Goal: Transaction & Acquisition: Book appointment/travel/reservation

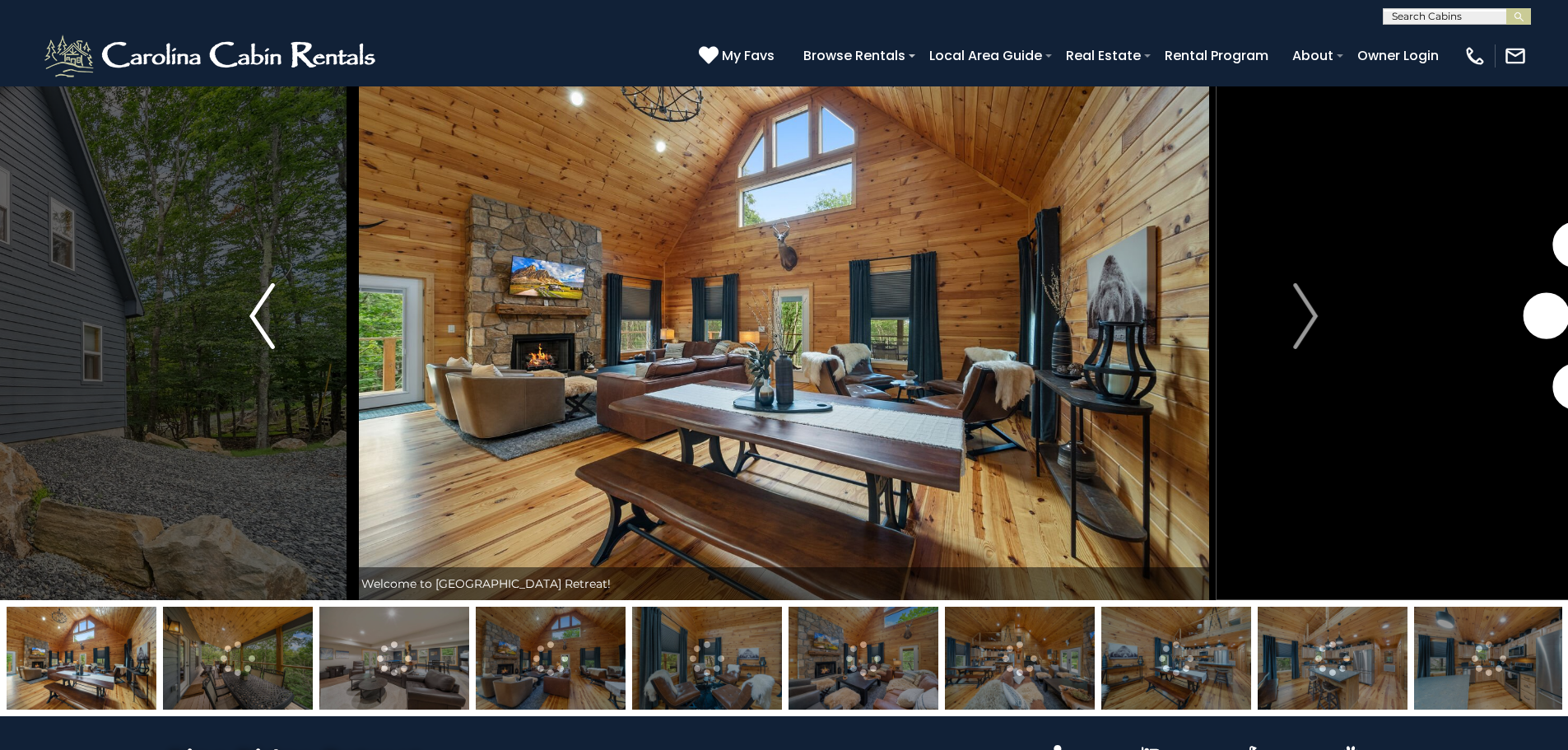
scroll to position [82, 0]
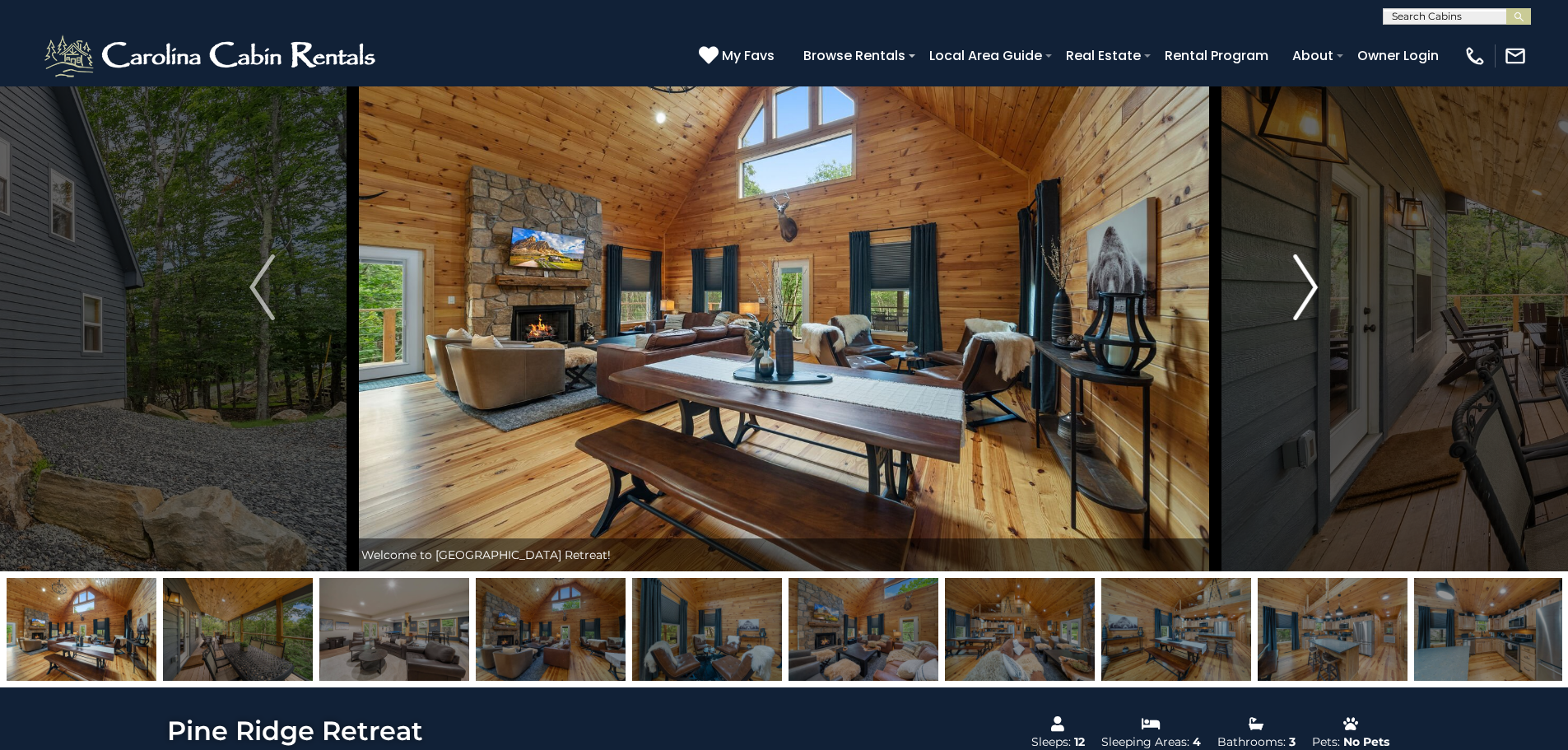
click at [1299, 279] on img "Next" at bounding box center [1305, 287] width 25 height 66
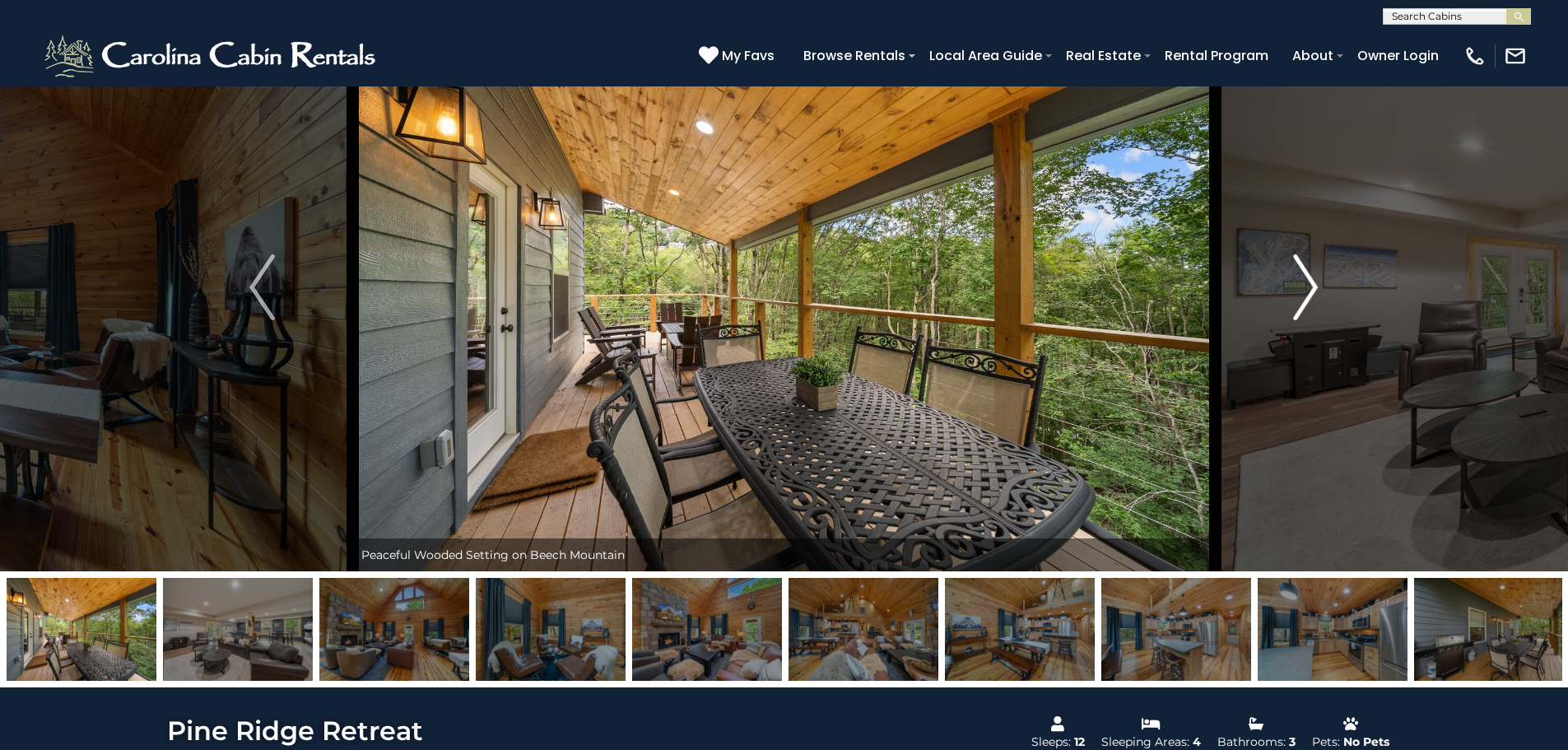
click at [1302, 277] on img "Next" at bounding box center [1305, 287] width 25 height 66
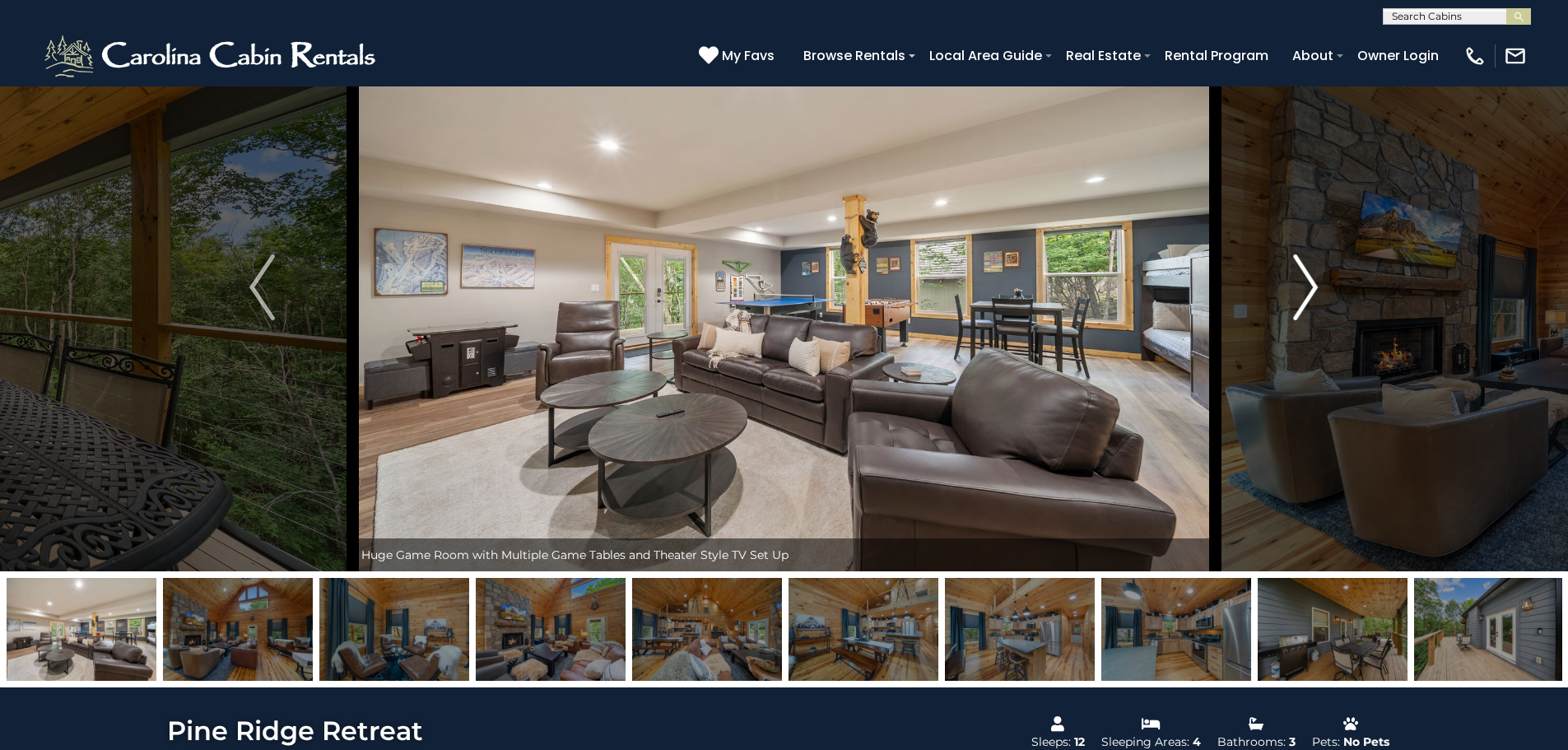
click at [1302, 277] on img "Next" at bounding box center [1305, 287] width 25 height 66
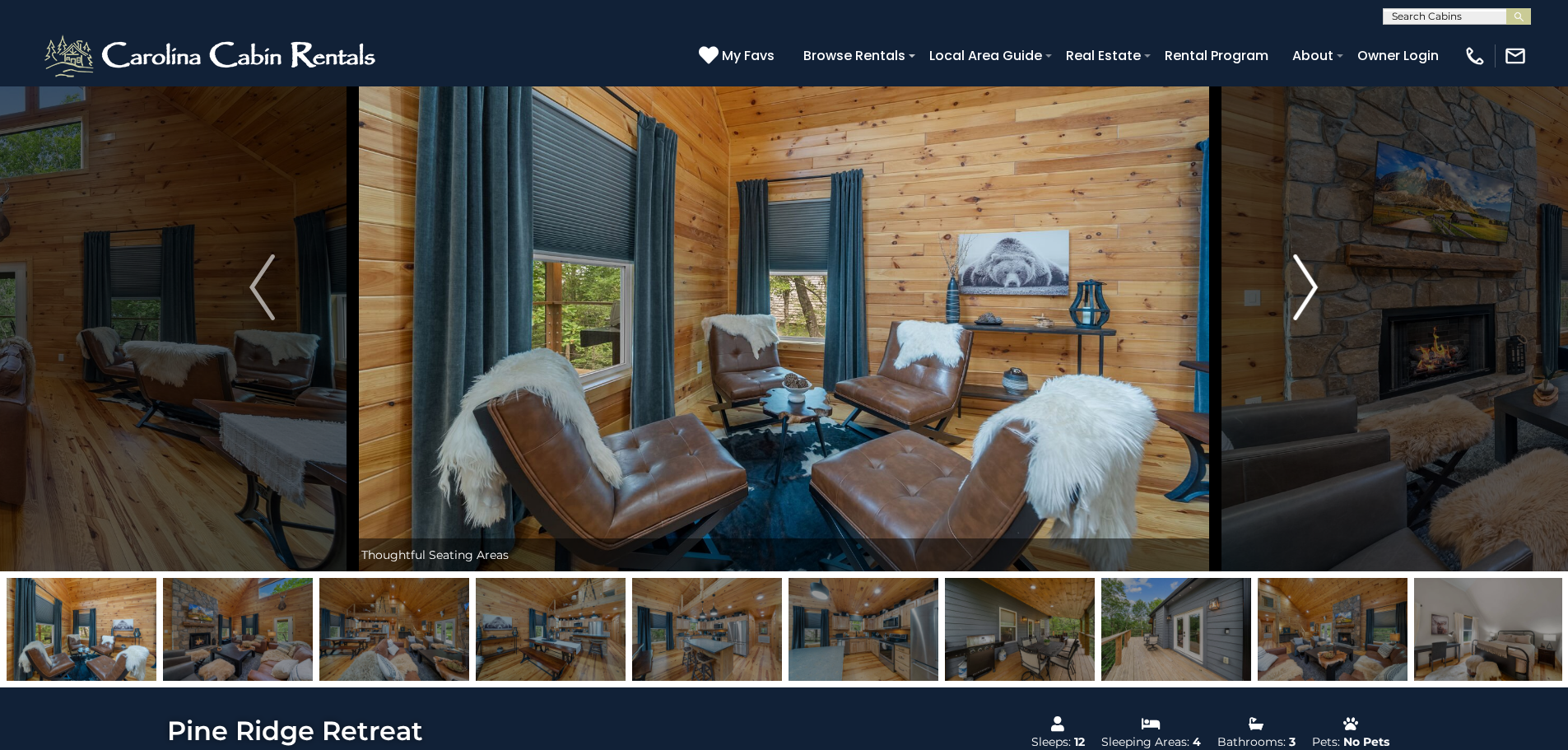
click at [1302, 277] on img "Next" at bounding box center [1305, 287] width 25 height 66
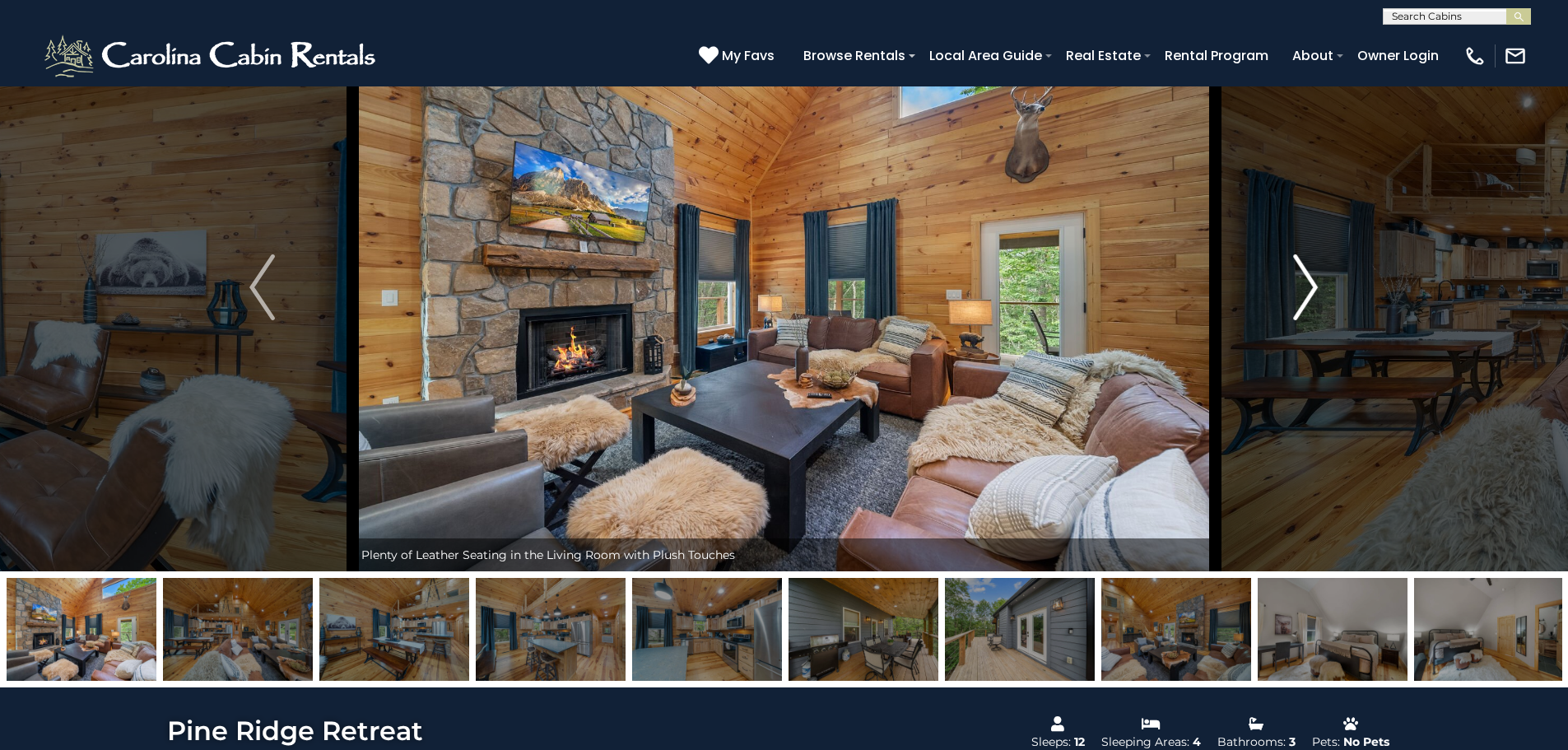
click at [1302, 277] on img "Next" at bounding box center [1305, 287] width 25 height 66
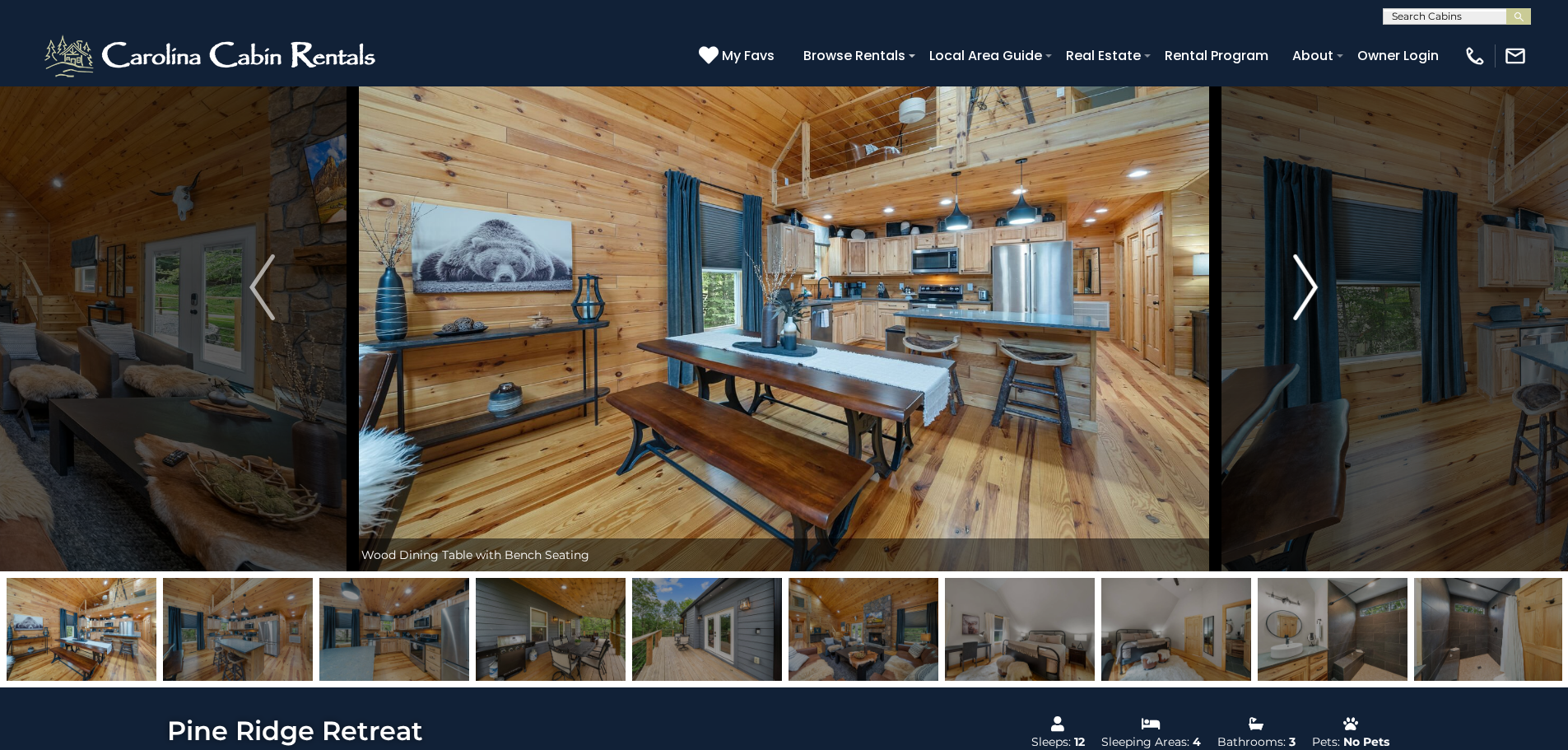
click at [1302, 277] on img "Next" at bounding box center [1305, 287] width 25 height 66
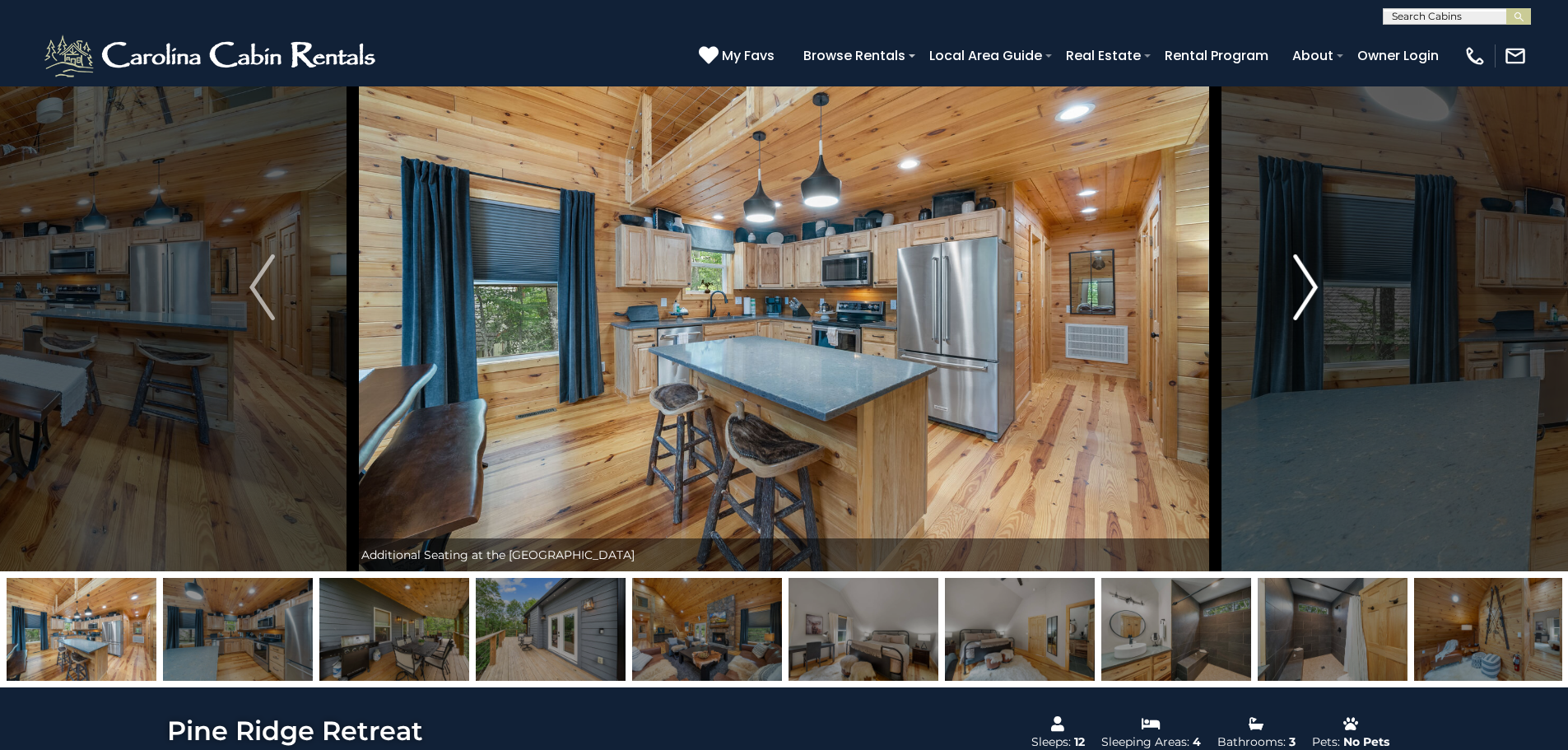
click at [1302, 277] on img "Next" at bounding box center [1305, 287] width 25 height 66
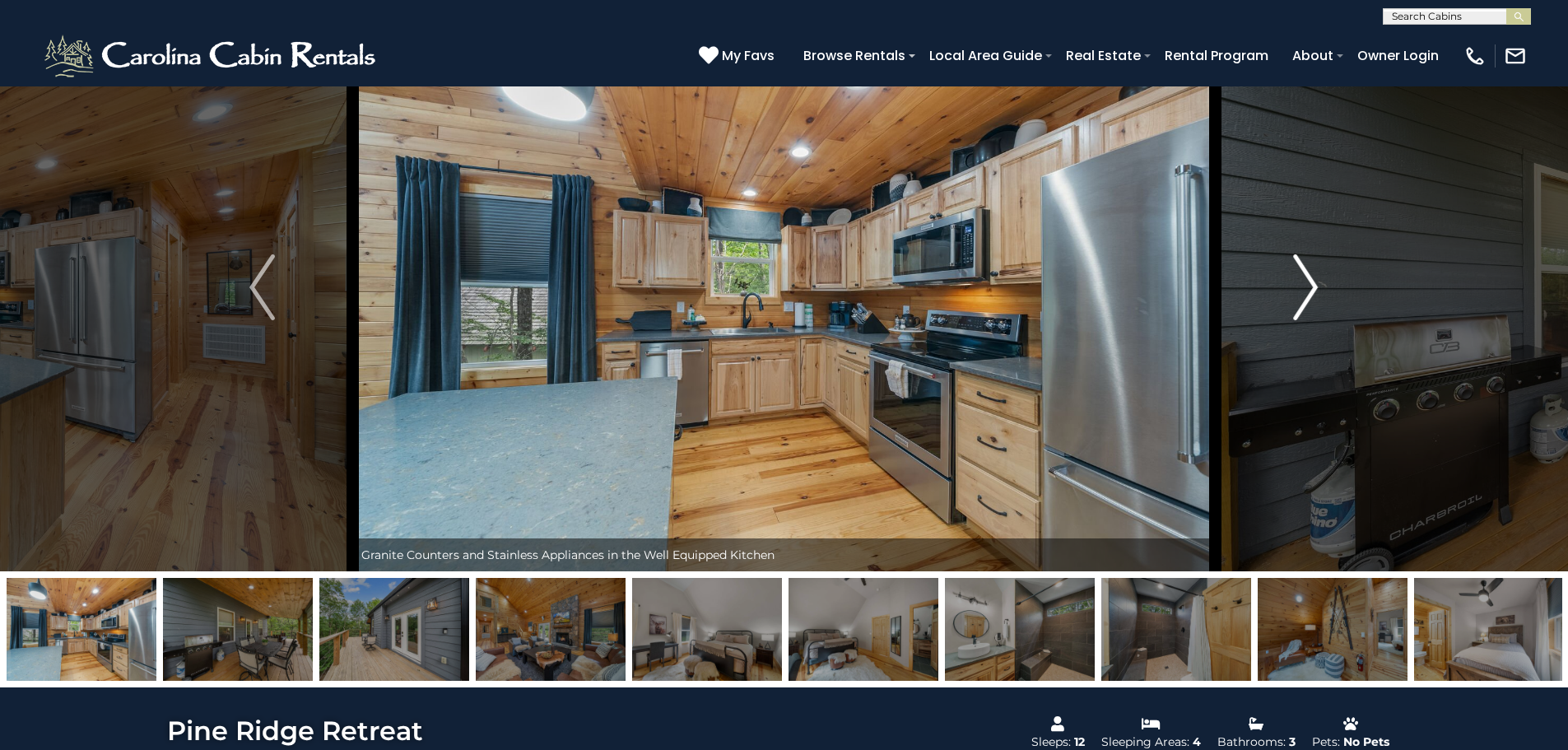
click at [1302, 277] on img "Next" at bounding box center [1305, 287] width 25 height 66
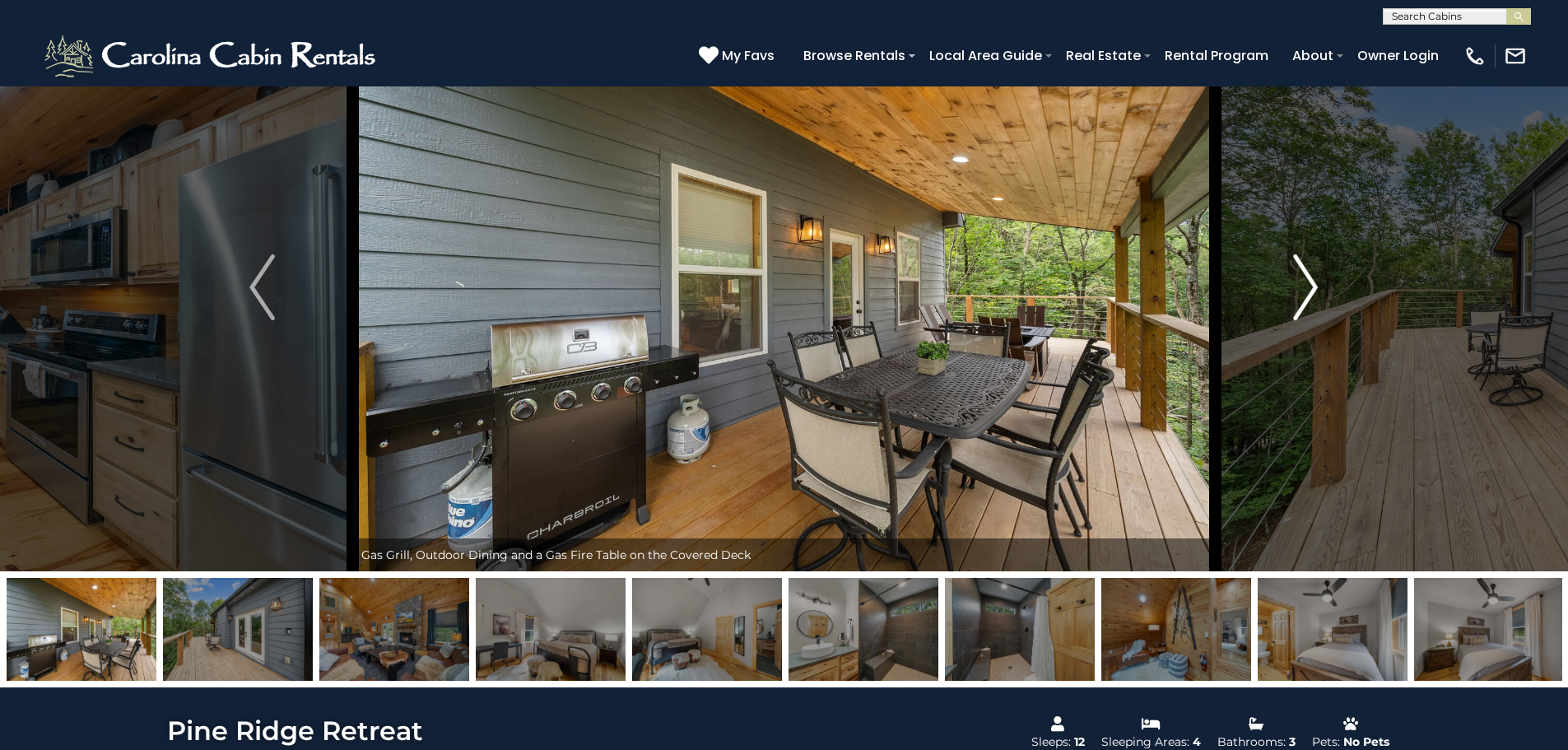
click at [1302, 277] on img "Next" at bounding box center [1305, 287] width 25 height 66
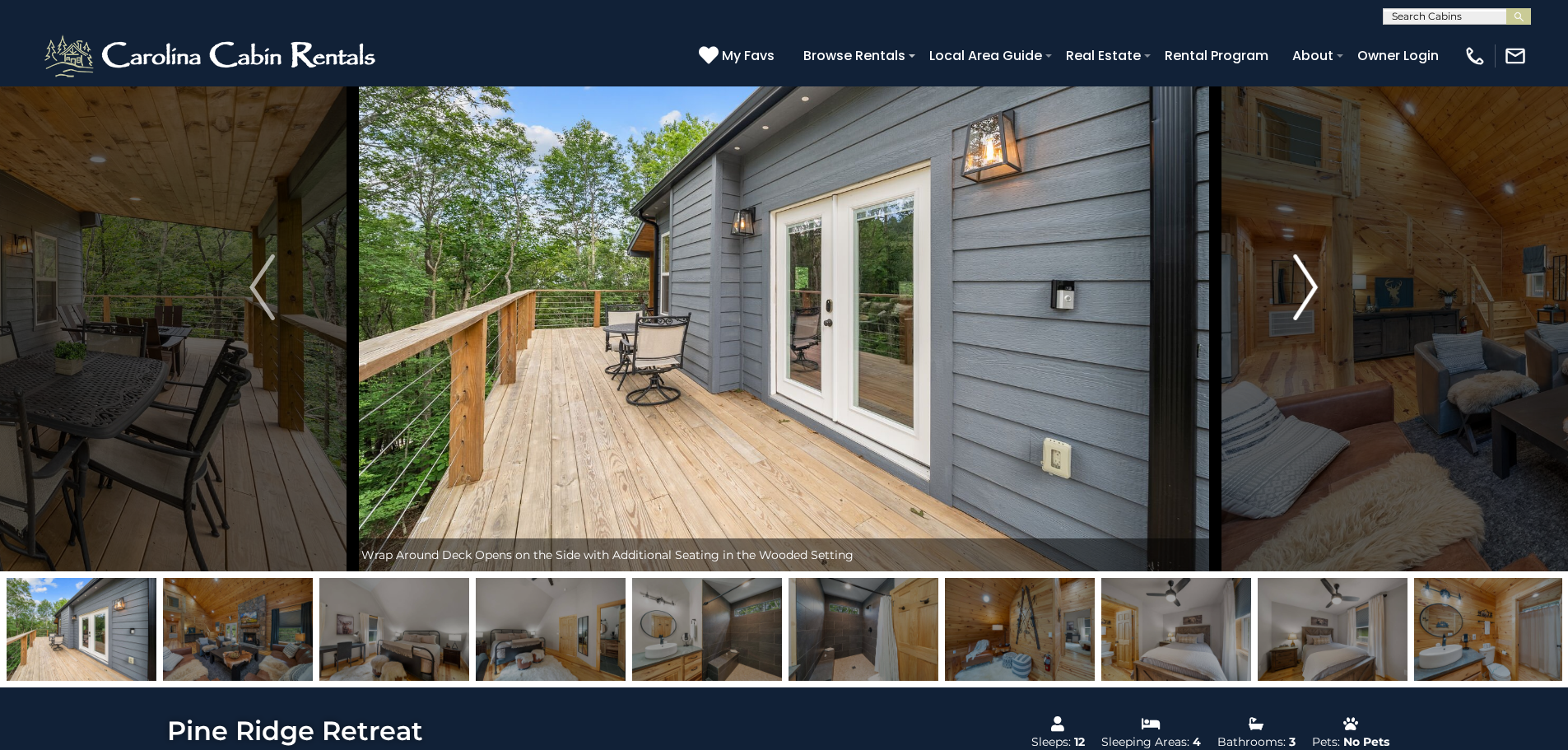
click at [1302, 277] on img "Next" at bounding box center [1305, 287] width 25 height 66
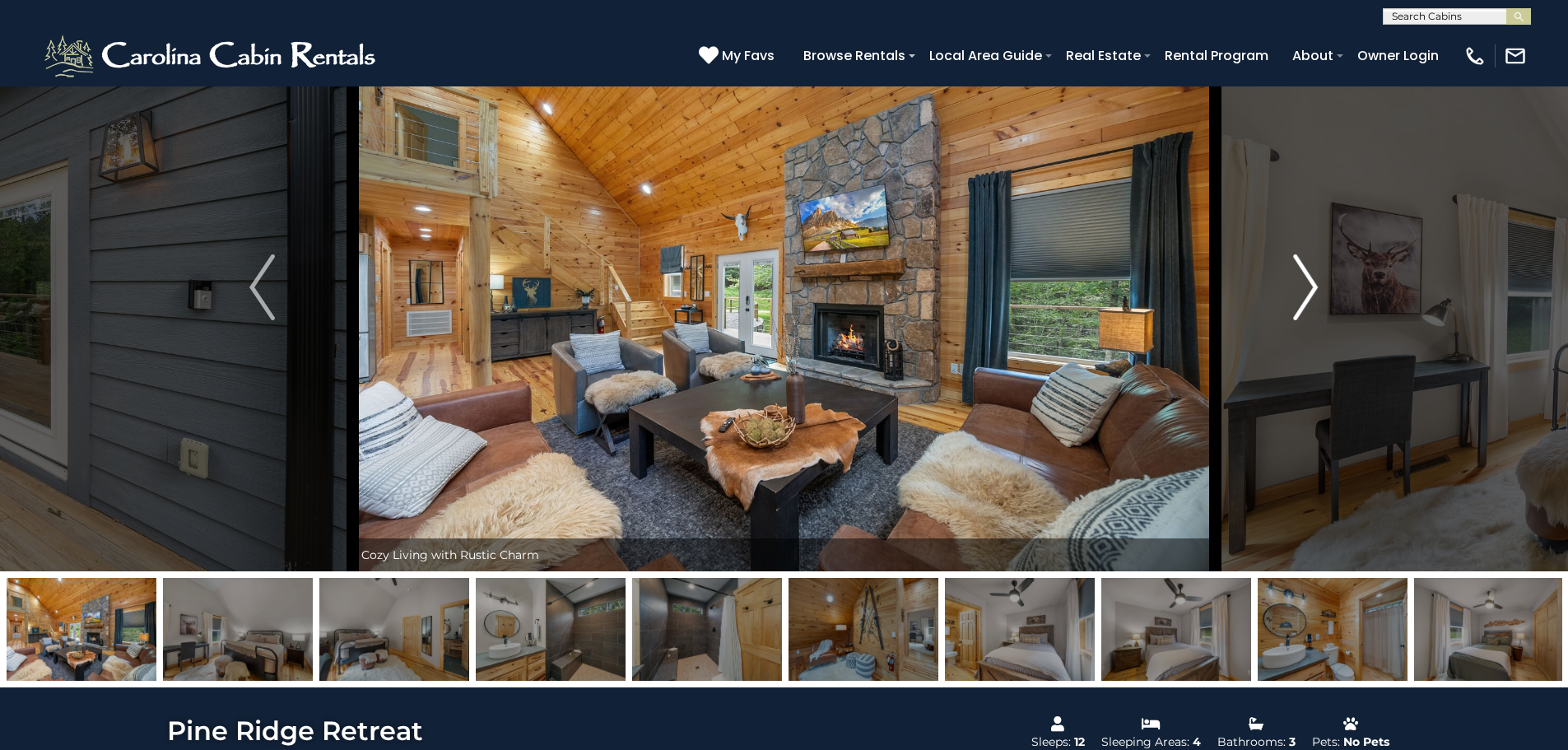
click at [1302, 277] on img "Next" at bounding box center [1305, 287] width 25 height 66
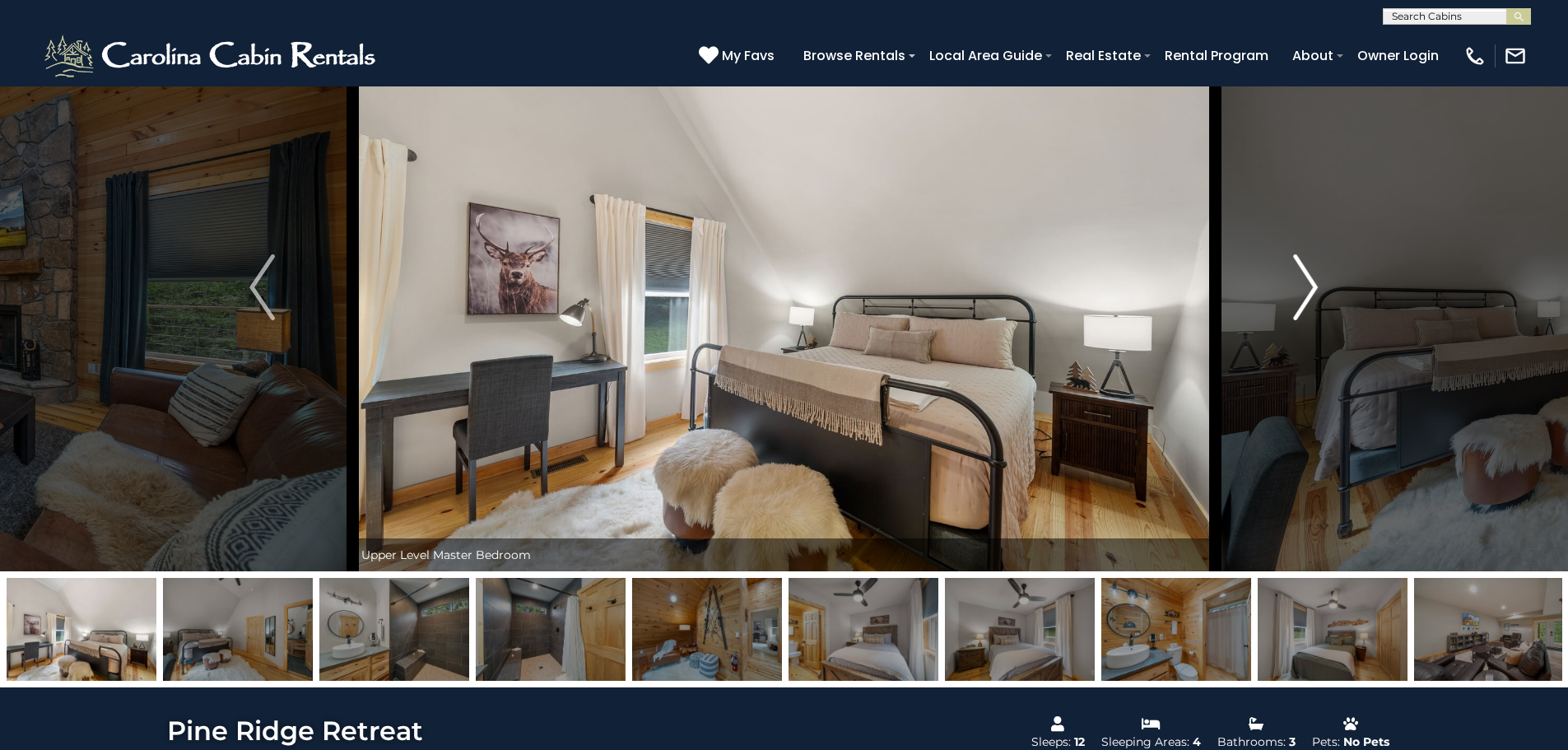
click at [1302, 277] on img "Next" at bounding box center [1305, 287] width 25 height 66
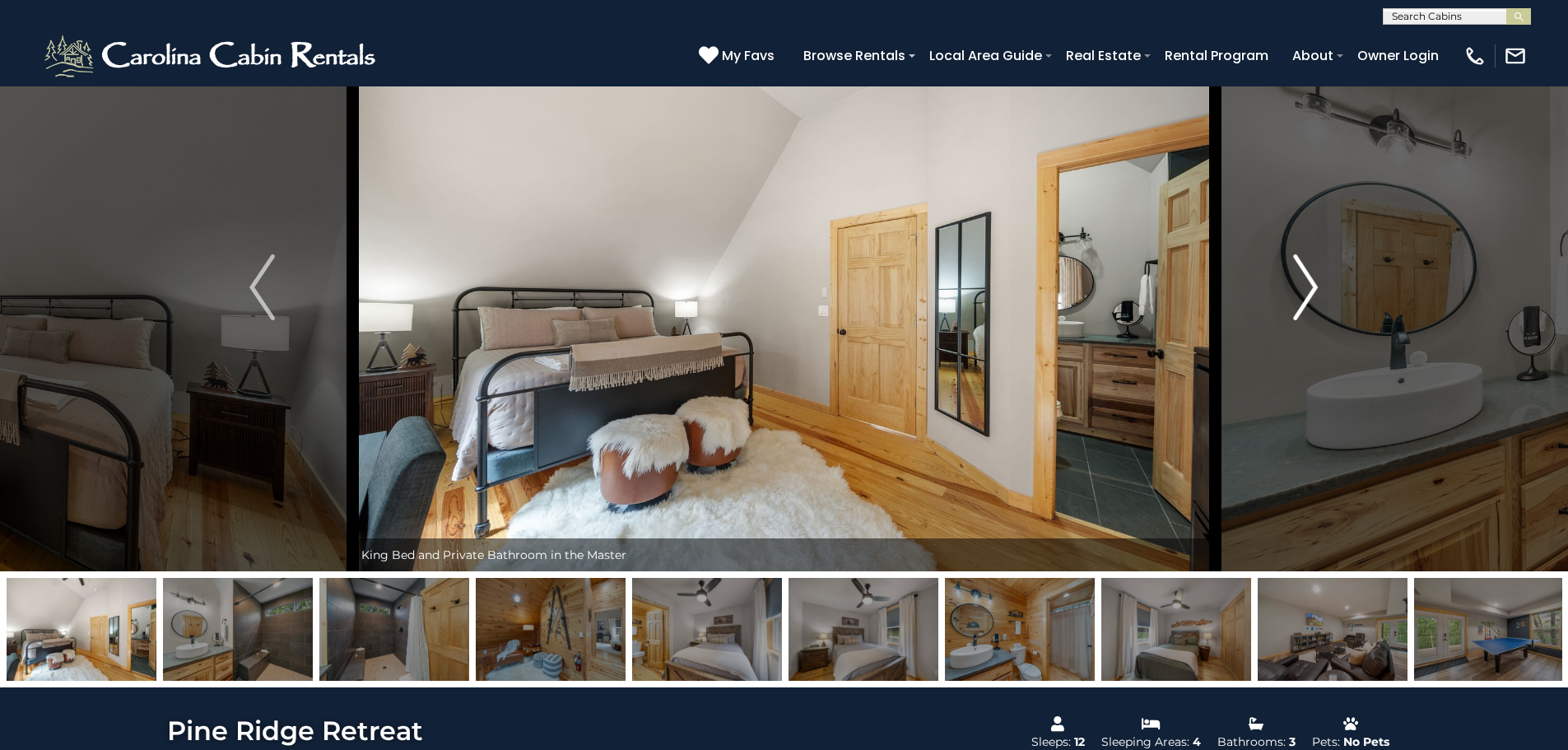
click at [1302, 276] on img "Next" at bounding box center [1305, 287] width 25 height 66
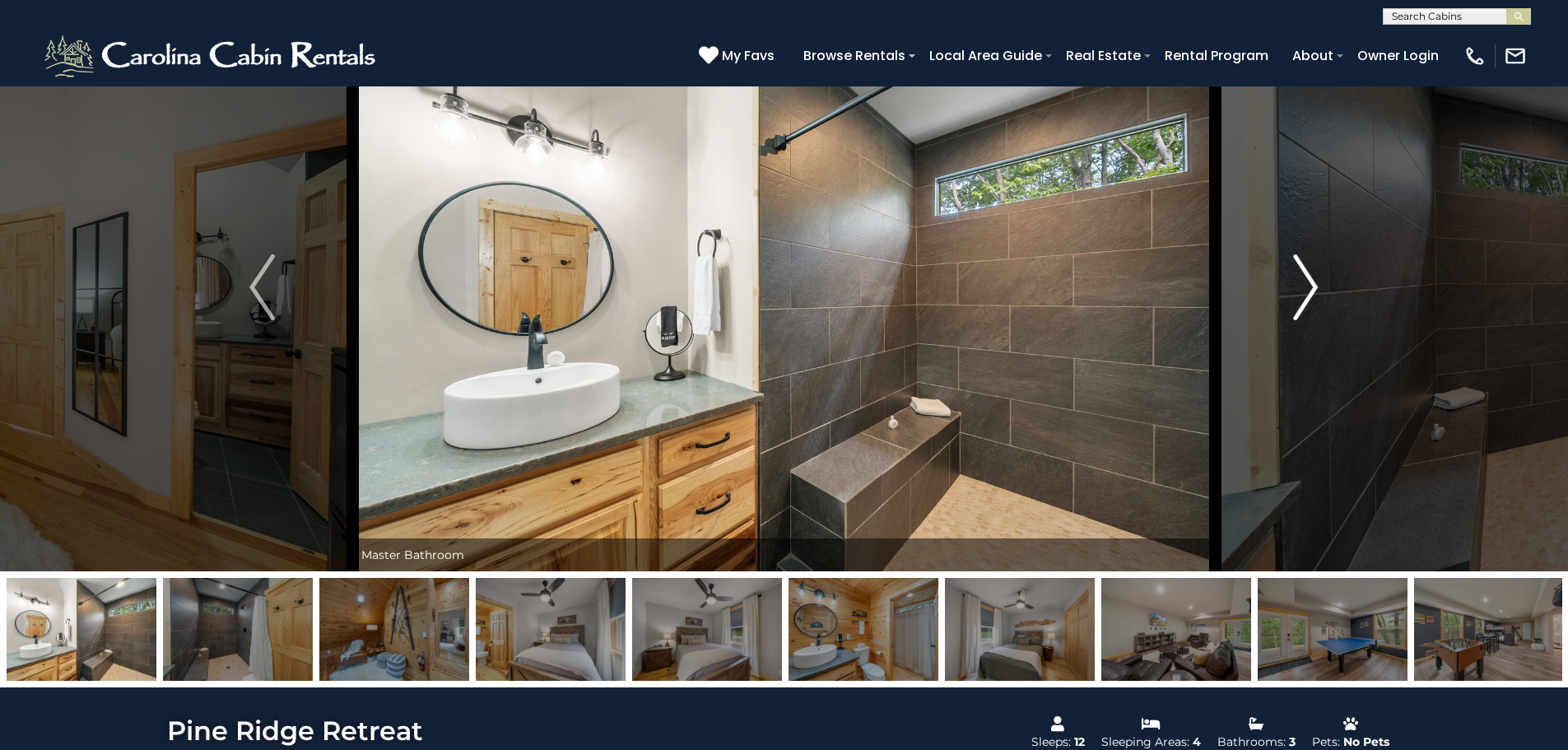
click at [1302, 276] on img "Next" at bounding box center [1305, 287] width 25 height 66
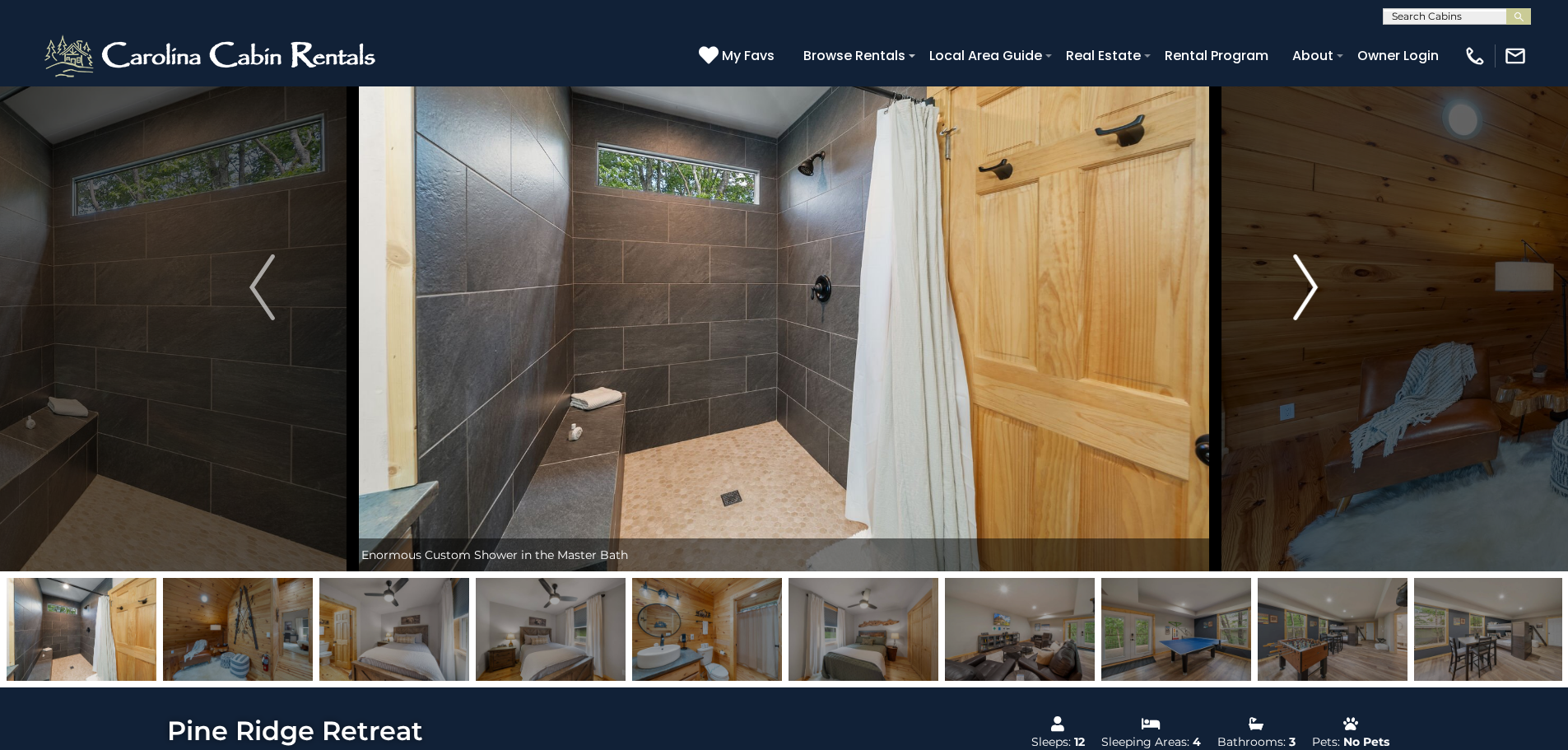
click at [1302, 276] on img "Next" at bounding box center [1305, 287] width 25 height 66
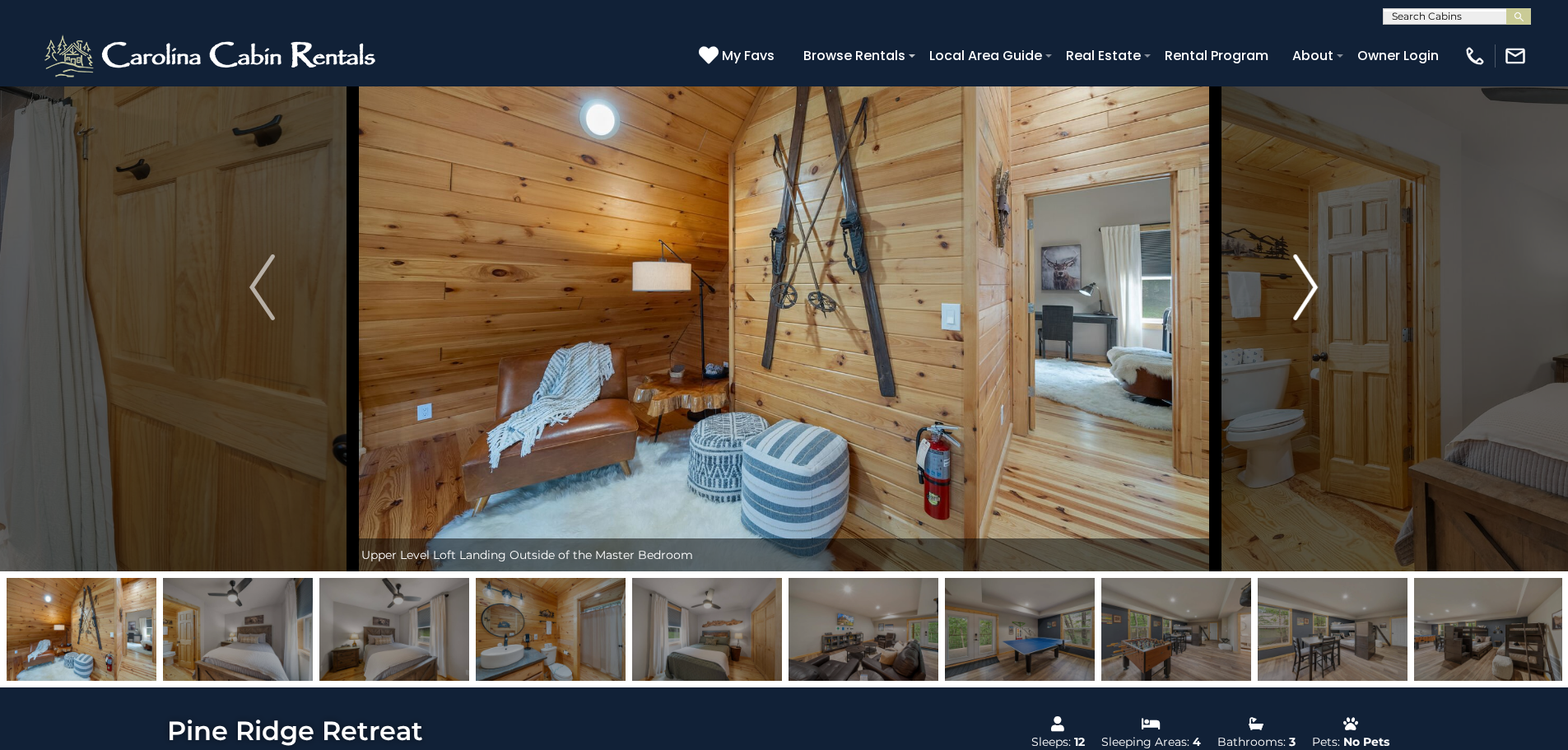
click at [1302, 276] on img "Next" at bounding box center [1305, 287] width 25 height 66
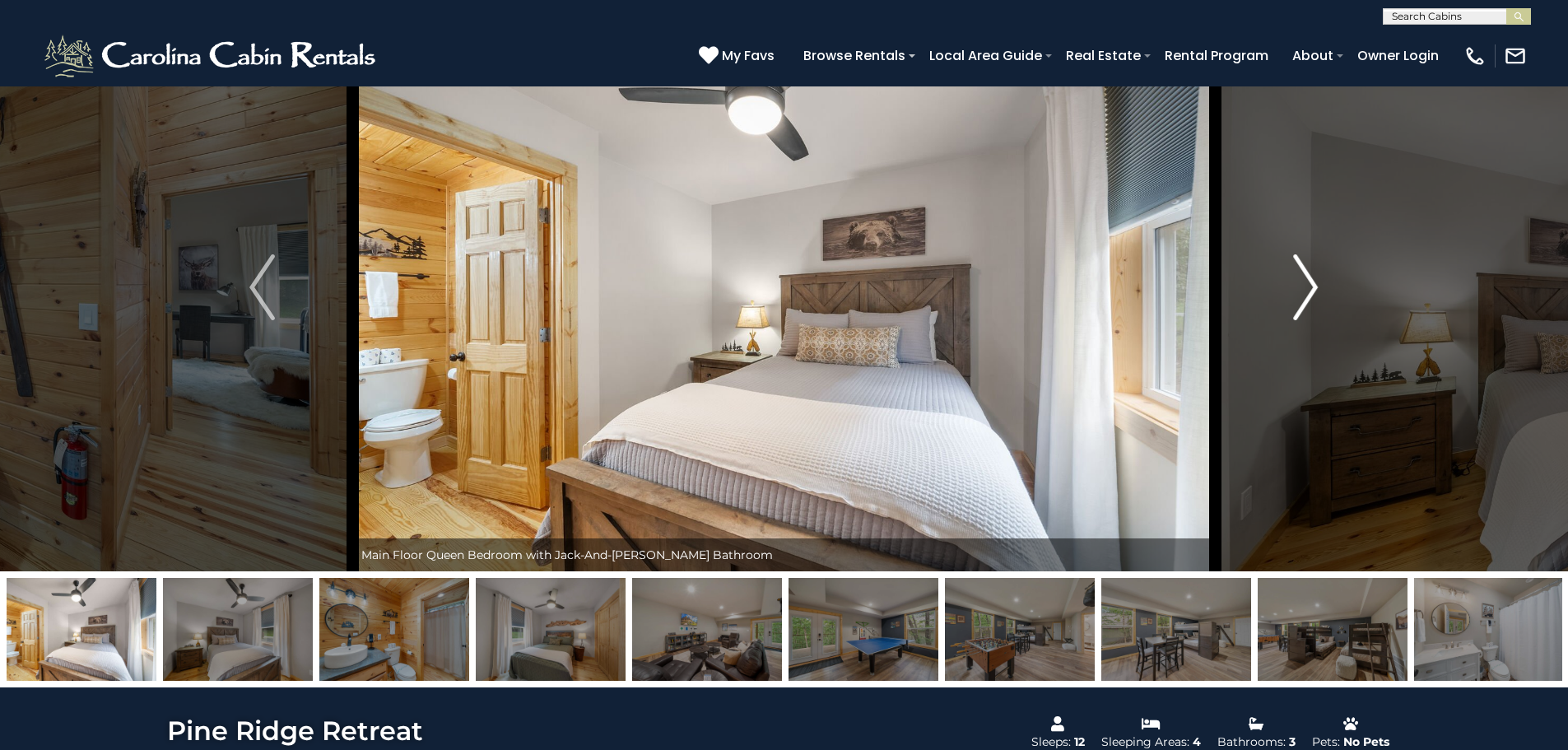
click at [1302, 276] on img "Next" at bounding box center [1305, 287] width 25 height 66
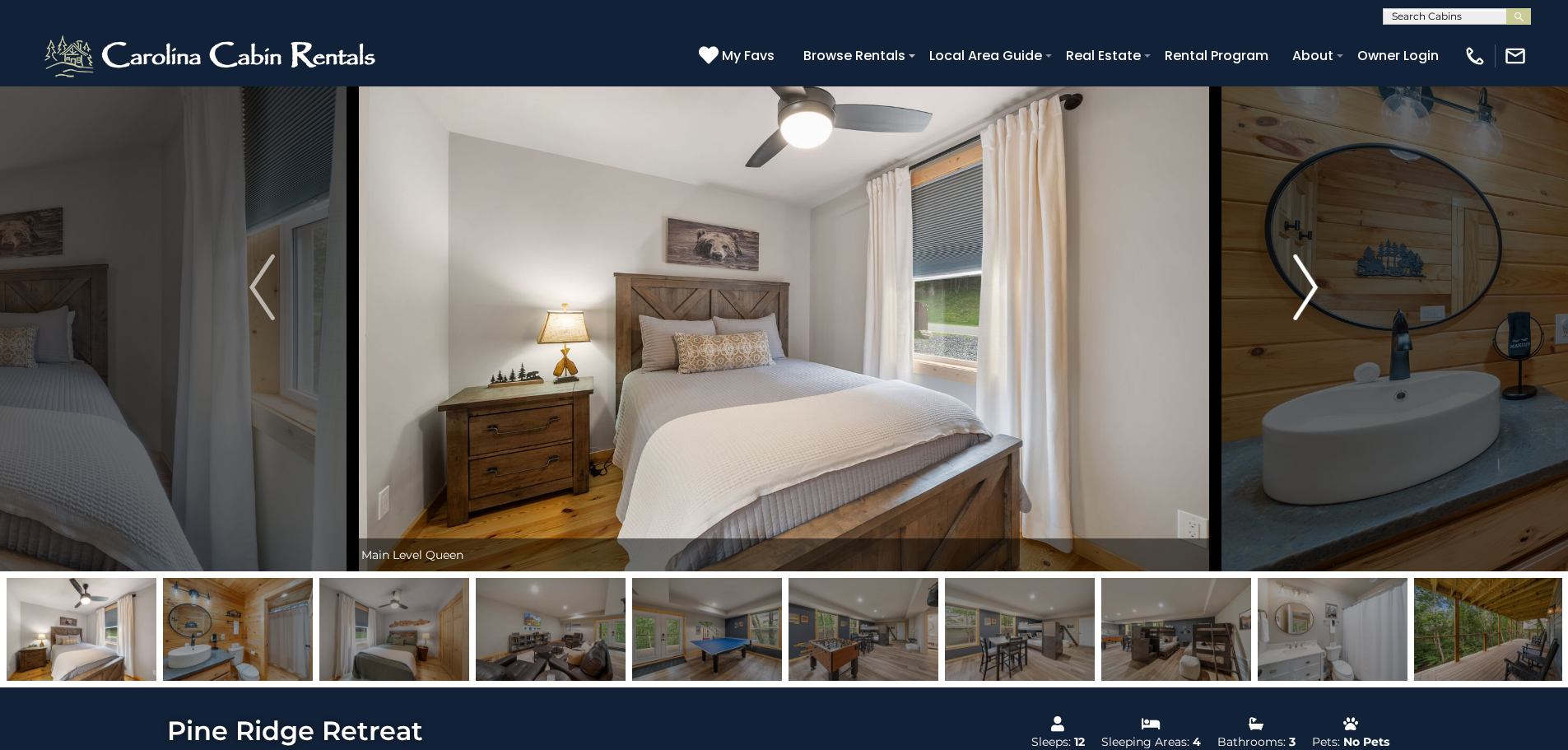
click at [1302, 276] on img "Next" at bounding box center [1305, 287] width 25 height 66
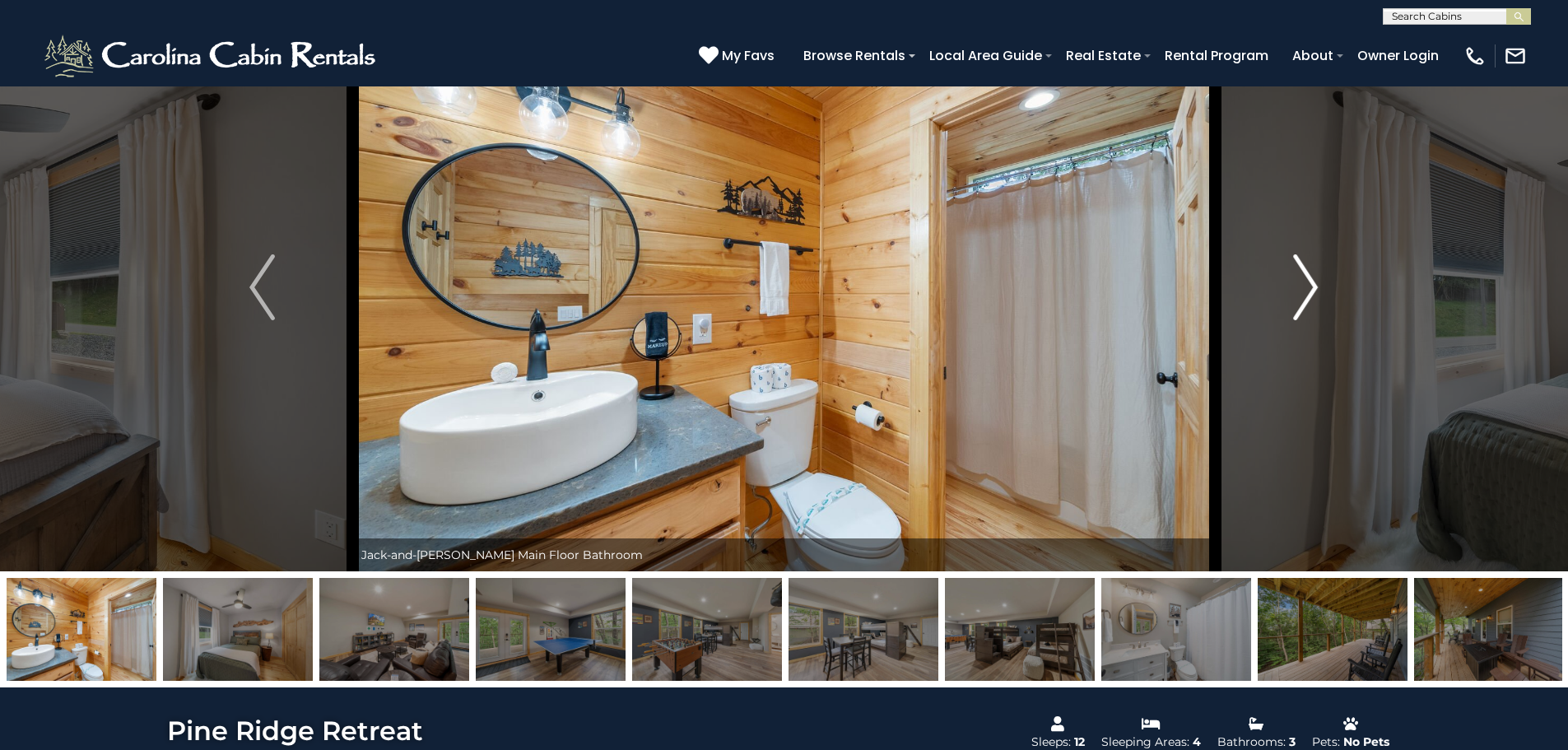
click at [1302, 276] on img "Next" at bounding box center [1305, 287] width 25 height 66
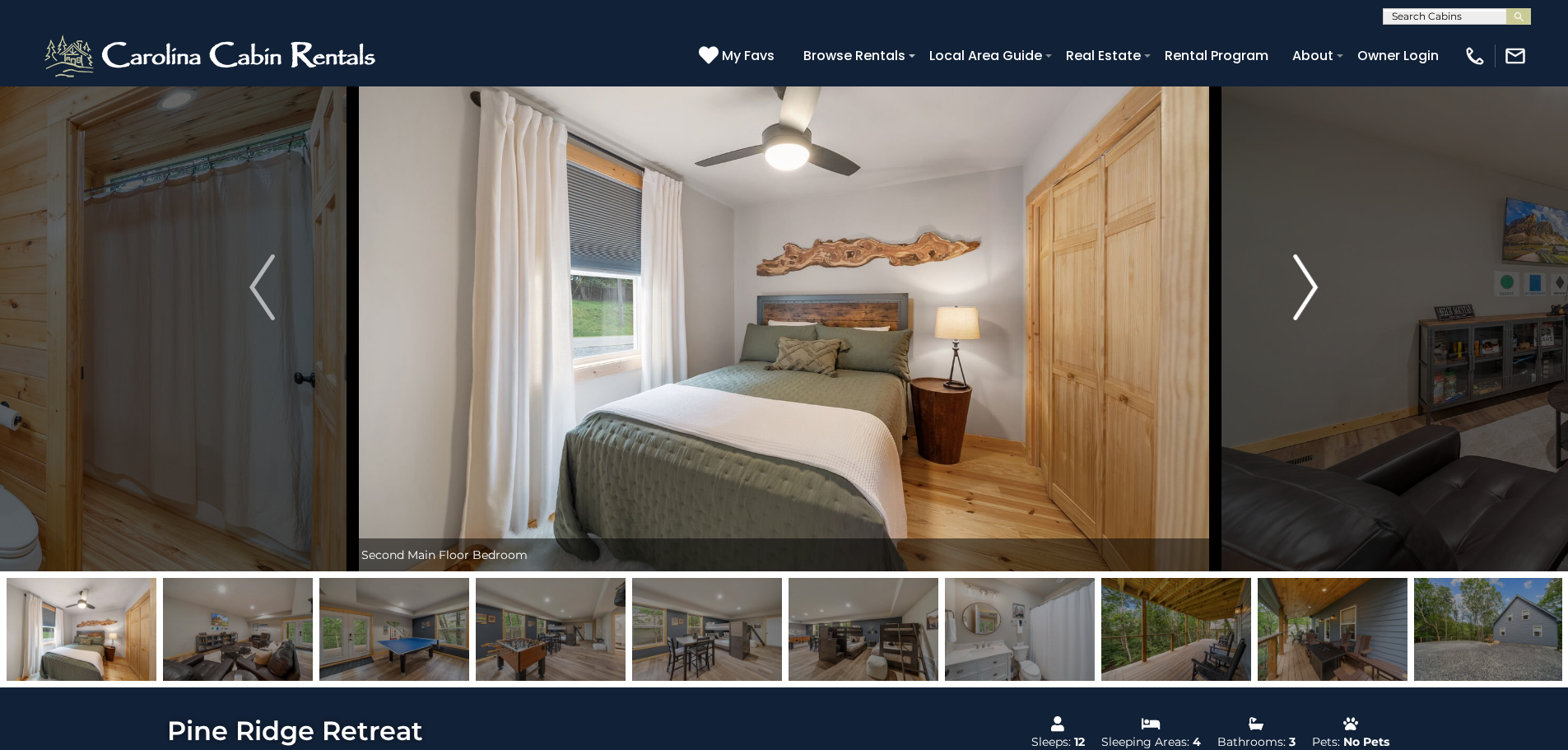
click at [1302, 276] on img "Next" at bounding box center [1305, 287] width 25 height 66
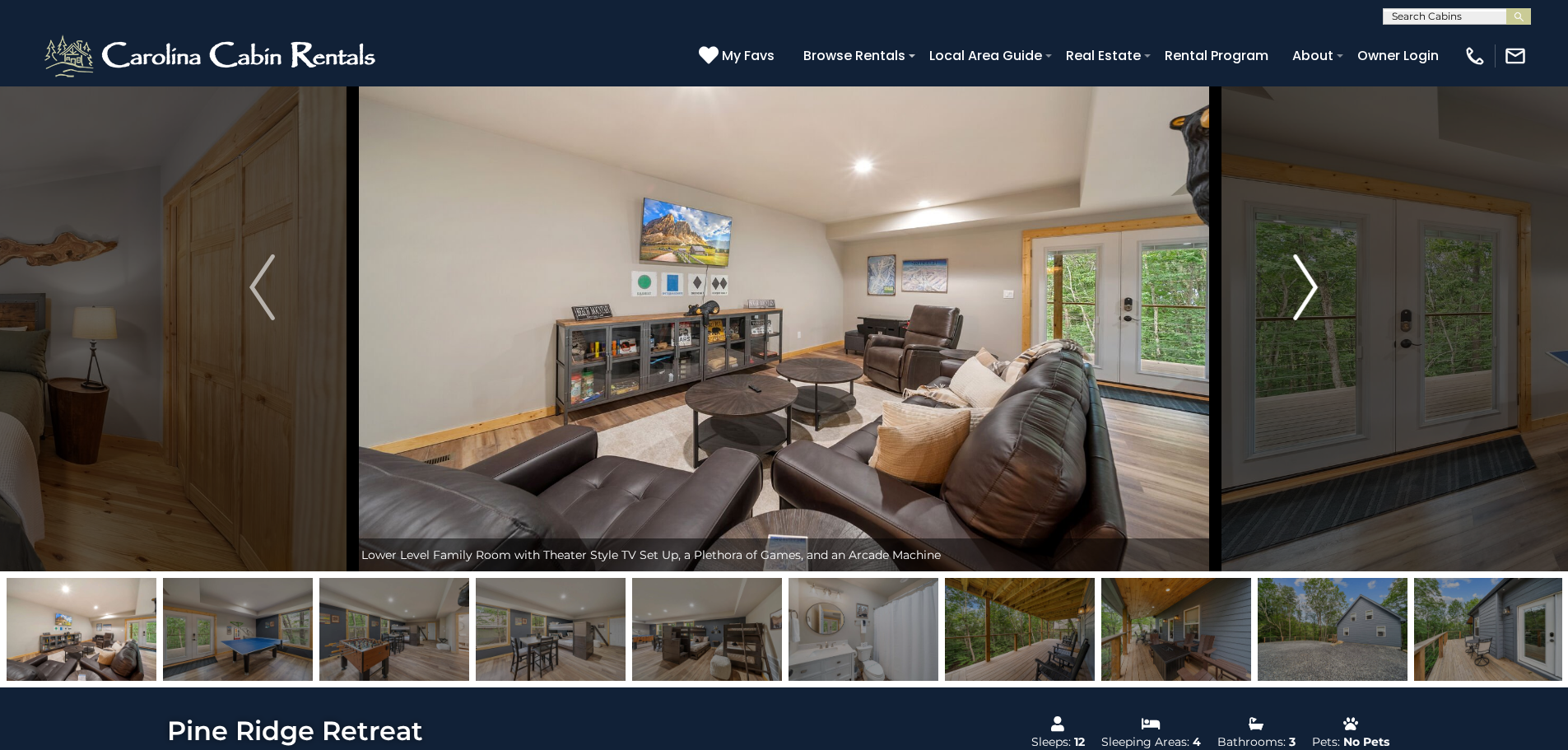
click at [1302, 277] on img "Next" at bounding box center [1305, 287] width 25 height 66
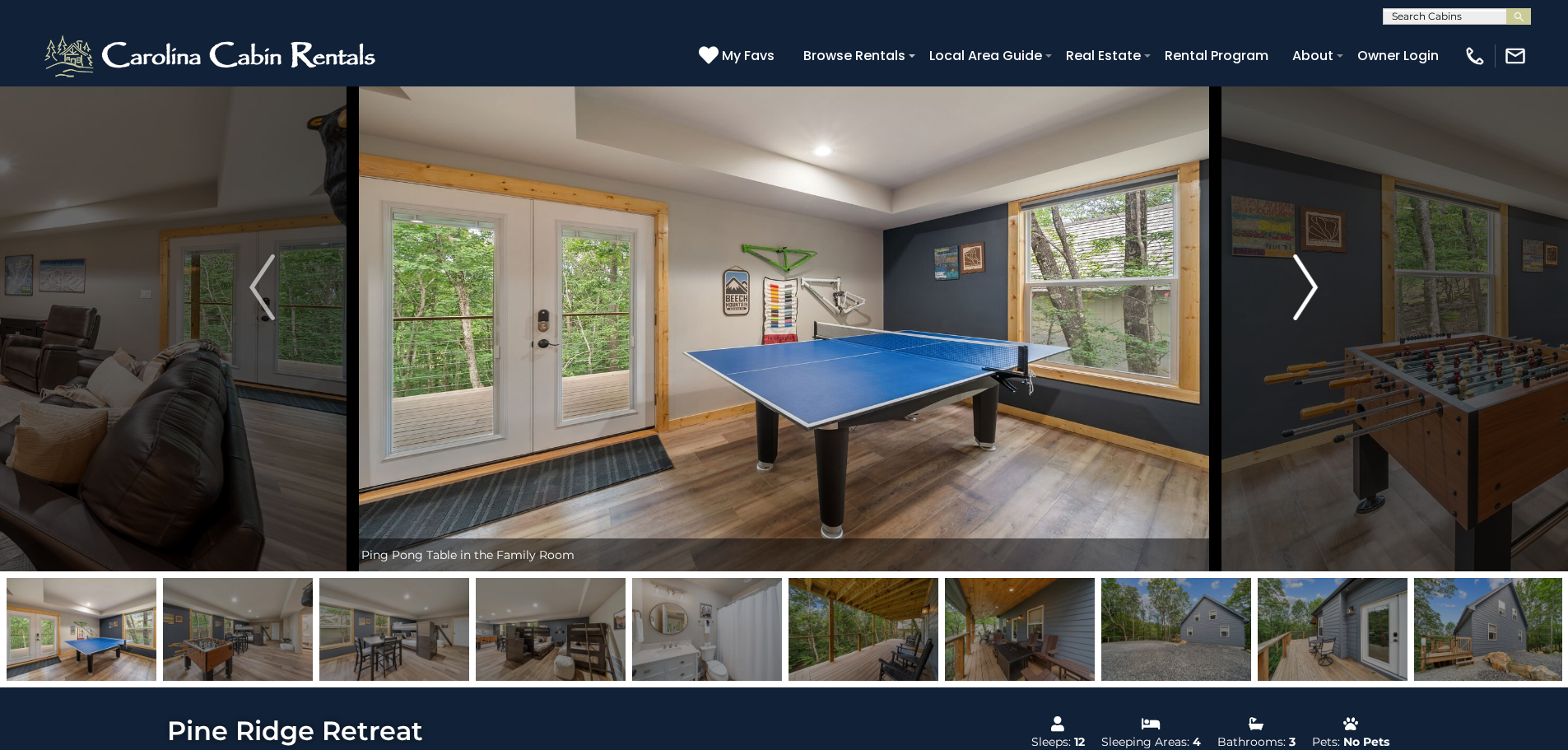
click at [1302, 277] on img "Next" at bounding box center [1305, 287] width 25 height 66
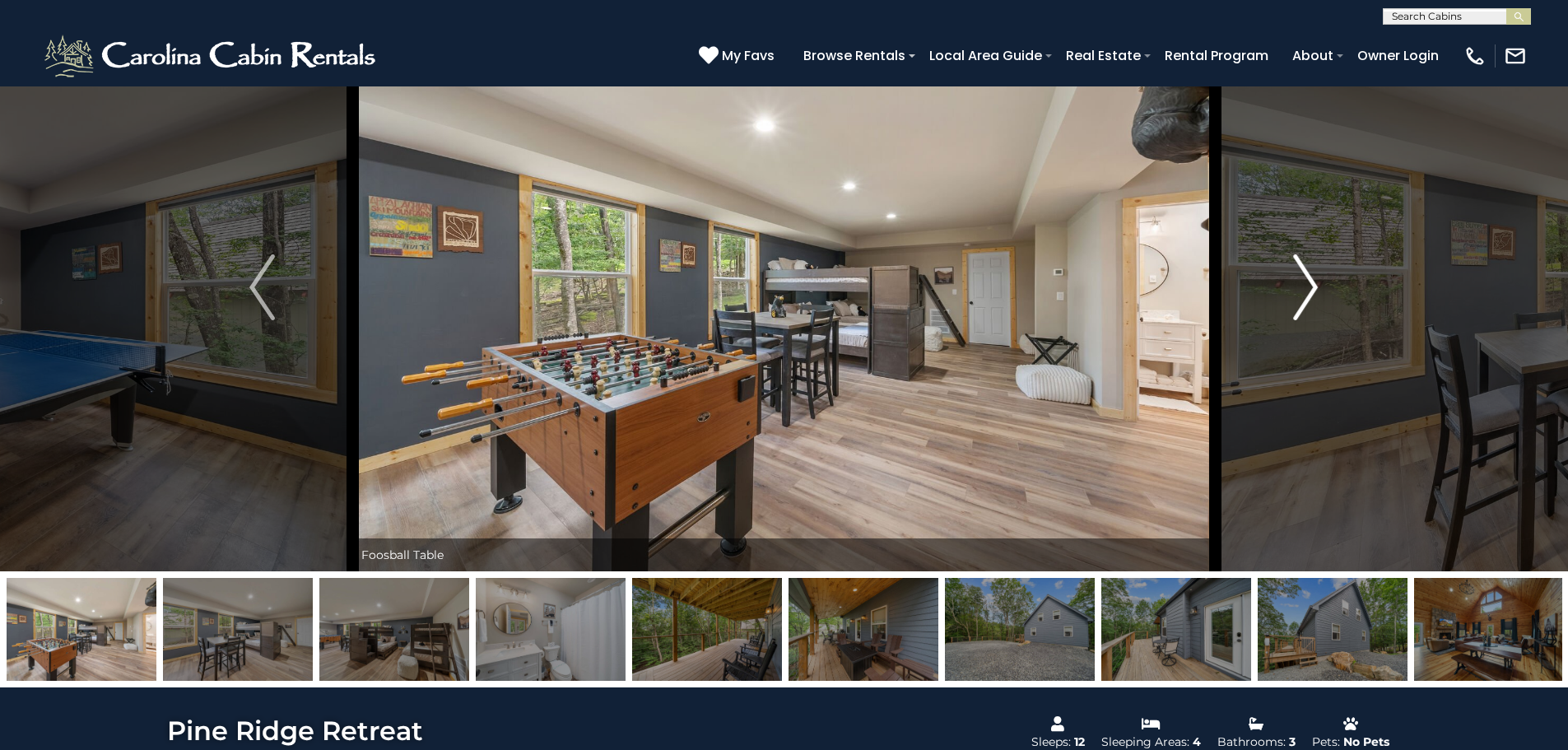
click at [1300, 274] on img "Next" at bounding box center [1305, 287] width 25 height 66
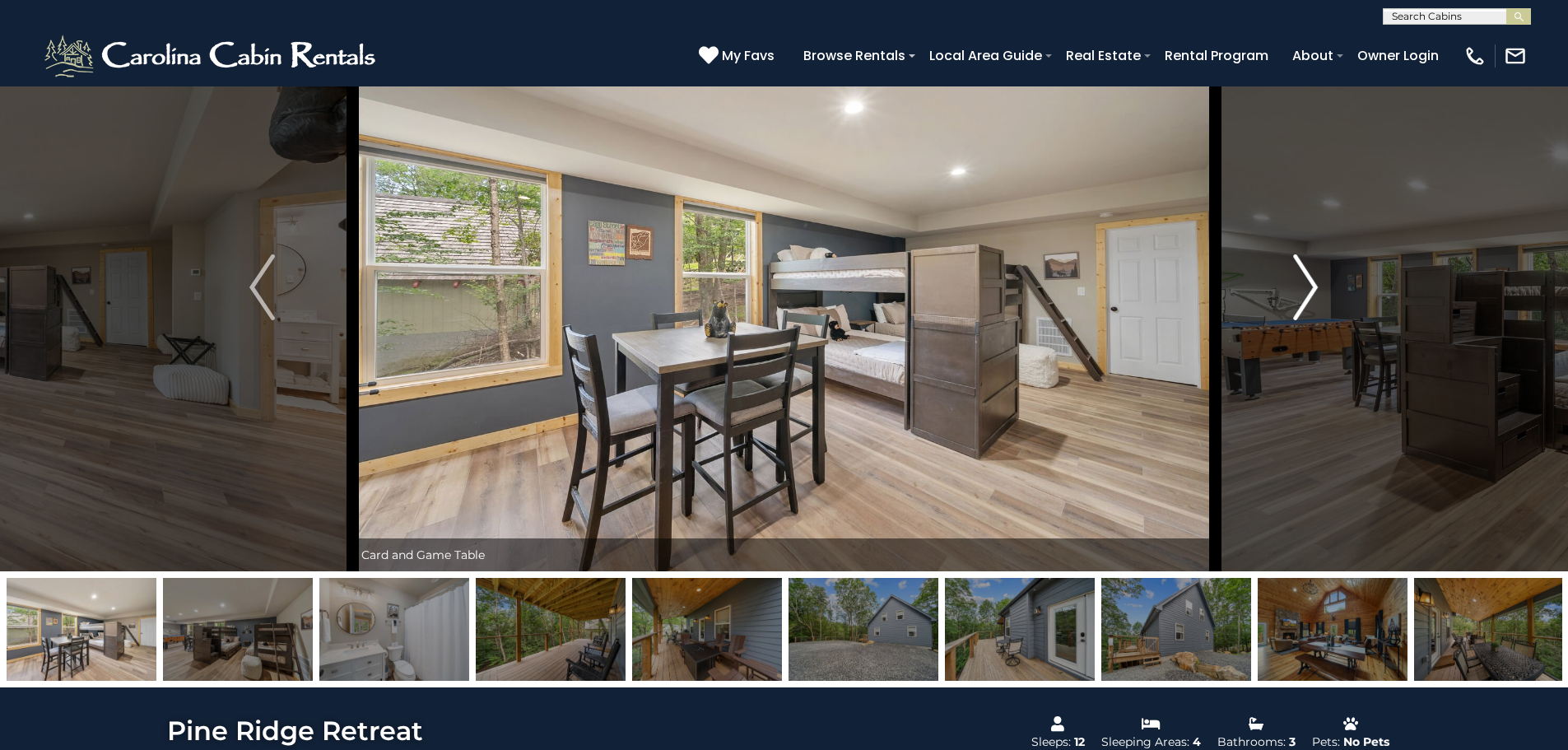
click at [1300, 274] on img "Next" at bounding box center [1305, 287] width 25 height 66
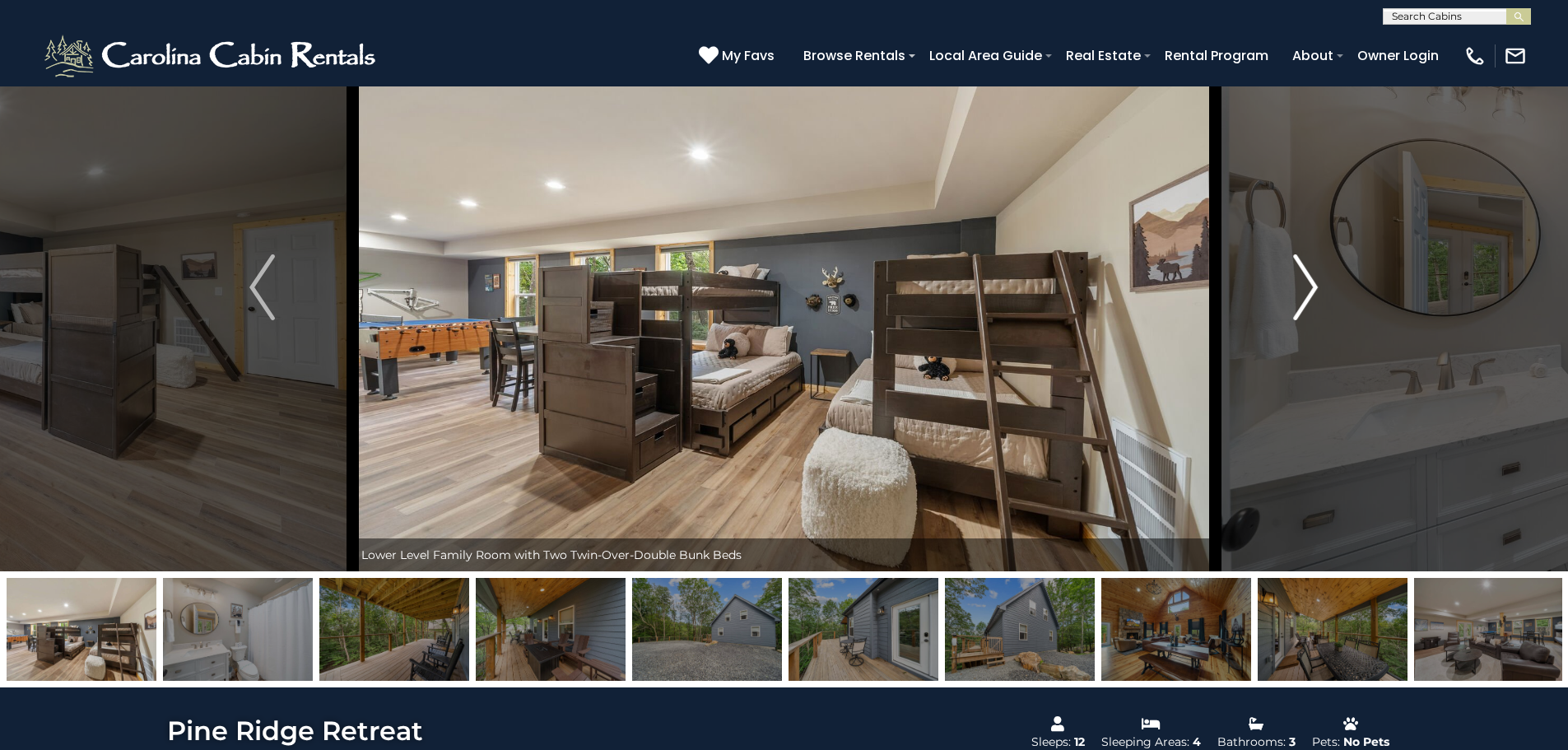
click at [1302, 273] on img "Next" at bounding box center [1305, 287] width 25 height 66
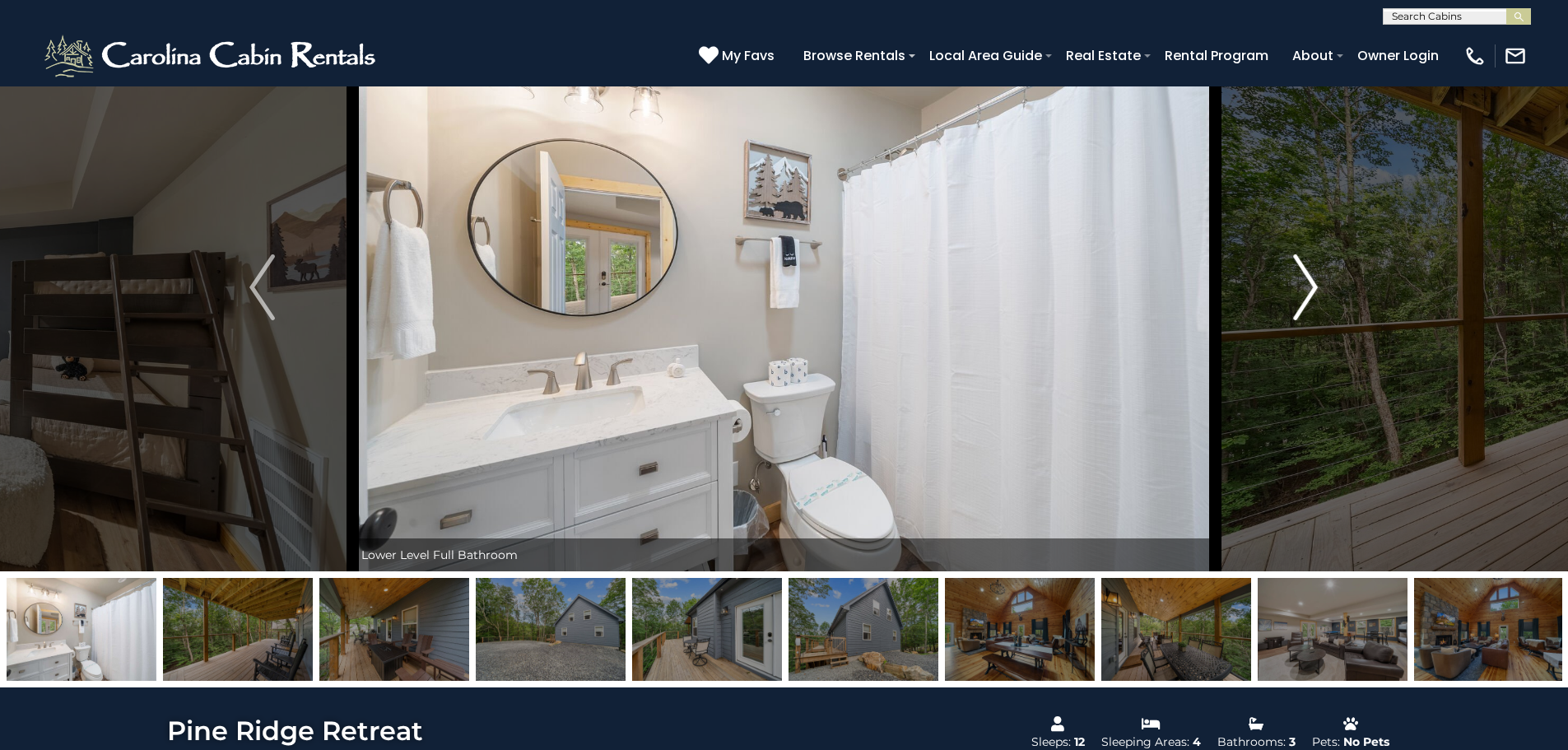
click at [1303, 273] on img "Next" at bounding box center [1305, 287] width 25 height 66
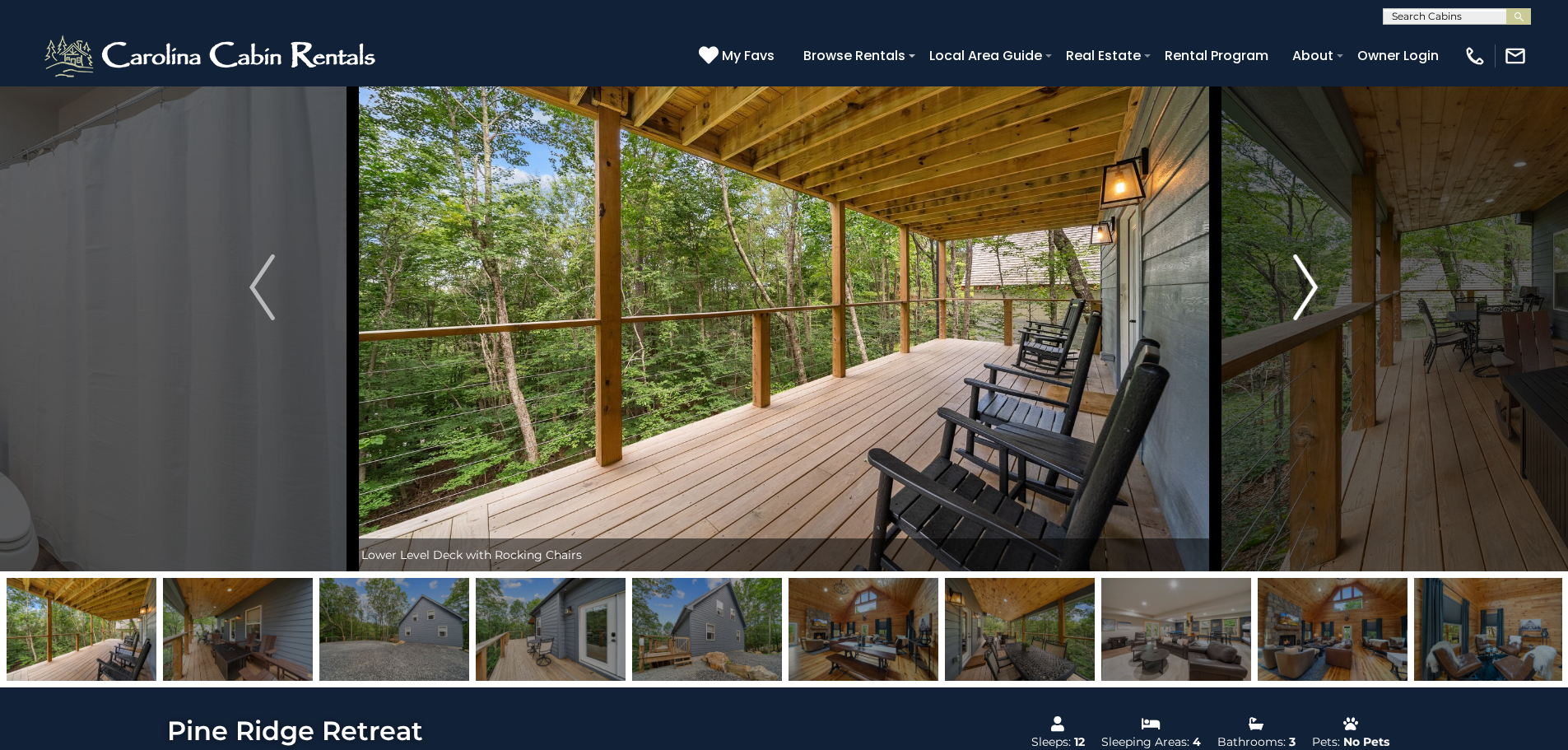
click at [1303, 273] on img "Next" at bounding box center [1305, 287] width 25 height 66
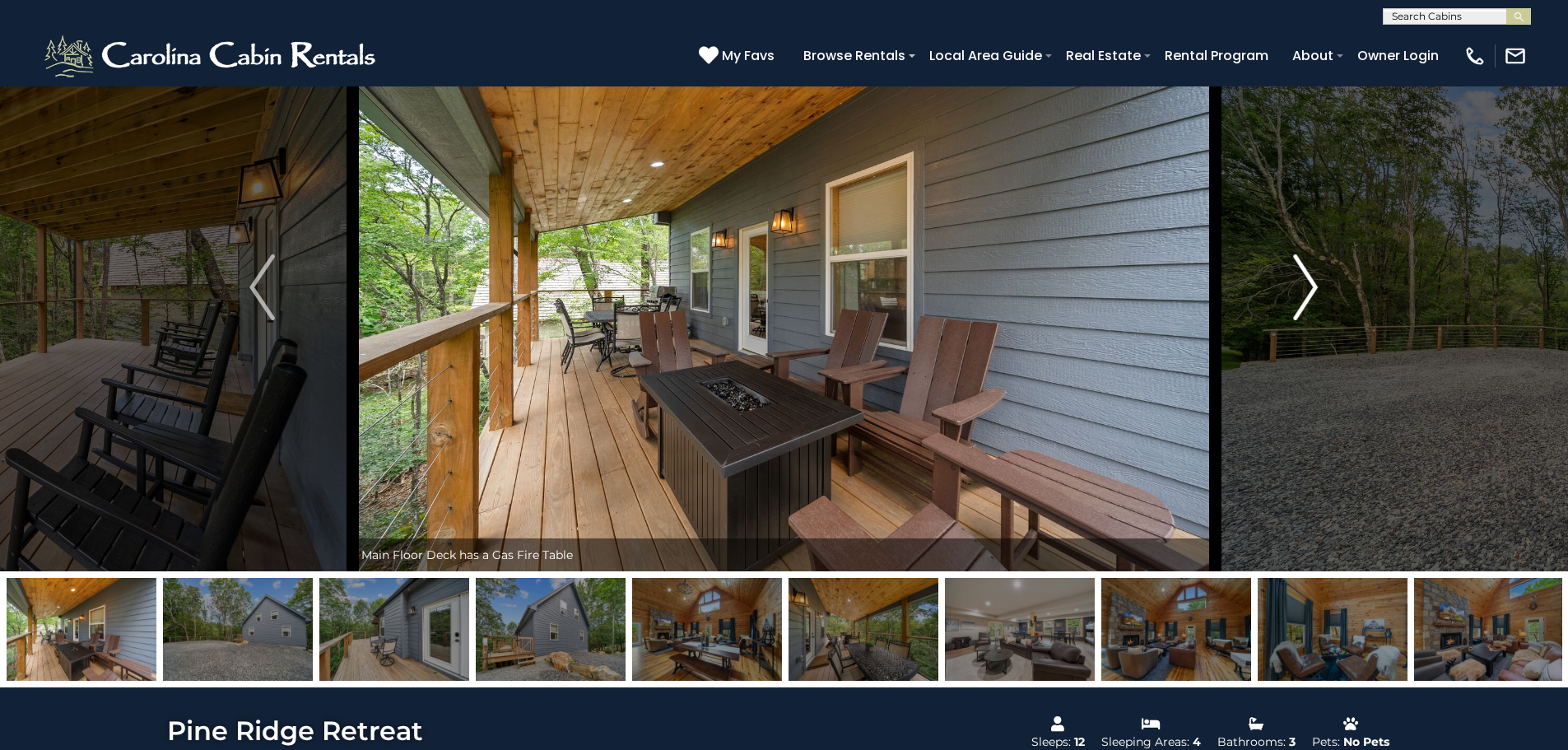
click at [1303, 273] on img "Next" at bounding box center [1305, 287] width 25 height 66
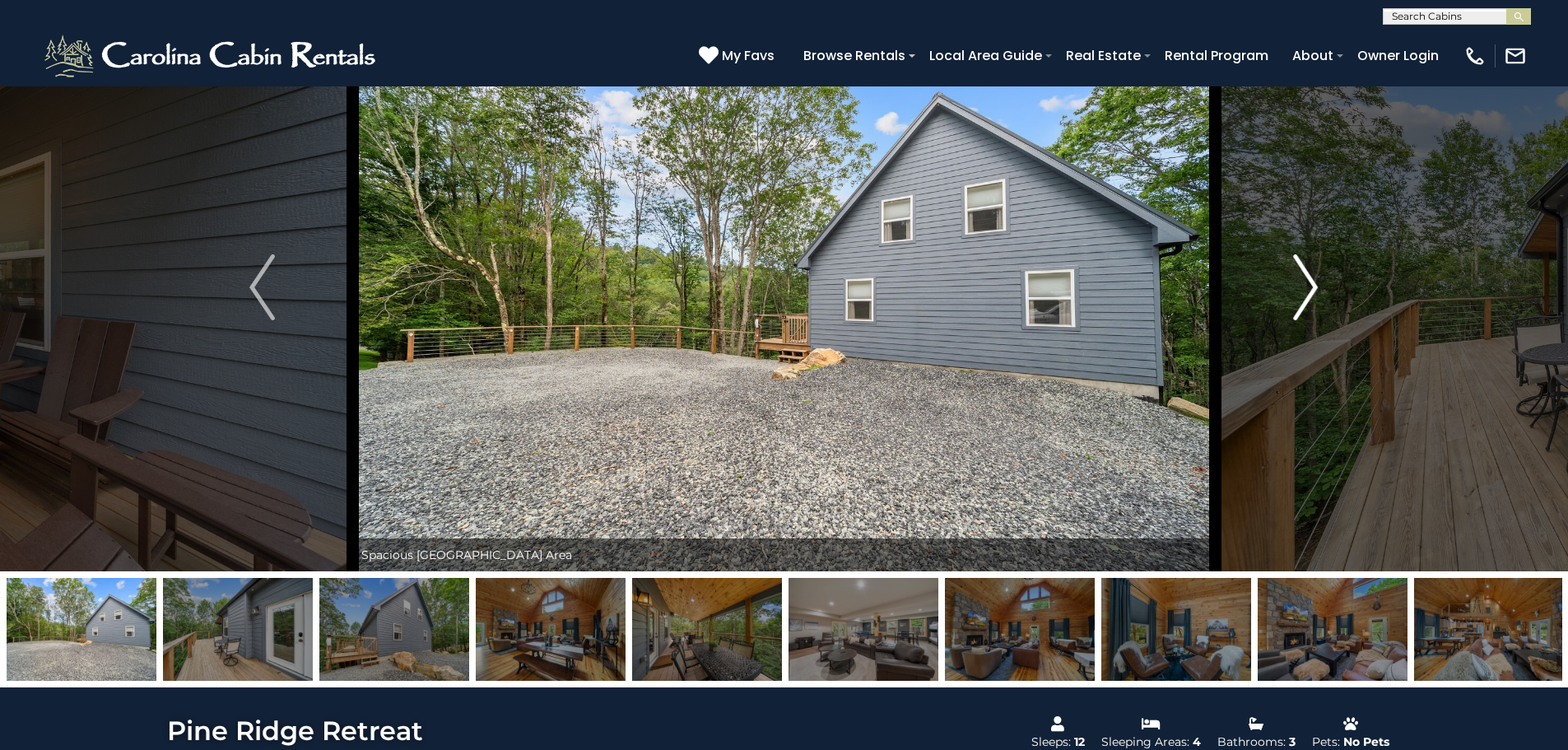
click at [1305, 269] on img "Next" at bounding box center [1305, 287] width 25 height 66
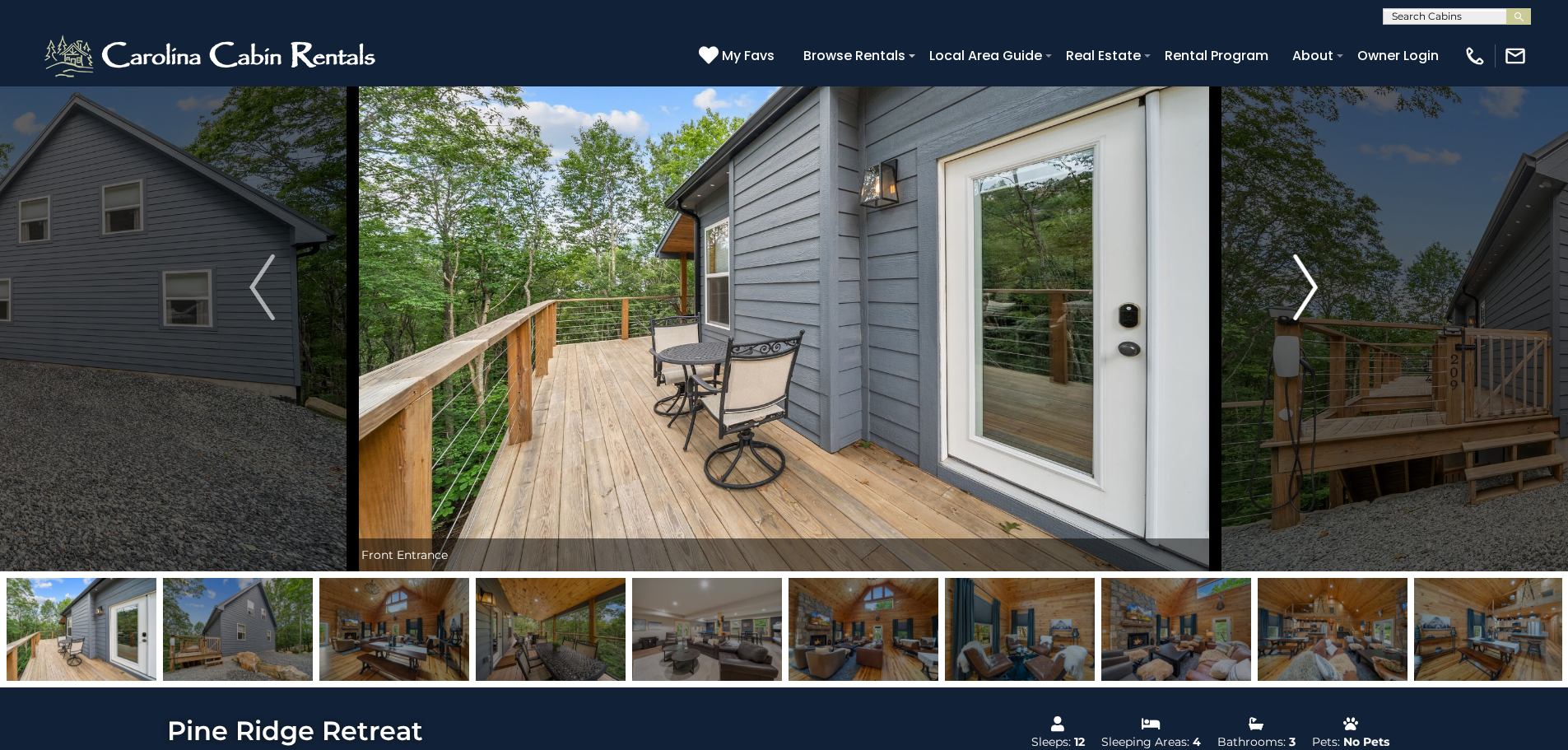
click at [1308, 266] on img "Next" at bounding box center [1305, 287] width 25 height 66
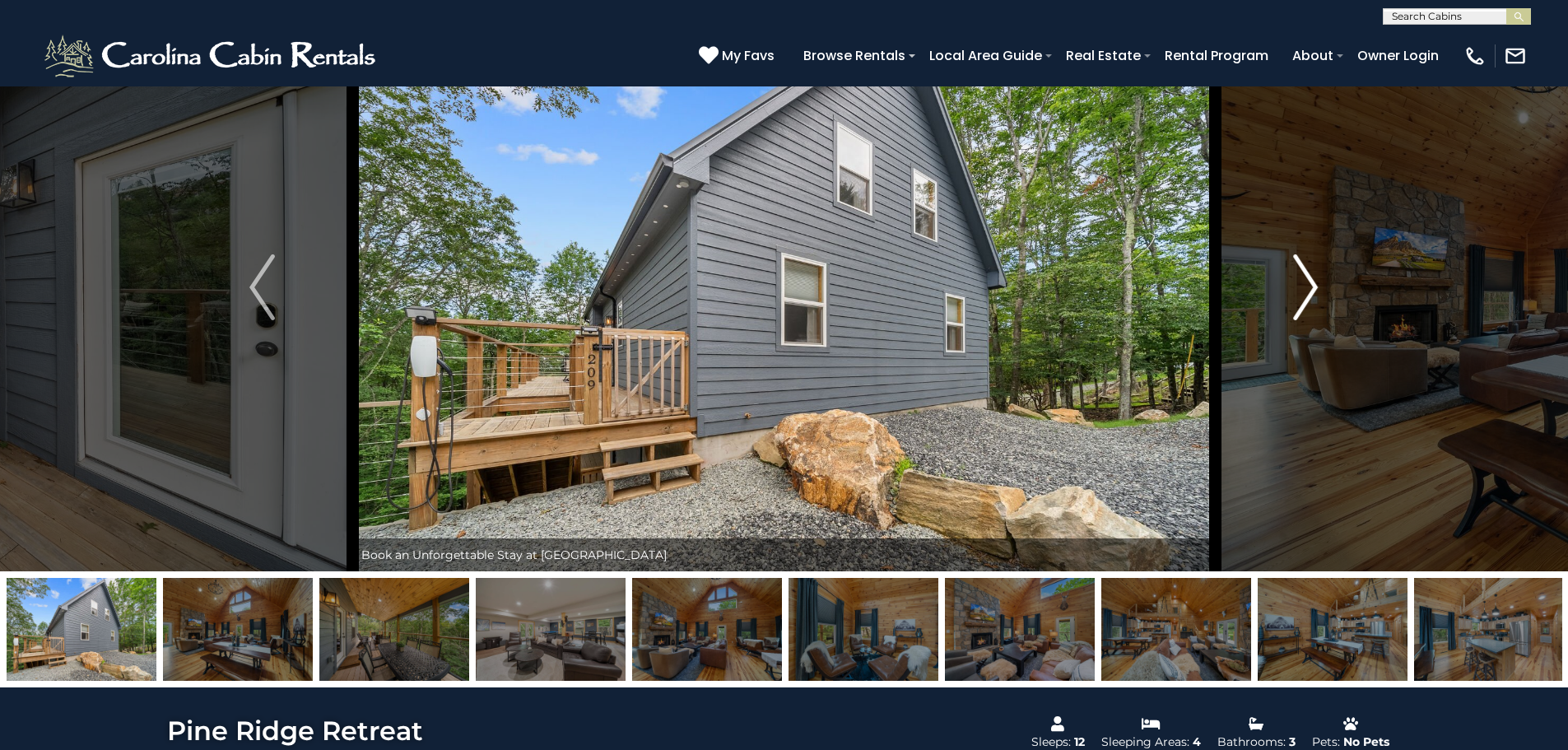
click at [1308, 266] on img "Next" at bounding box center [1305, 287] width 25 height 66
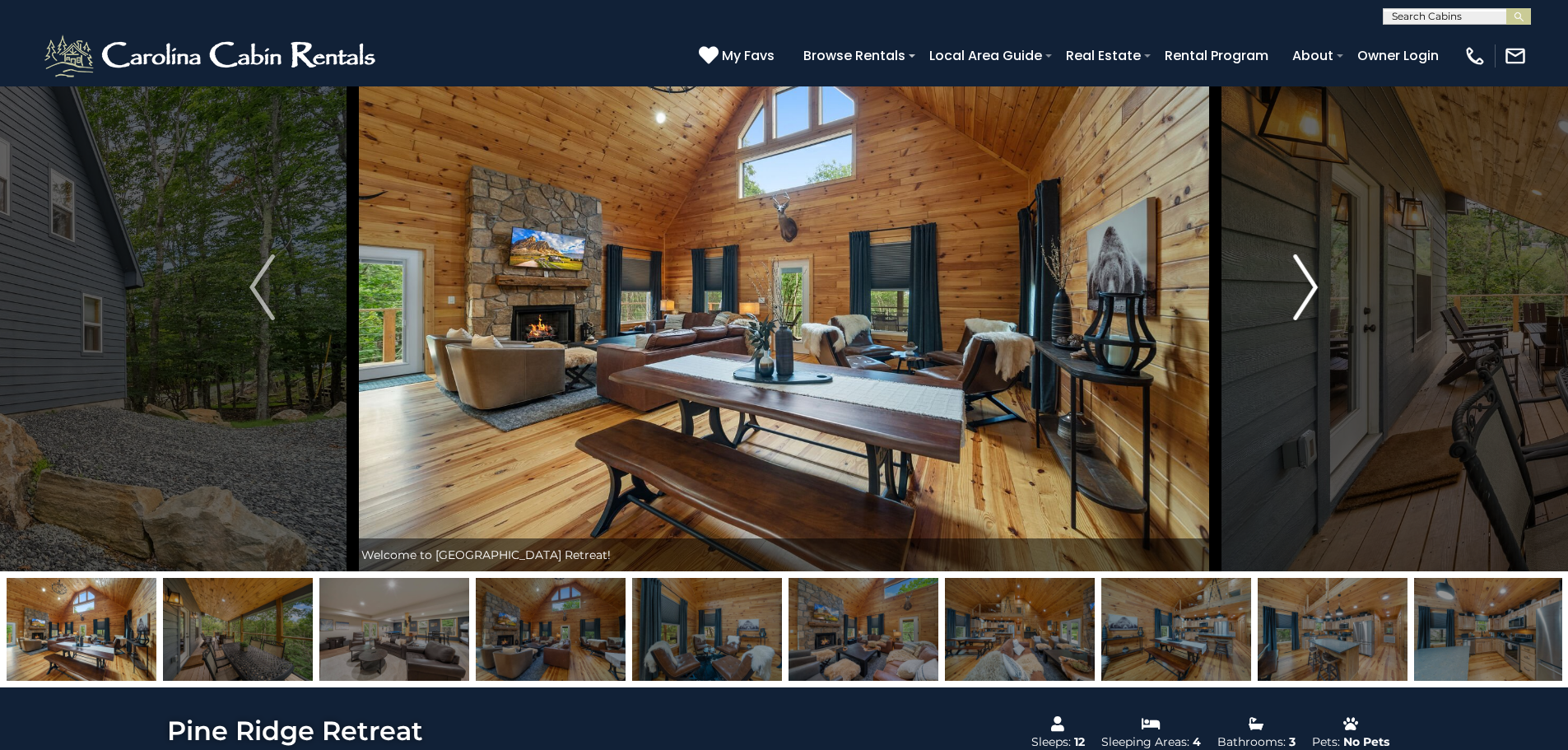
click at [1311, 291] on img "Next" at bounding box center [1305, 287] width 25 height 66
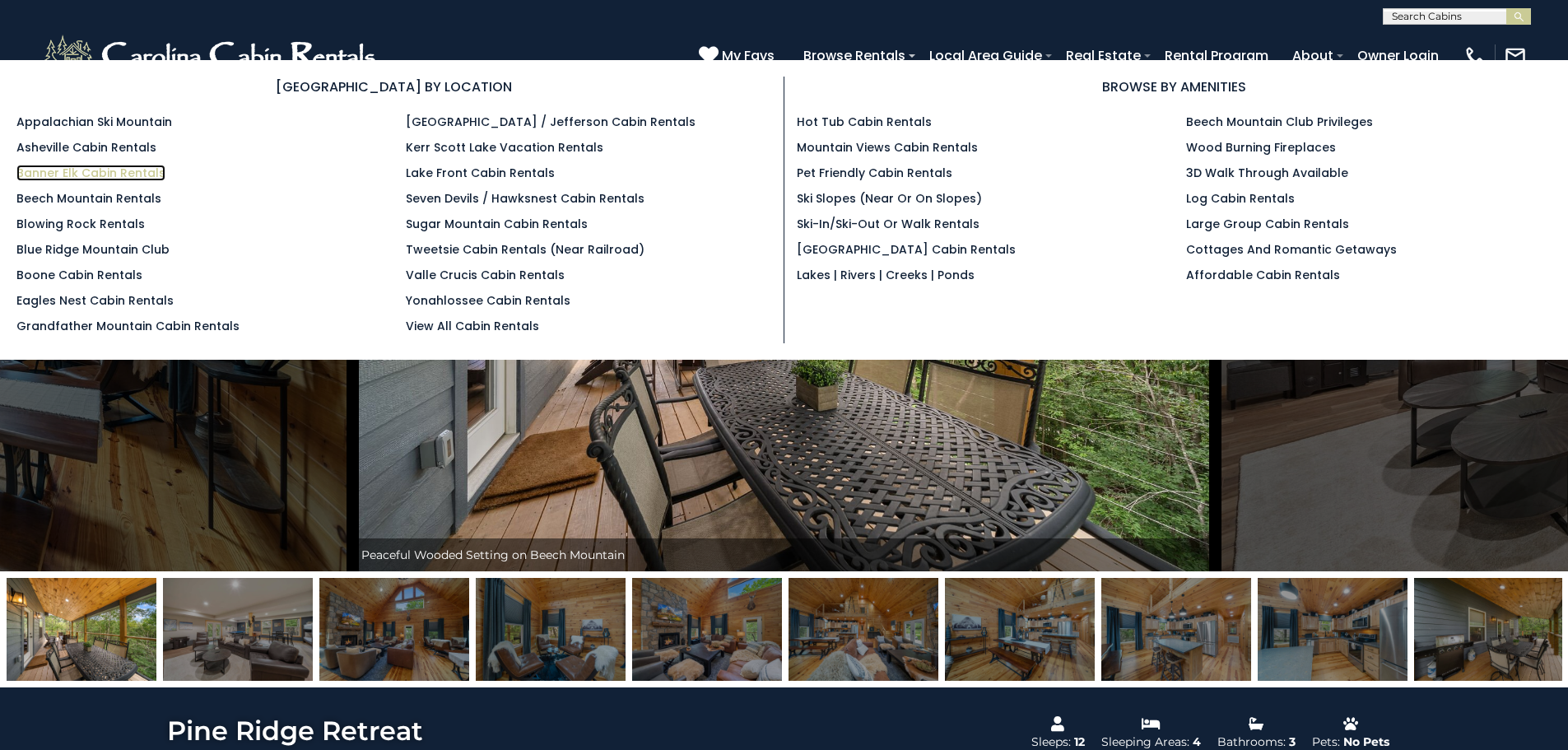
click at [131, 171] on link "Banner Elk Cabin Rentals" at bounding box center [91, 172] width 149 height 16
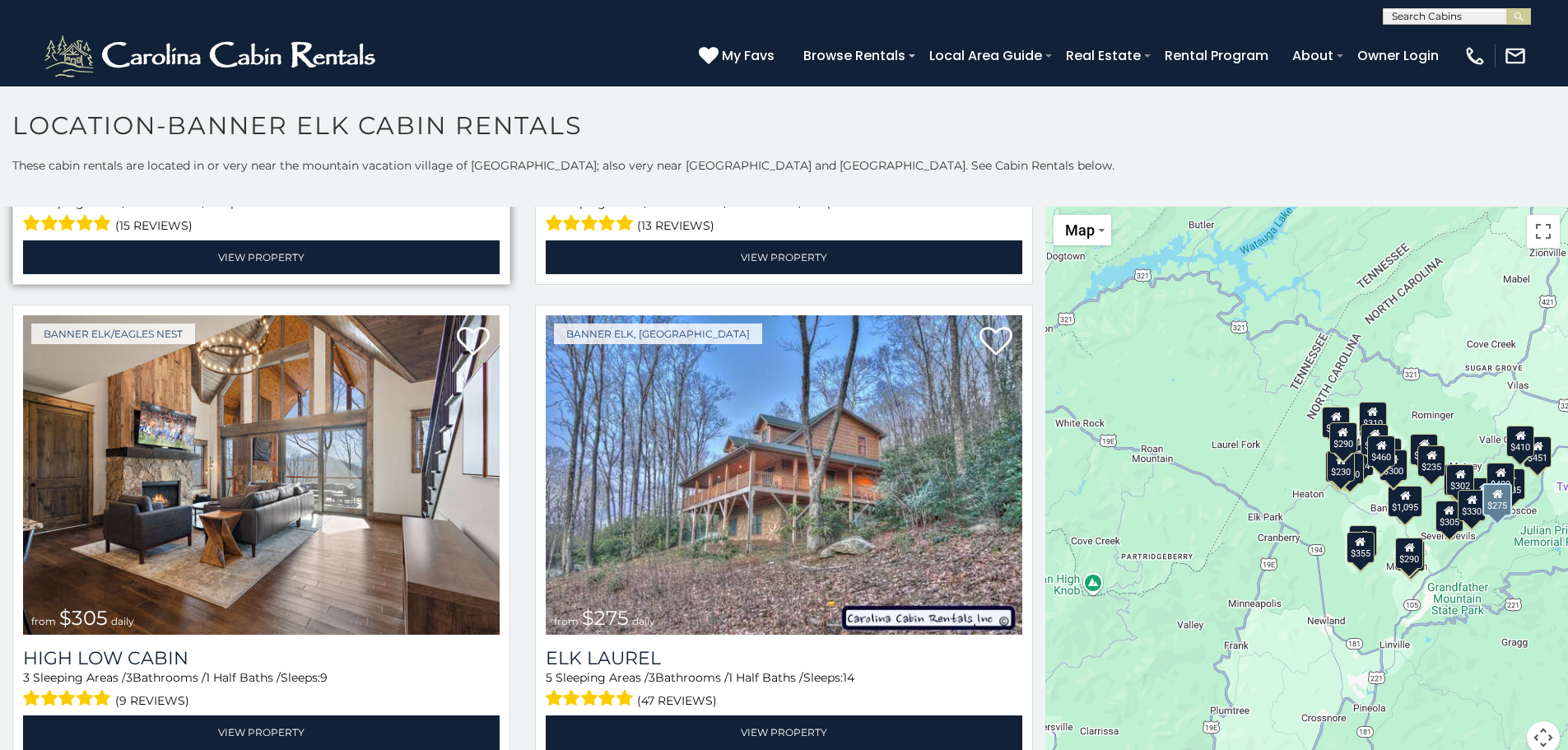
scroll to position [4694, 0]
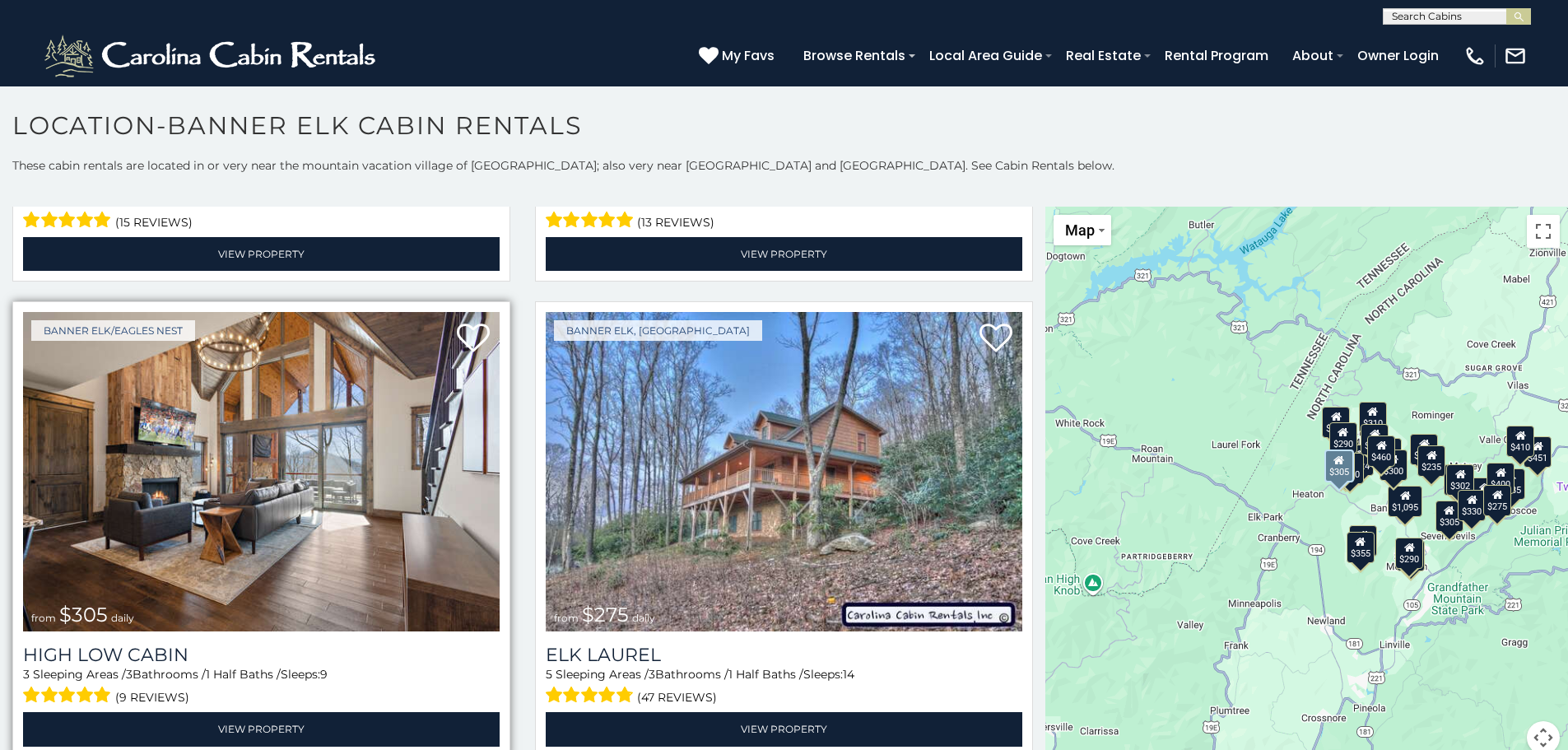
click at [316, 387] on img at bounding box center [261, 471] width 476 height 320
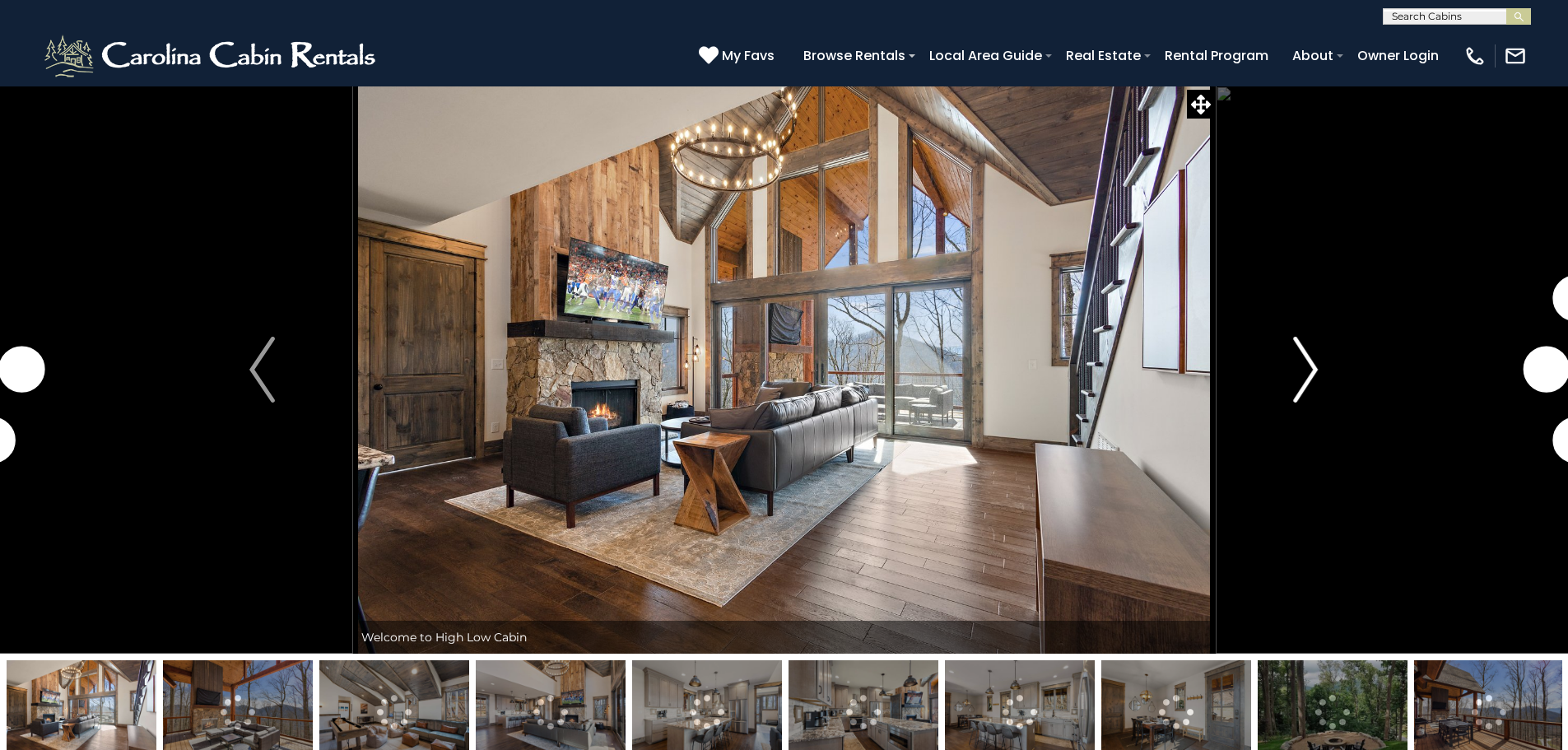
click at [1329, 350] on button "Next" at bounding box center [1305, 369] width 181 height 568
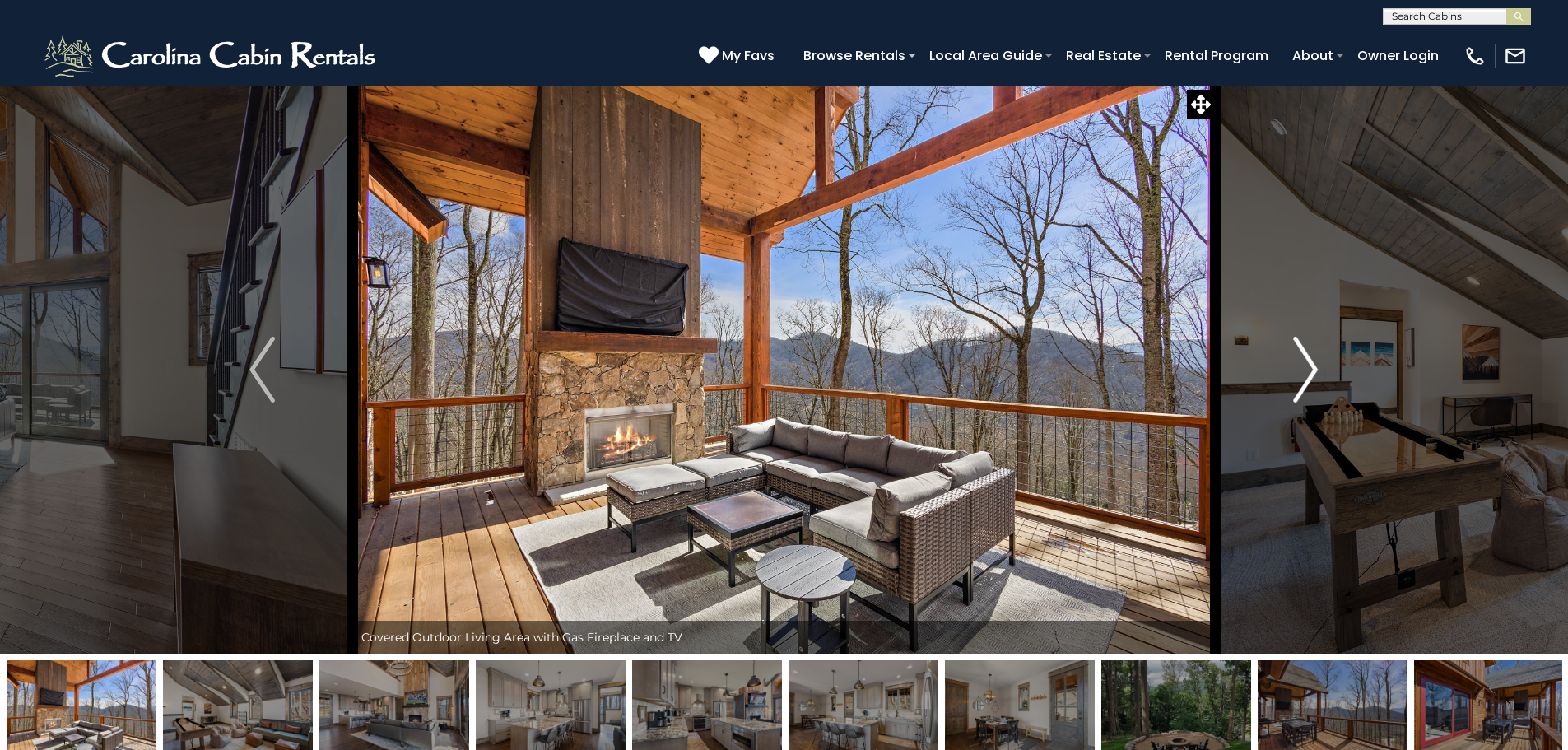
click at [1329, 350] on button "Next" at bounding box center [1305, 369] width 181 height 568
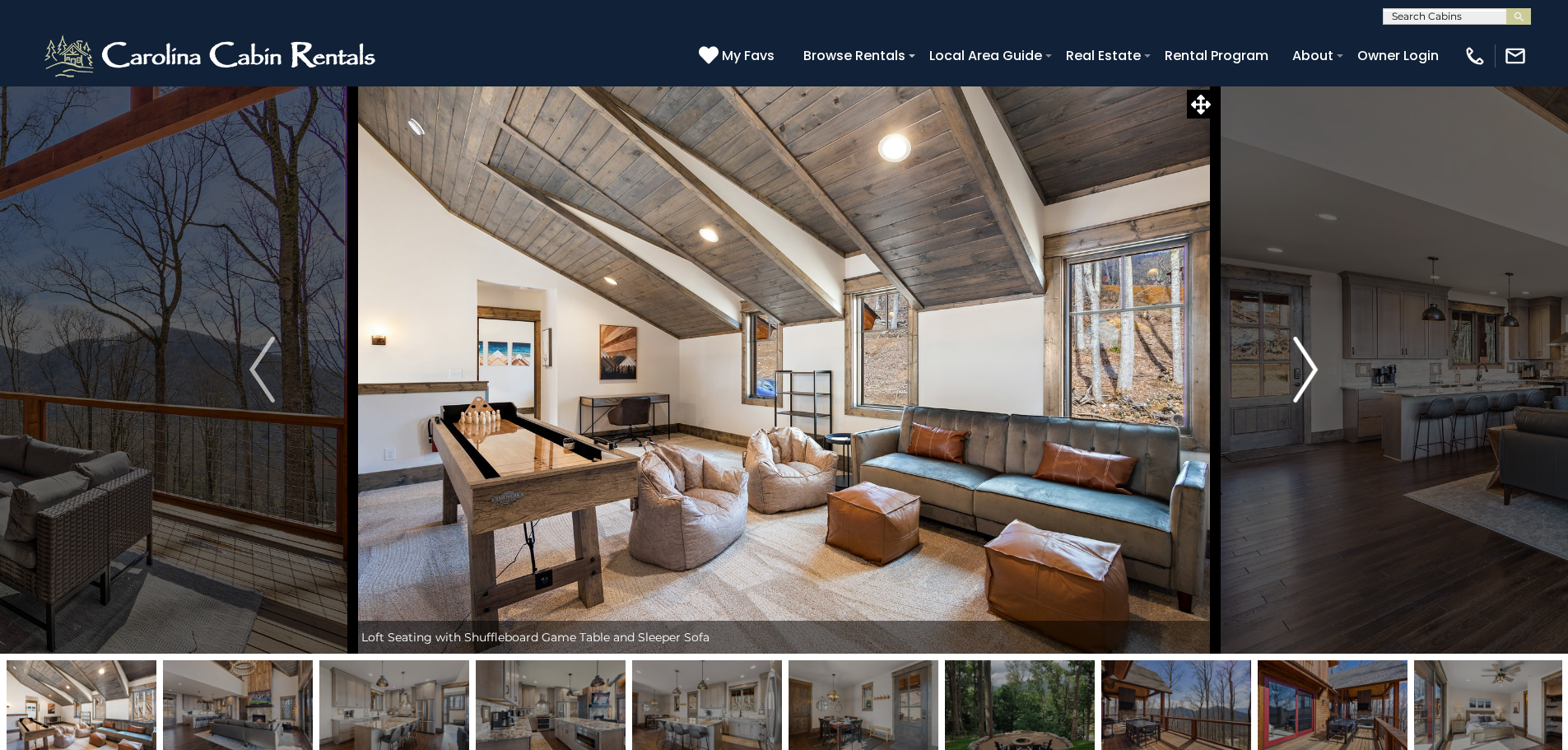
click at [1329, 350] on button "Next" at bounding box center [1305, 369] width 181 height 568
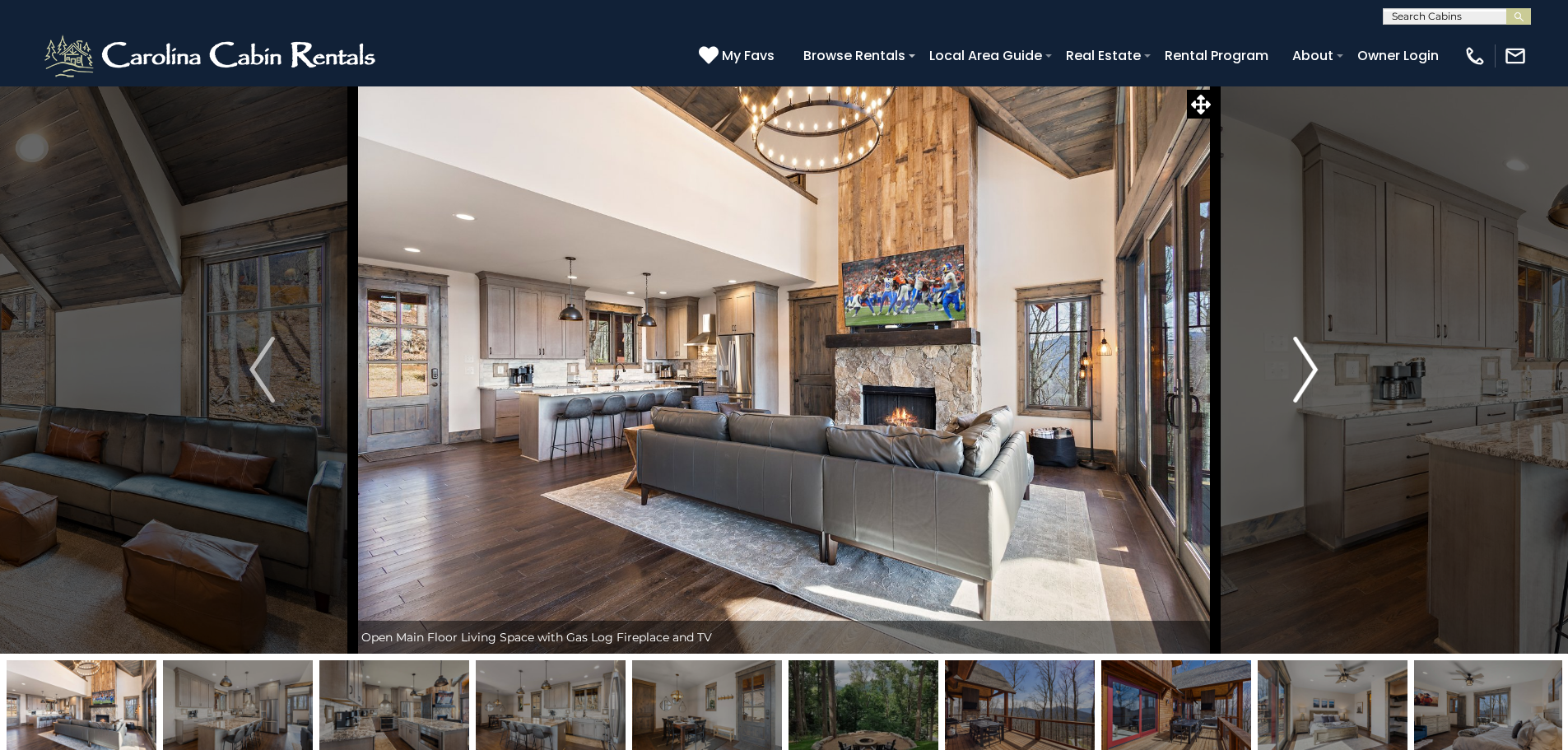
click at [1329, 350] on button "Next" at bounding box center [1305, 369] width 181 height 568
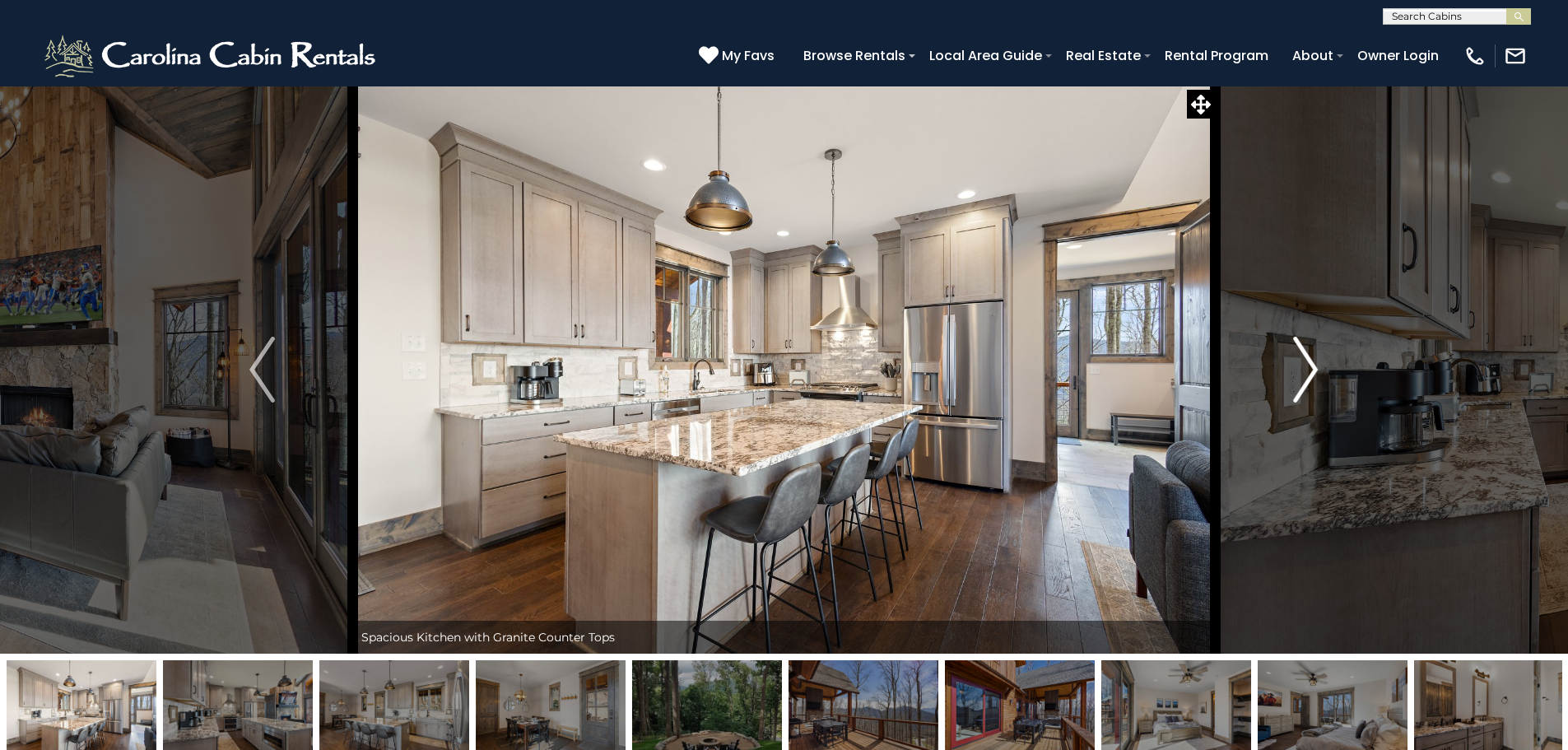
click at [1329, 350] on button "Next" at bounding box center [1305, 369] width 181 height 568
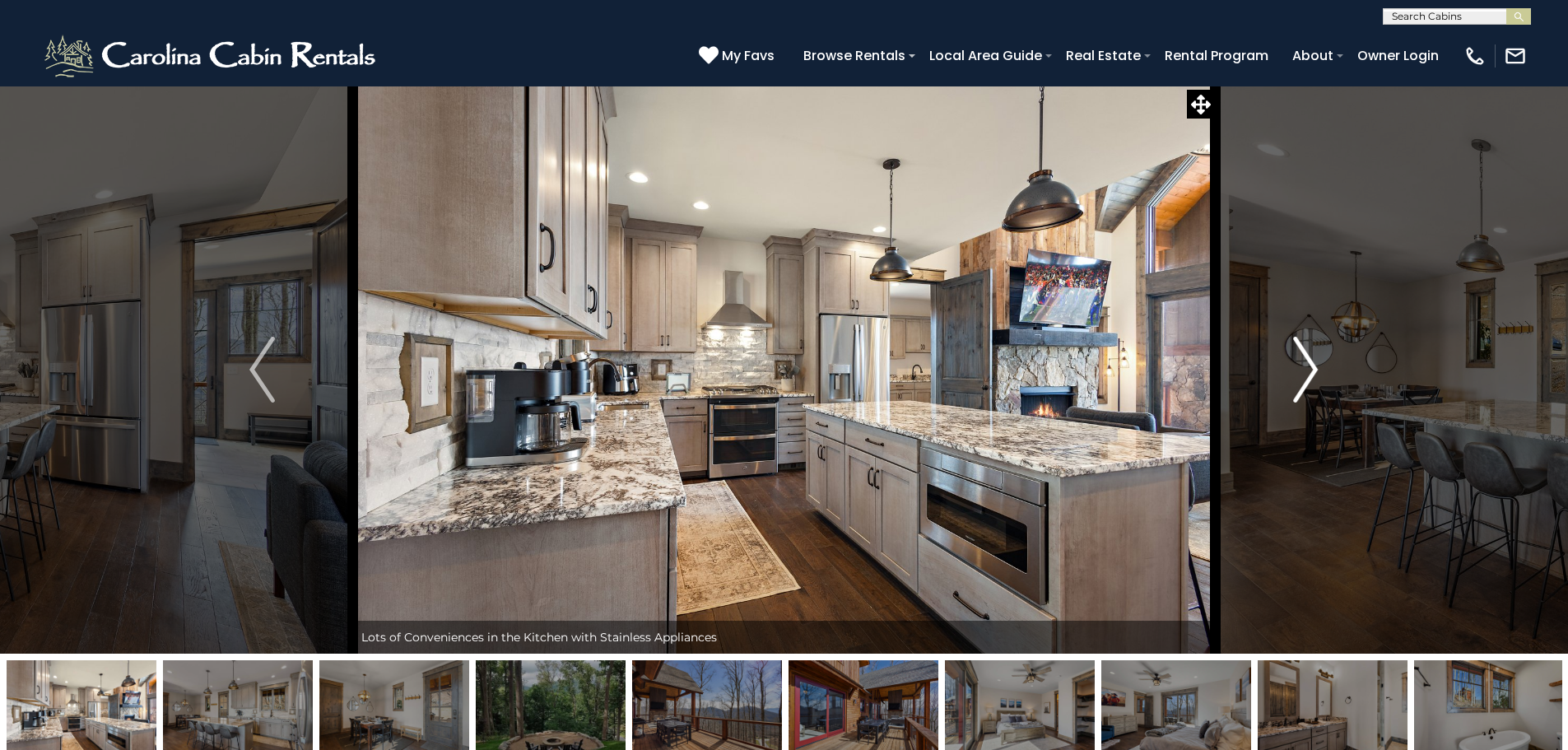
click at [1329, 350] on button "Next" at bounding box center [1305, 369] width 181 height 568
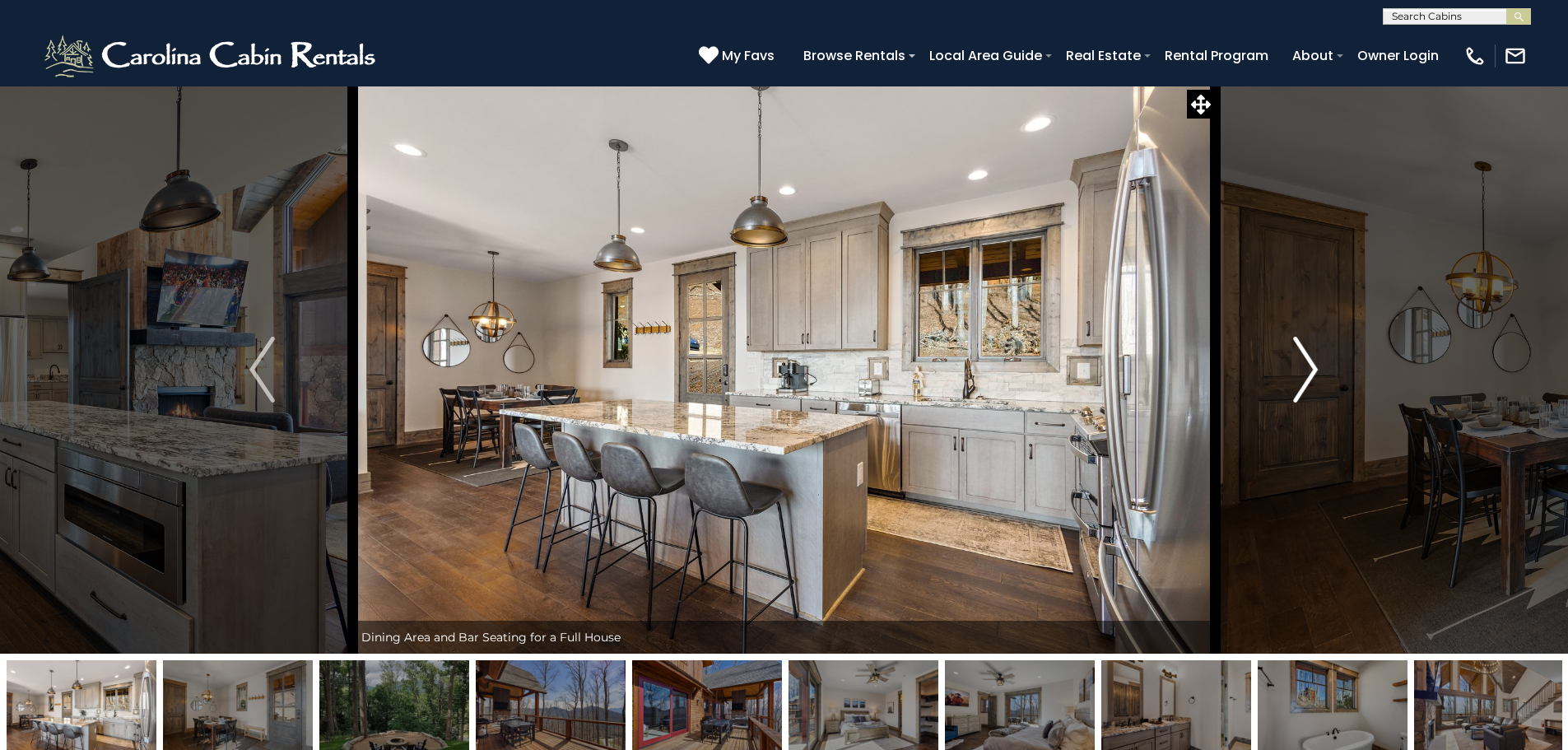
click at [1329, 350] on button "Next" at bounding box center [1305, 369] width 181 height 568
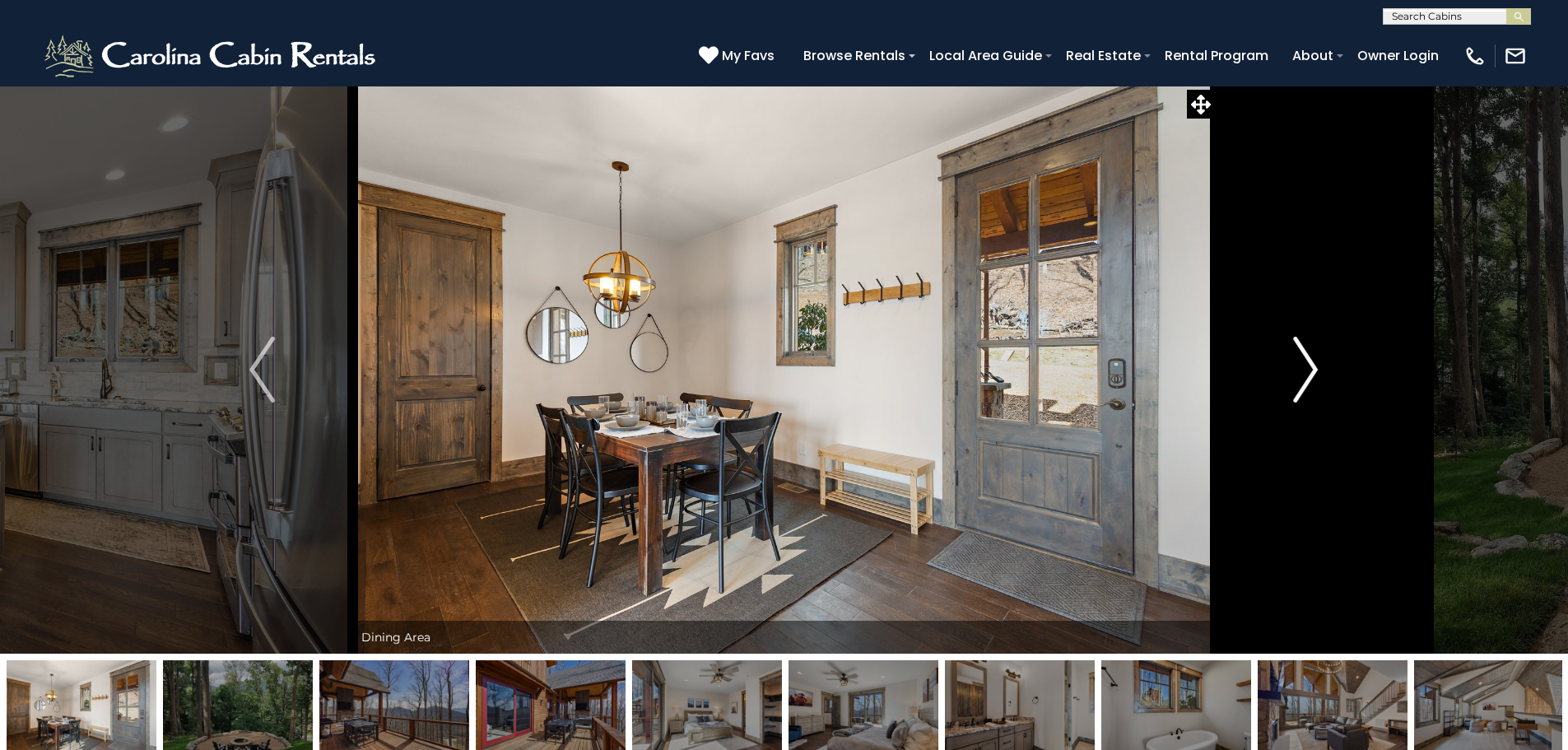
click at [1329, 350] on button "Next" at bounding box center [1305, 369] width 181 height 568
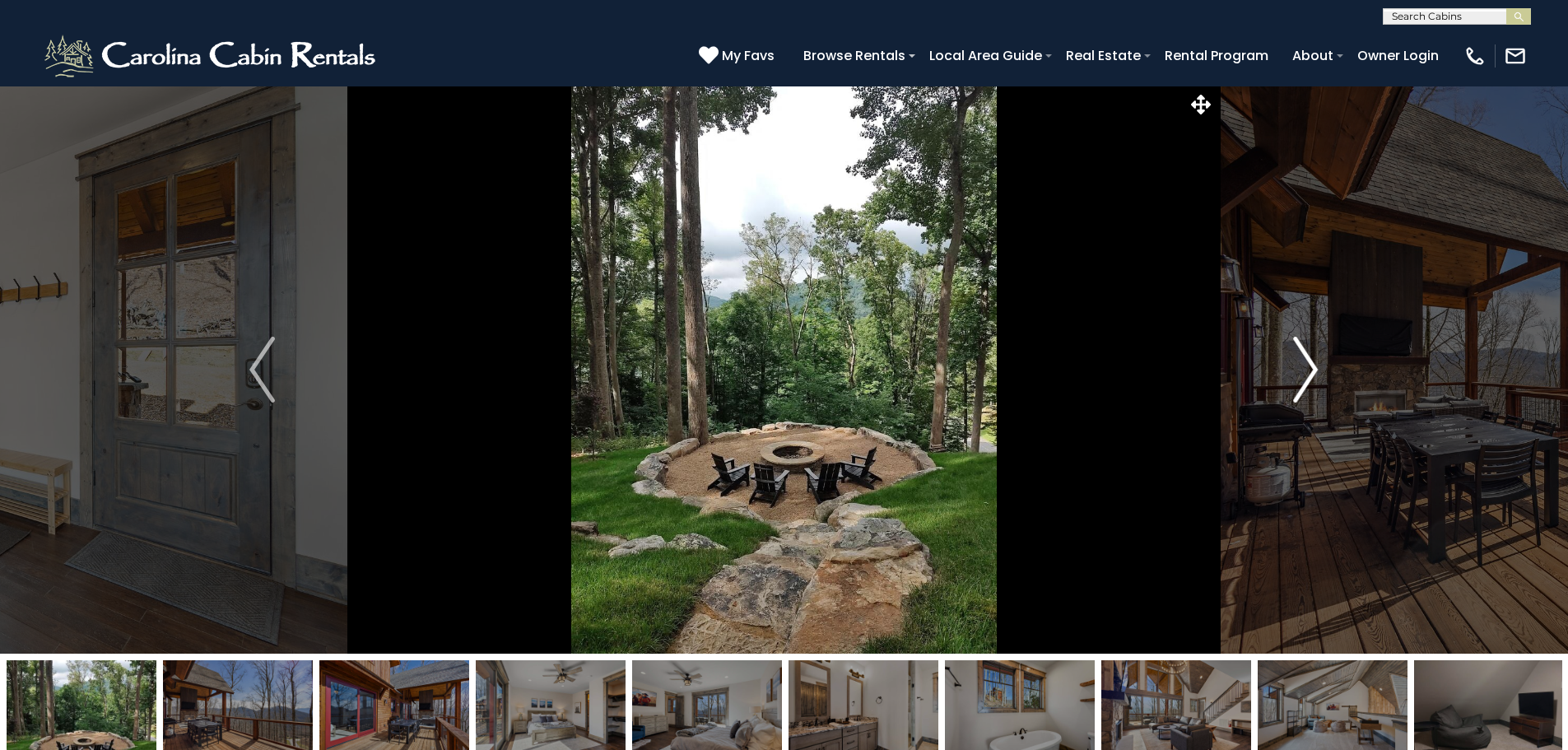
click at [1329, 350] on button "Next" at bounding box center [1305, 369] width 181 height 568
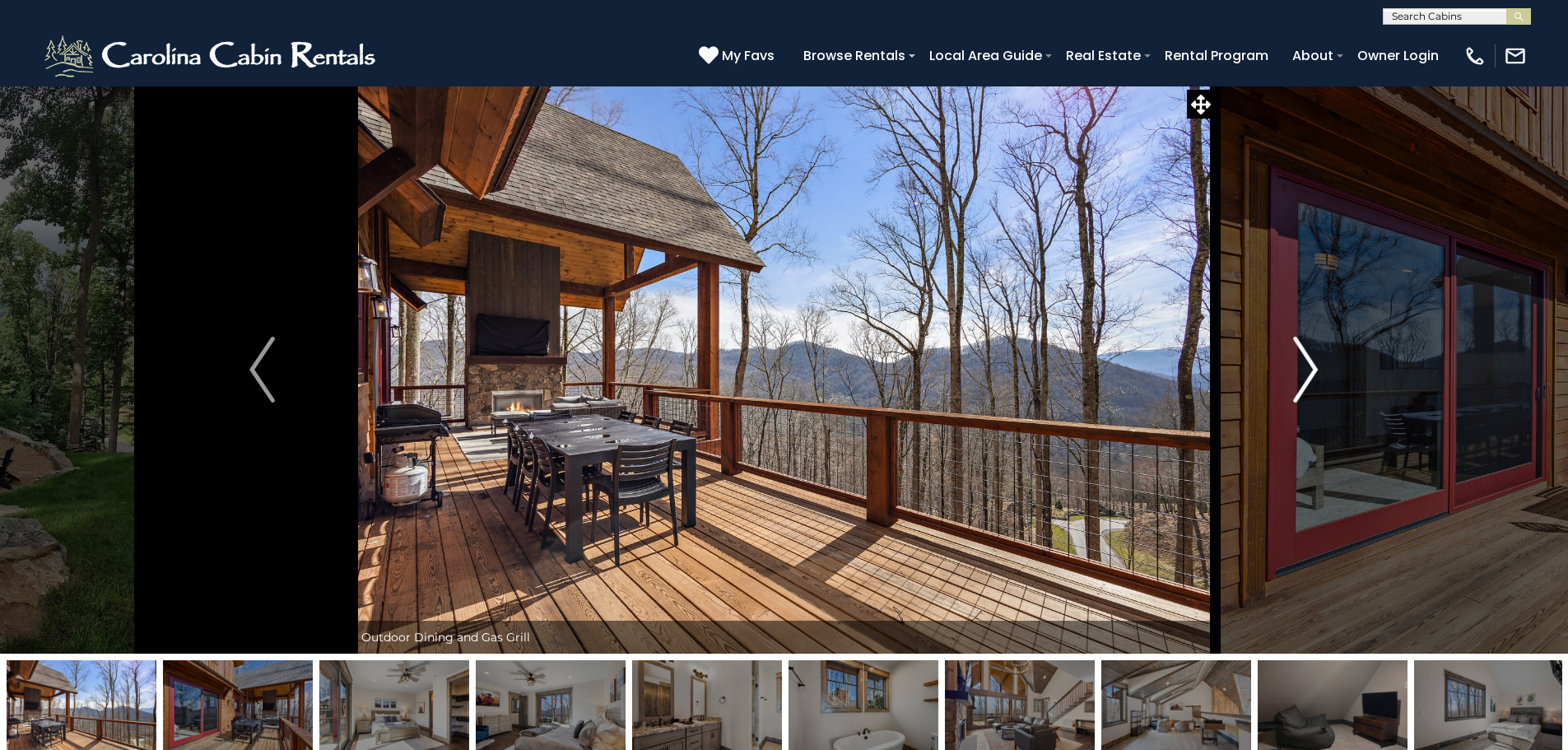
click at [1329, 350] on button "Next" at bounding box center [1305, 369] width 181 height 568
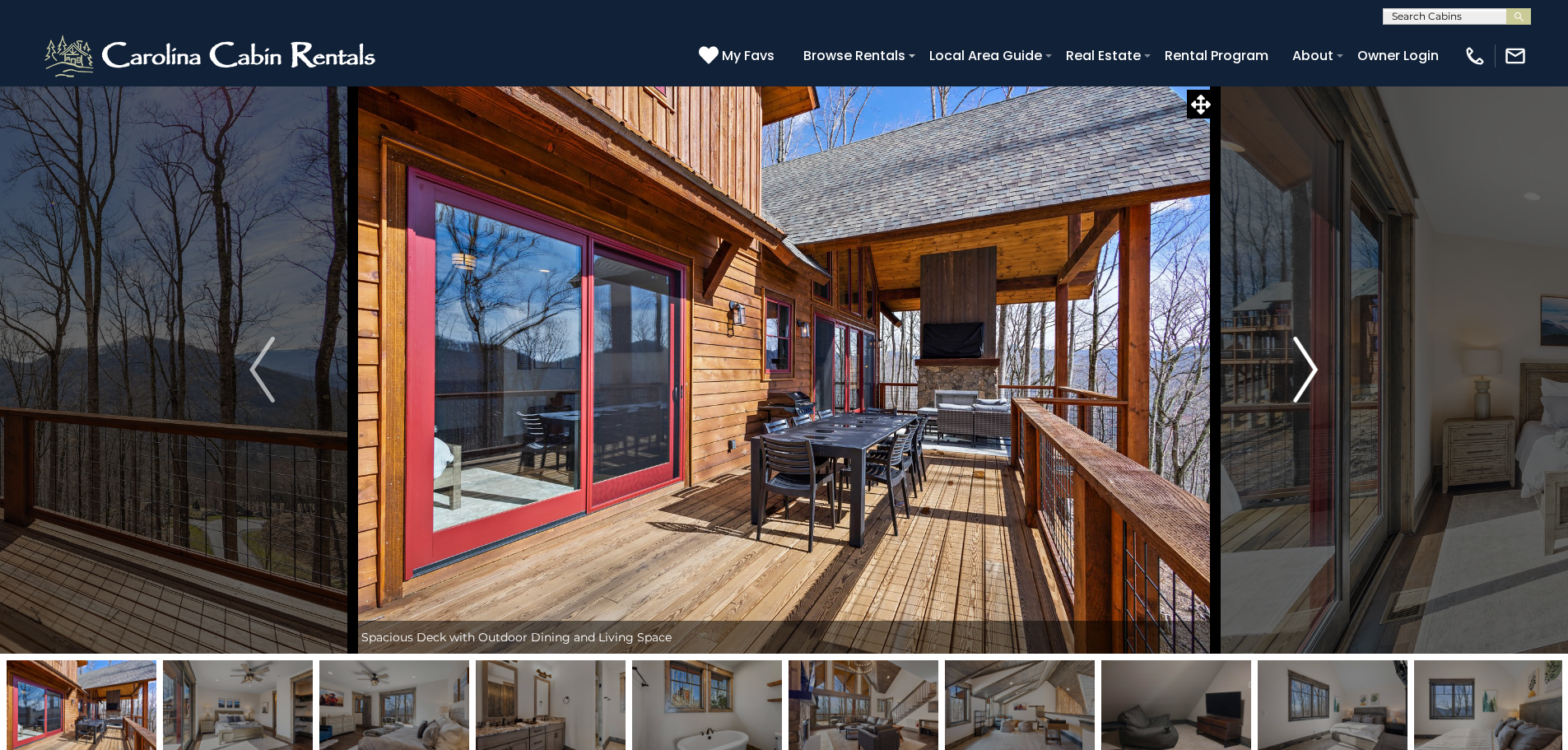
click at [1329, 350] on button "Next" at bounding box center [1305, 369] width 181 height 568
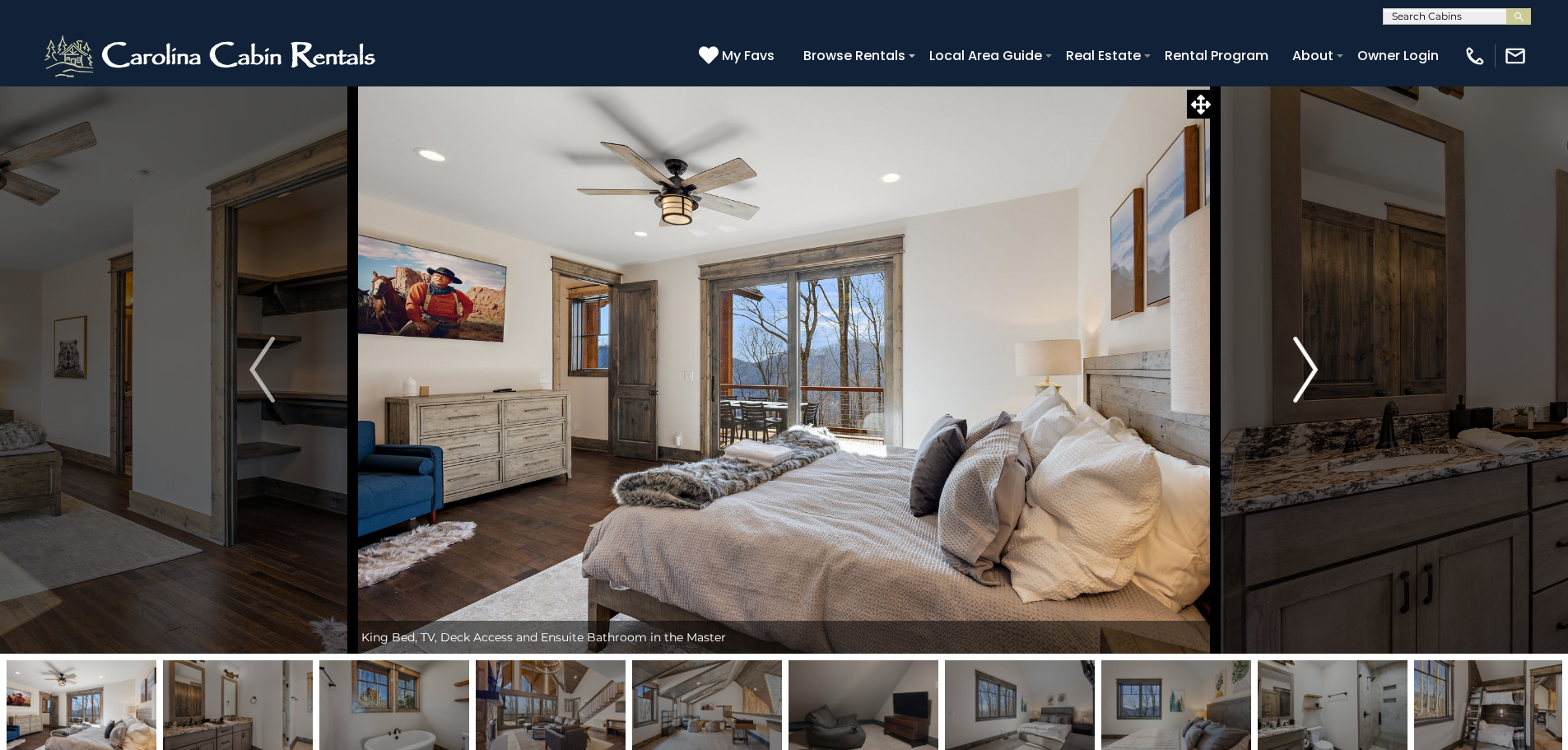
click at [1329, 350] on button "Next" at bounding box center [1305, 369] width 181 height 568
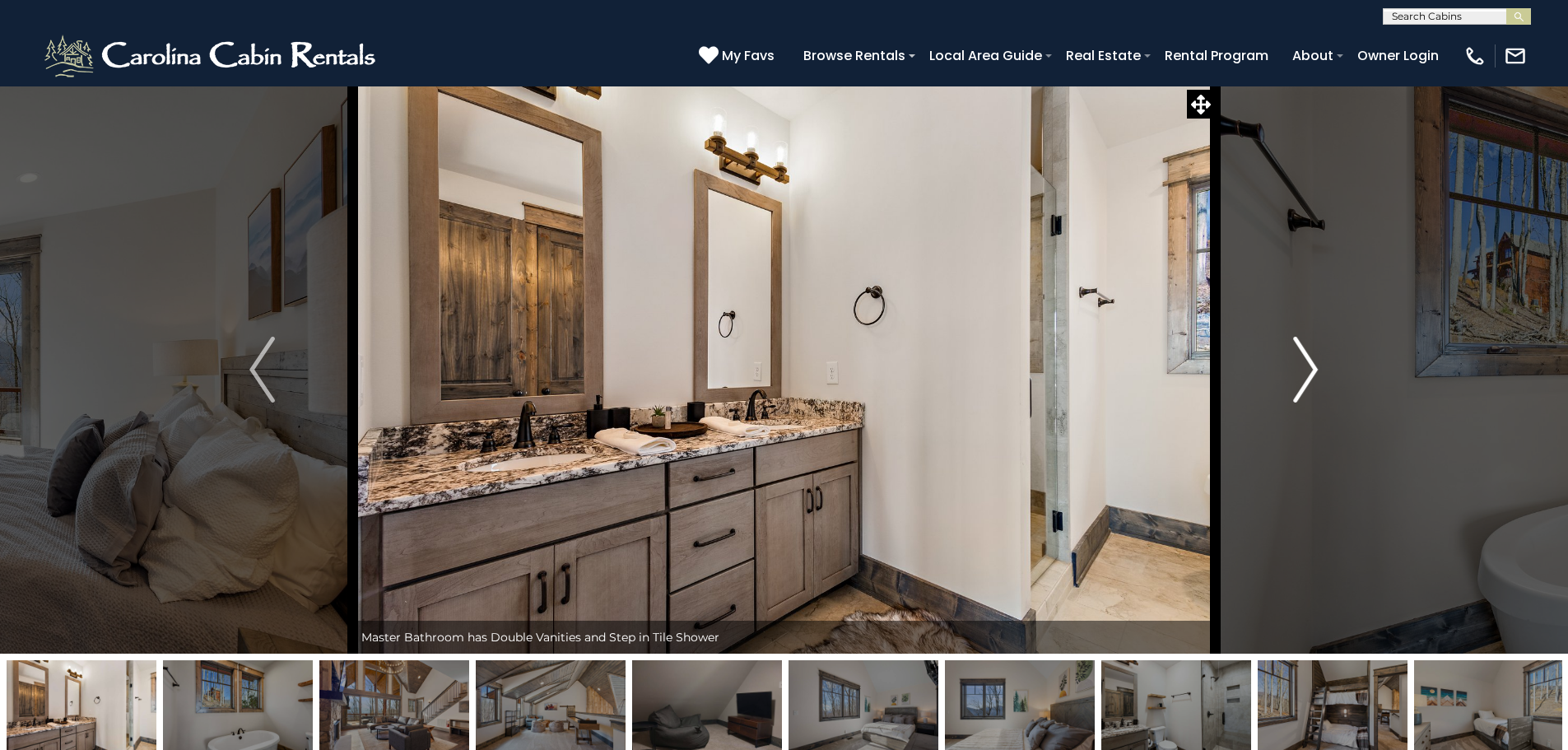
click at [1329, 350] on button "Next" at bounding box center [1305, 369] width 181 height 568
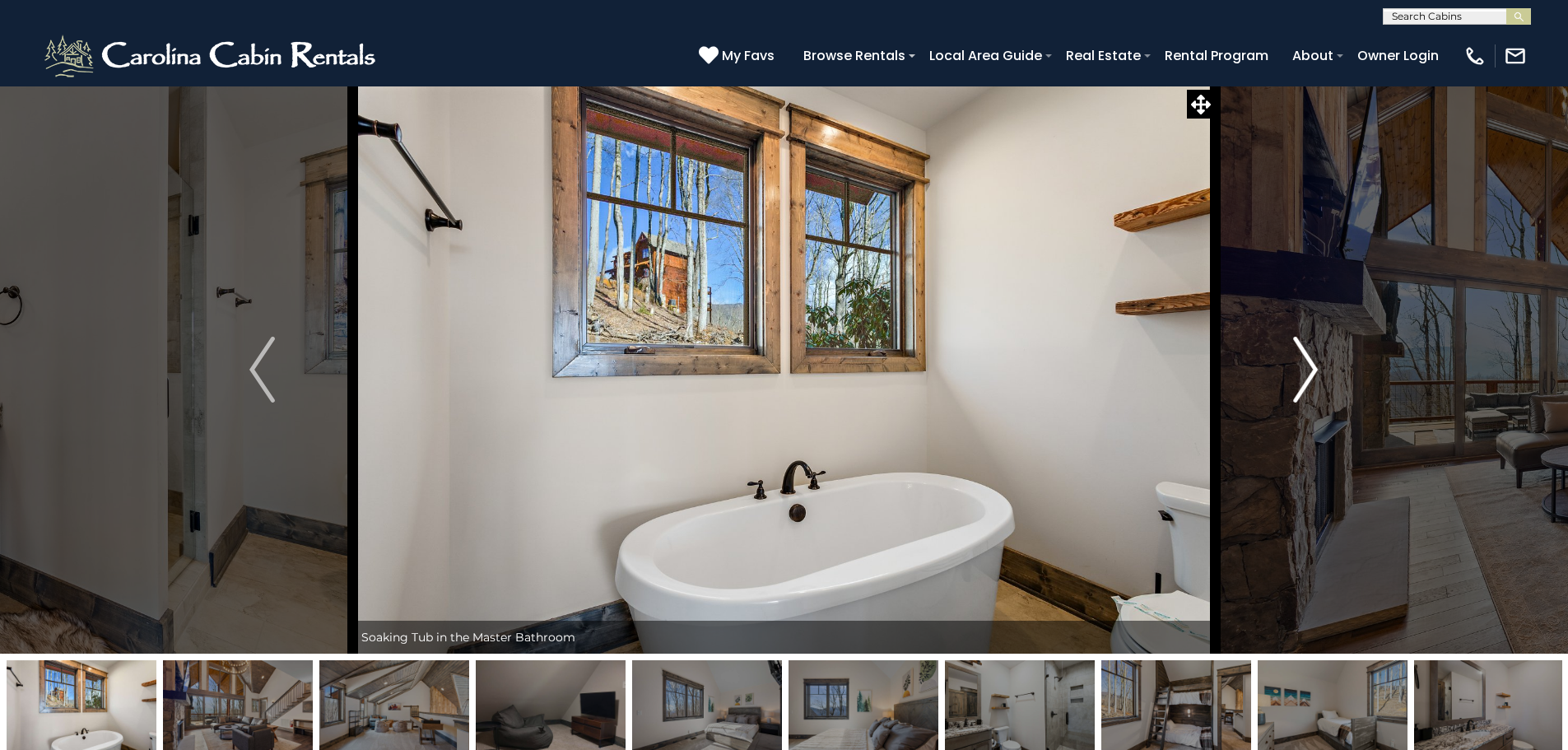
click at [1329, 350] on button "Next" at bounding box center [1305, 369] width 181 height 568
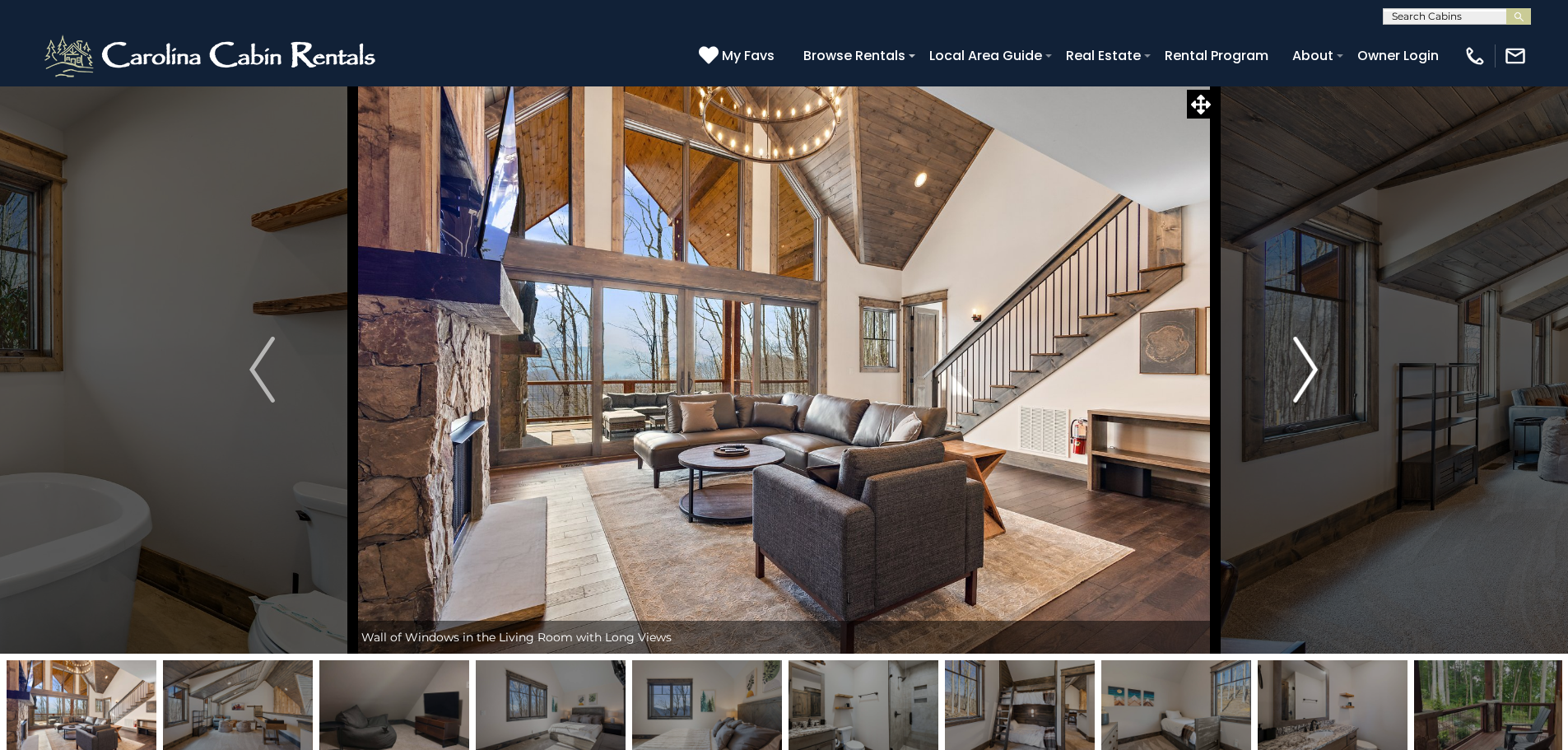
click at [1329, 350] on button "Next" at bounding box center [1305, 369] width 181 height 568
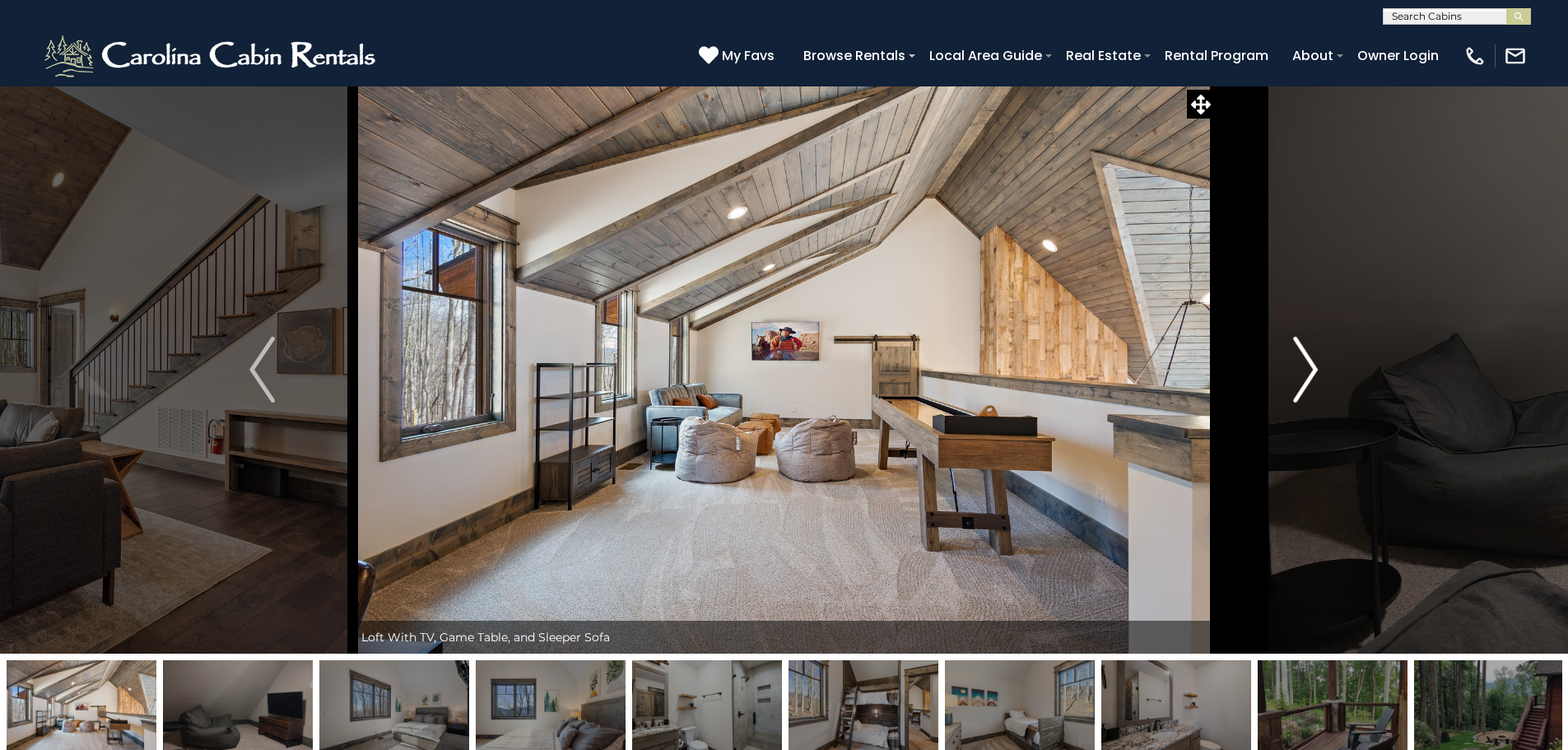
click at [1329, 350] on button "Next" at bounding box center [1305, 369] width 181 height 568
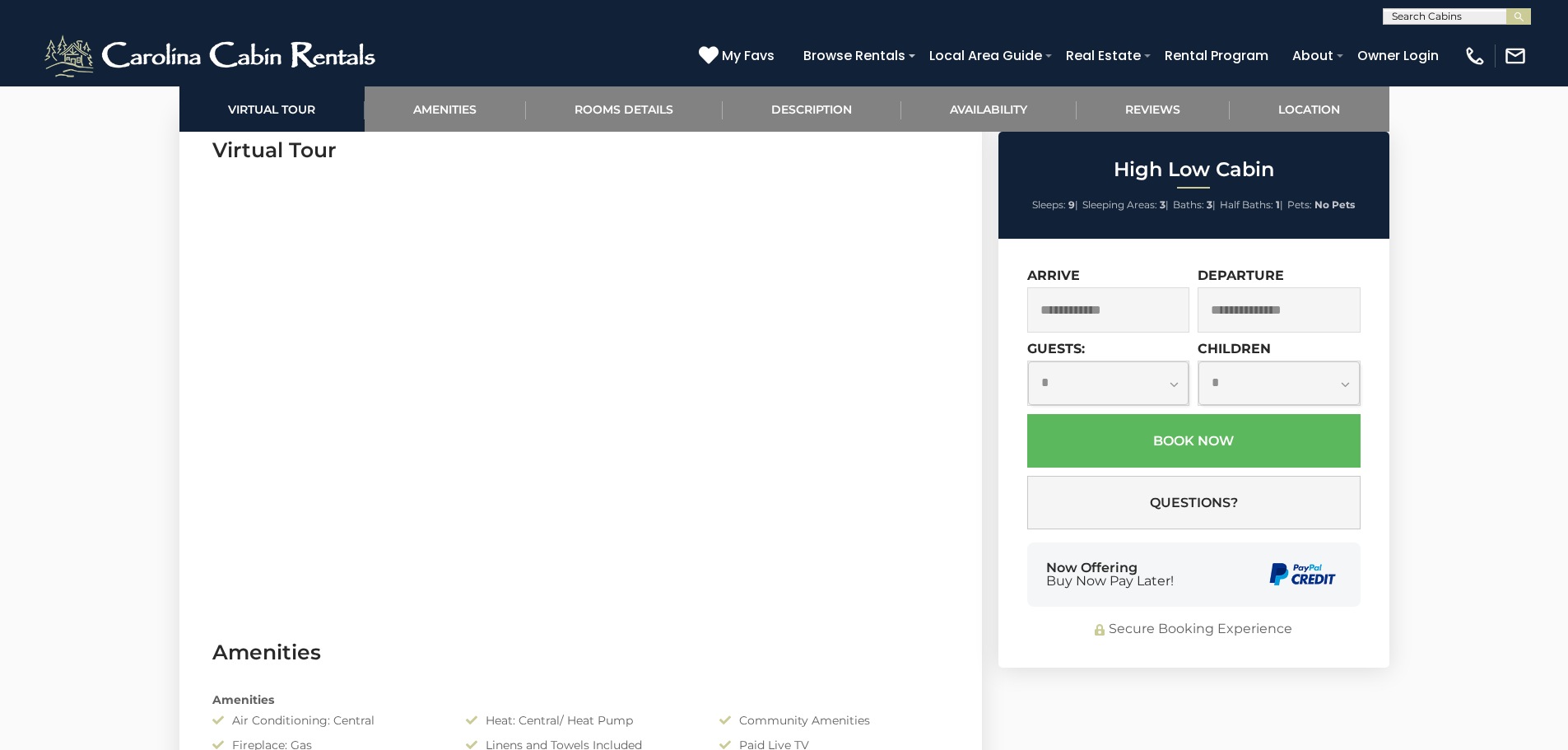
scroll to position [741, 0]
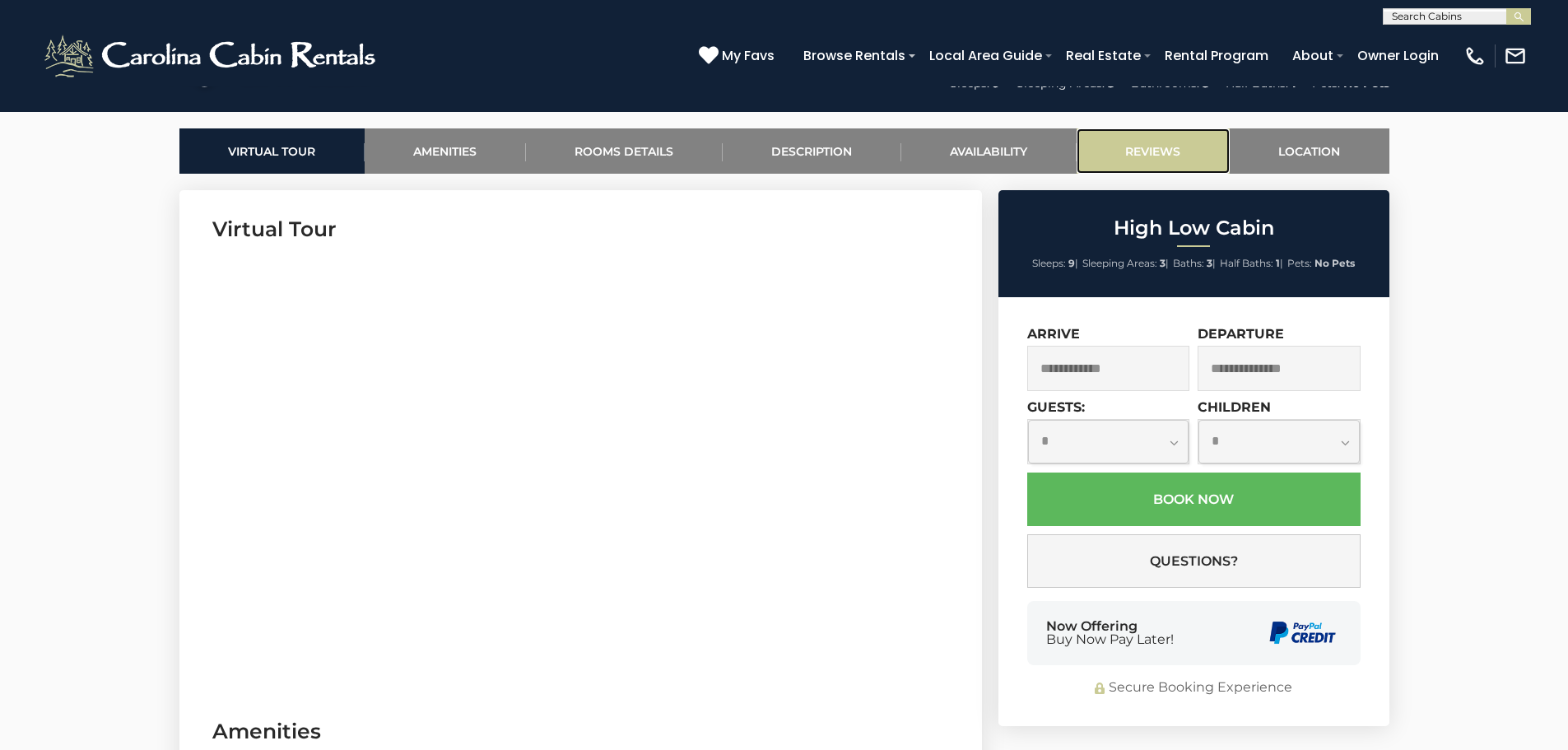
click at [1151, 147] on link "Reviews" at bounding box center [1153, 151] width 153 height 45
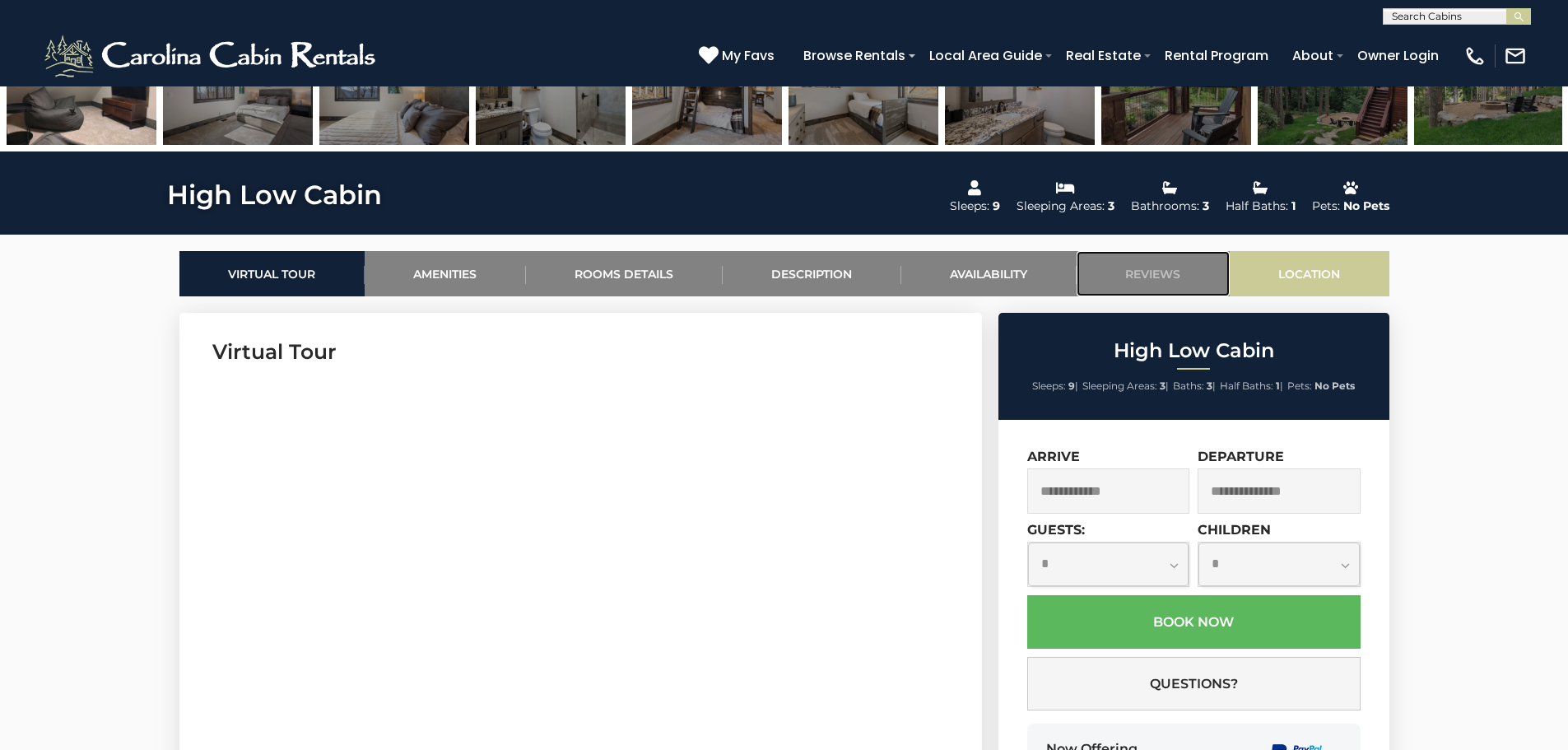
scroll to position [620, 0]
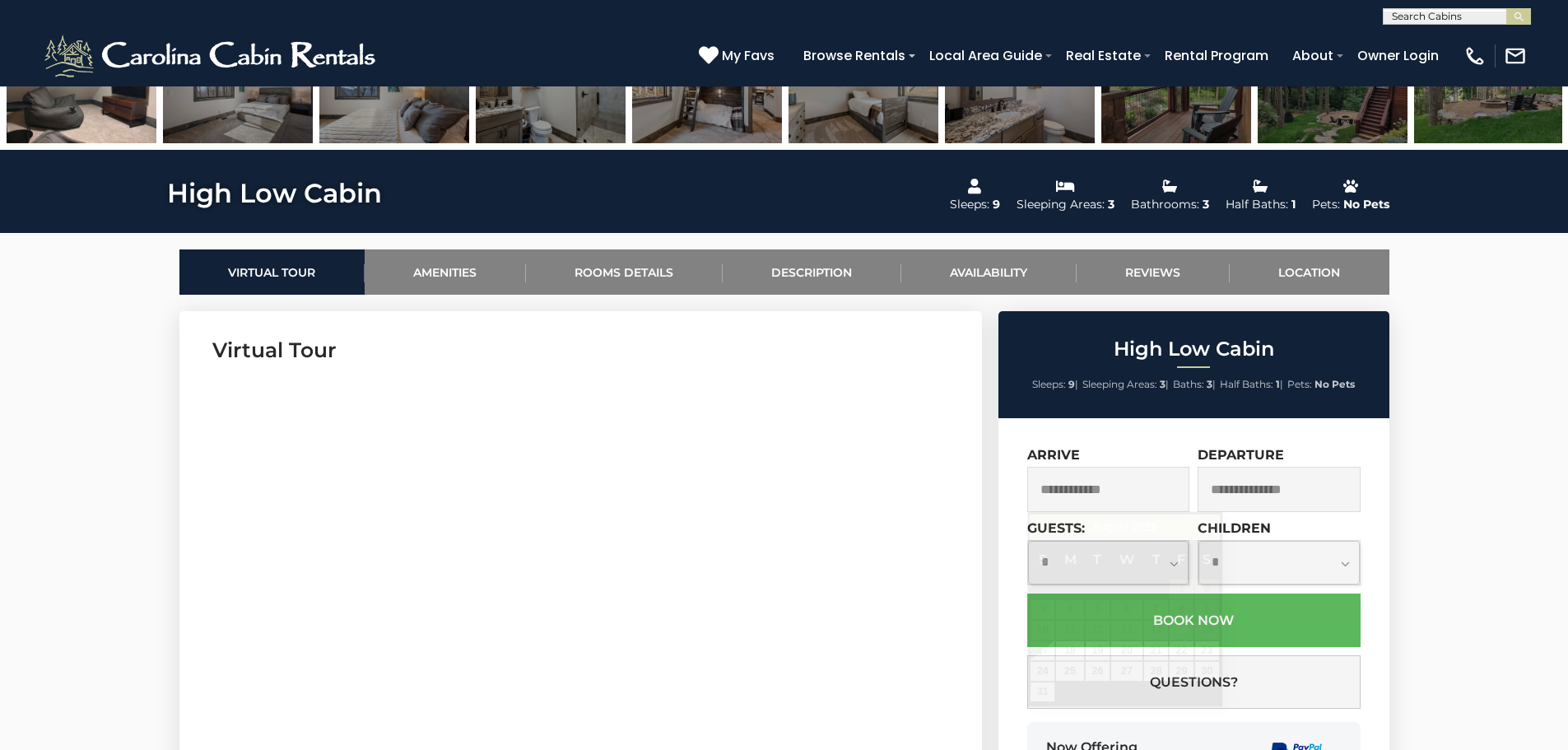
click at [1106, 482] on input "text" at bounding box center [1109, 489] width 163 height 45
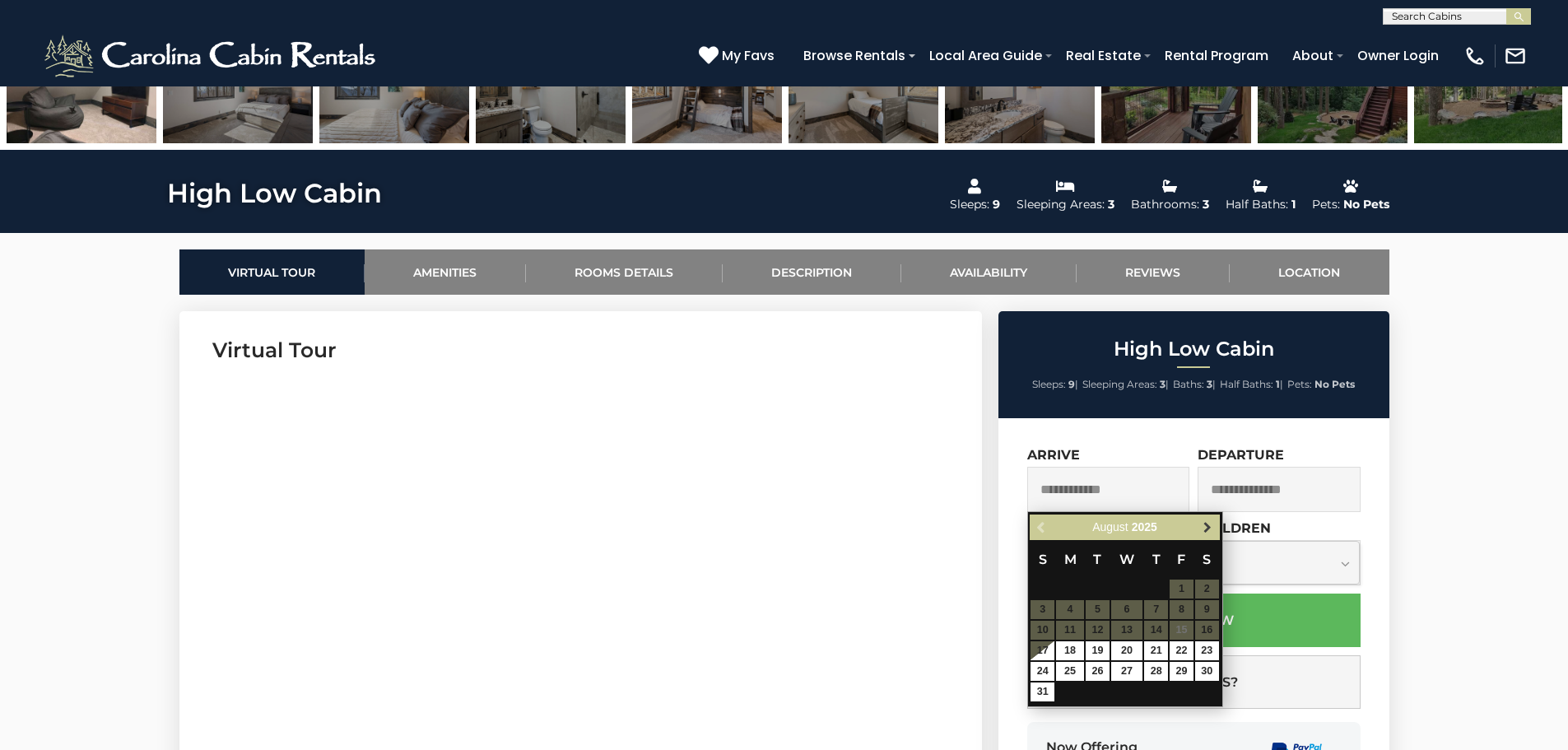
click at [1206, 521] on span "Next" at bounding box center [1207, 527] width 13 height 13
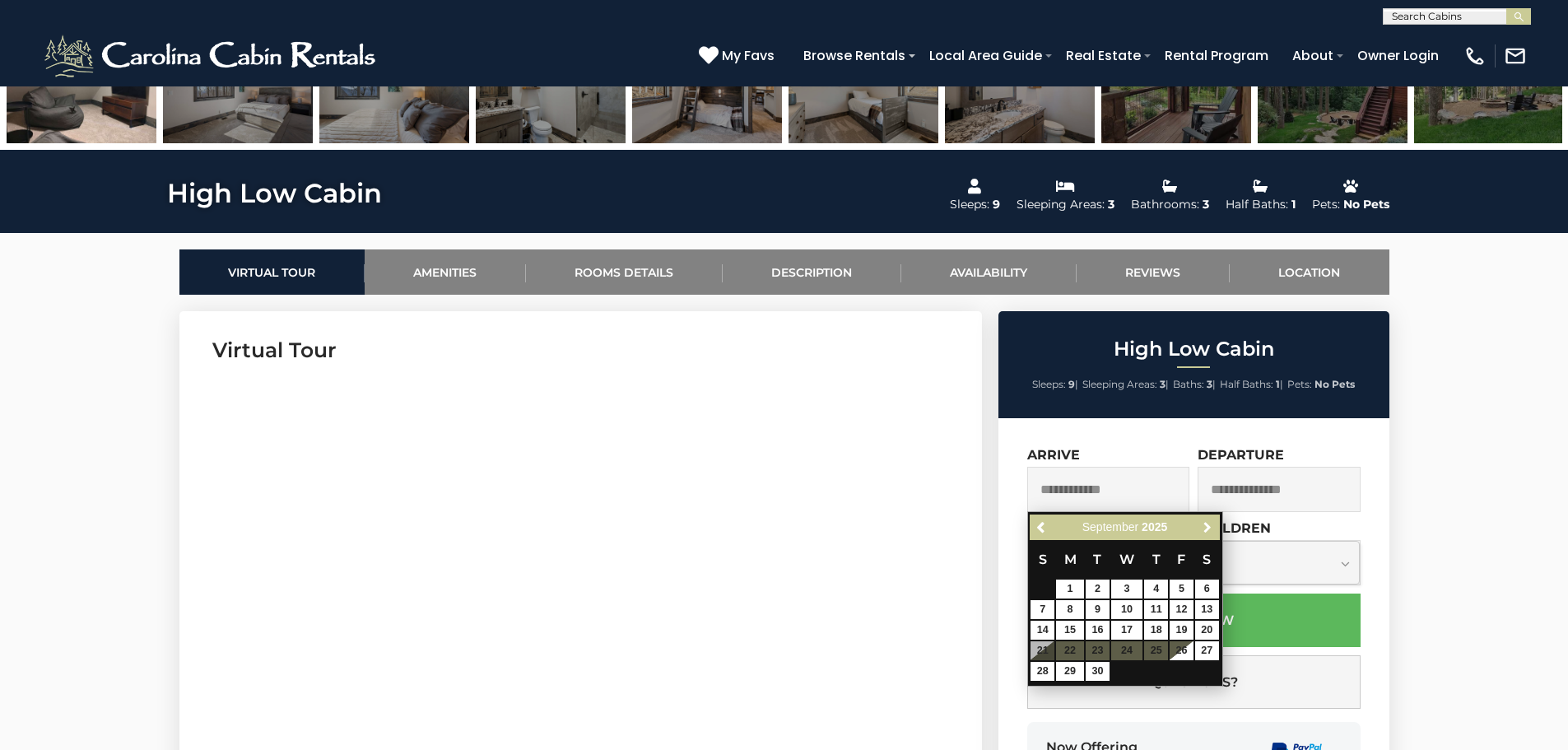
click at [1206, 521] on span "Next" at bounding box center [1207, 527] width 13 height 13
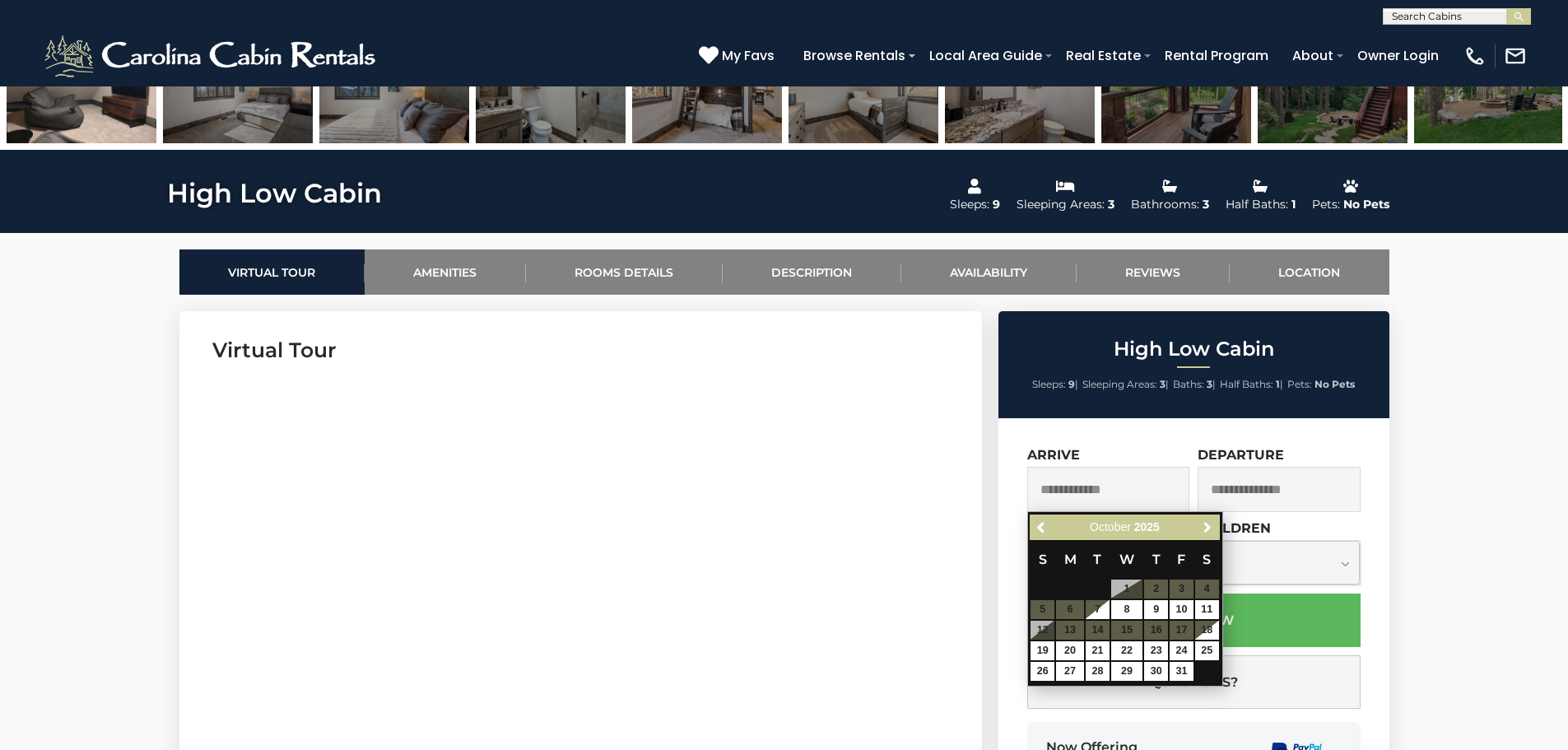
click at [1206, 521] on span "Next" at bounding box center [1207, 527] width 13 height 13
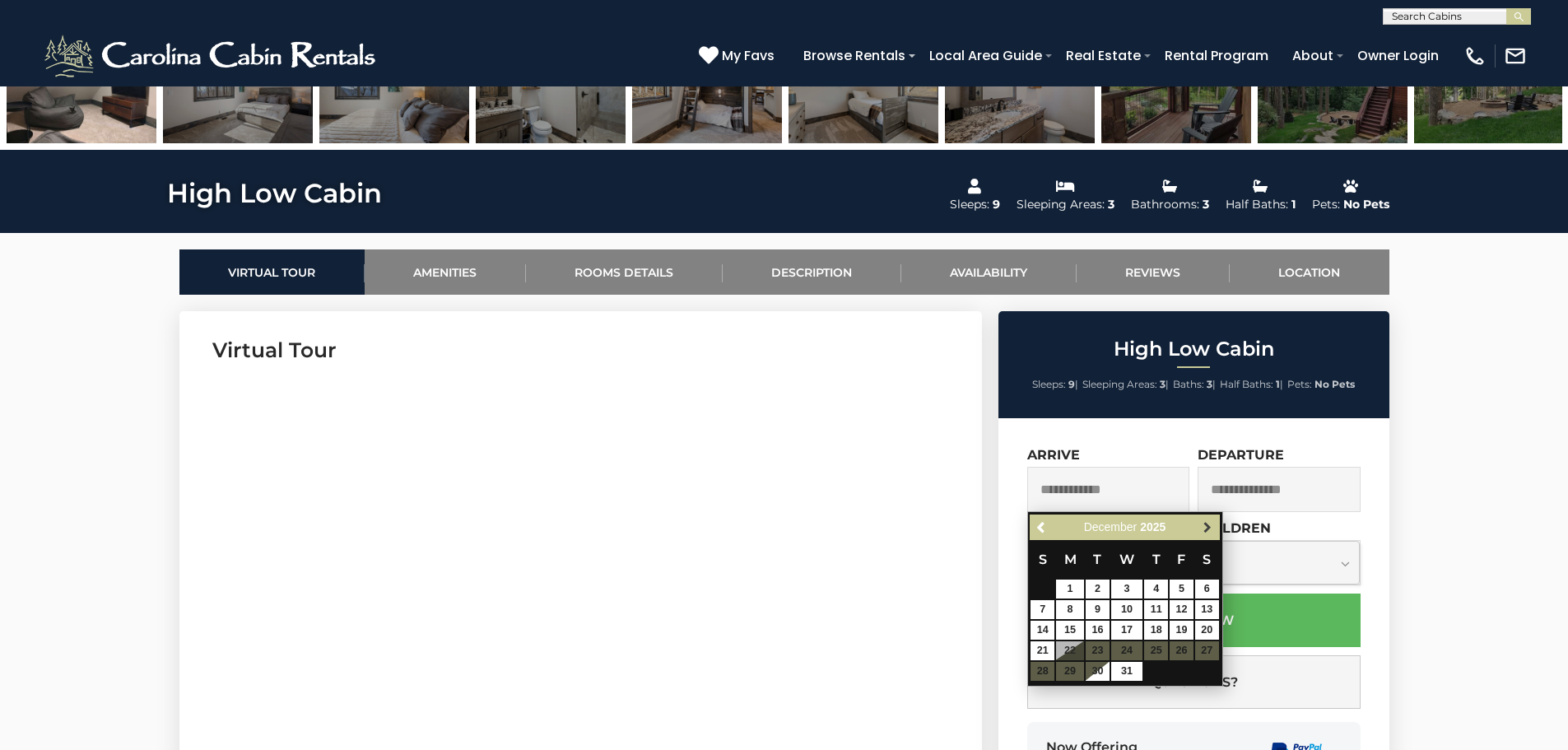
click at [1206, 528] on span "Next" at bounding box center [1207, 527] width 13 height 13
click at [1039, 524] on span "Previous" at bounding box center [1042, 527] width 13 height 13
click at [1039, 523] on span "Previous" at bounding box center [1042, 527] width 13 height 13
click at [1206, 530] on span "Next" at bounding box center [1207, 527] width 13 height 13
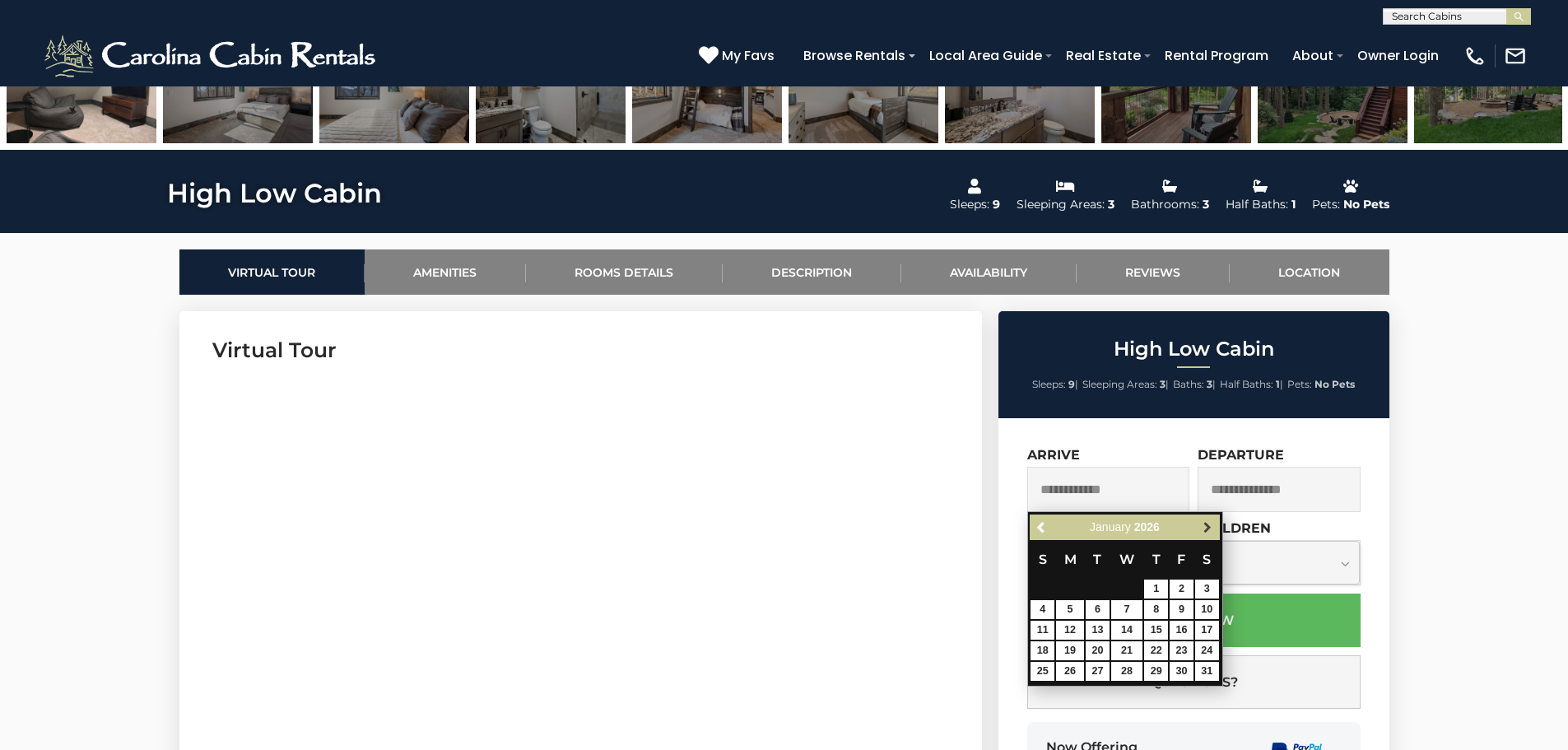
click at [1208, 528] on span "Next" at bounding box center [1207, 527] width 13 height 13
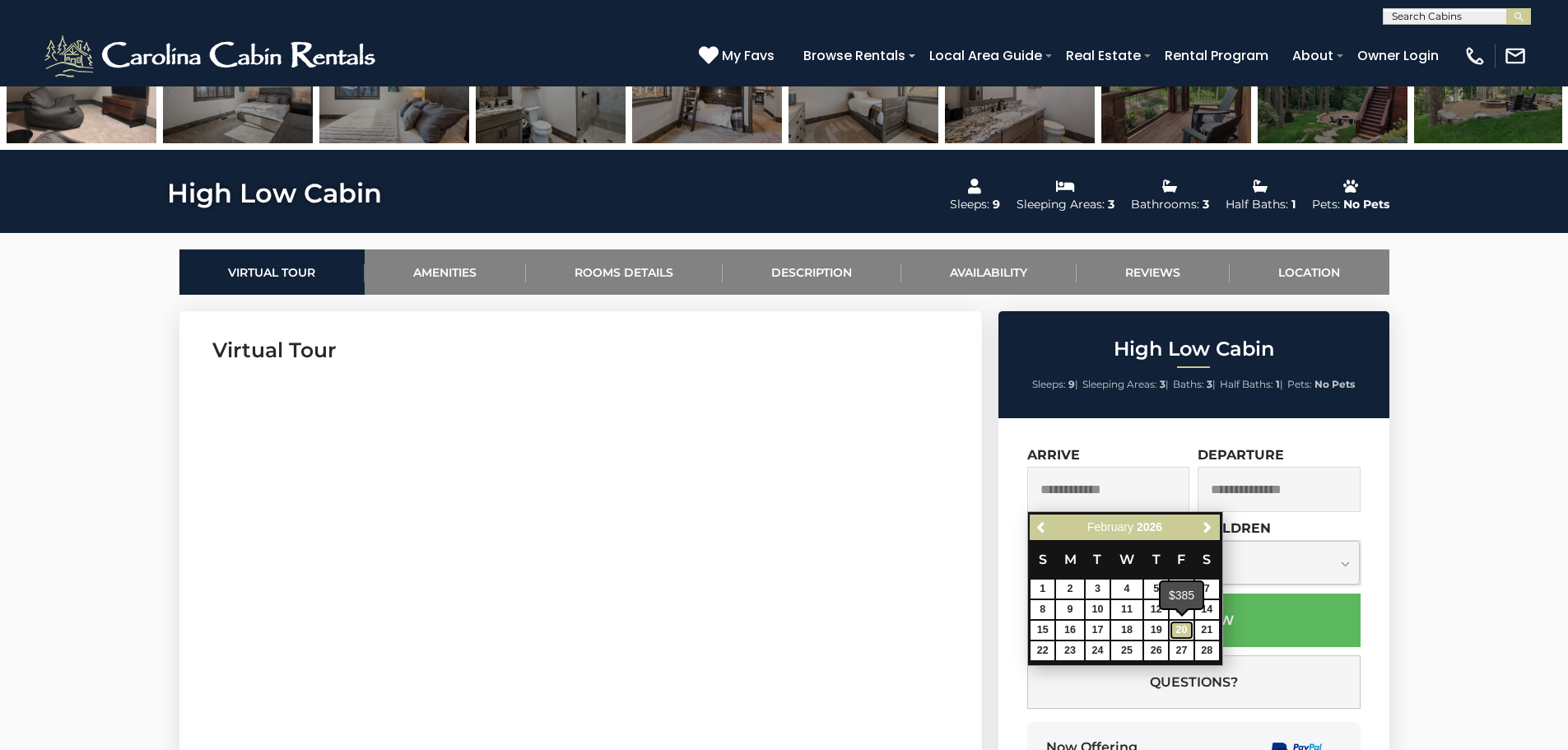
click at [1185, 627] on link "20" at bounding box center [1182, 630] width 24 height 19
type input "**********"
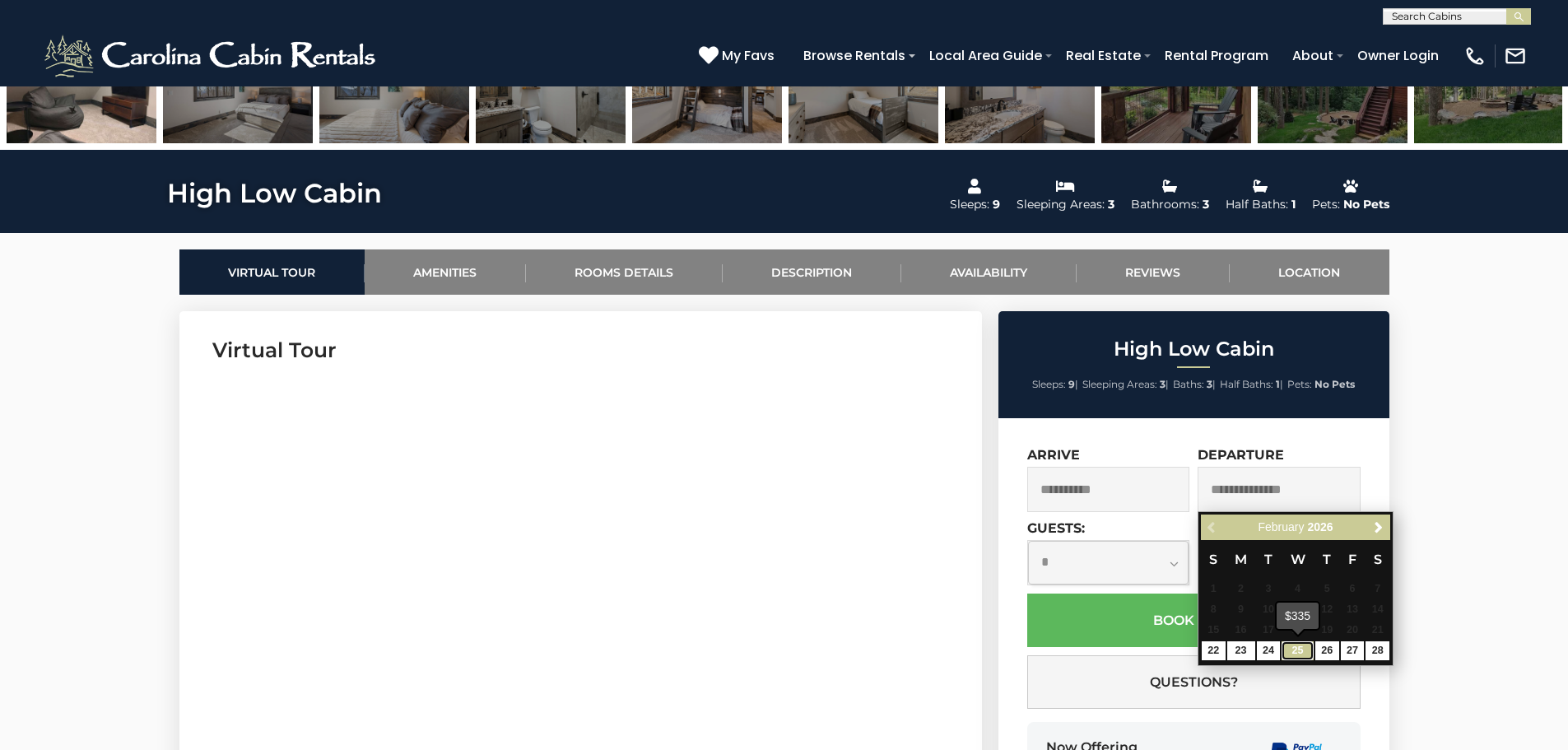
click at [1293, 647] on link "25" at bounding box center [1297, 651] width 32 height 19
type input "**********"
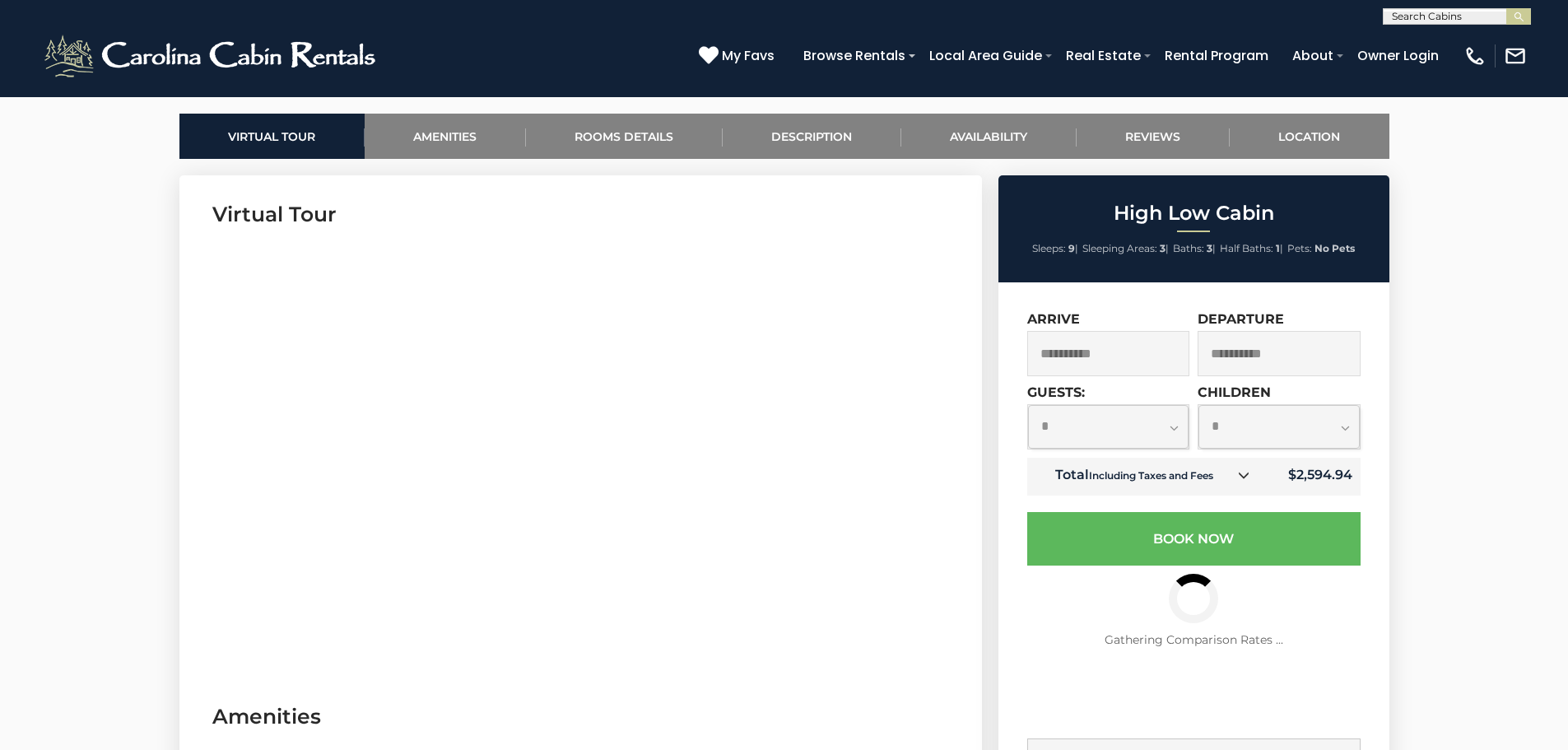
scroll to position [867, 0]
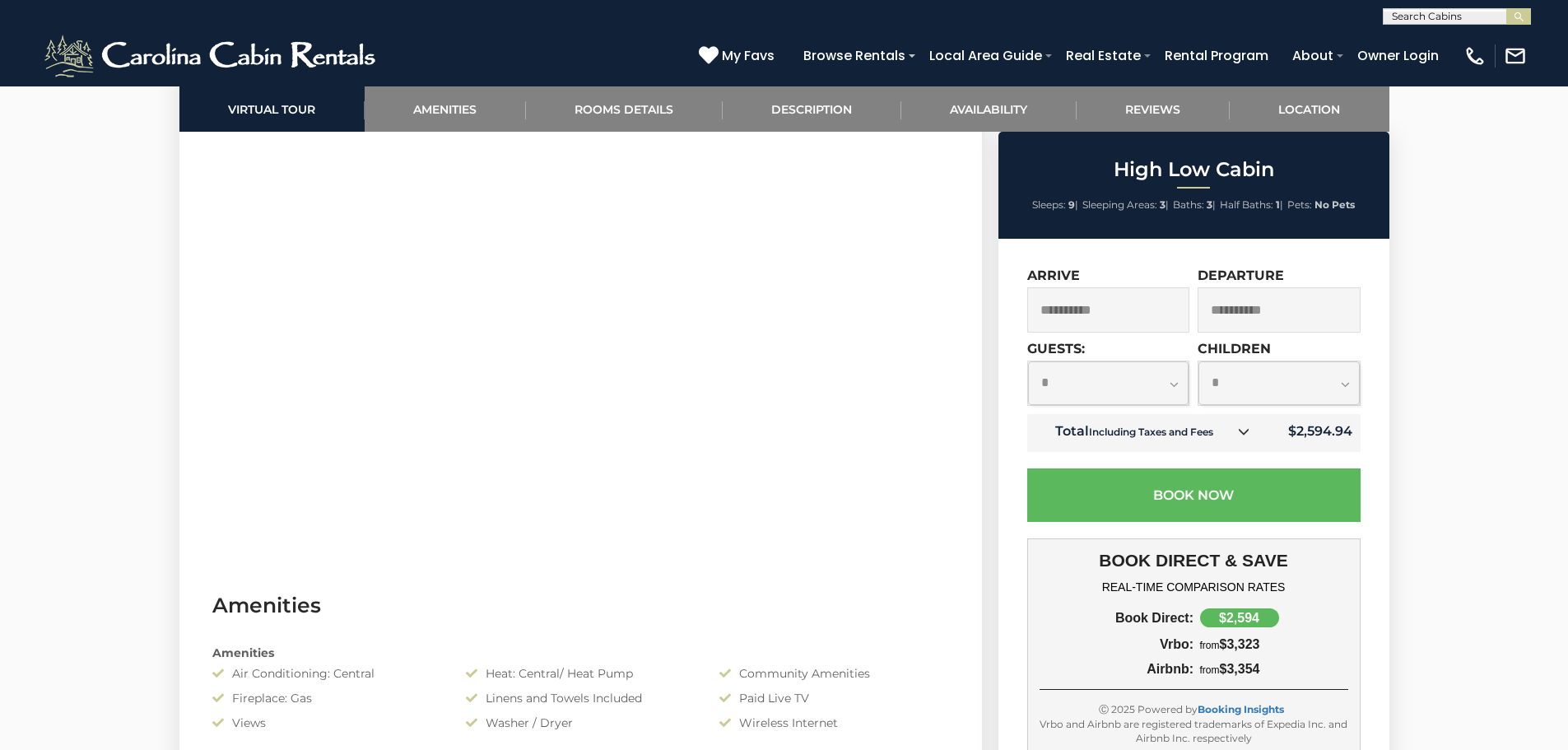
click at [1145, 386] on select "**********" at bounding box center [1109, 383] width 161 height 44
click at [1028, 362] on select "**********" at bounding box center [1109, 383] width 161 height 44
click at [1158, 387] on select "**********" at bounding box center [1109, 383] width 161 height 44
select select "*"
click at [1028, 362] on select "**********" at bounding box center [1109, 383] width 161 height 44
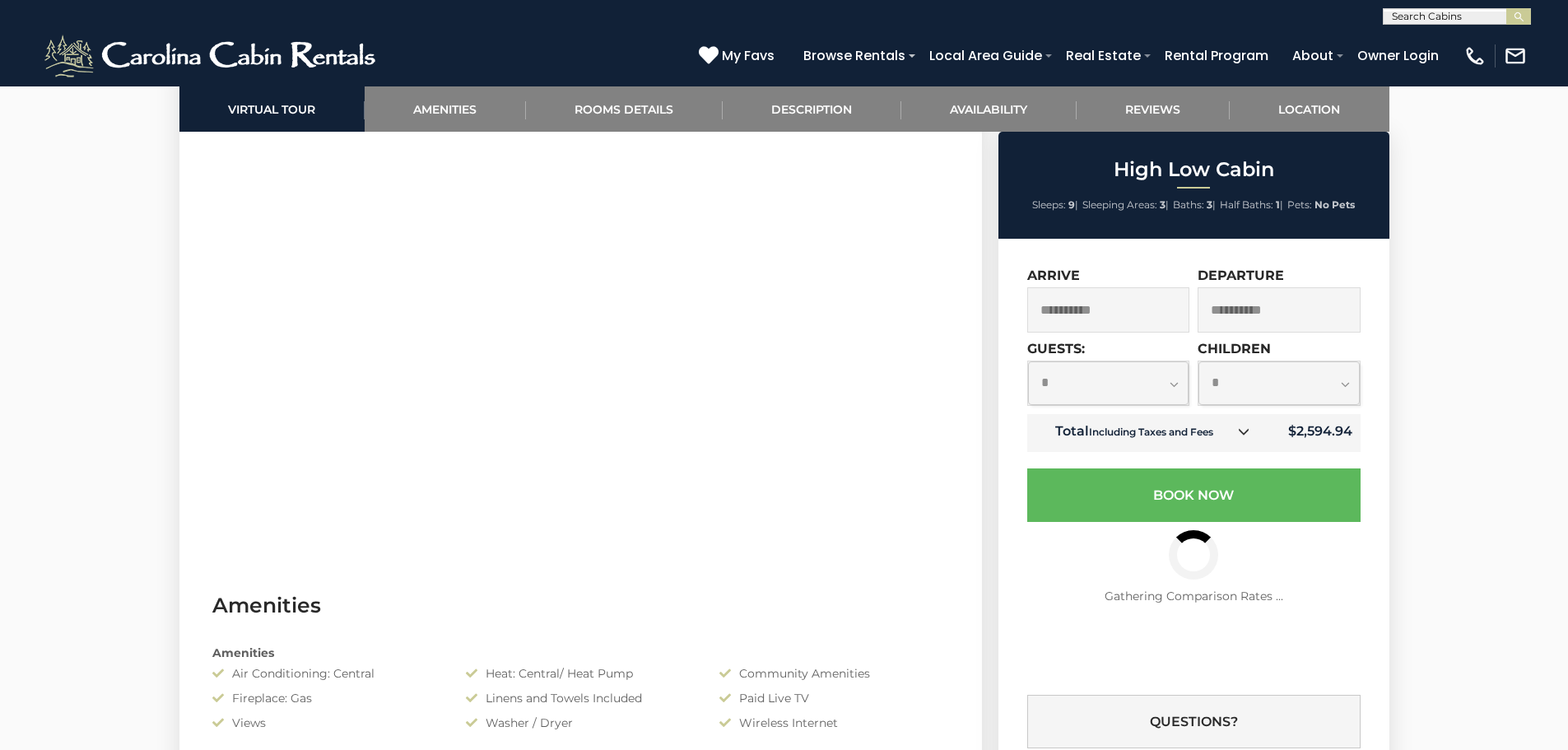
click at [1281, 385] on select "**********" at bounding box center [1279, 383] width 161 height 44
select select "*"
click at [1199, 362] on select "**********" at bounding box center [1279, 383] width 161 height 44
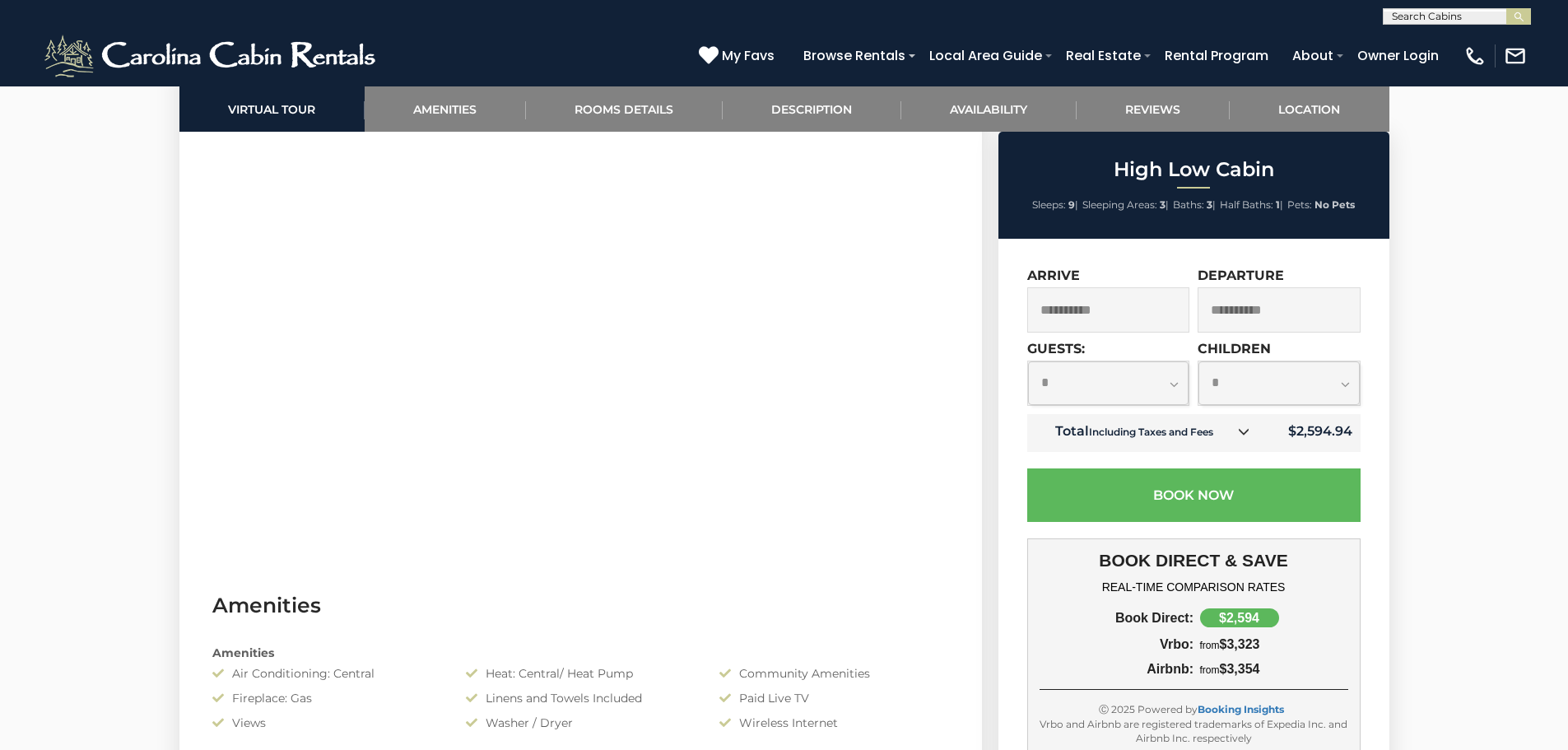
click at [1164, 380] on select "**********" at bounding box center [1109, 383] width 161 height 44
select select "*"
click at [1028, 362] on select "**********" at bounding box center [1109, 383] width 161 height 44
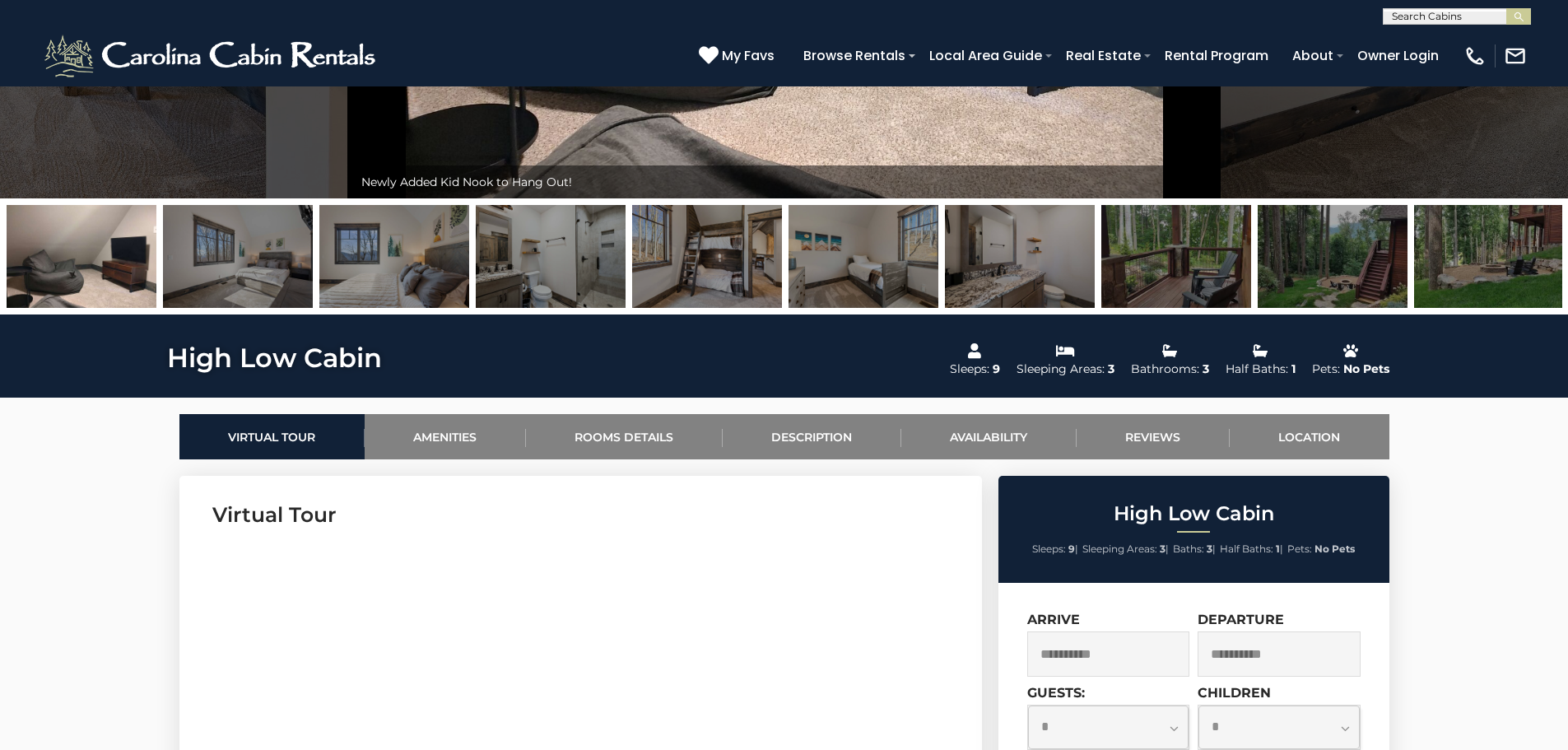
scroll to position [620, 0]
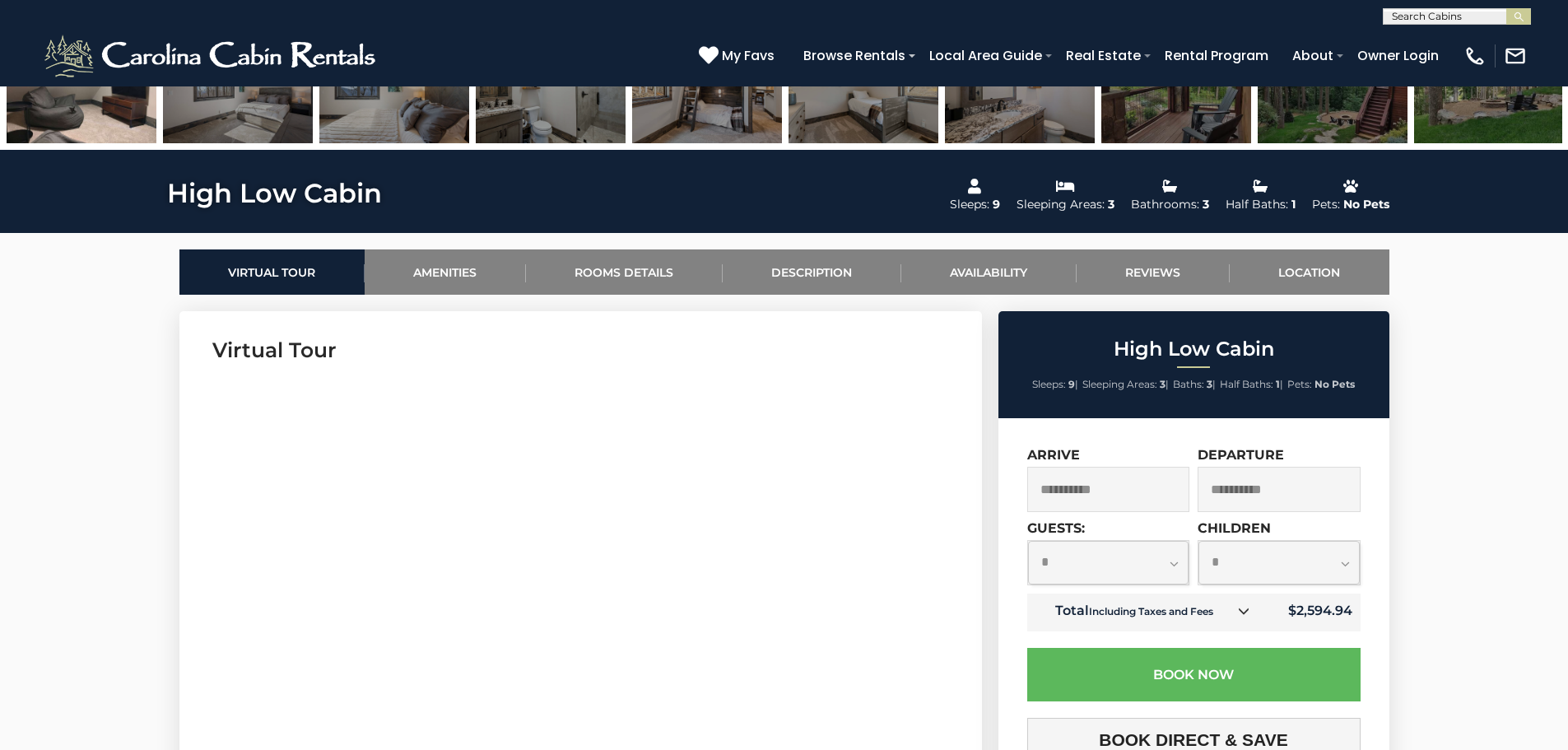
click at [1296, 491] on input "**********" at bounding box center [1279, 489] width 163 height 45
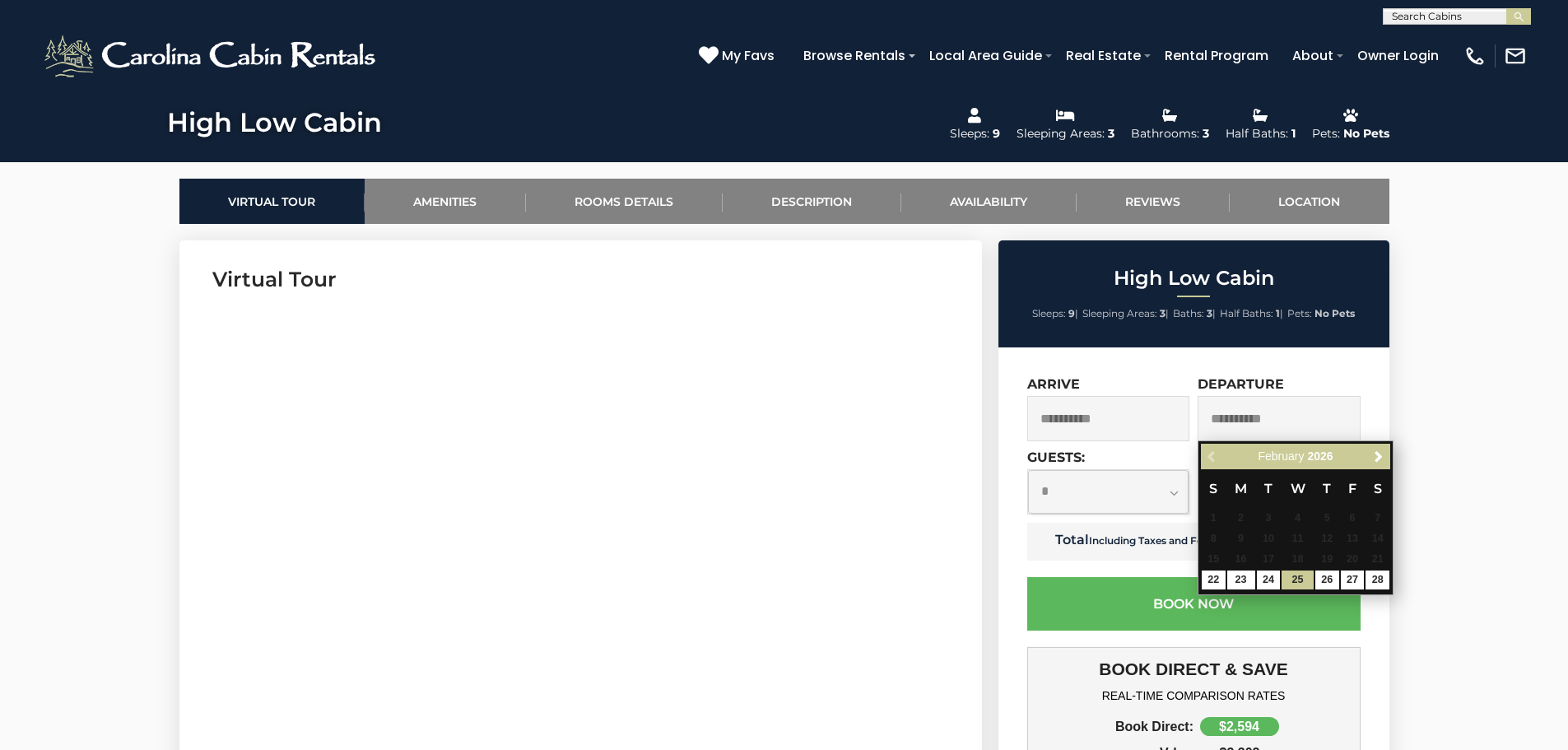
scroll to position [785, 0]
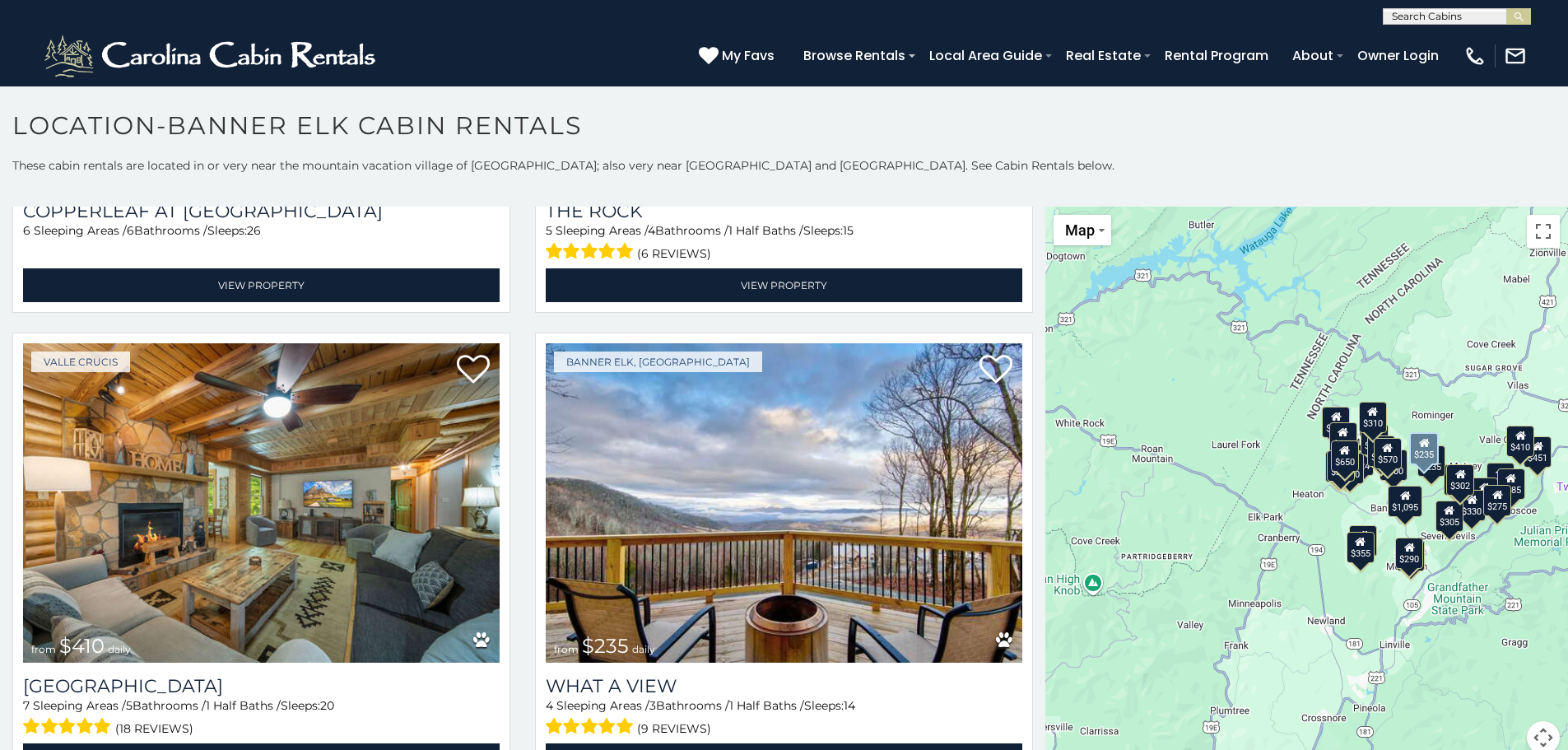
scroll to position [1894, 0]
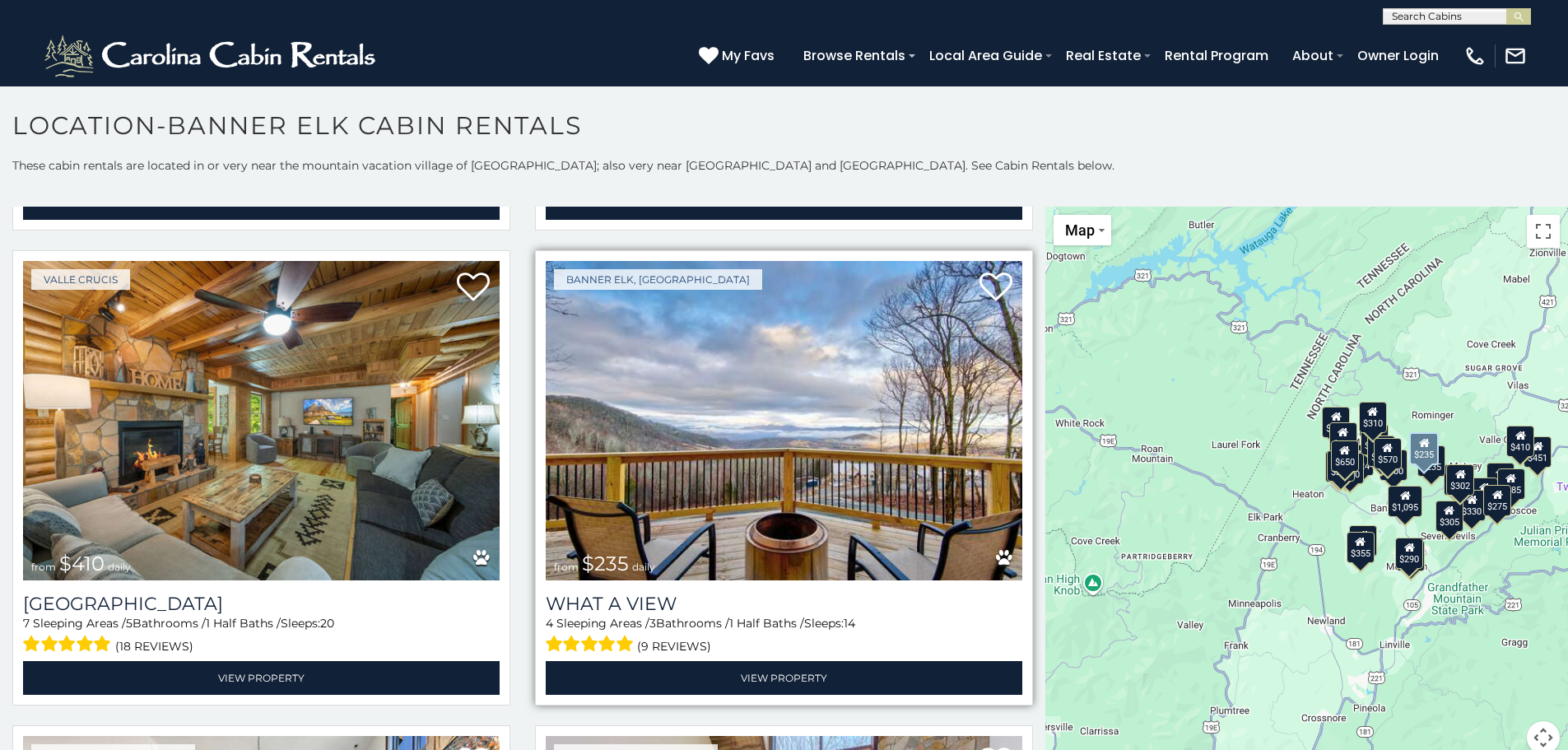
click at [878, 390] on img at bounding box center [784, 421] width 476 height 320
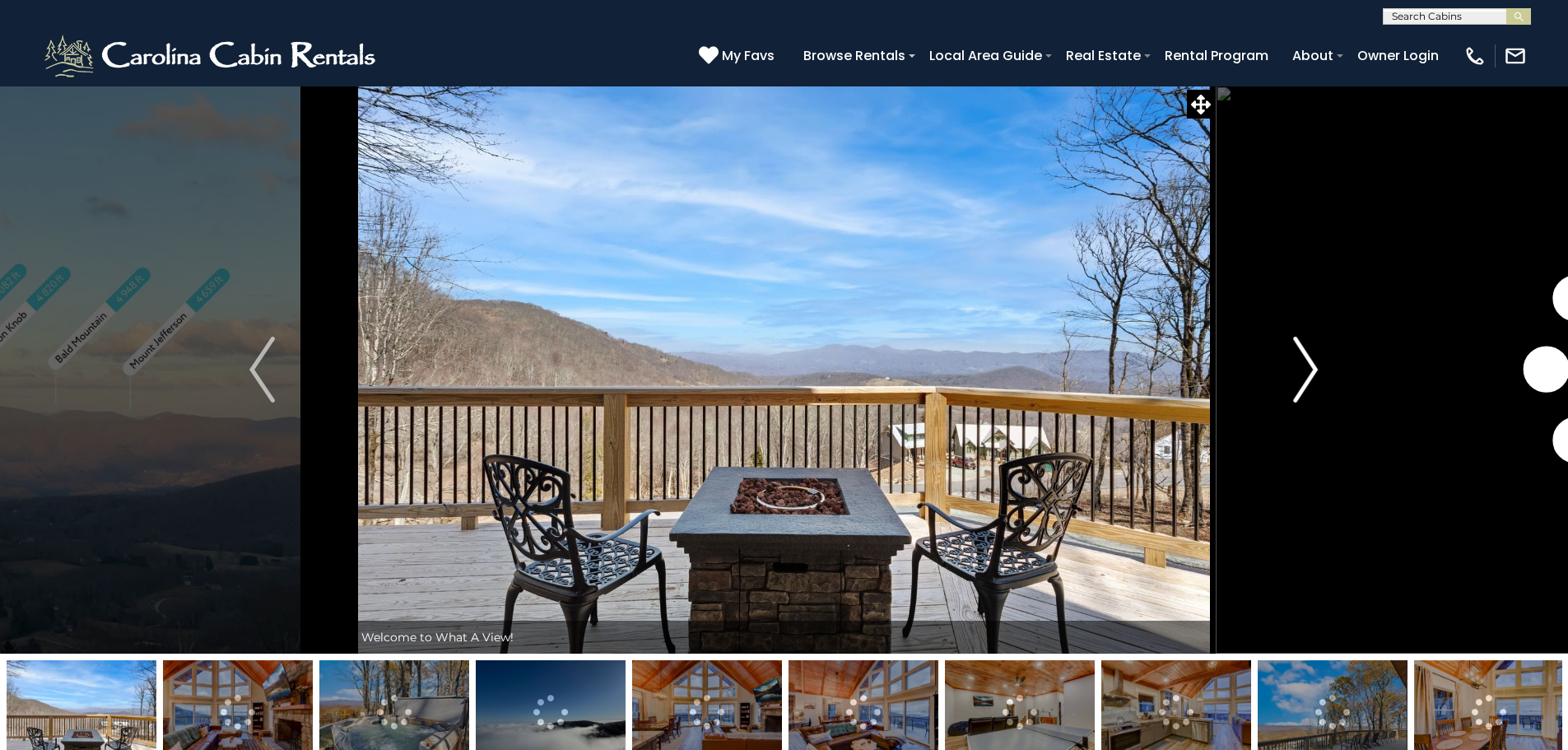
click at [1294, 364] on img "Next" at bounding box center [1305, 369] width 25 height 66
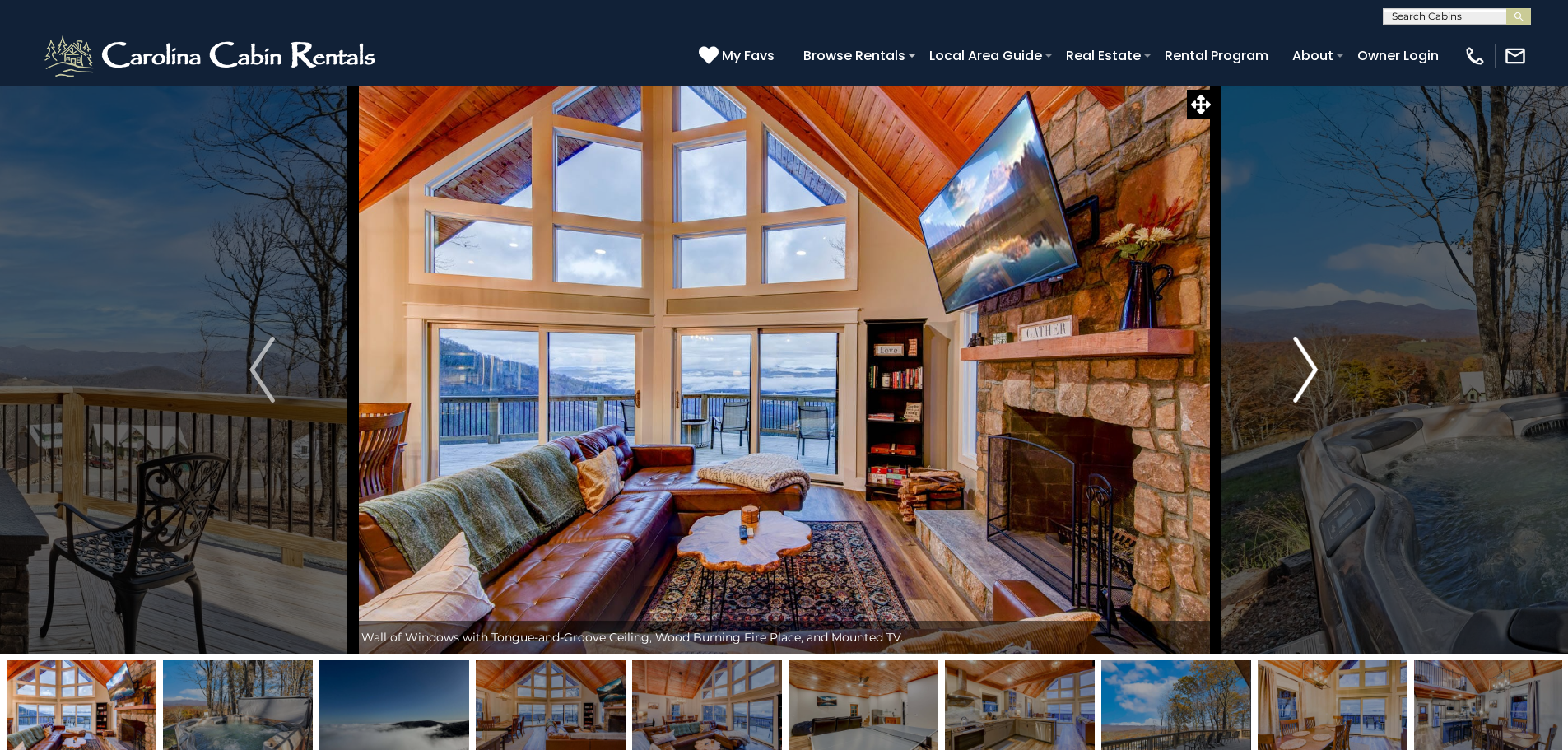
click at [1294, 364] on img "Next" at bounding box center [1305, 369] width 25 height 66
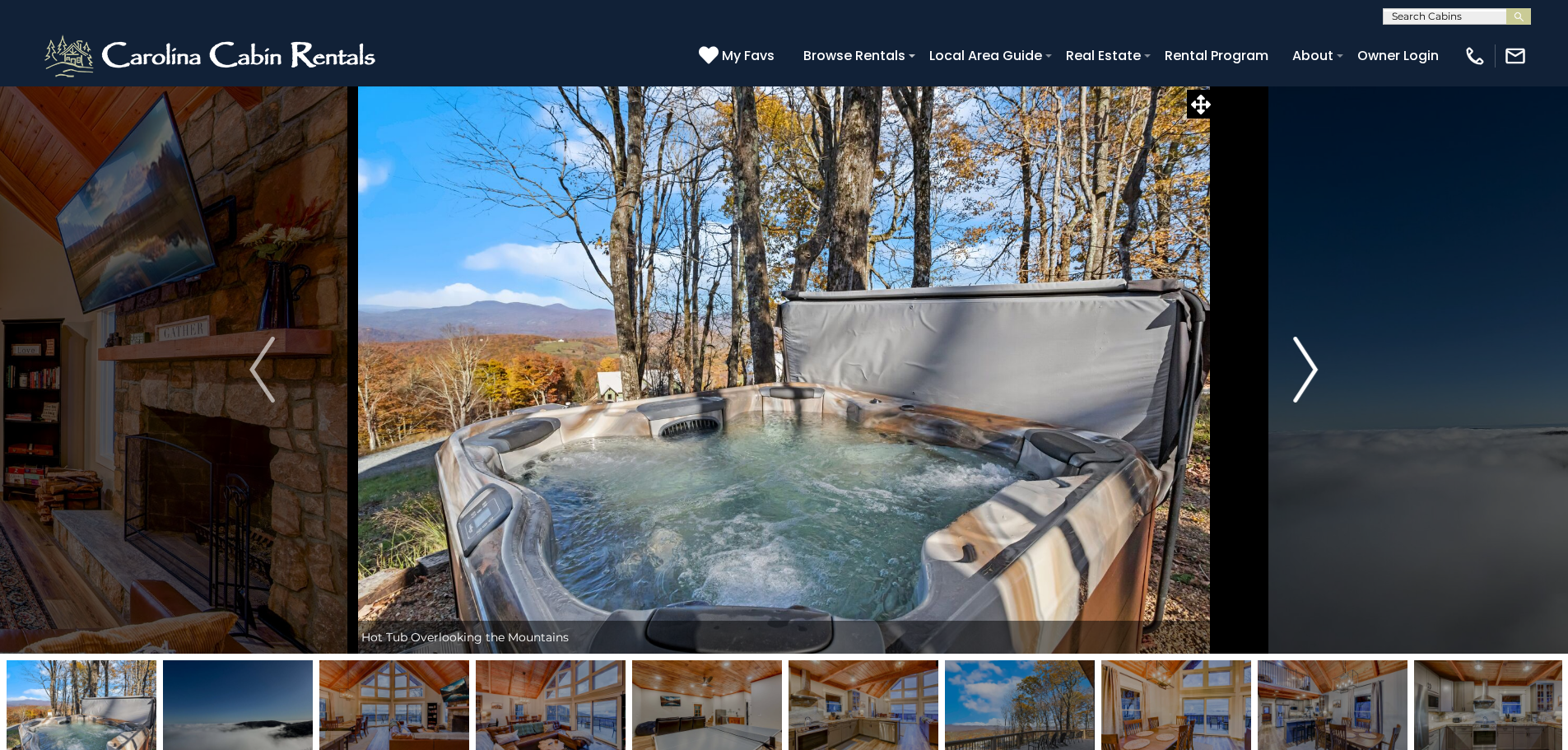
click at [1294, 364] on img "Next" at bounding box center [1305, 369] width 25 height 66
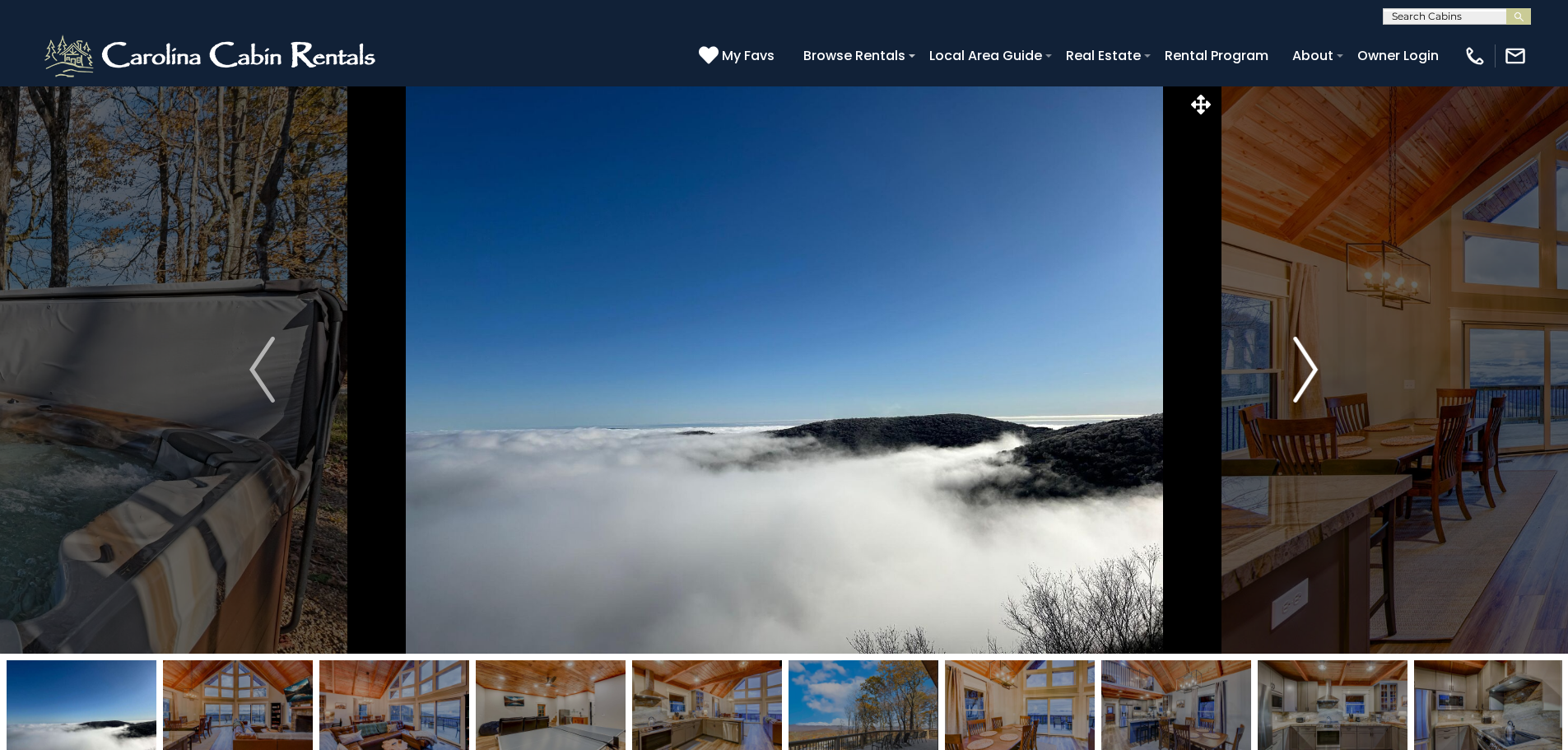
click at [1294, 364] on img "Next" at bounding box center [1305, 369] width 25 height 66
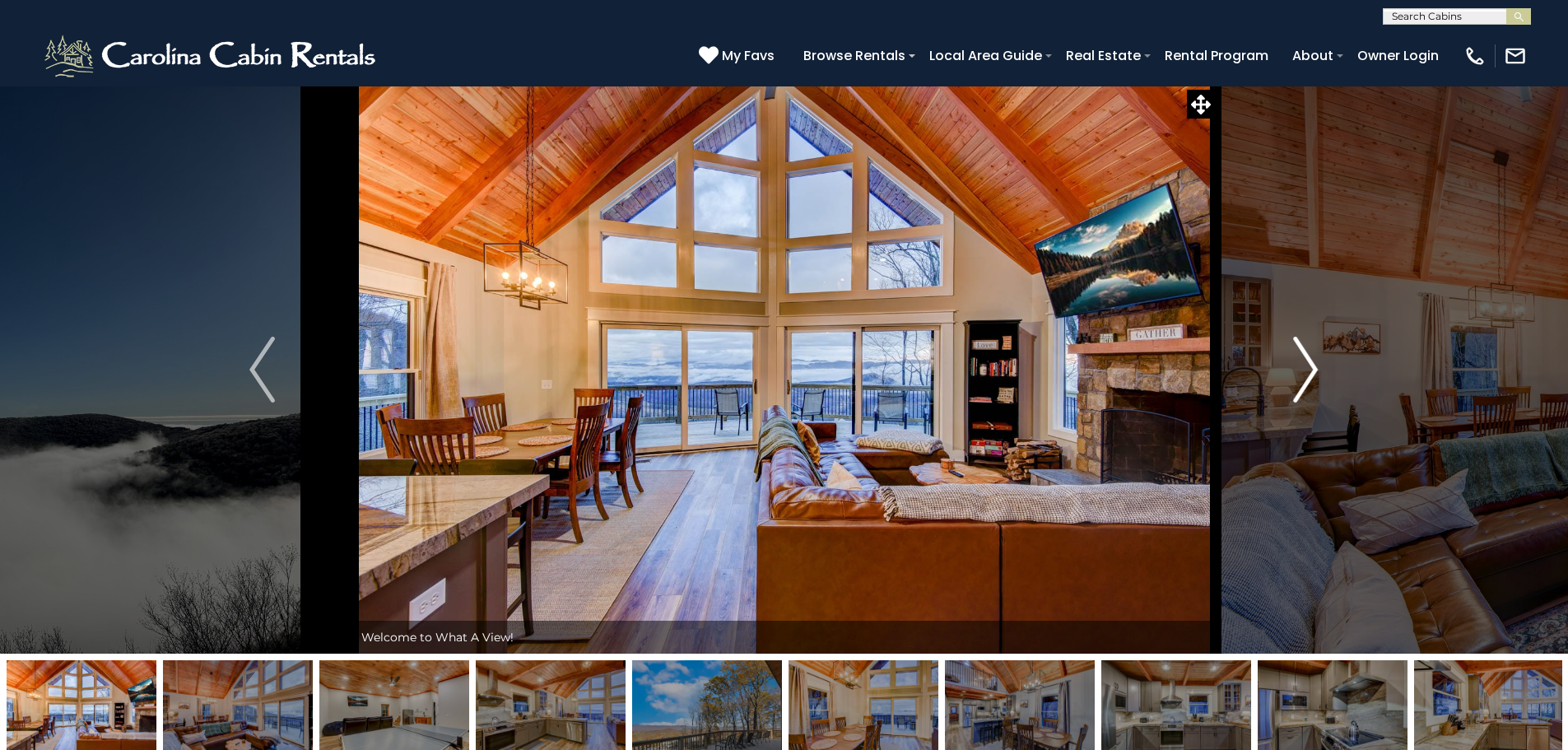
click at [1294, 364] on img "Next" at bounding box center [1305, 369] width 25 height 66
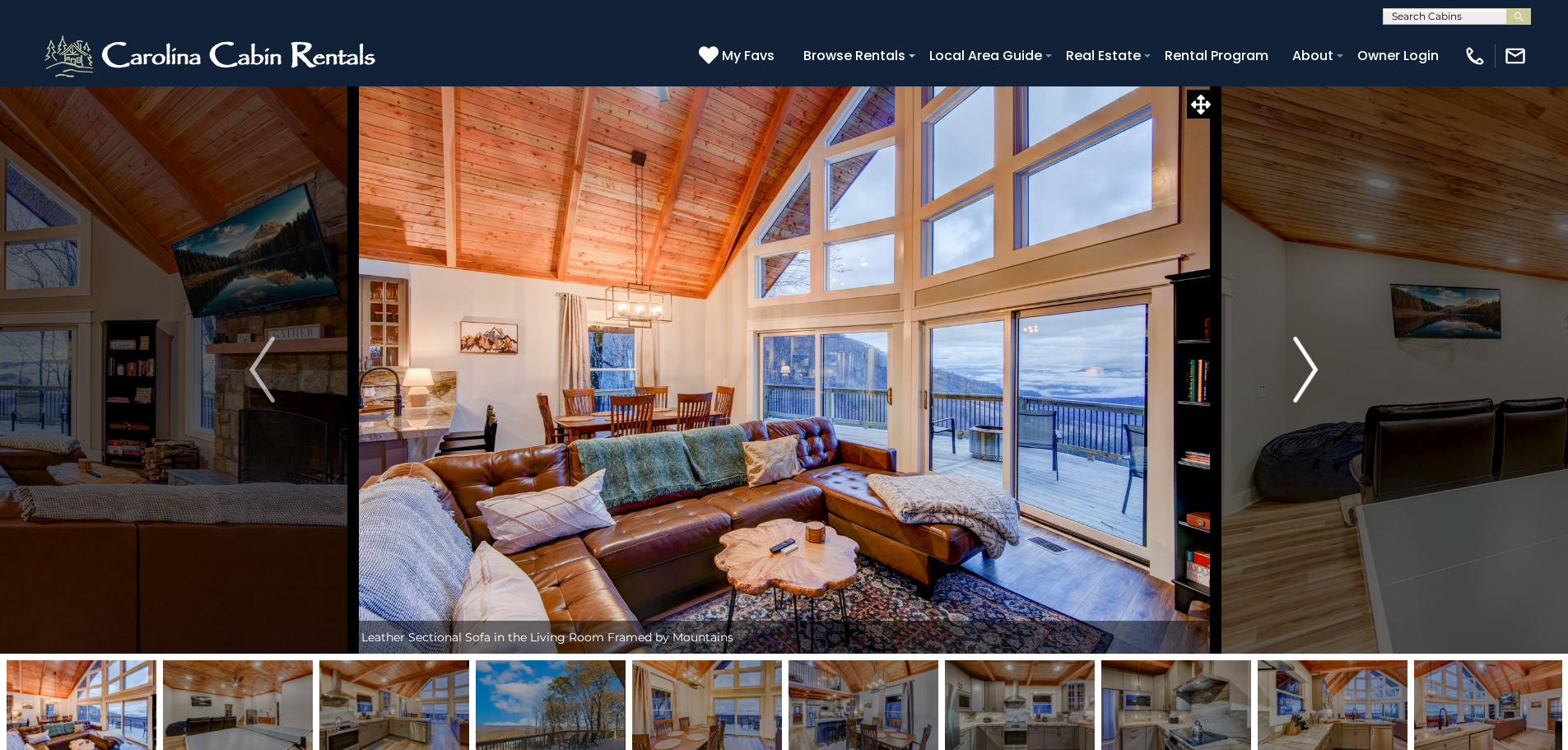
click at [1294, 364] on img "Next" at bounding box center [1305, 369] width 25 height 66
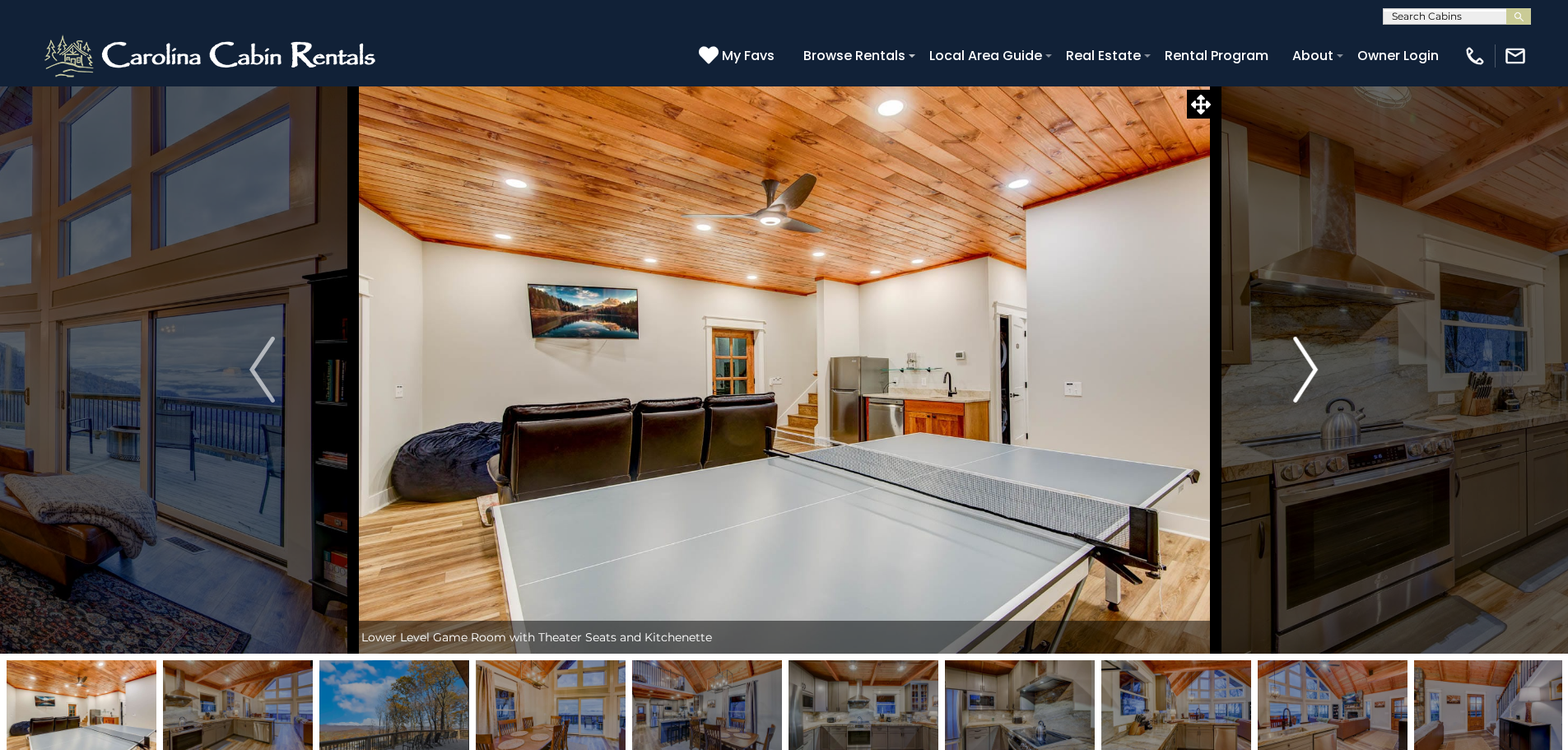
click at [1294, 364] on img "Next" at bounding box center [1305, 369] width 25 height 66
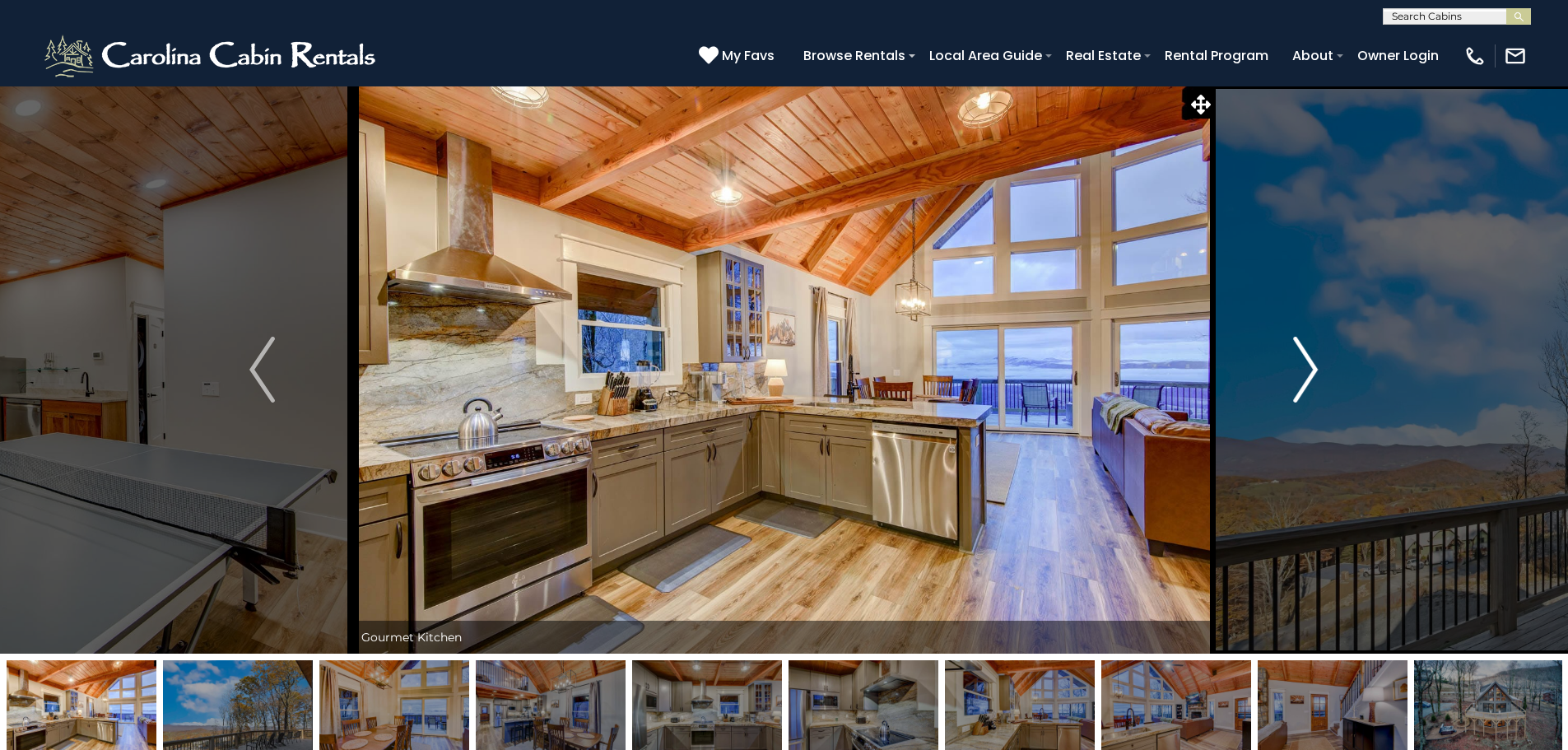
click at [1294, 364] on img "Next" at bounding box center [1305, 369] width 25 height 66
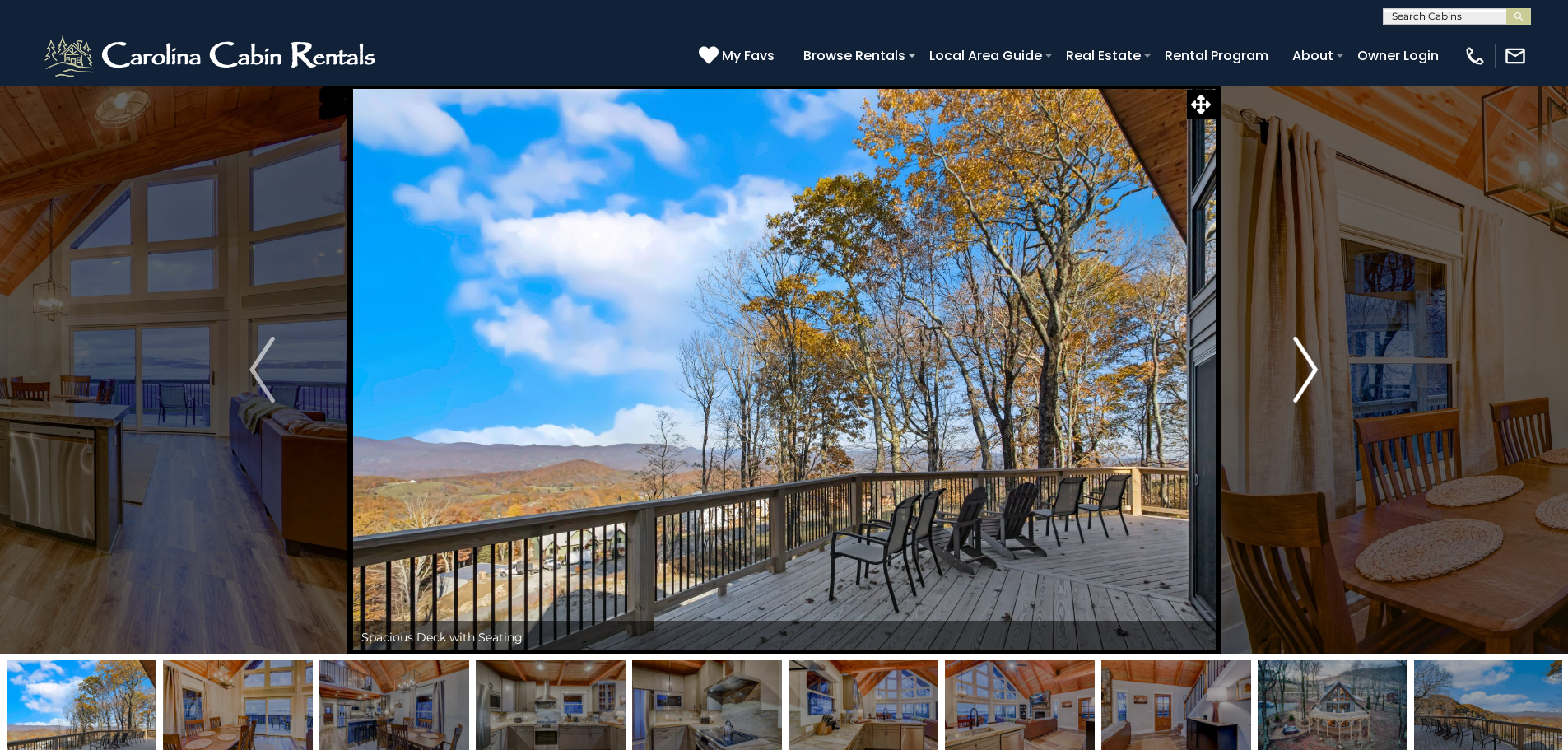
click at [1294, 364] on img "Next" at bounding box center [1305, 369] width 25 height 66
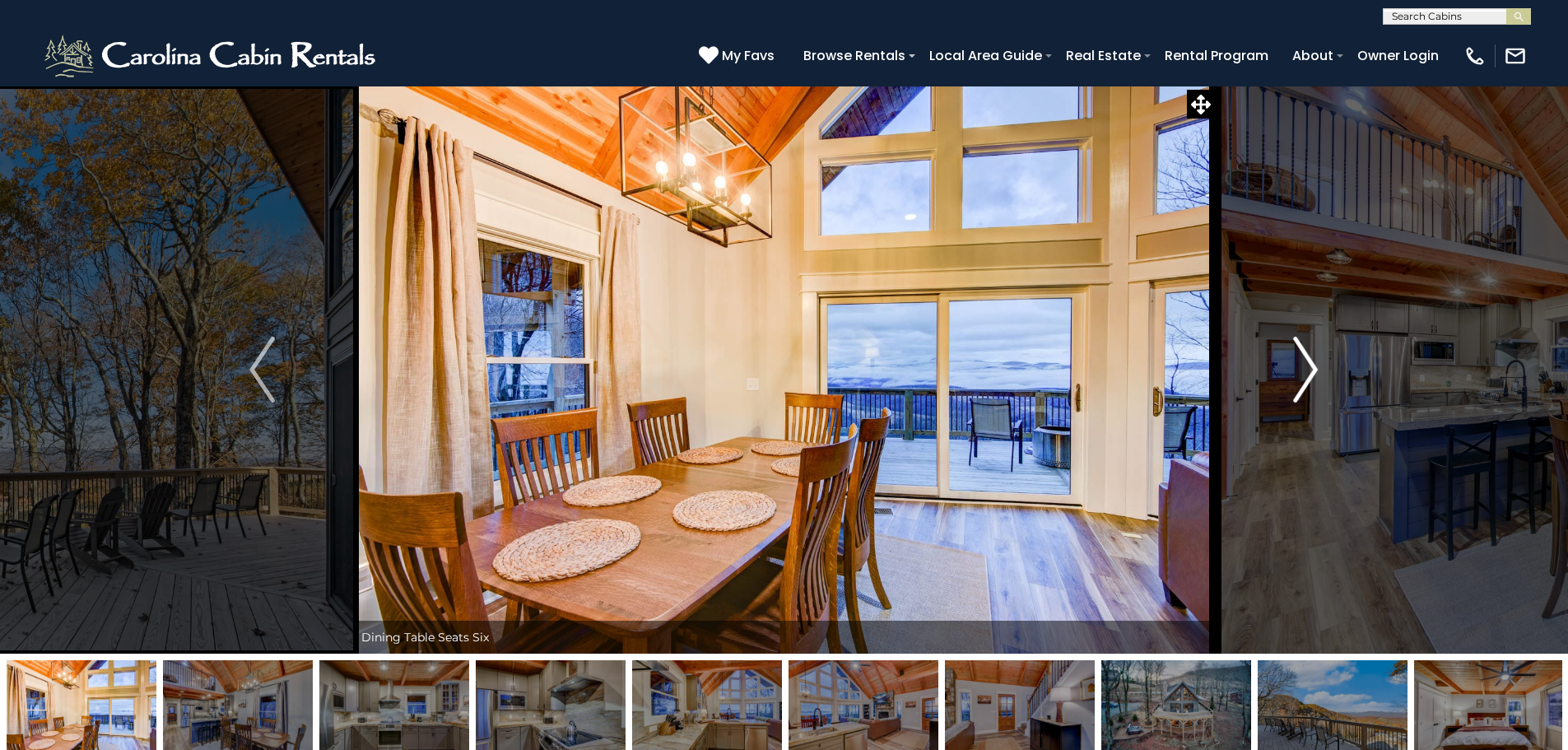
click at [1294, 364] on img "Next" at bounding box center [1305, 369] width 25 height 66
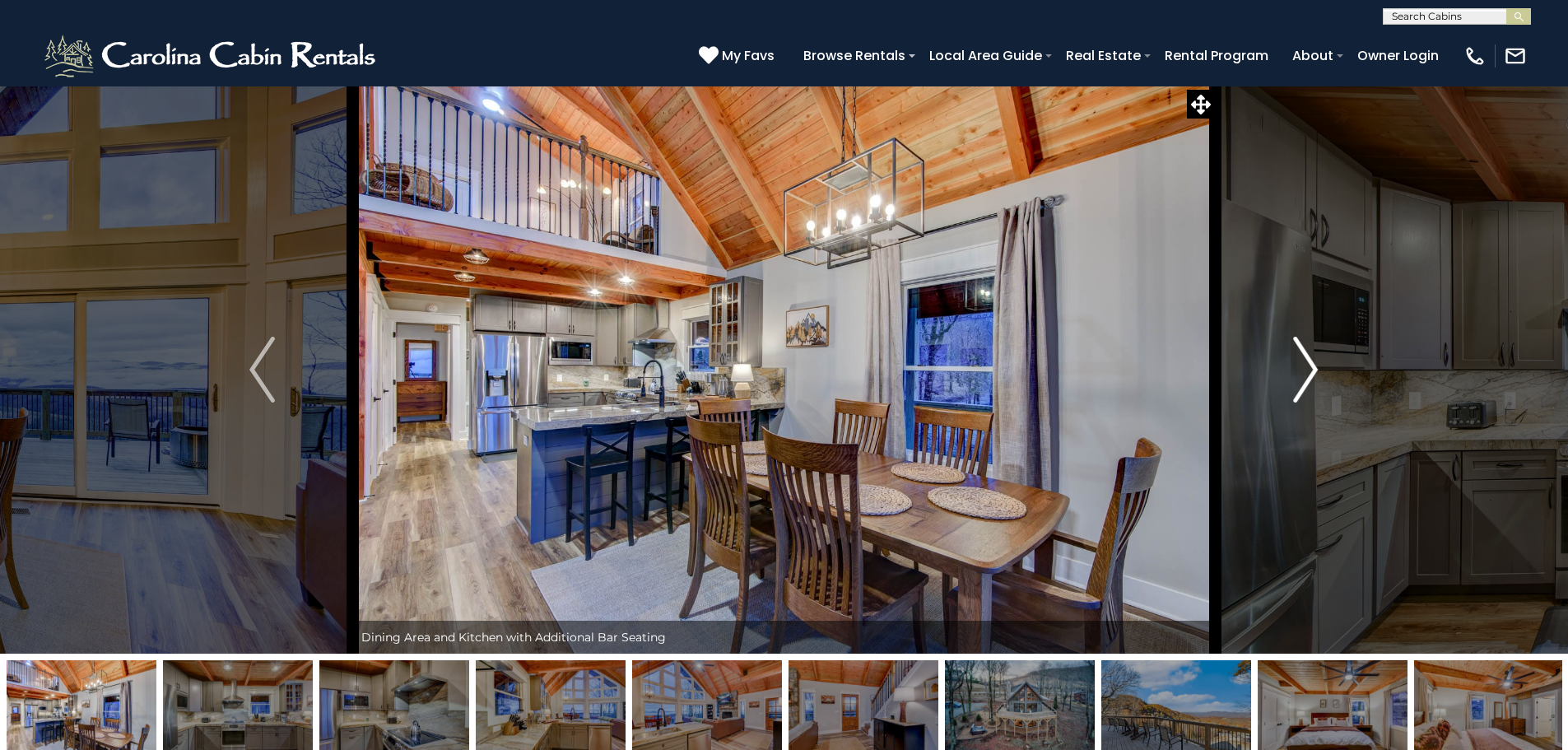
click at [1294, 364] on img "Next" at bounding box center [1305, 369] width 25 height 66
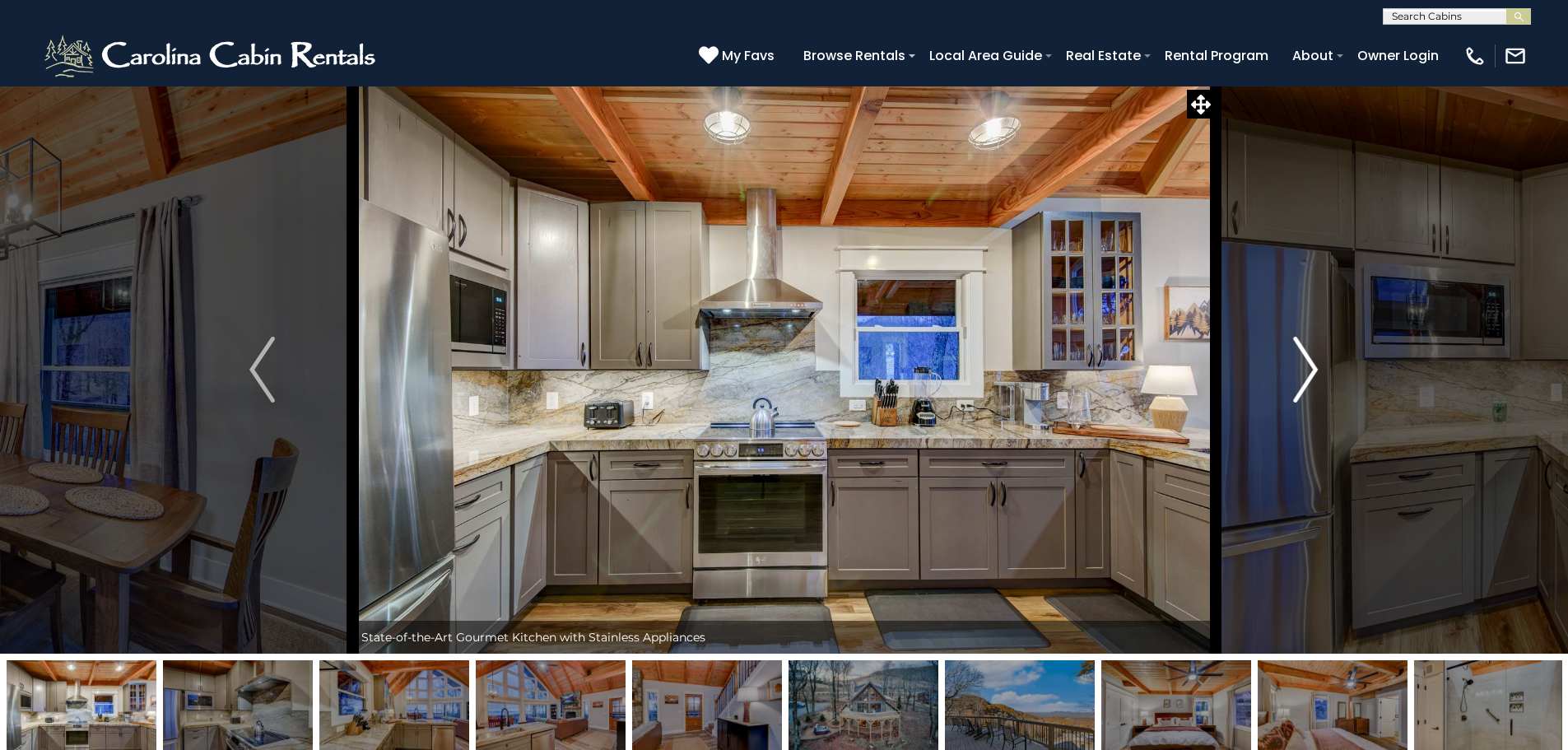
click at [1294, 364] on img "Next" at bounding box center [1305, 369] width 25 height 66
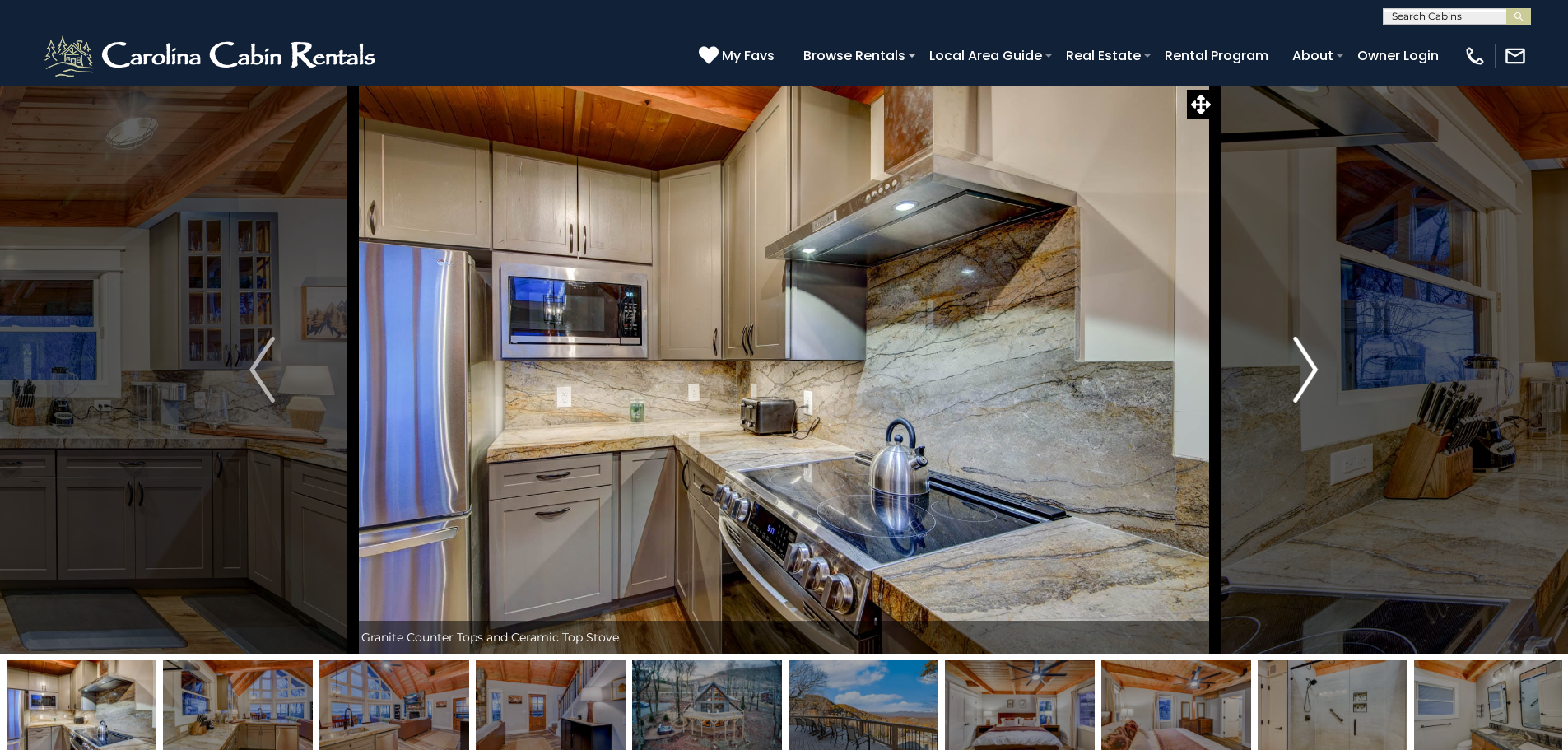
click at [1294, 364] on img "Next" at bounding box center [1305, 369] width 25 height 66
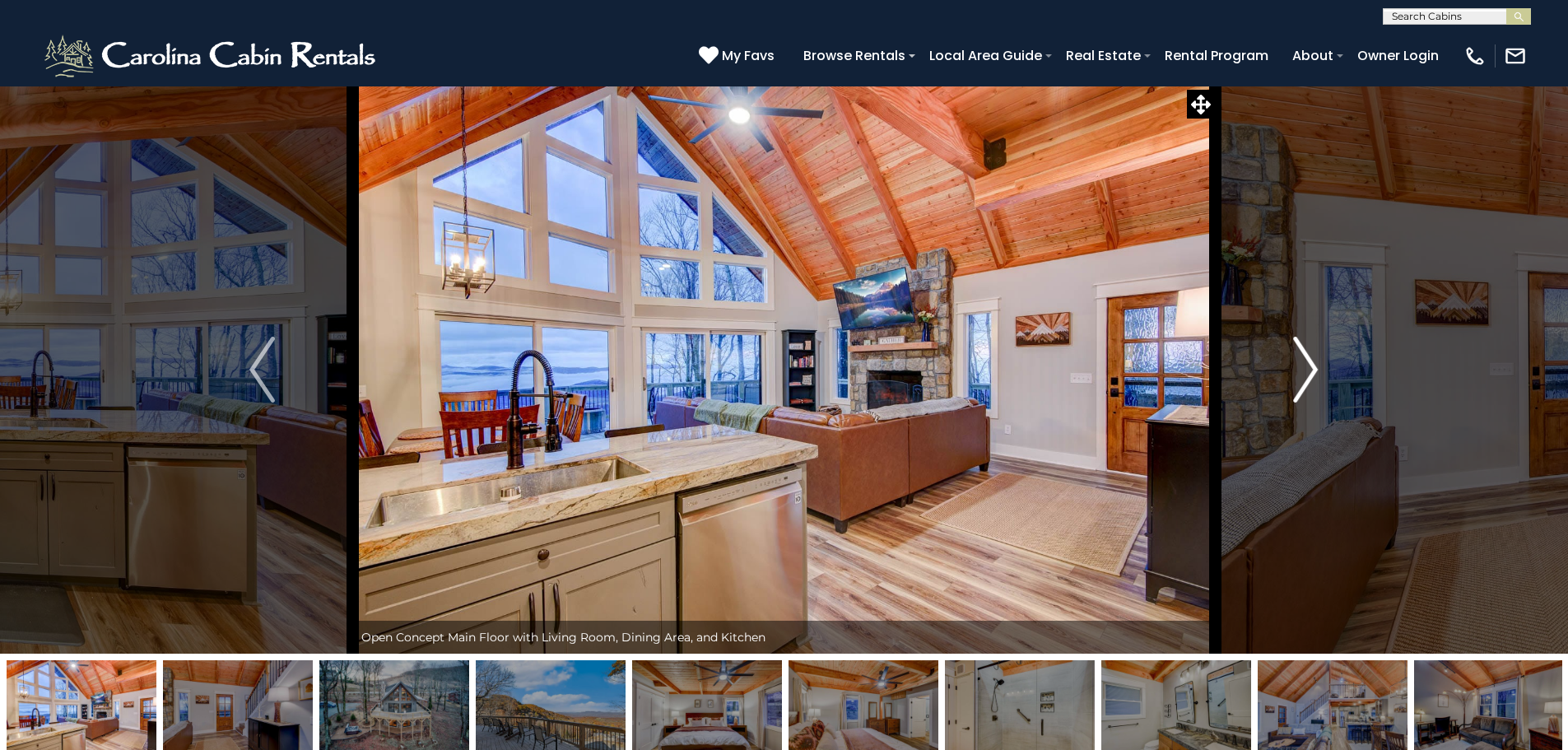
click at [1294, 364] on img "Next" at bounding box center [1305, 369] width 25 height 66
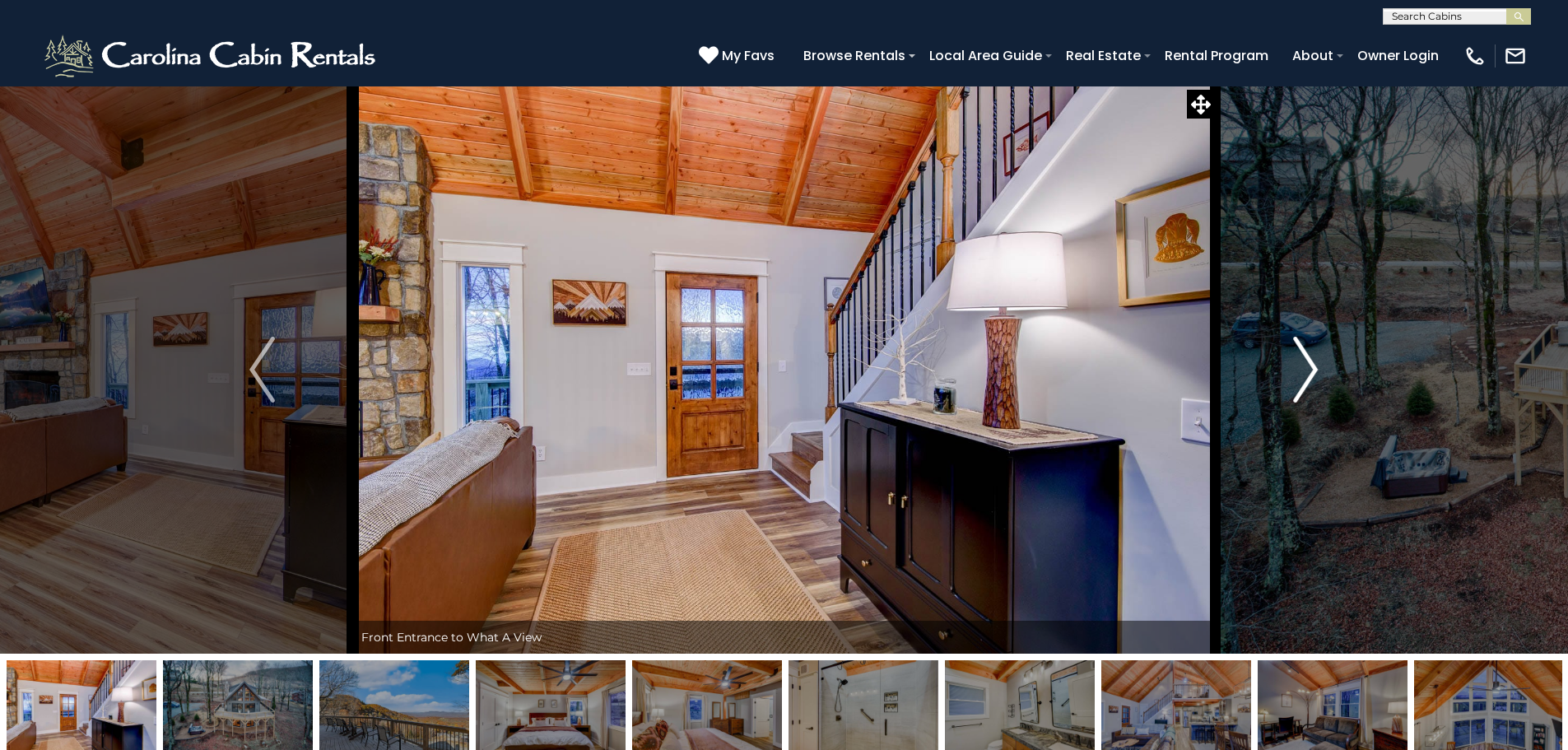
click at [1296, 367] on img "Next" at bounding box center [1305, 369] width 25 height 66
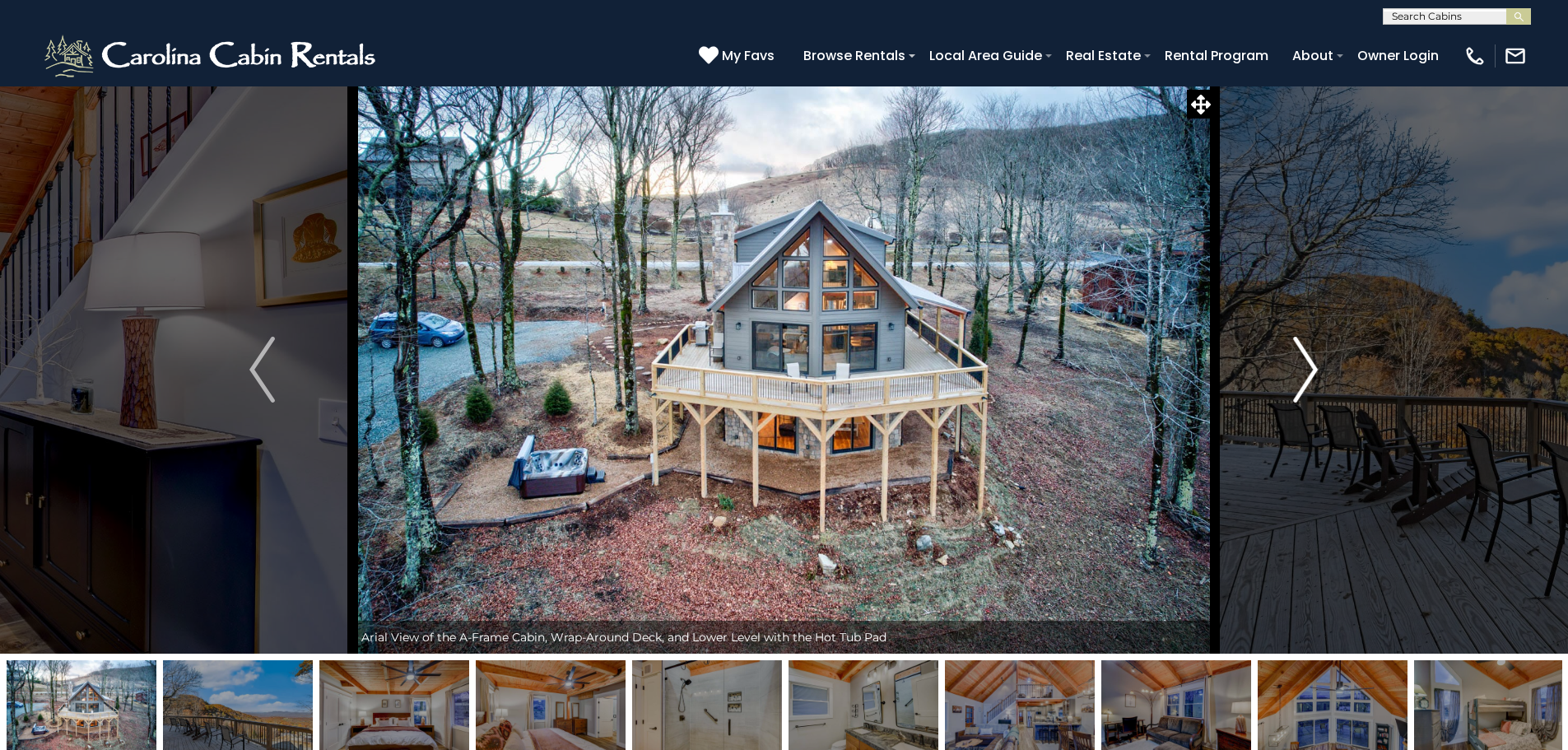
click at [1296, 367] on img "Next" at bounding box center [1305, 369] width 25 height 66
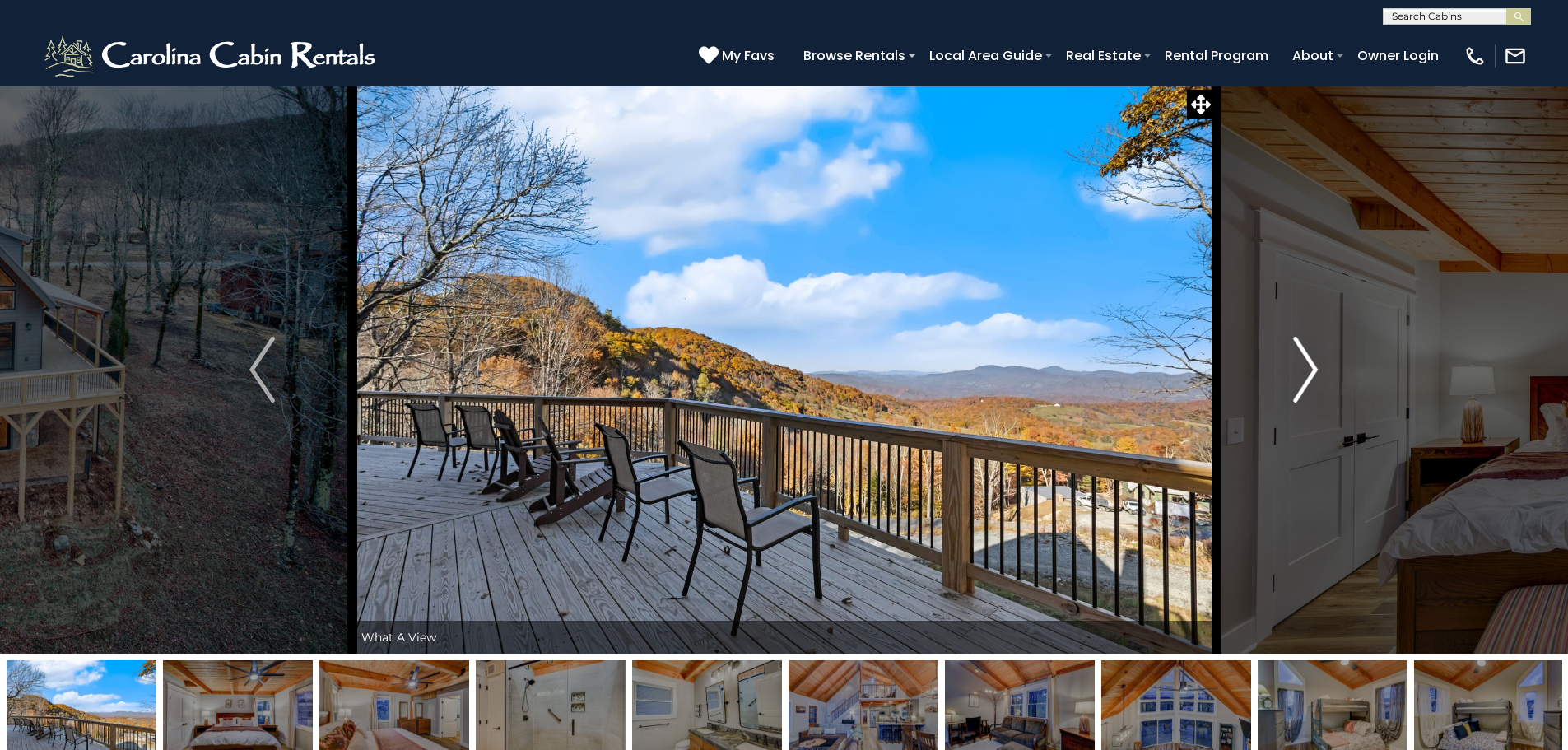
click at [1296, 367] on img "Next" at bounding box center [1305, 369] width 25 height 66
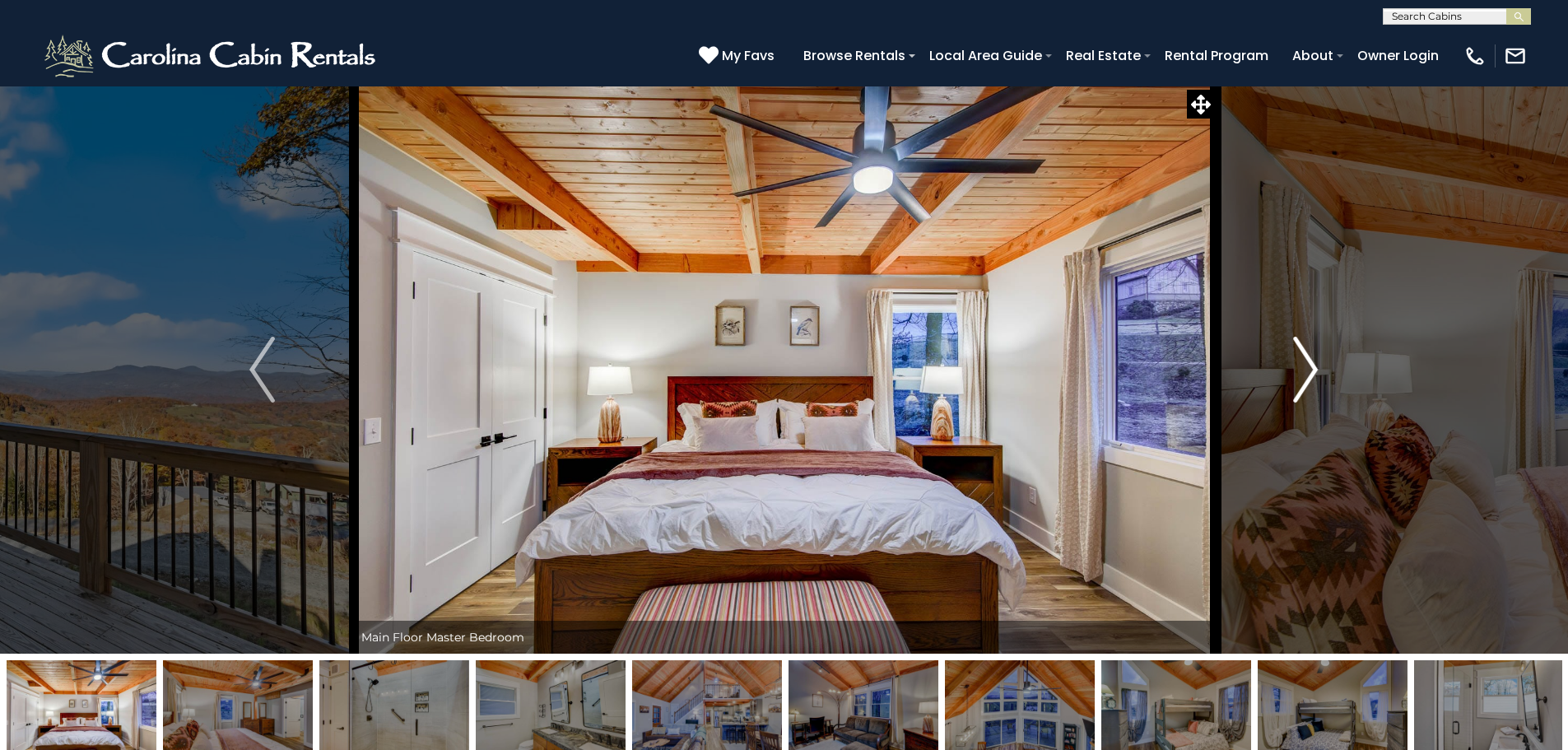
click at [1296, 367] on img "Next" at bounding box center [1305, 369] width 25 height 66
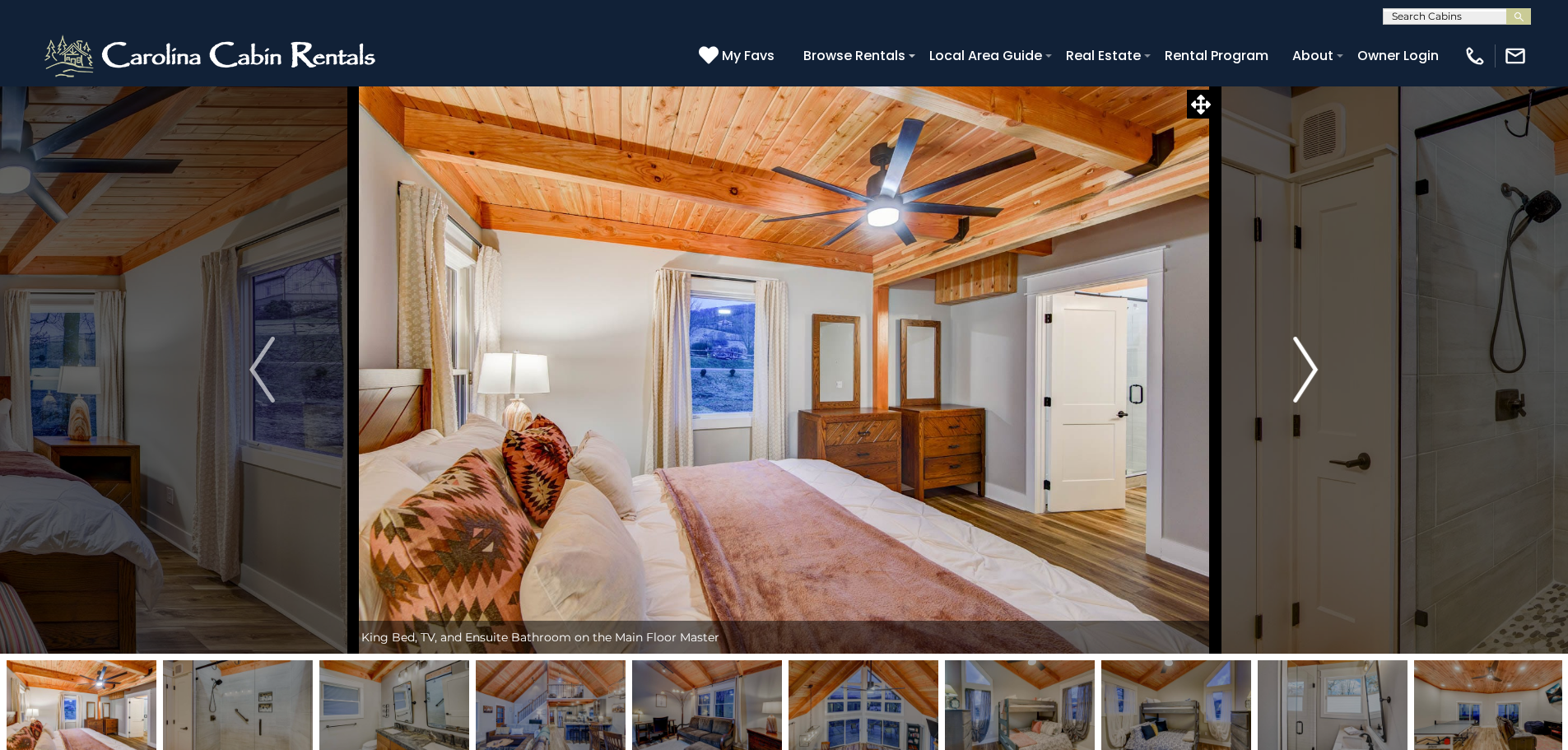
click at [1296, 367] on img "Next" at bounding box center [1305, 369] width 25 height 66
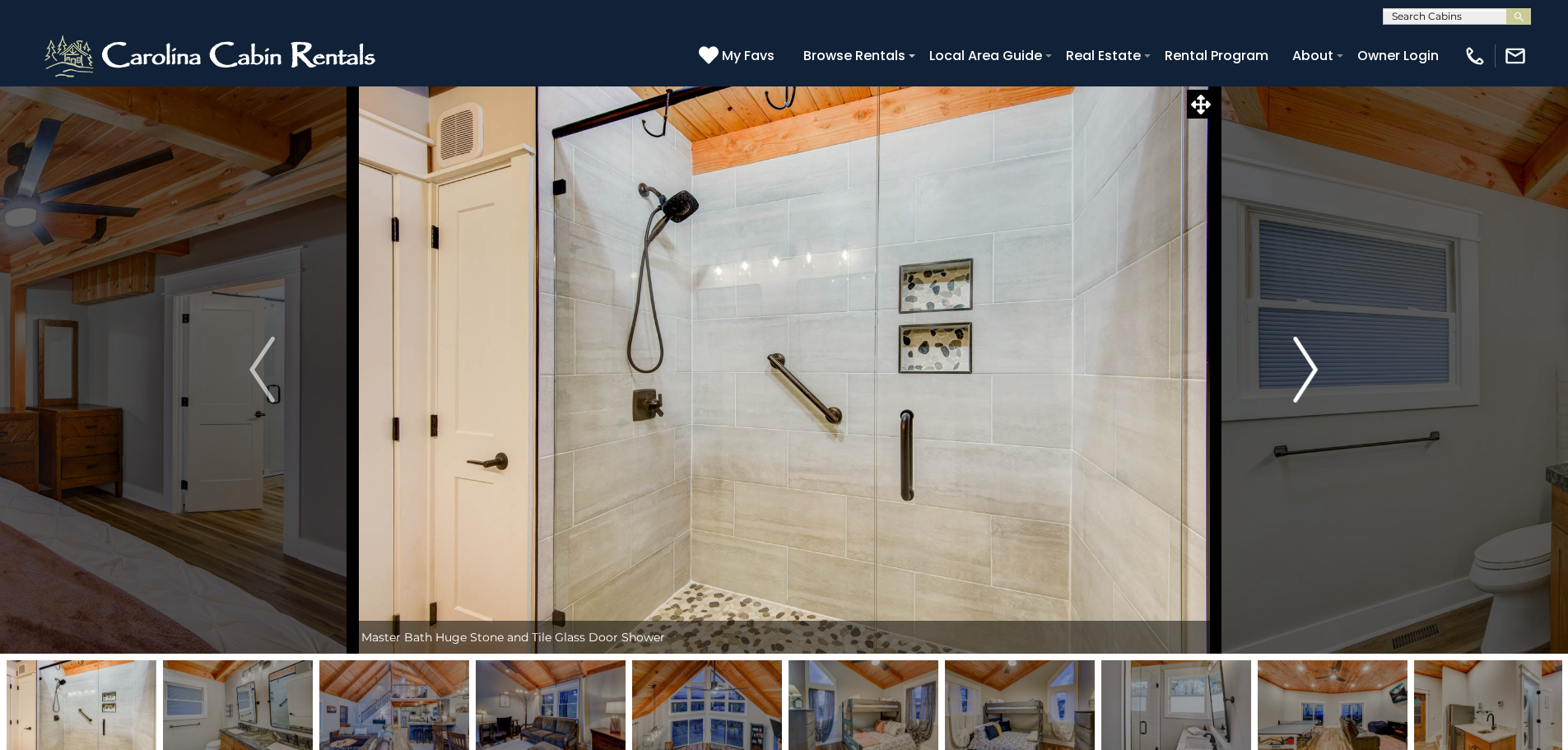
click at [1296, 367] on img "Next" at bounding box center [1305, 369] width 25 height 66
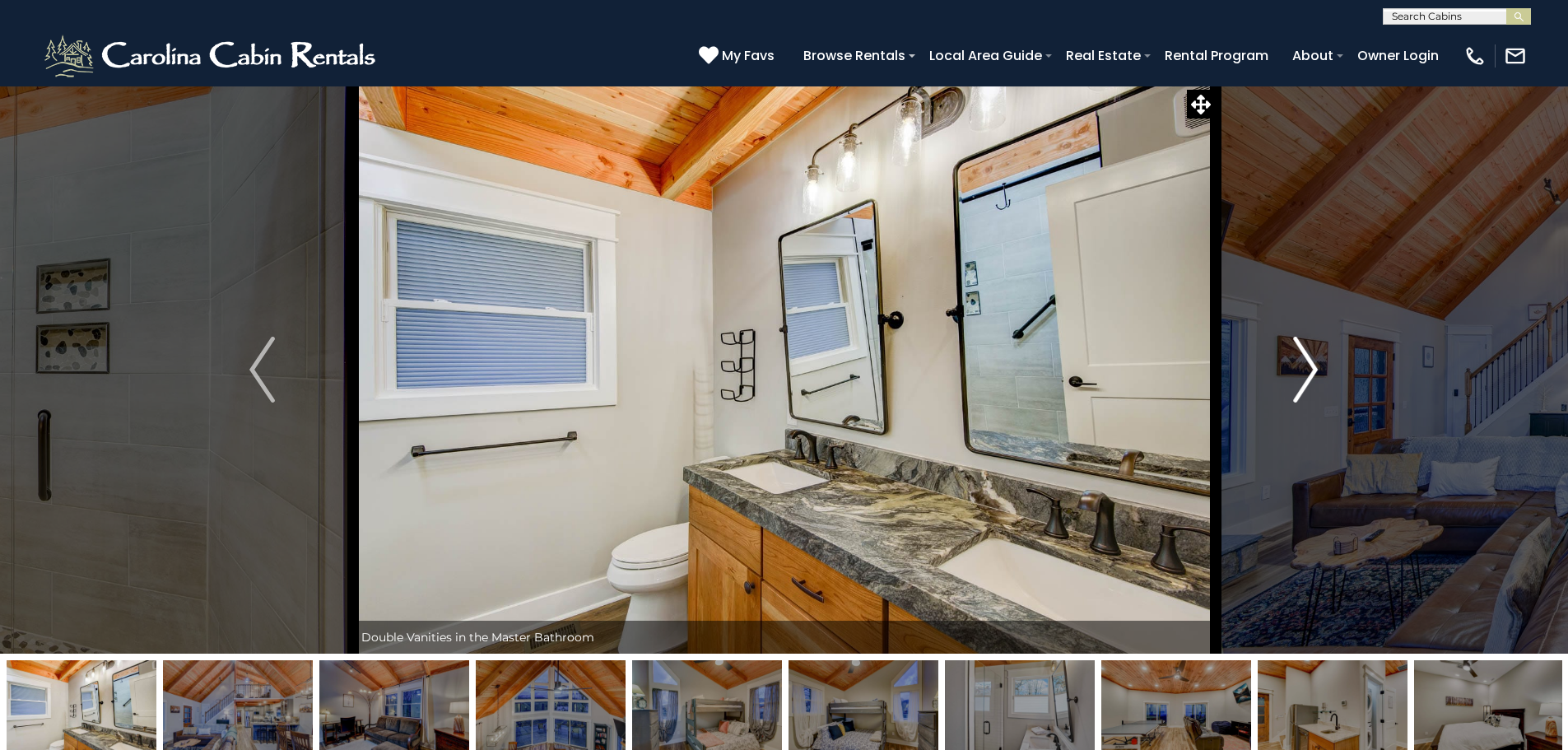
click at [1296, 367] on img "Next" at bounding box center [1305, 369] width 25 height 66
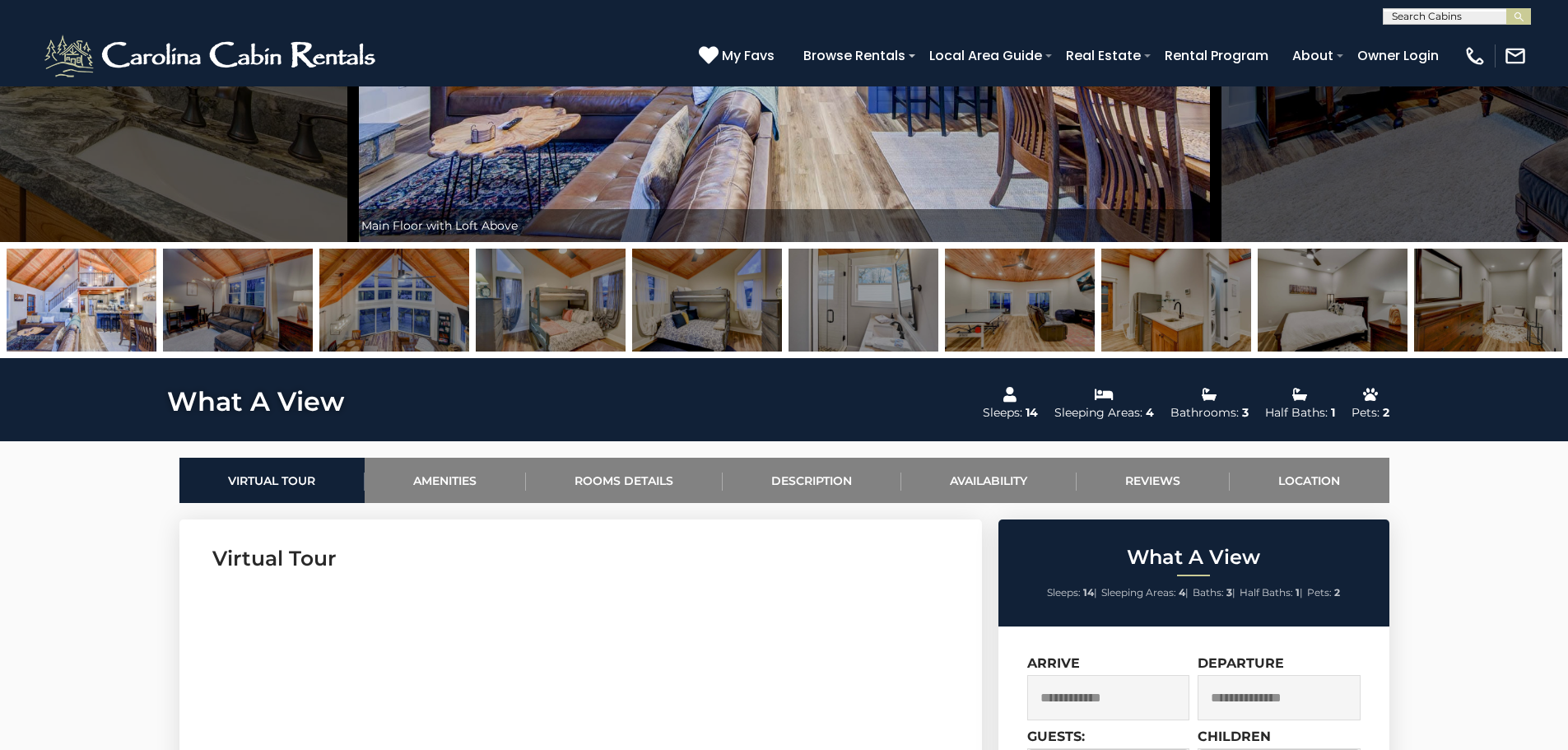
scroll to position [741, 0]
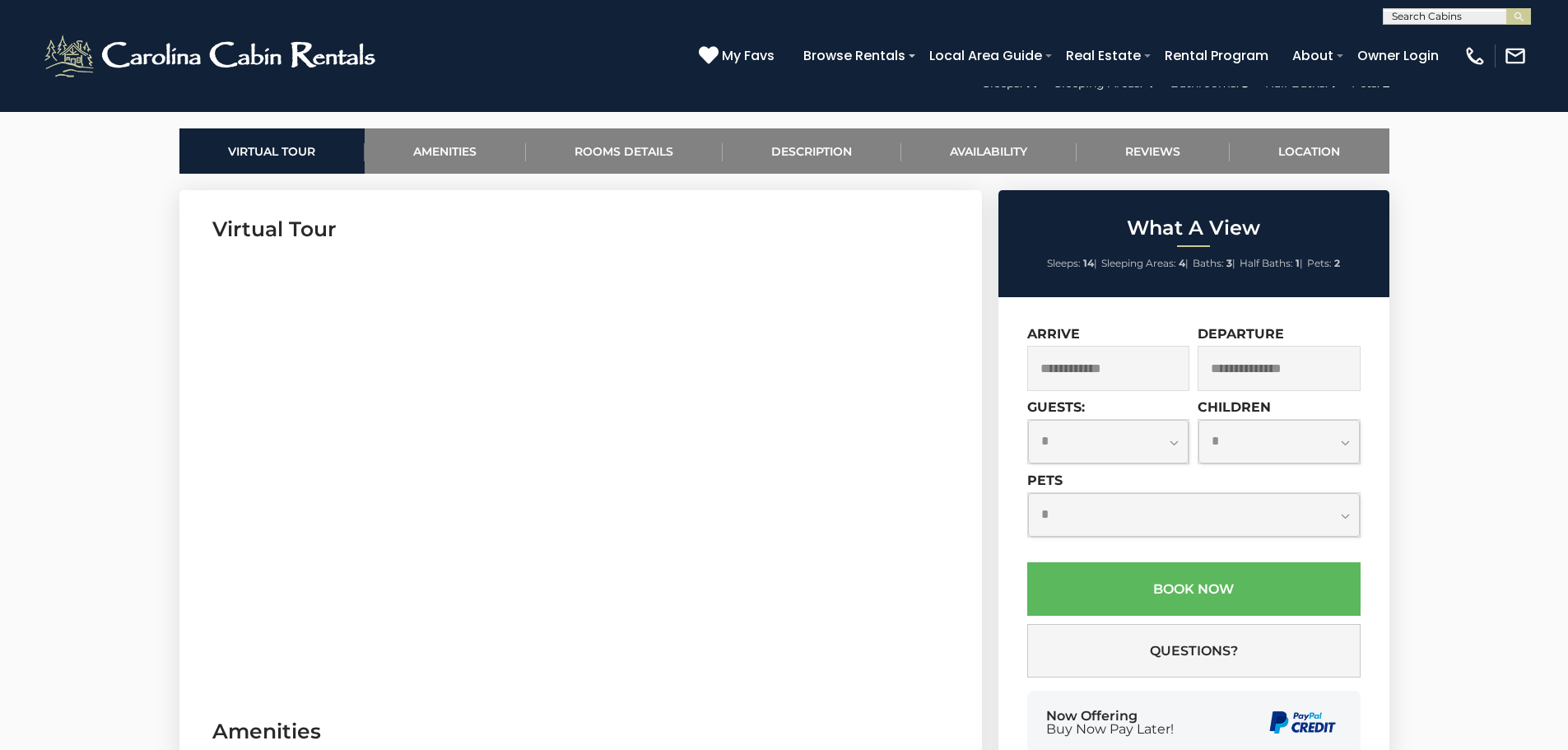
click at [1092, 372] on input "text" at bounding box center [1109, 369] width 163 height 45
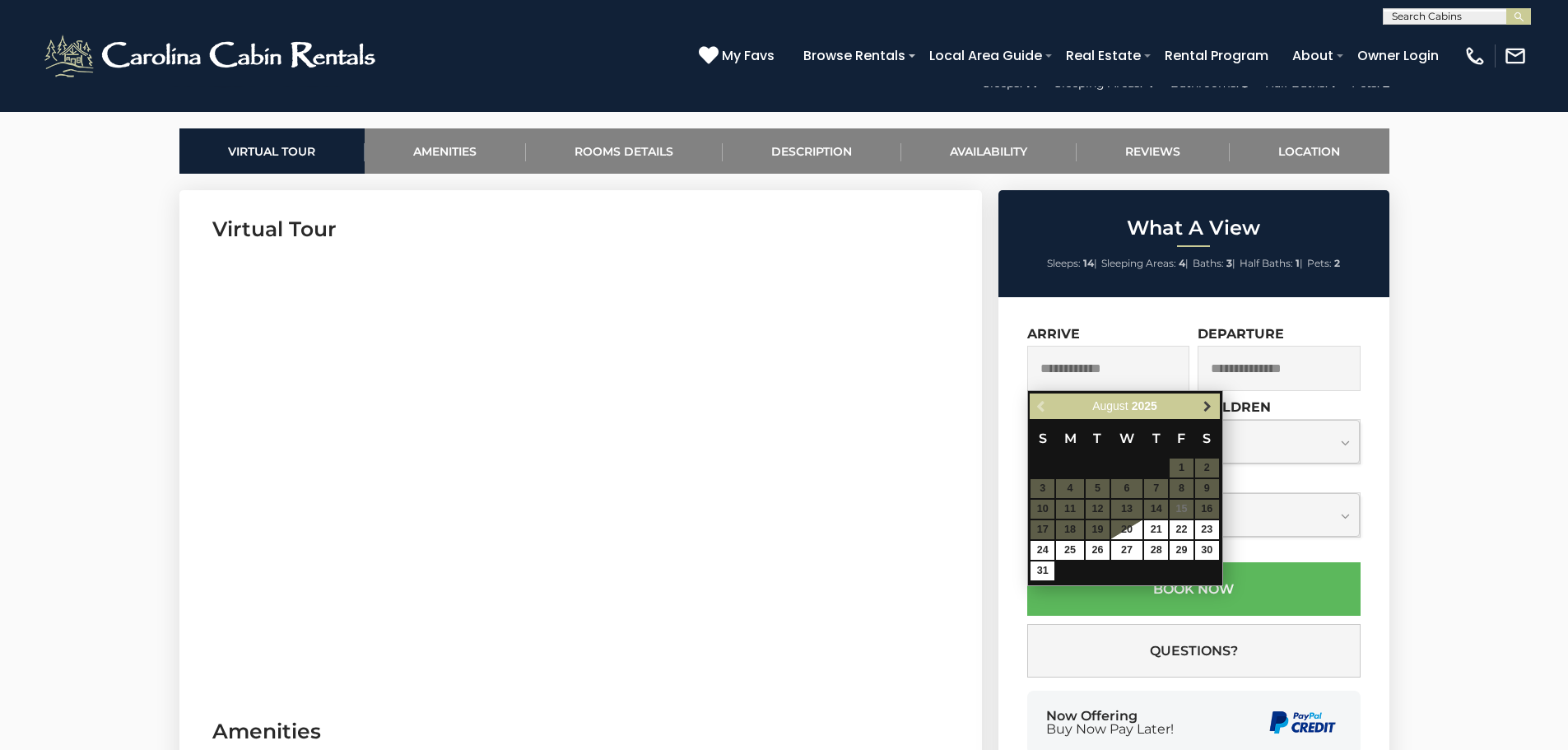
click at [1205, 406] on span "Next" at bounding box center [1207, 406] width 13 height 13
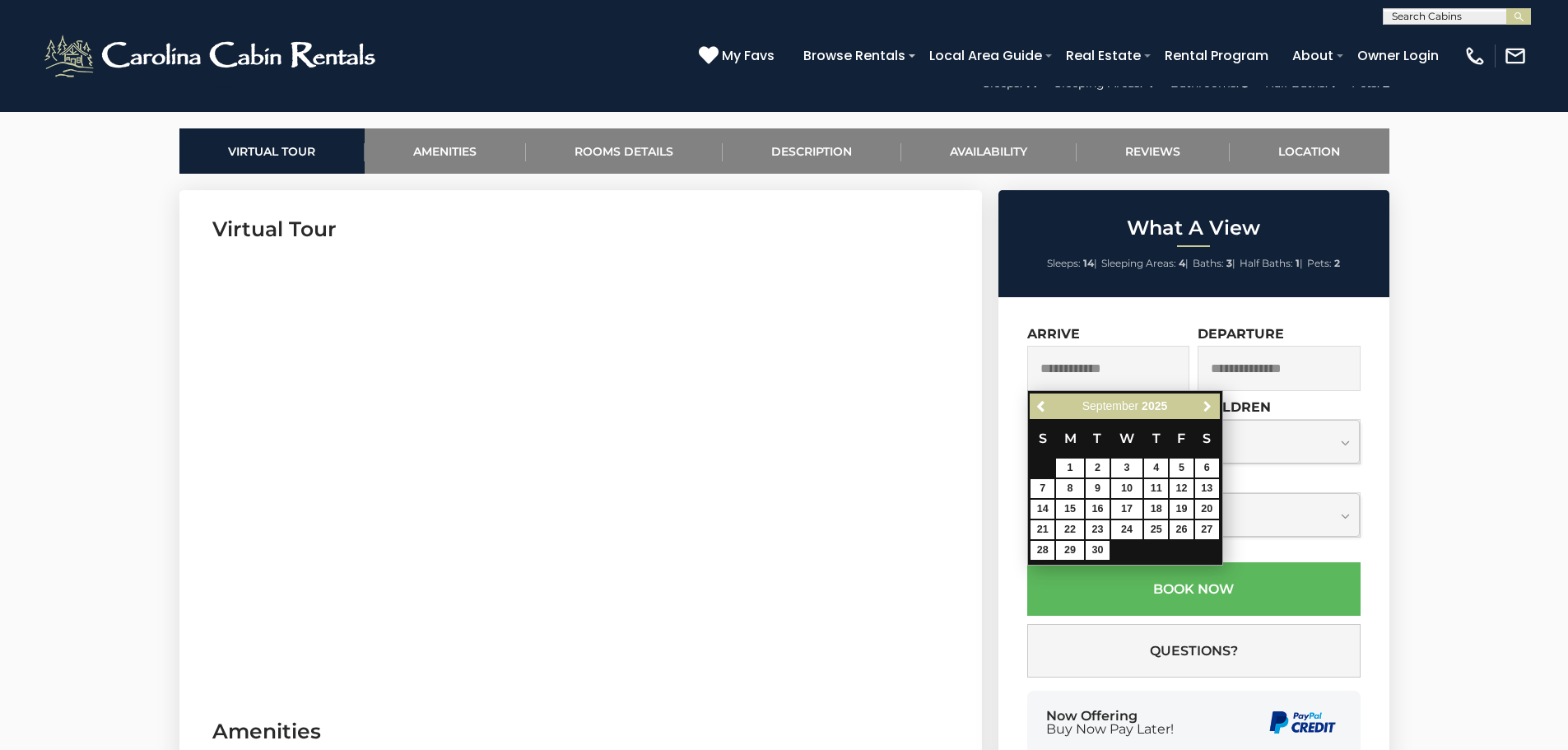
click at [1205, 406] on span "Next" at bounding box center [1207, 406] width 13 height 13
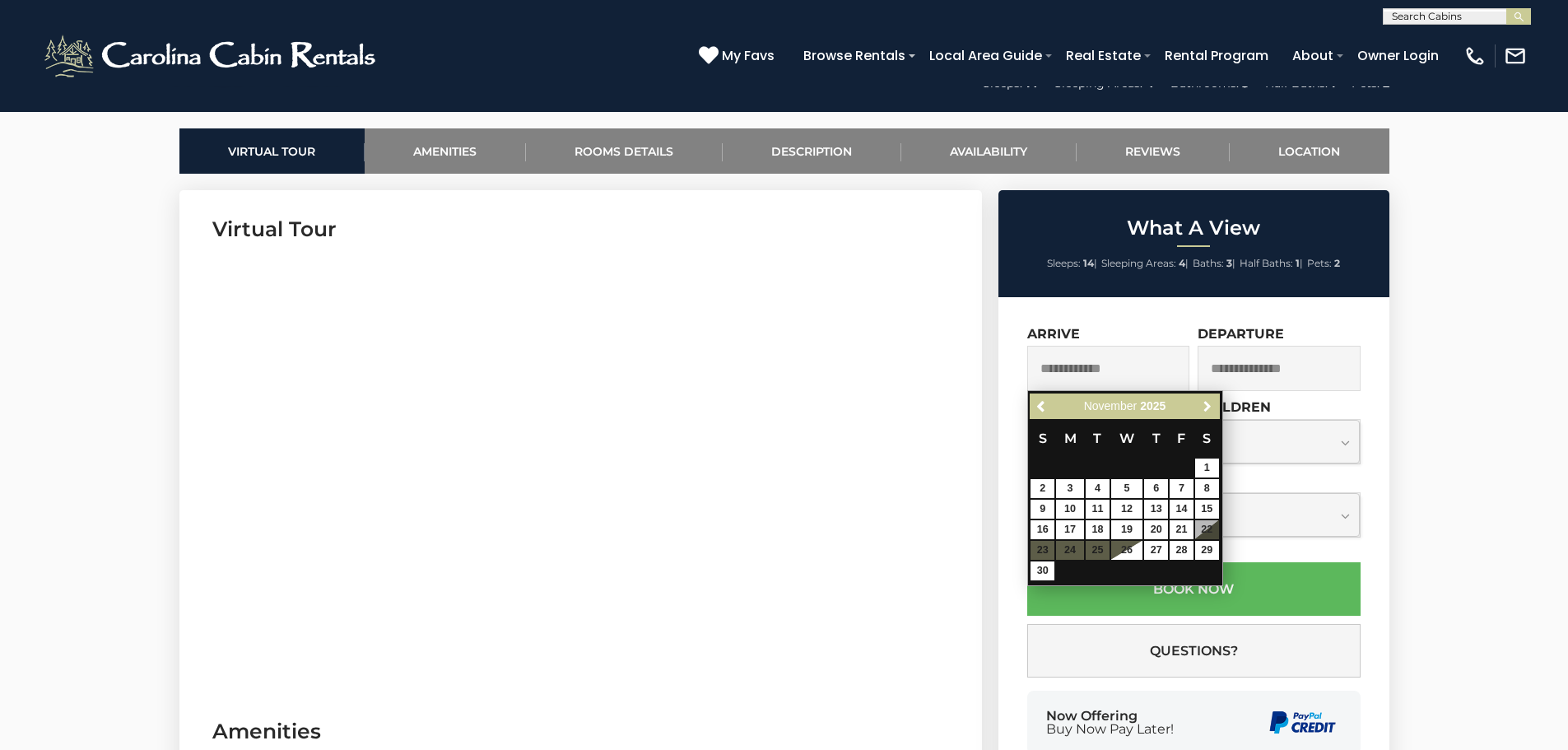
click at [1205, 406] on span "Next" at bounding box center [1207, 406] width 13 height 13
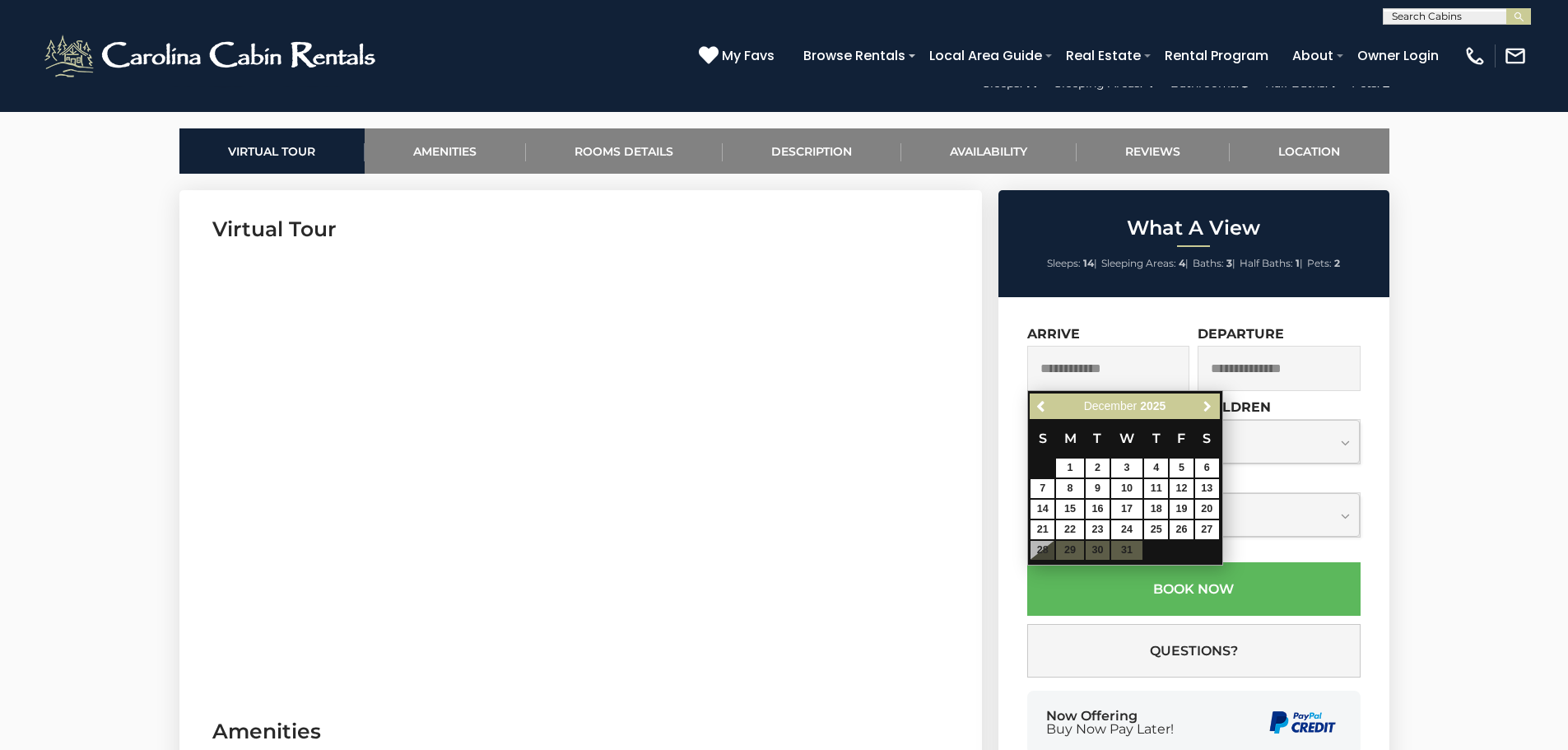
click at [1205, 406] on span "Next" at bounding box center [1207, 406] width 13 height 13
click at [1177, 504] on link "20" at bounding box center [1182, 509] width 24 height 19
type input "**********"
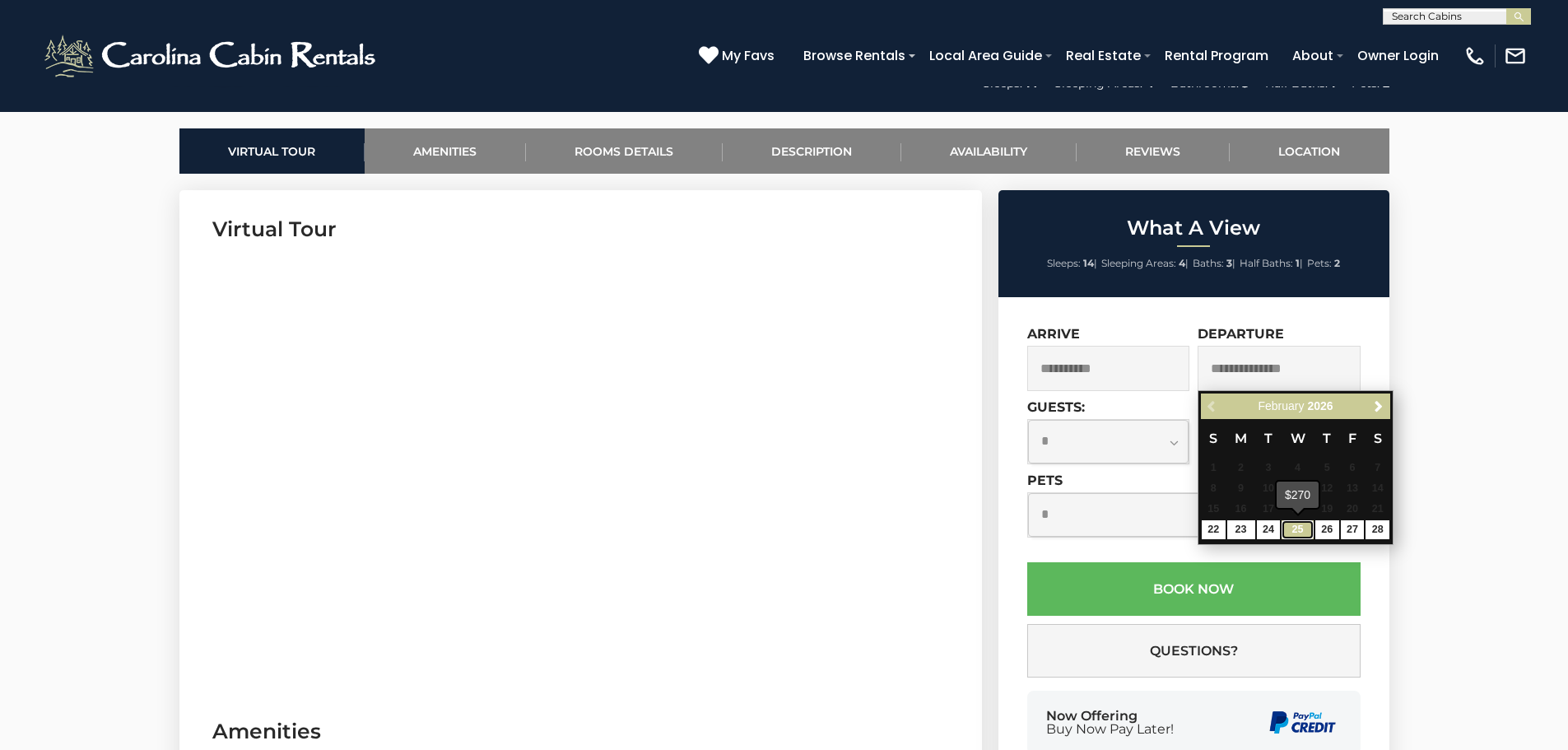
click at [1291, 522] on link "25" at bounding box center [1297, 530] width 32 height 19
type input "**********"
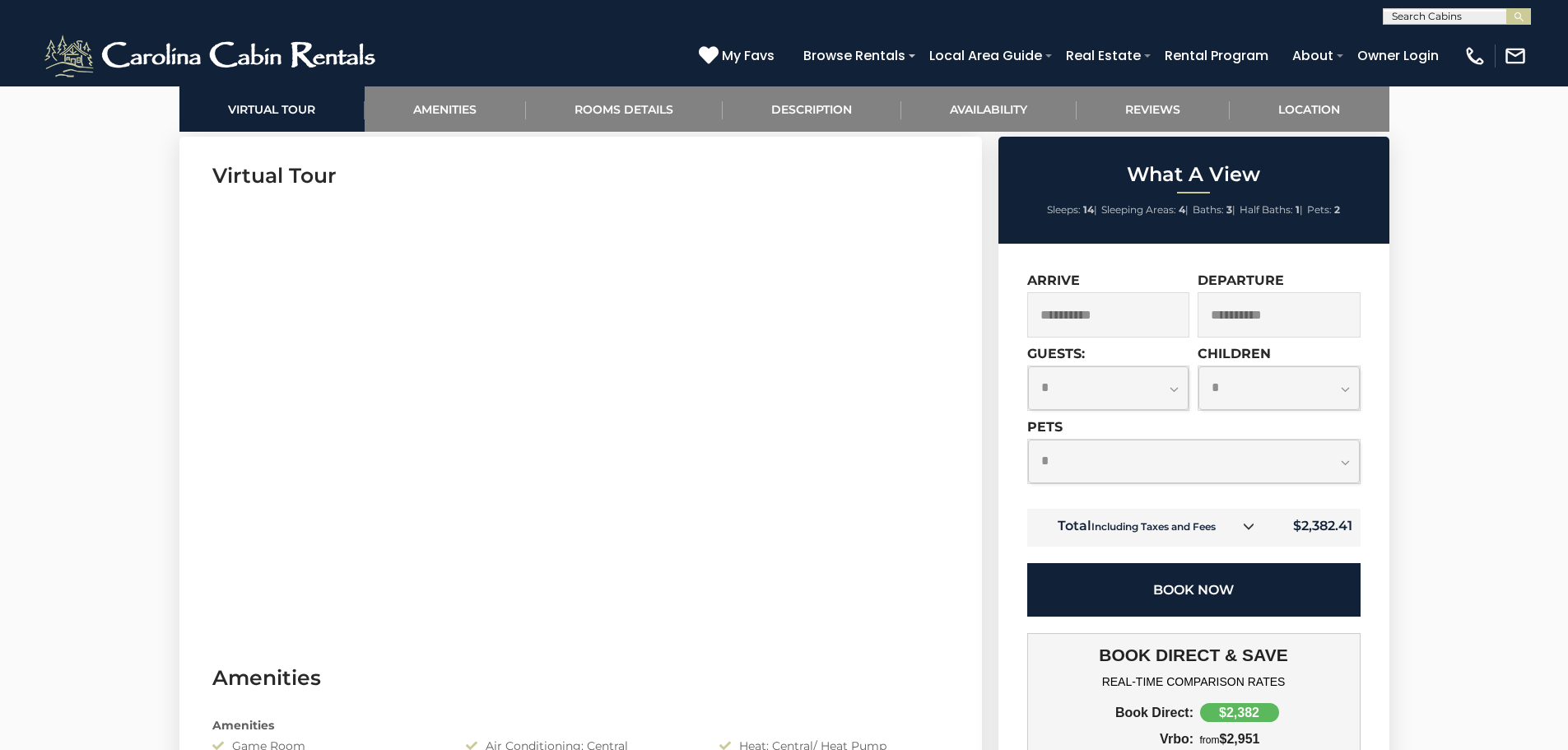
scroll to position [824, 0]
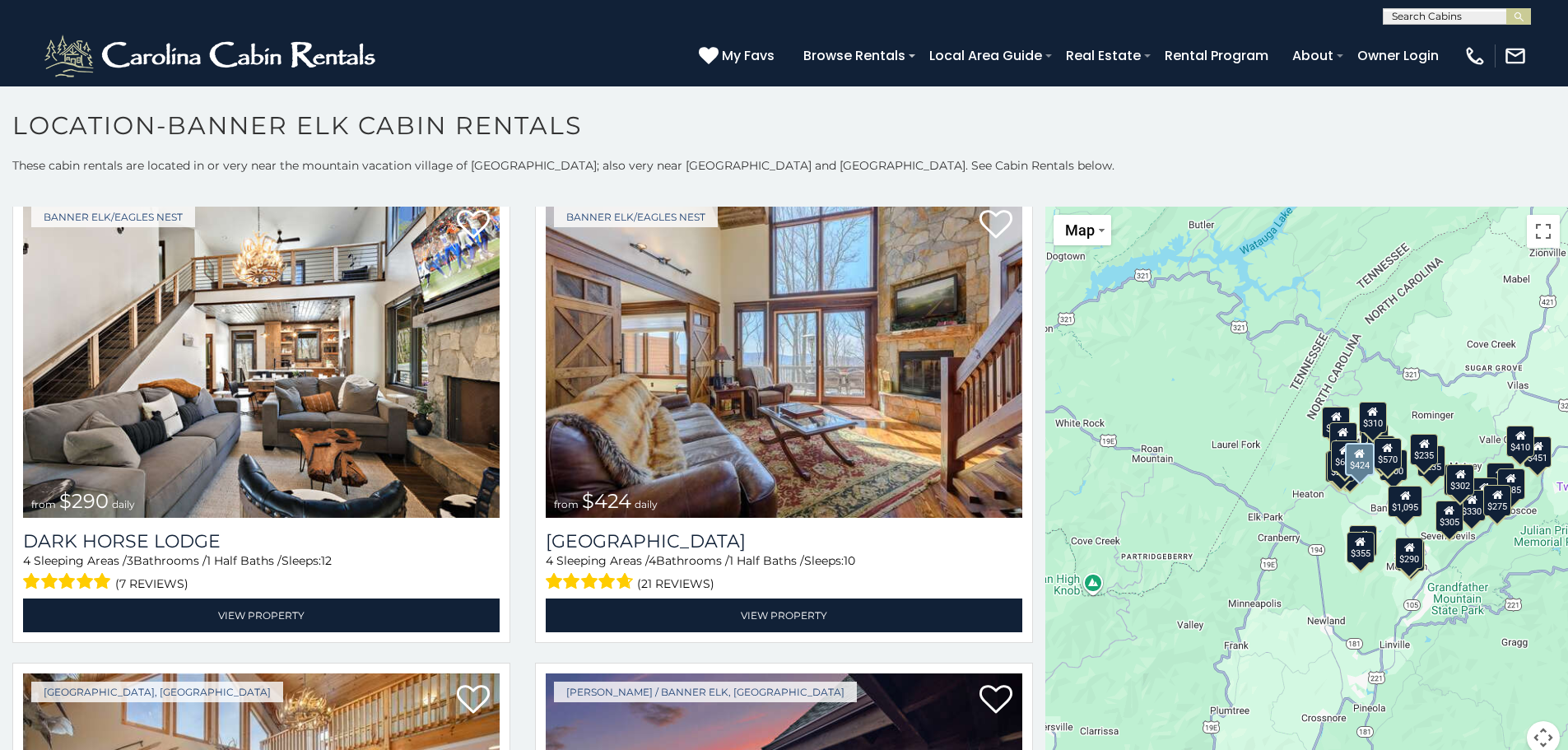
scroll to position [2470, 0]
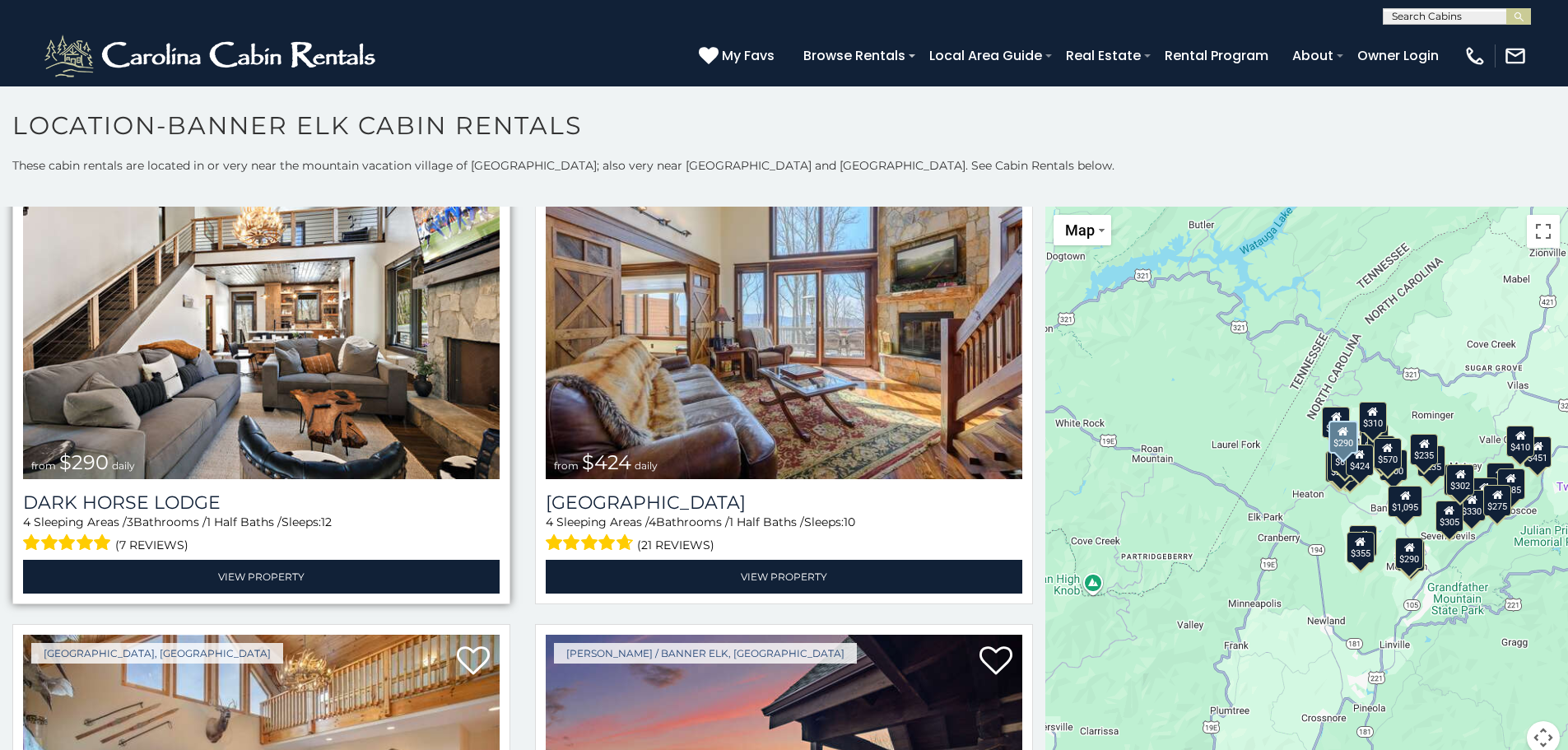
click at [254, 351] on img at bounding box center [261, 319] width 476 height 320
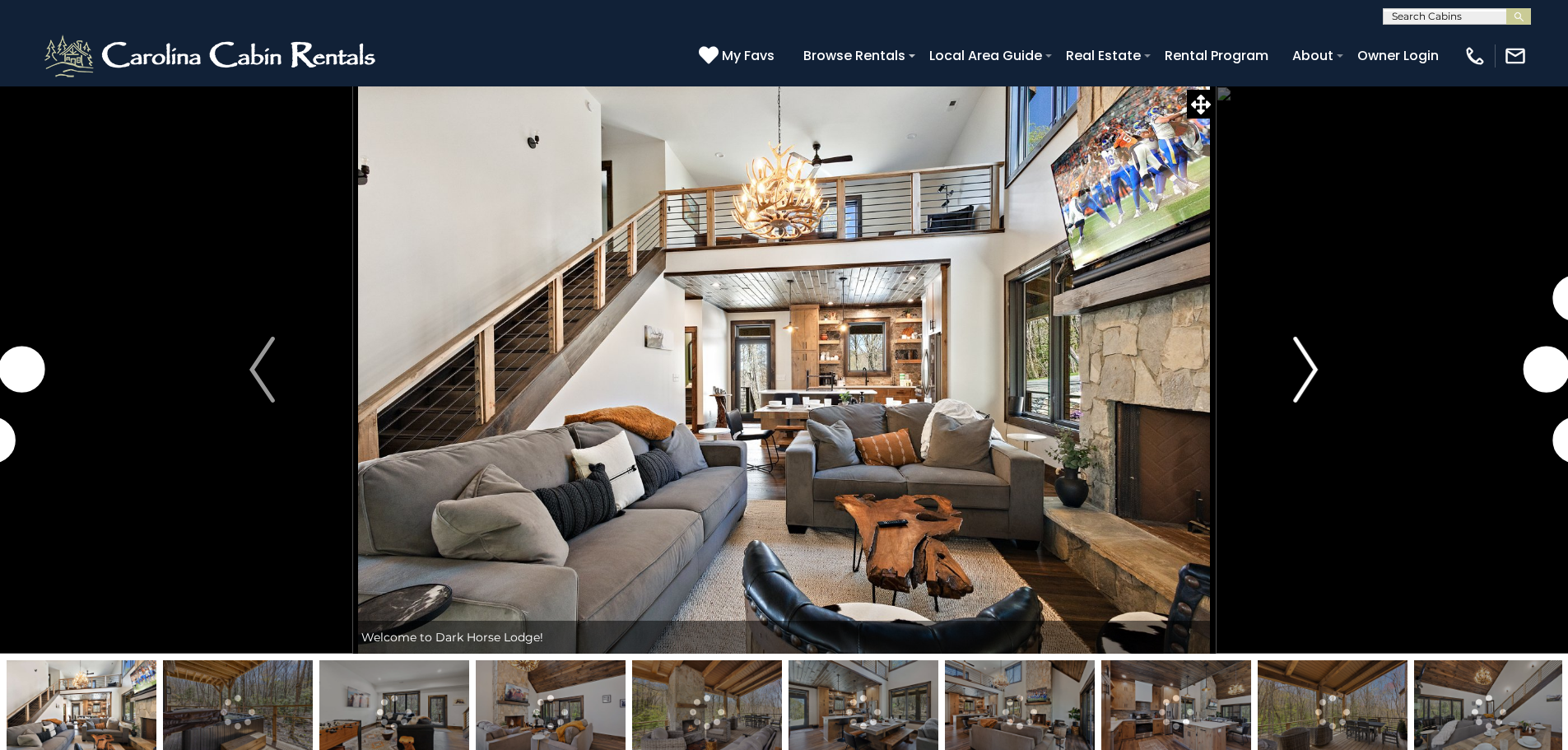
click at [1320, 358] on button "Next" at bounding box center [1305, 369] width 181 height 568
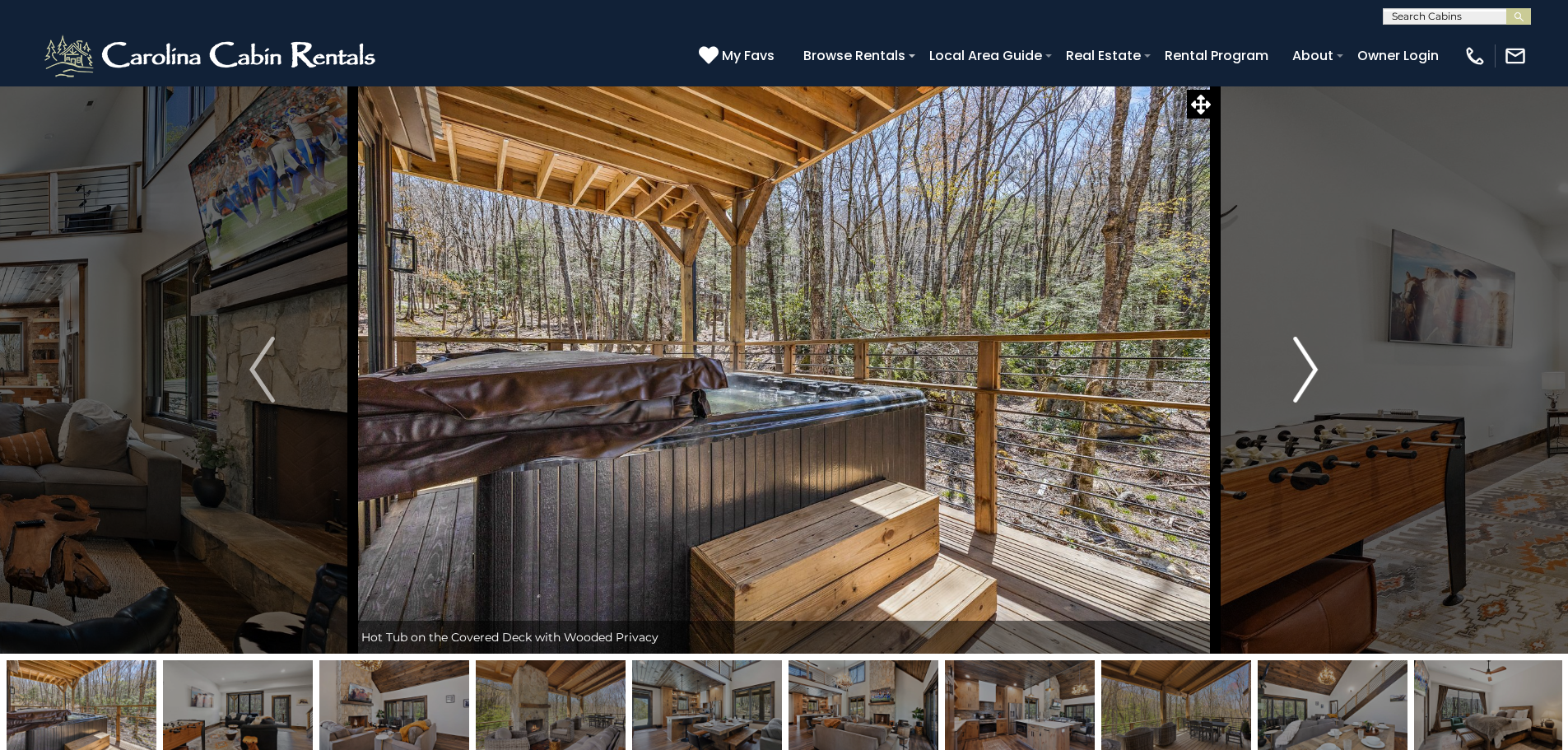
click at [1299, 361] on img "Next" at bounding box center [1305, 369] width 25 height 66
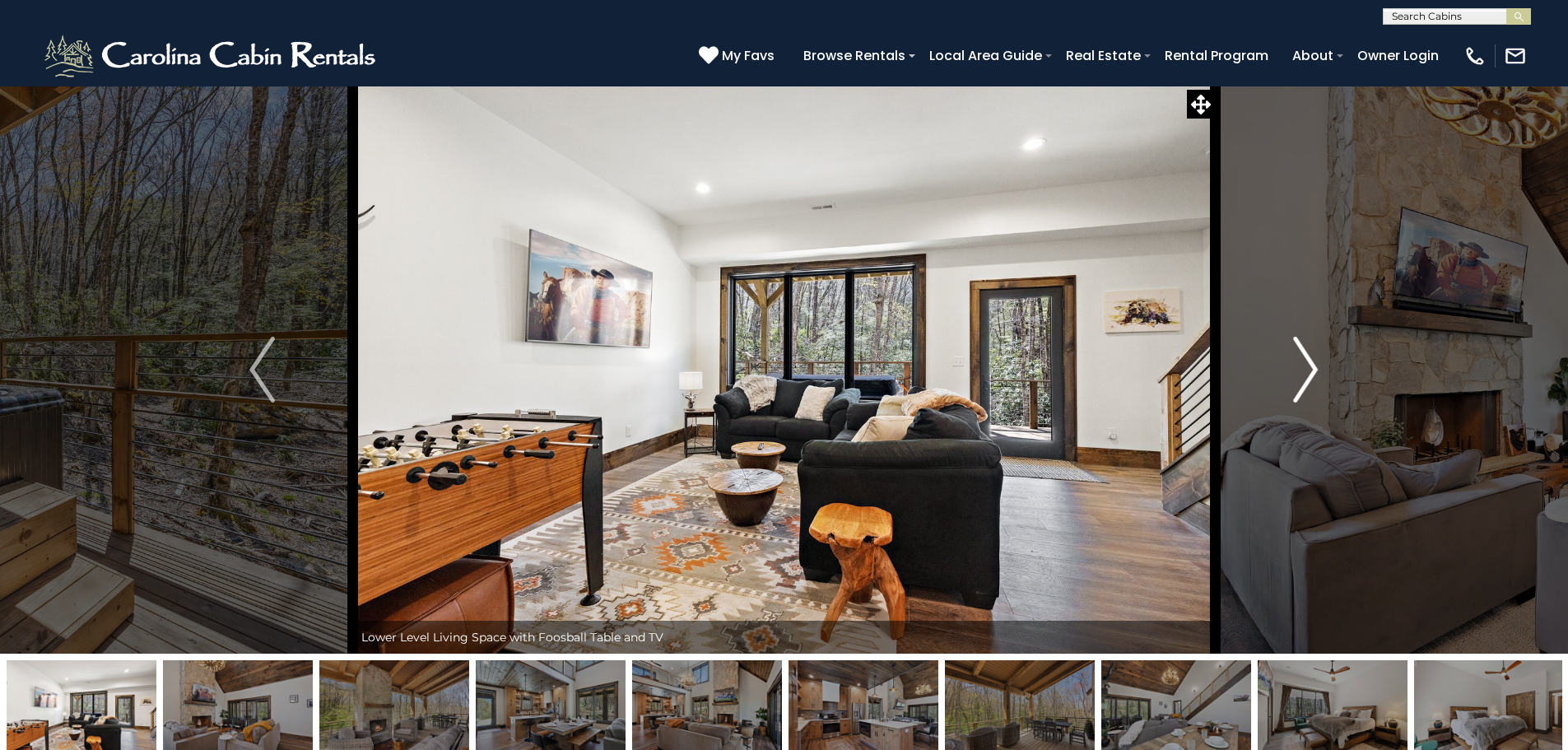
click at [1299, 361] on img "Next" at bounding box center [1305, 369] width 25 height 66
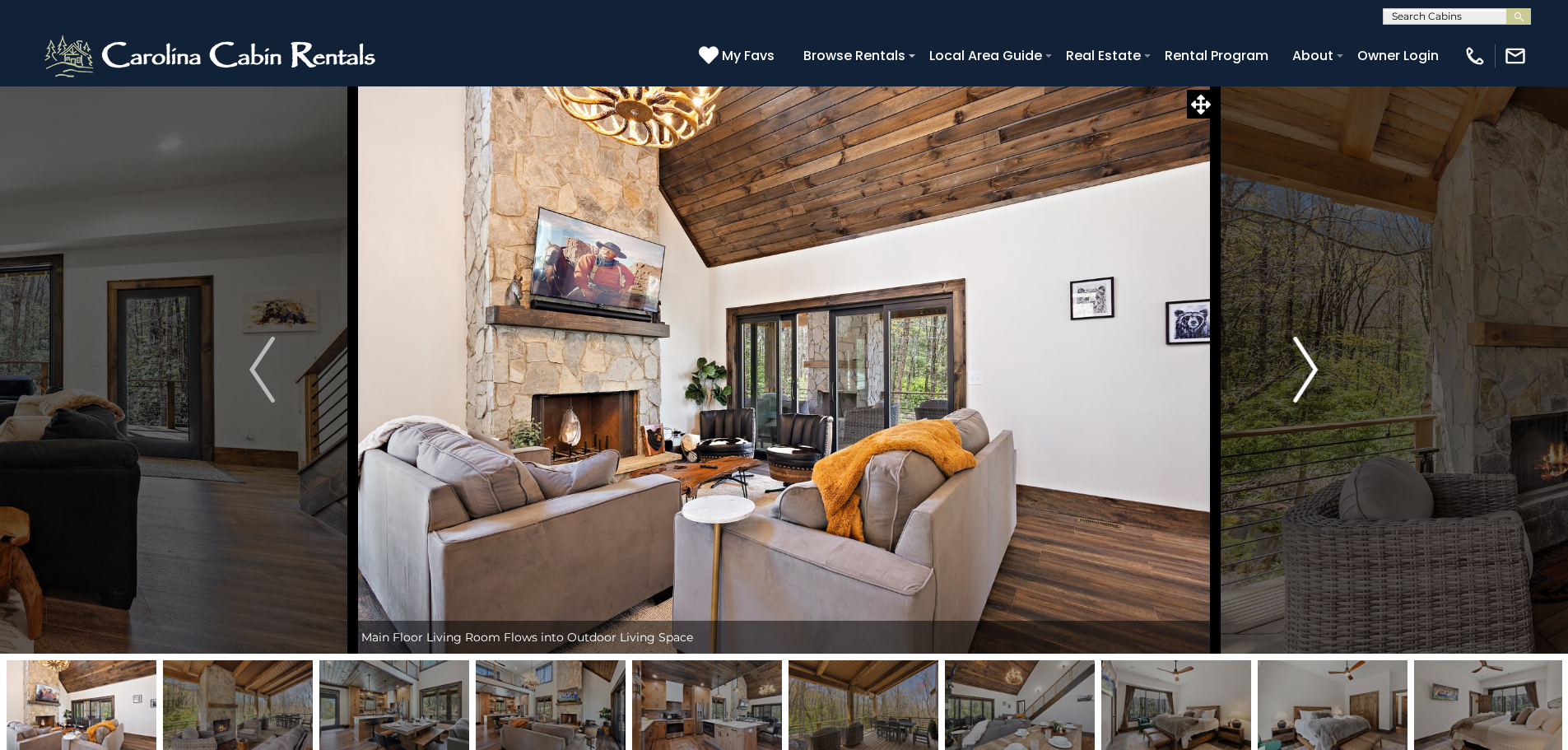
click at [1299, 361] on img "Next" at bounding box center [1305, 369] width 25 height 66
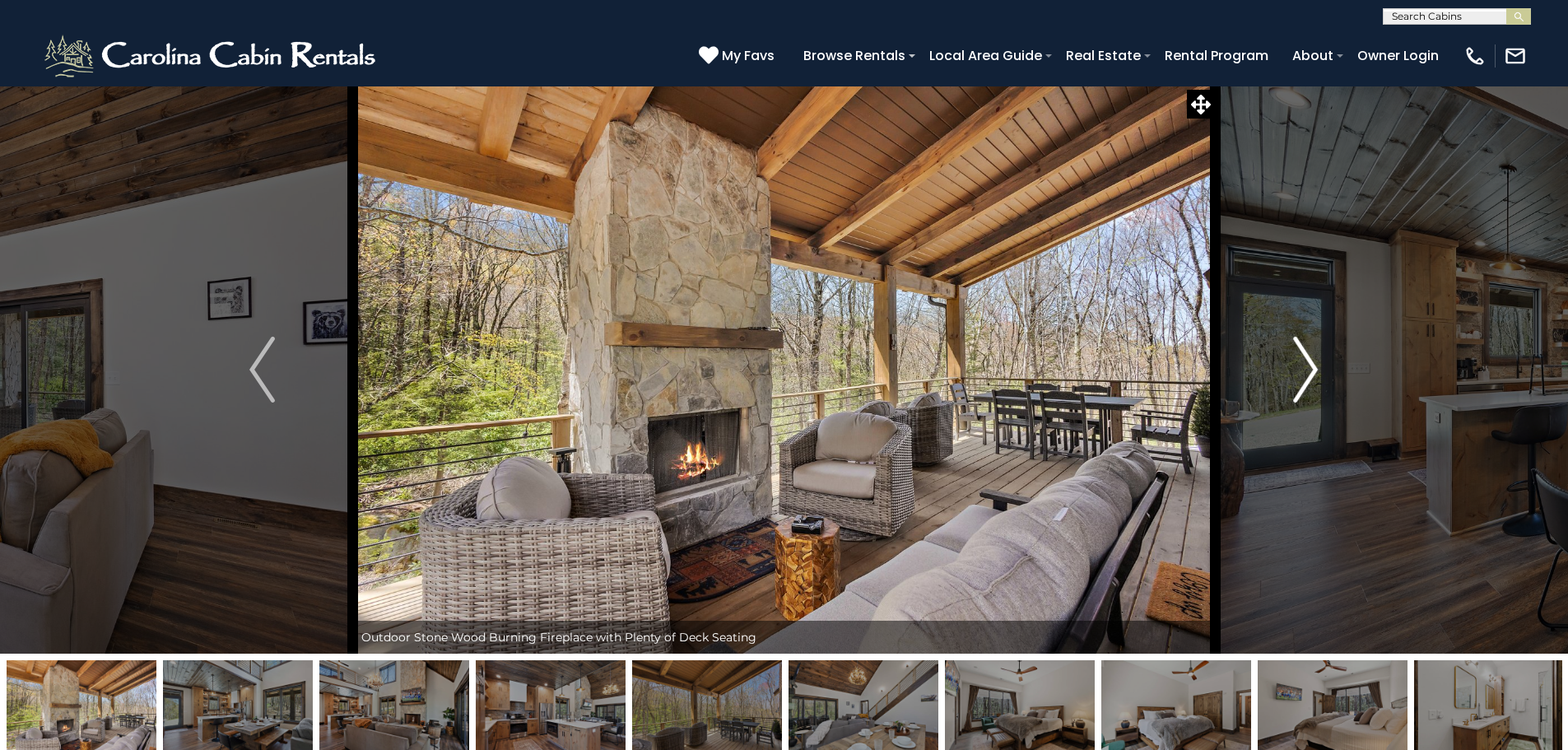
click at [1299, 361] on img "Next" at bounding box center [1305, 369] width 25 height 66
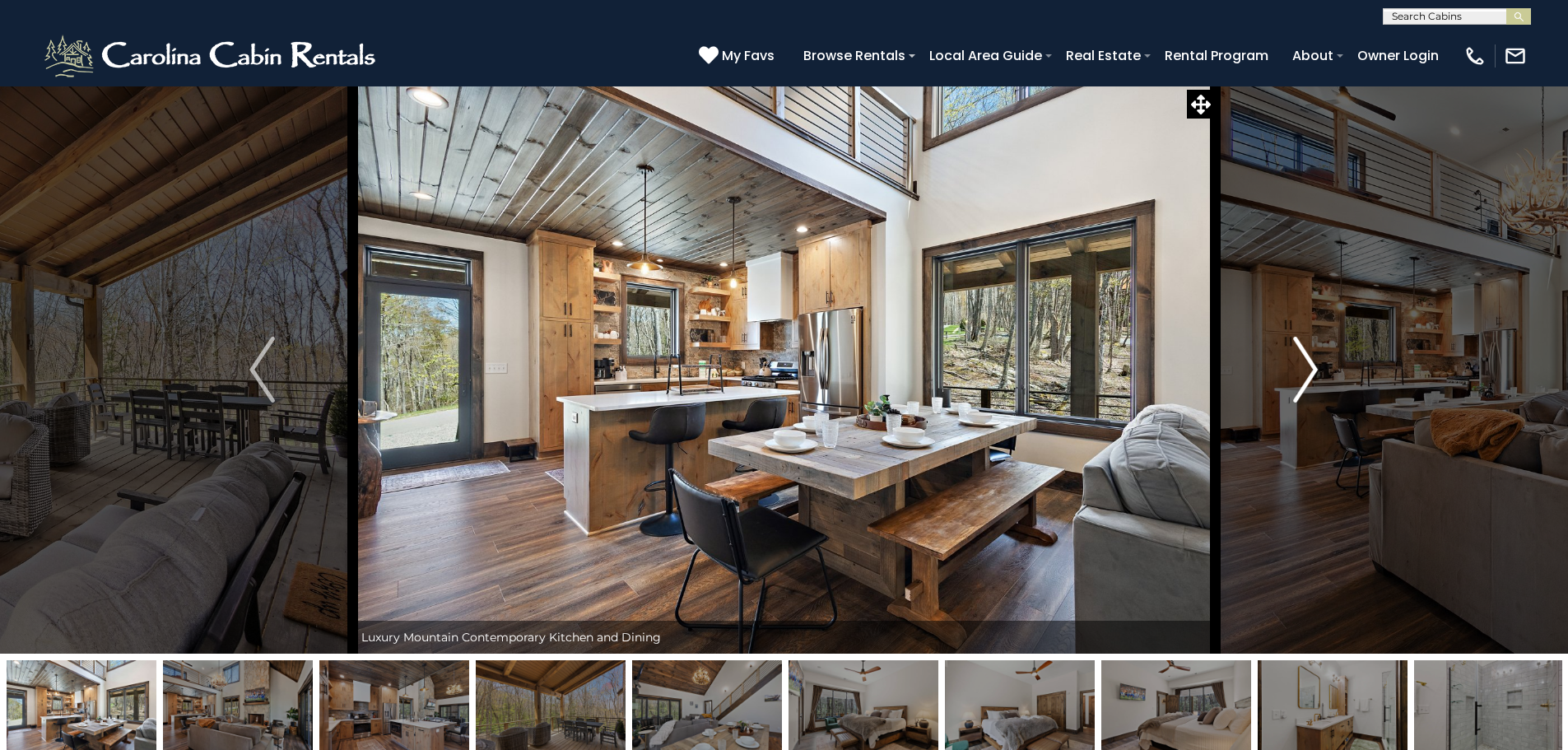
click at [1299, 361] on img "Next" at bounding box center [1305, 369] width 25 height 66
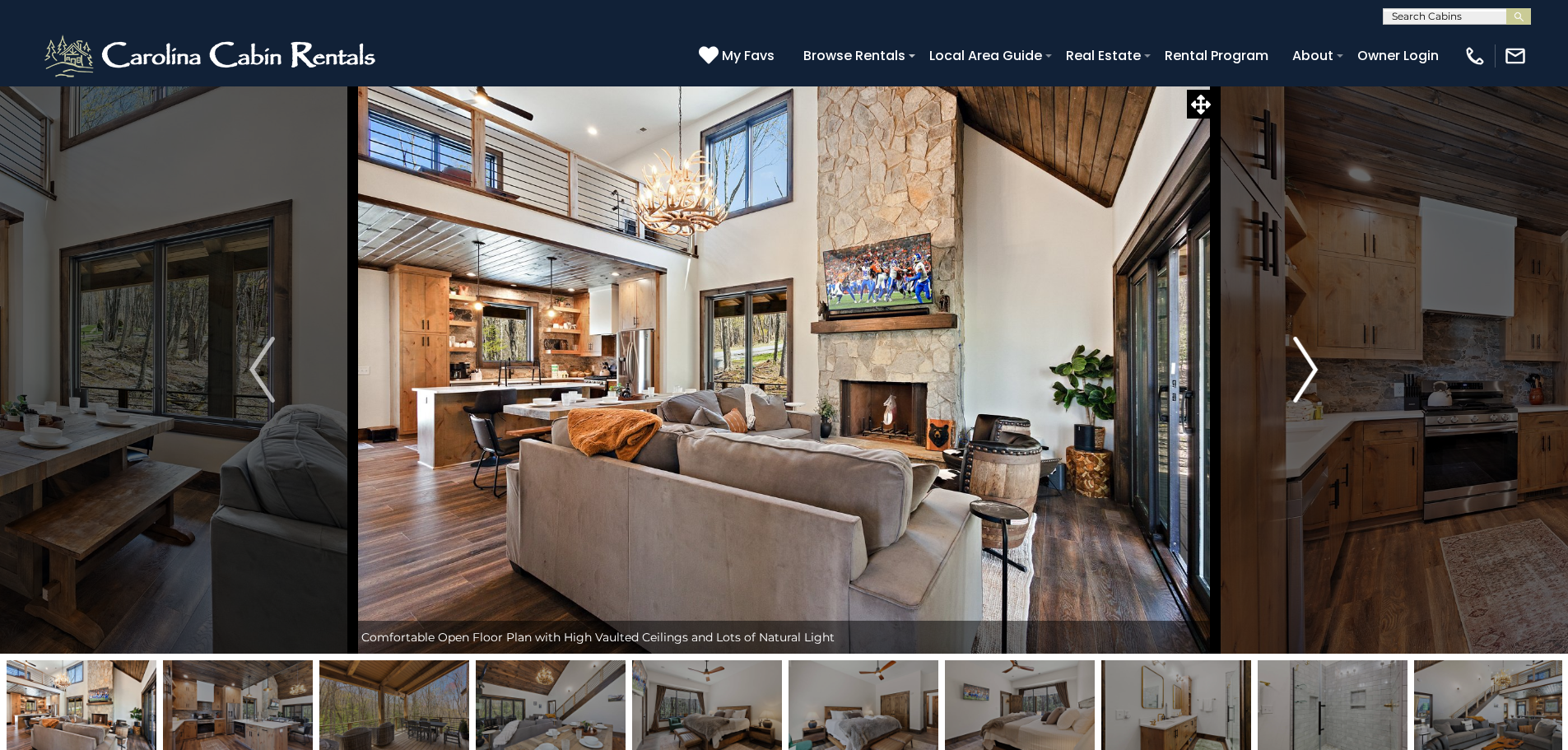
click at [1299, 361] on img "Next" at bounding box center [1305, 369] width 25 height 66
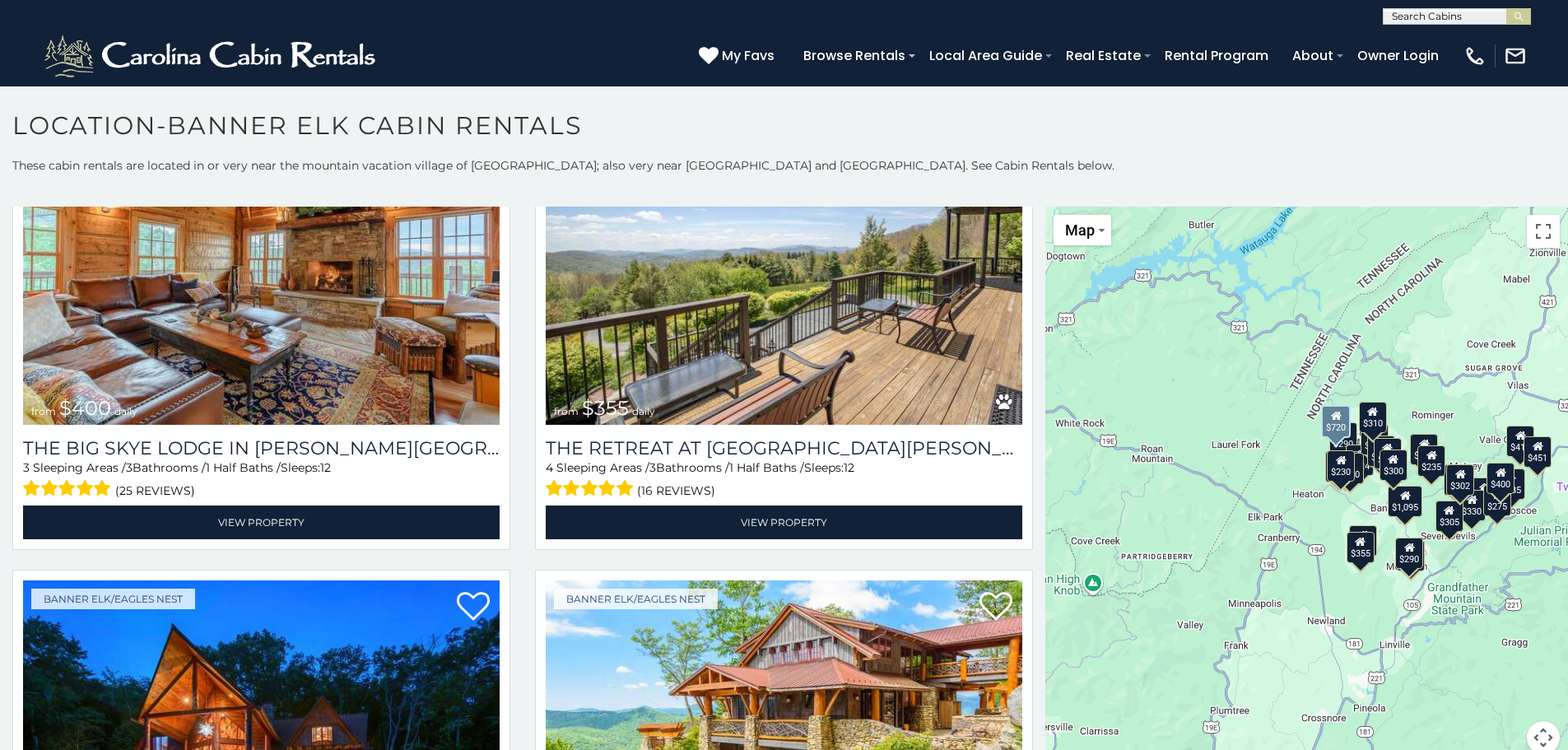
scroll to position [1071, 0]
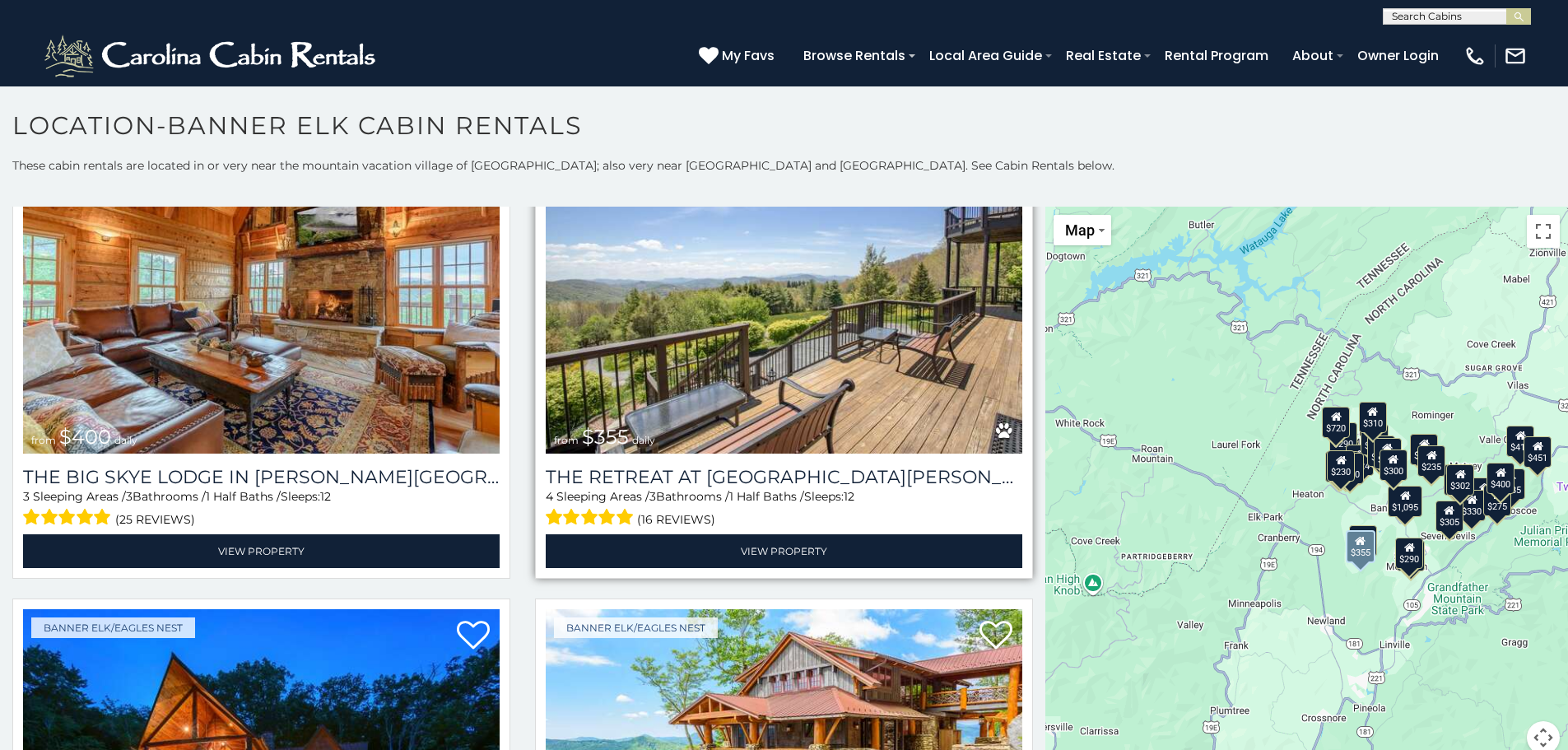
click at [774, 340] on img at bounding box center [784, 294] width 476 height 320
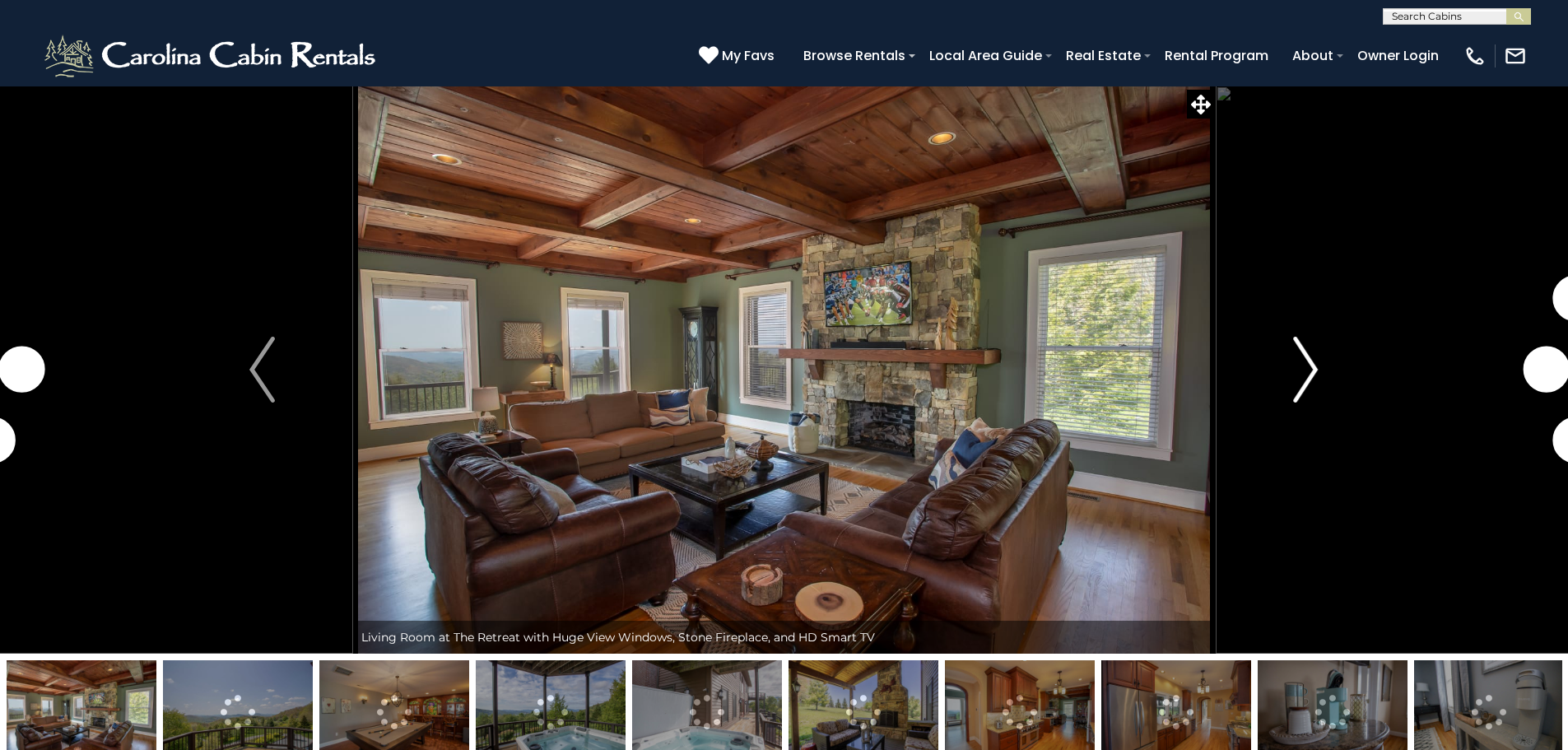
click at [1314, 355] on img "Next" at bounding box center [1305, 369] width 25 height 66
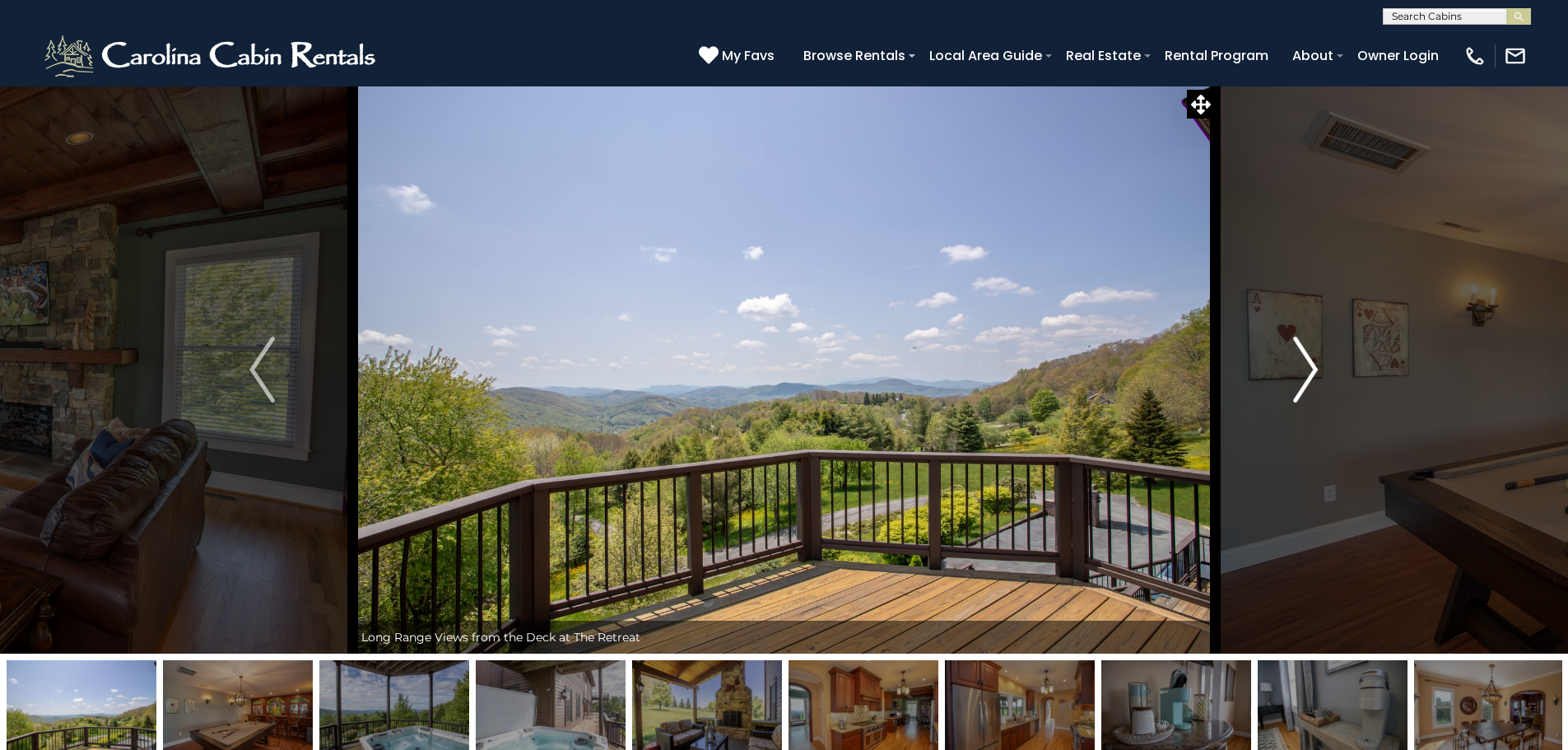
click at [1314, 355] on img "Next" at bounding box center [1305, 369] width 25 height 66
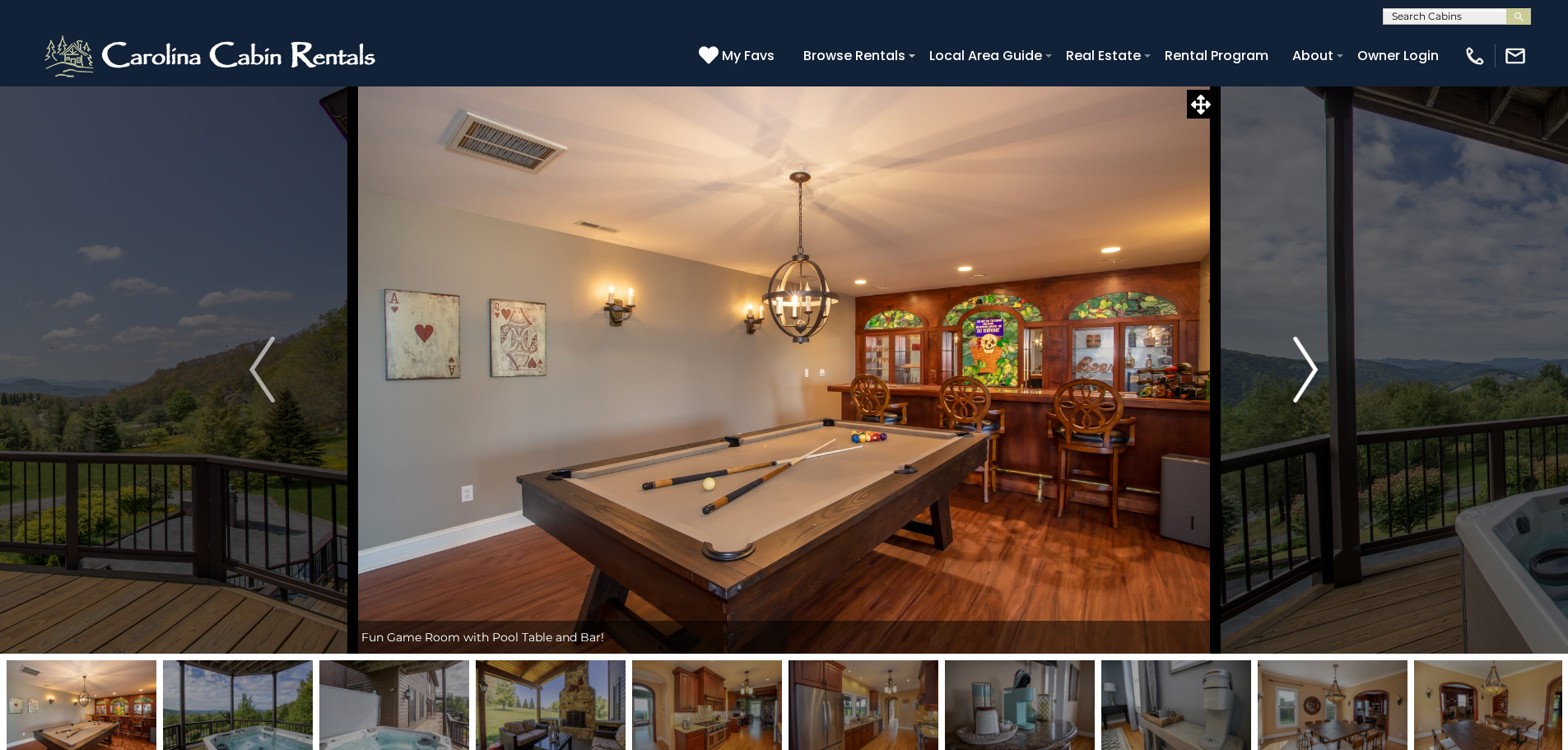
click at [1314, 355] on img "Next" at bounding box center [1305, 369] width 25 height 66
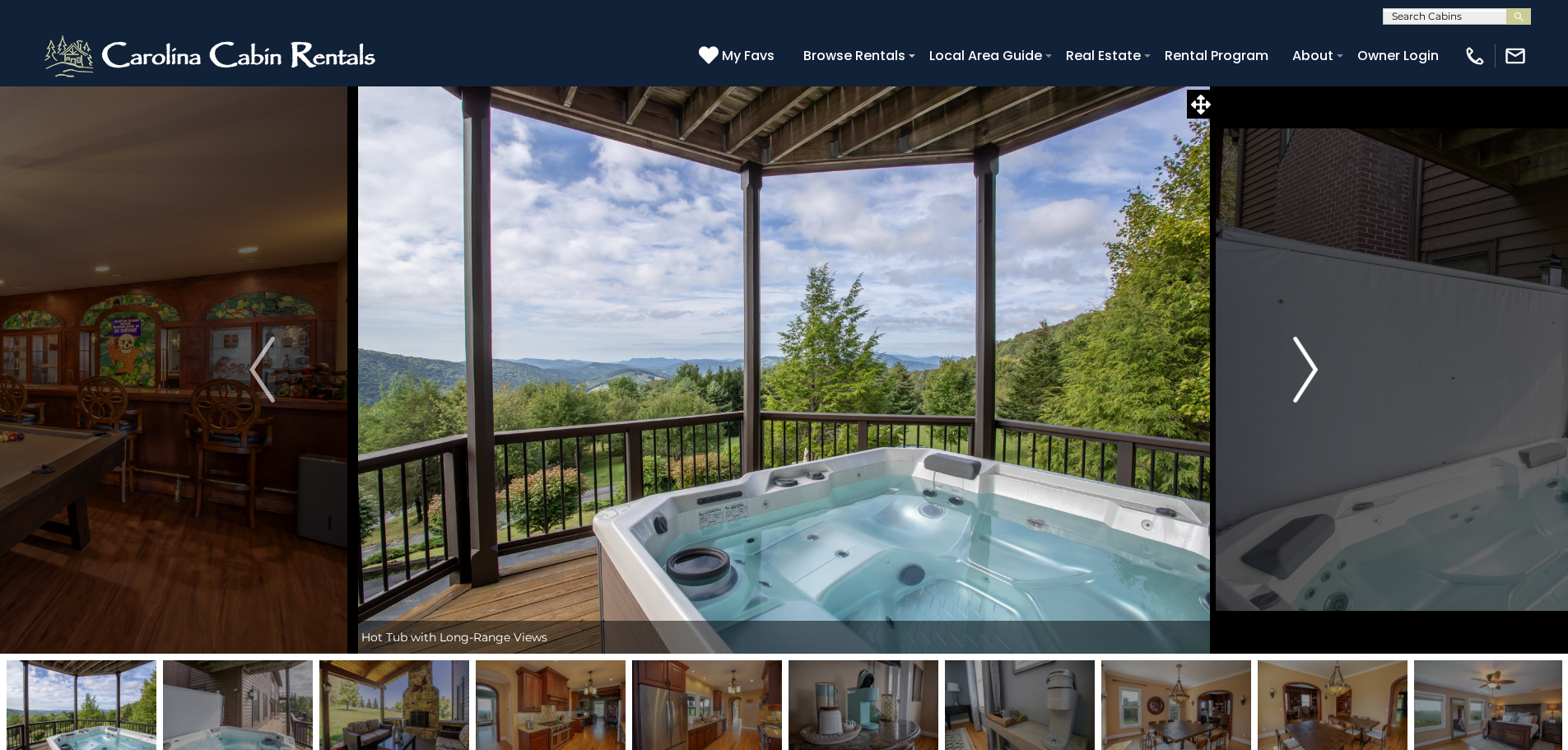
click at [1314, 355] on img "Next" at bounding box center [1305, 369] width 25 height 66
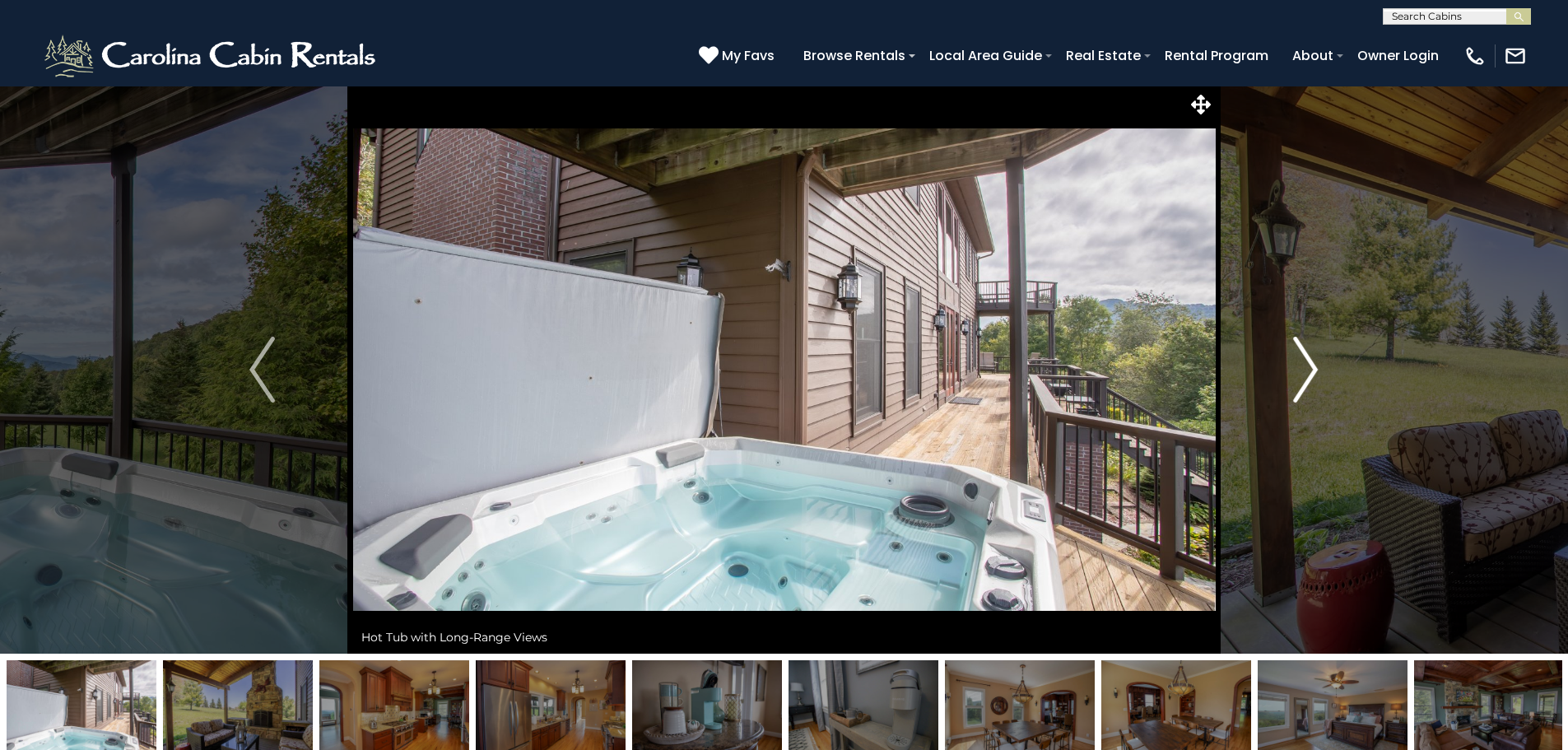
click at [1314, 355] on img "Next" at bounding box center [1305, 369] width 25 height 66
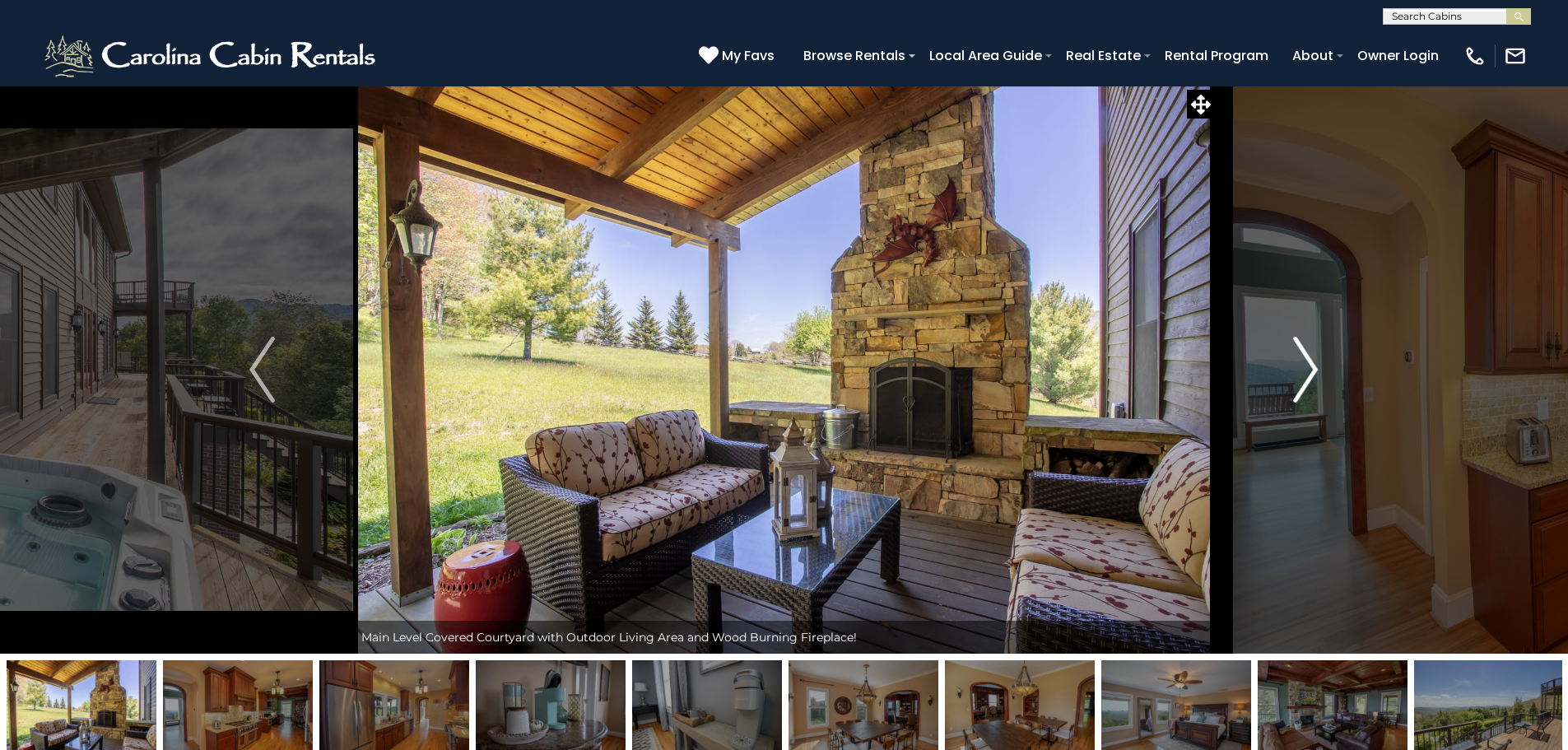
click at [1314, 355] on img "Next" at bounding box center [1305, 369] width 25 height 66
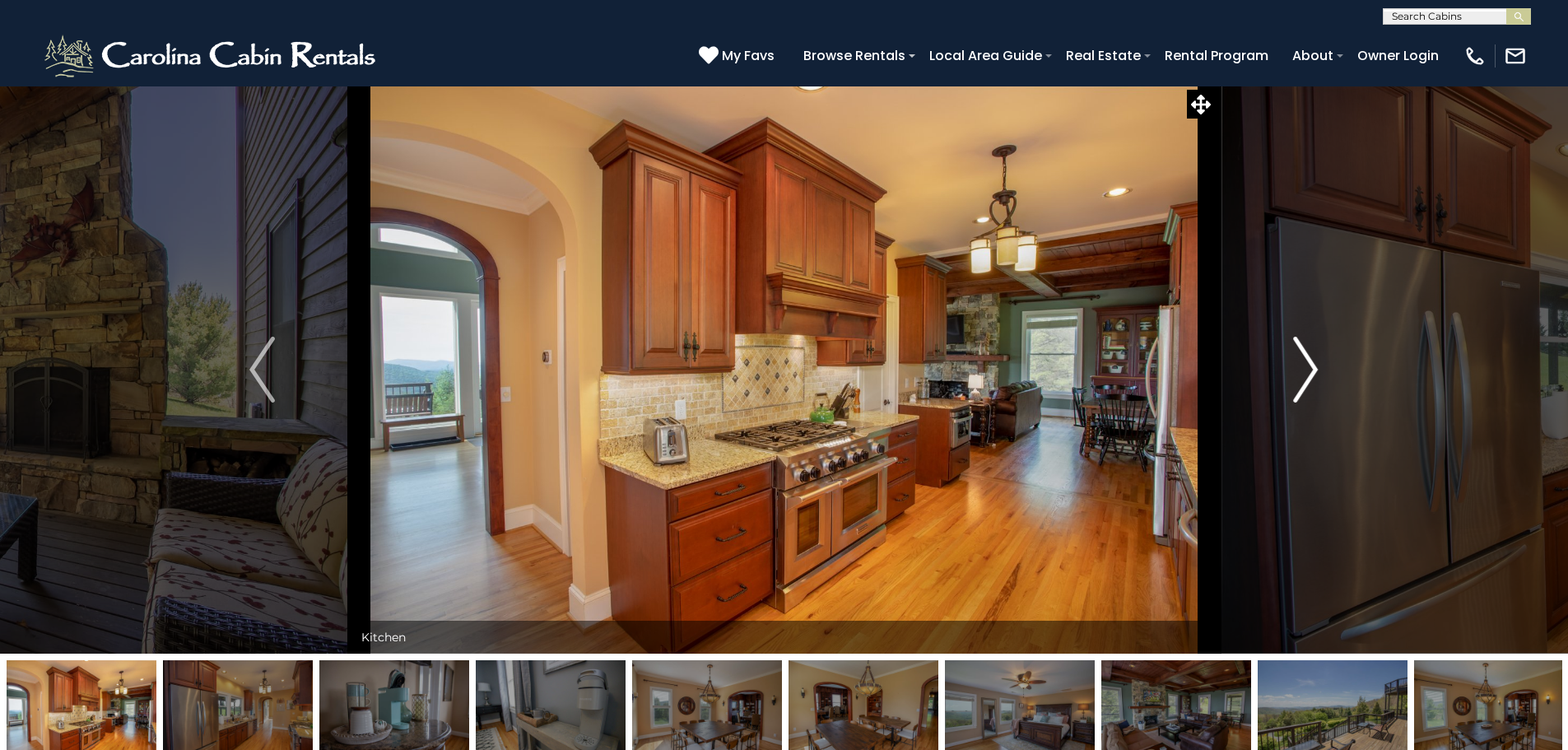
click at [1314, 355] on img "Next" at bounding box center [1305, 369] width 25 height 66
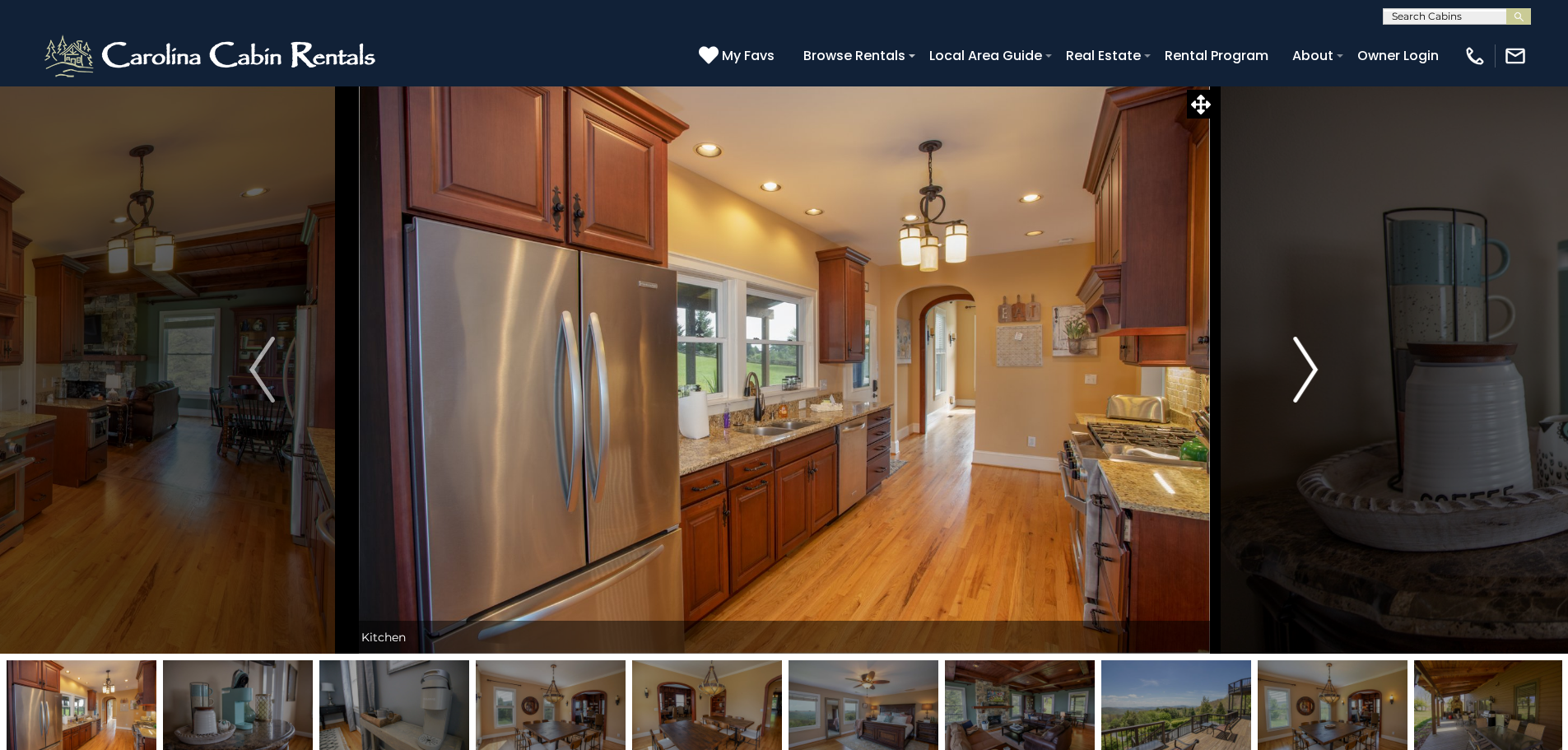
click at [1314, 355] on img "Next" at bounding box center [1305, 369] width 25 height 66
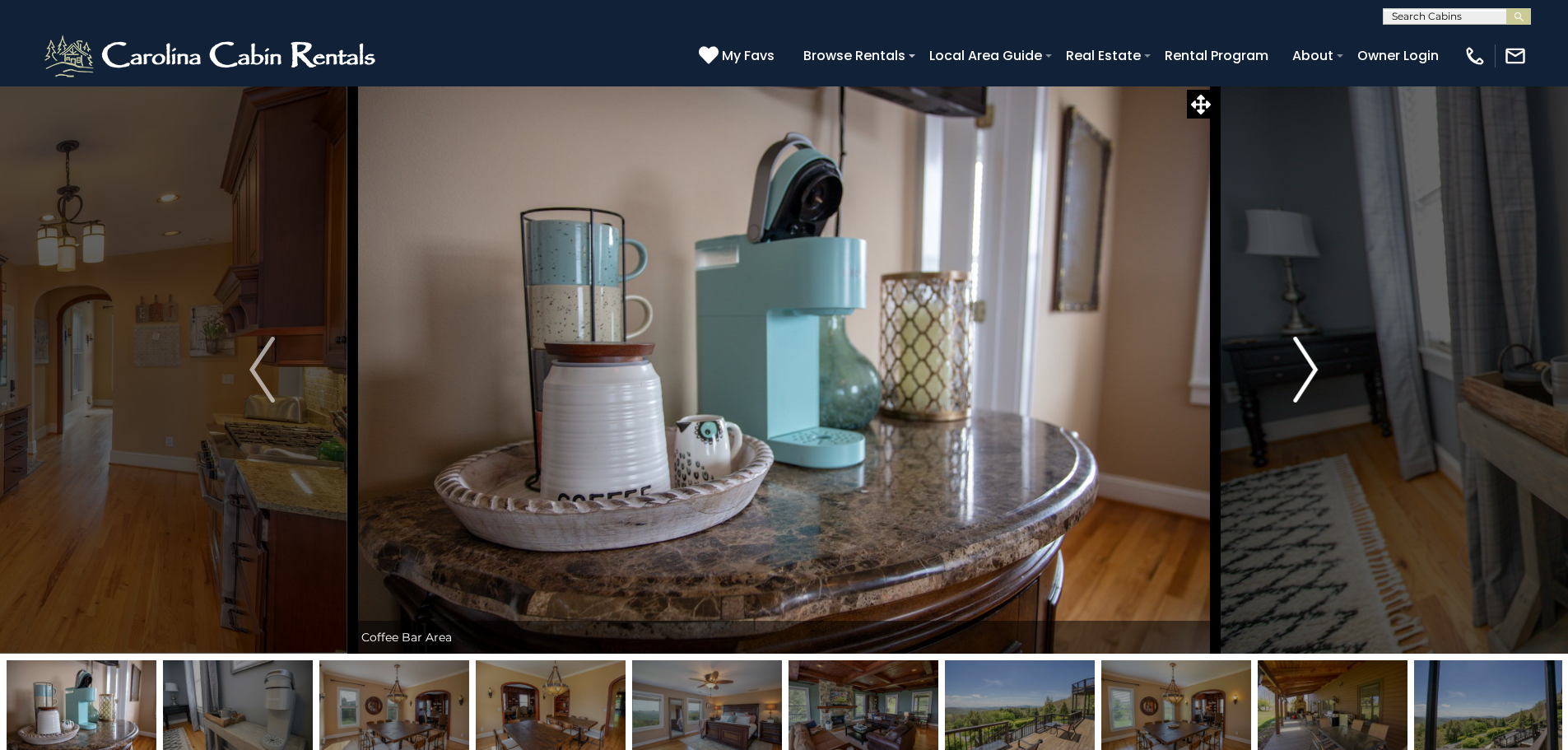
click at [1314, 355] on img "Next" at bounding box center [1305, 369] width 25 height 66
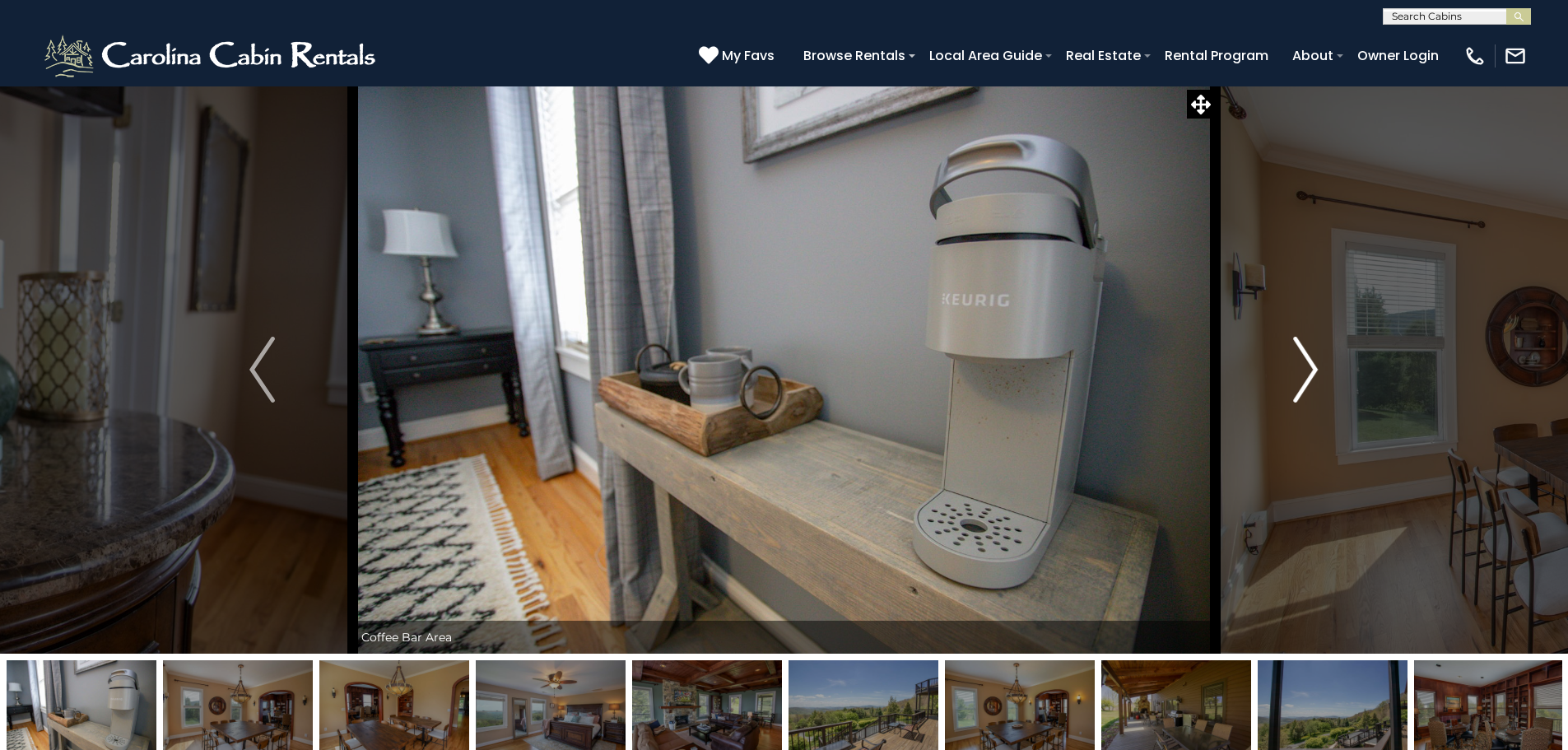
click at [1314, 355] on img "Next" at bounding box center [1305, 369] width 25 height 66
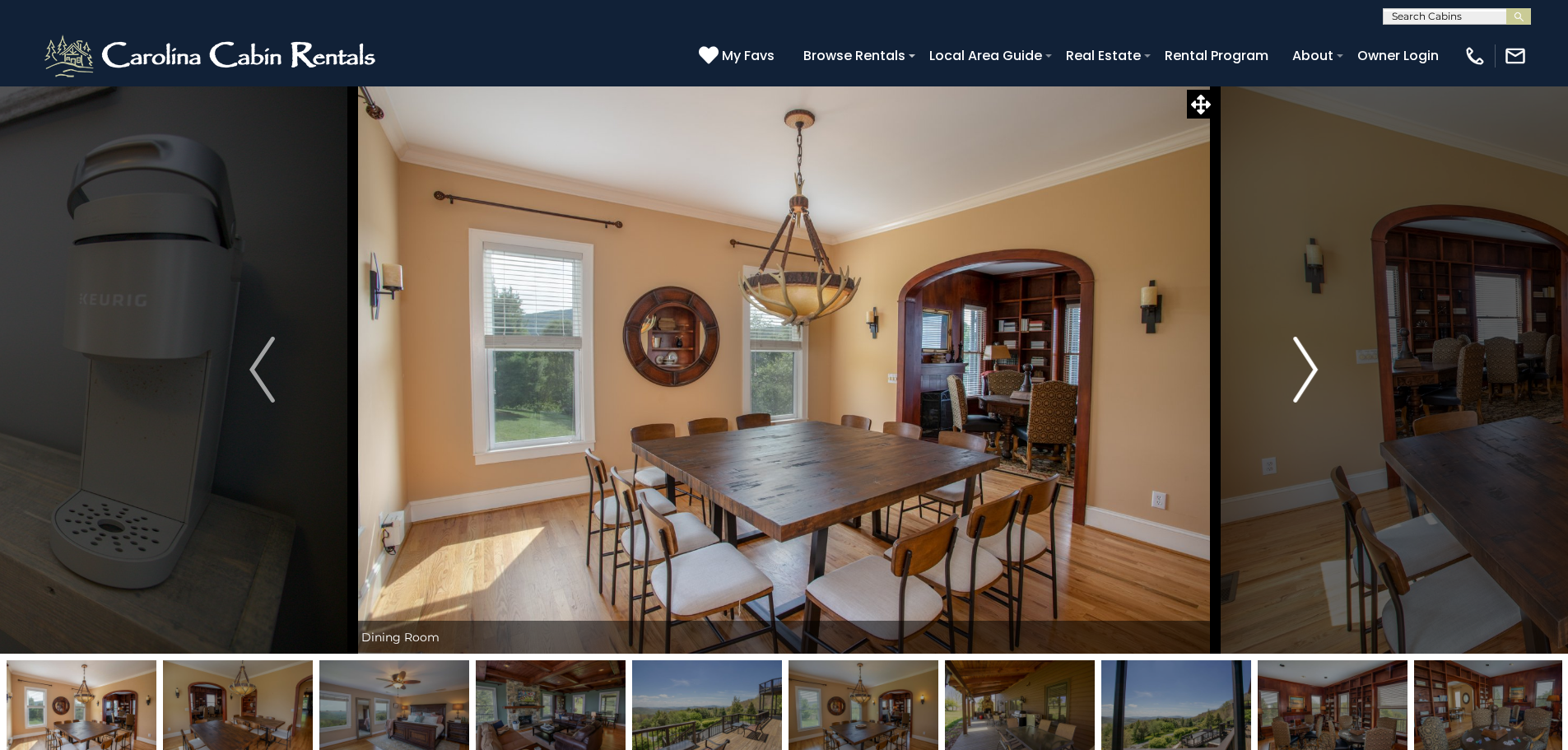
click at [1314, 355] on img "Next" at bounding box center [1305, 369] width 25 height 66
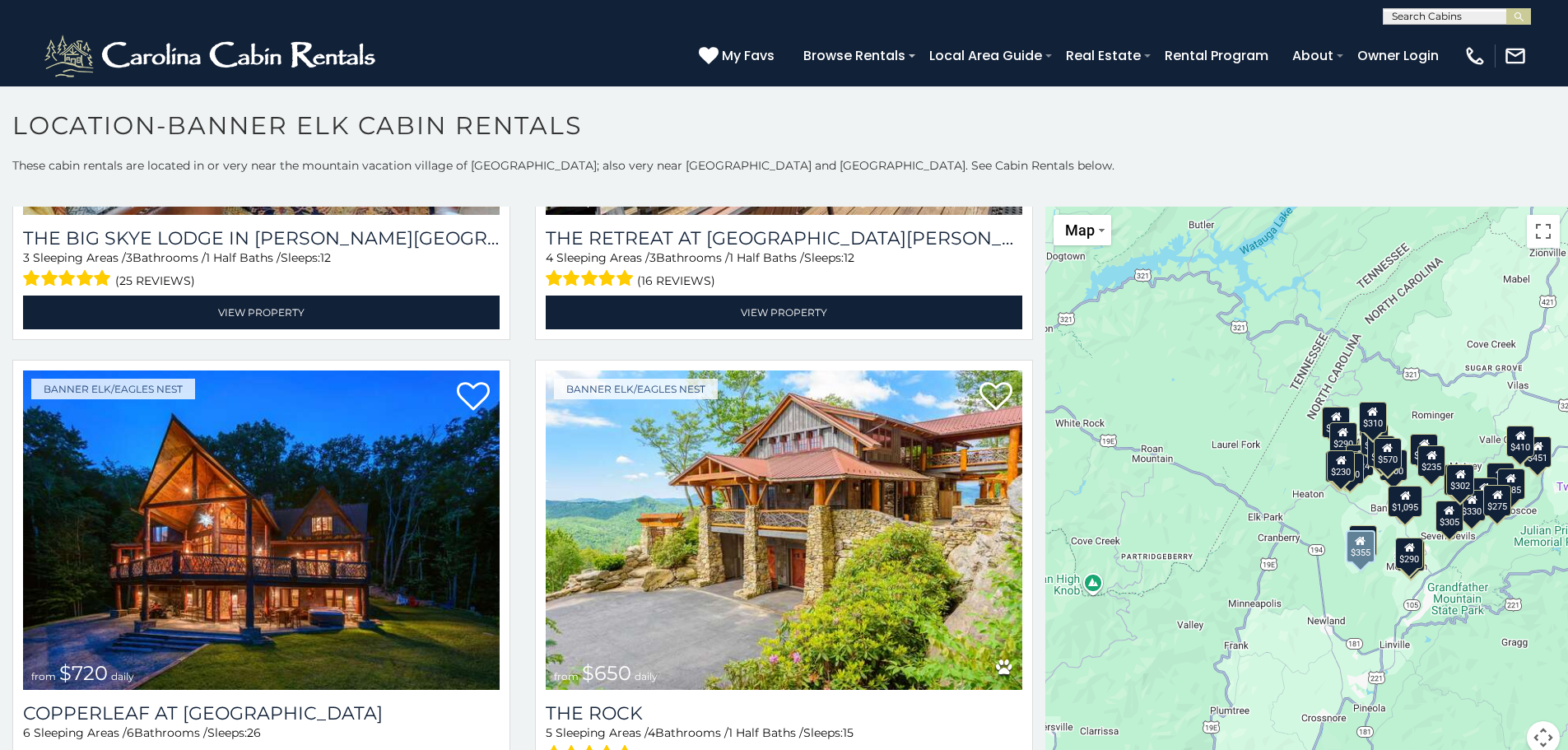
scroll to position [1317, 0]
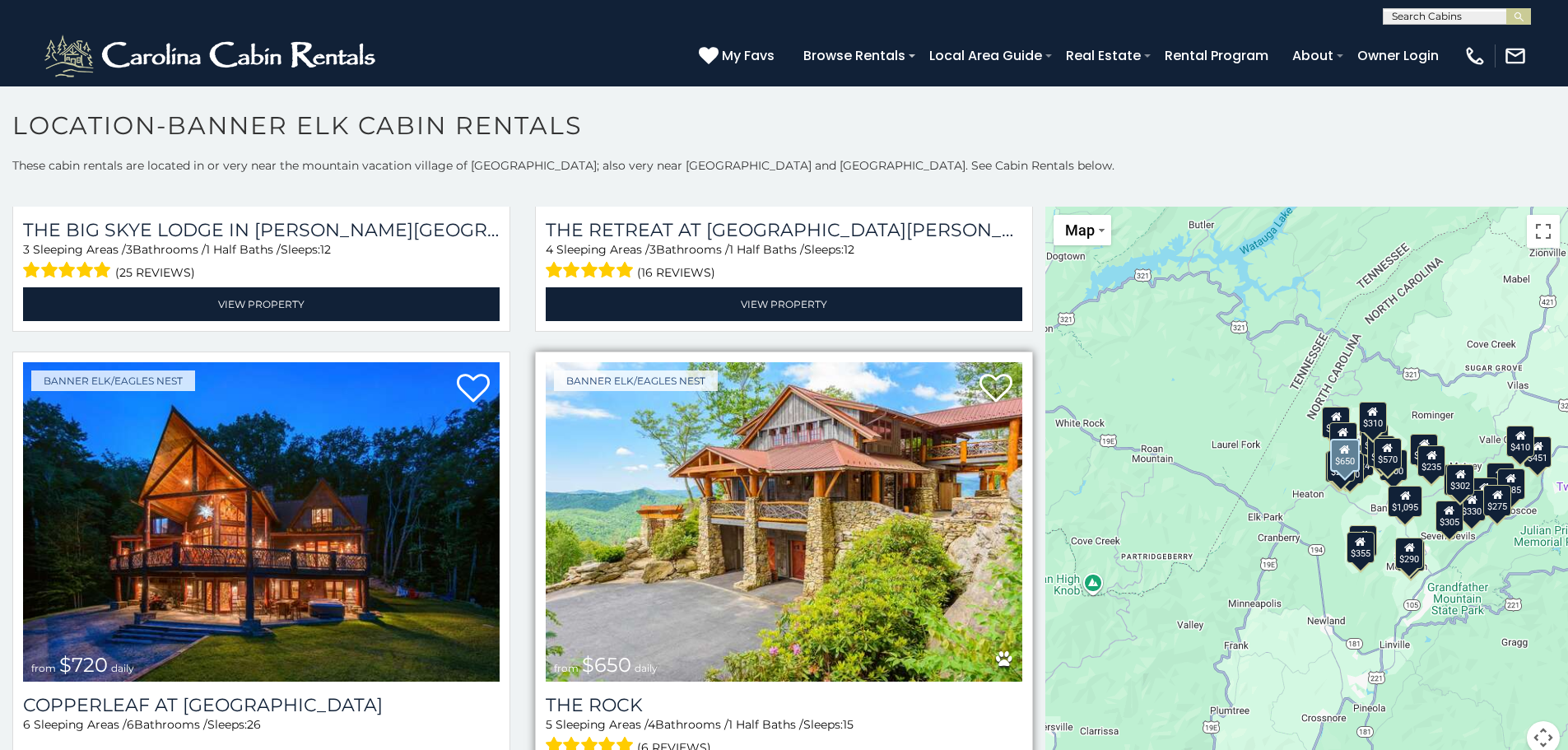
click at [777, 444] on img at bounding box center [784, 522] width 476 height 320
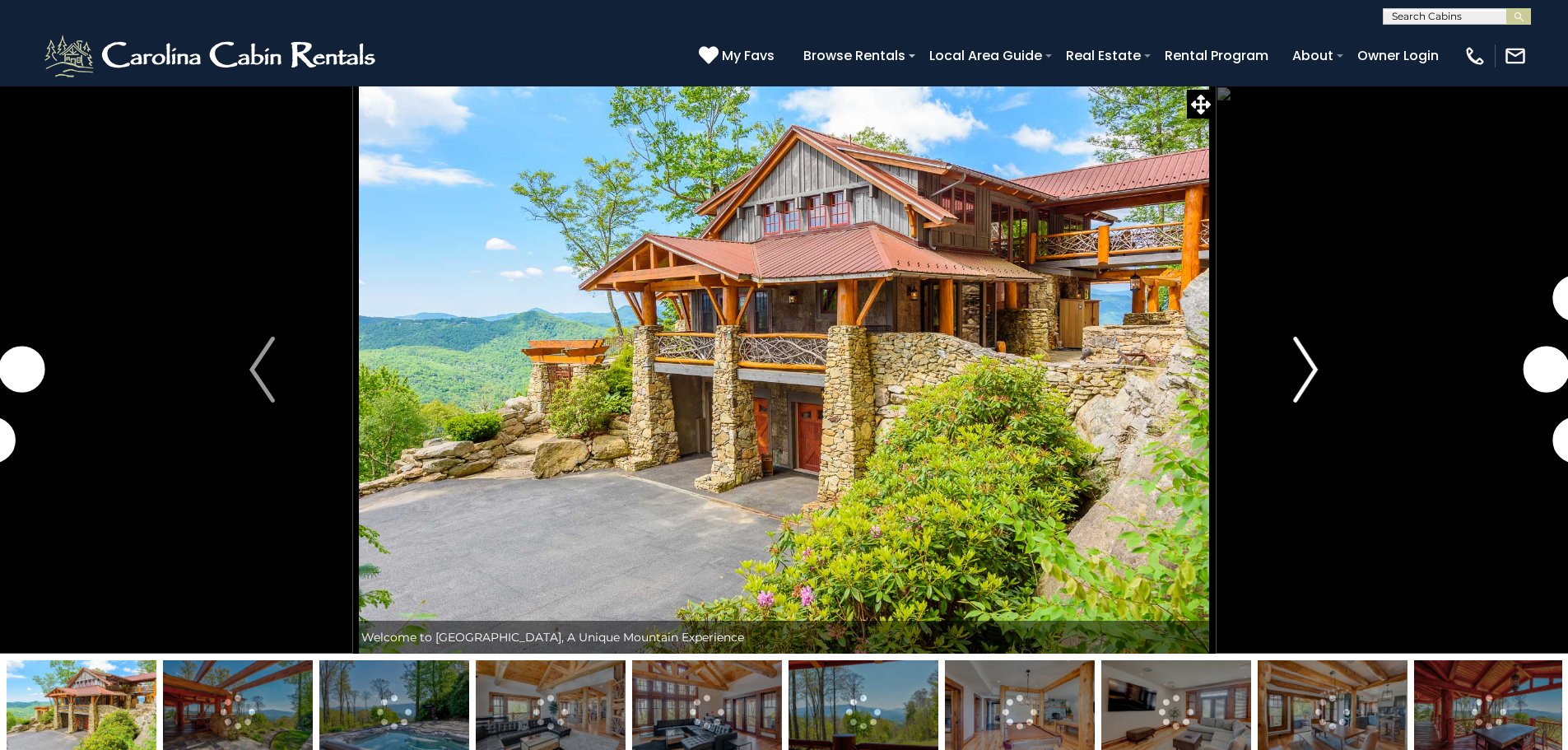
click at [1303, 383] on img "Next" at bounding box center [1305, 369] width 25 height 66
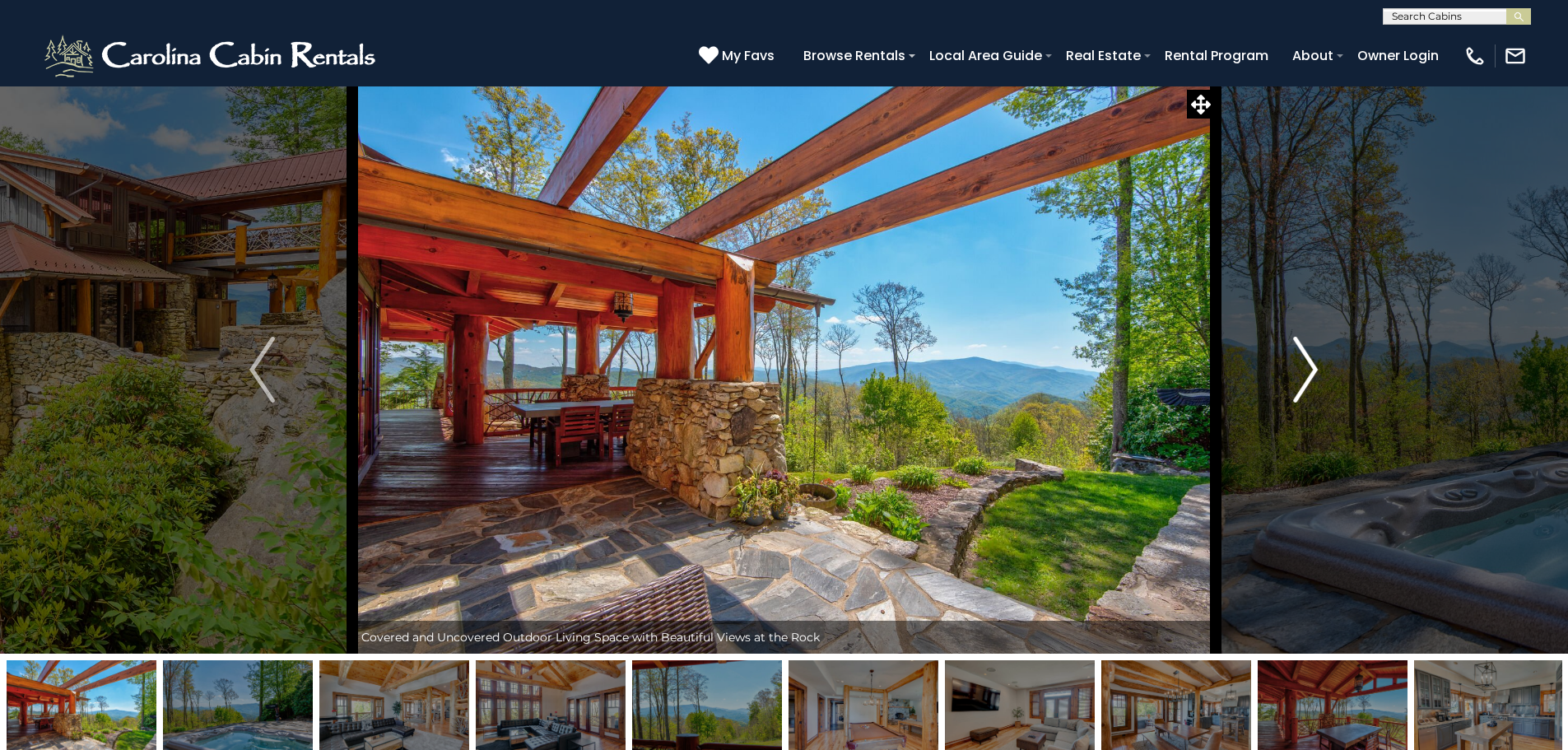
click at [1303, 383] on img "Next" at bounding box center [1305, 369] width 25 height 66
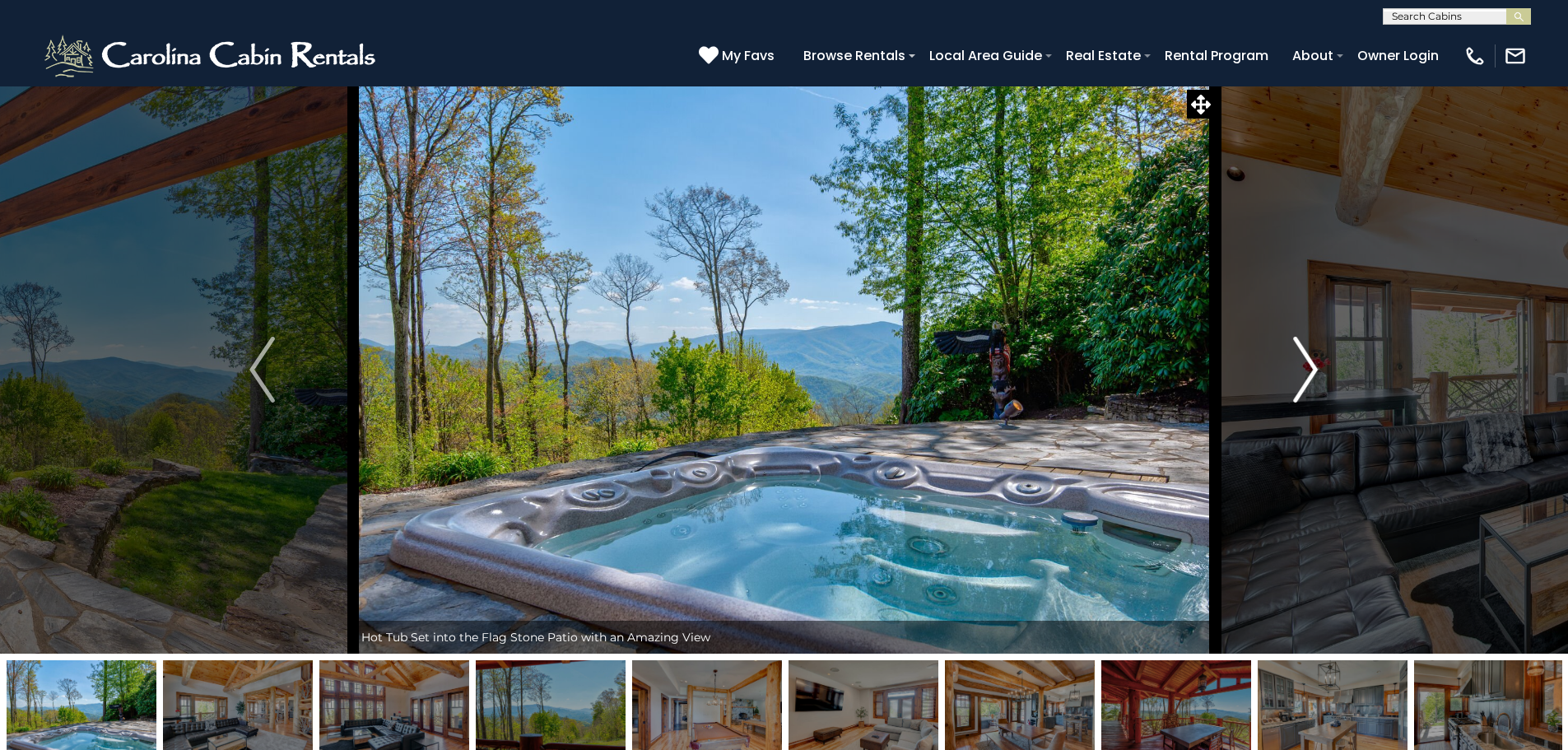
click at [1303, 383] on img "Next" at bounding box center [1305, 369] width 25 height 66
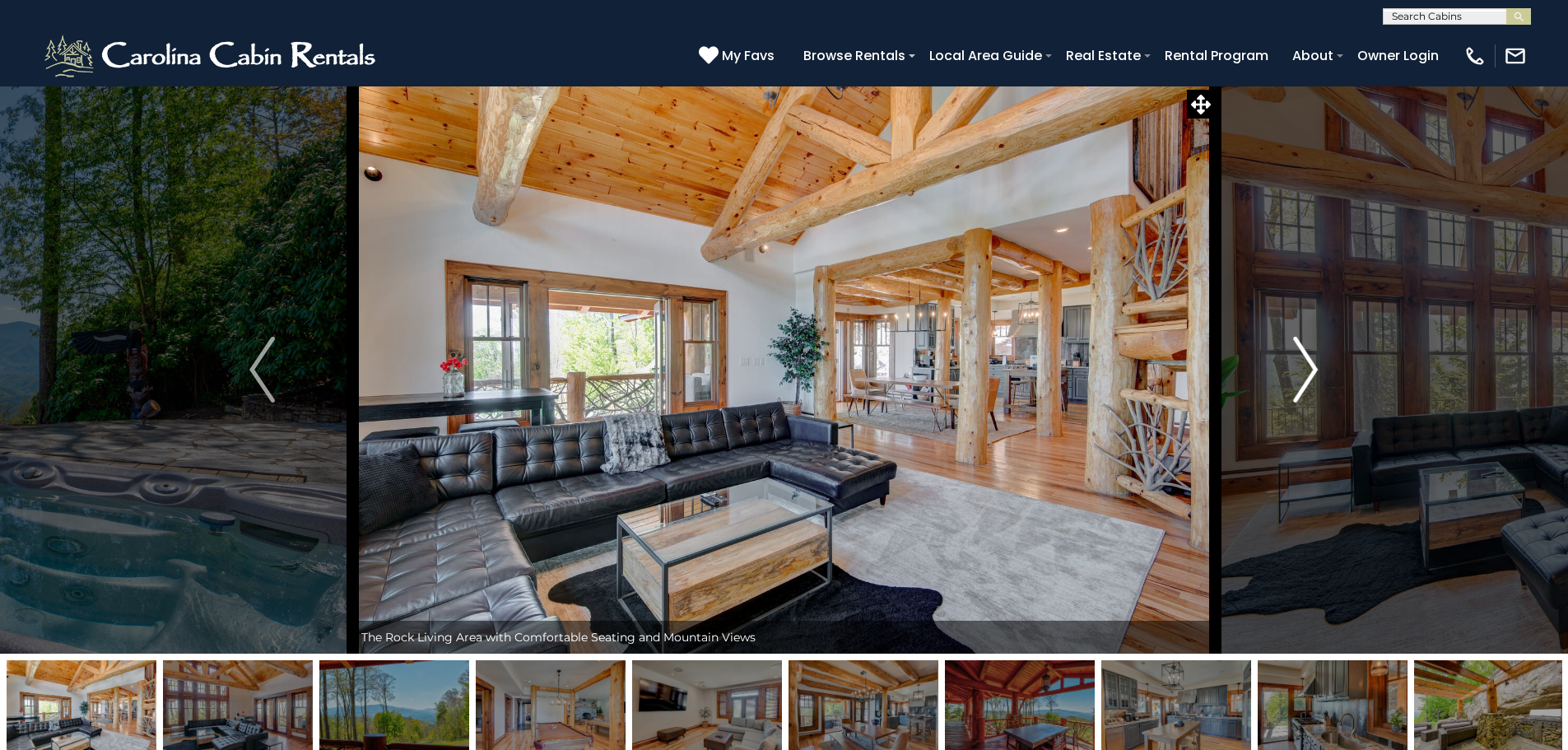
click at [1303, 383] on img "Next" at bounding box center [1305, 369] width 25 height 66
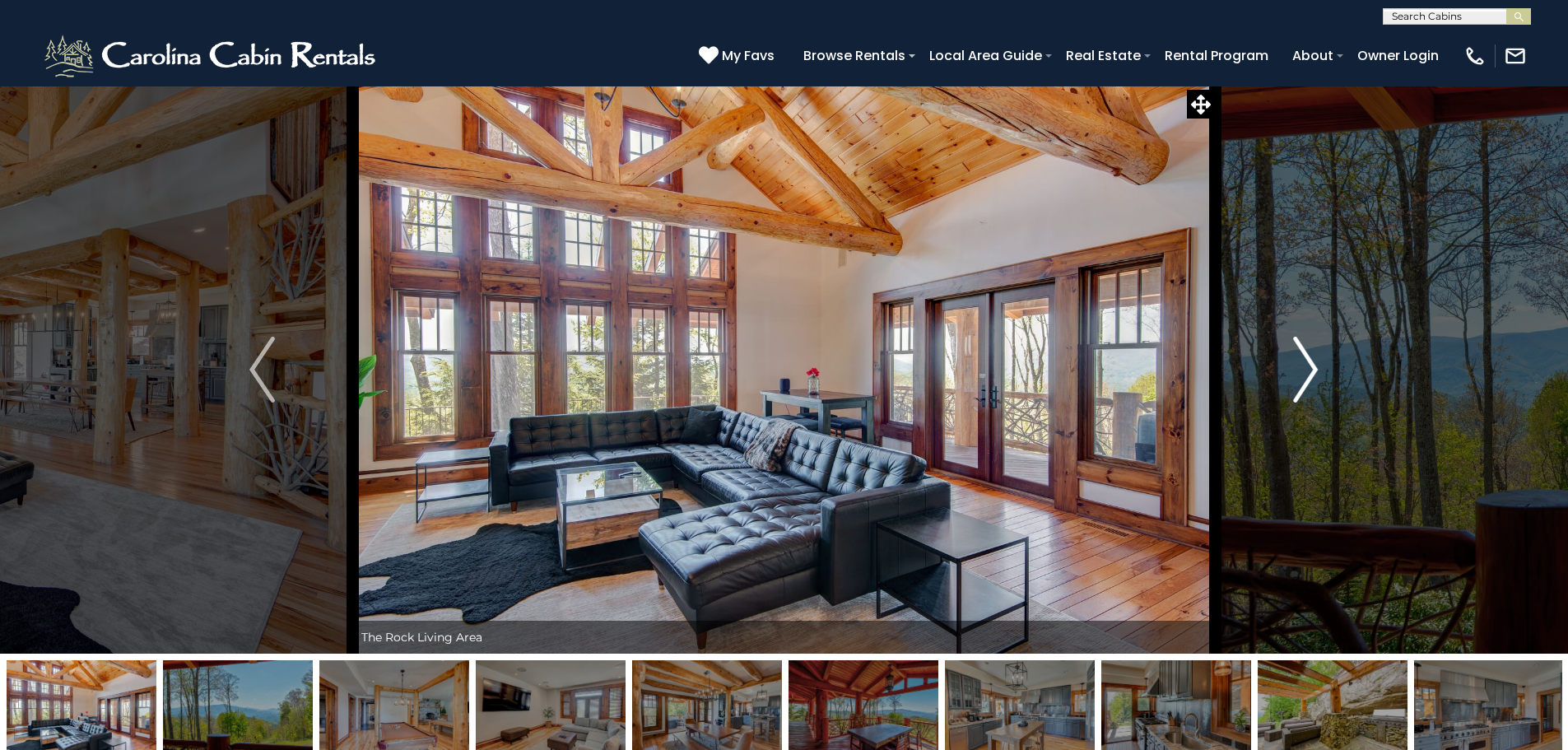
click at [1303, 383] on img "Next" at bounding box center [1305, 369] width 25 height 66
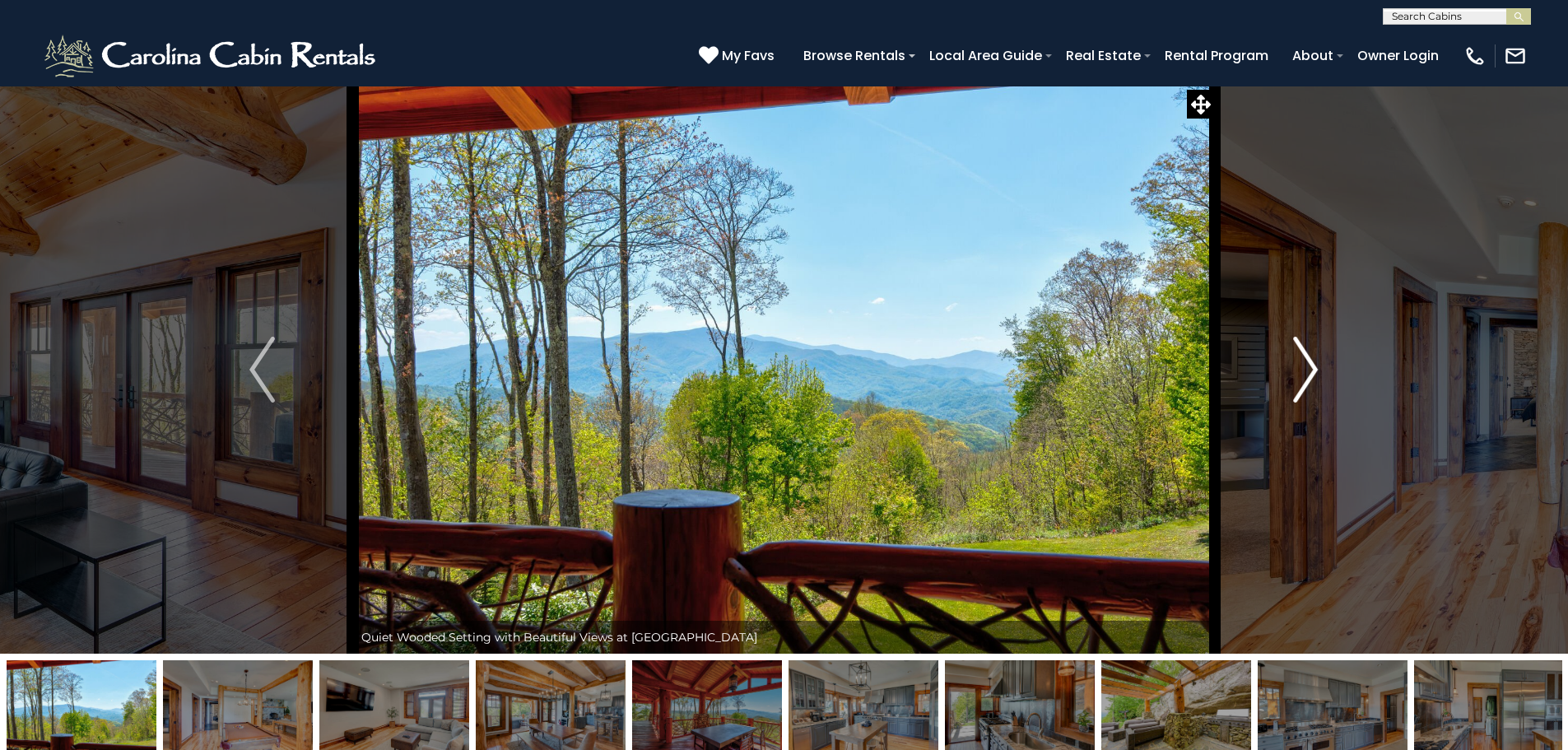
click at [1303, 383] on img "Next" at bounding box center [1305, 369] width 25 height 66
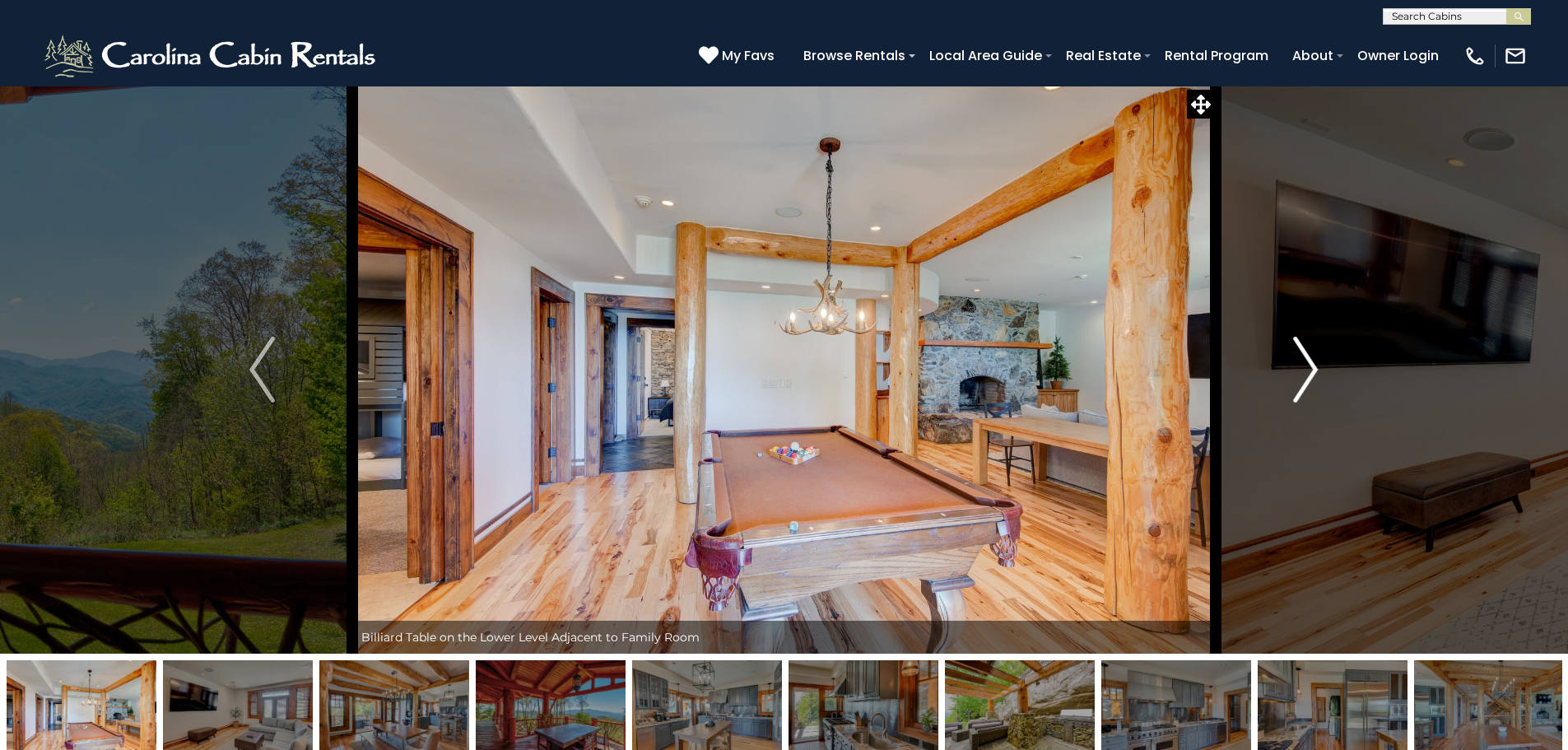
click at [1303, 383] on img "Next" at bounding box center [1305, 369] width 25 height 66
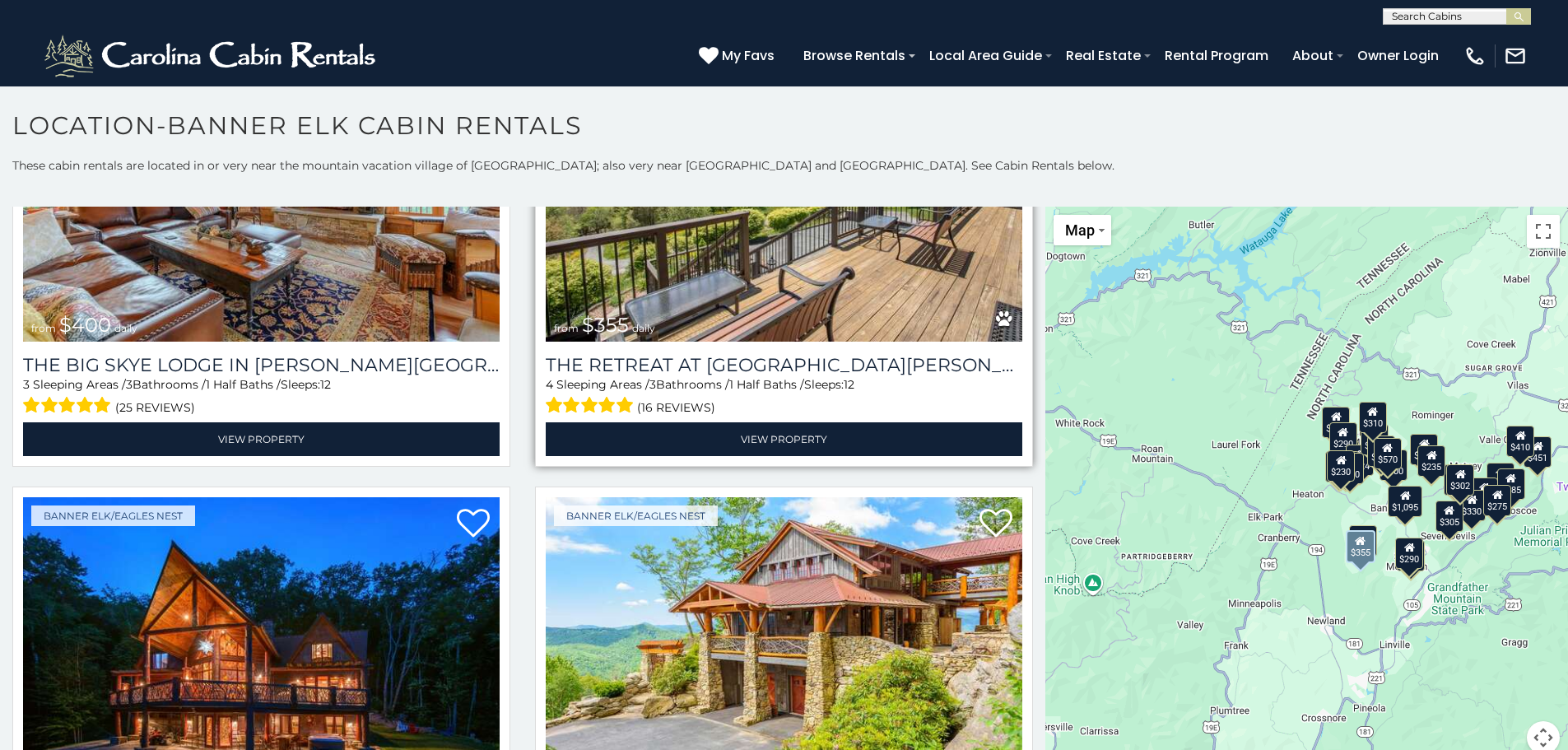
scroll to position [1482, 0]
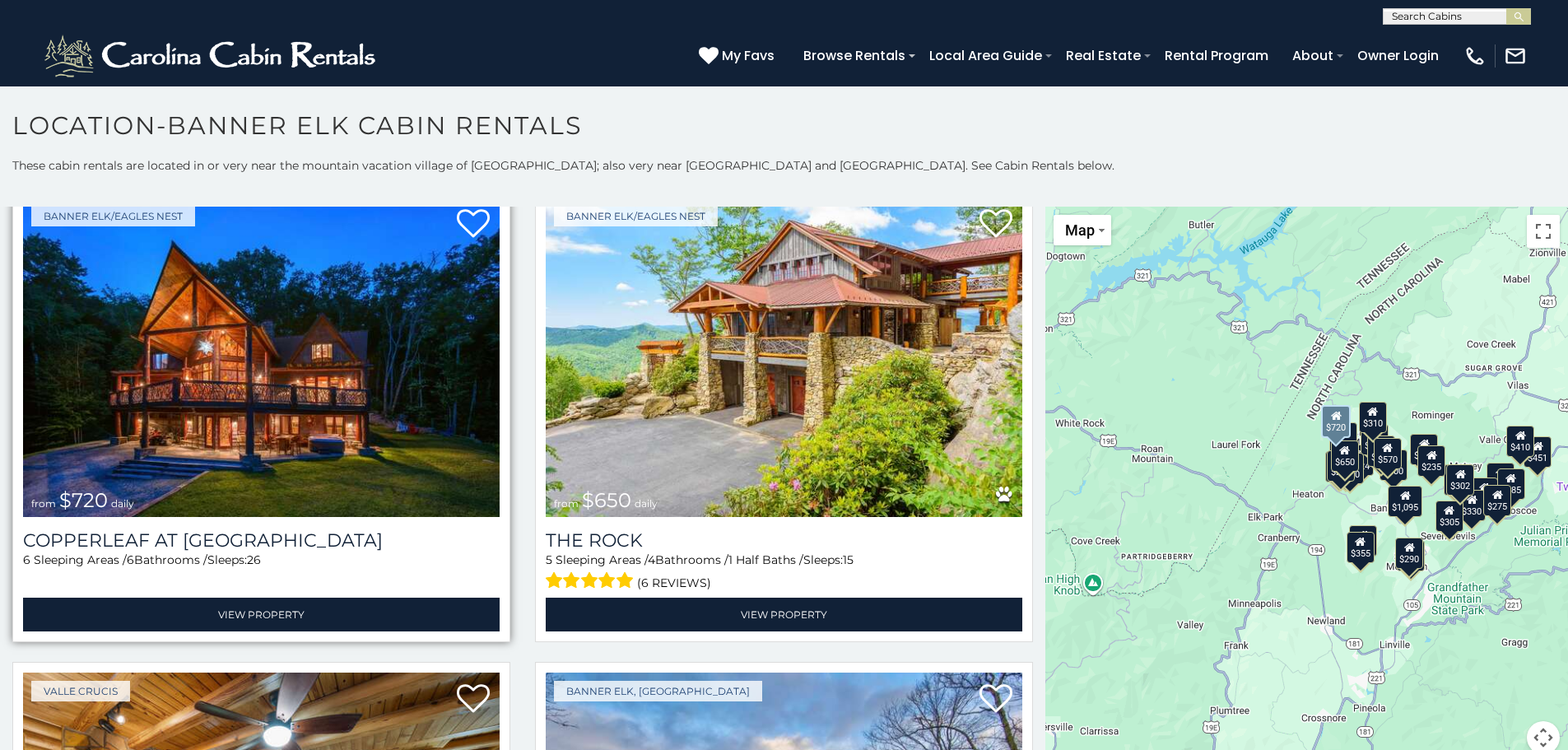
click at [236, 363] on img at bounding box center [261, 357] width 476 height 320
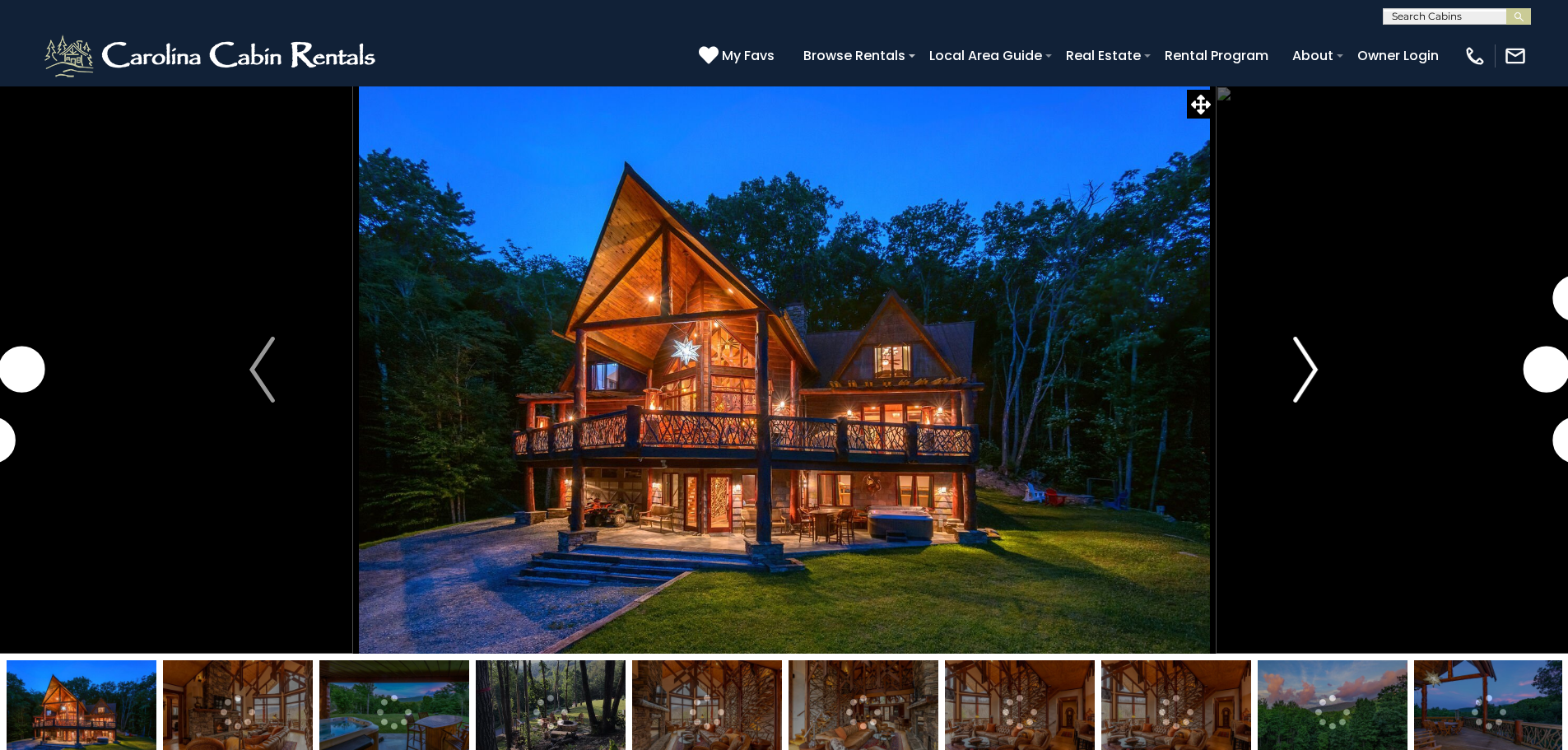
click at [1315, 363] on img "Next" at bounding box center [1305, 369] width 25 height 66
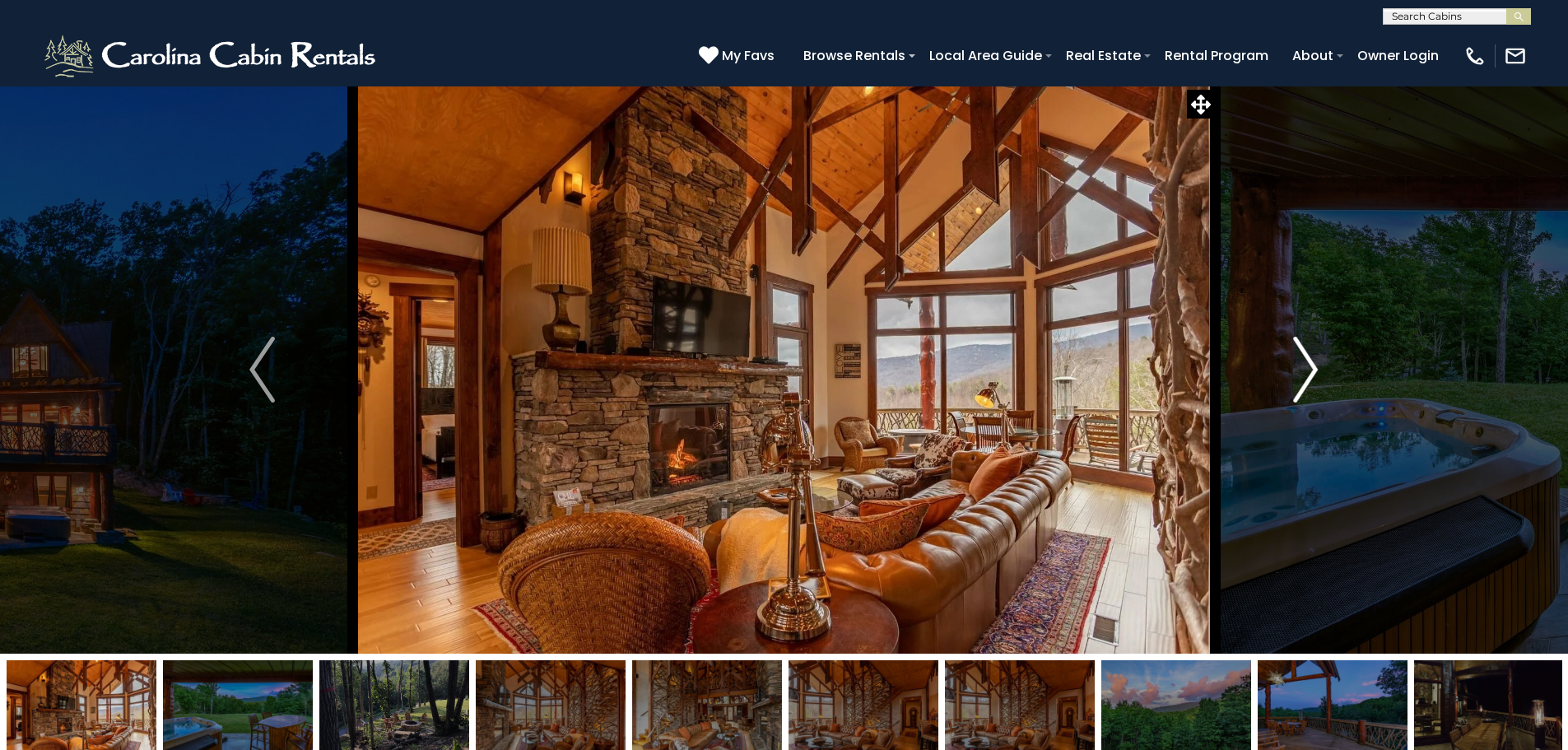
click at [1314, 363] on img "Next" at bounding box center [1305, 369] width 25 height 66
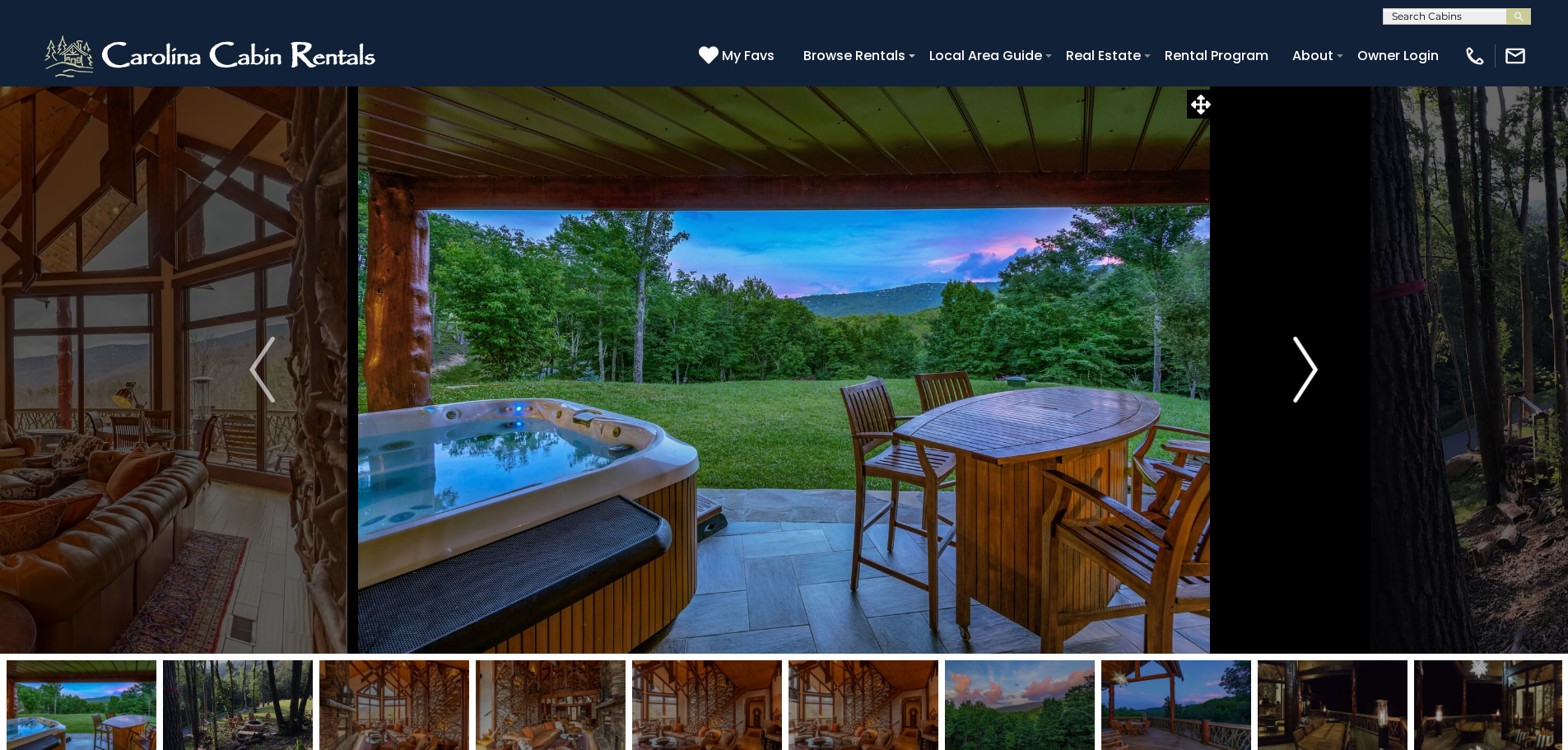
click at [1314, 363] on img "Next" at bounding box center [1305, 369] width 25 height 66
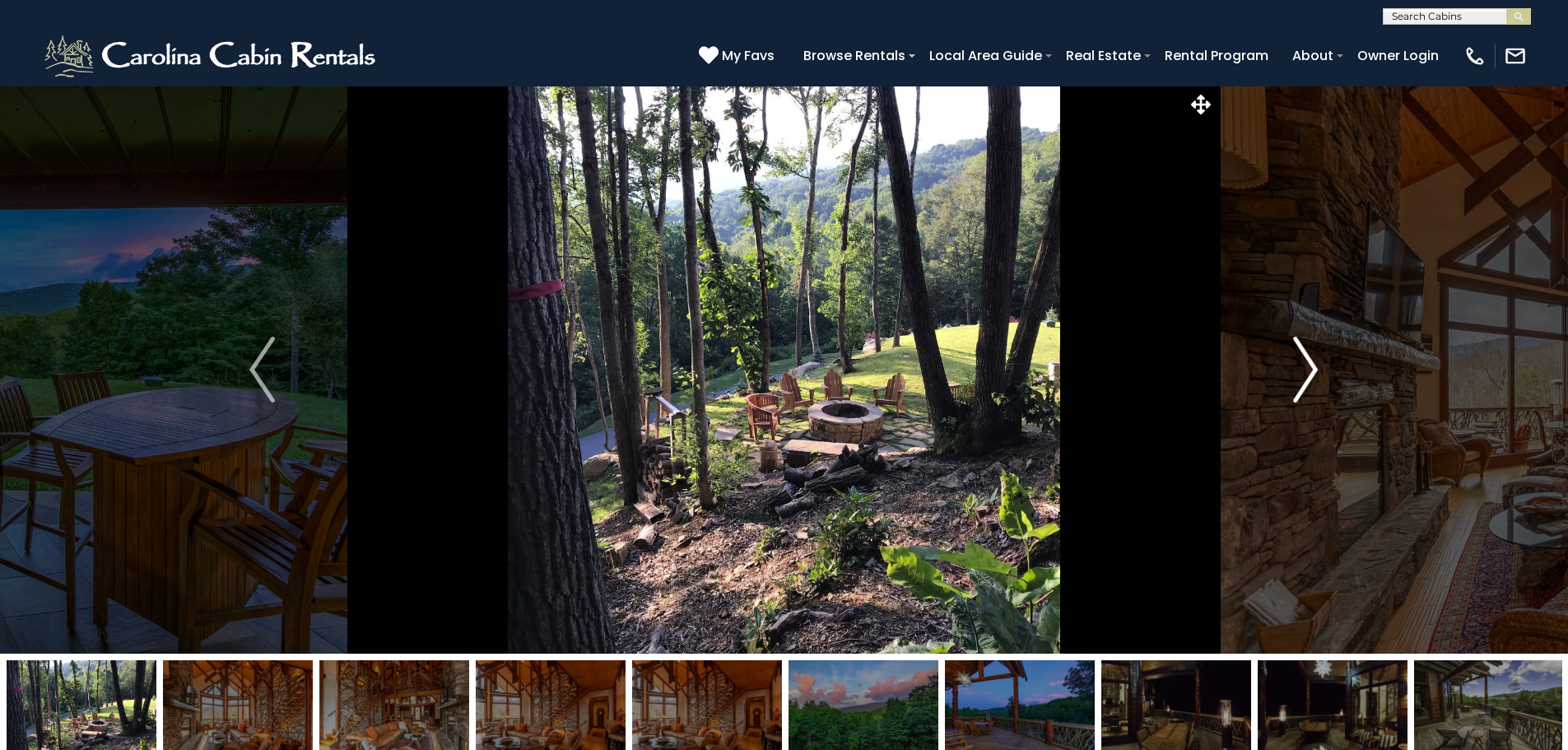
click at [1314, 363] on img "Next" at bounding box center [1305, 369] width 25 height 66
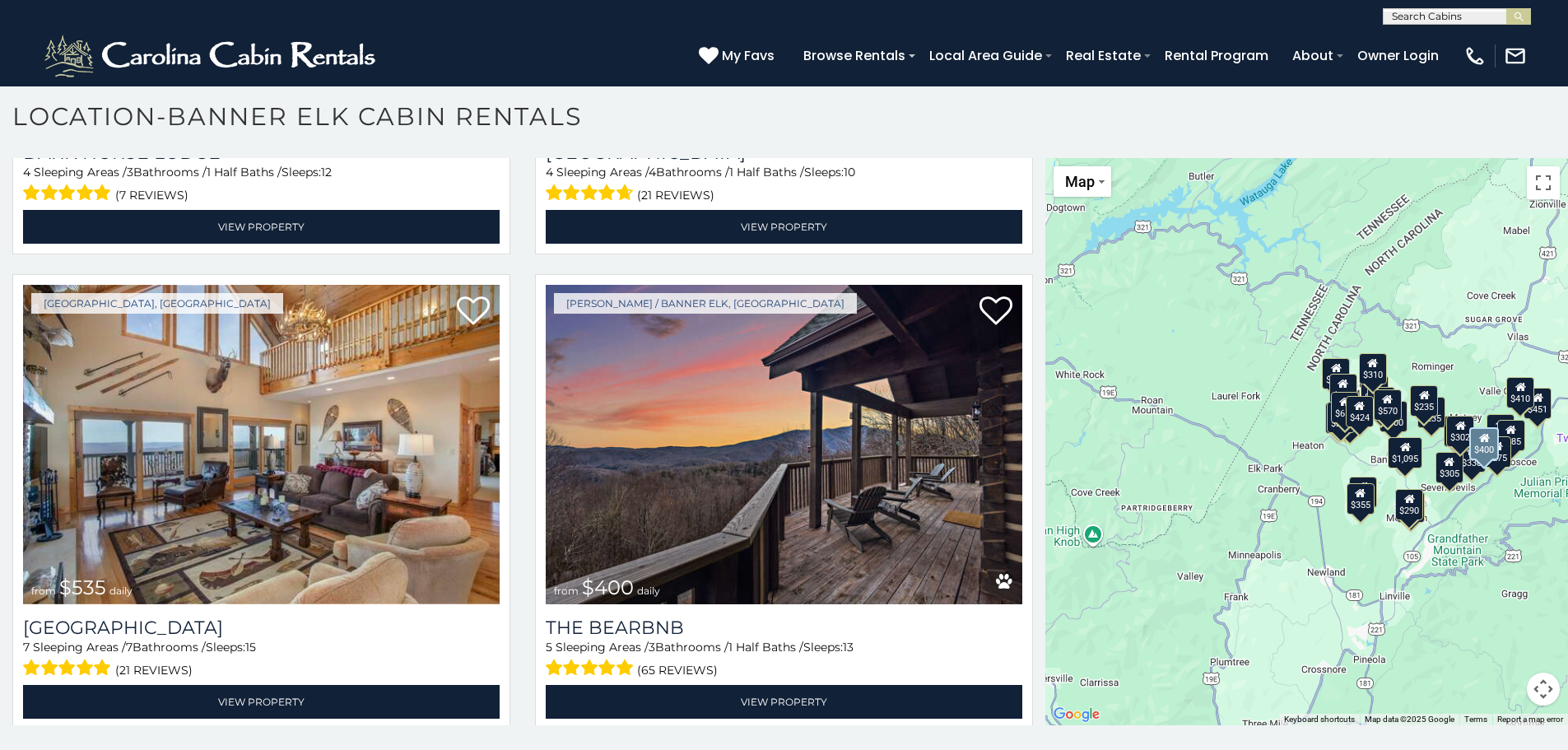
scroll to position [2800, 0]
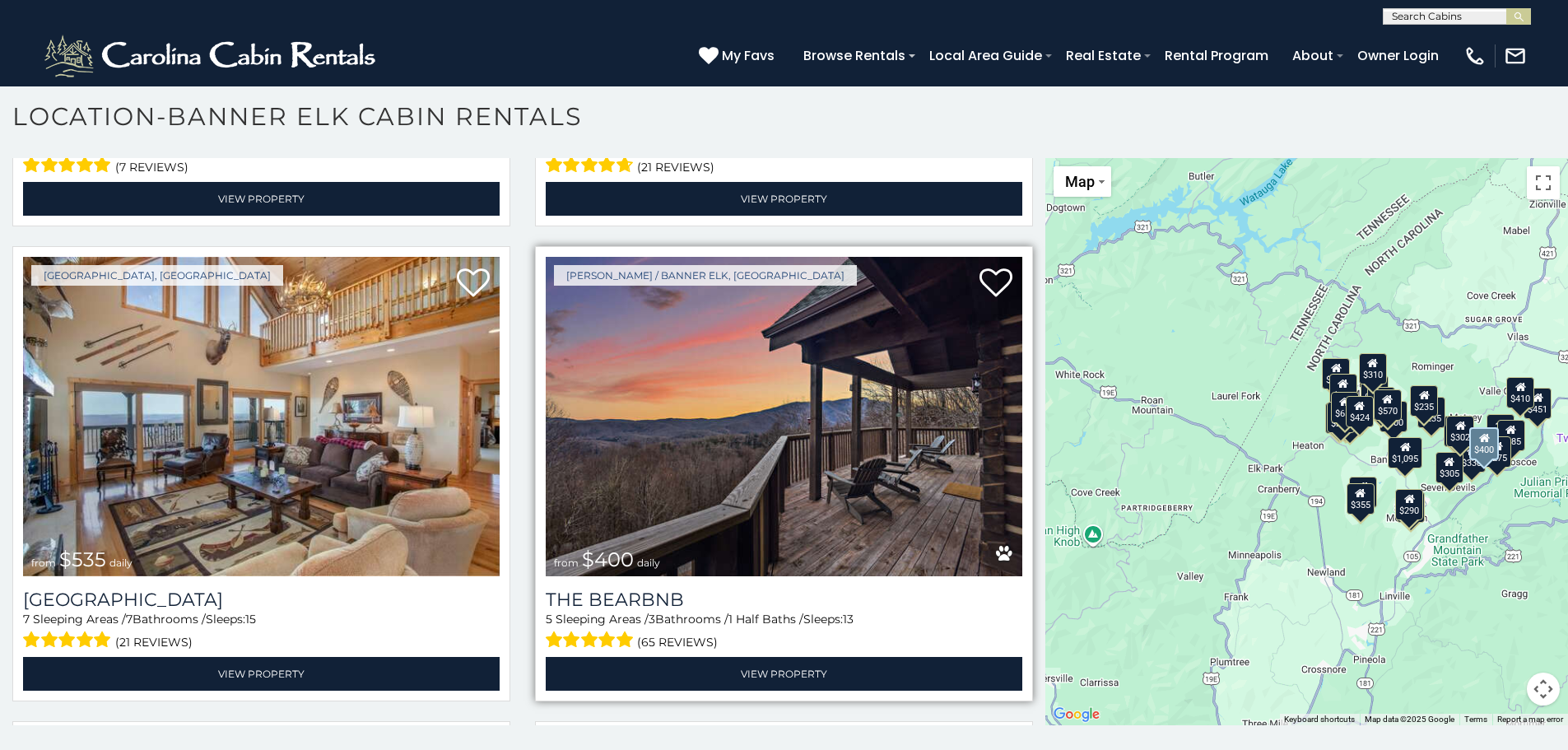
click at [846, 370] on img at bounding box center [784, 417] width 476 height 320
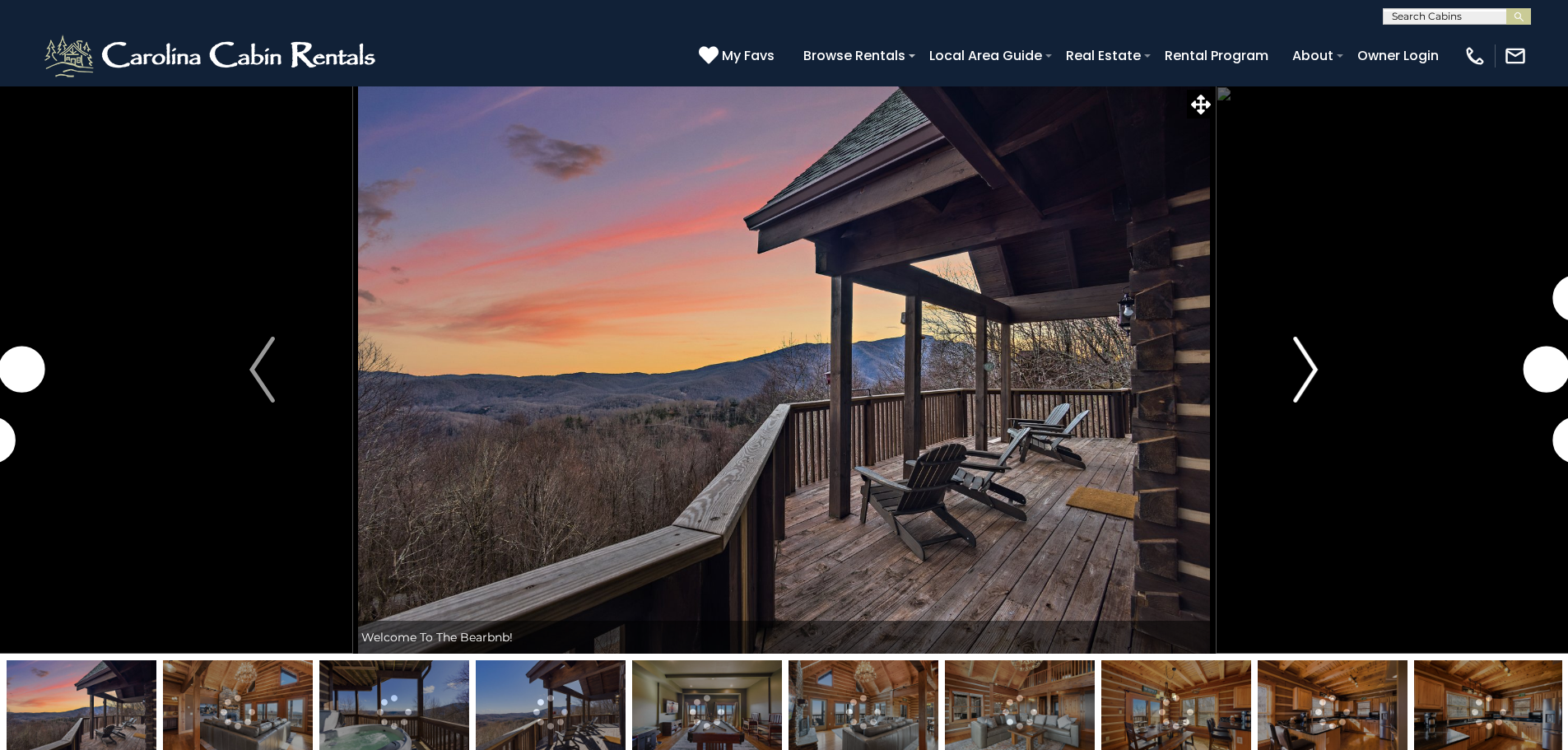
click at [1318, 351] on button "Next" at bounding box center [1305, 369] width 181 height 568
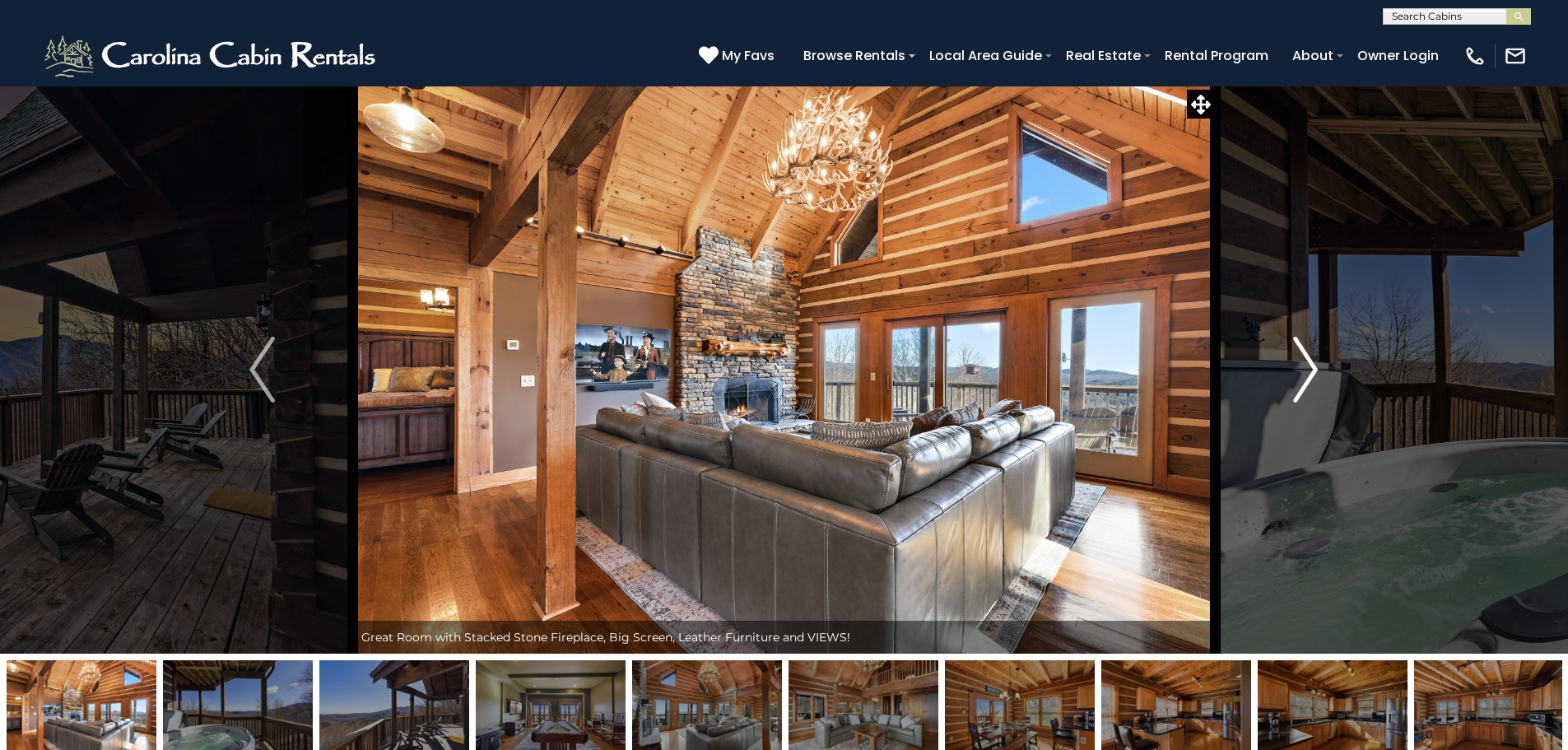
click at [1318, 351] on img "Next" at bounding box center [1305, 369] width 25 height 66
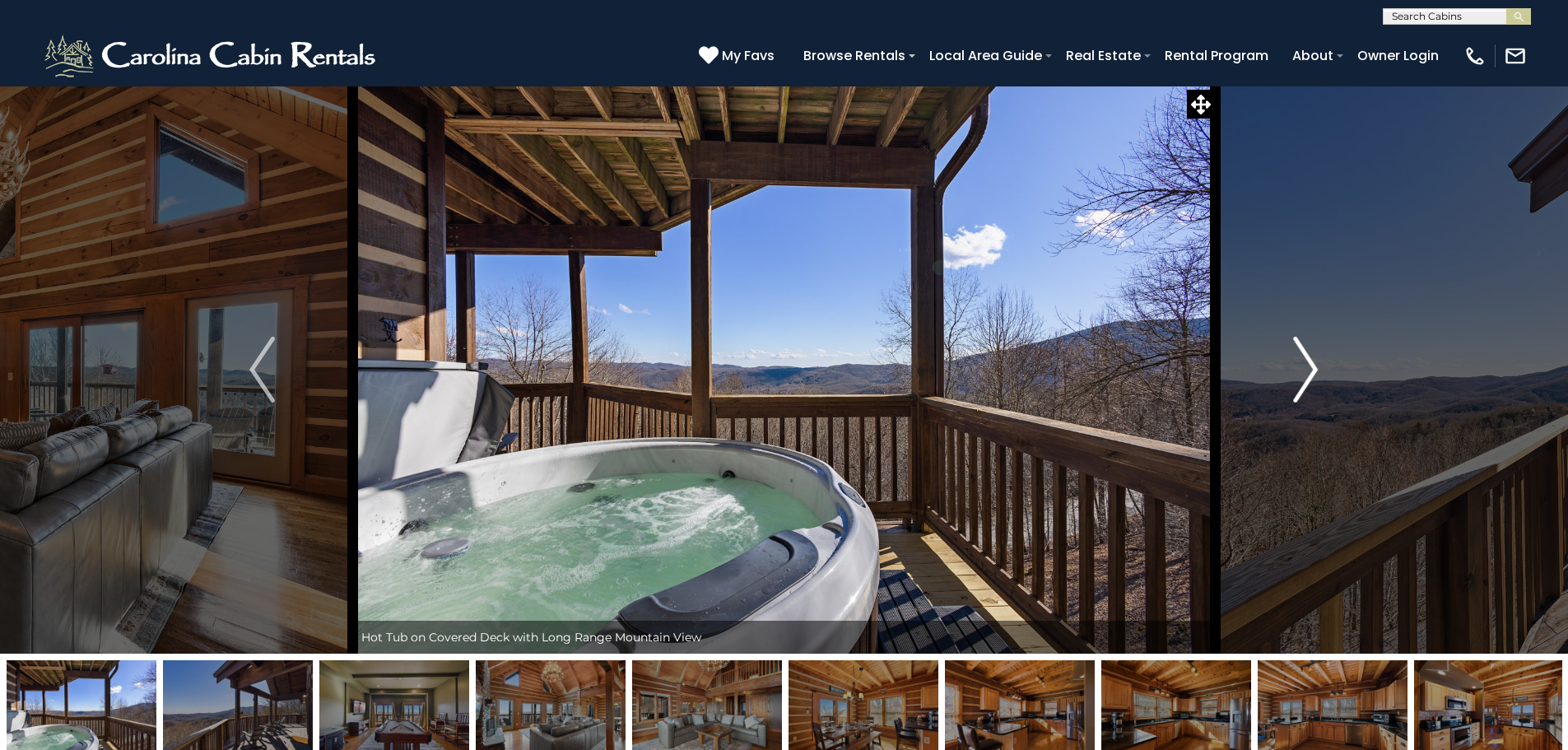
click at [1318, 351] on img "Next" at bounding box center [1305, 369] width 25 height 66
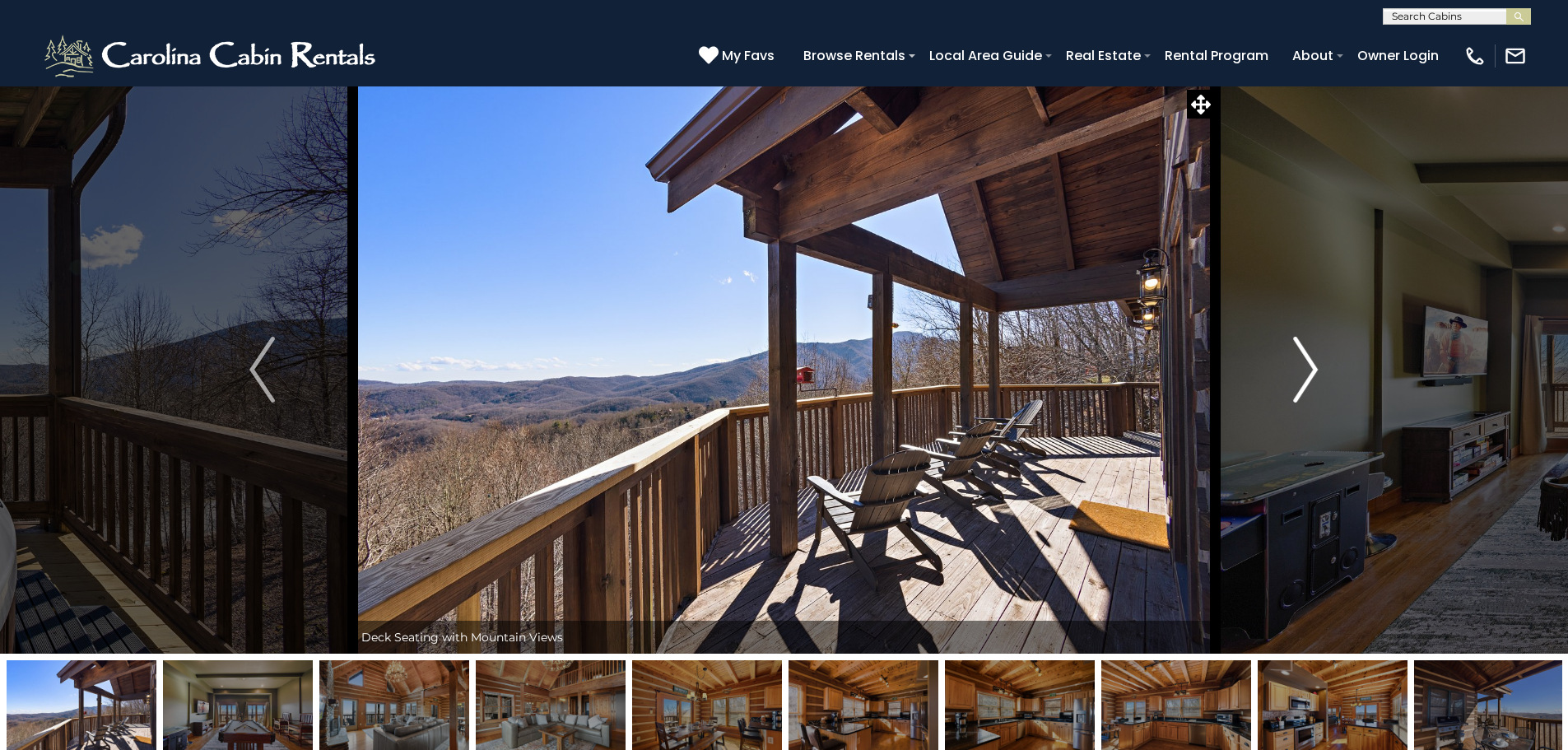
click at [1318, 351] on img "Next" at bounding box center [1305, 369] width 25 height 66
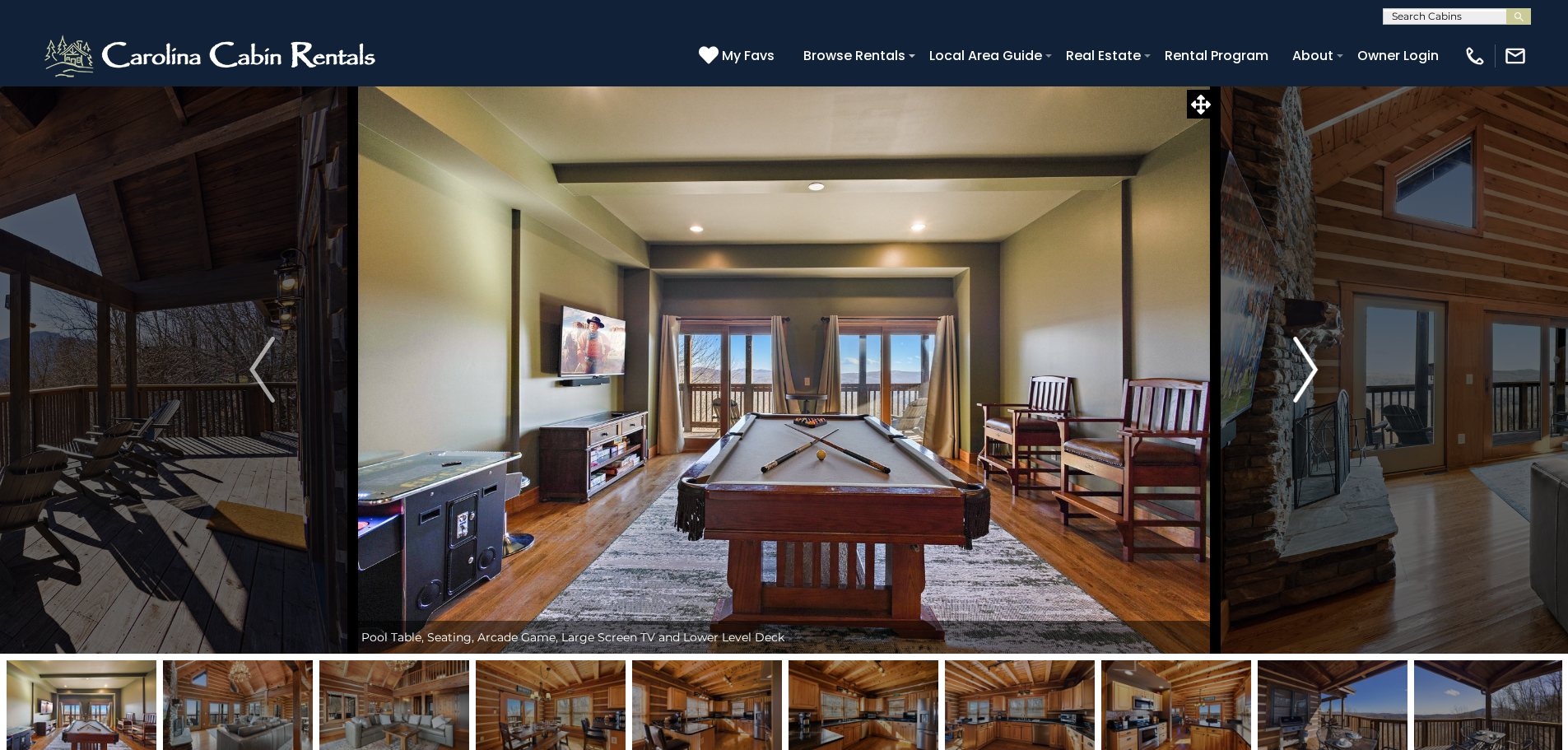
click at [1318, 351] on img "Next" at bounding box center [1305, 369] width 25 height 66
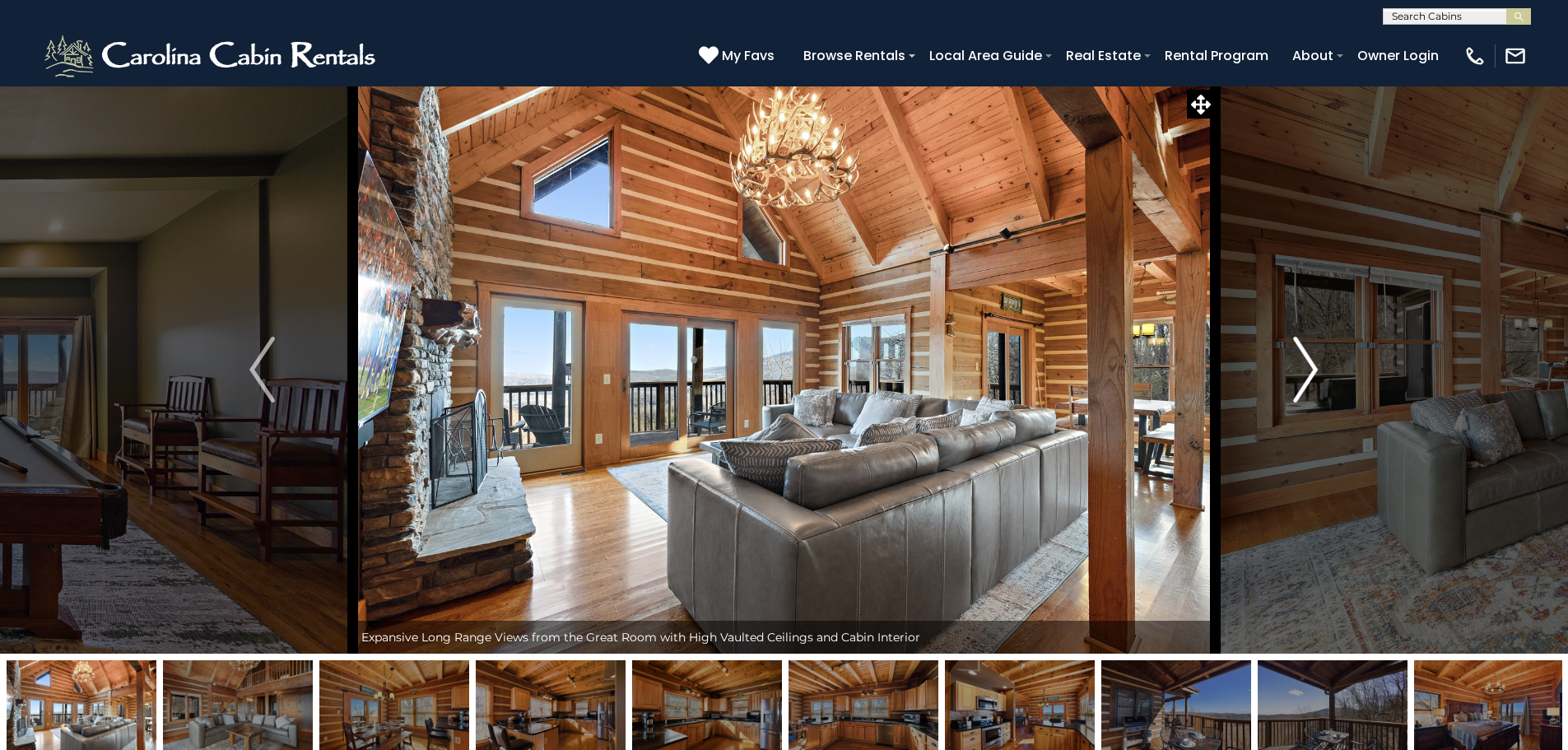
click at [1318, 351] on img "Next" at bounding box center [1305, 369] width 25 height 66
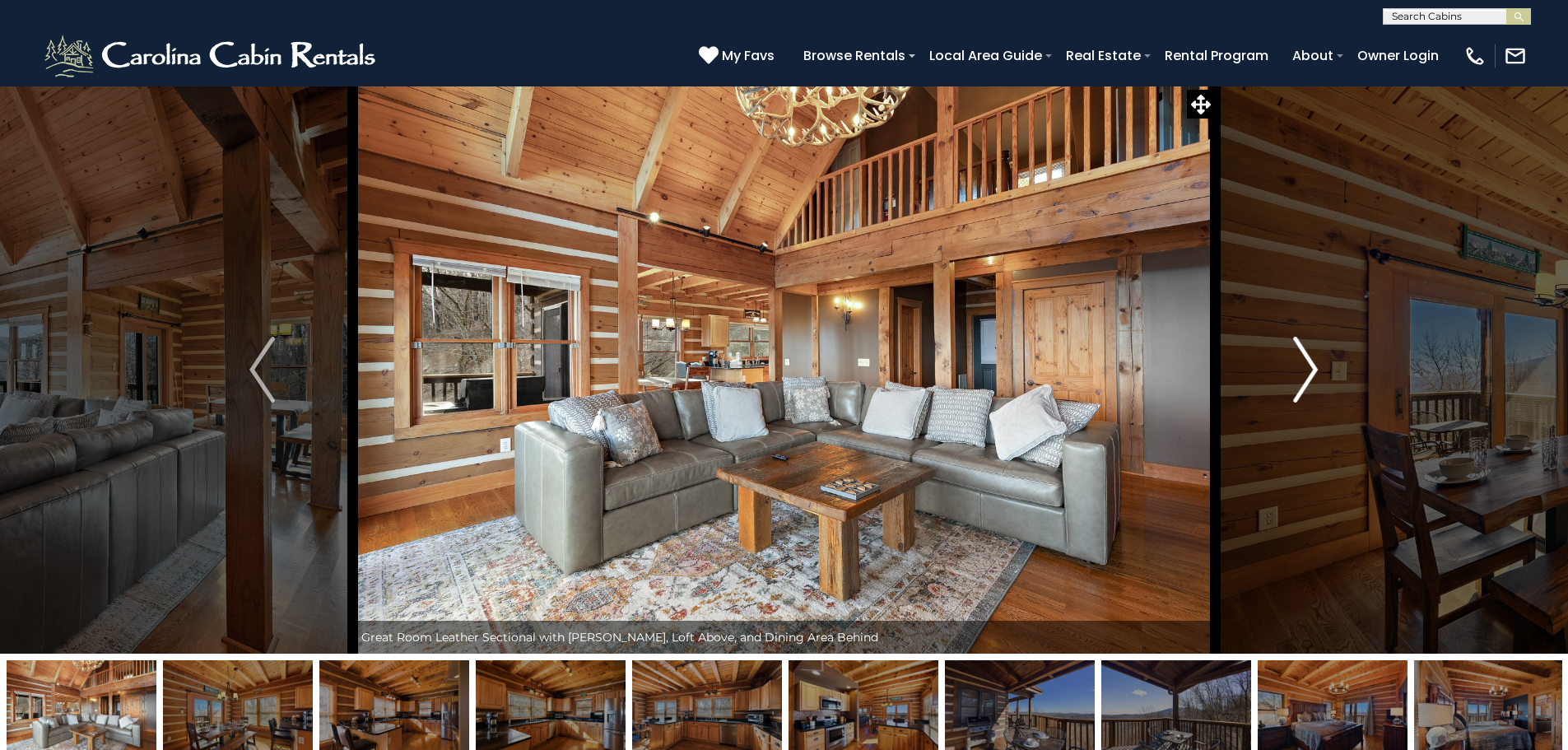
click at [1318, 351] on img "Next" at bounding box center [1305, 369] width 25 height 66
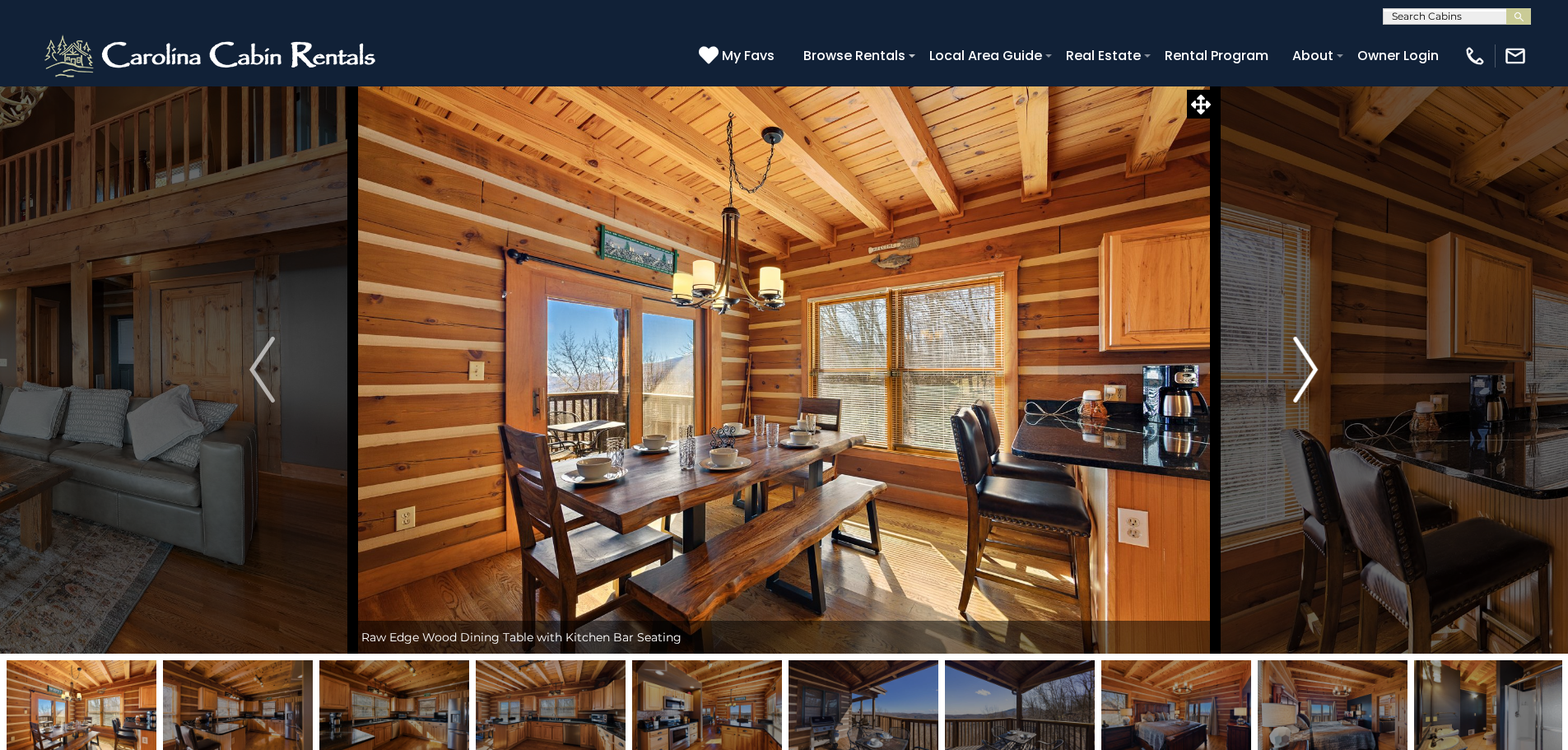
click at [1318, 351] on img "Next" at bounding box center [1305, 369] width 25 height 66
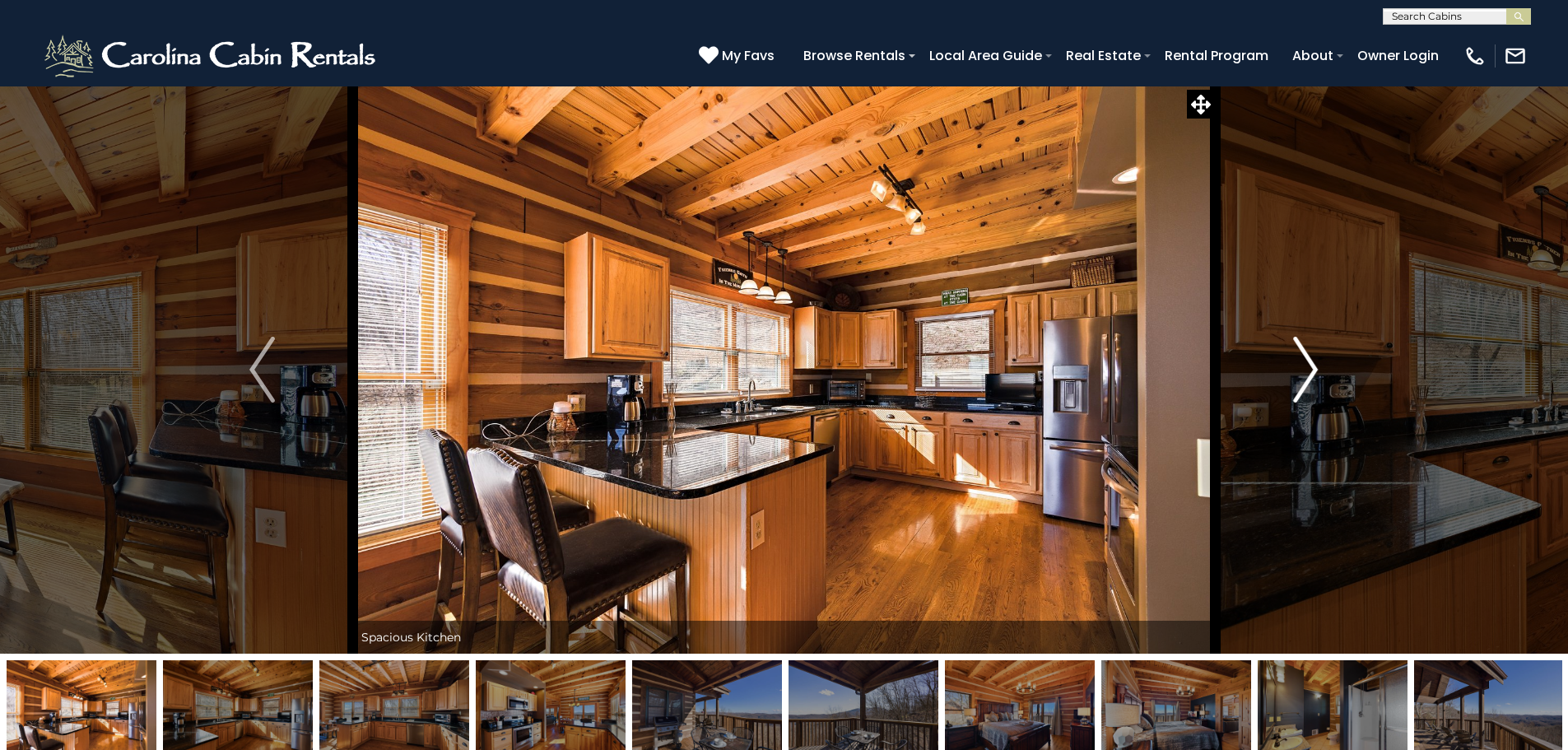
click at [1316, 350] on img "Next" at bounding box center [1305, 369] width 25 height 66
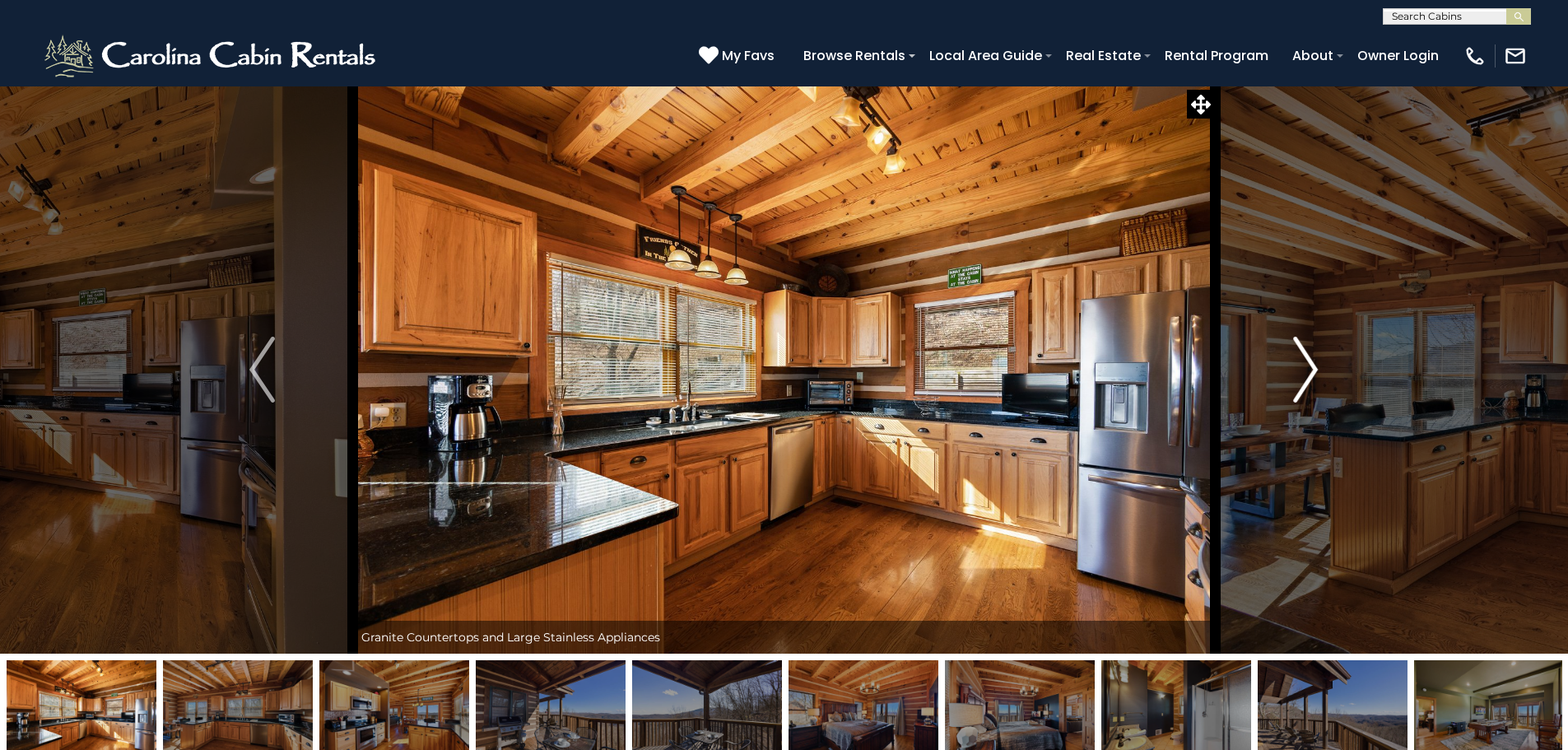
click at [1316, 350] on img "Next" at bounding box center [1305, 369] width 25 height 66
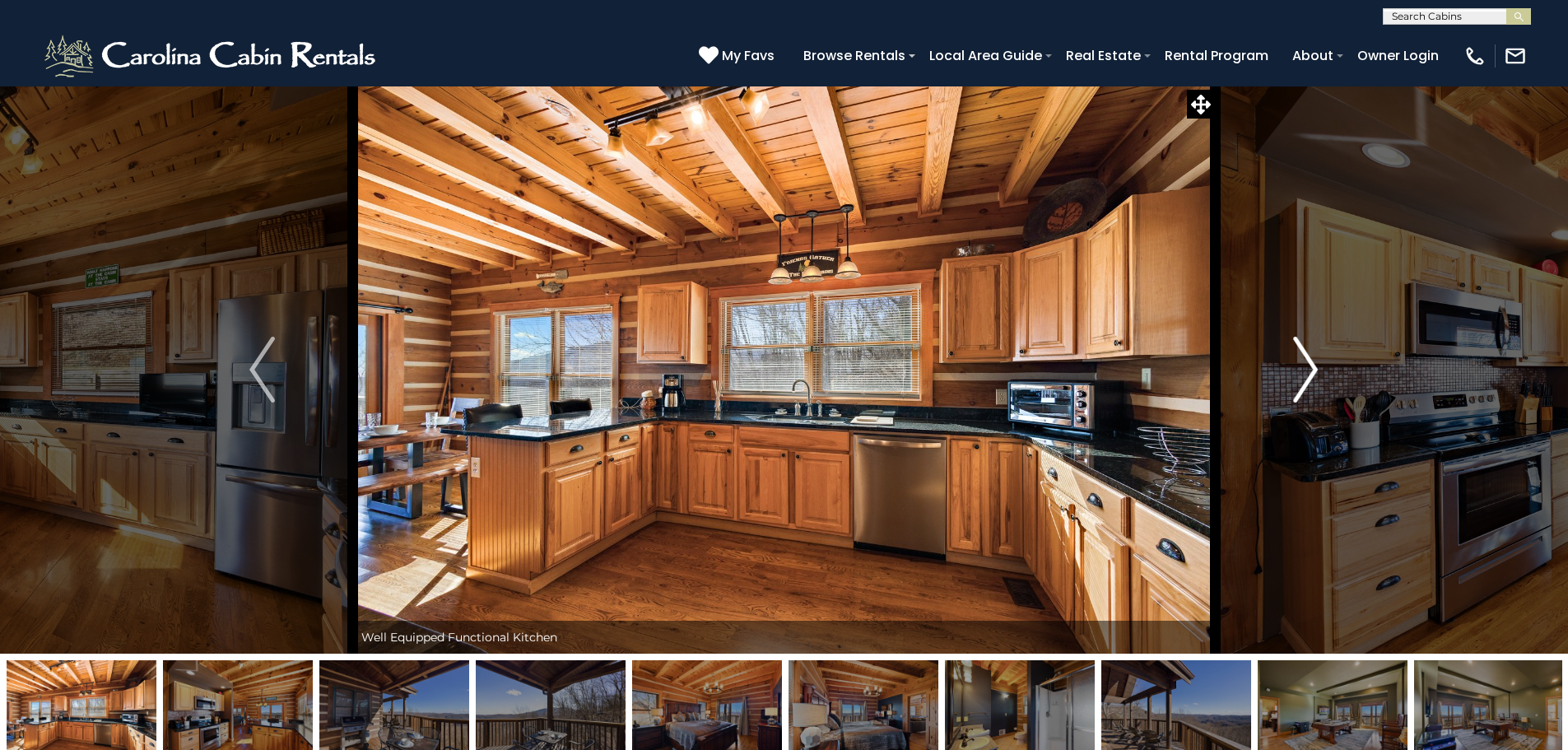
click at [1316, 350] on img "Next" at bounding box center [1305, 369] width 25 height 66
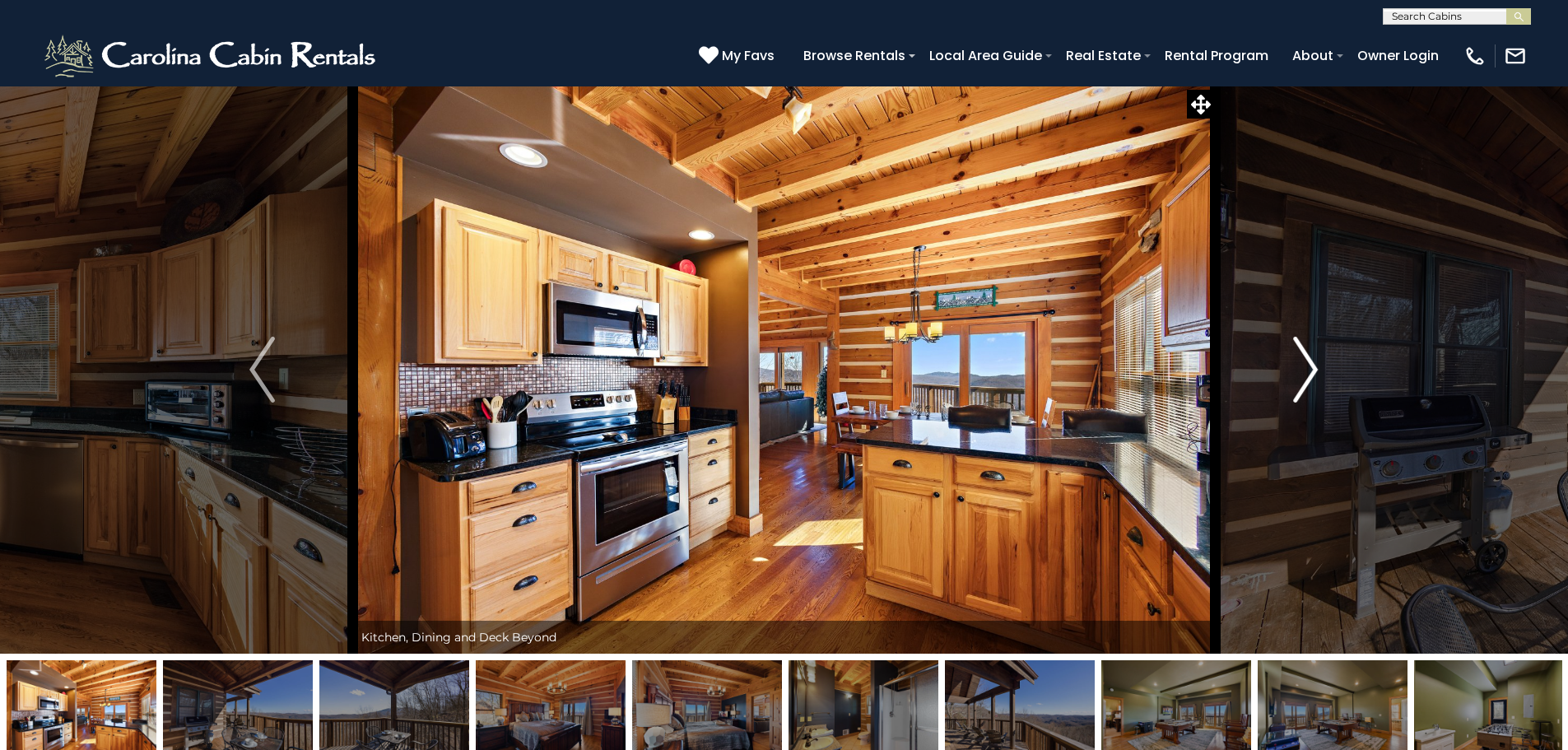
click at [1316, 350] on img "Next" at bounding box center [1305, 369] width 25 height 66
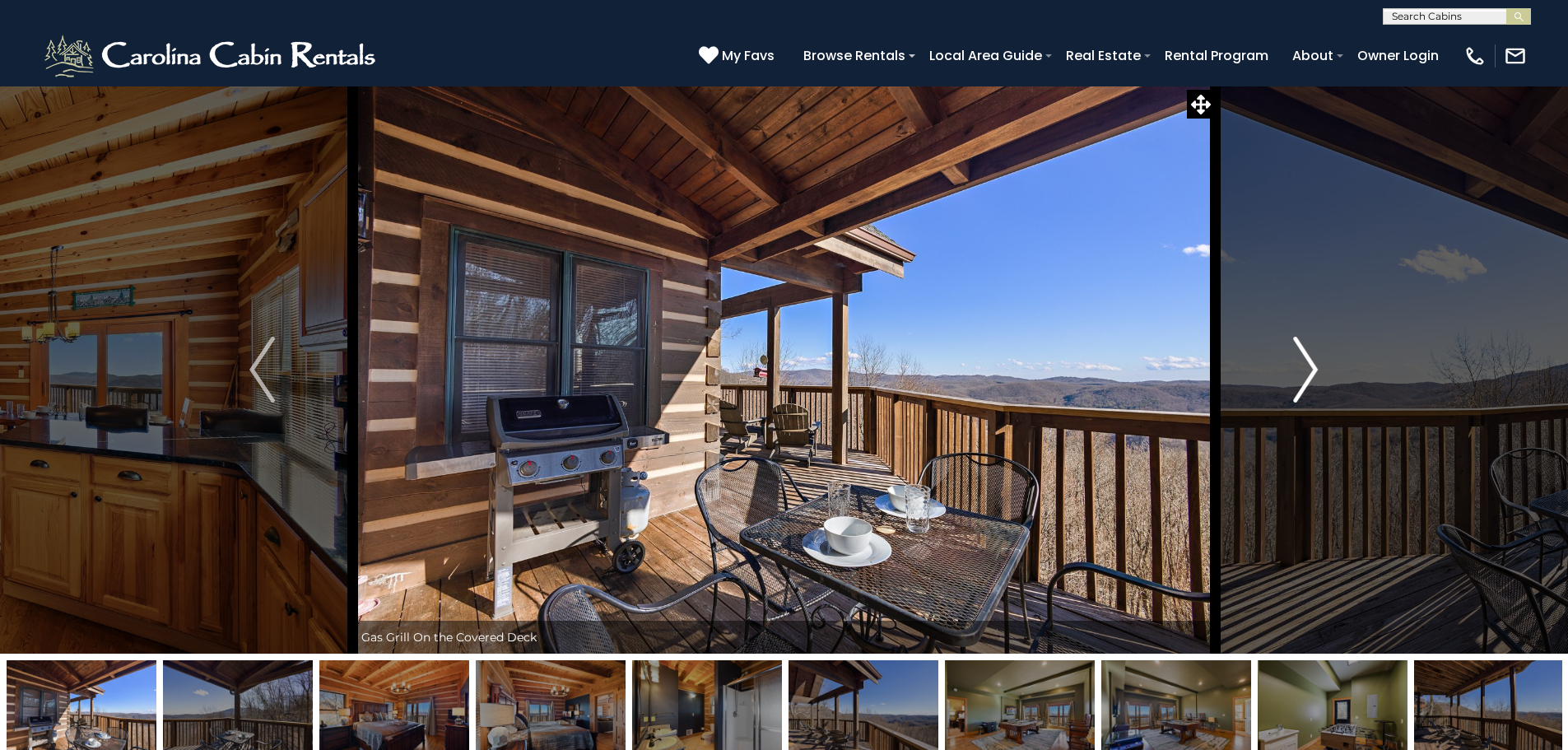
click at [1316, 350] on img "Next" at bounding box center [1305, 369] width 25 height 66
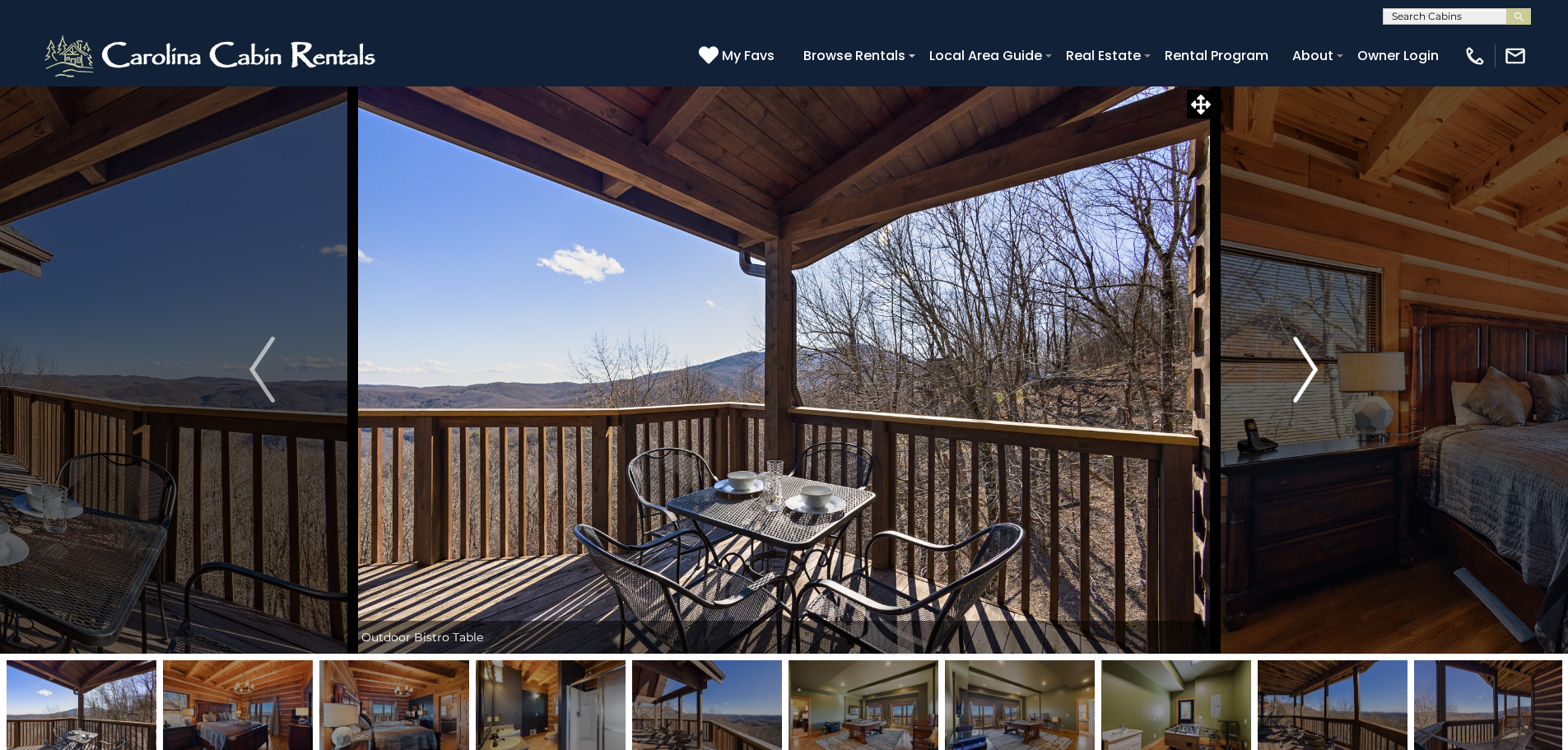
click at [1313, 346] on img "Next" at bounding box center [1305, 369] width 25 height 66
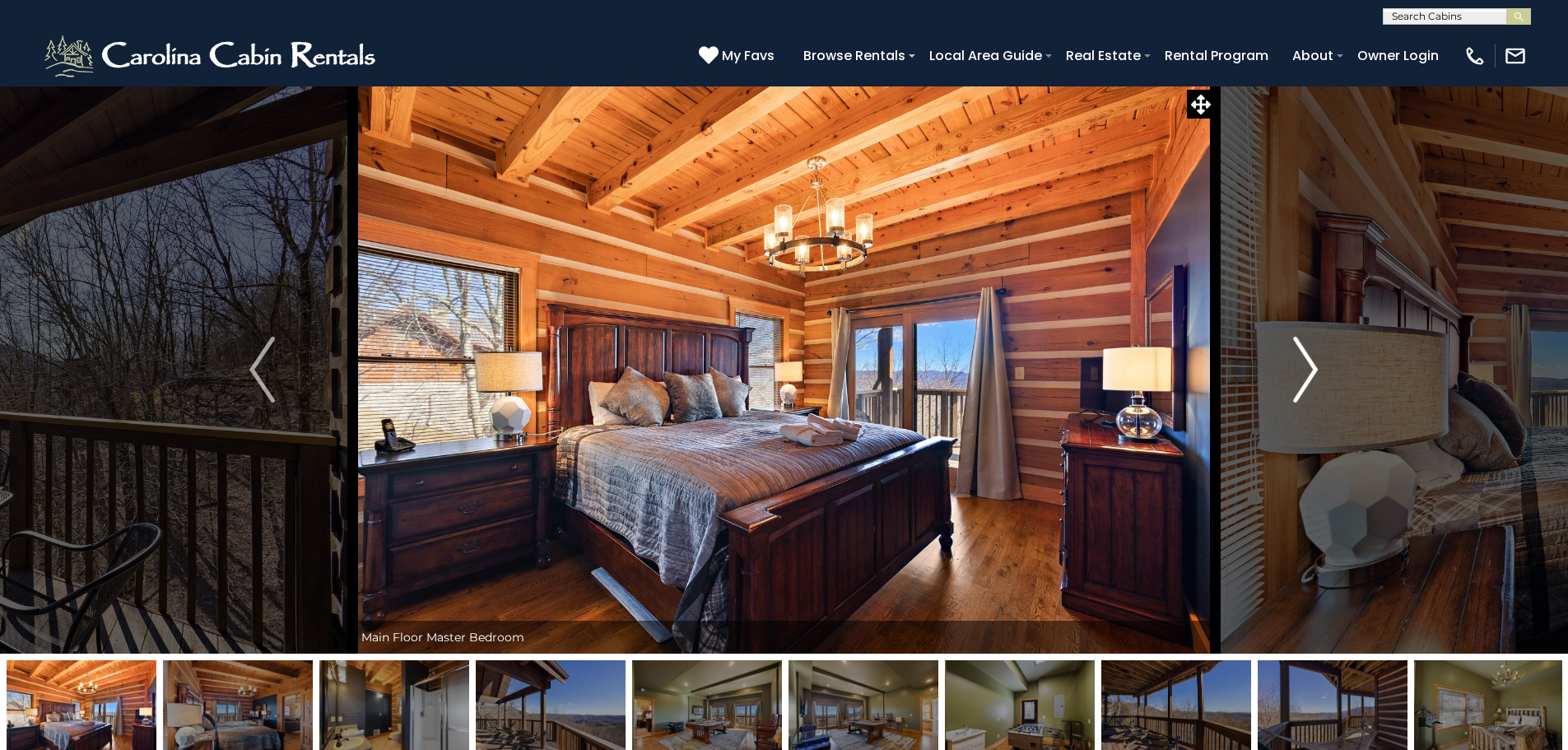
click at [1313, 346] on img "Next" at bounding box center [1305, 369] width 25 height 66
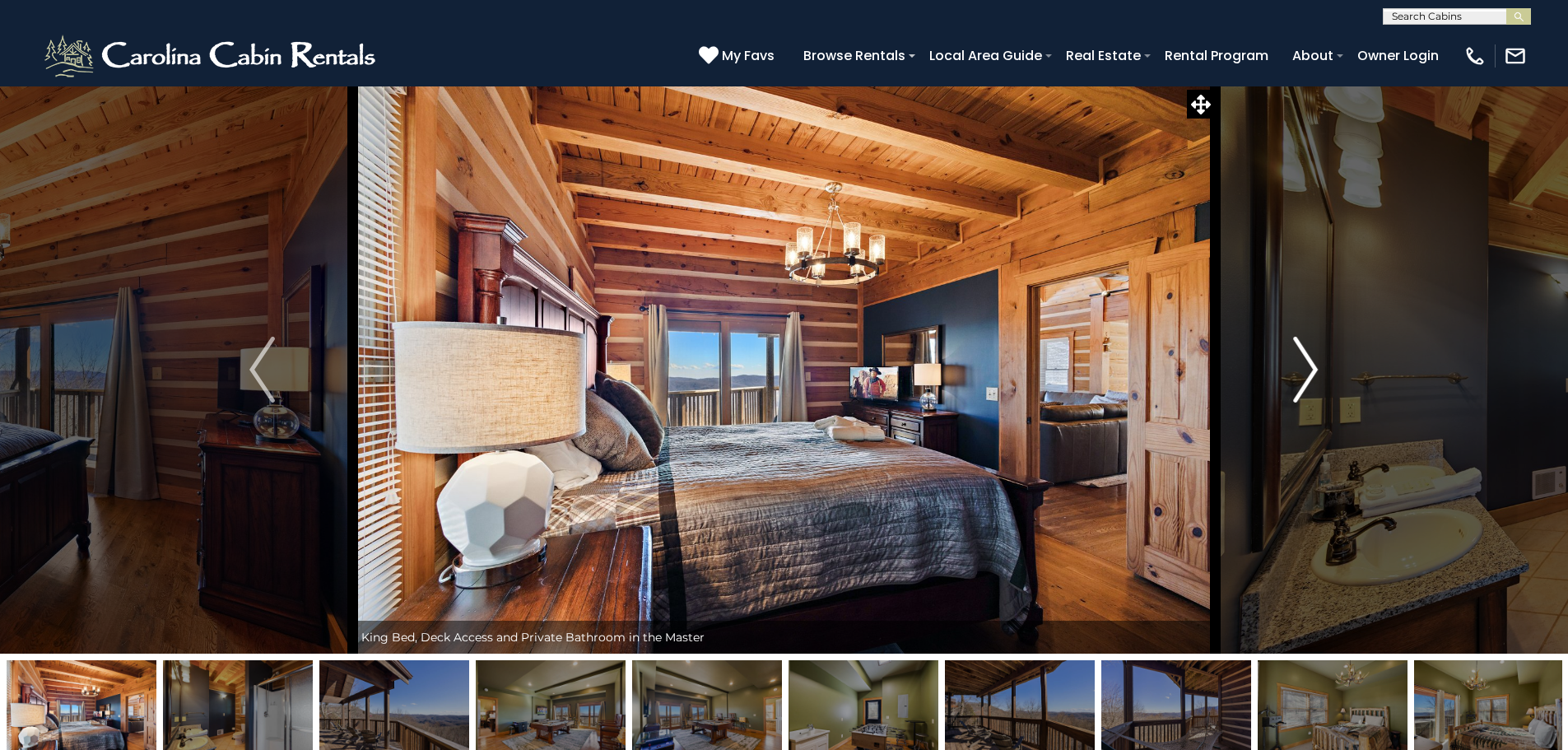
click at [1313, 346] on img "Next" at bounding box center [1305, 369] width 25 height 66
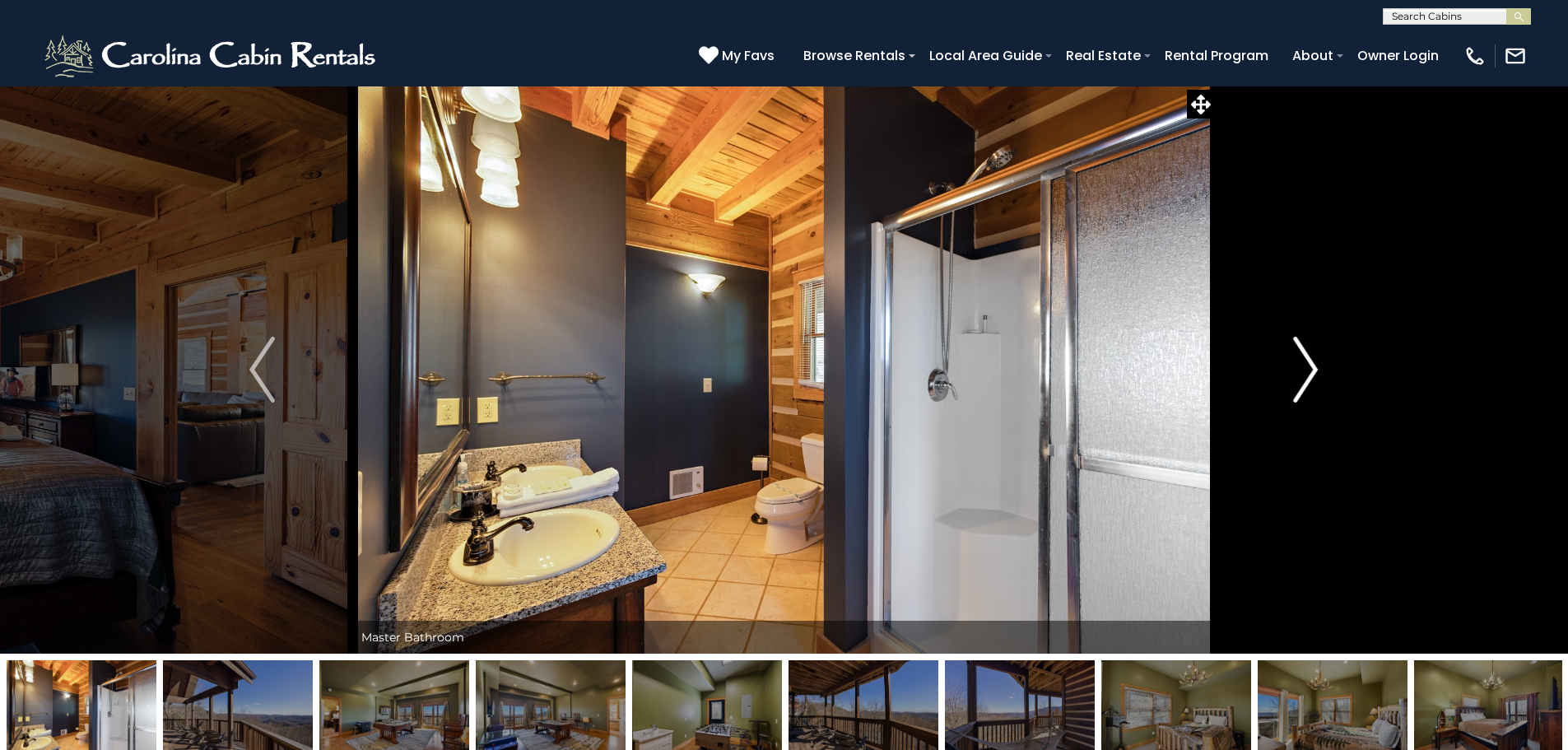
click at [1313, 346] on img "Next" at bounding box center [1305, 369] width 25 height 66
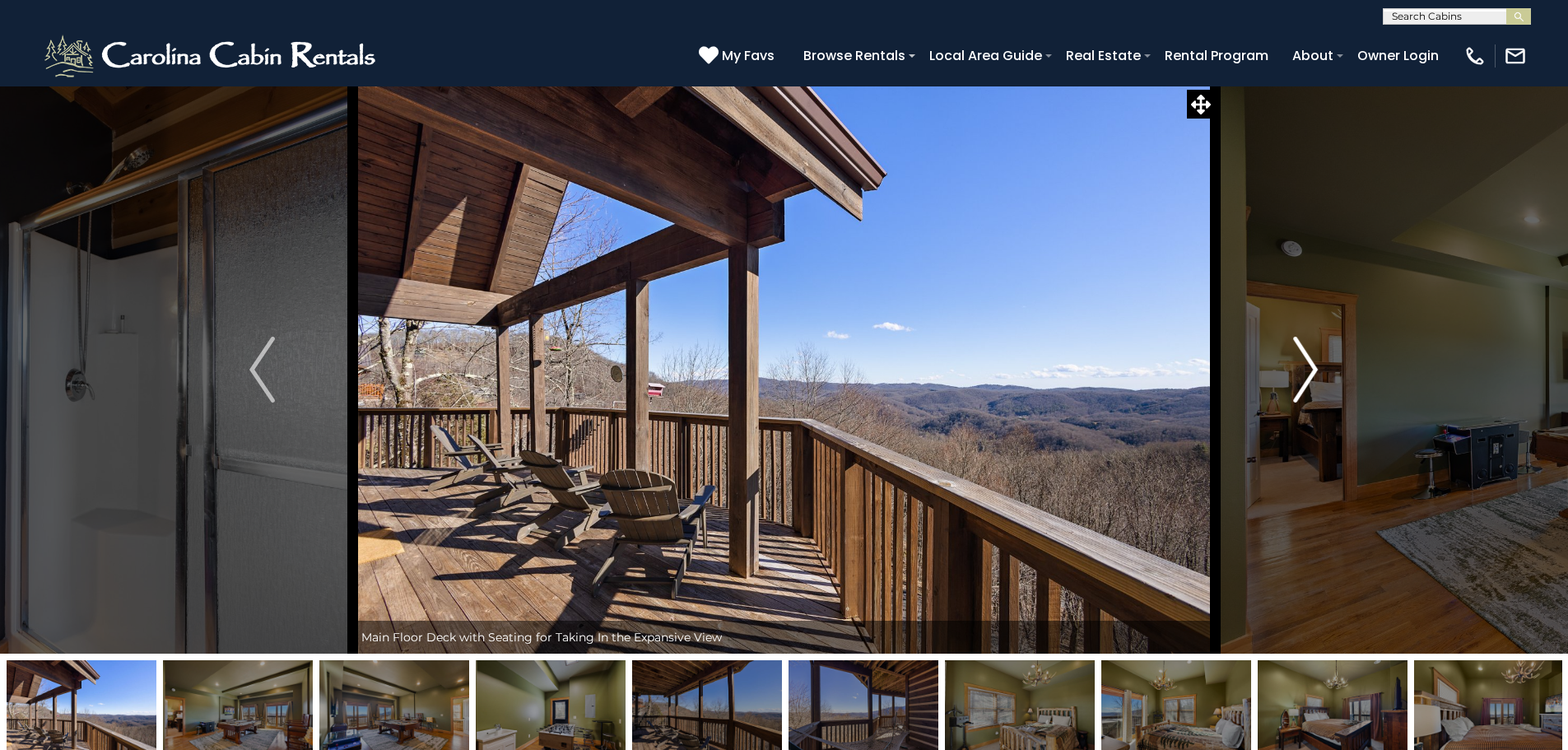
click at [1313, 346] on img "Next" at bounding box center [1305, 369] width 25 height 66
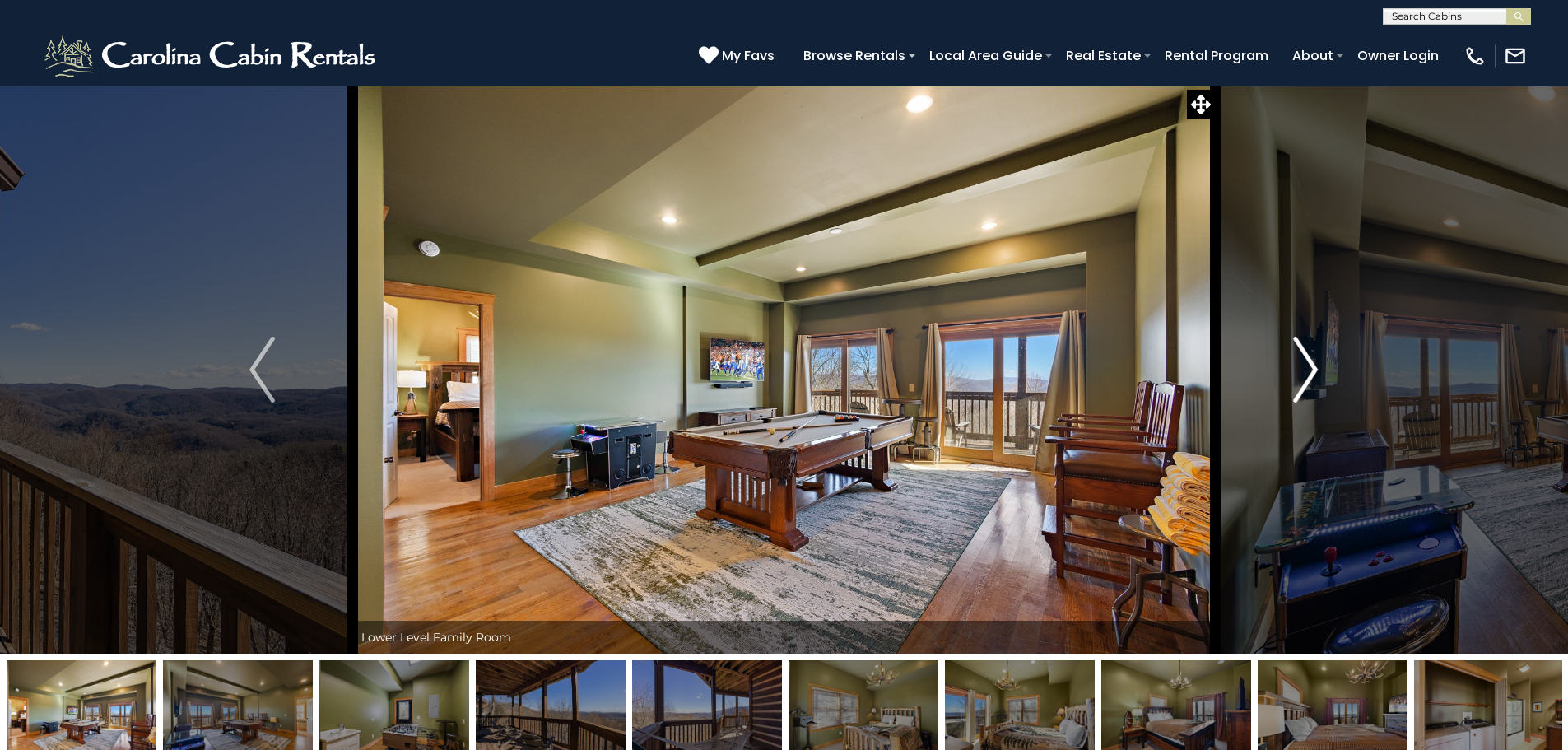
click at [1313, 346] on img "Next" at bounding box center [1305, 369] width 25 height 66
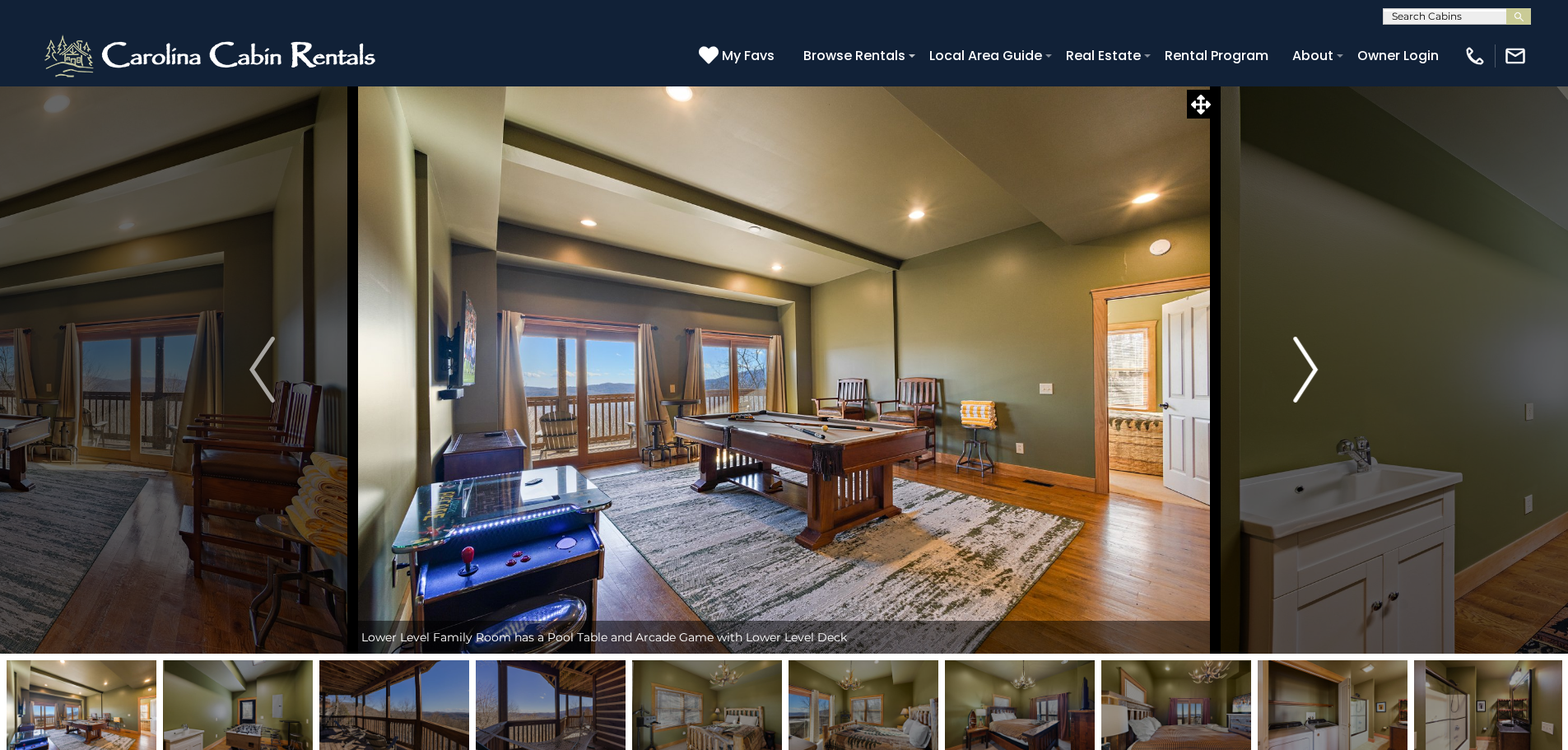
click at [1313, 346] on img "Next" at bounding box center [1305, 369] width 25 height 66
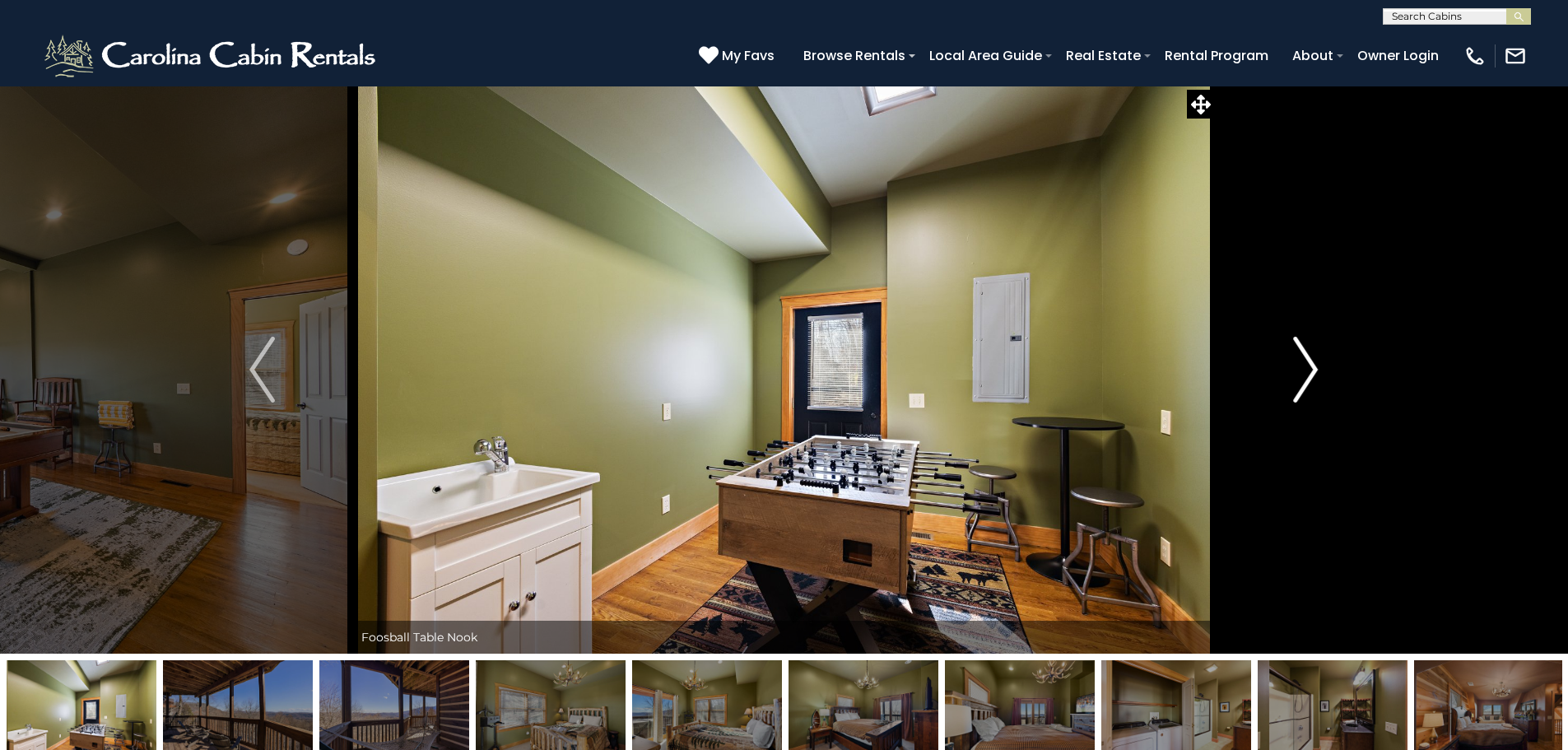
click at [1313, 346] on img "Next" at bounding box center [1305, 369] width 25 height 66
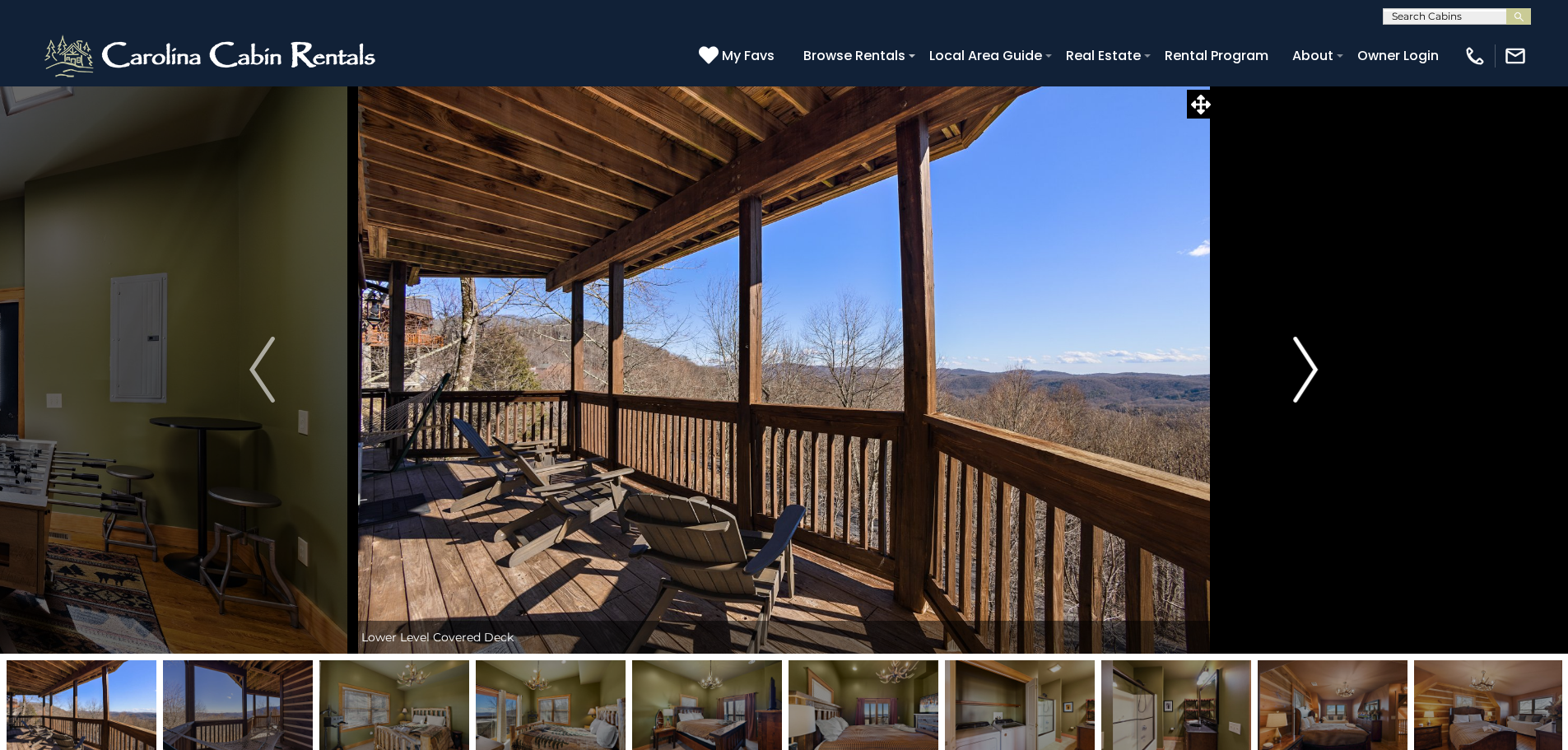
click at [1313, 346] on img "Next" at bounding box center [1305, 369] width 25 height 66
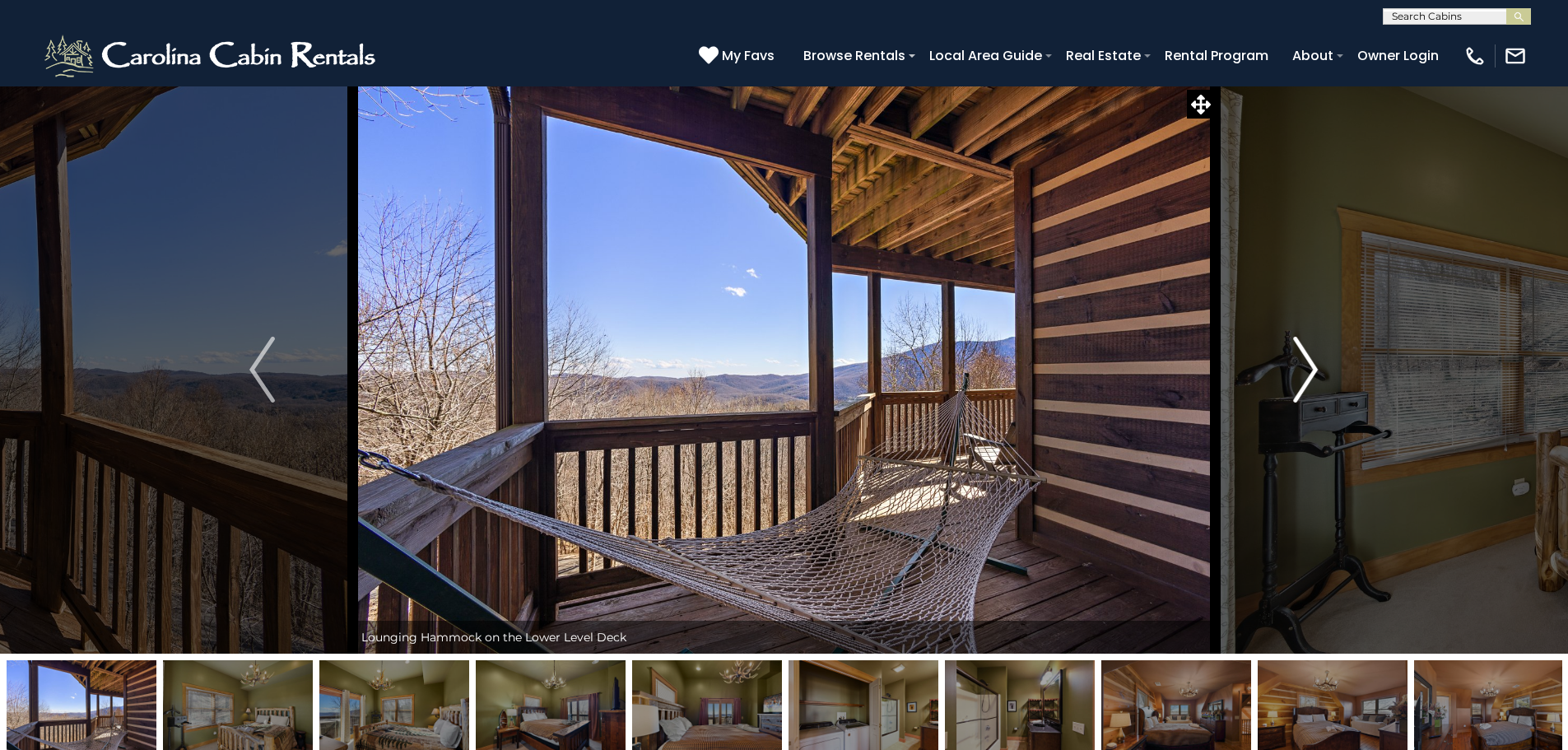
click at [1313, 346] on img "Next" at bounding box center [1305, 369] width 25 height 66
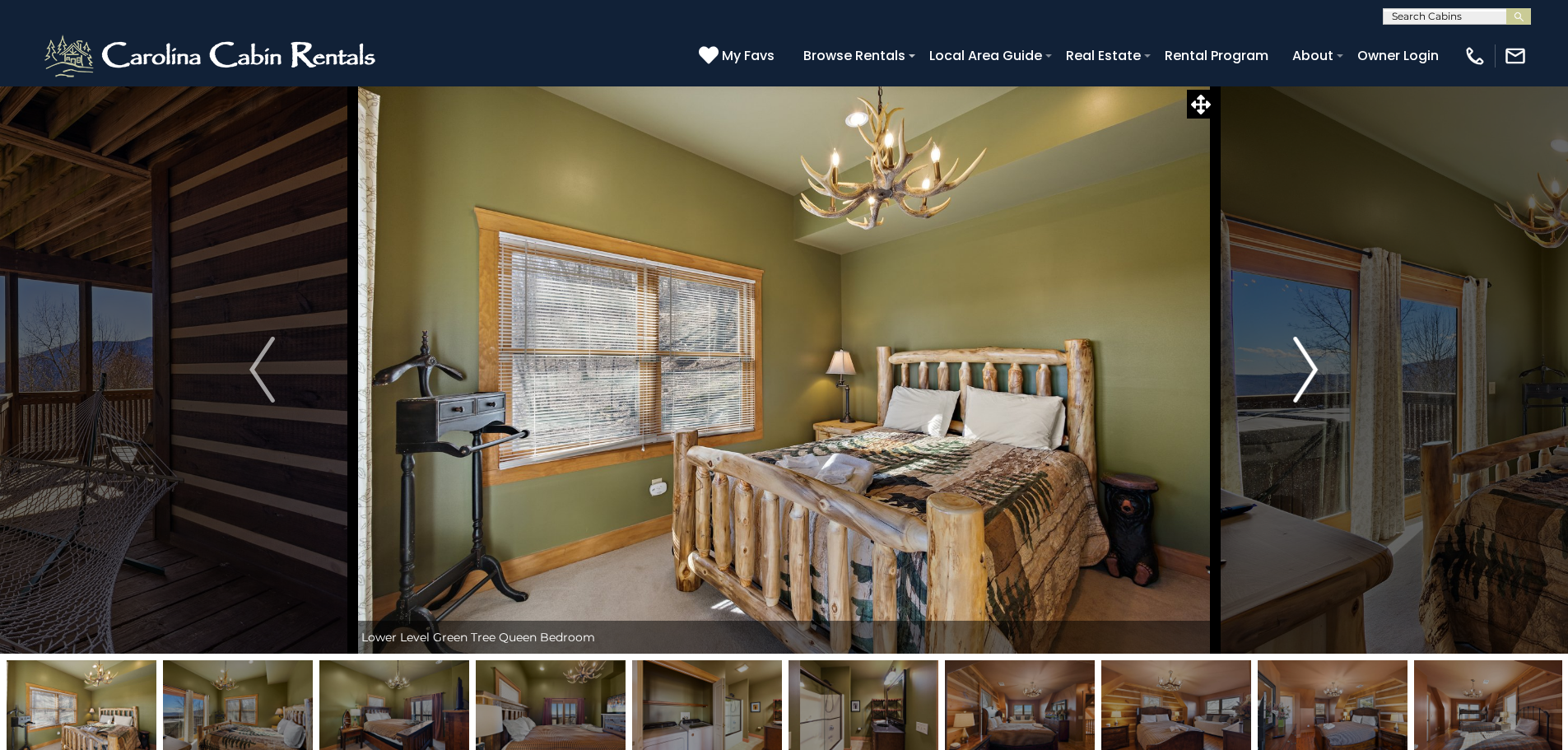
click at [1313, 346] on img "Next" at bounding box center [1305, 369] width 25 height 66
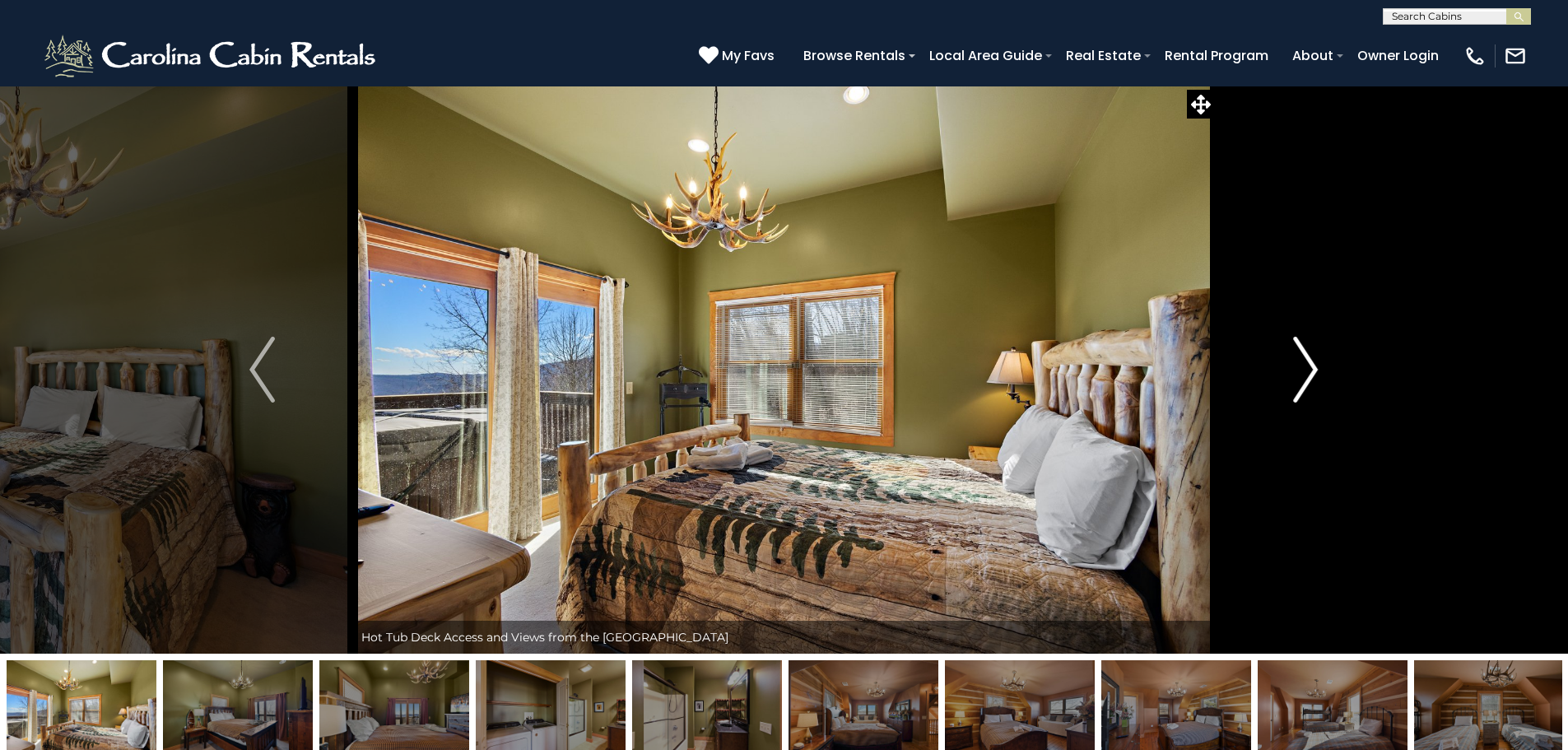
click at [1313, 346] on img "Next" at bounding box center [1305, 369] width 25 height 66
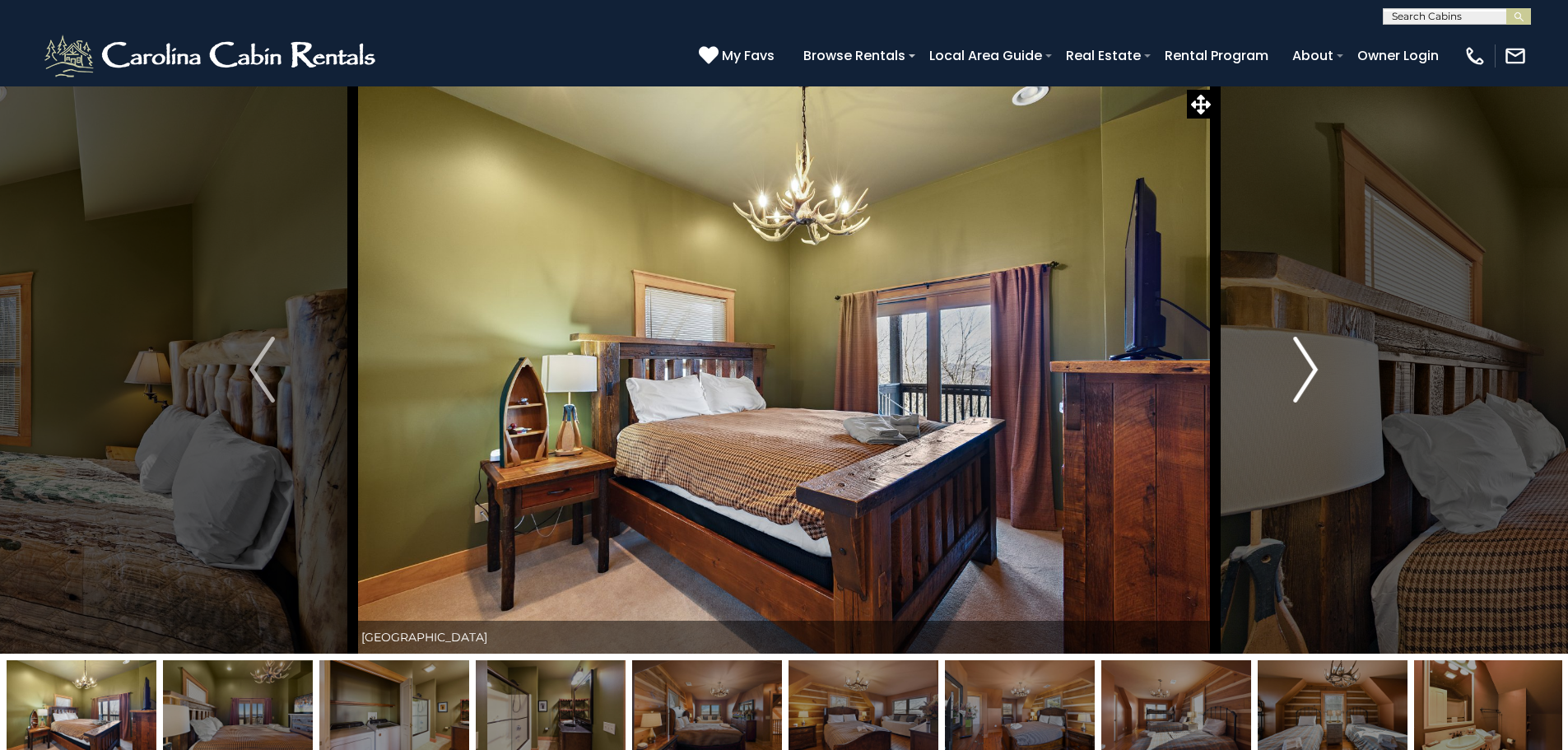
click at [1313, 346] on img "Next" at bounding box center [1305, 369] width 25 height 66
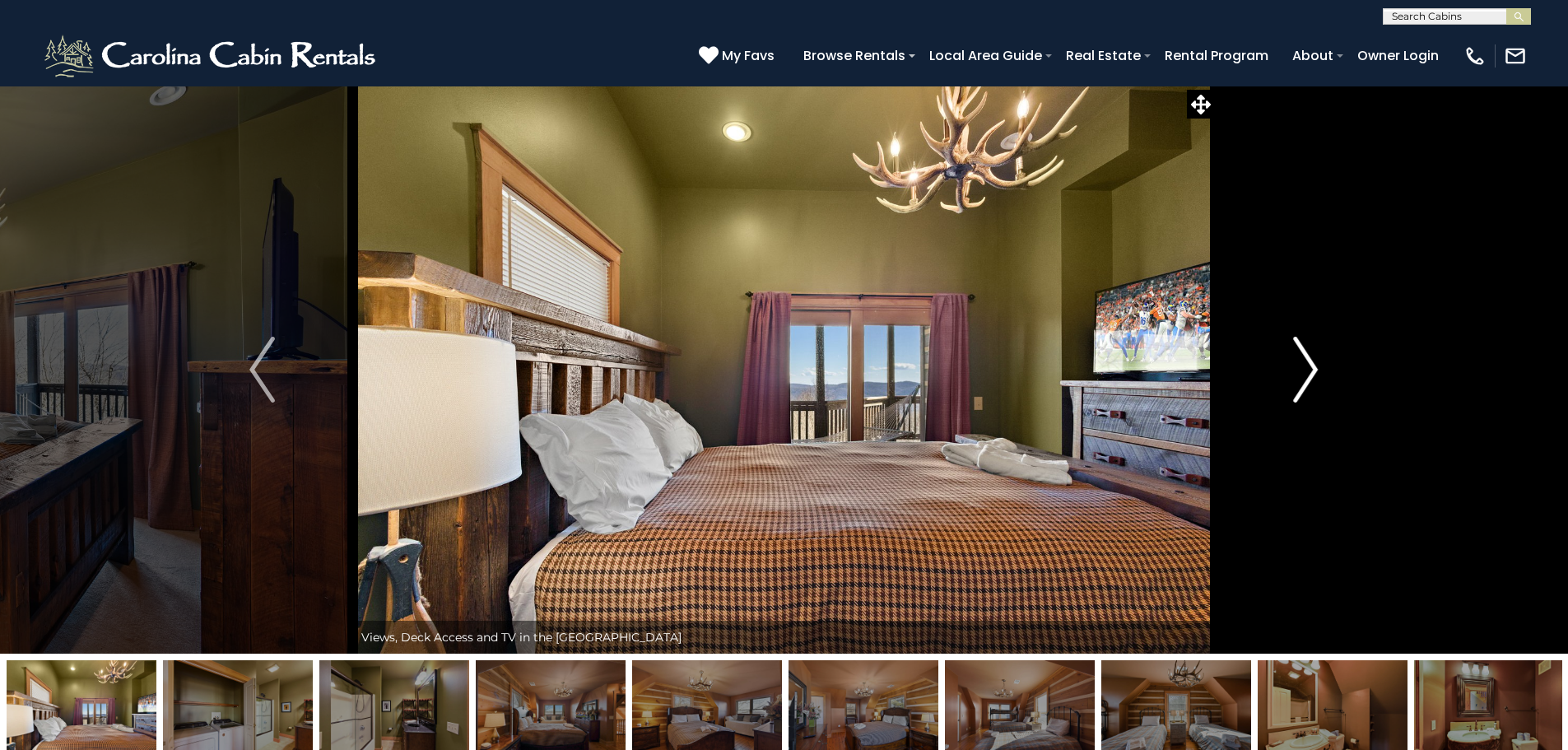
click at [1313, 346] on img "Next" at bounding box center [1305, 369] width 25 height 66
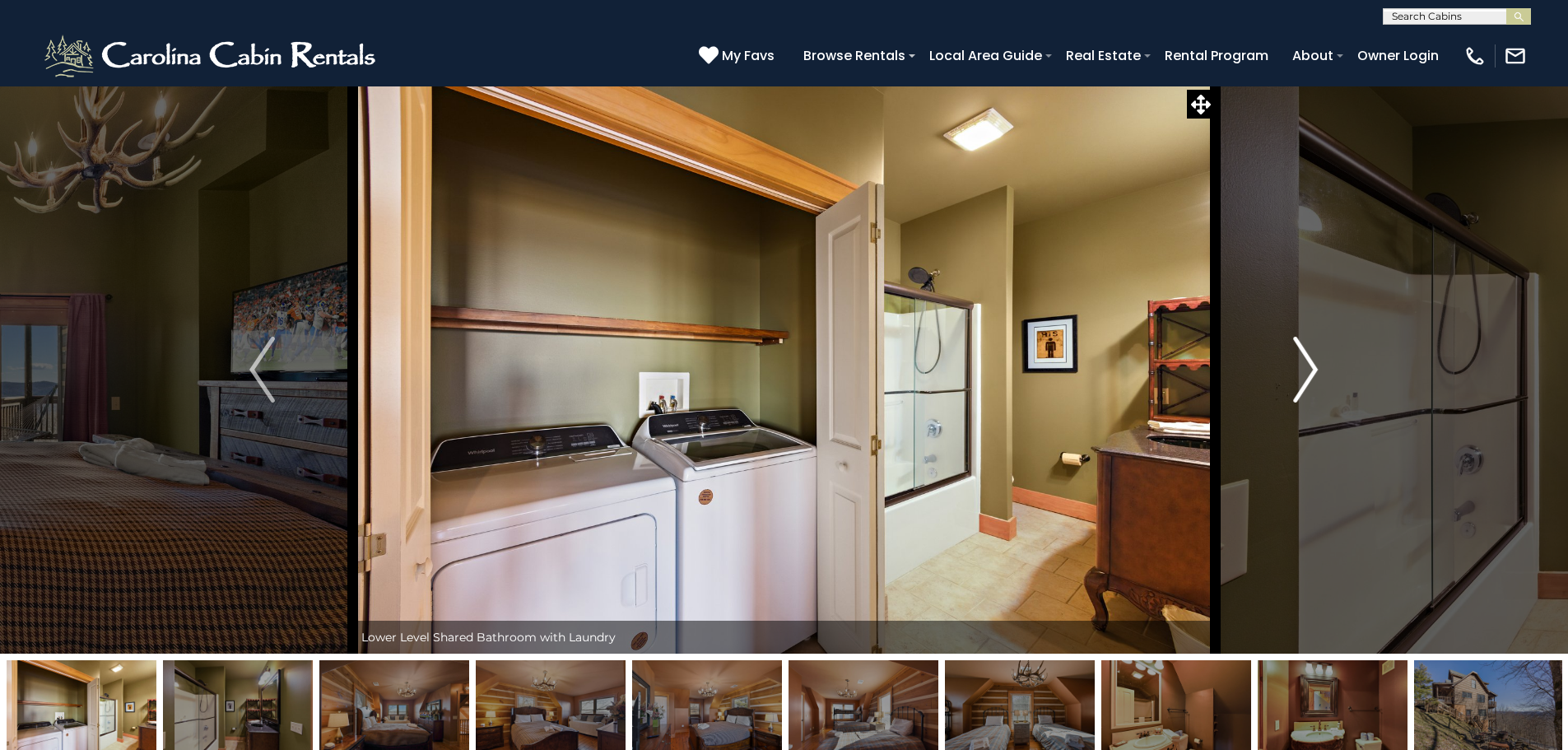
click at [1313, 346] on img "Next" at bounding box center [1305, 369] width 25 height 66
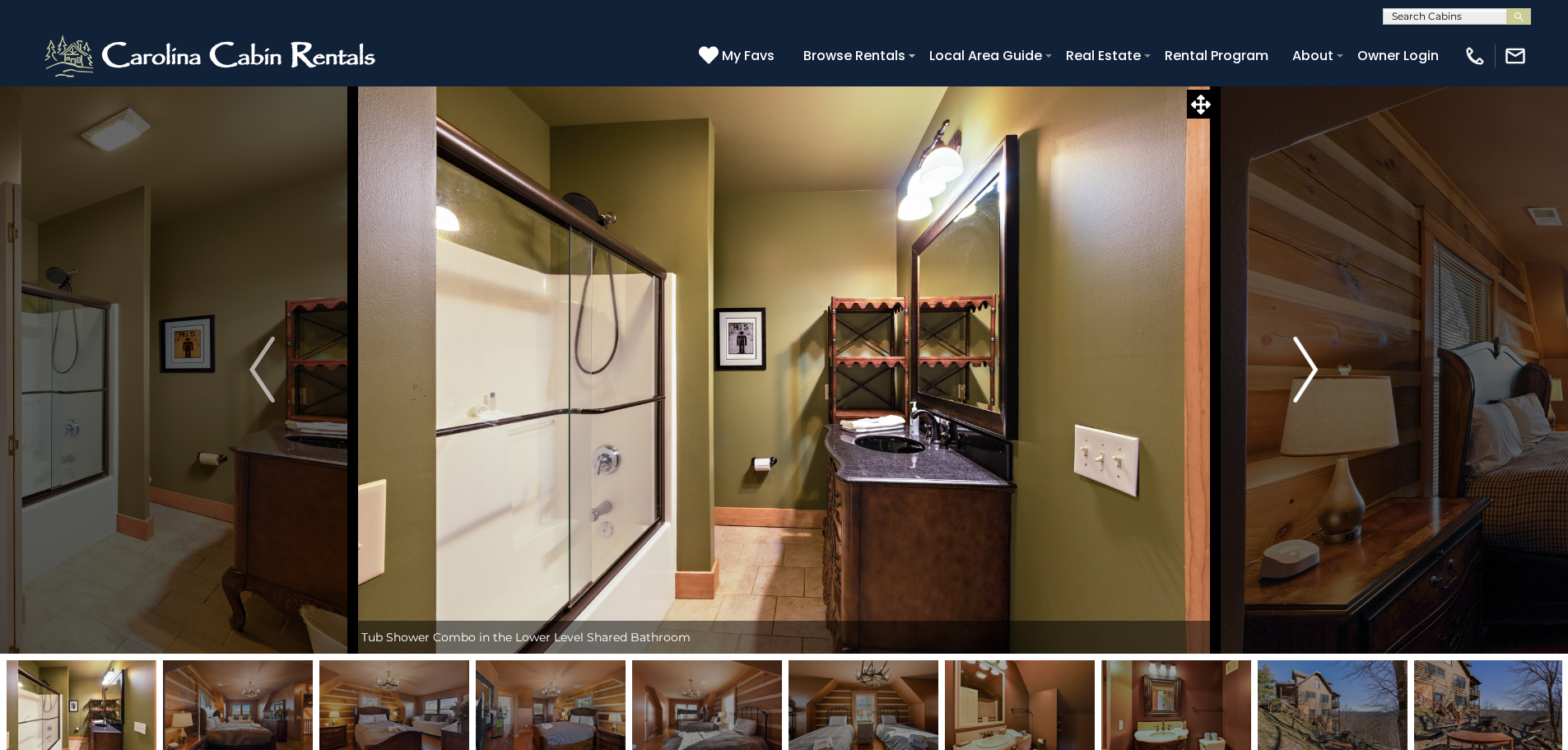
click at [1313, 346] on img "Next" at bounding box center [1305, 369] width 25 height 66
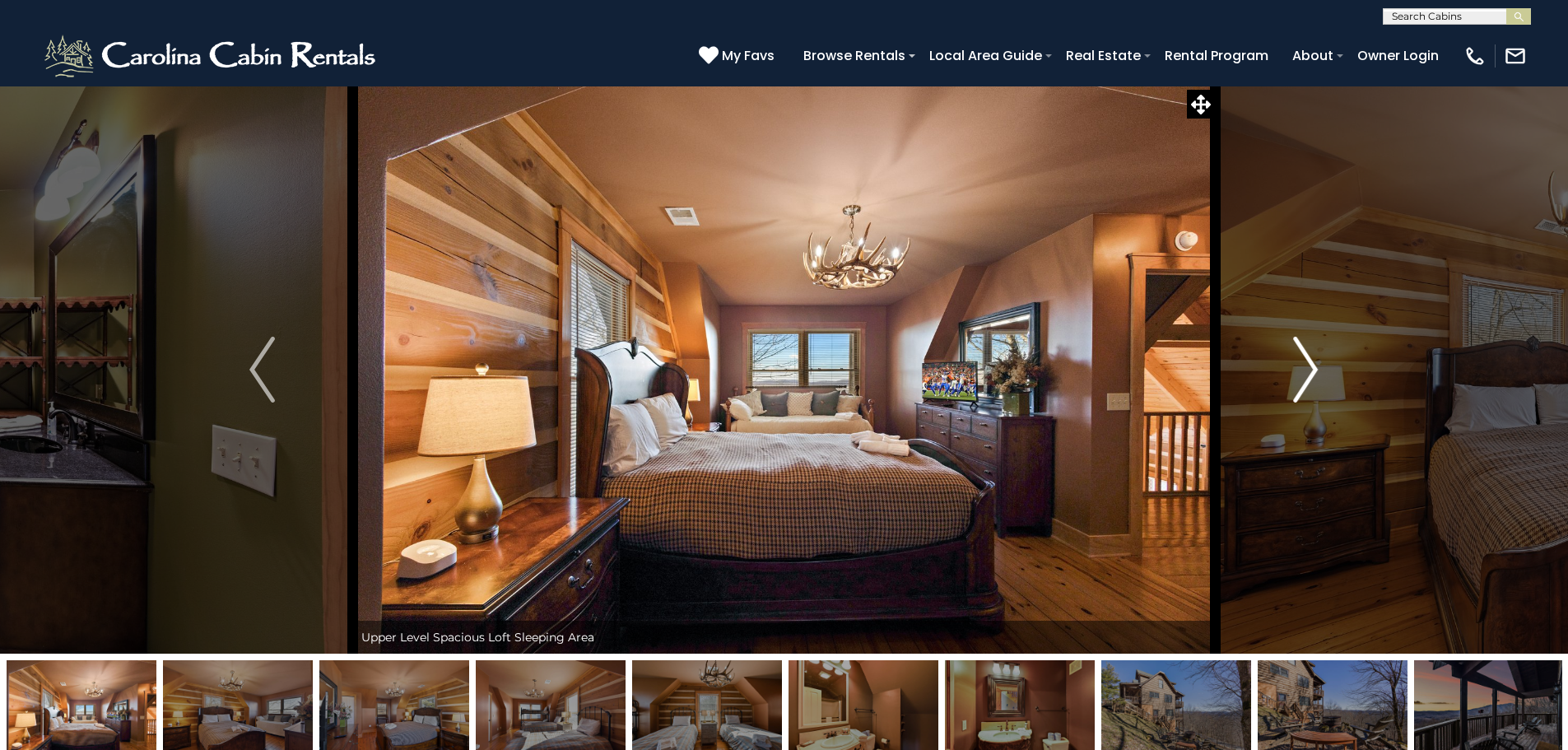
click at [1313, 346] on img "Next" at bounding box center [1305, 369] width 25 height 66
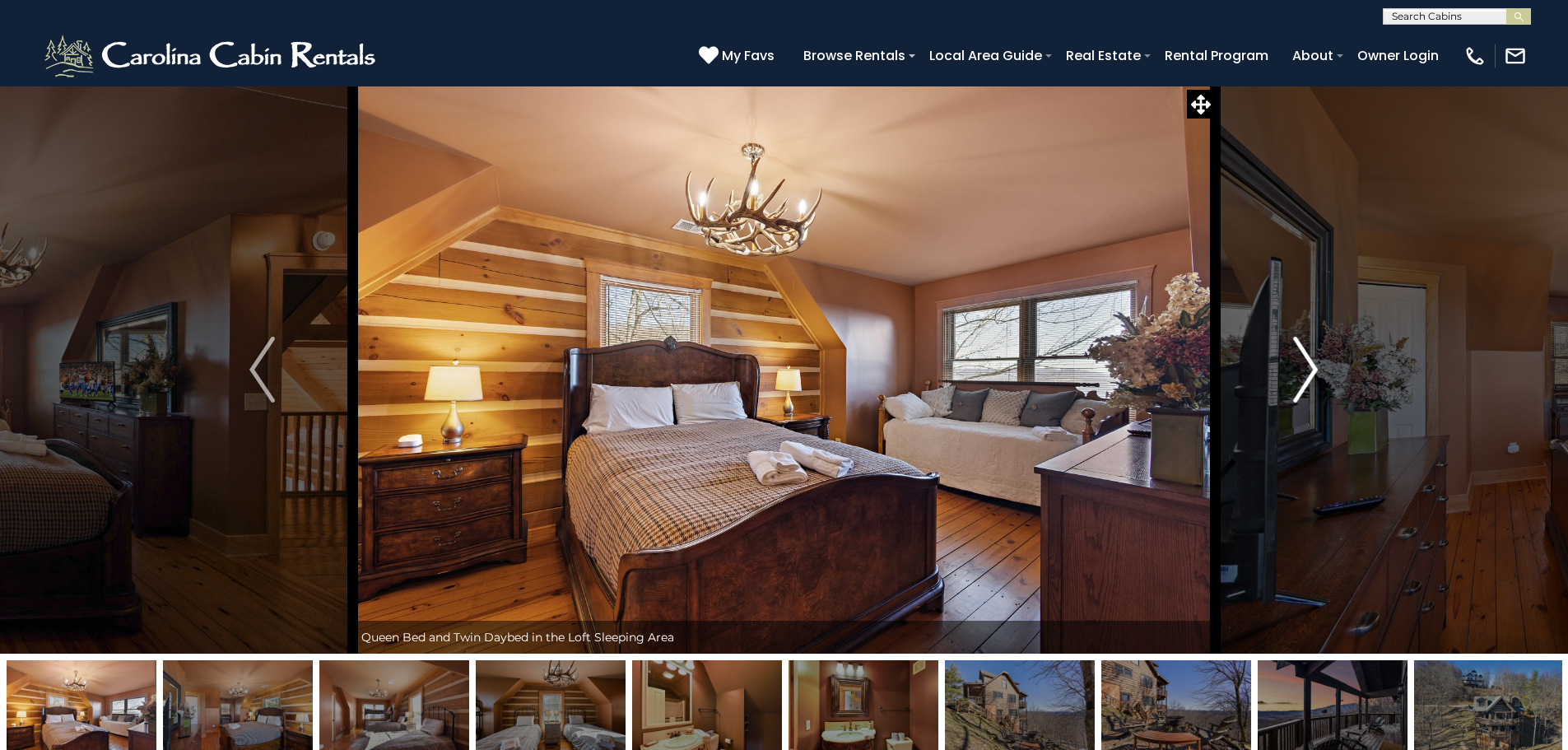
click at [1313, 346] on img "Next" at bounding box center [1305, 369] width 25 height 66
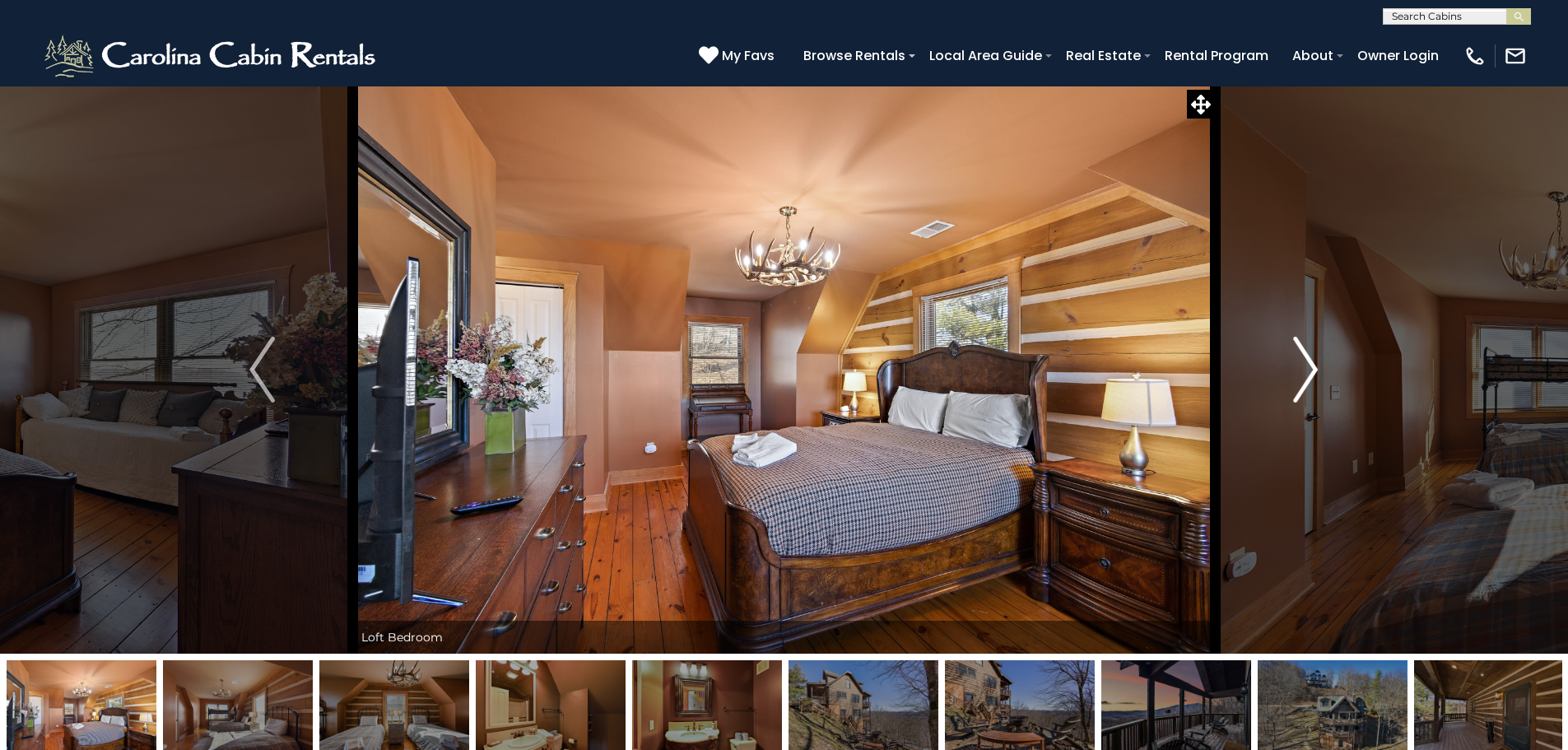
click at [1313, 346] on img "Next" at bounding box center [1305, 369] width 25 height 66
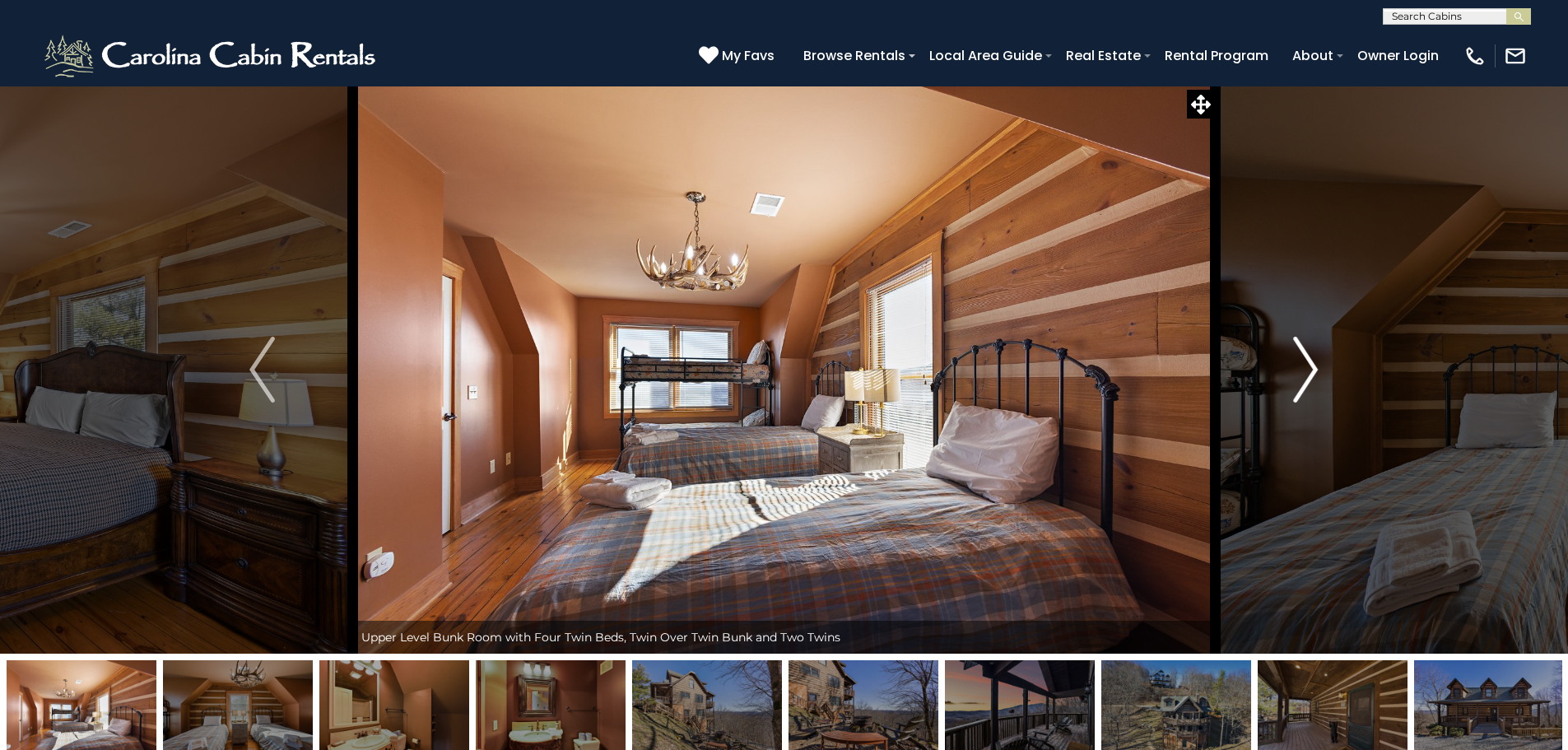
click at [1313, 346] on img "Next" at bounding box center [1305, 369] width 25 height 66
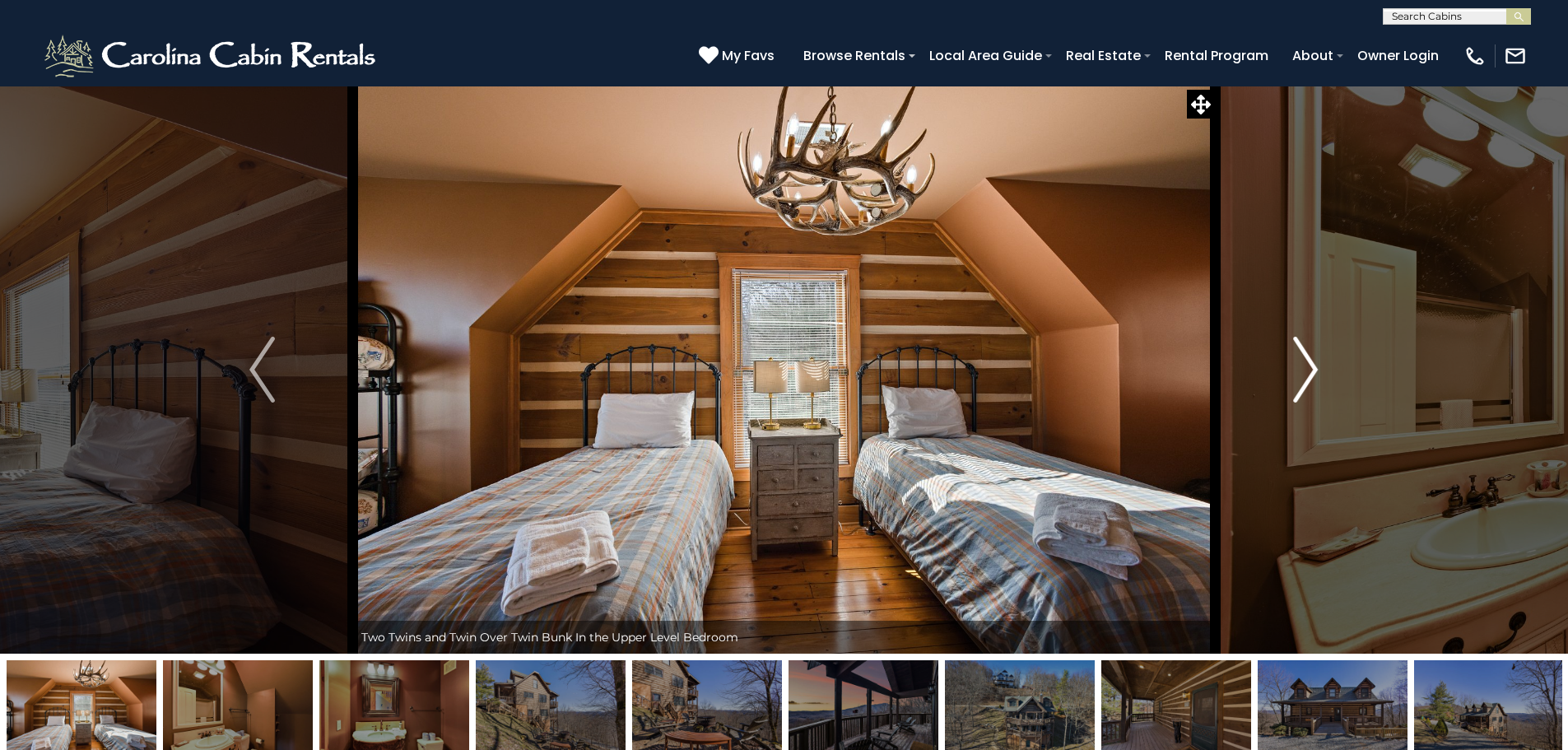
click at [1313, 346] on img "Next" at bounding box center [1305, 369] width 25 height 66
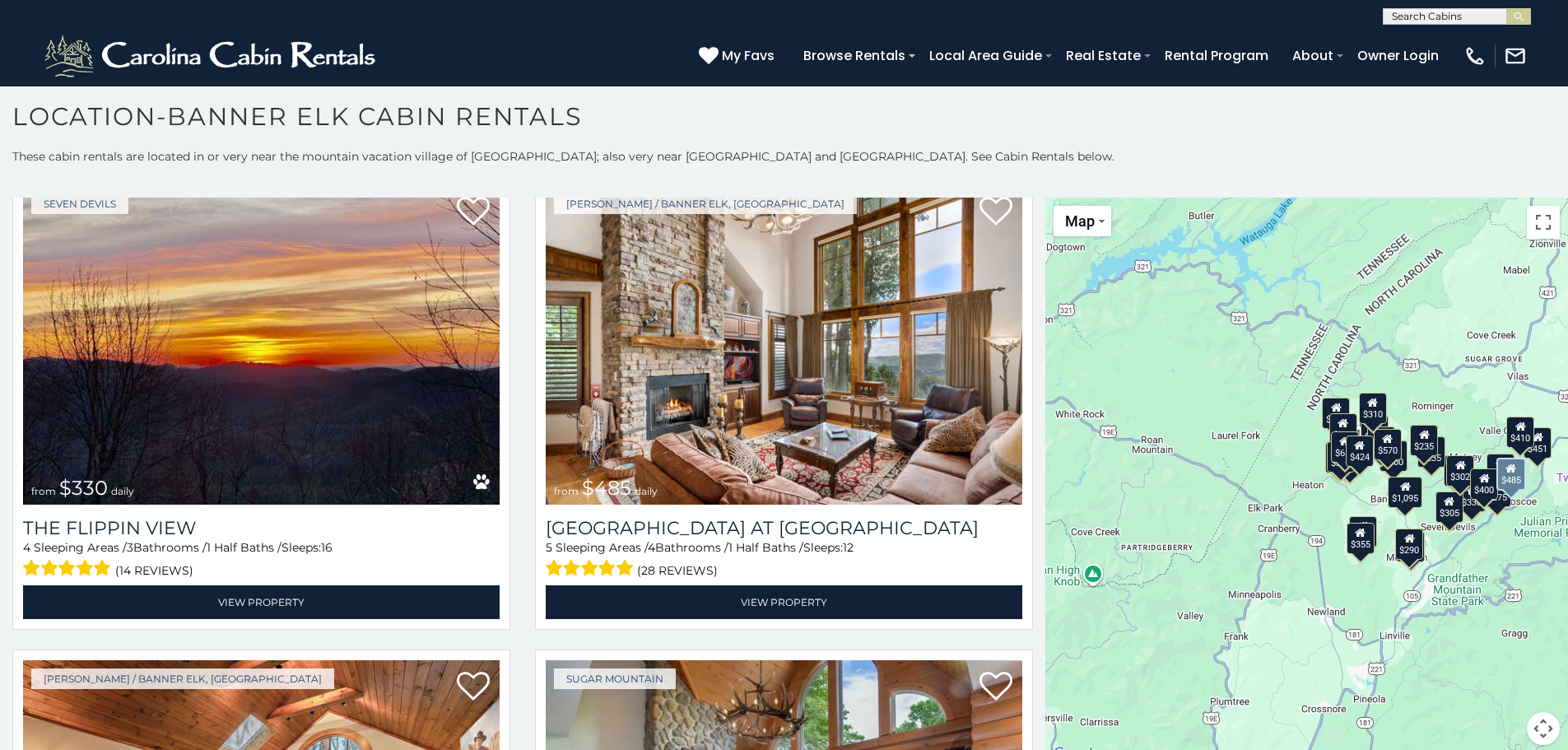
scroll to position [3871, 0]
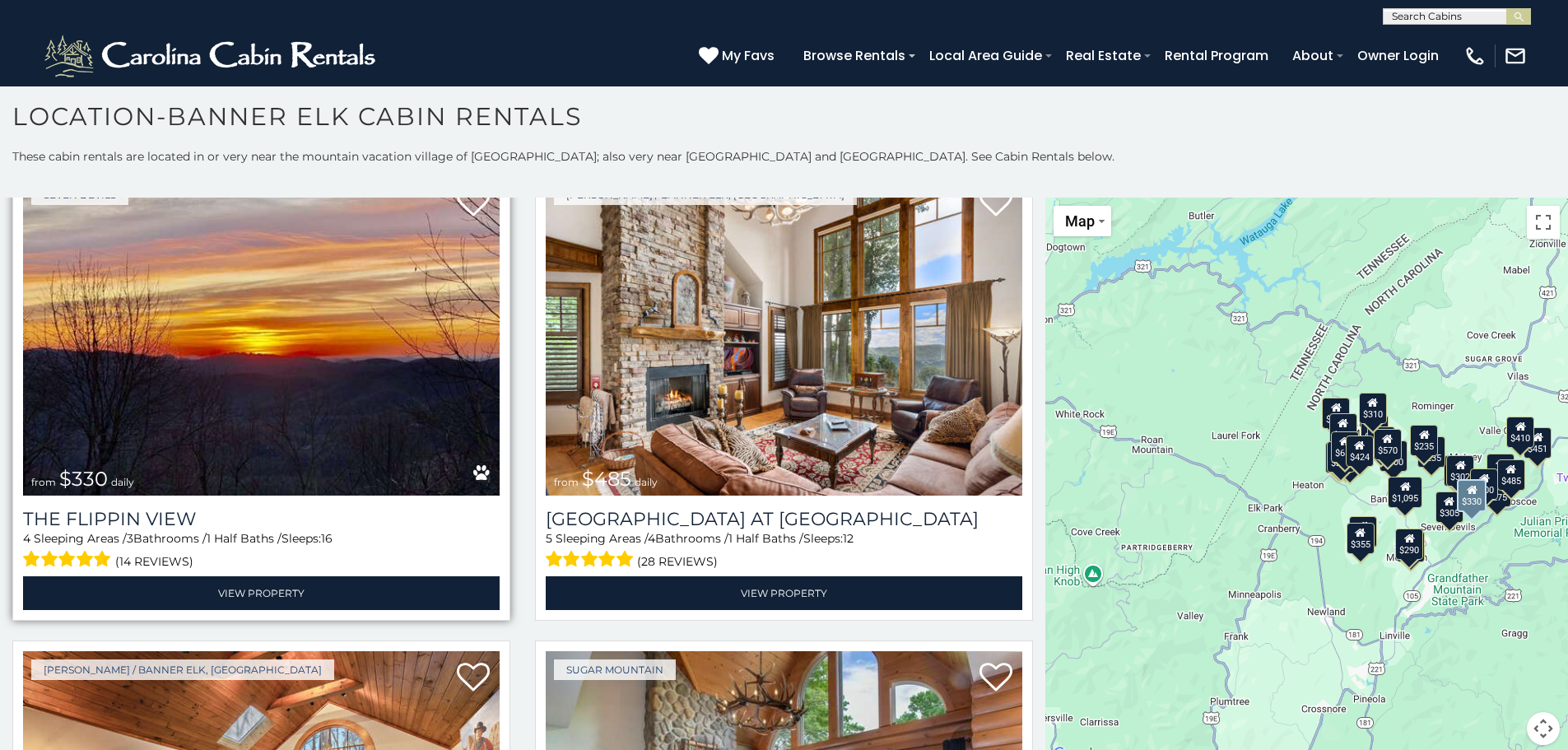
click at [289, 281] on img at bounding box center [261, 336] width 476 height 320
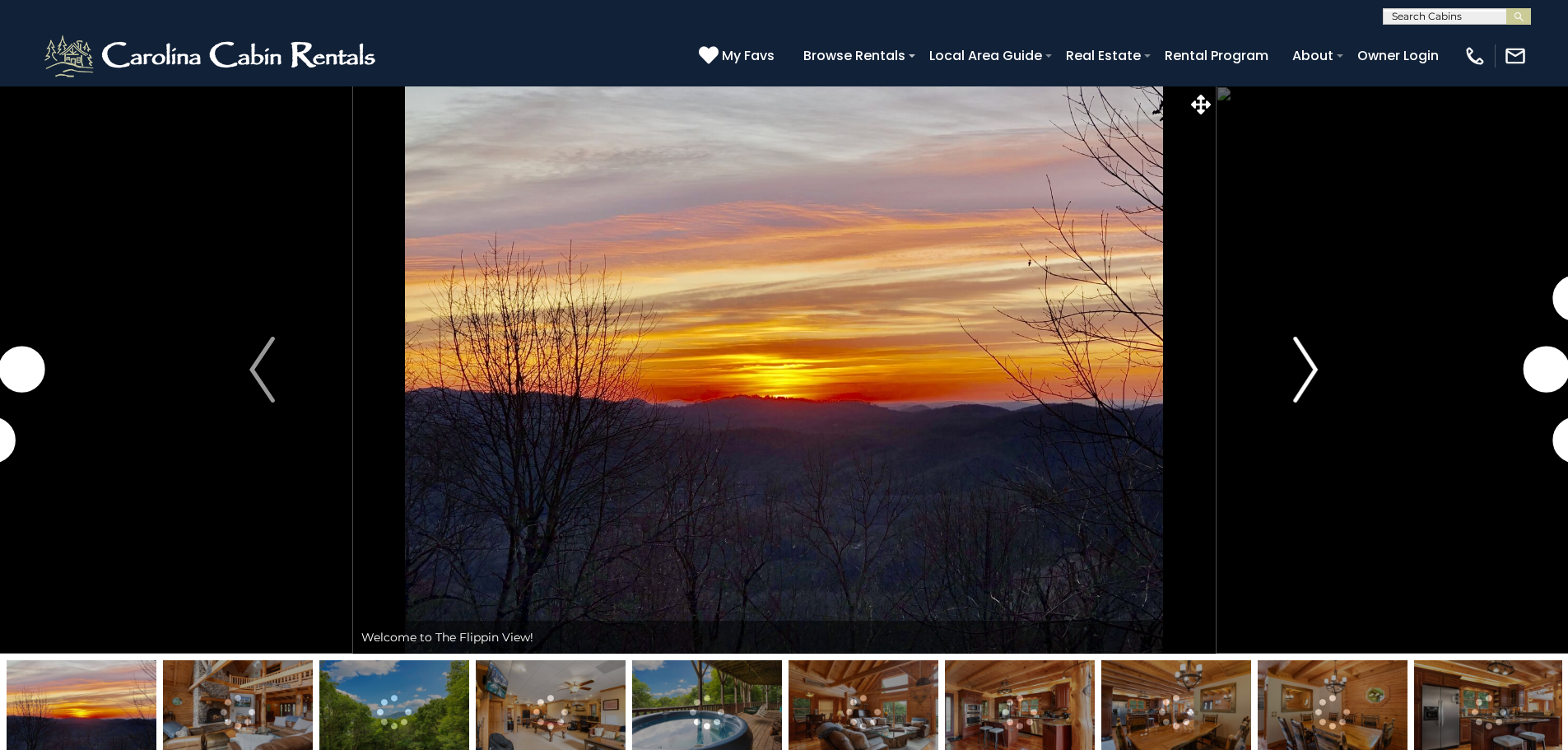
click at [1313, 359] on img "Next" at bounding box center [1305, 369] width 25 height 66
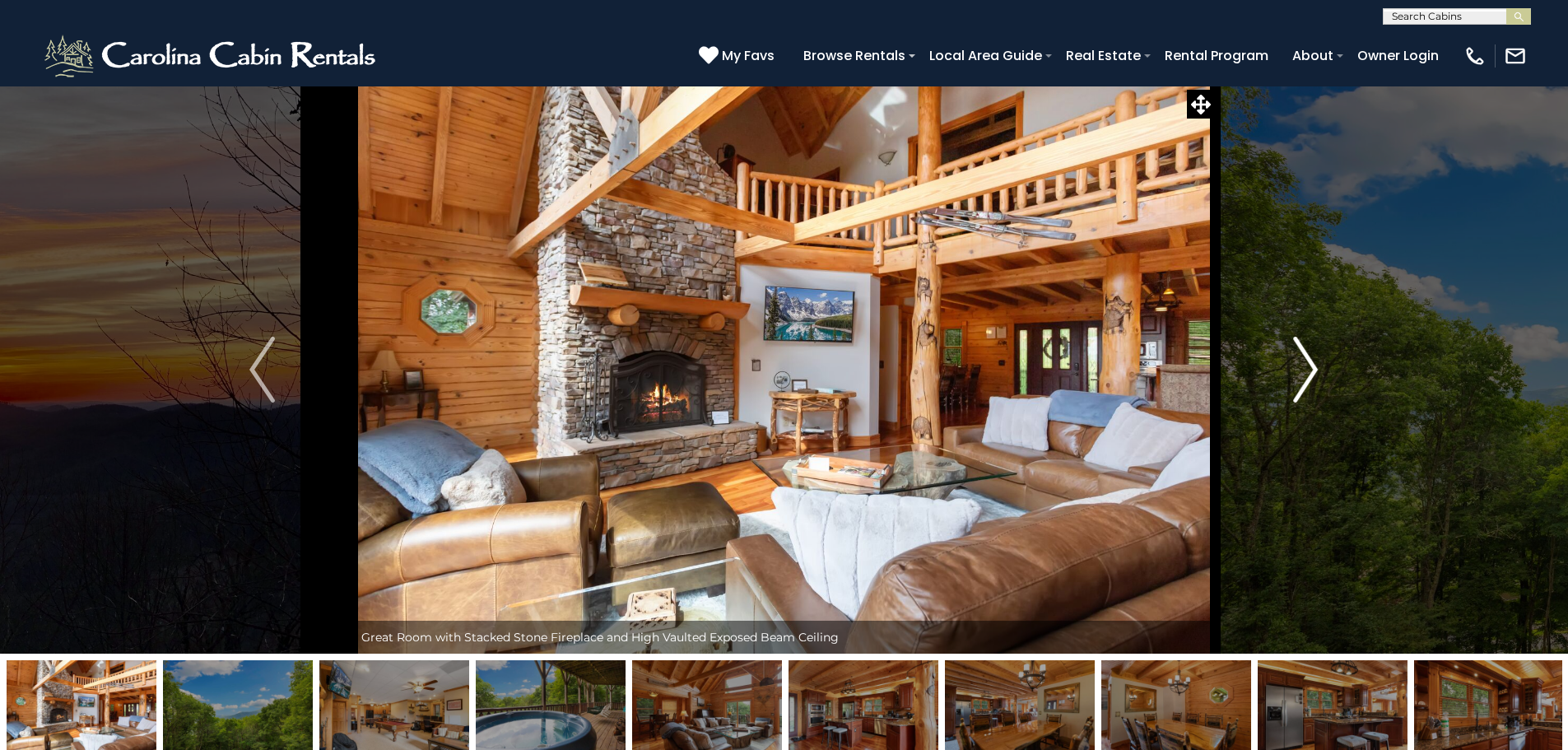
click at [1313, 359] on img "Next" at bounding box center [1305, 369] width 25 height 66
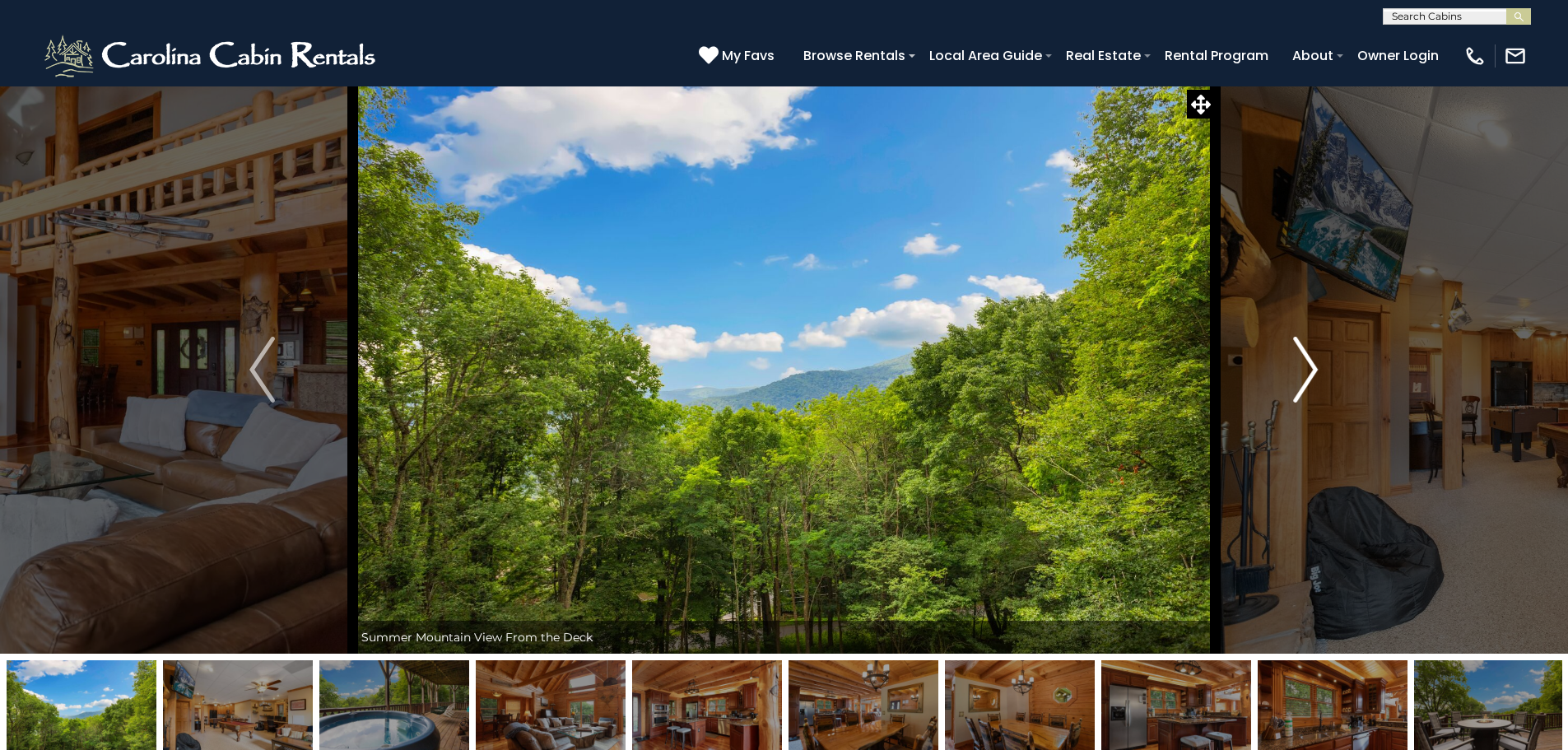
click at [1313, 359] on img "Next" at bounding box center [1305, 369] width 25 height 66
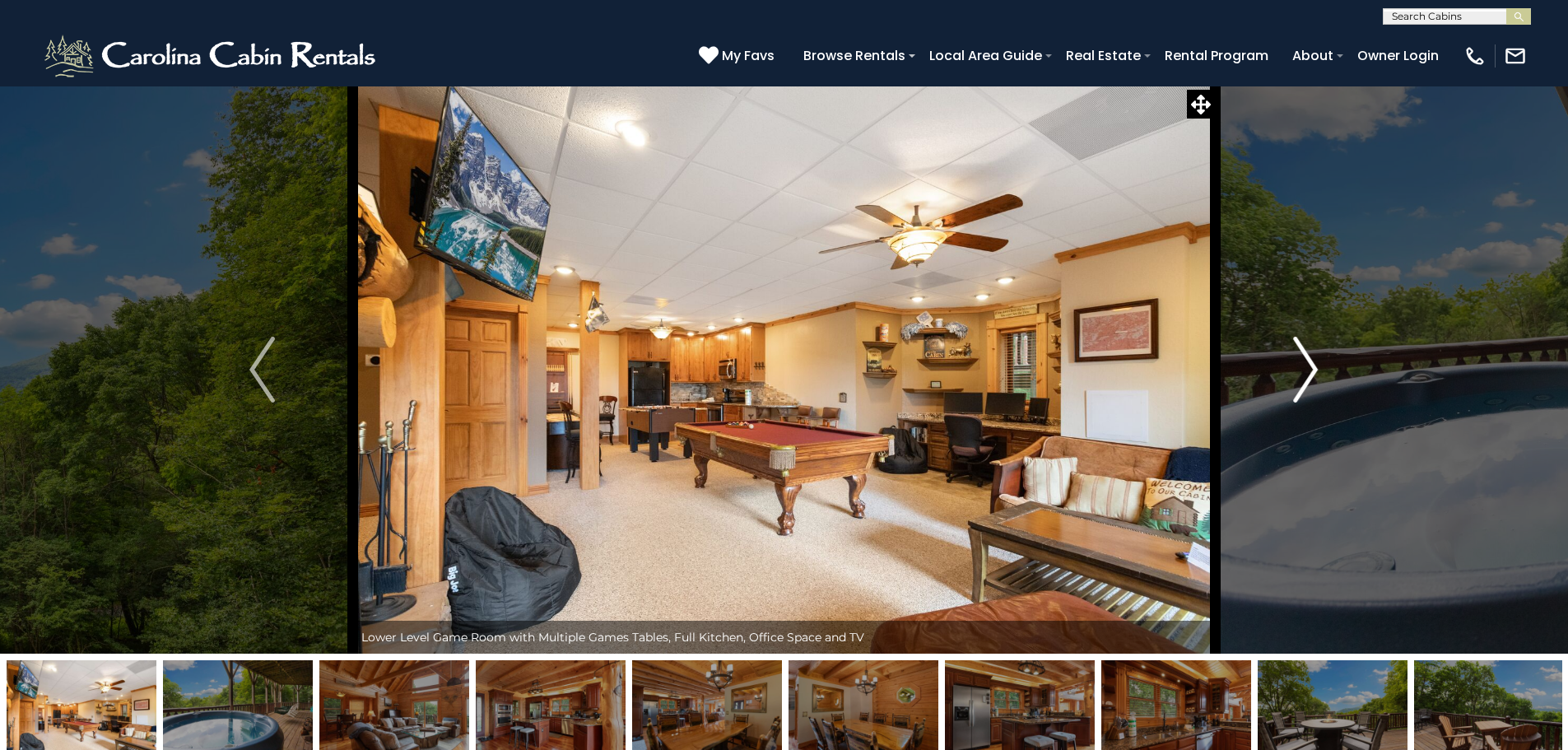
click at [1313, 359] on img "Next" at bounding box center [1305, 369] width 25 height 66
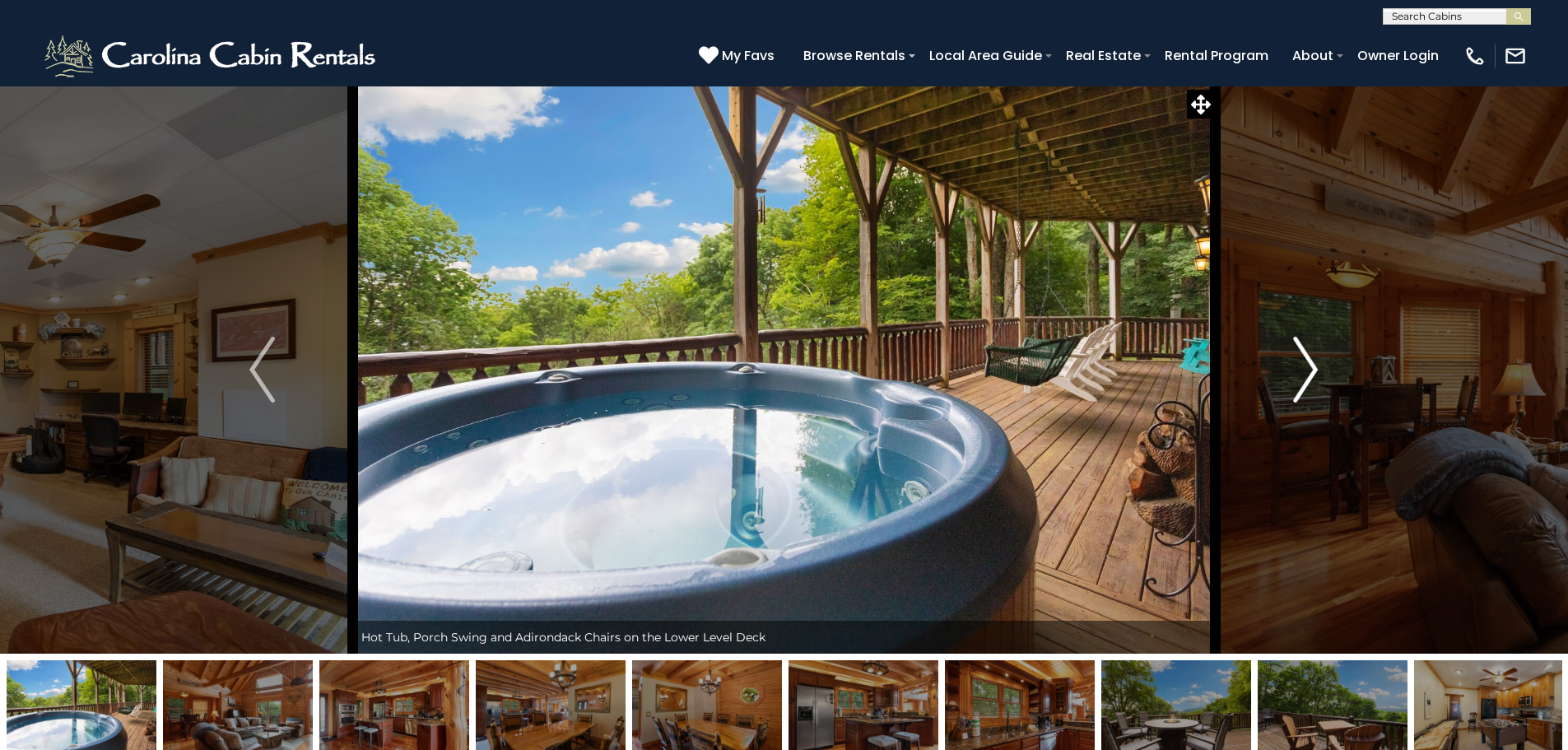
click at [1313, 359] on img "Next" at bounding box center [1305, 369] width 25 height 66
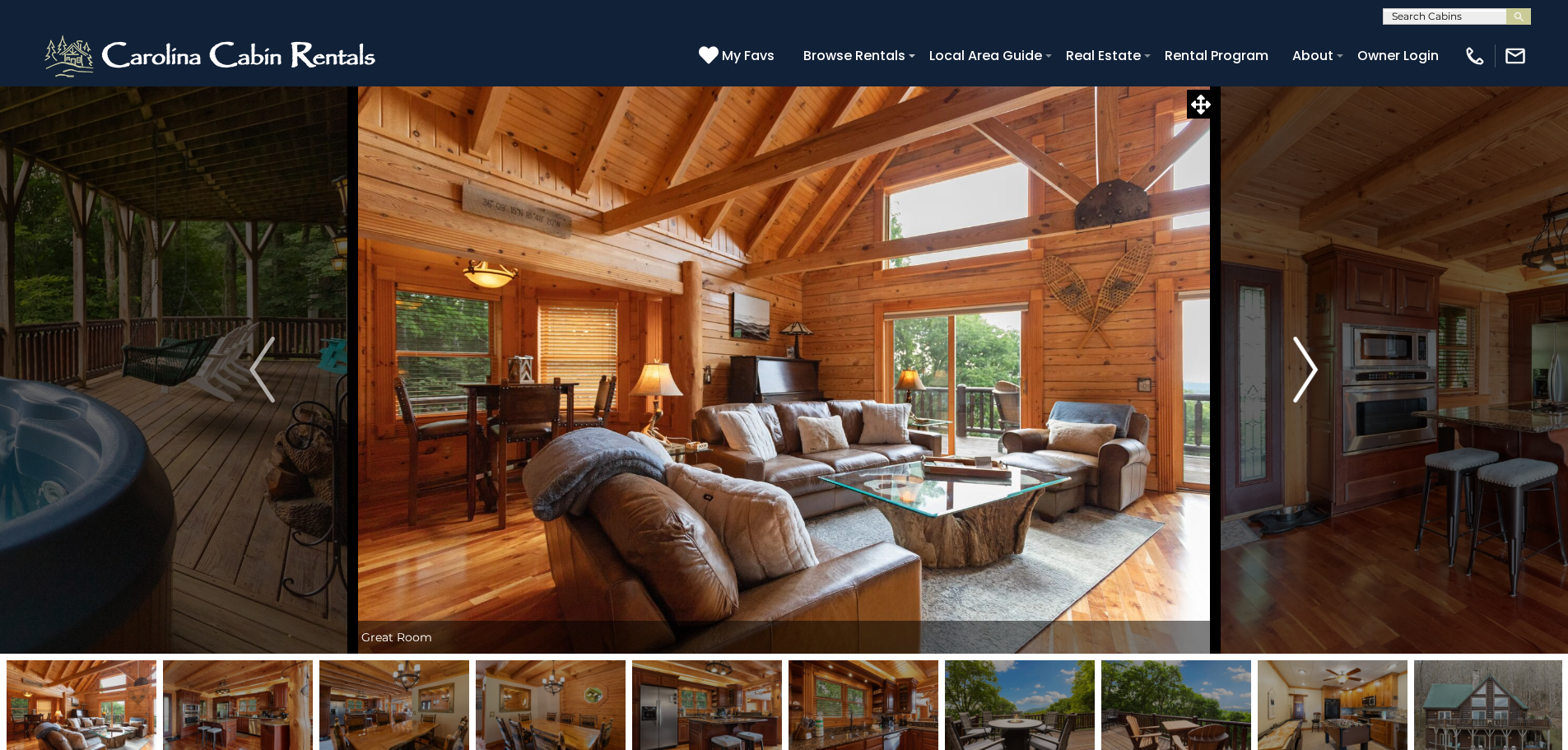
click at [1313, 359] on img "Next" at bounding box center [1305, 369] width 25 height 66
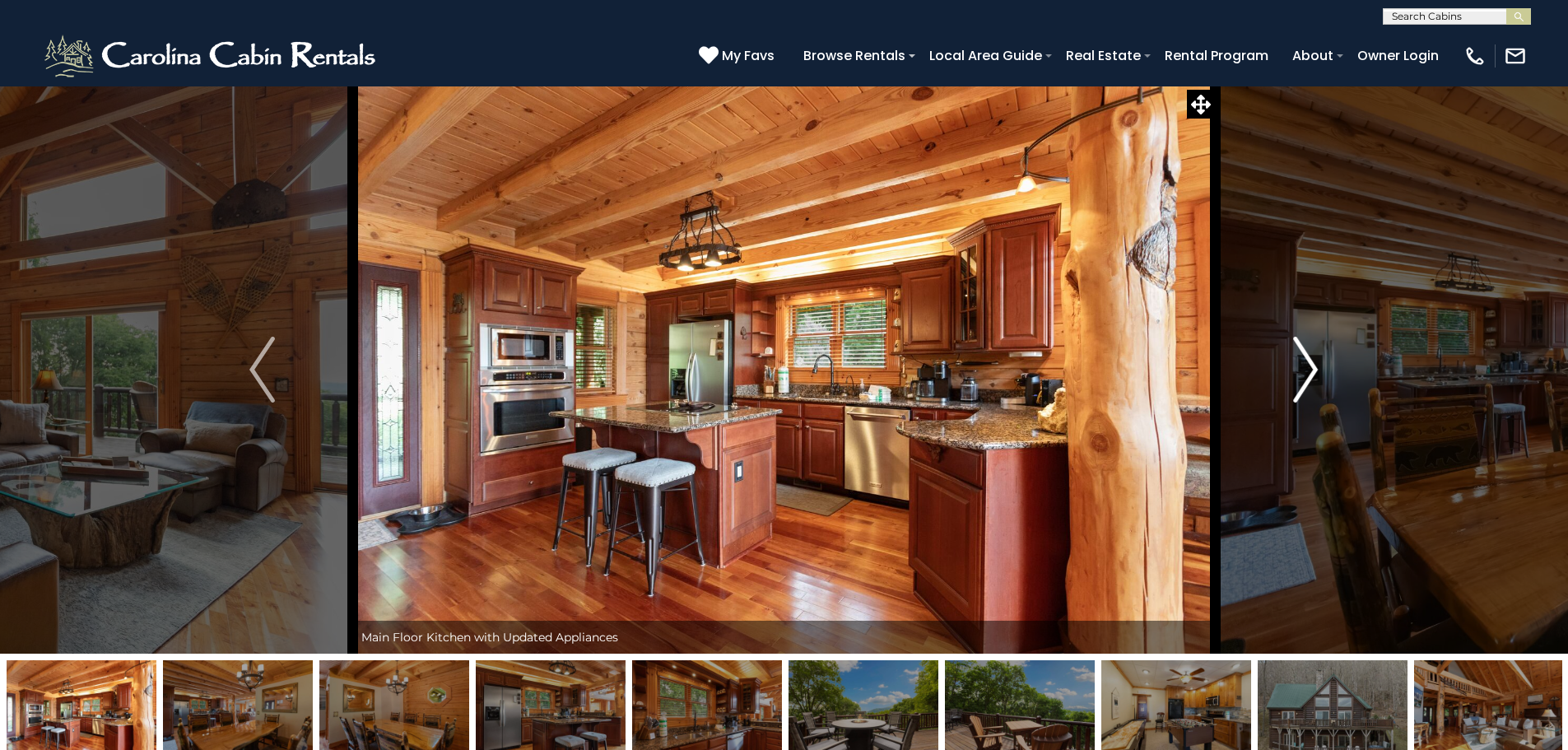
click at [1313, 359] on img "Next" at bounding box center [1305, 369] width 25 height 66
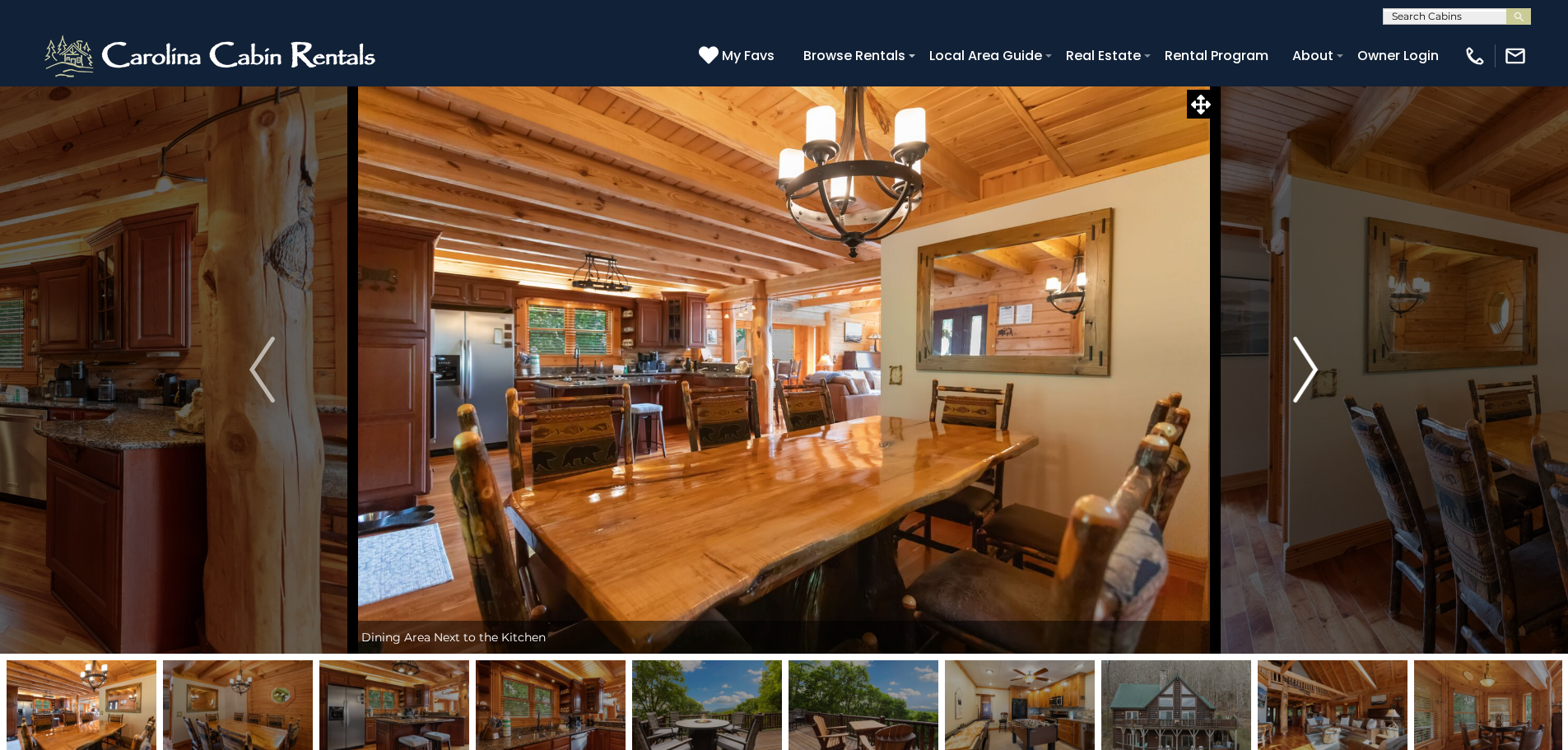
click at [1313, 359] on img "Next" at bounding box center [1305, 369] width 25 height 66
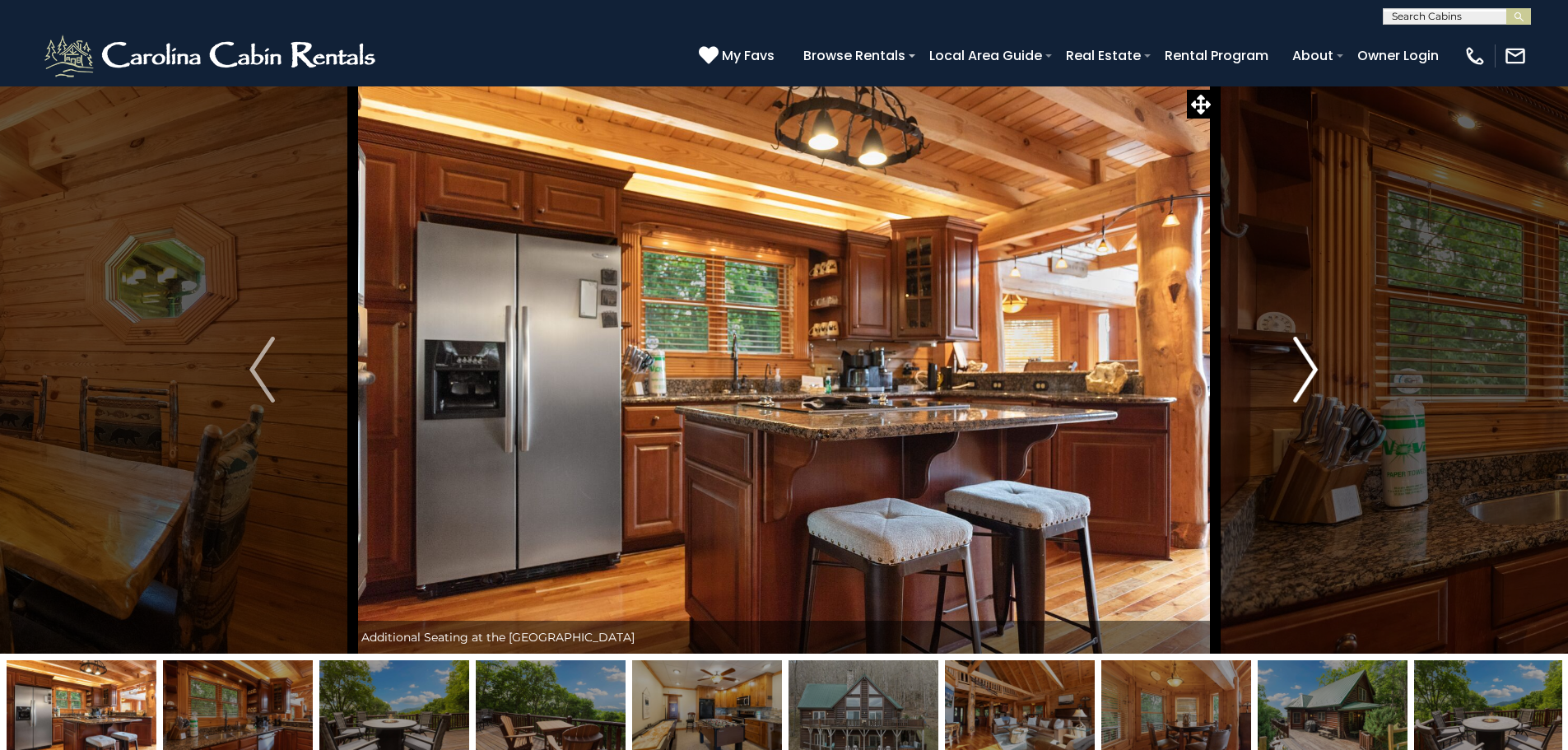
click at [1313, 359] on img "Next" at bounding box center [1305, 369] width 25 height 66
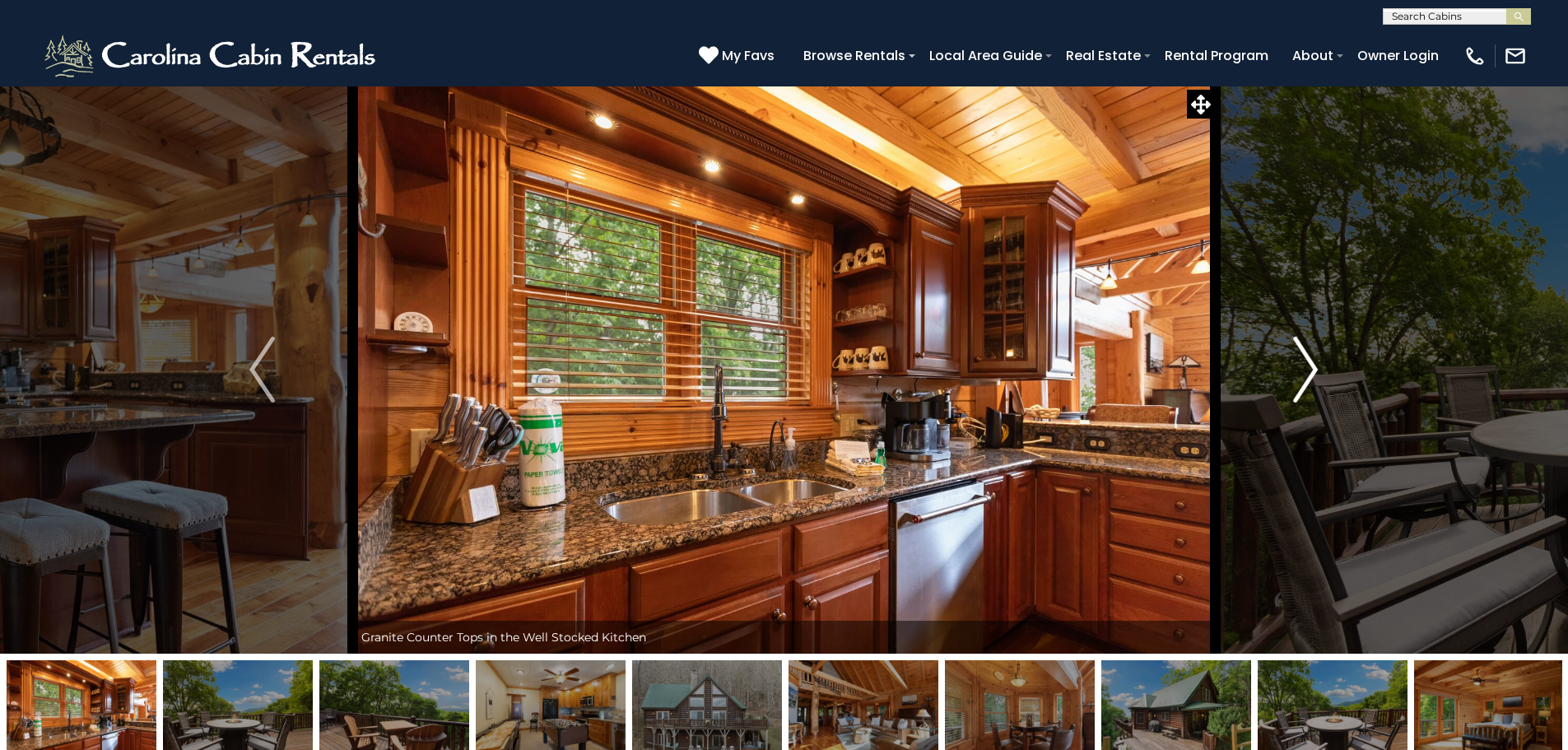
click at [1313, 359] on img "Next" at bounding box center [1305, 369] width 25 height 66
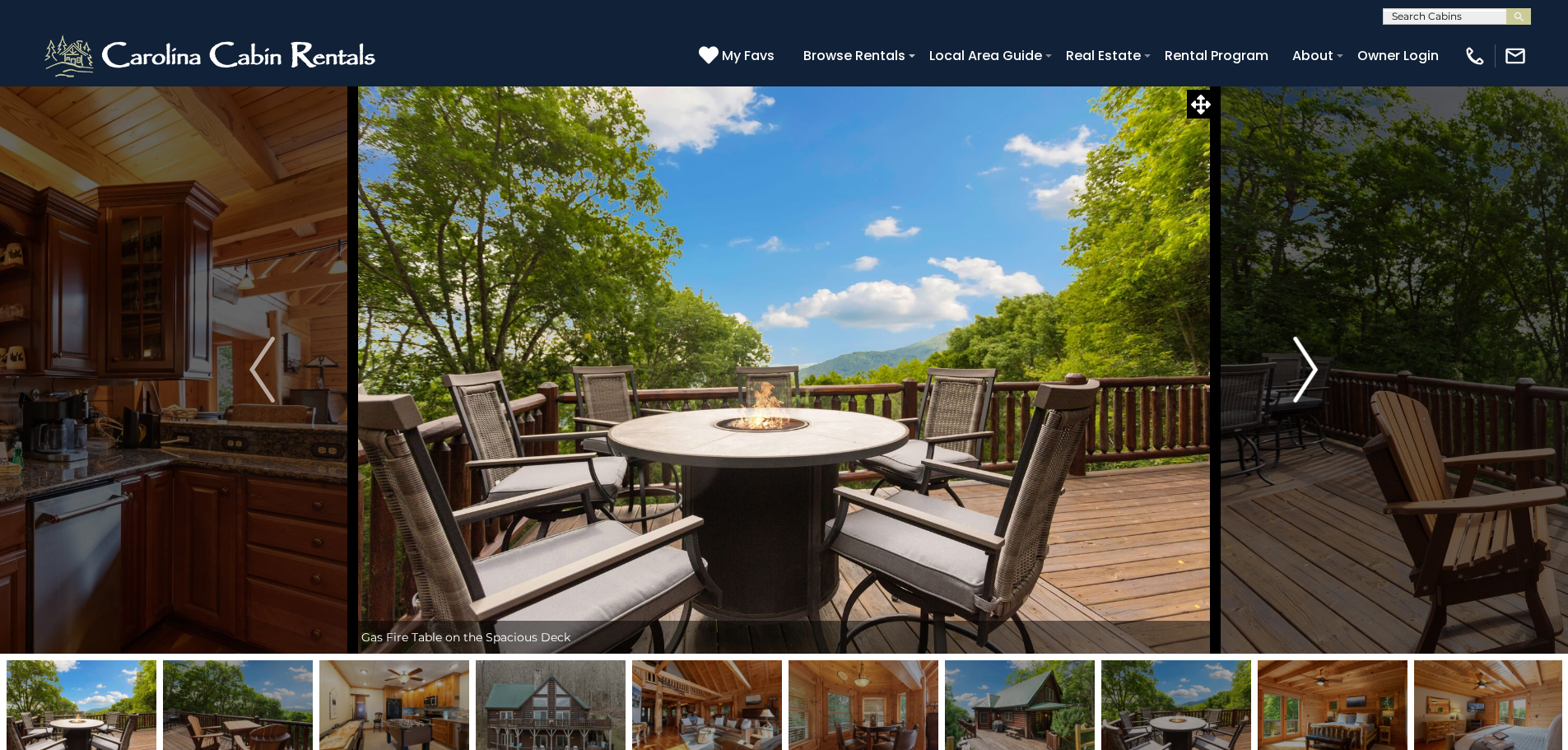
click at [1313, 359] on img "Next" at bounding box center [1305, 369] width 25 height 66
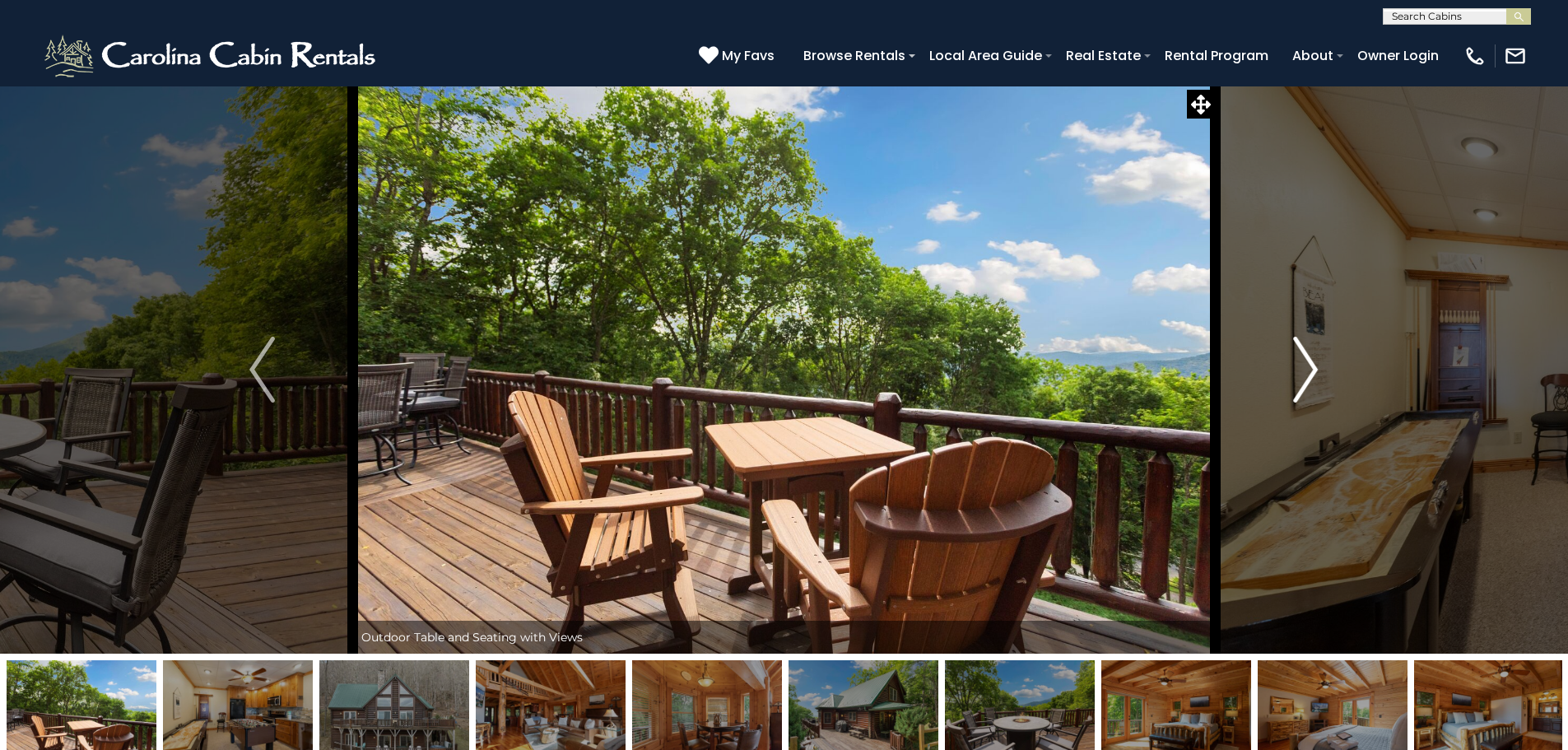
click at [1313, 359] on img "Next" at bounding box center [1305, 369] width 25 height 66
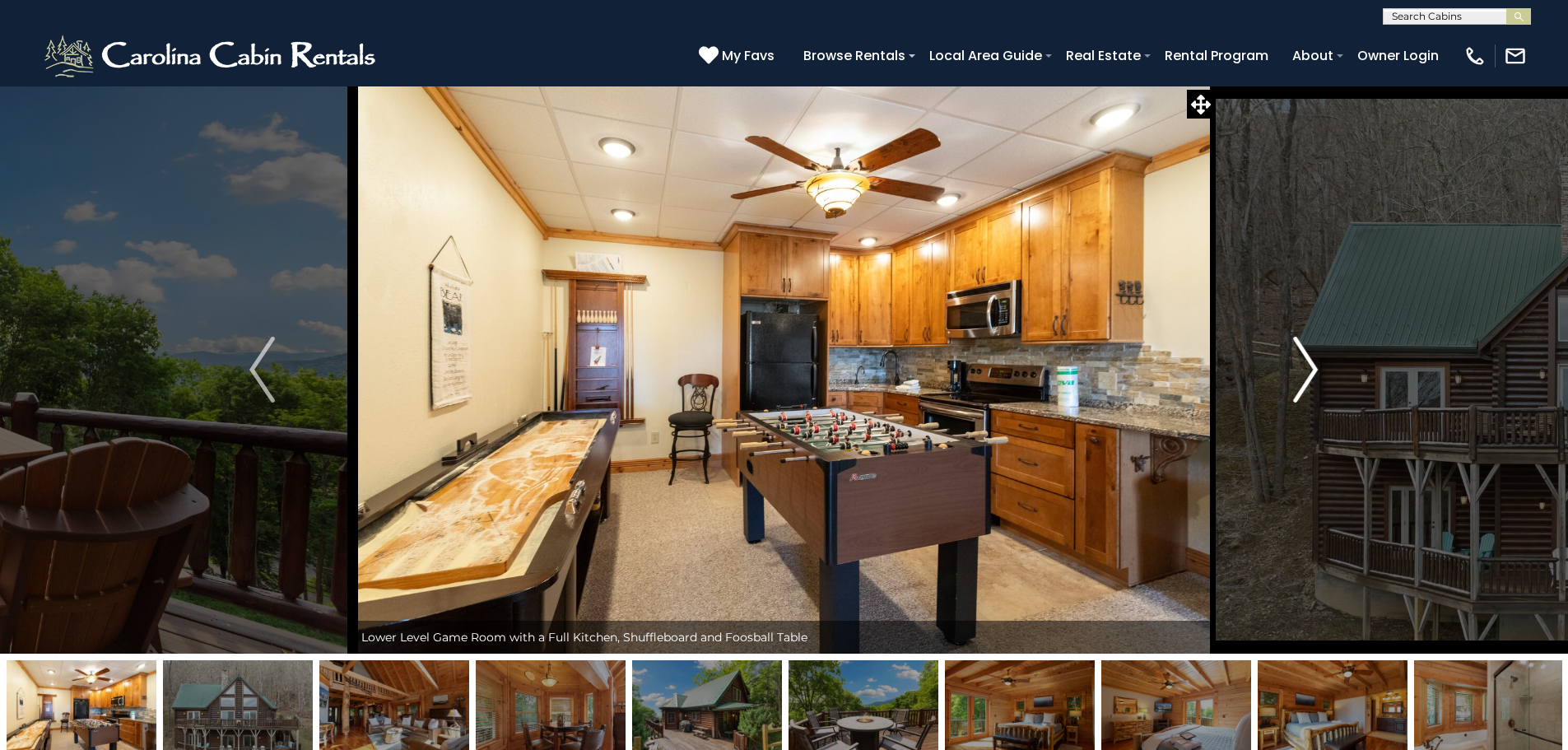
click at [1313, 359] on img "Next" at bounding box center [1305, 369] width 25 height 66
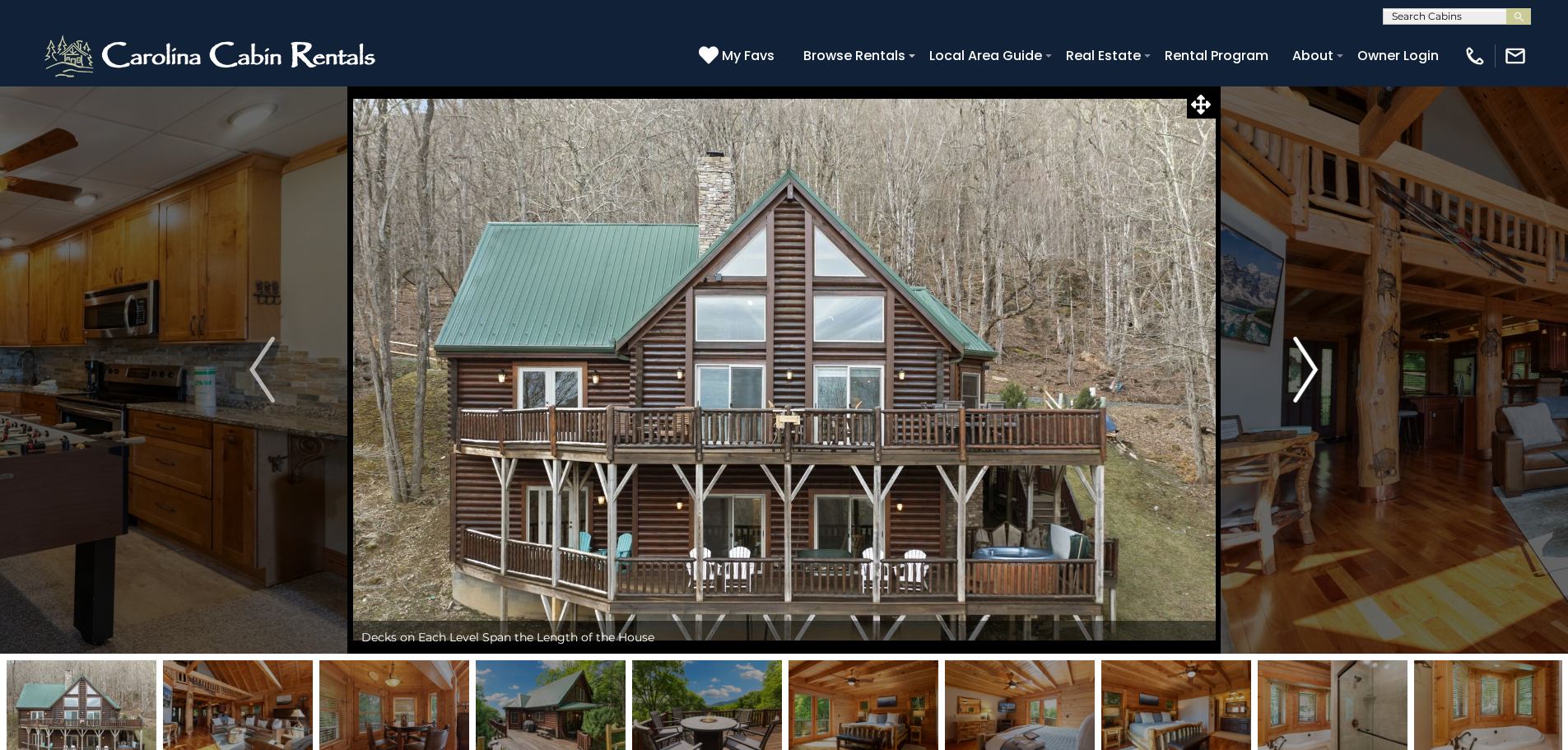
click at [1313, 359] on img "Next" at bounding box center [1305, 369] width 25 height 66
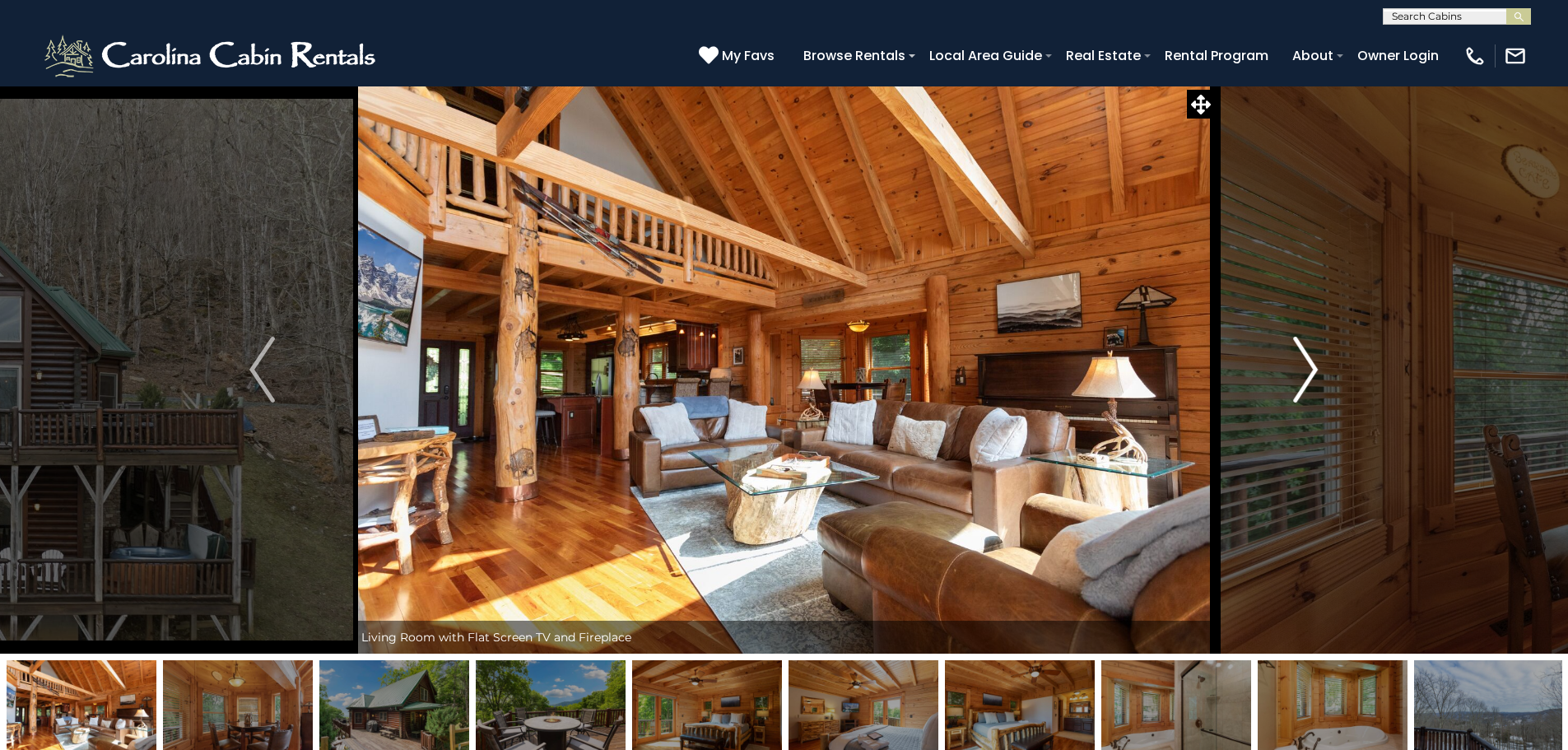
click at [1313, 359] on img "Next" at bounding box center [1305, 369] width 25 height 66
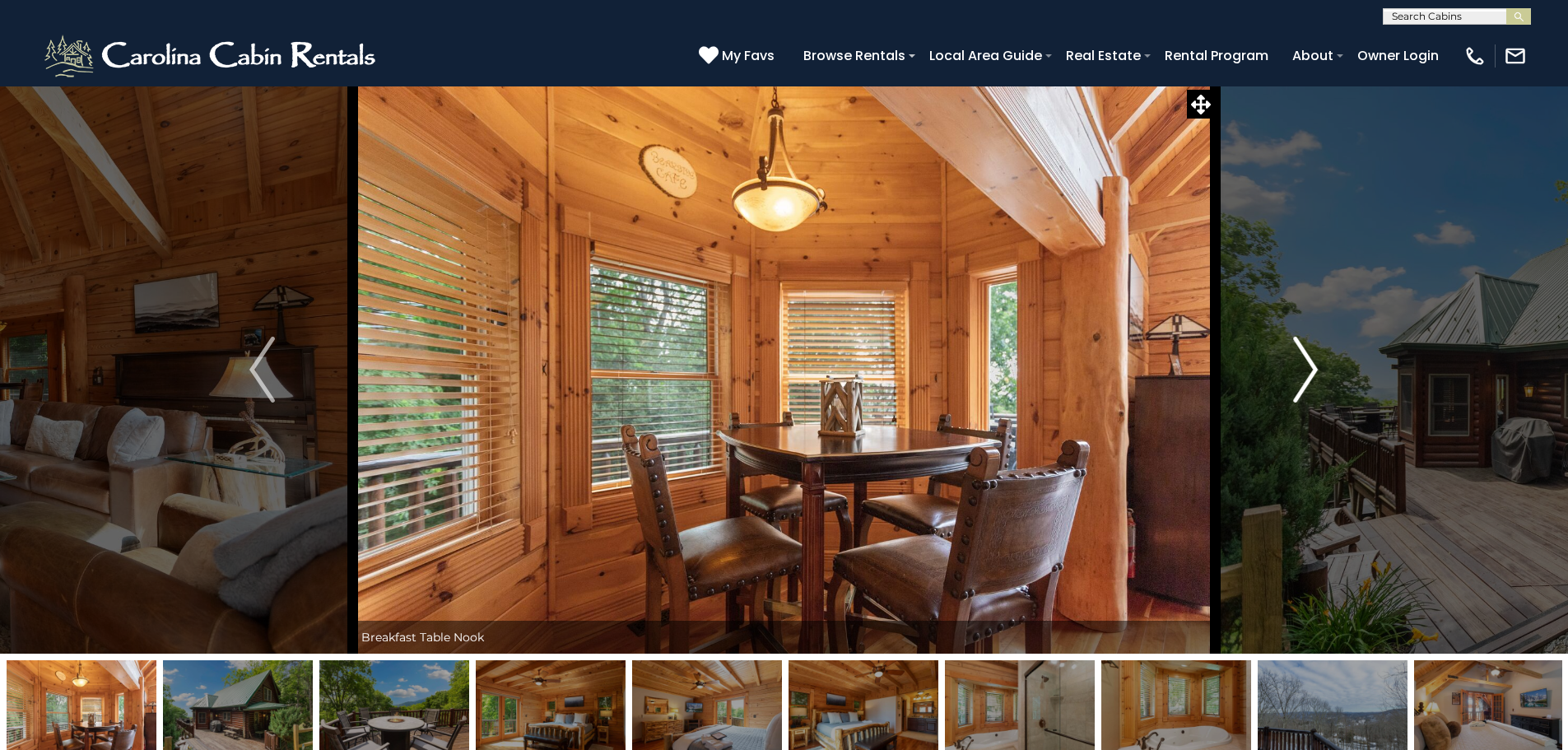
click at [1313, 359] on img "Next" at bounding box center [1305, 369] width 25 height 66
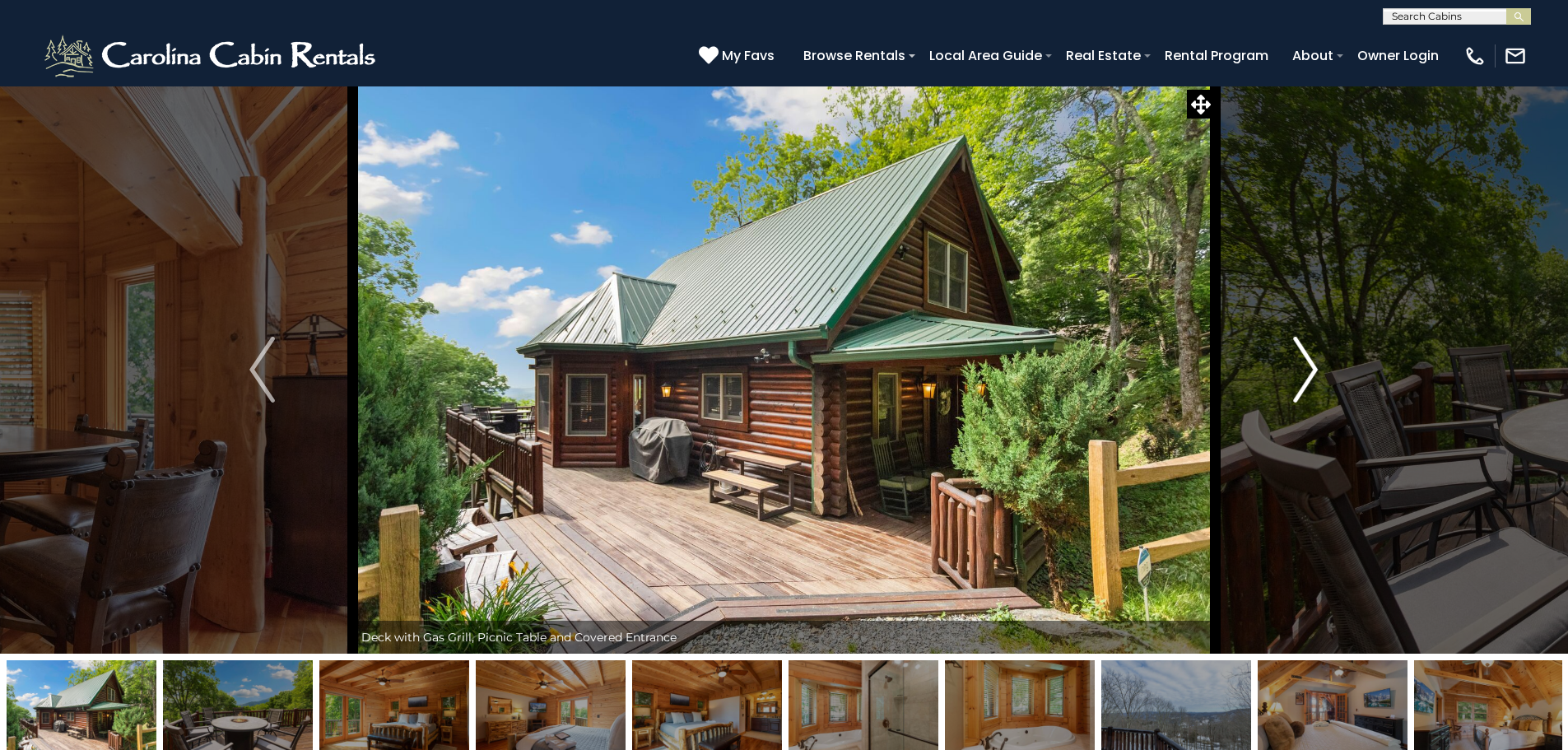
click at [1313, 359] on img "Next" at bounding box center [1305, 369] width 25 height 66
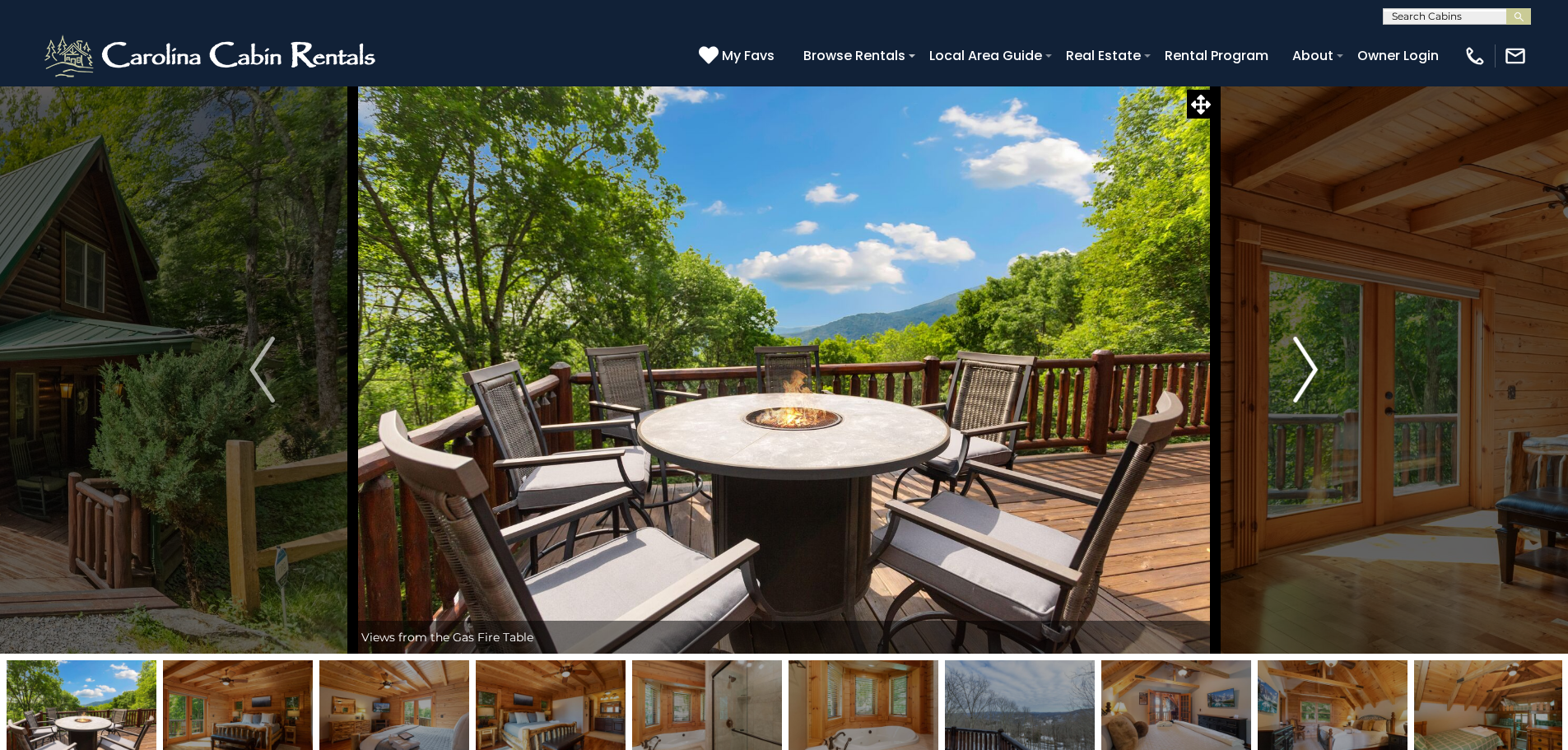
click at [1313, 359] on img "Next" at bounding box center [1305, 369] width 25 height 66
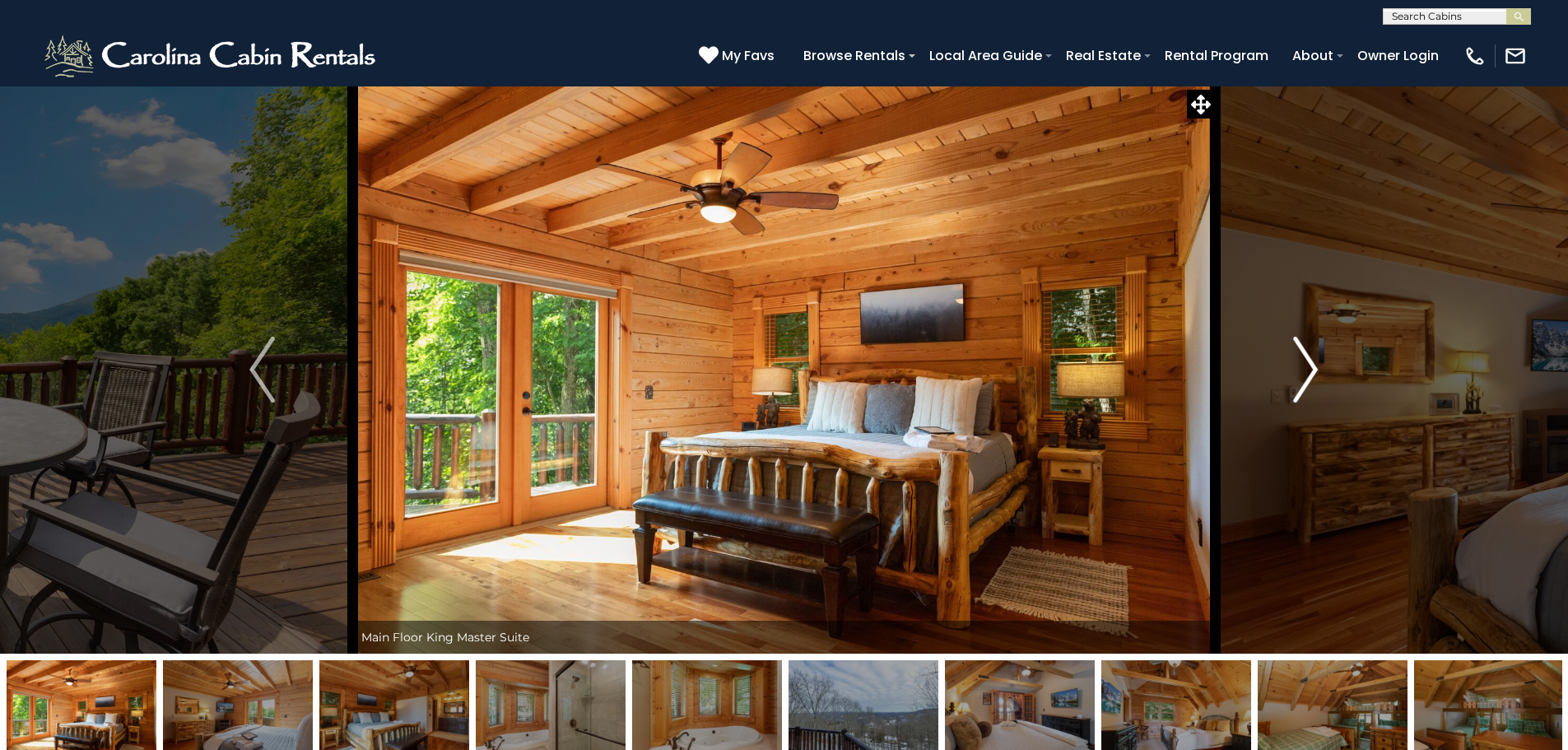
click at [1313, 359] on img "Next" at bounding box center [1305, 369] width 25 height 66
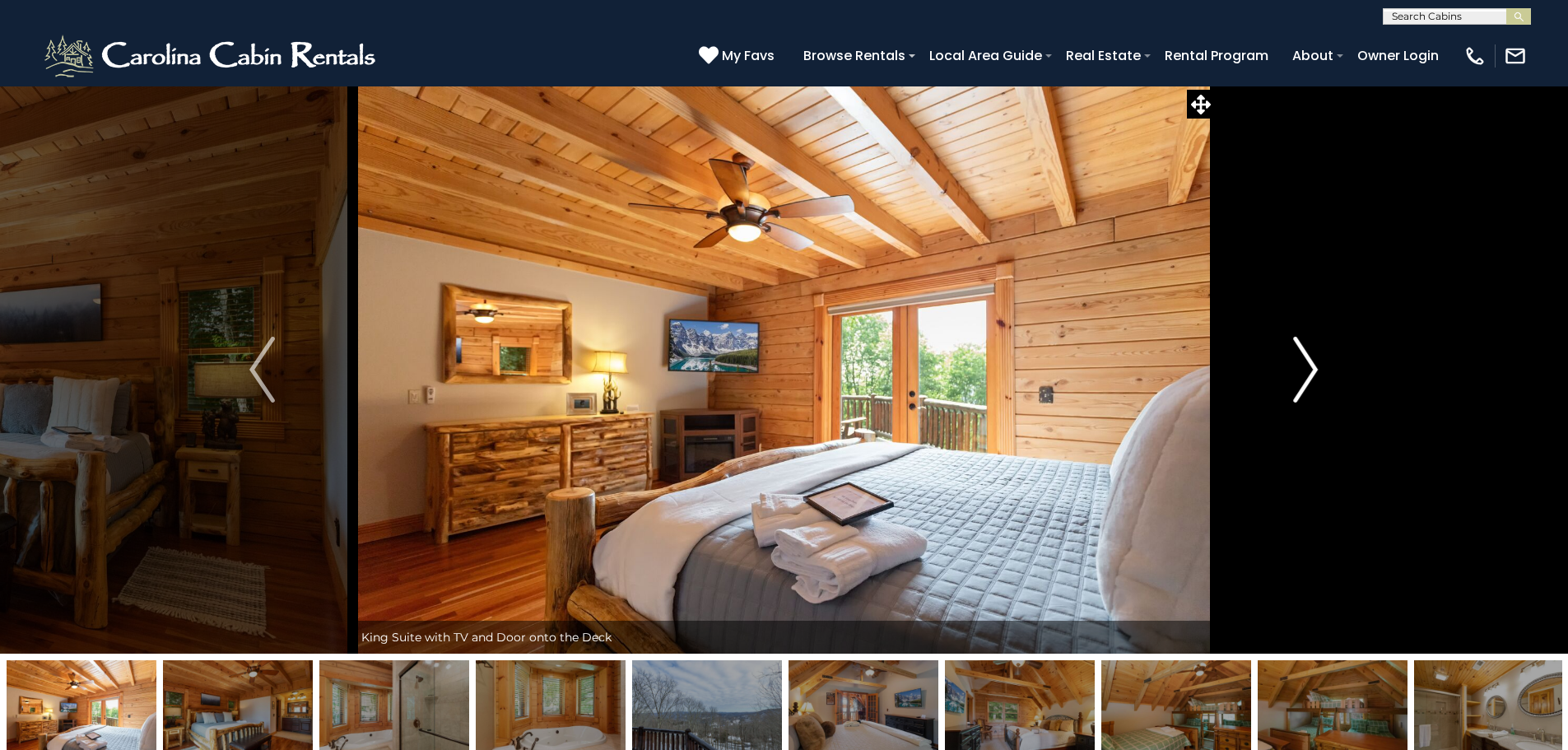
click at [1313, 359] on img "Next" at bounding box center [1305, 369] width 25 height 66
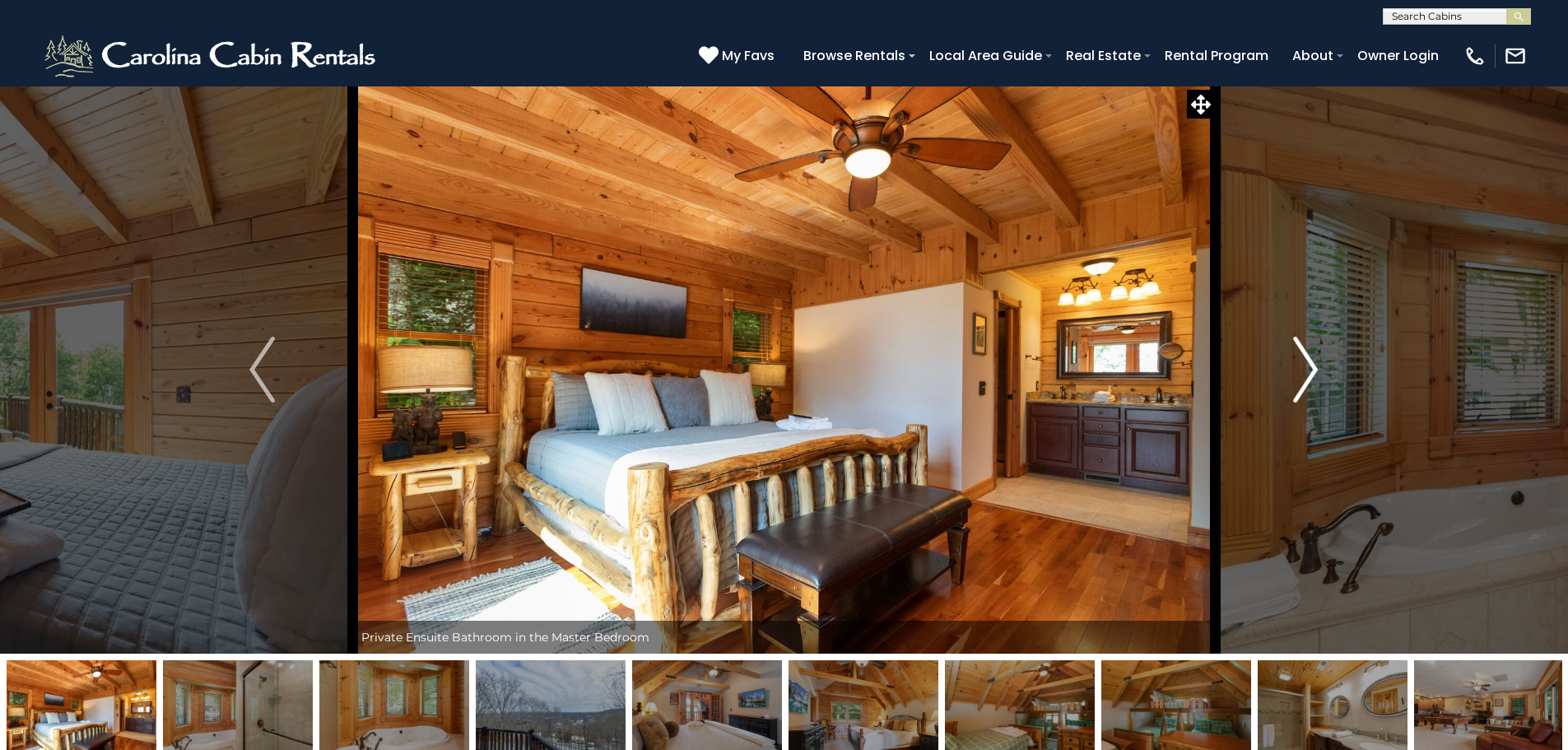
click at [1313, 359] on img "Next" at bounding box center [1305, 369] width 25 height 66
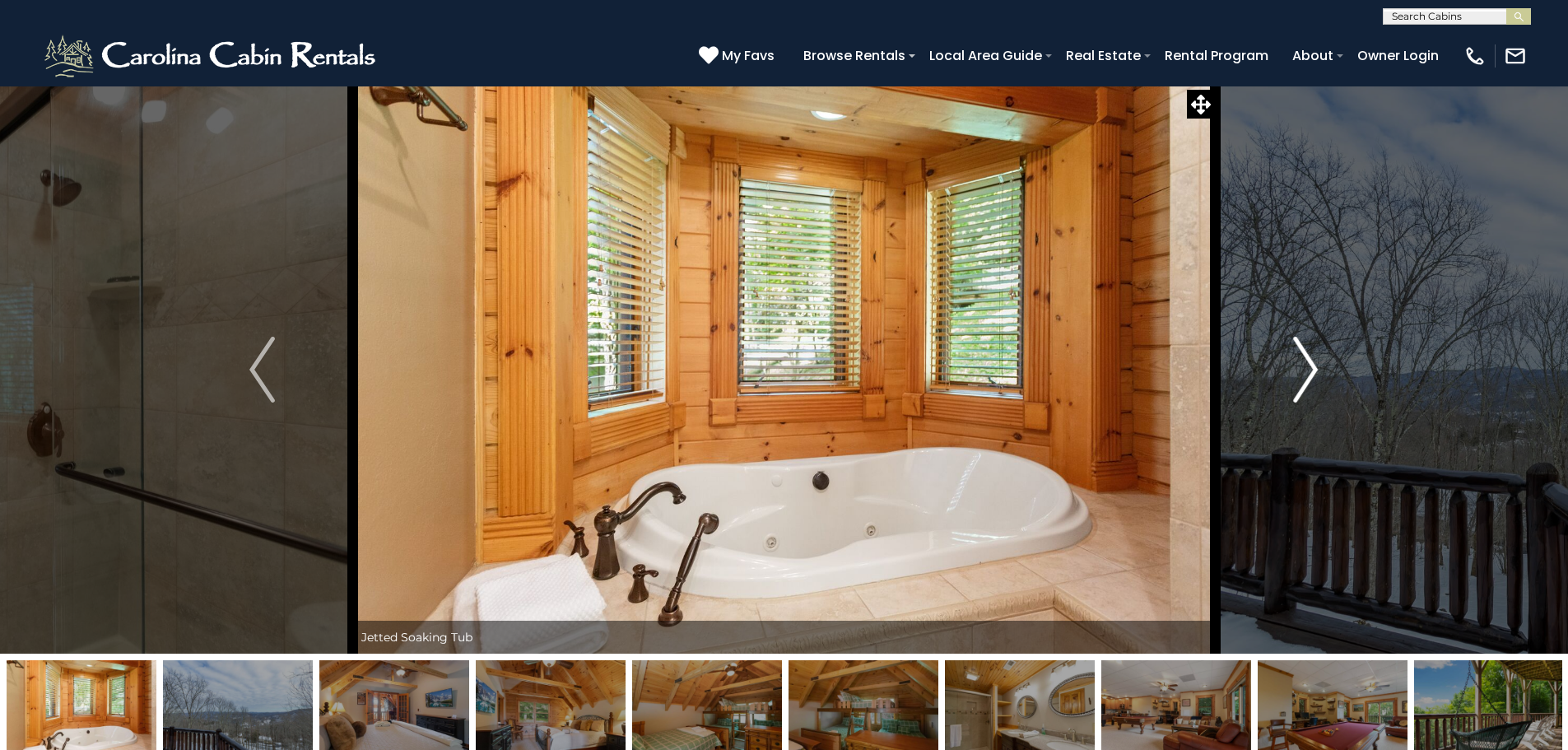
click at [1313, 359] on img "Next" at bounding box center [1305, 369] width 25 height 66
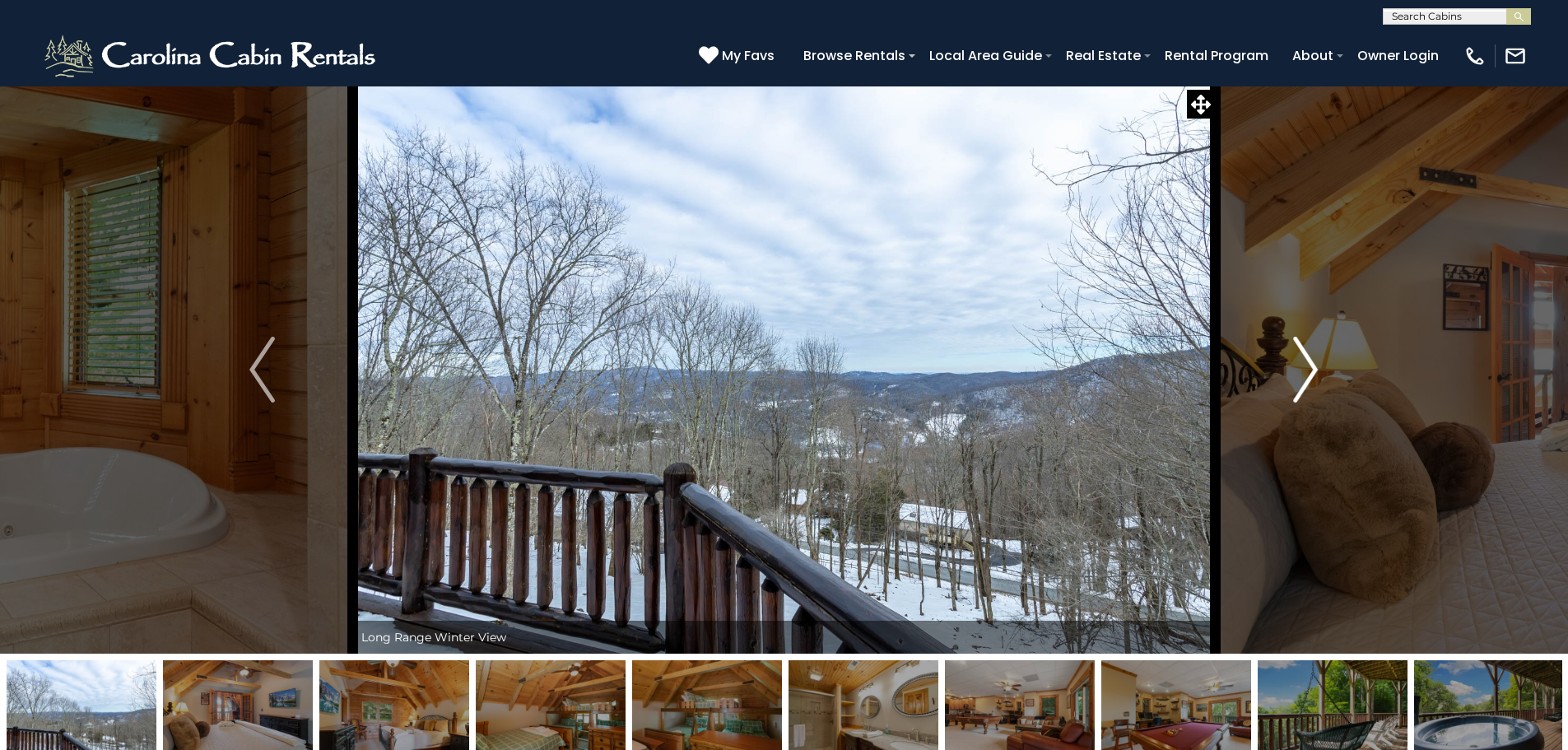
click at [1313, 359] on img "Next" at bounding box center [1305, 369] width 25 height 66
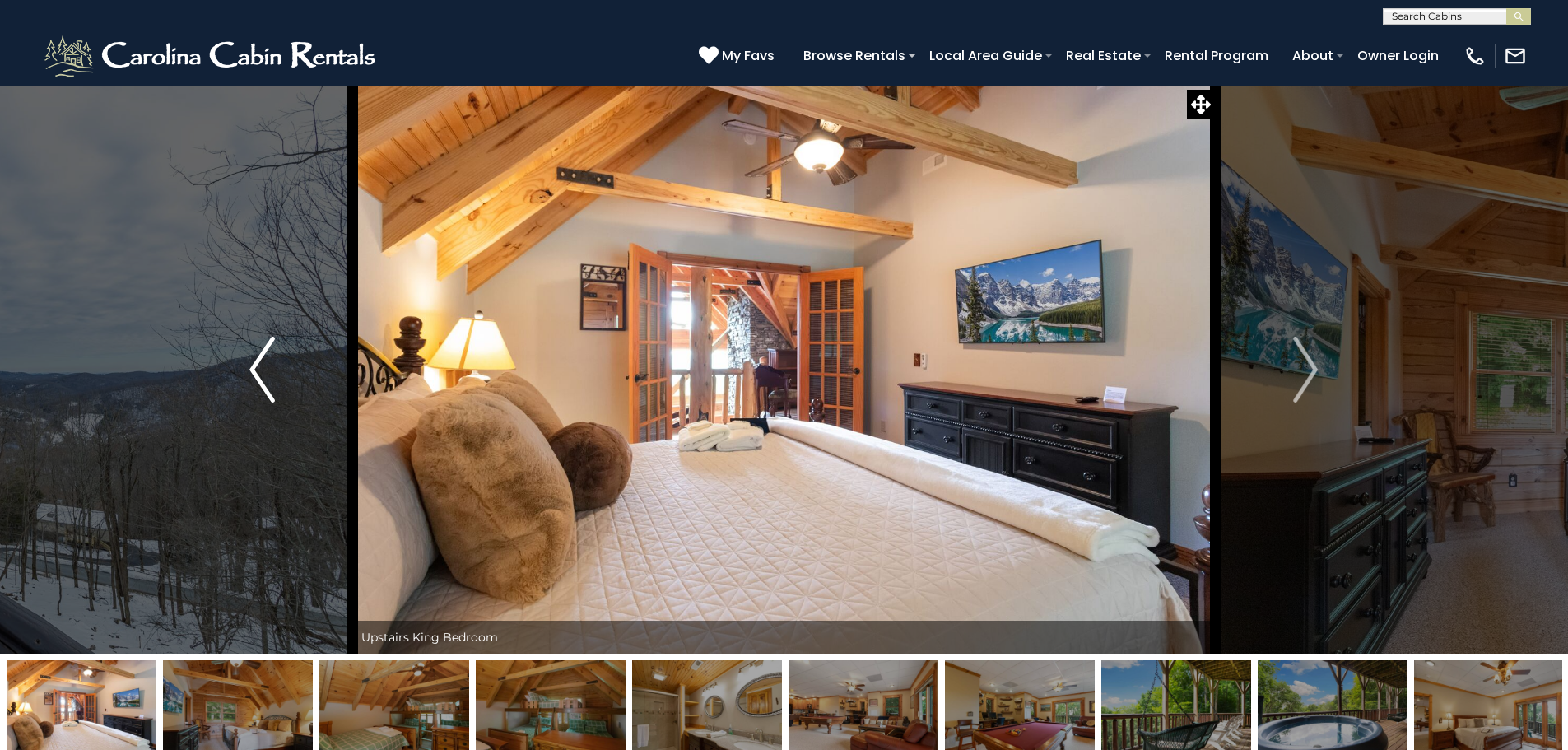
drag, startPoint x: 245, startPoint y: 380, endPoint x: 254, endPoint y: 377, distance: 9.5
click at [248, 379] on button "Previous" at bounding box center [261, 369] width 181 height 568
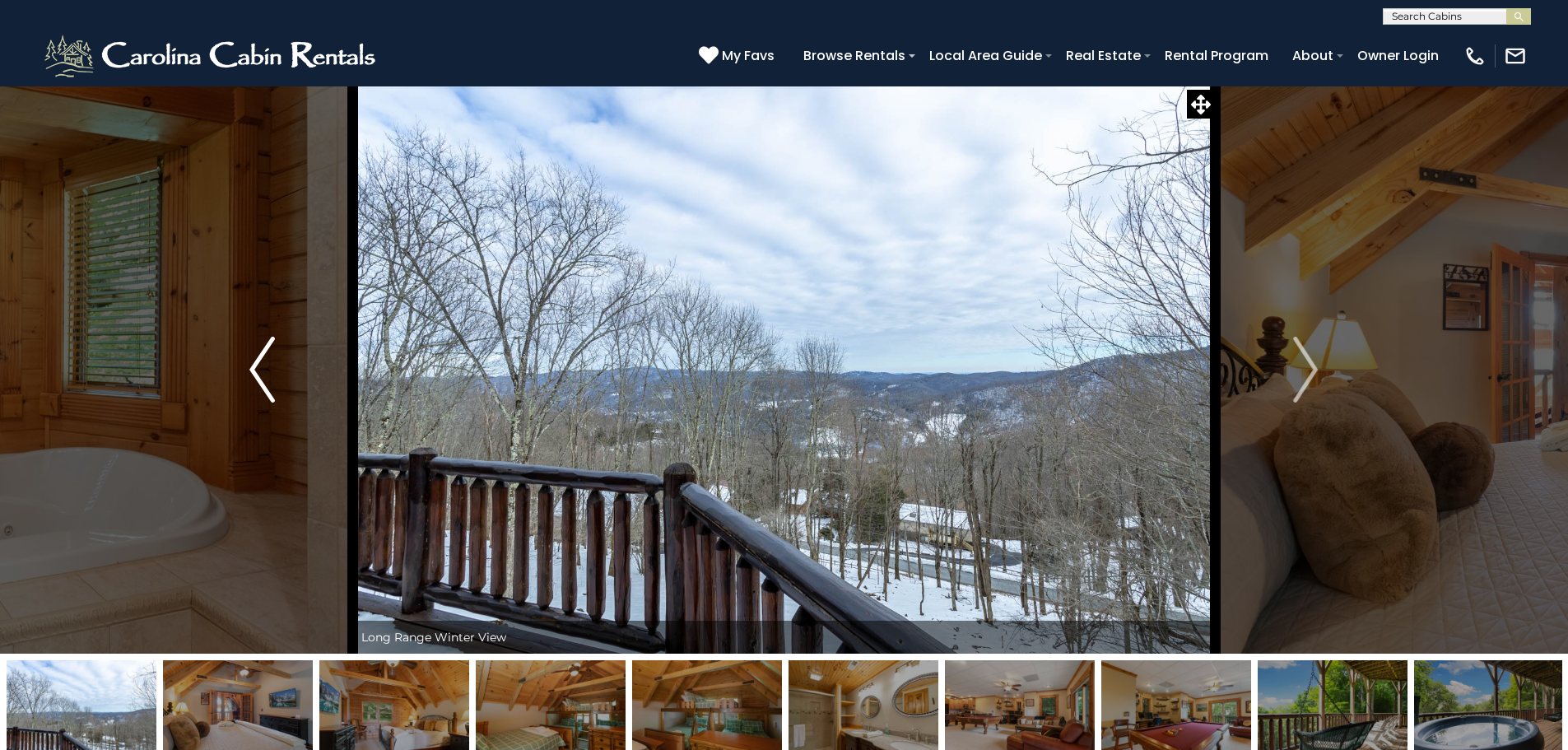
click at [278, 383] on button "Previous" at bounding box center [261, 369] width 181 height 568
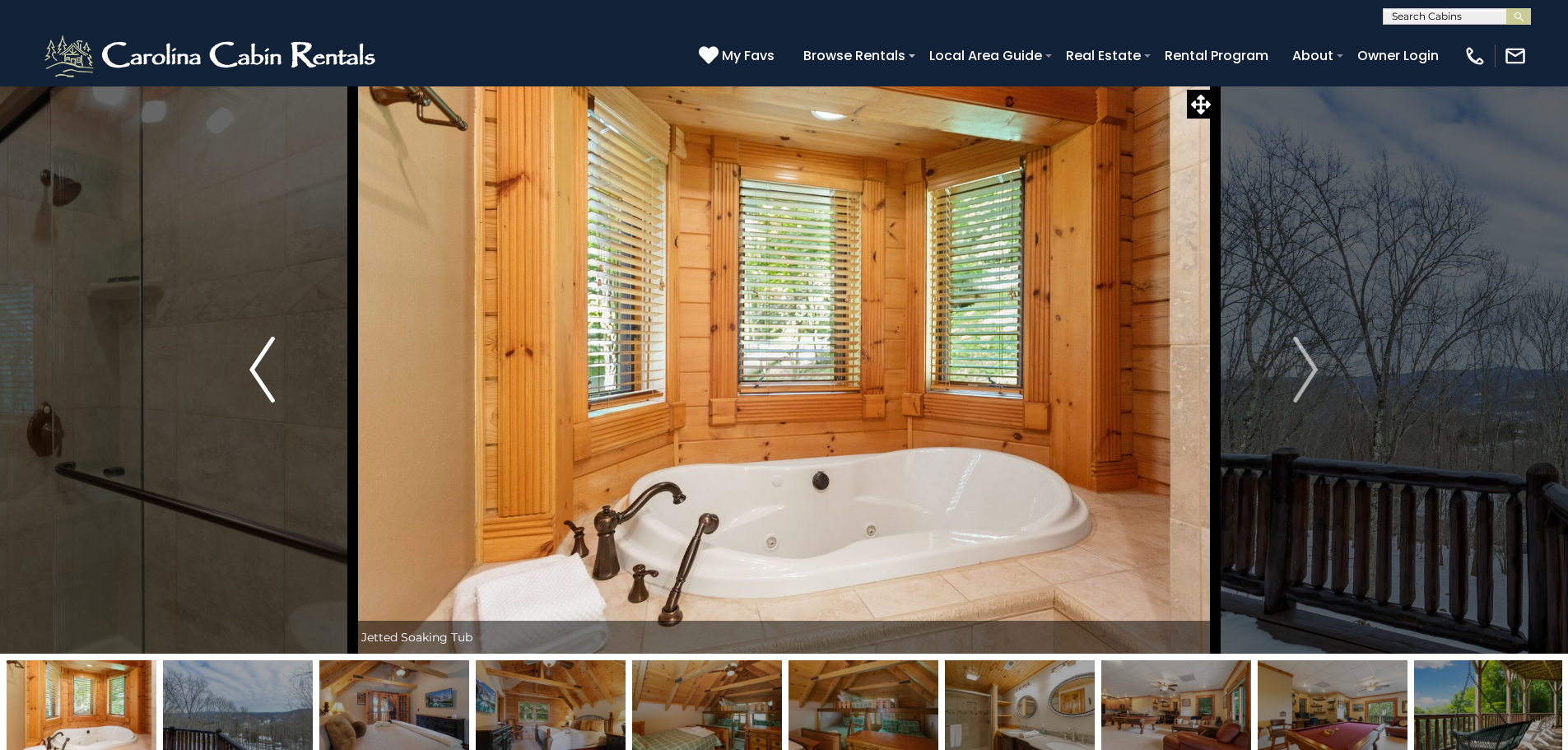
click at [278, 383] on button "Previous" at bounding box center [261, 369] width 181 height 568
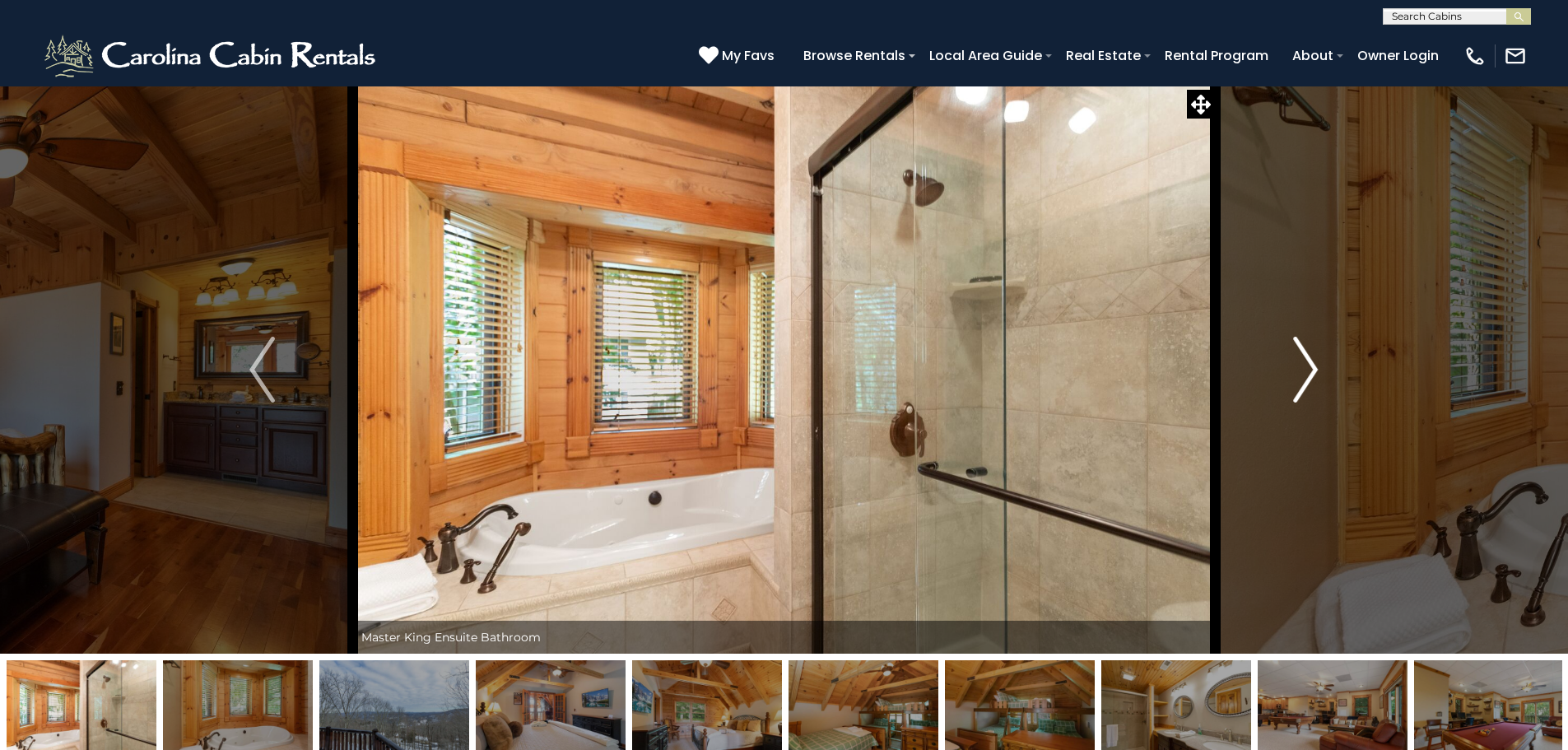
click at [1322, 369] on button "Next" at bounding box center [1305, 369] width 181 height 568
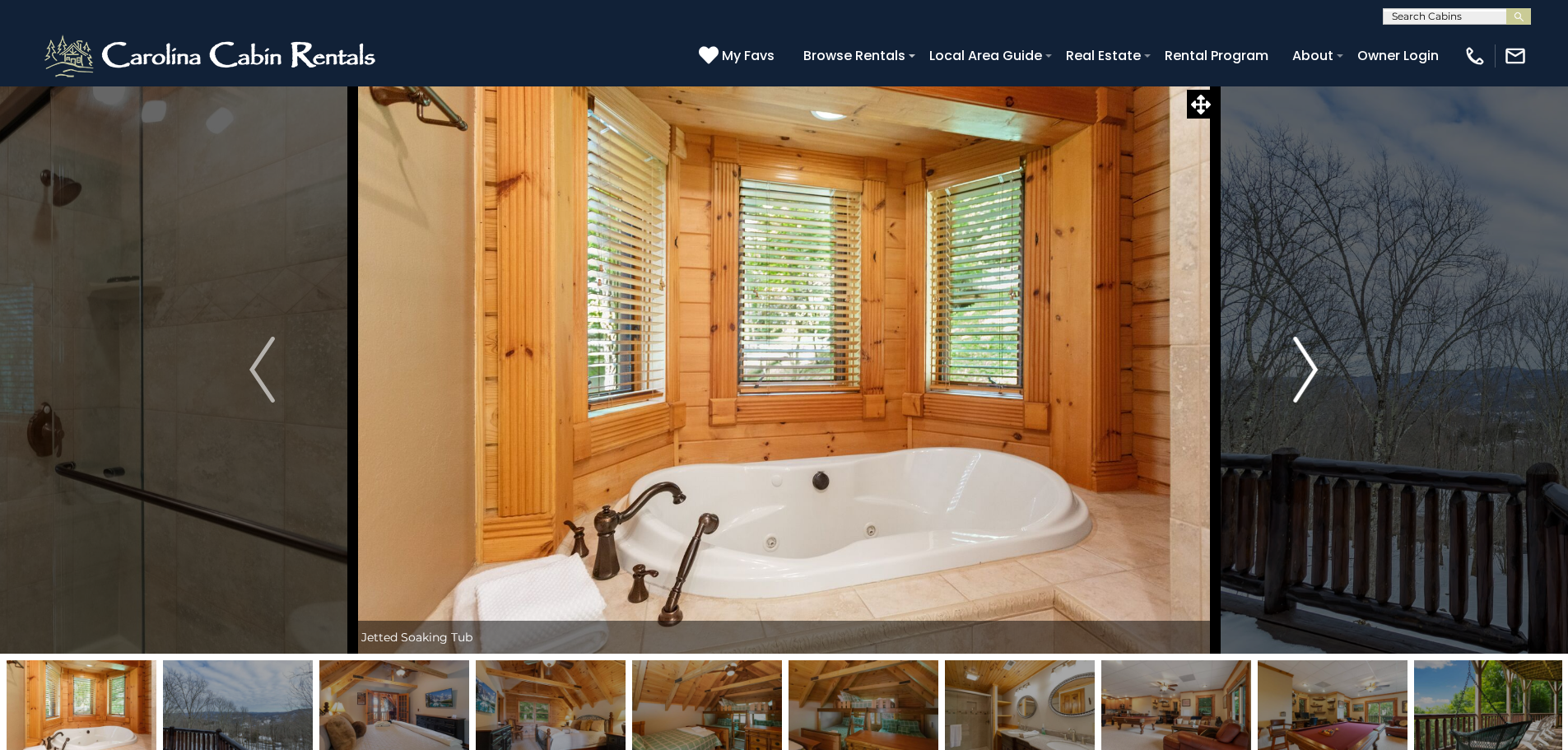
click at [1322, 369] on button "Next" at bounding box center [1305, 369] width 181 height 568
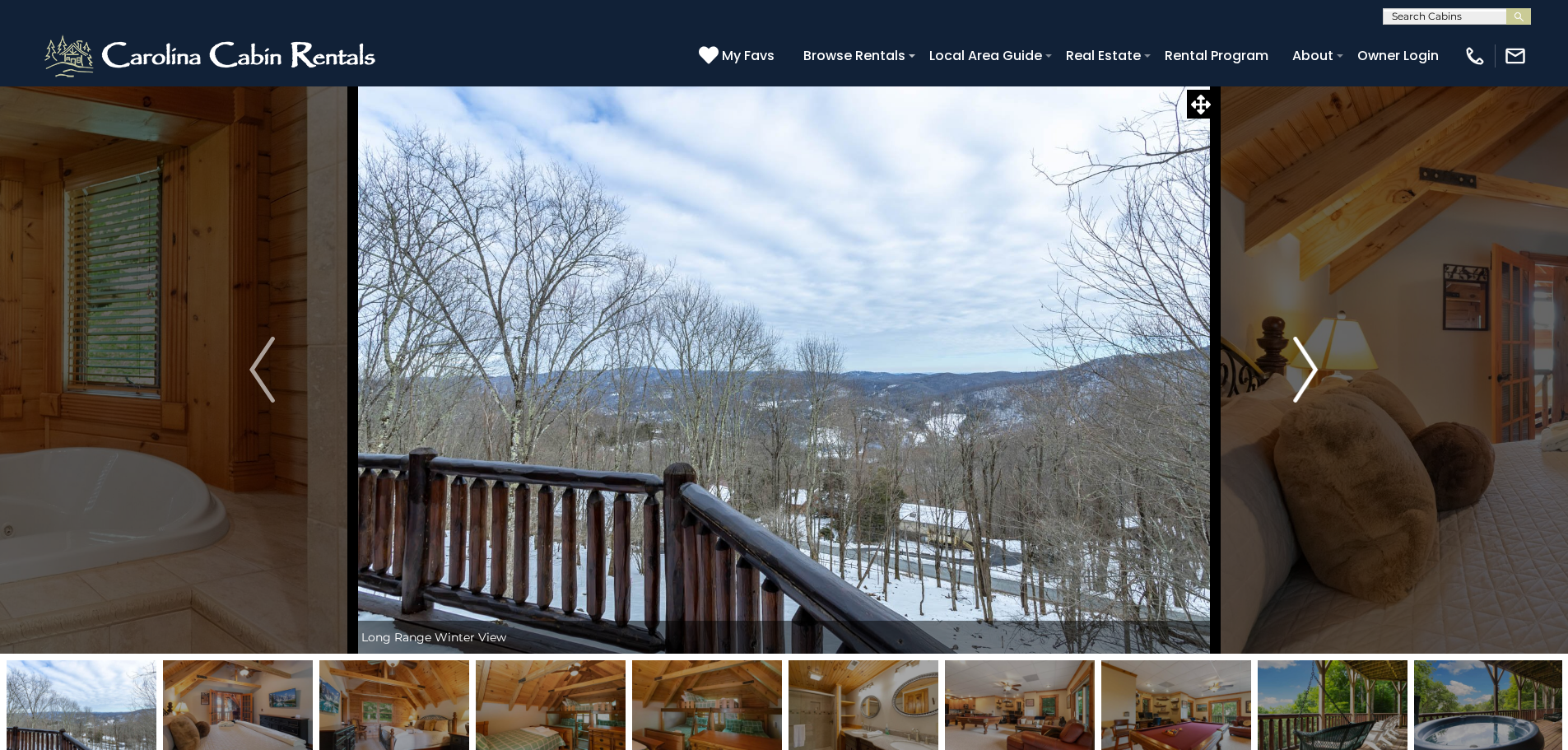
click at [1322, 369] on button "Next" at bounding box center [1305, 369] width 181 height 568
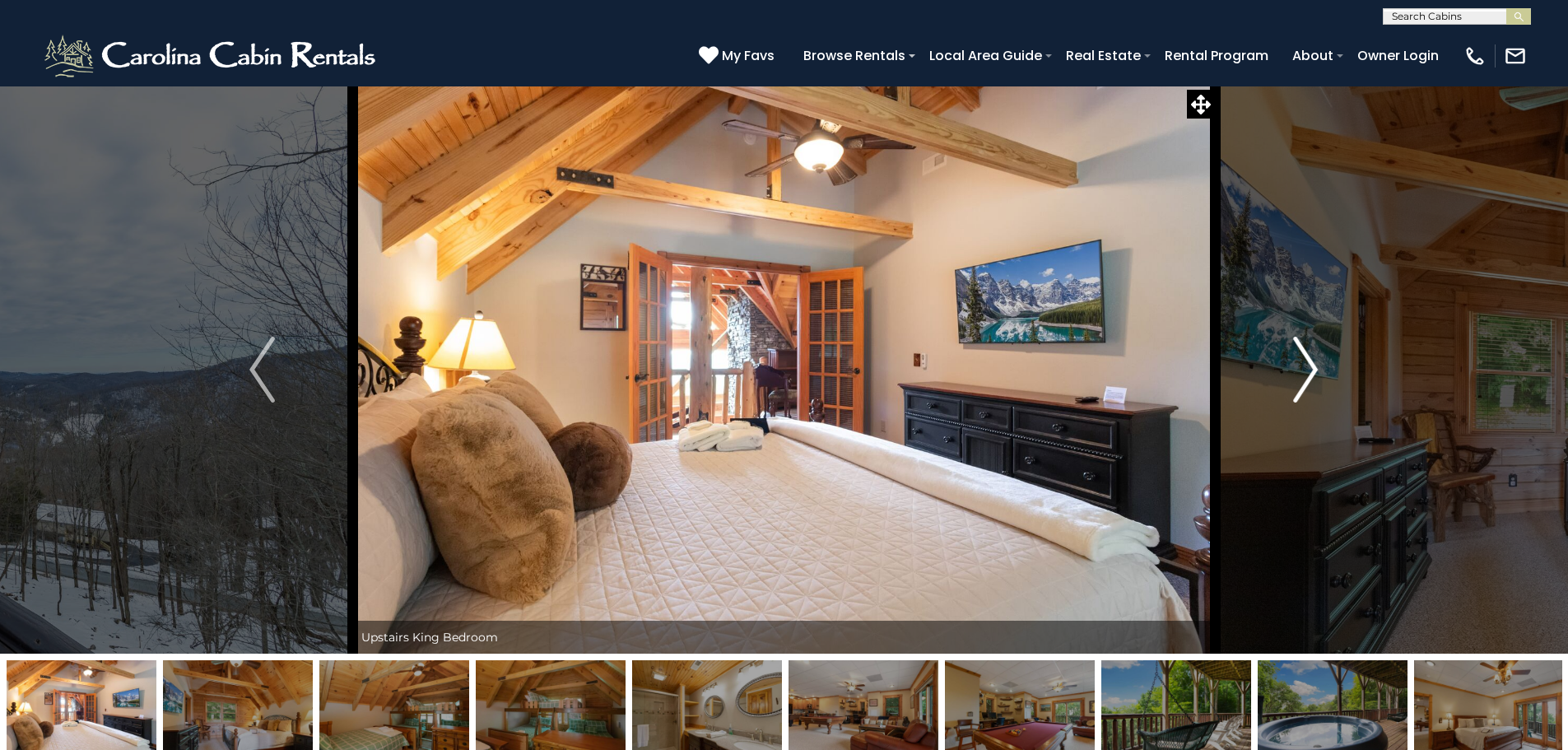
click at [1322, 369] on button "Next" at bounding box center [1305, 369] width 181 height 568
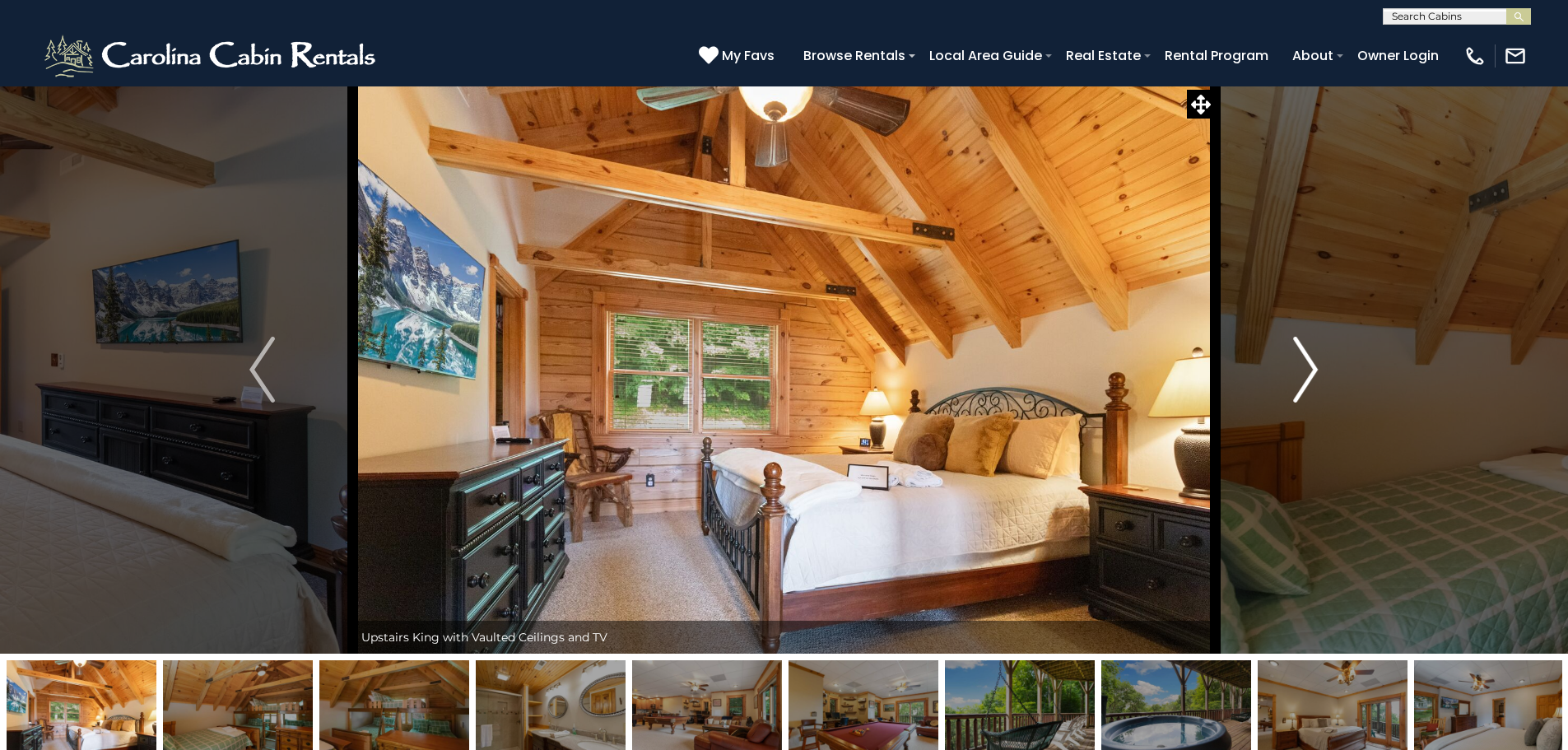
click at [1322, 369] on button "Next" at bounding box center [1305, 369] width 181 height 568
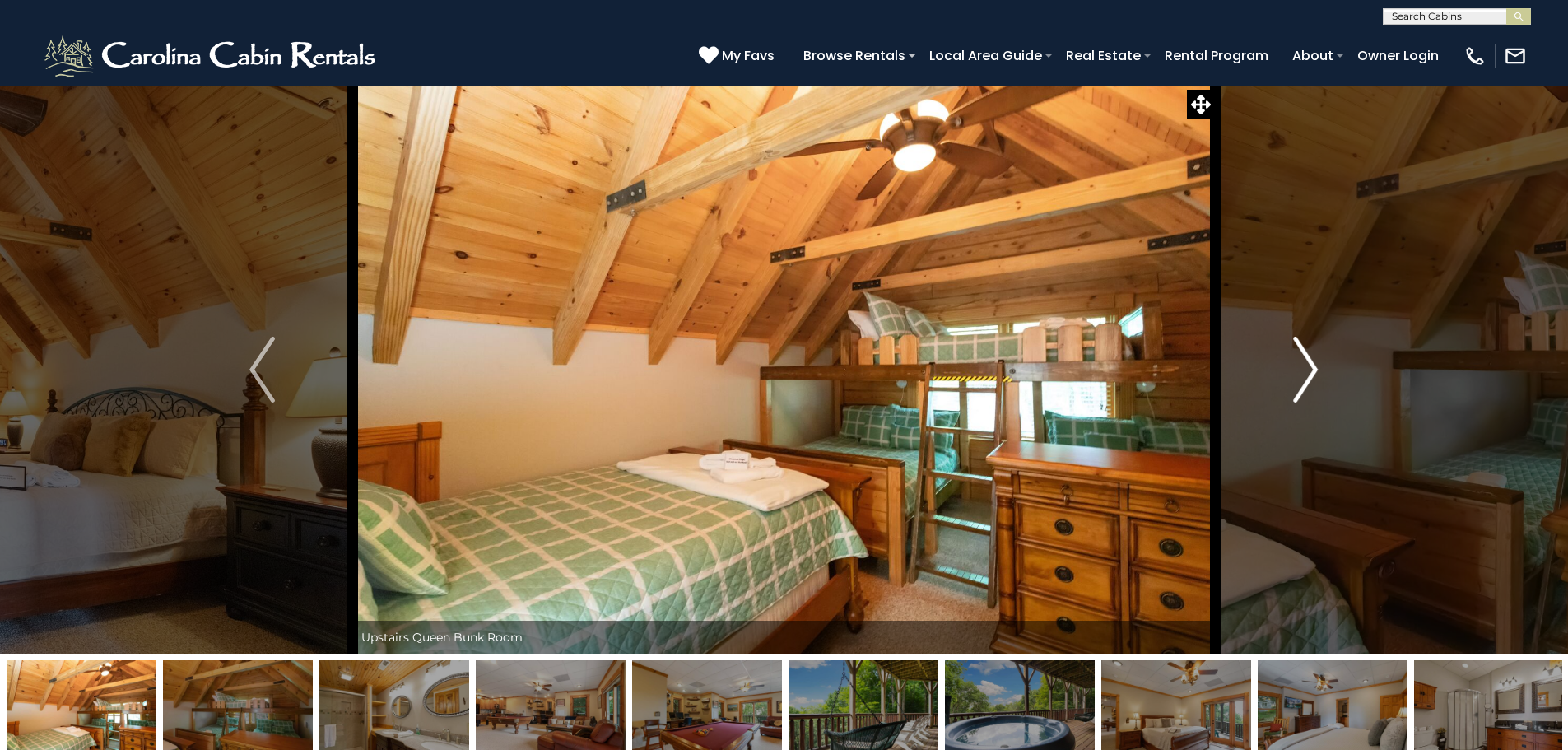
click at [1322, 369] on button "Next" at bounding box center [1305, 369] width 181 height 568
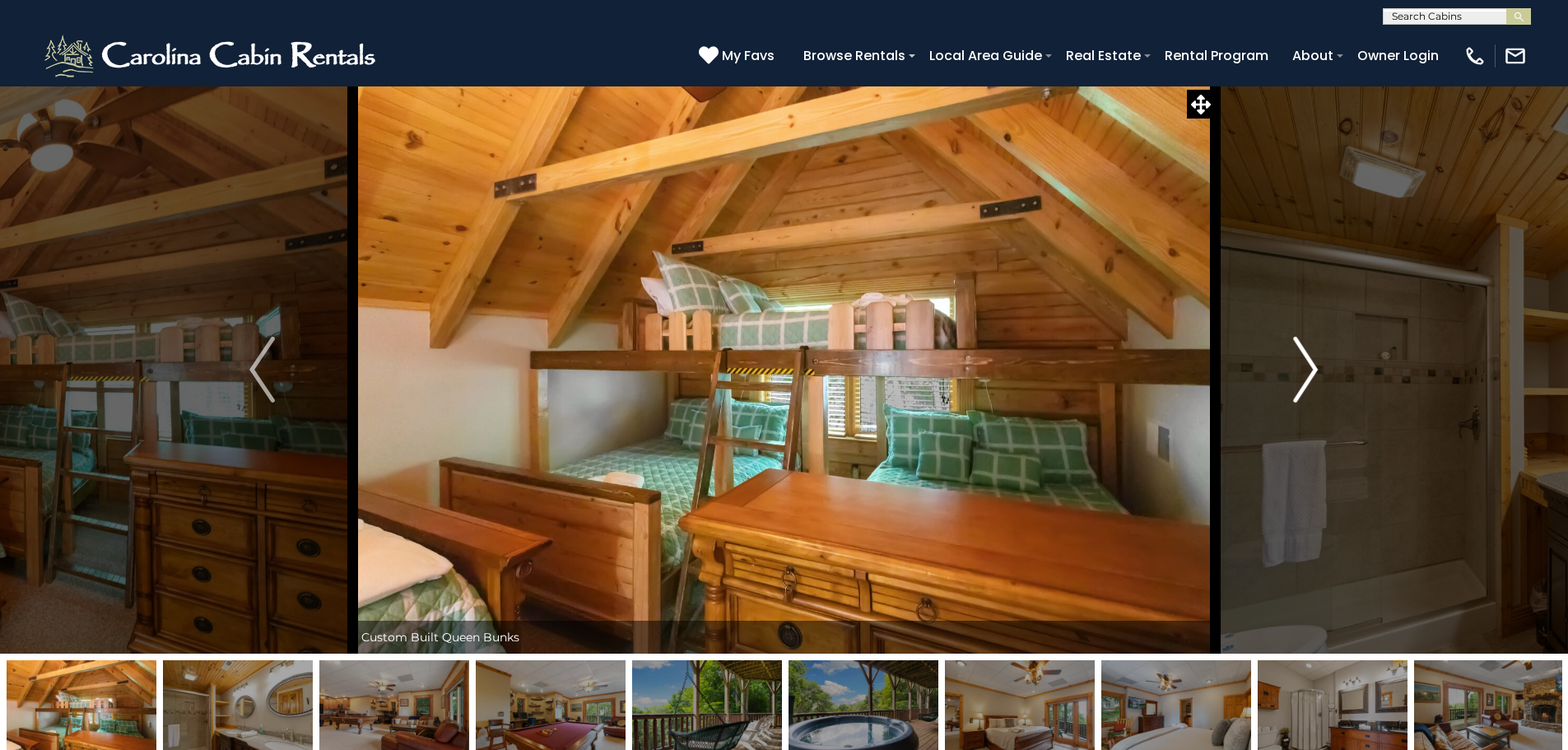
click at [1322, 369] on button "Next" at bounding box center [1305, 369] width 181 height 568
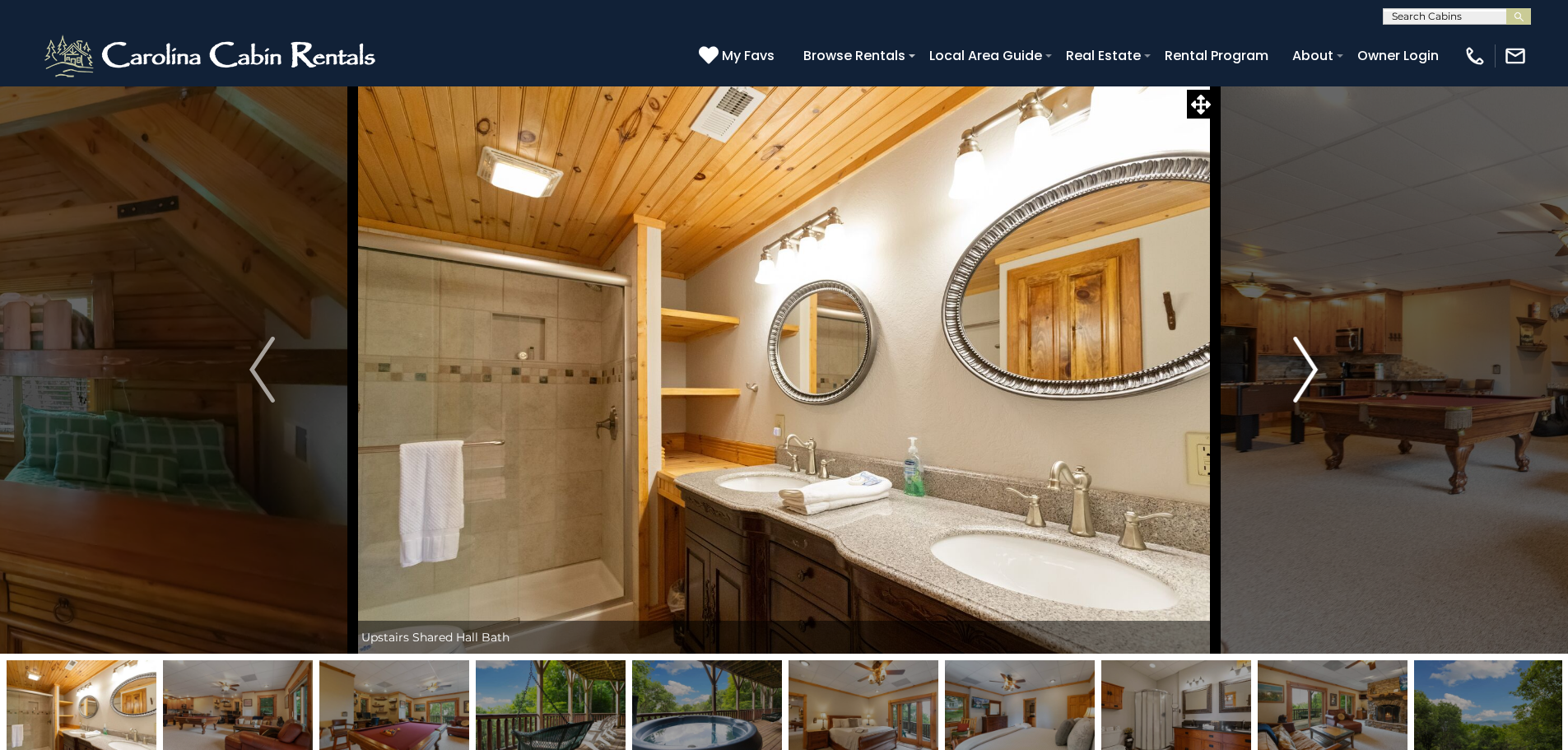
click at [1322, 369] on button "Next" at bounding box center [1305, 369] width 181 height 568
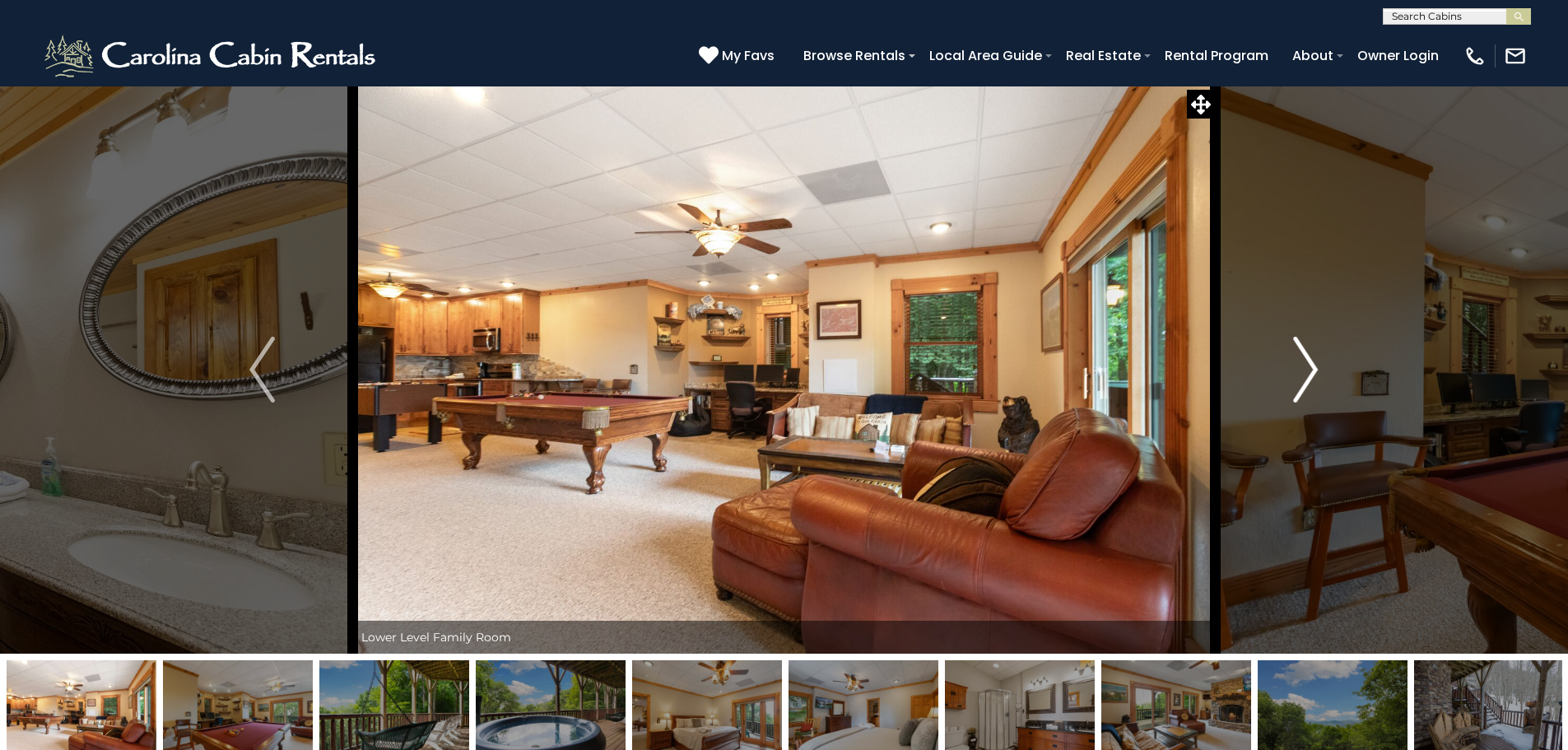
click at [1322, 369] on button "Next" at bounding box center [1305, 369] width 181 height 568
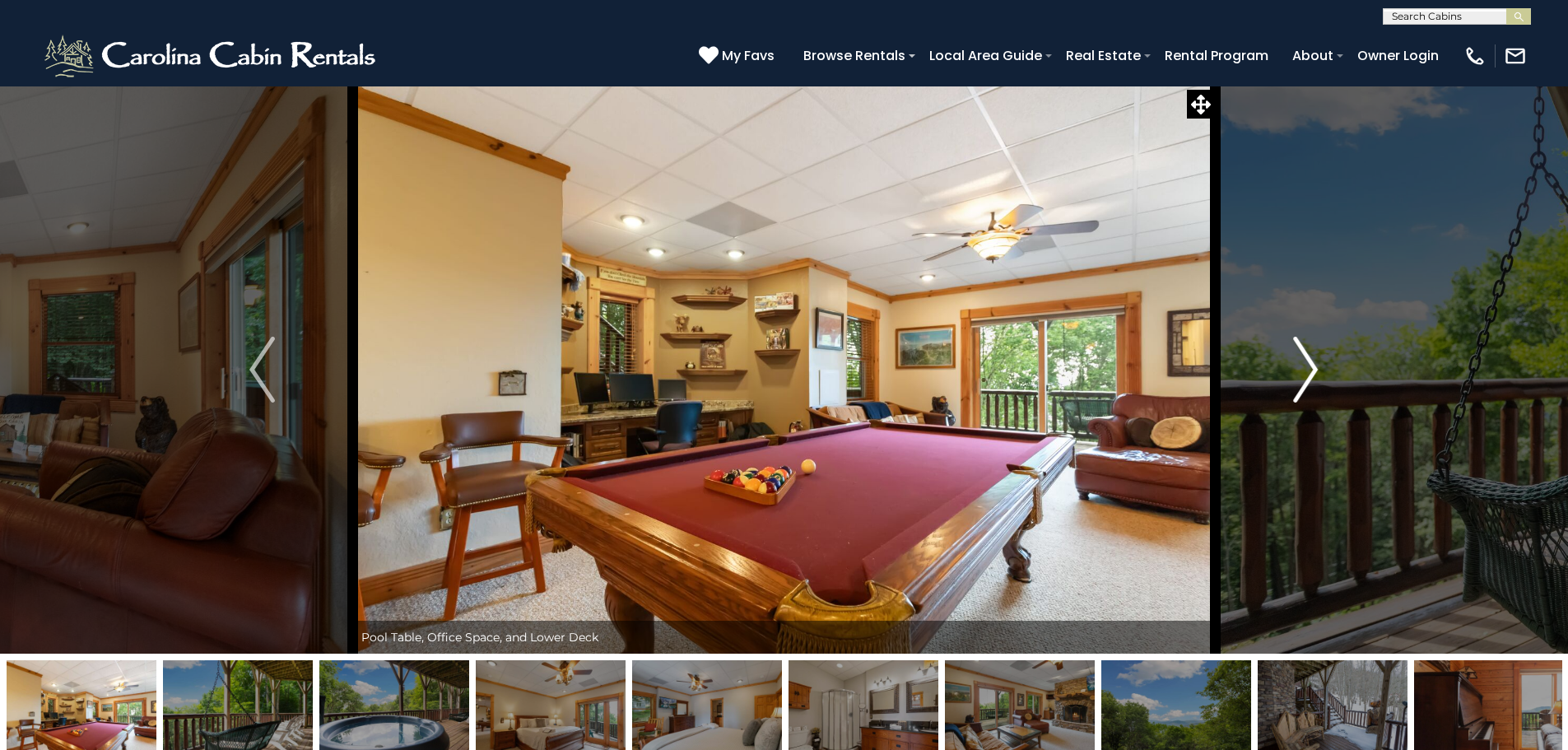
click at [1322, 369] on button "Next" at bounding box center [1305, 369] width 181 height 568
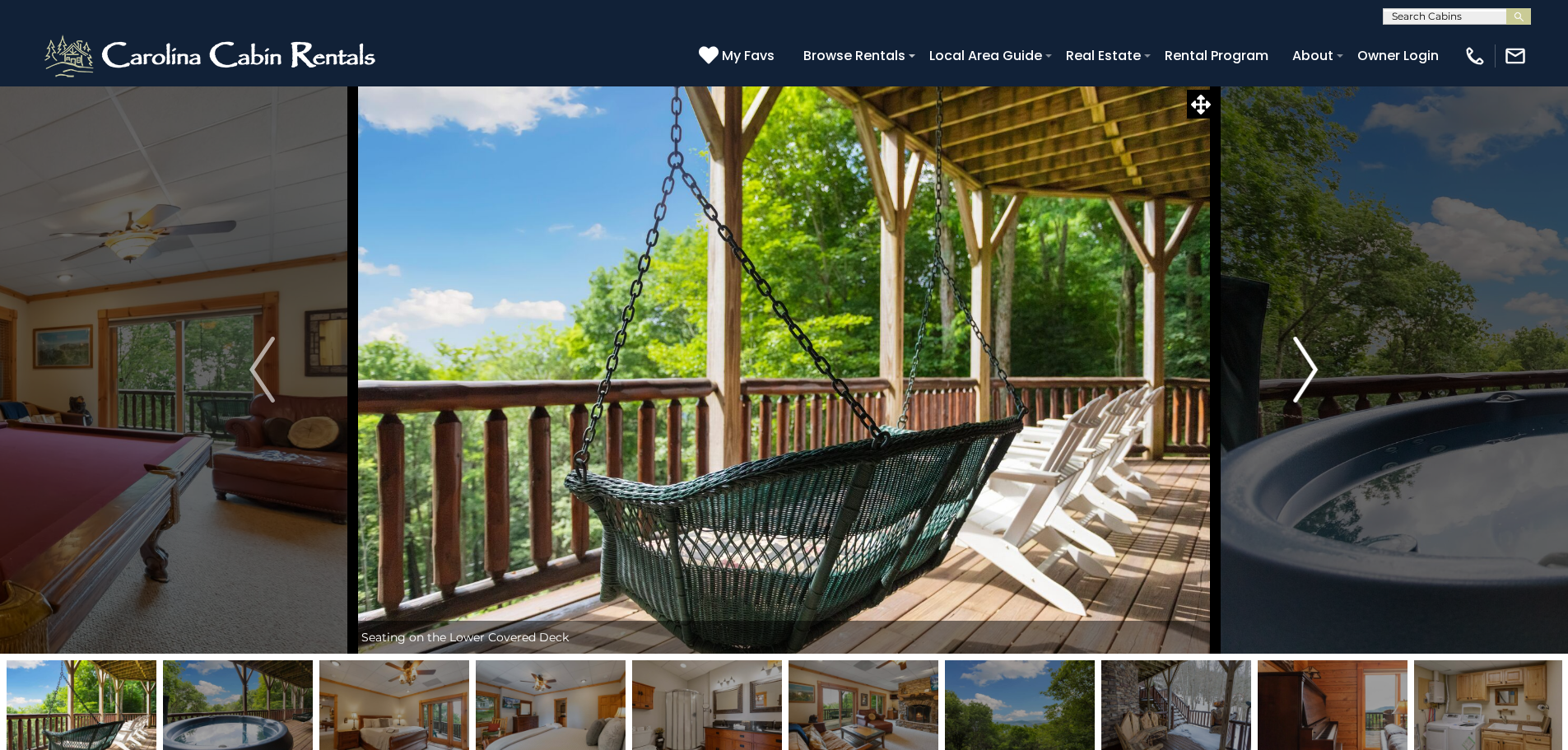
click at [1322, 369] on button "Next" at bounding box center [1305, 369] width 181 height 568
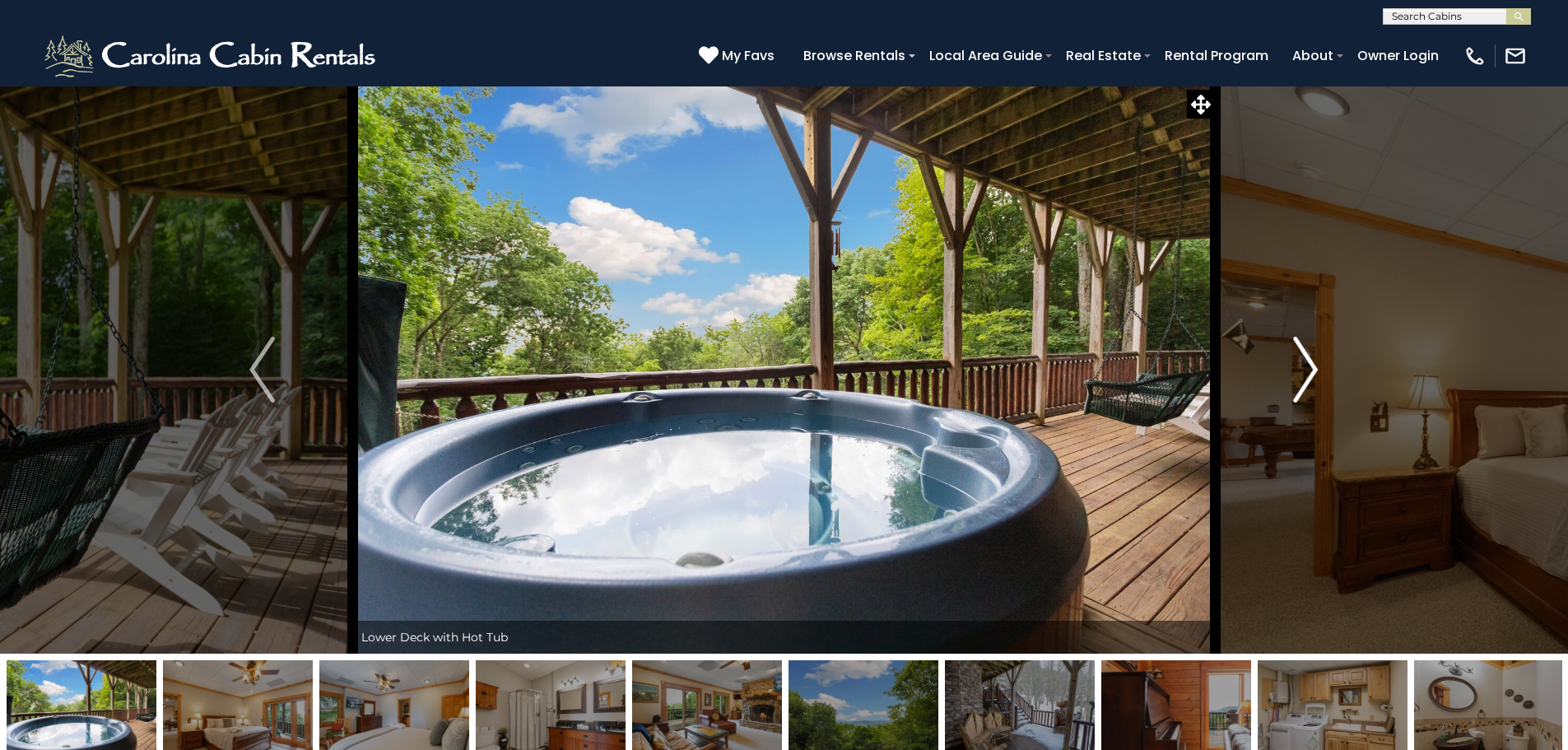
click at [1322, 369] on button "Next" at bounding box center [1305, 369] width 181 height 568
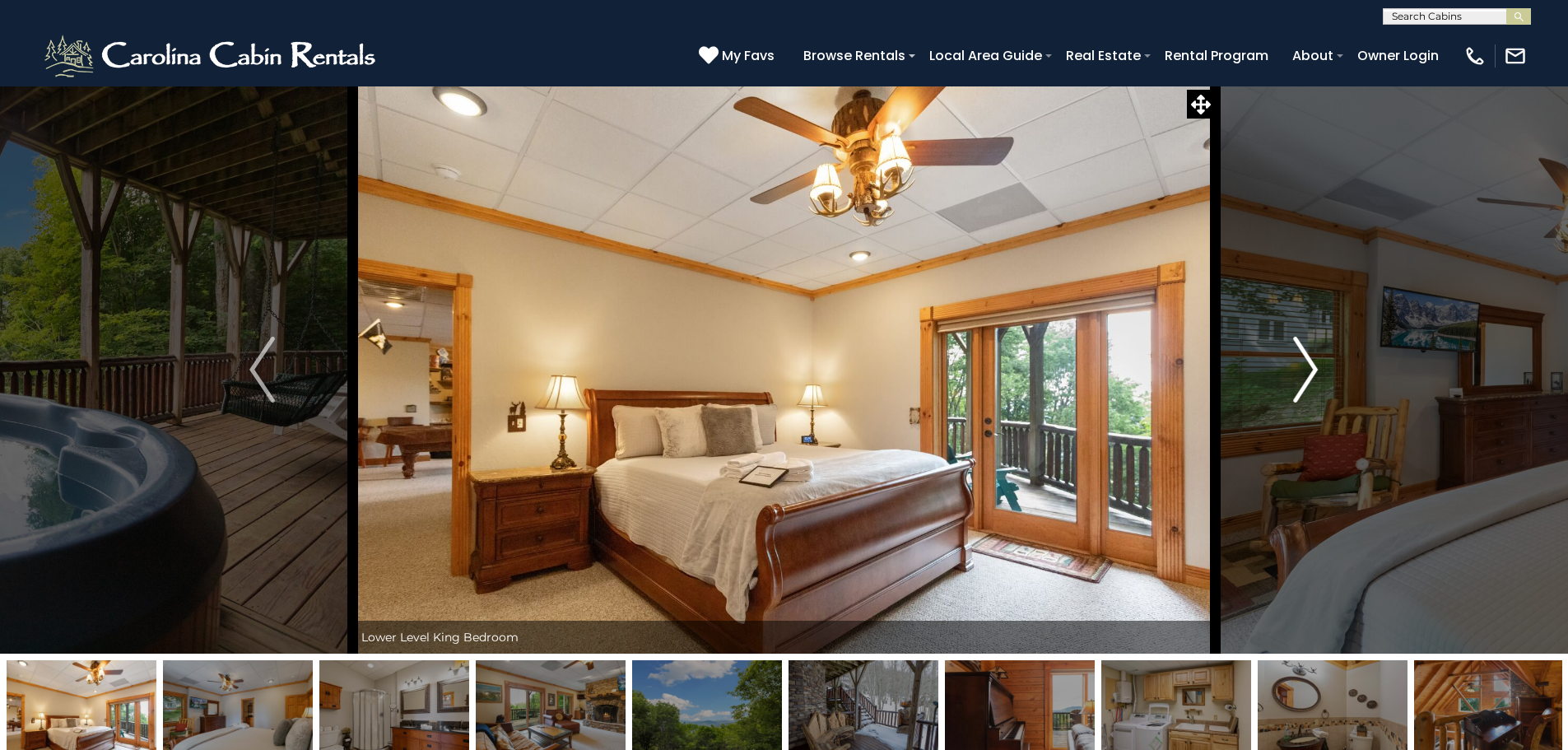
click at [1322, 369] on button "Next" at bounding box center [1305, 369] width 181 height 568
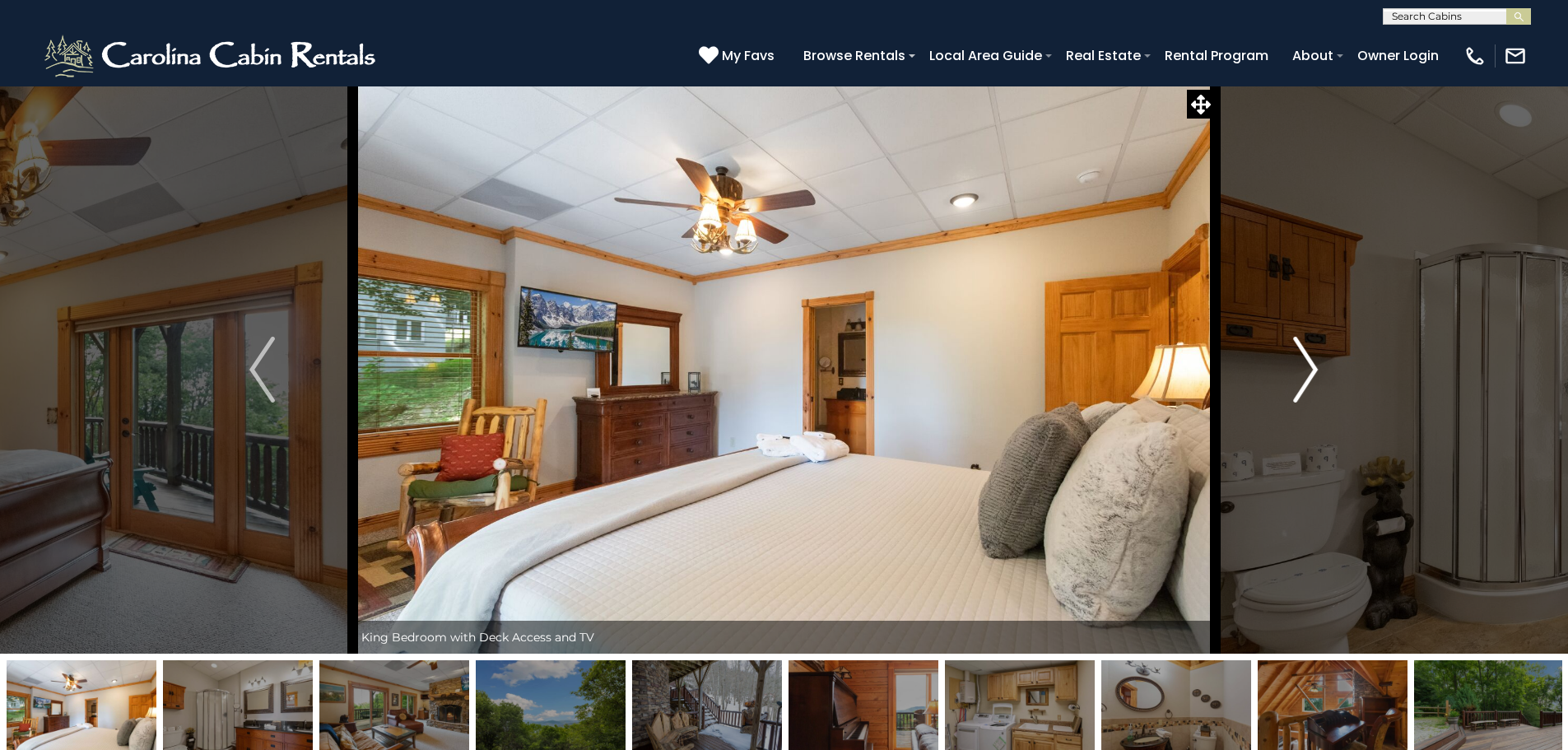
click at [1322, 369] on button "Next" at bounding box center [1305, 369] width 181 height 568
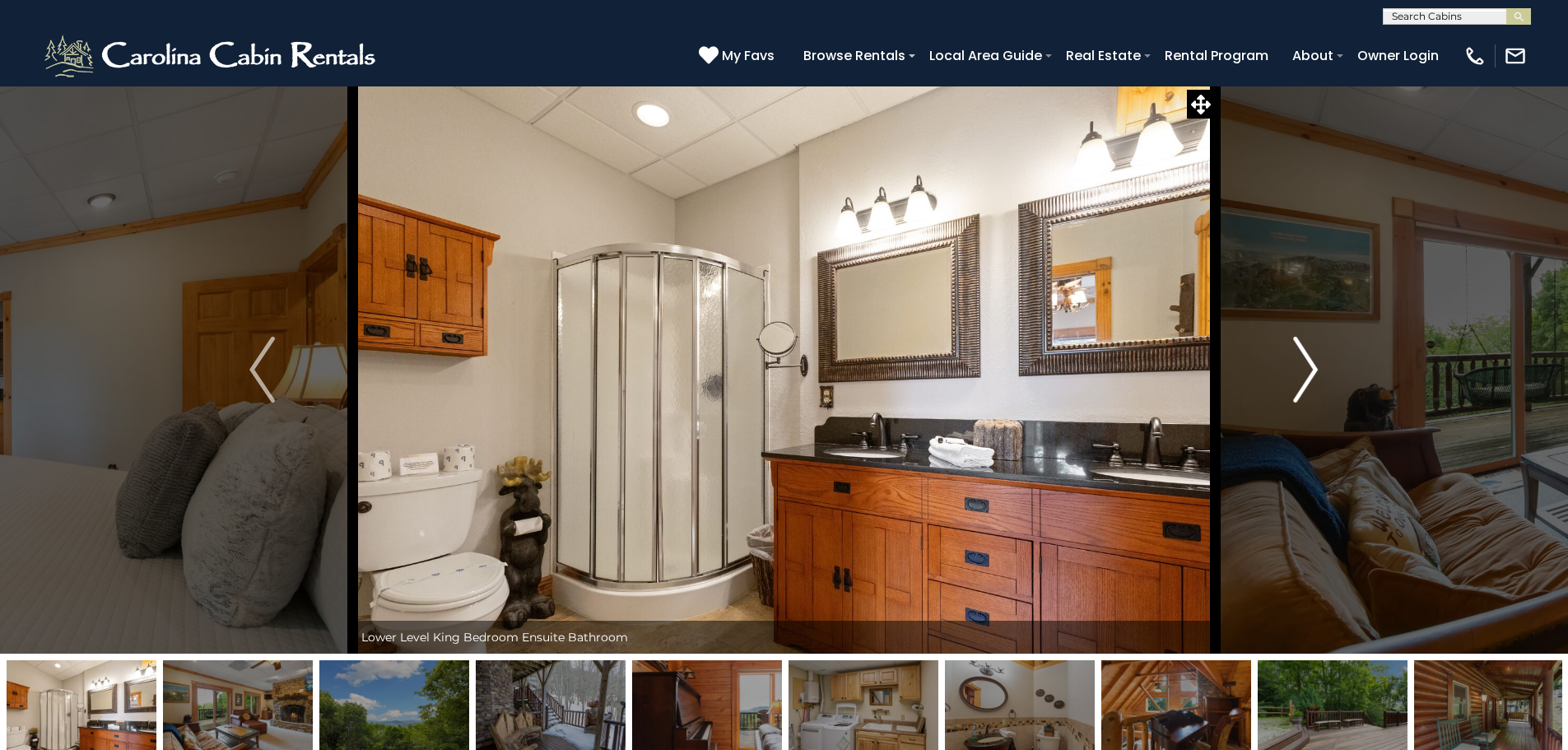
click at [1321, 369] on button "Next" at bounding box center [1305, 369] width 181 height 568
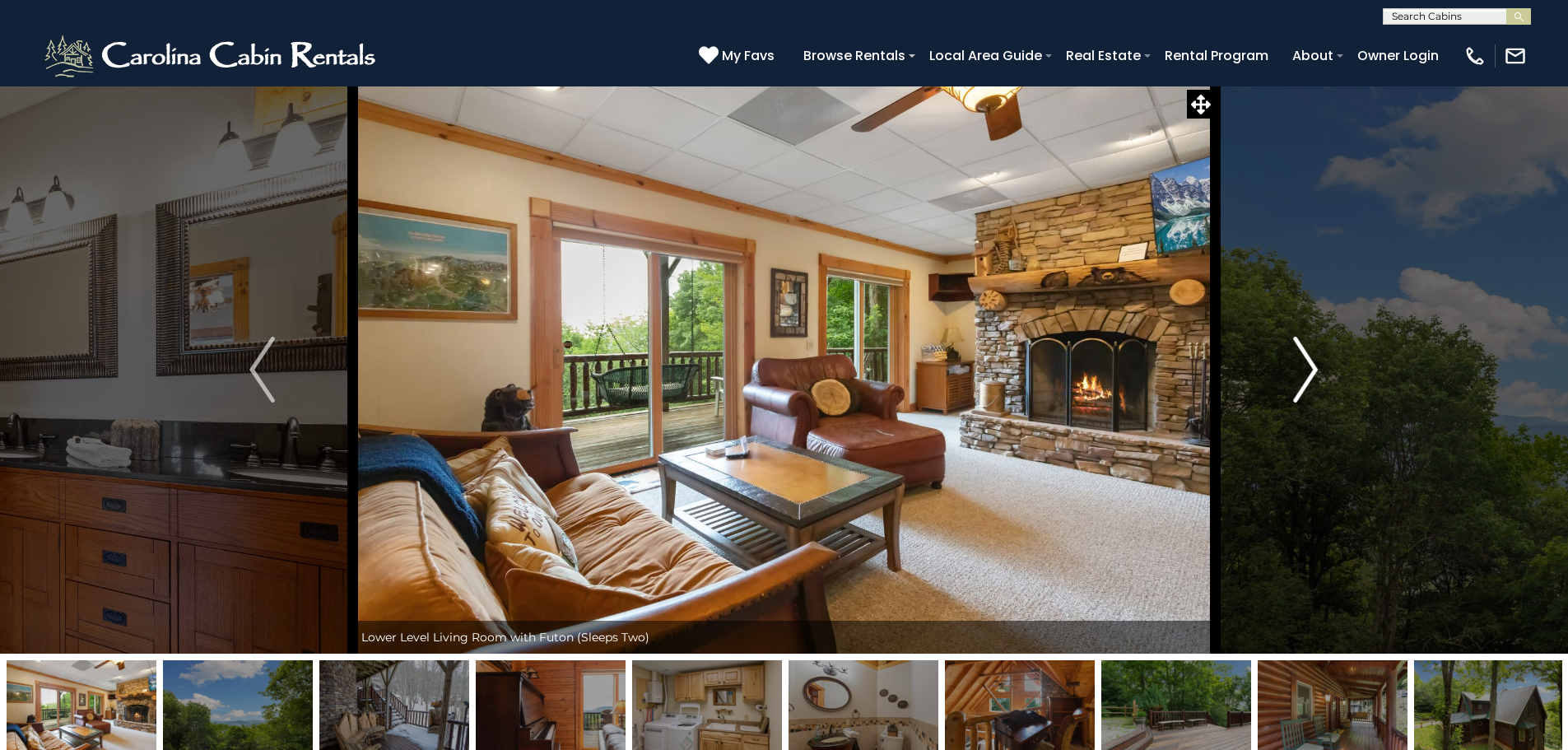
click at [1321, 369] on button "Next" at bounding box center [1305, 369] width 181 height 568
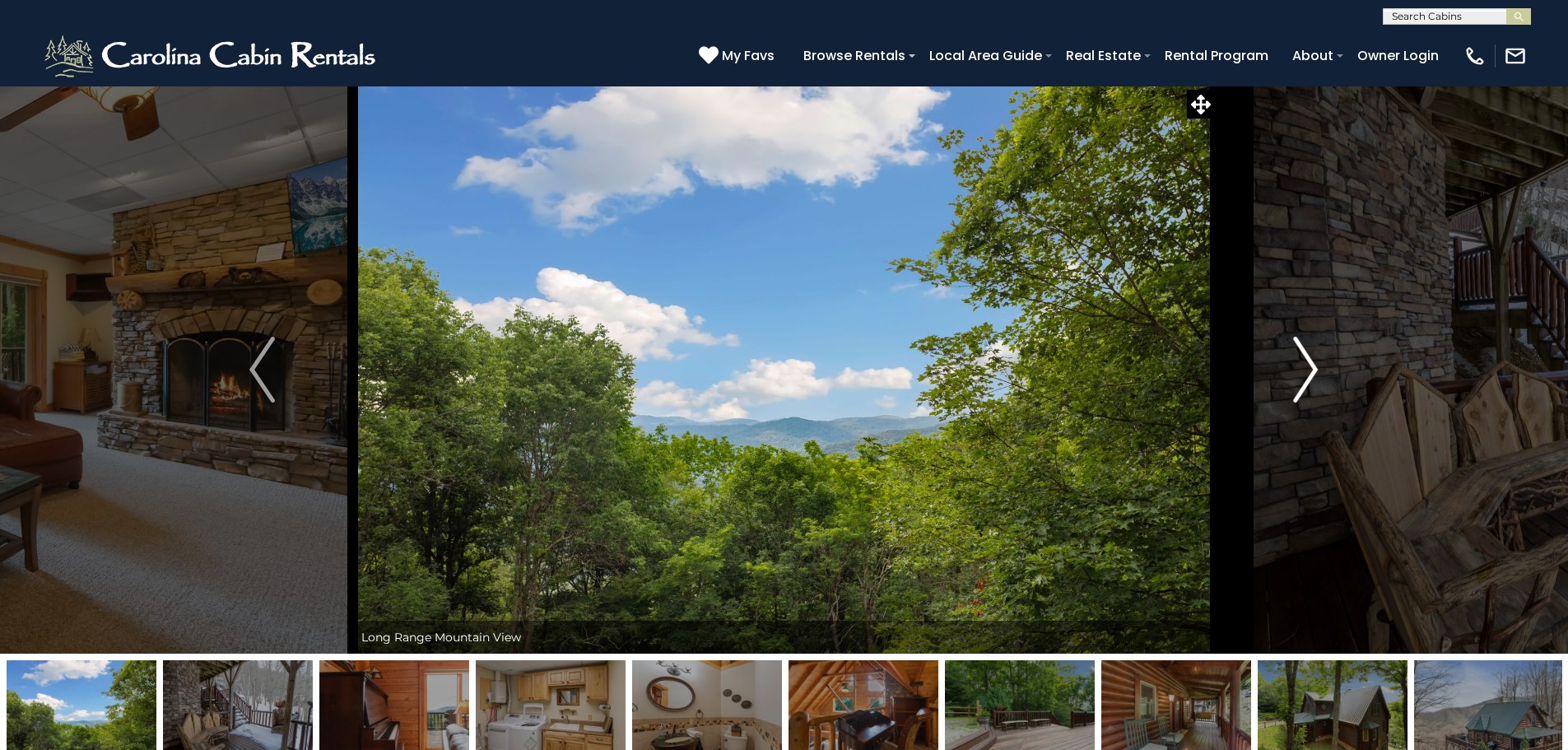
click at [1321, 369] on button "Next" at bounding box center [1305, 369] width 181 height 568
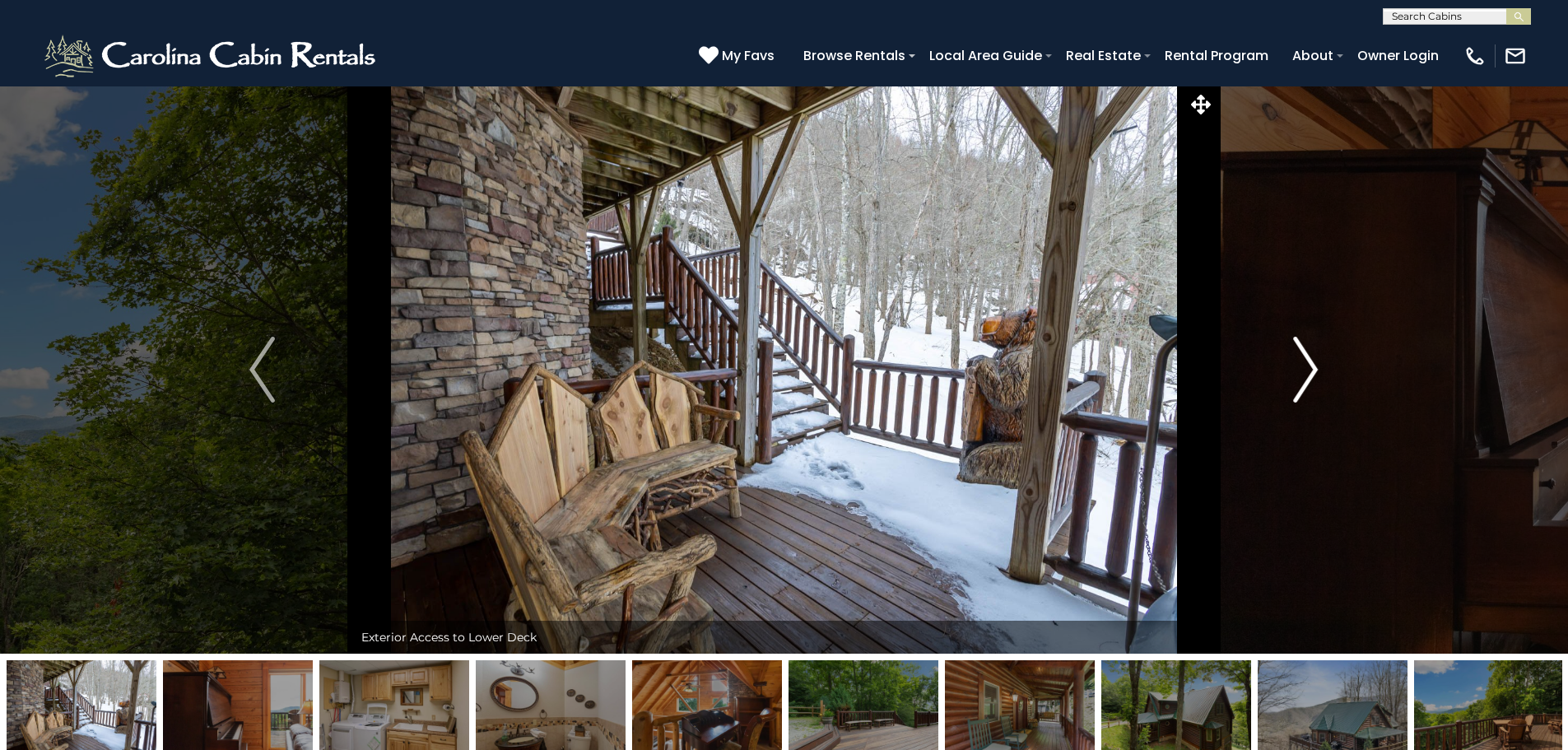
click at [1321, 369] on button "Next" at bounding box center [1305, 369] width 181 height 568
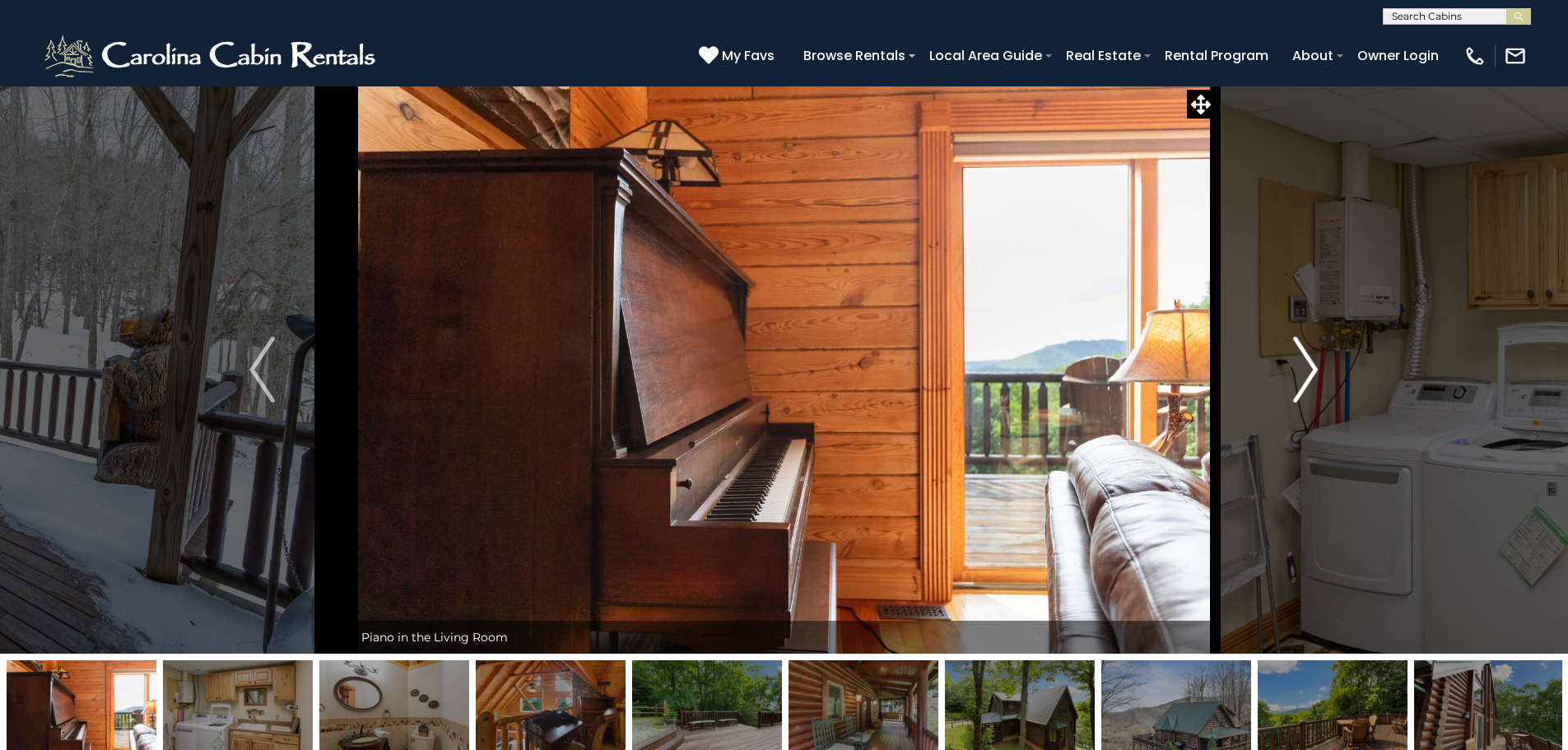
click at [1321, 369] on button "Next" at bounding box center [1305, 369] width 181 height 568
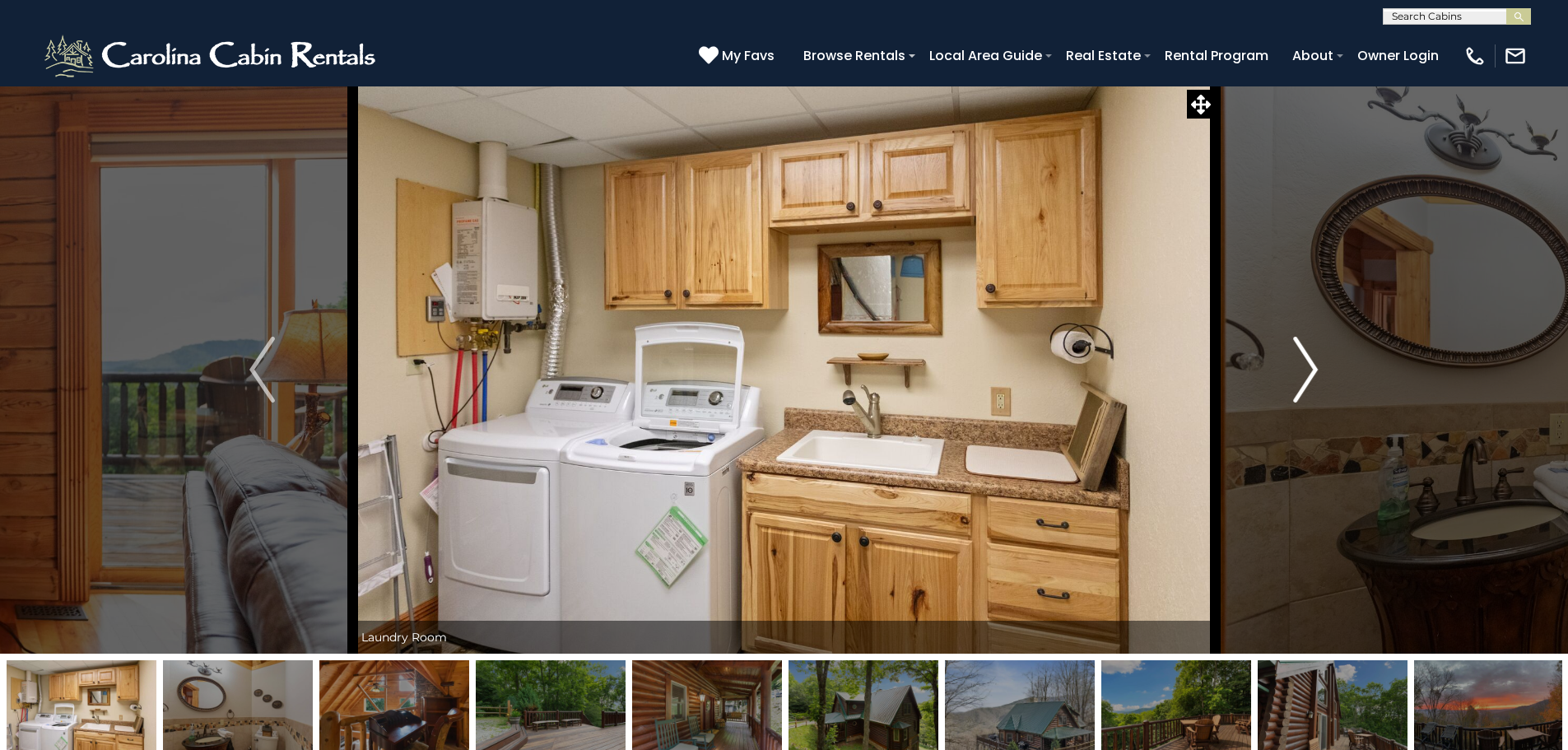
click at [1321, 369] on button "Next" at bounding box center [1305, 369] width 181 height 568
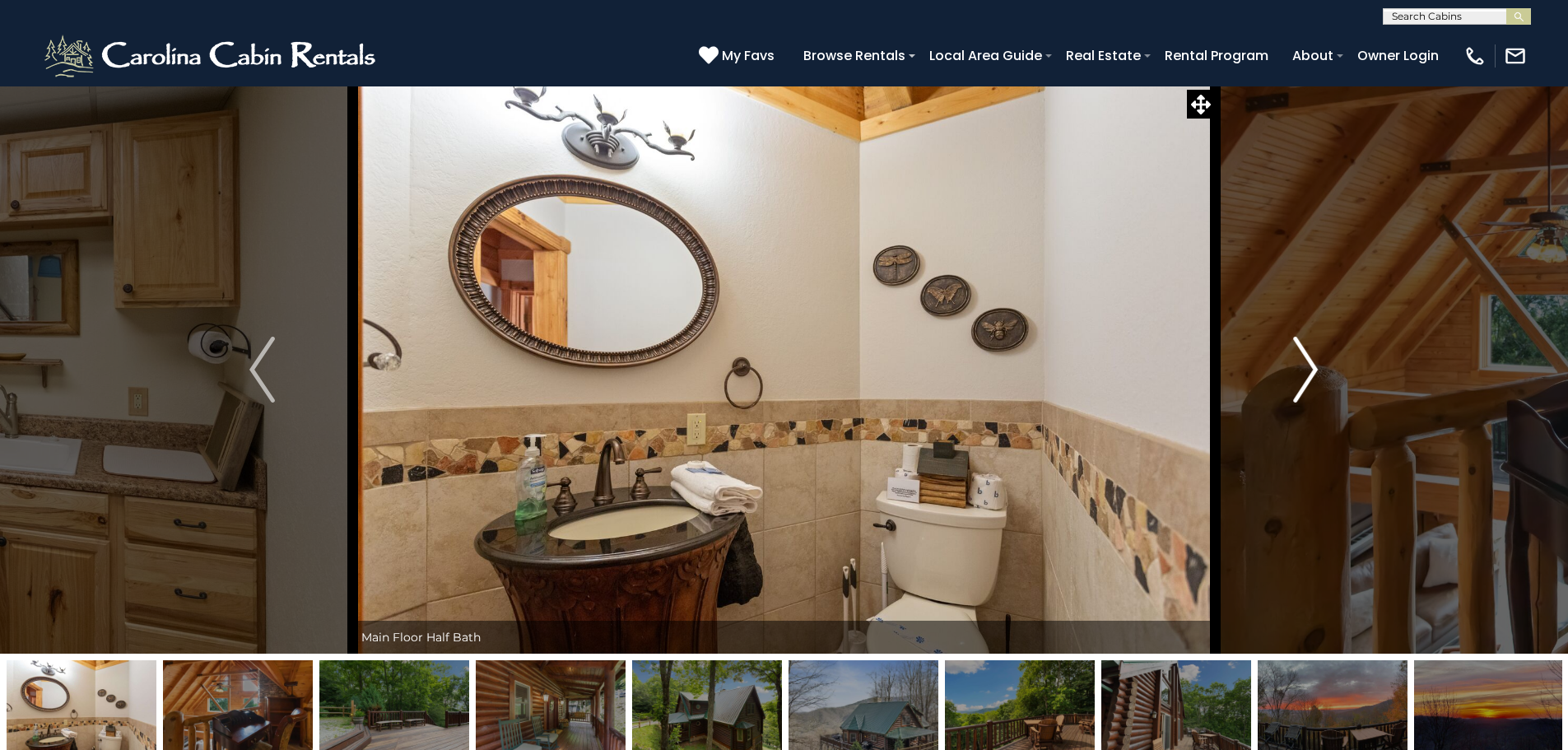
click at [1321, 369] on button "Next" at bounding box center [1305, 369] width 181 height 568
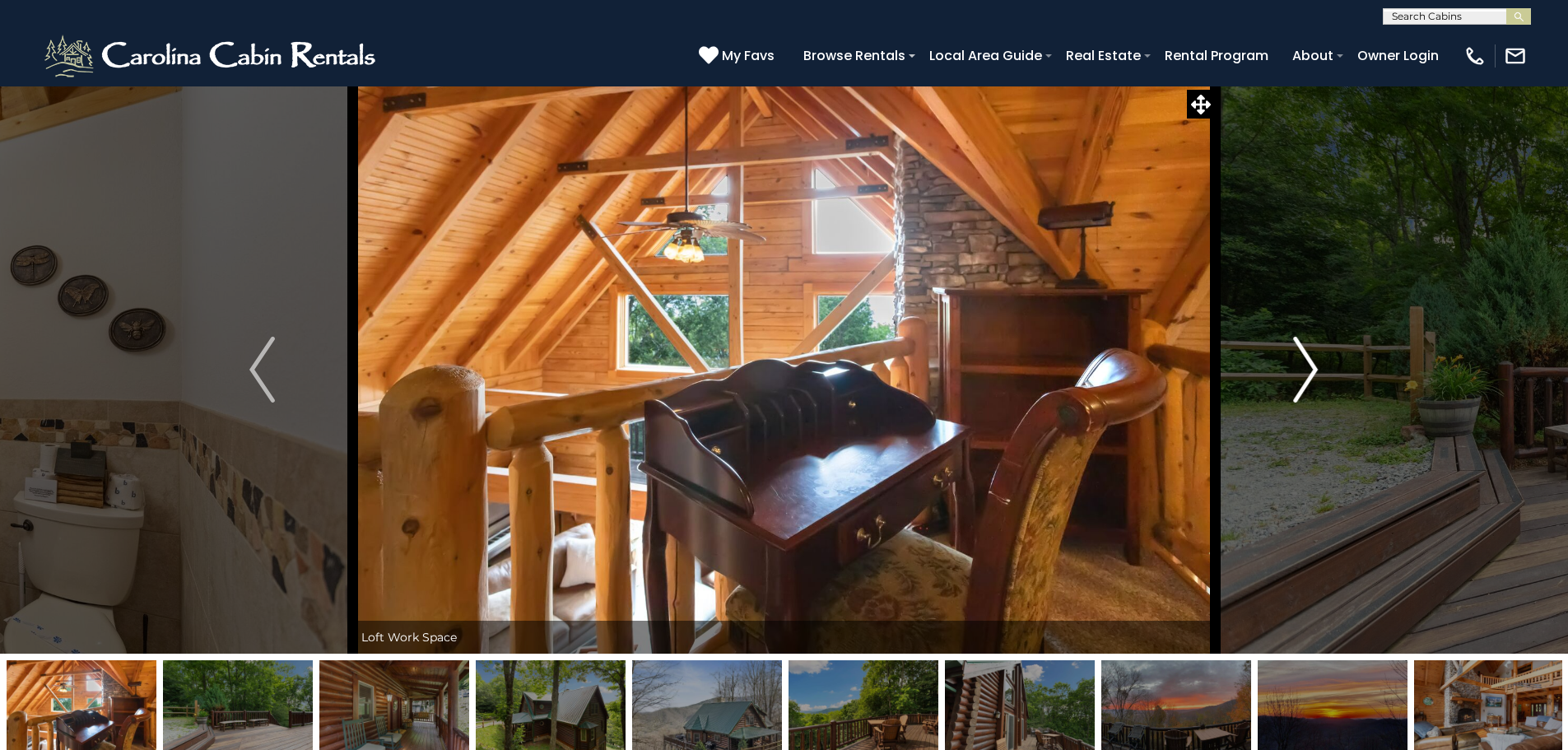
click at [1321, 369] on button "Next" at bounding box center [1305, 369] width 181 height 568
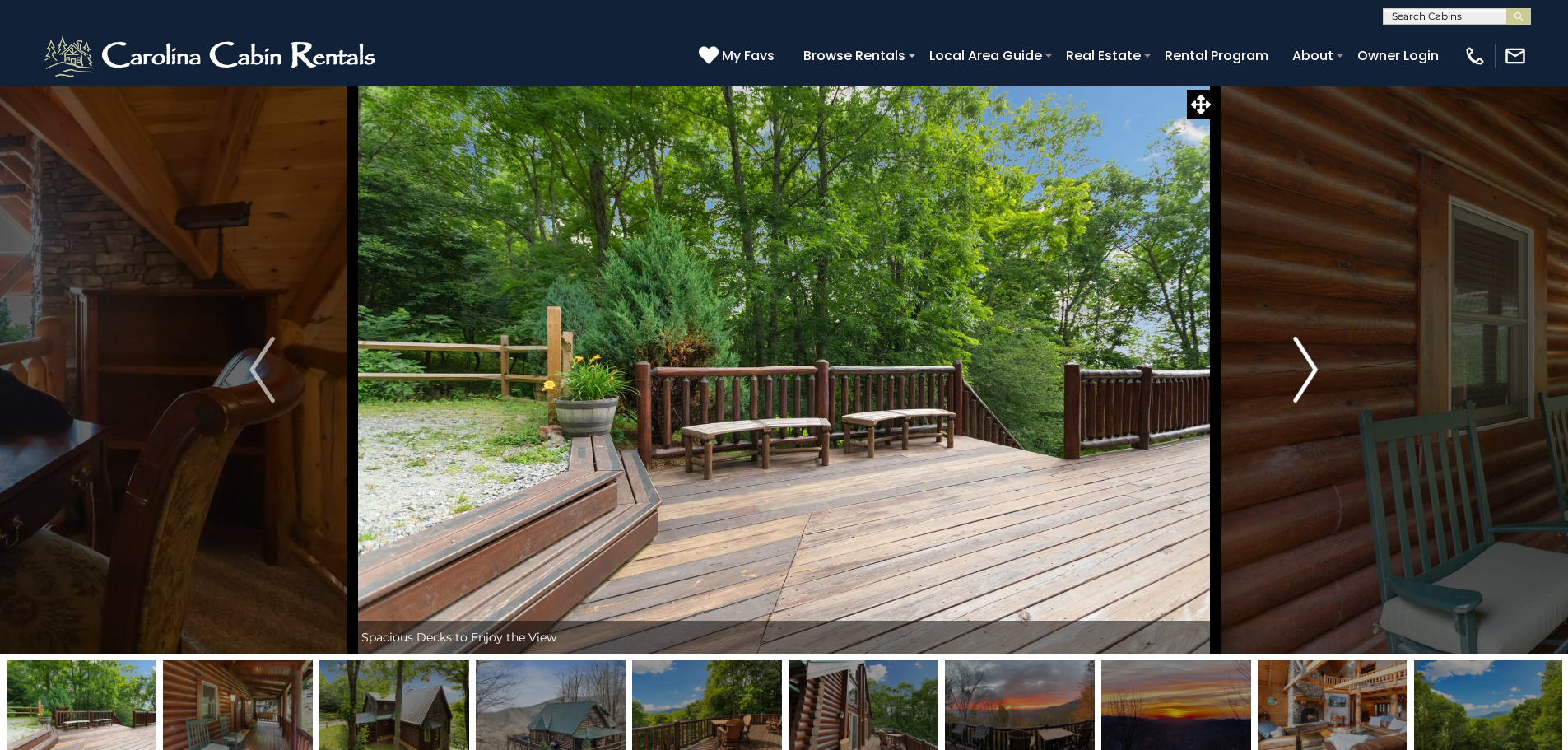
click at [1321, 369] on button "Next" at bounding box center [1305, 369] width 181 height 568
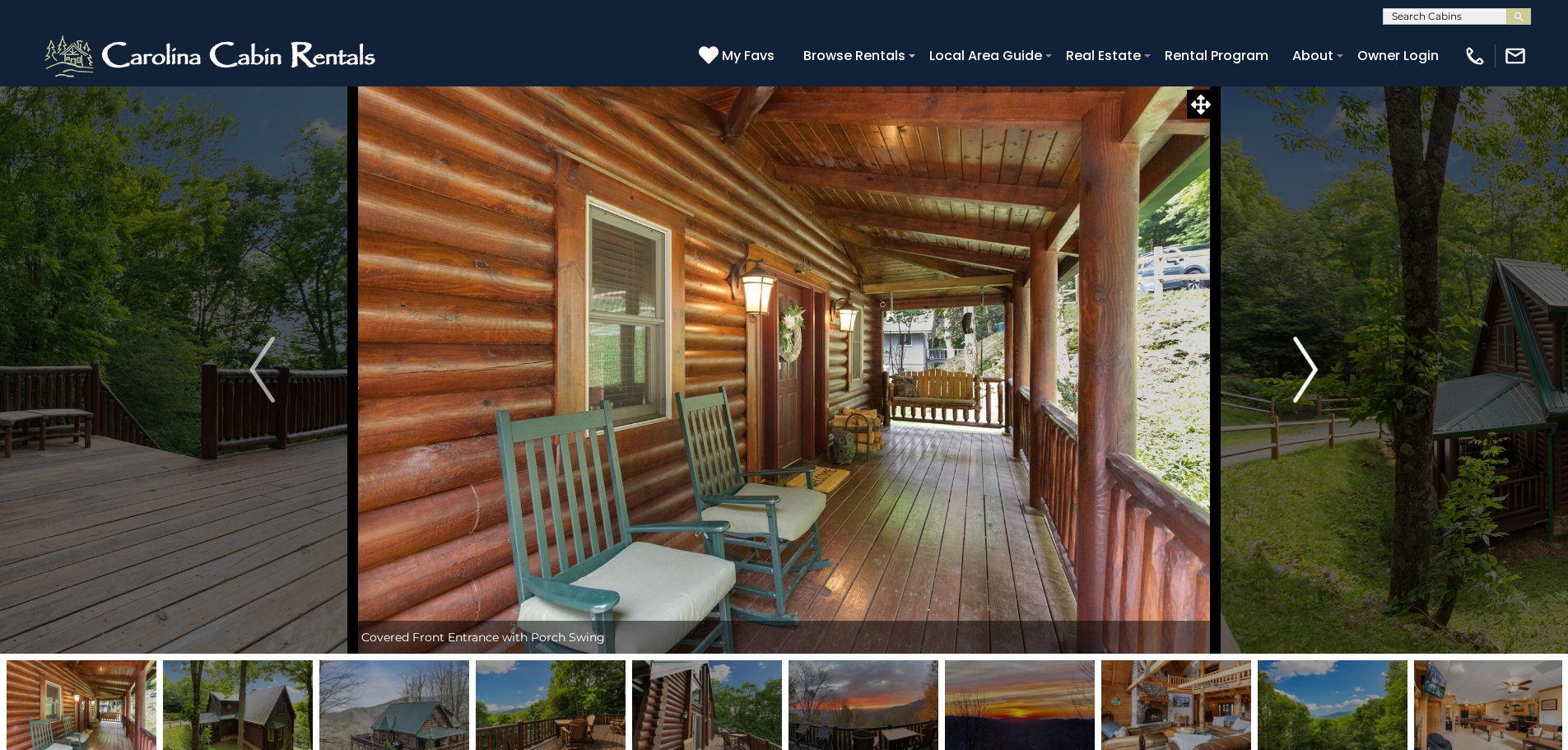
click at [1321, 369] on button "Next" at bounding box center [1305, 369] width 181 height 568
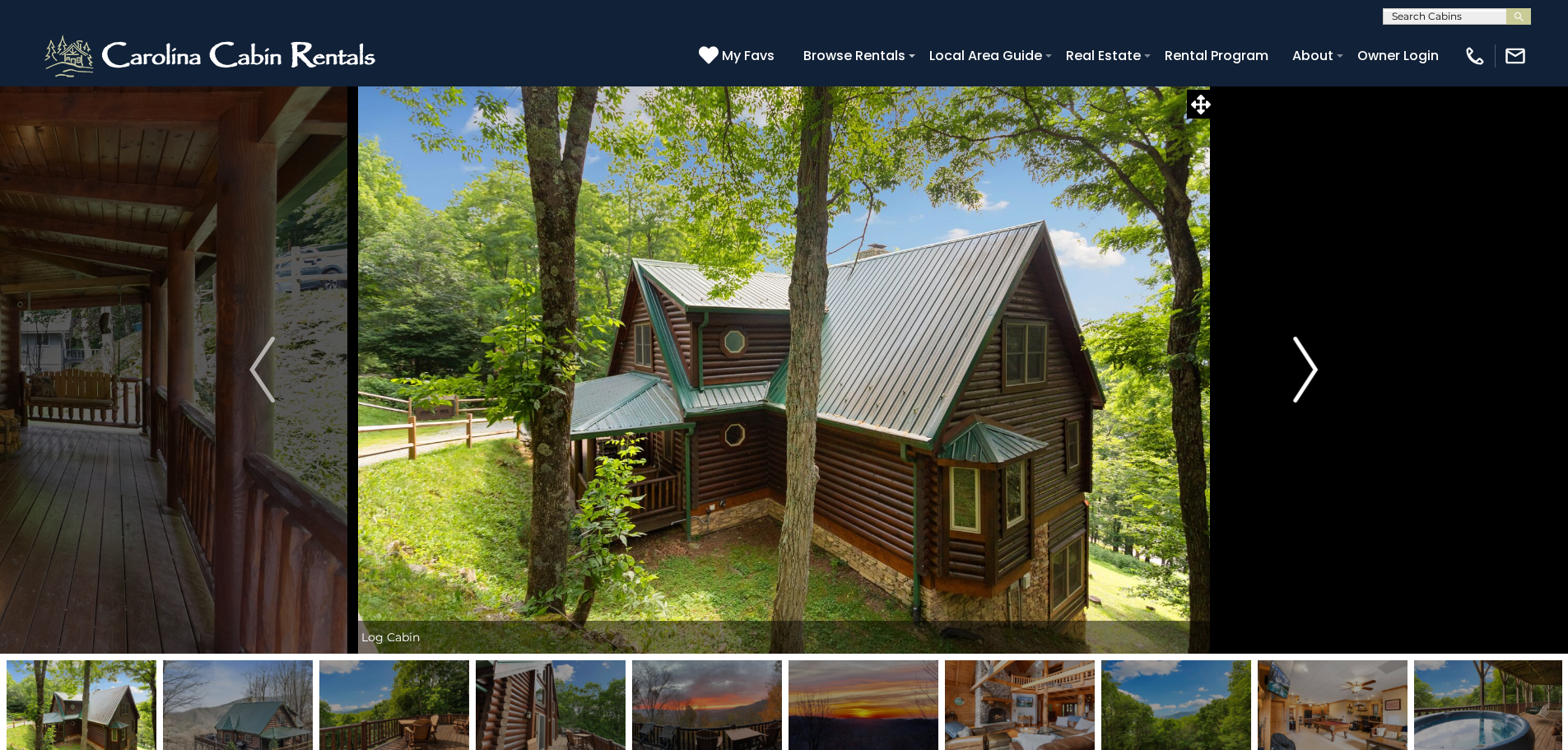
click at [1321, 369] on button "Next" at bounding box center [1305, 369] width 181 height 568
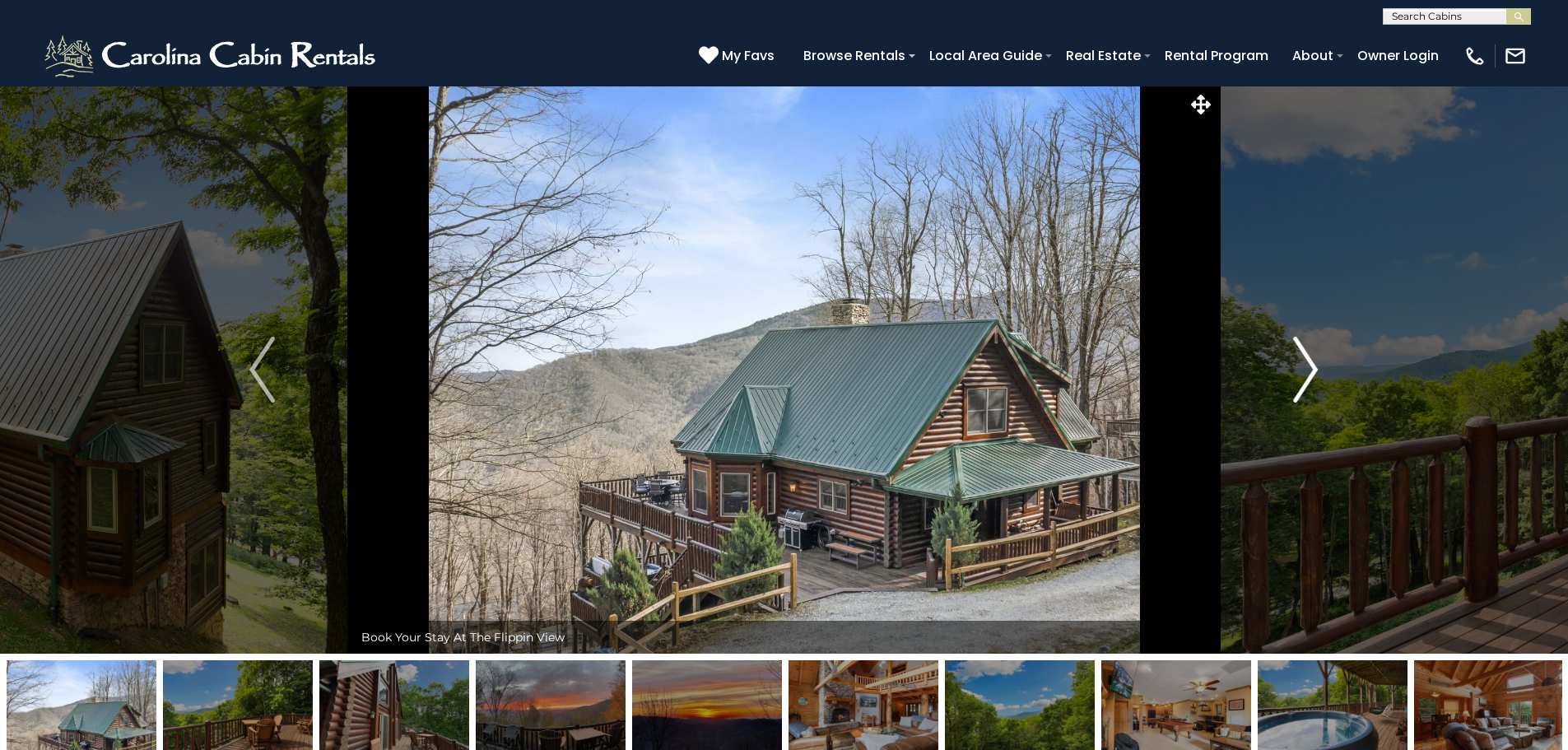
click at [1321, 369] on button "Next" at bounding box center [1305, 369] width 181 height 568
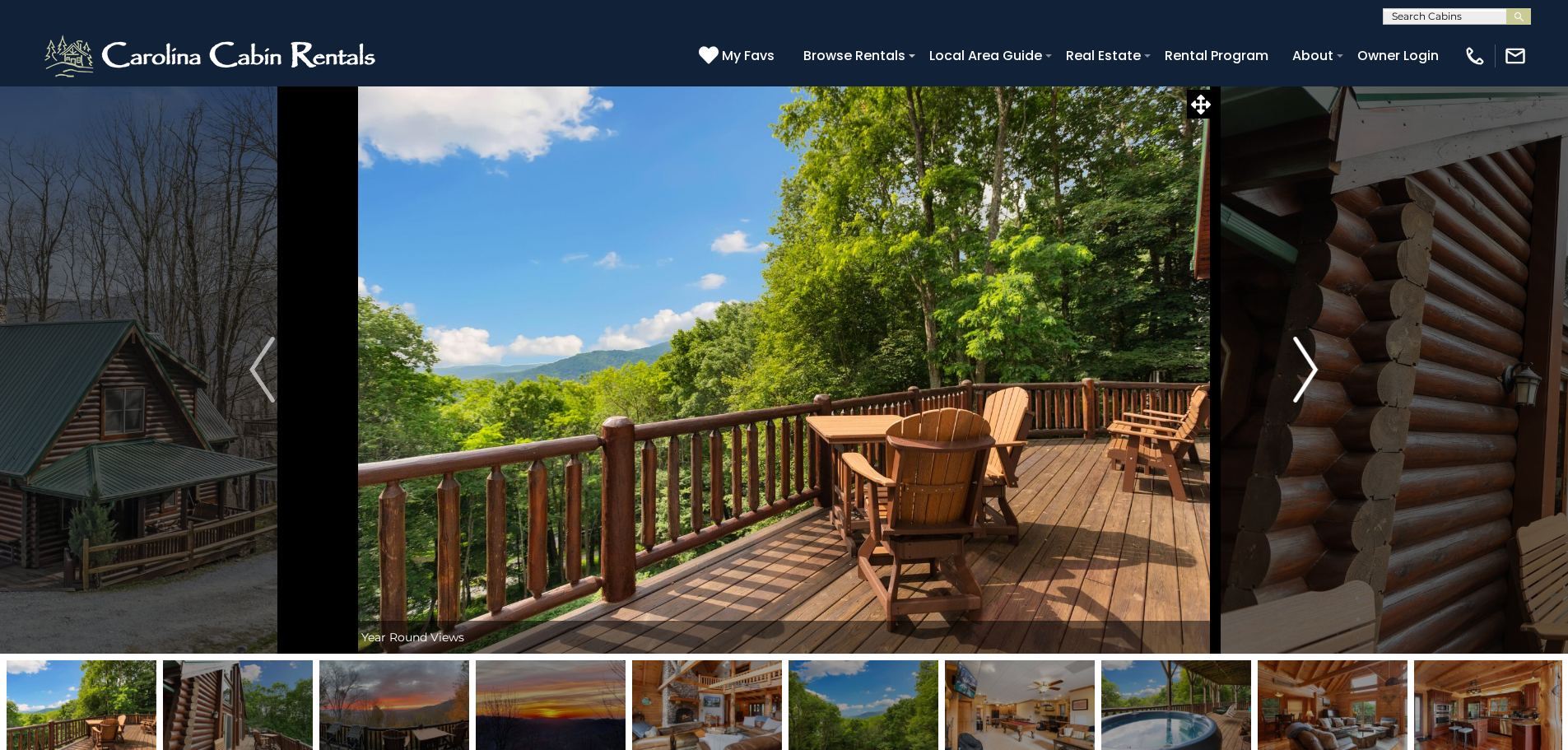
click at [1321, 369] on button "Next" at bounding box center [1305, 369] width 181 height 568
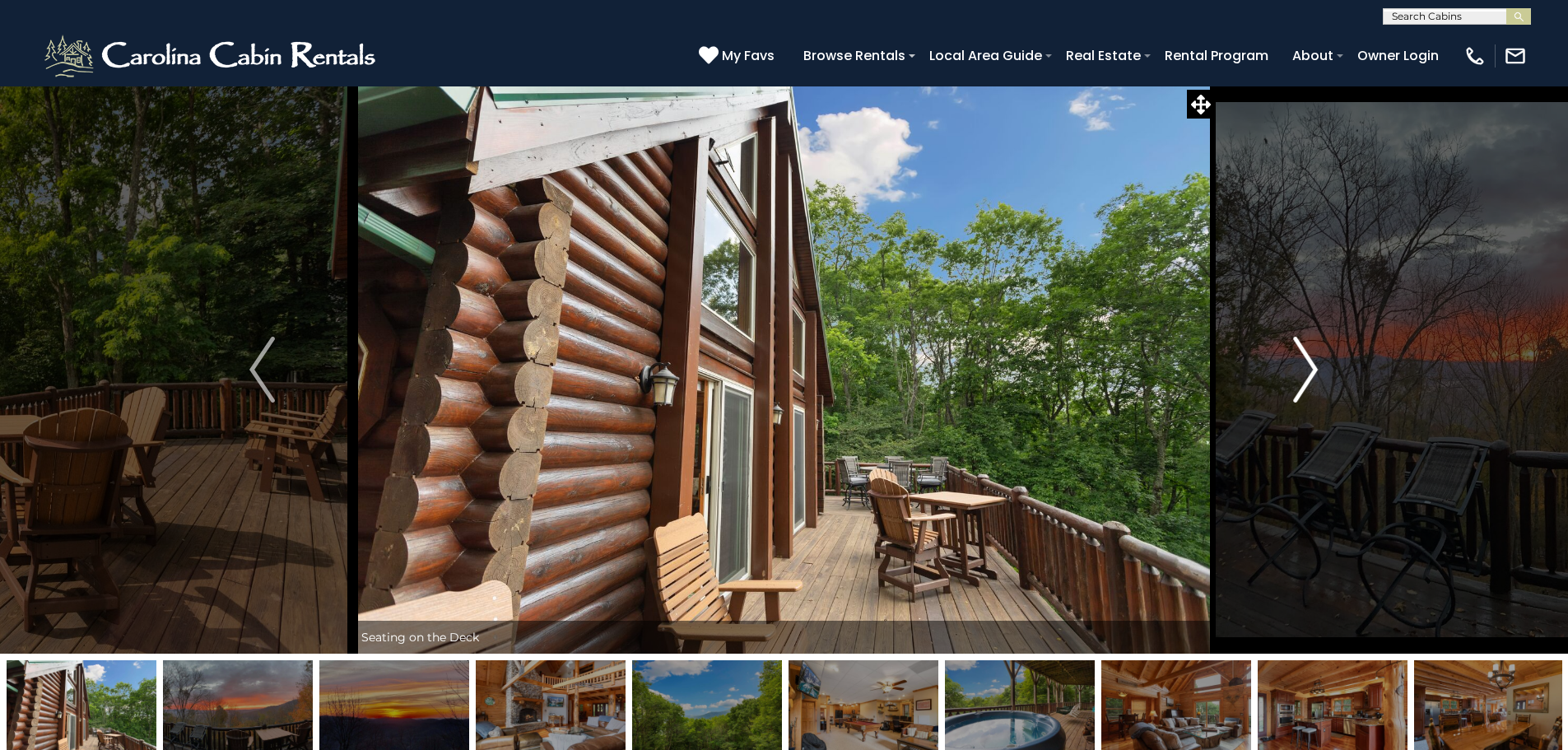
click at [1321, 369] on button "Next" at bounding box center [1305, 369] width 181 height 568
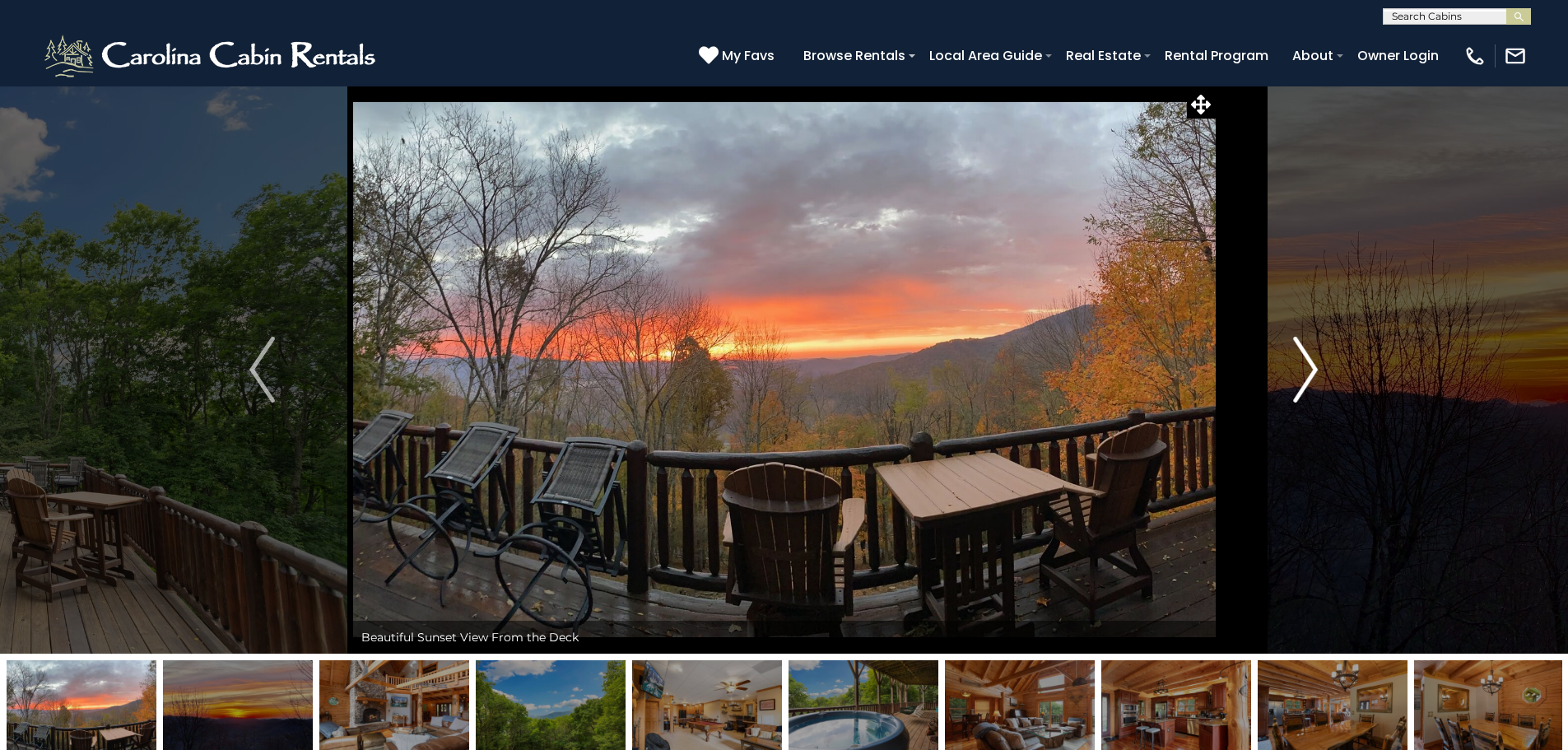
click at [1321, 369] on button "Next" at bounding box center [1305, 369] width 181 height 568
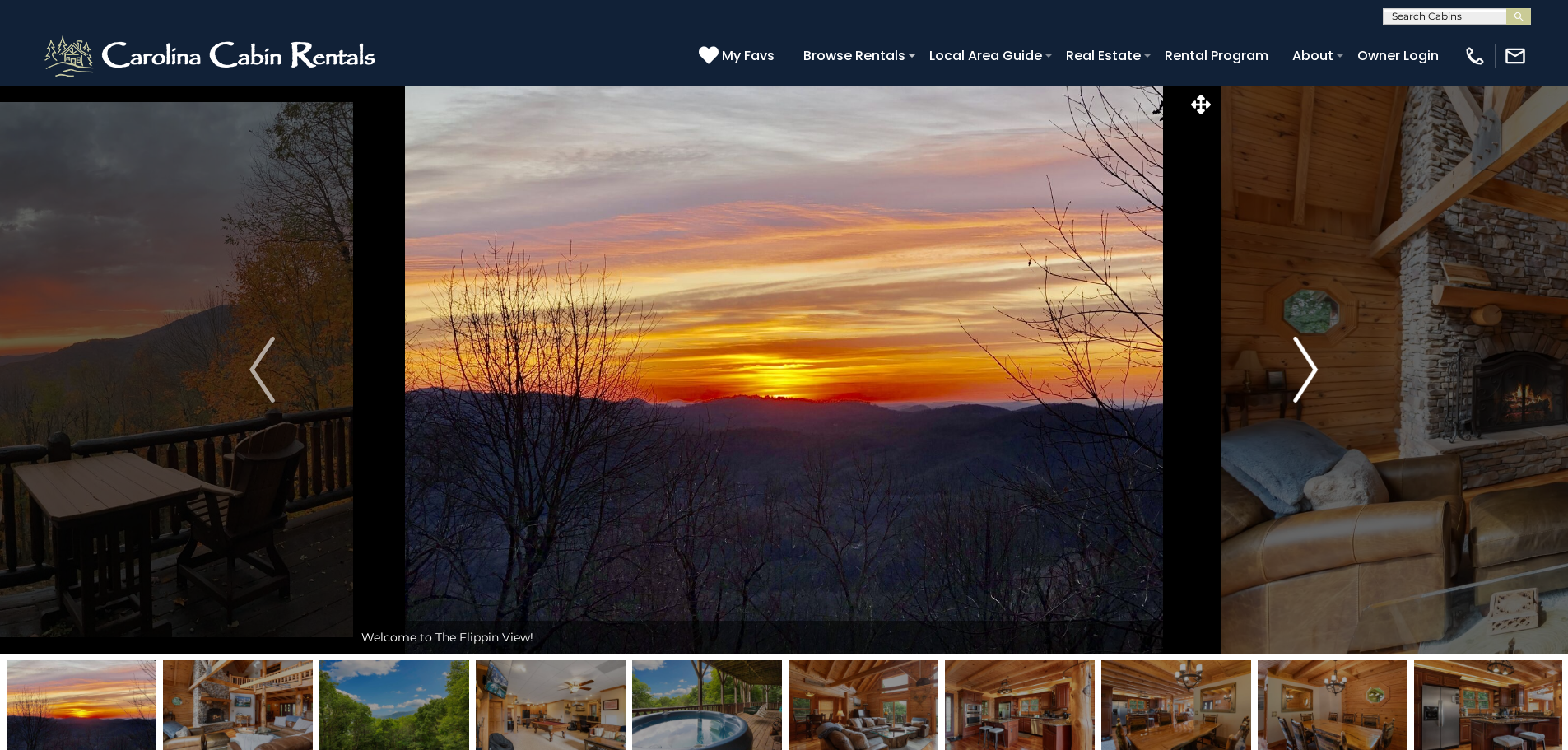
click at [1321, 369] on button "Next" at bounding box center [1305, 369] width 181 height 568
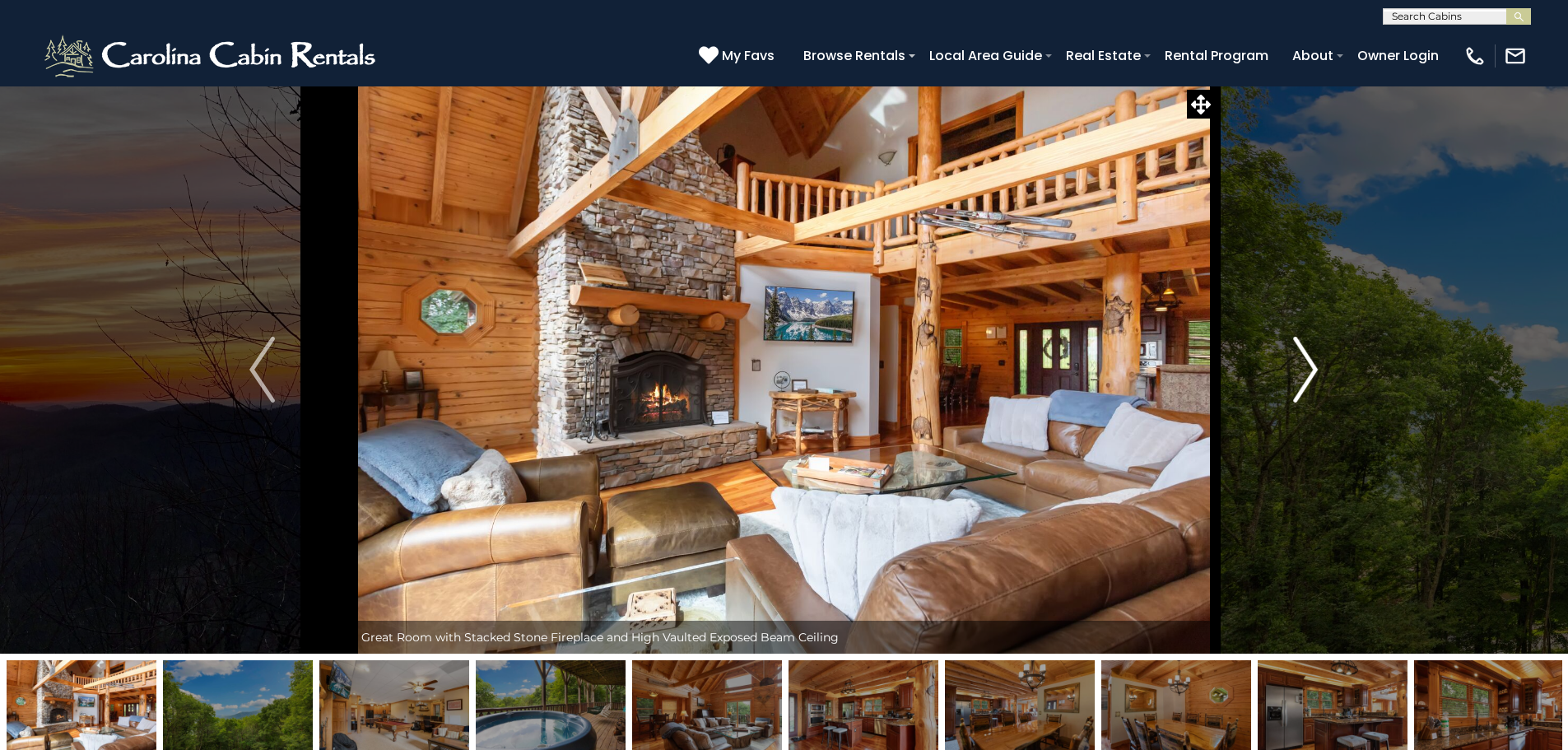
click at [1321, 369] on button "Next" at bounding box center [1305, 369] width 181 height 568
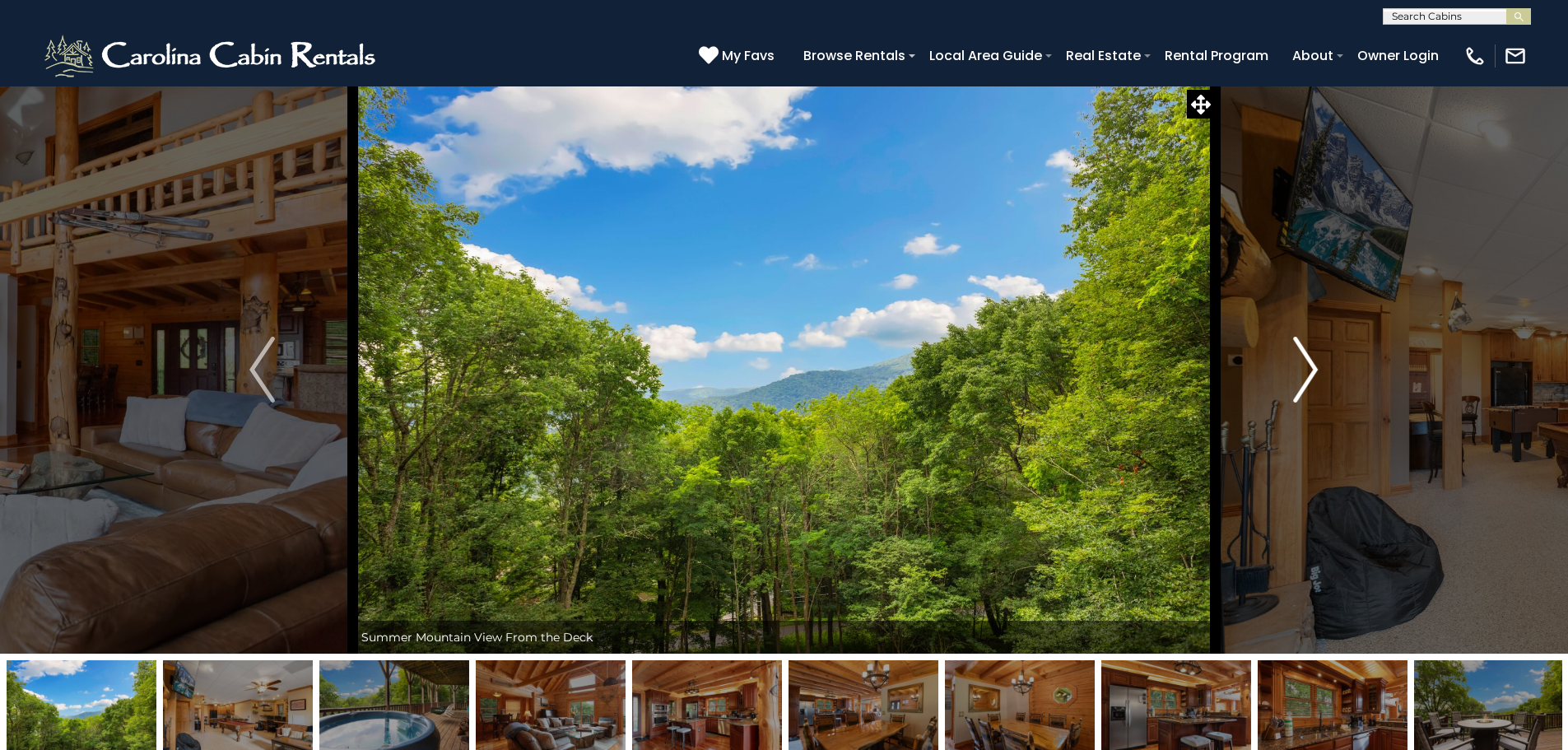
click at [1321, 369] on button "Next" at bounding box center [1305, 369] width 181 height 568
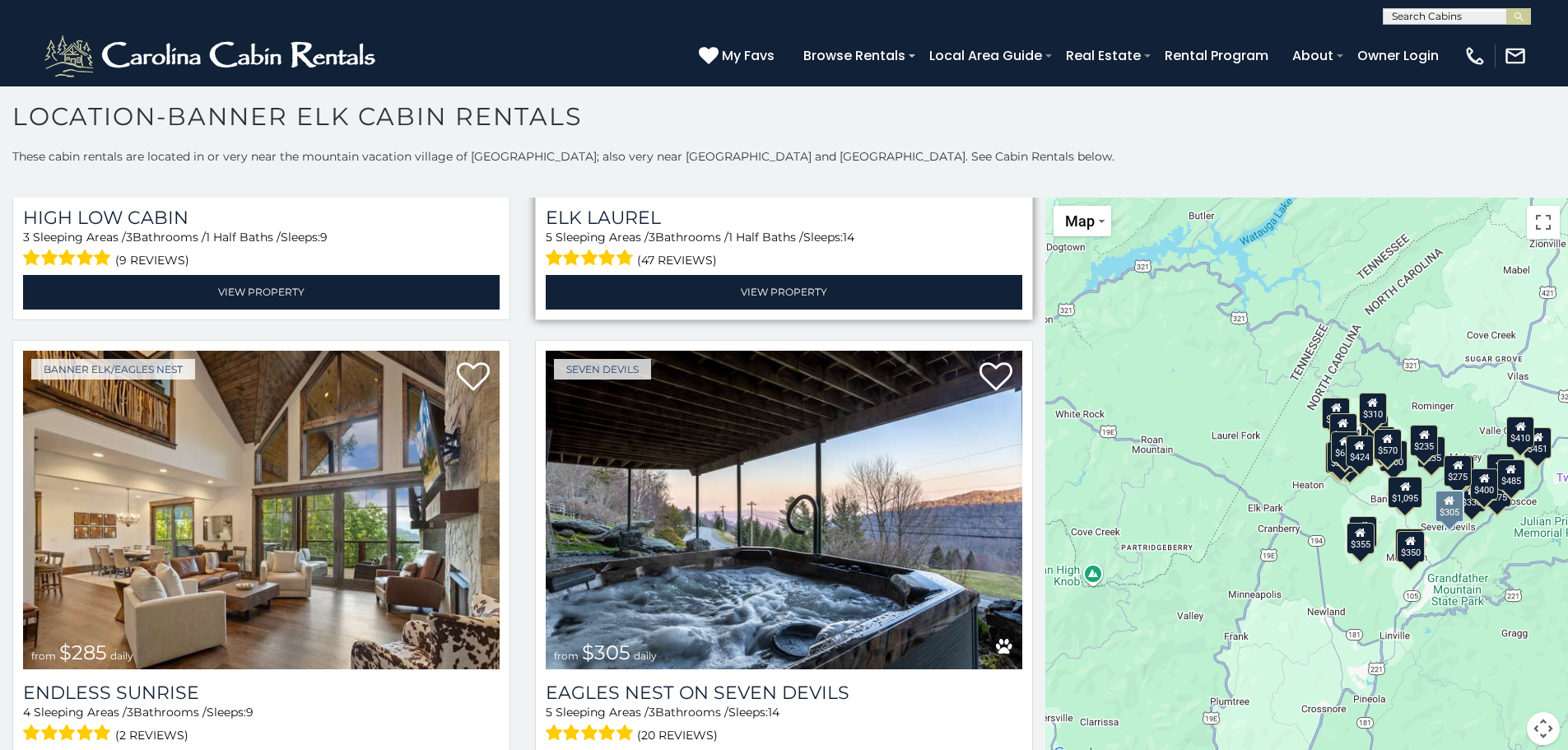
scroll to position [5188, 0]
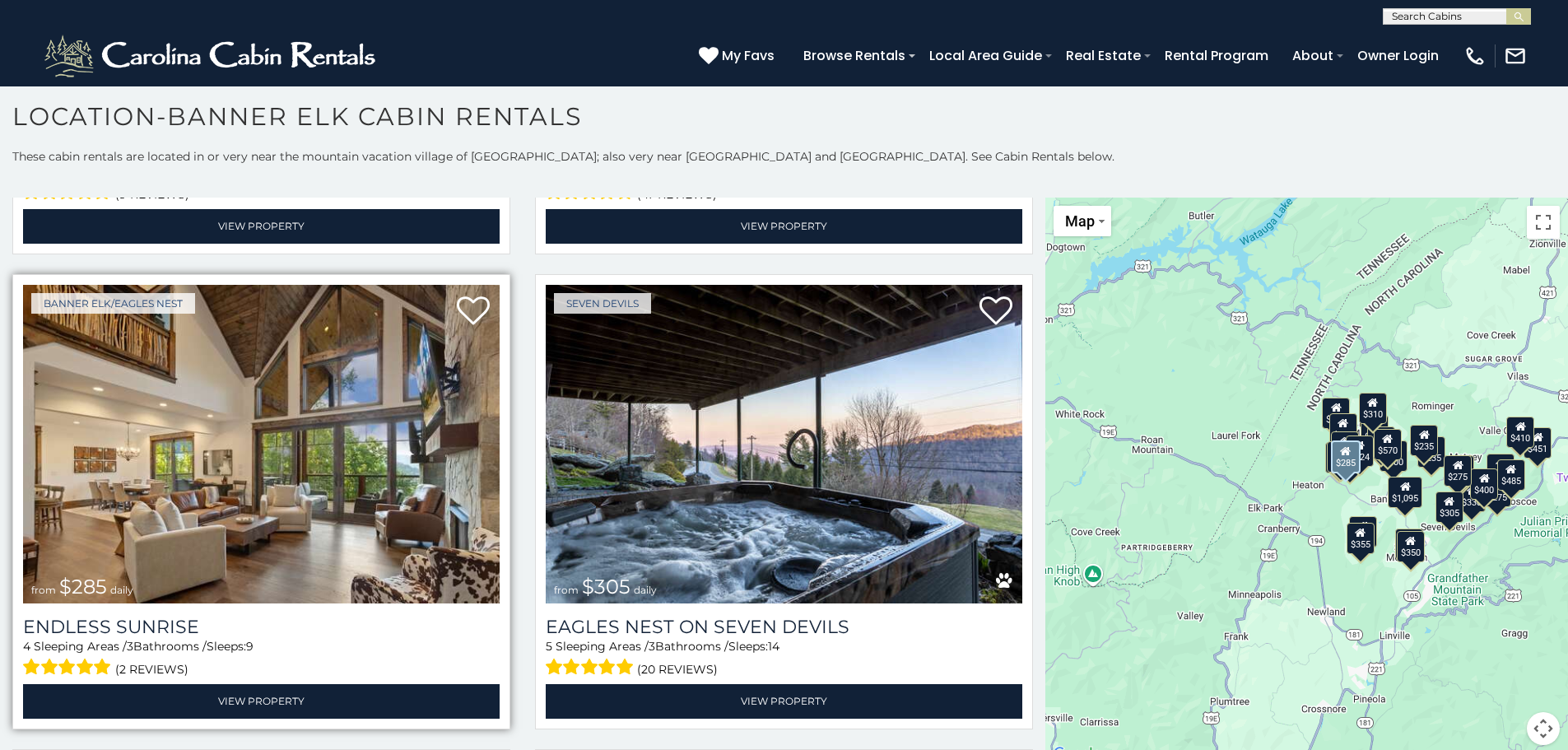
click at [291, 397] on img at bounding box center [261, 444] width 476 height 320
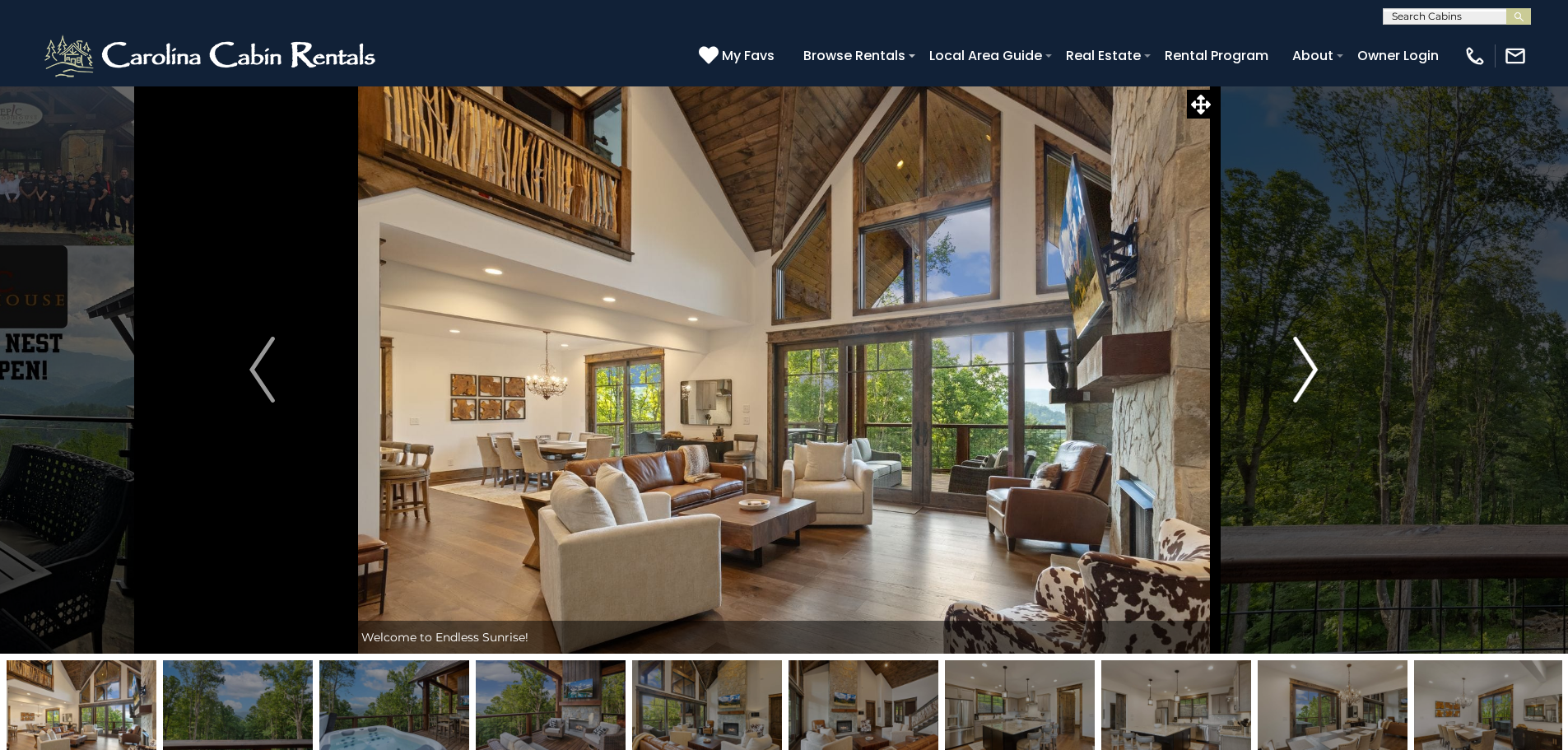
click at [1302, 370] on img "Next" at bounding box center [1305, 369] width 25 height 66
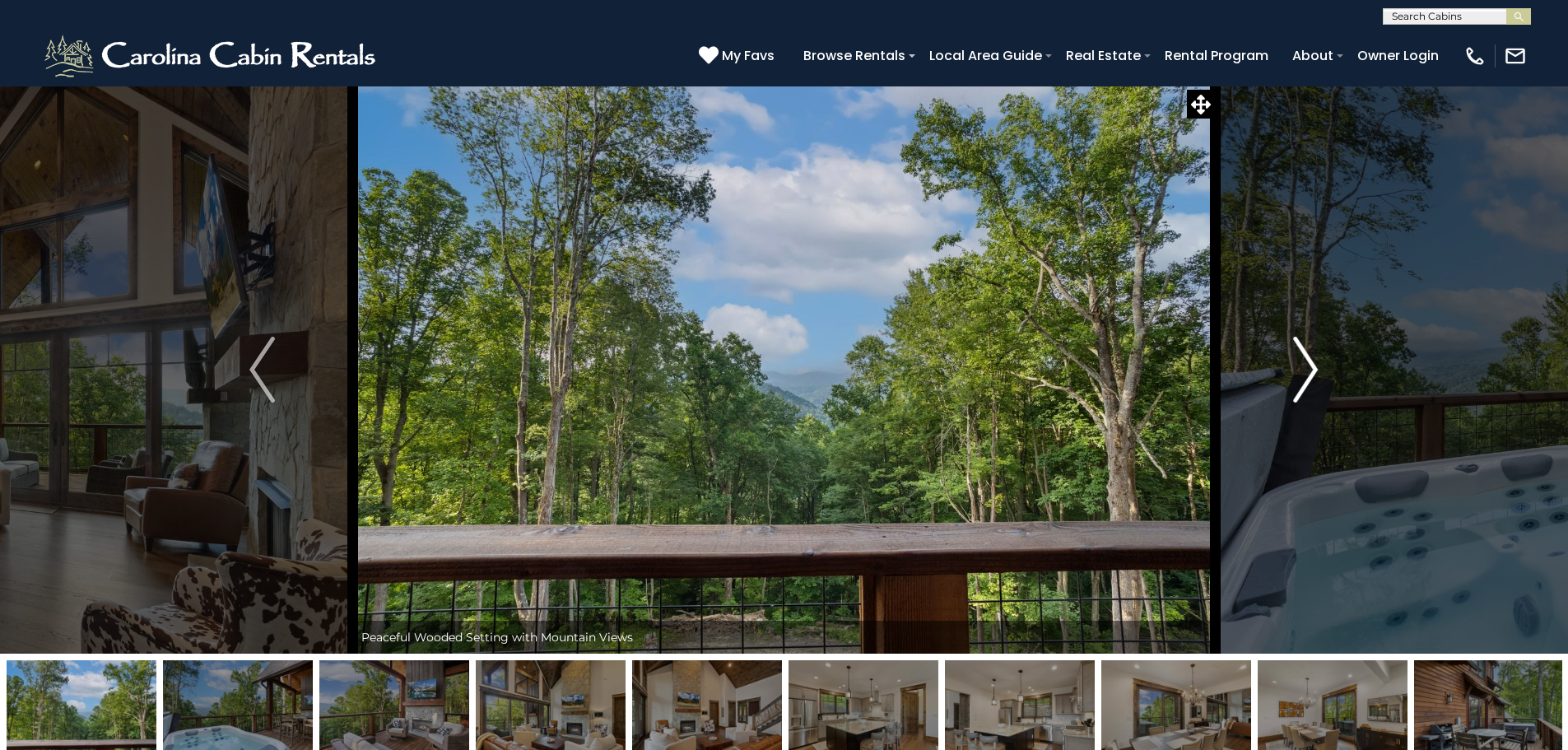
click at [1302, 370] on img "Next" at bounding box center [1305, 369] width 25 height 66
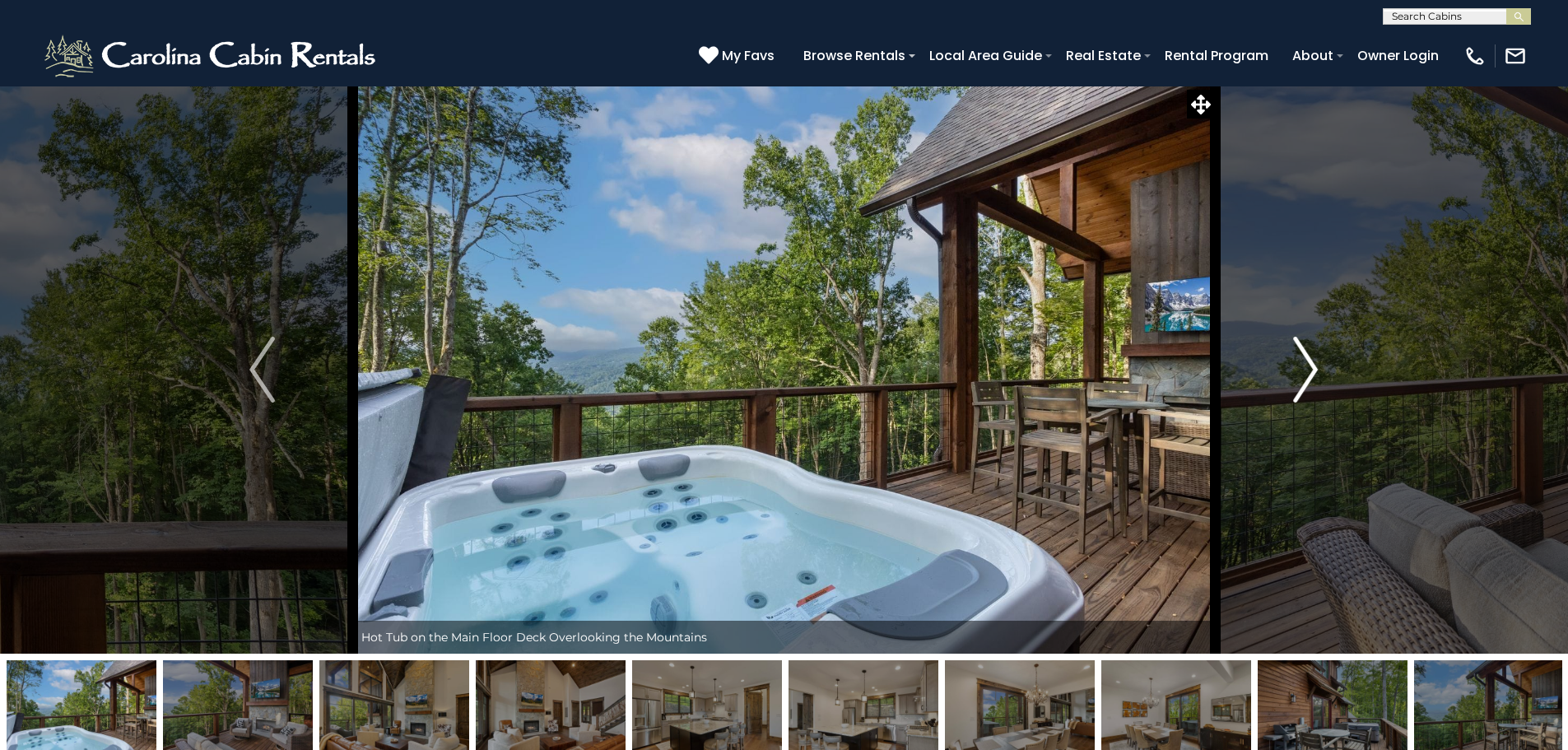
click at [1302, 370] on img "Next" at bounding box center [1305, 369] width 25 height 66
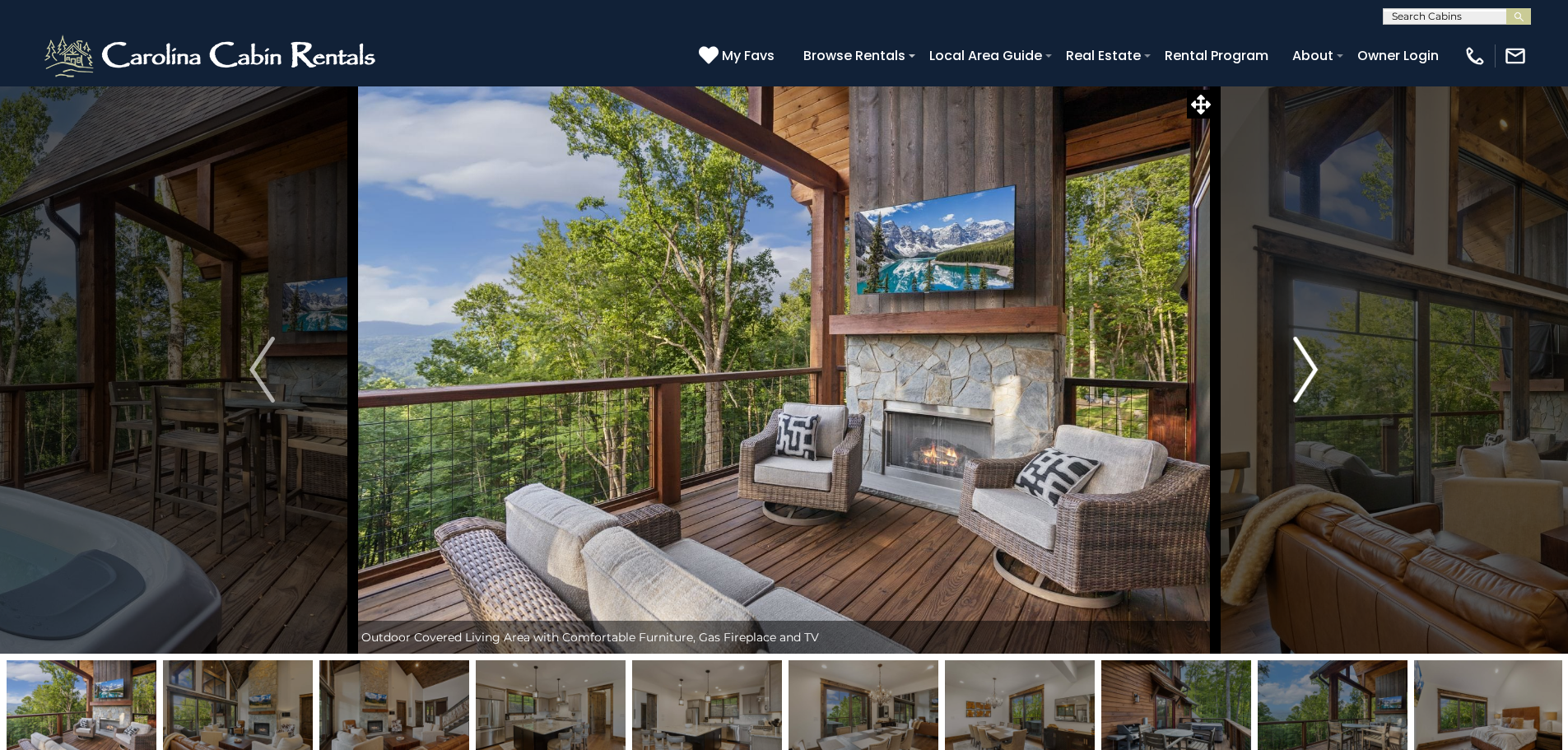
click at [1302, 370] on img "Next" at bounding box center [1305, 369] width 25 height 66
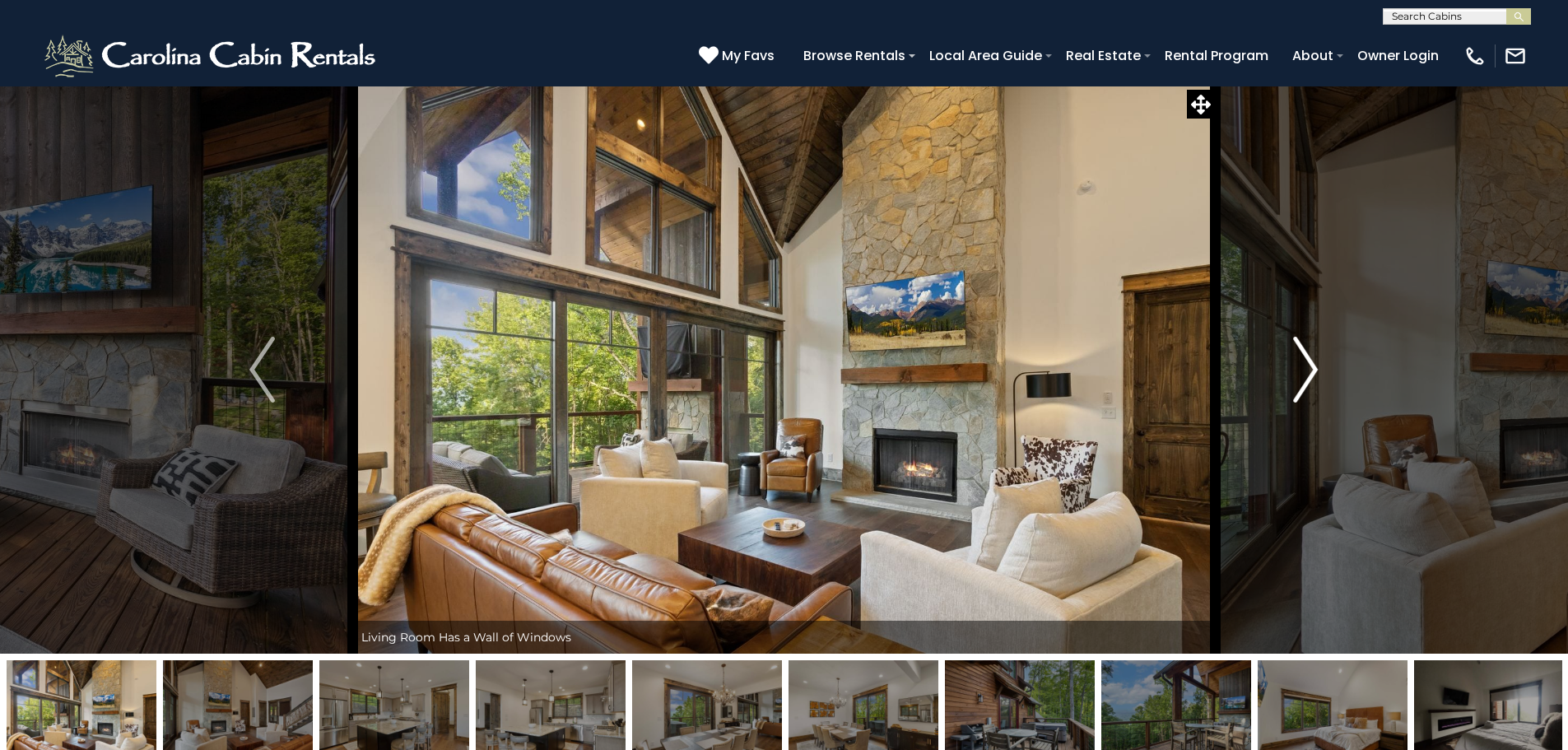
click at [1302, 370] on img "Next" at bounding box center [1305, 369] width 25 height 66
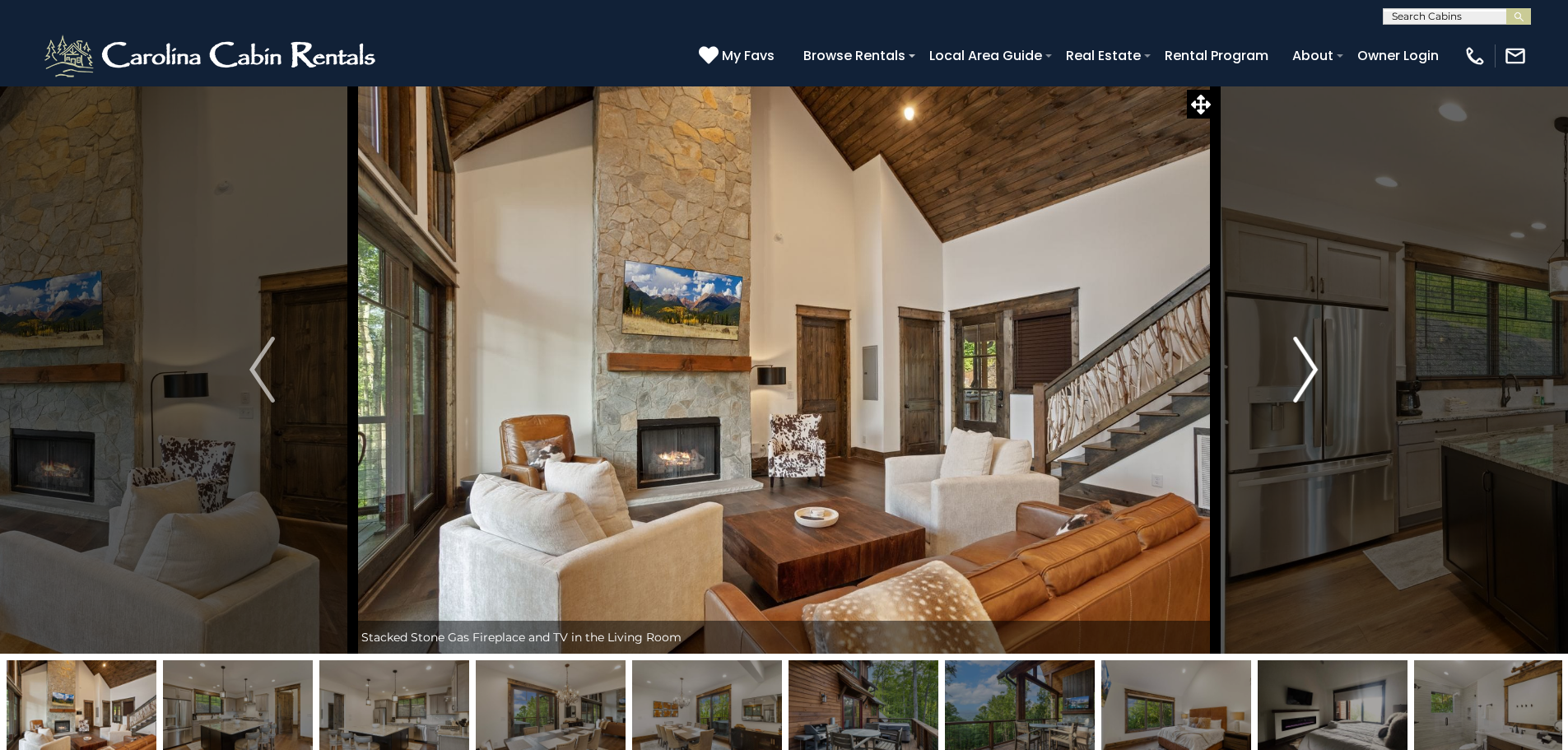
click at [1302, 370] on img "Next" at bounding box center [1305, 369] width 25 height 66
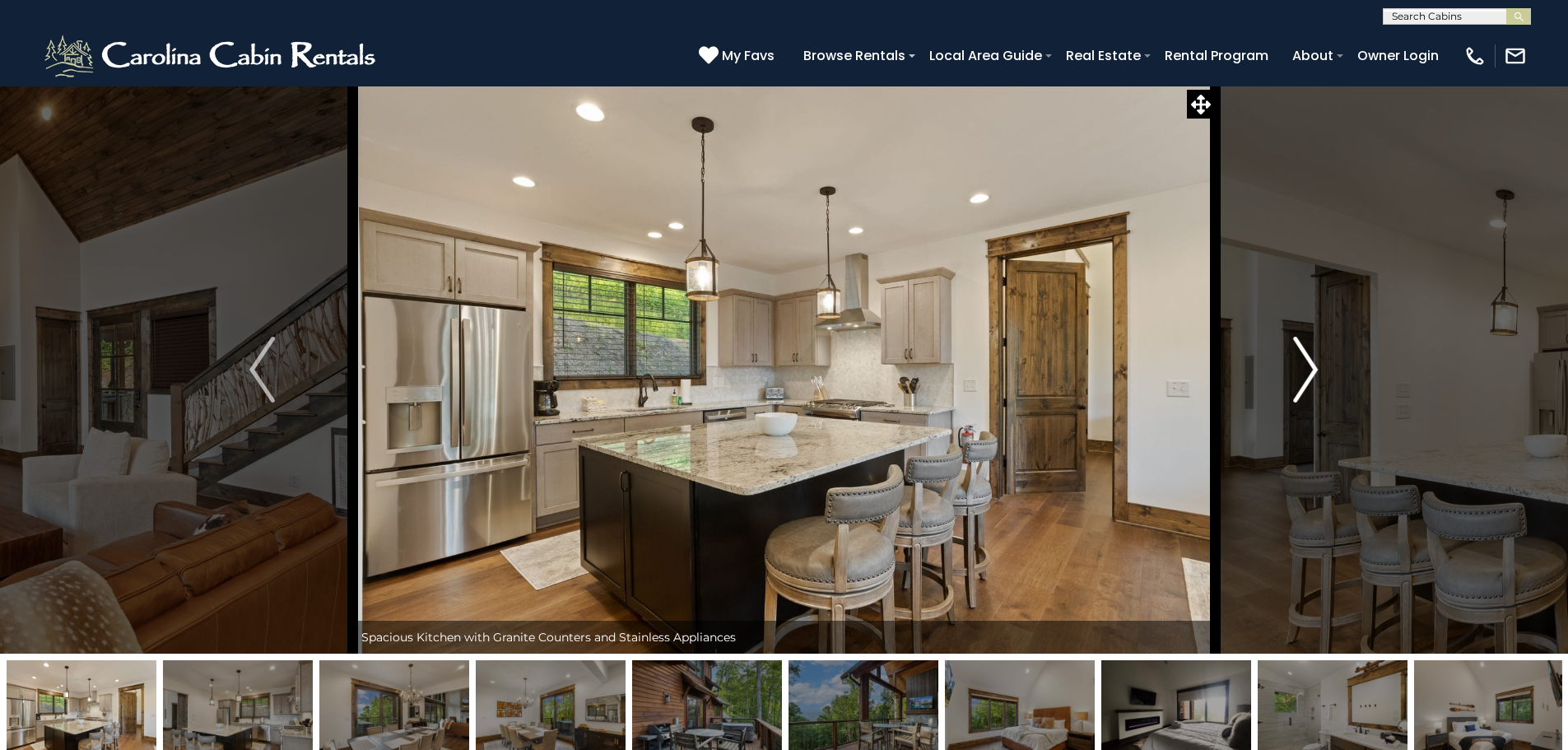
click at [1302, 370] on img "Next" at bounding box center [1305, 369] width 25 height 66
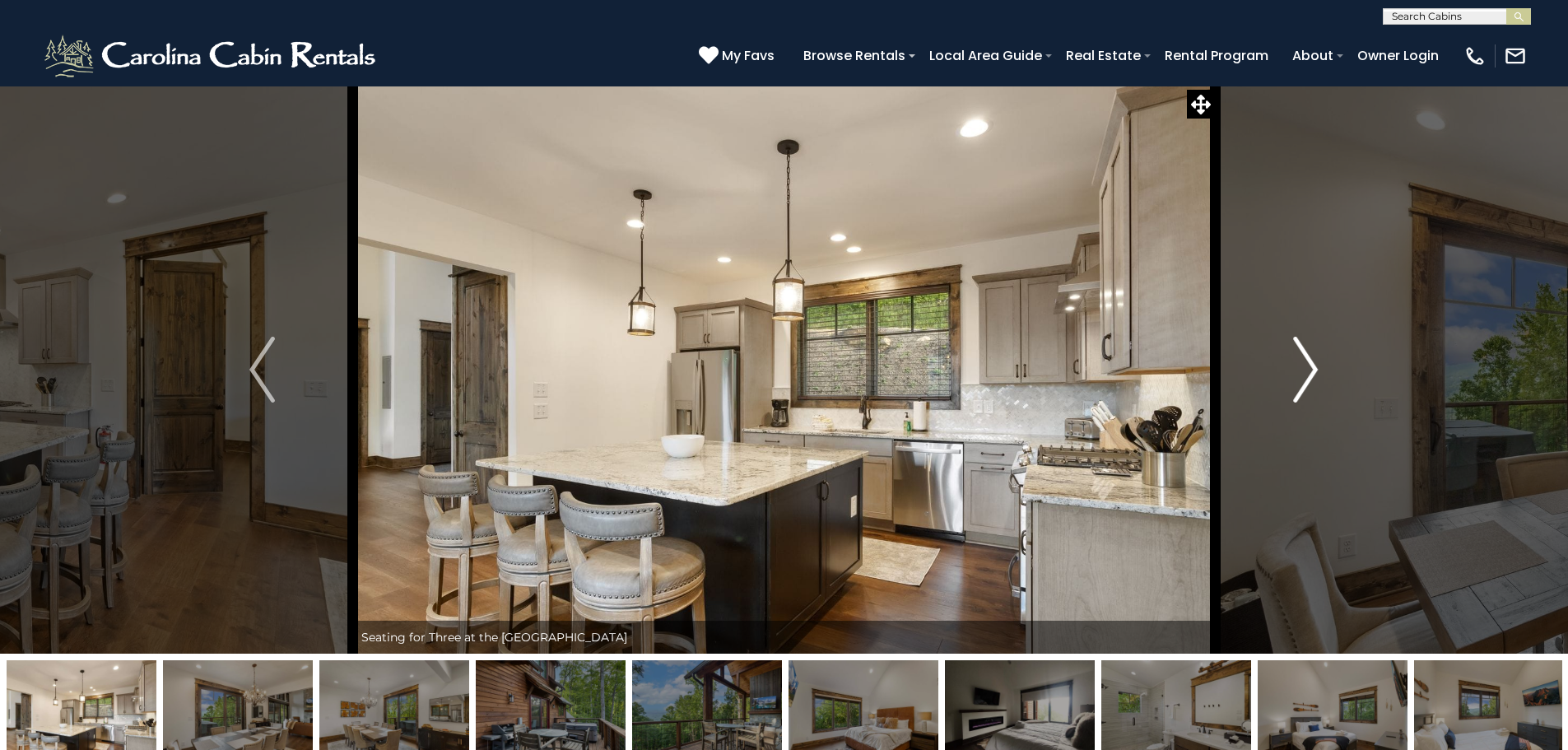
click at [1302, 370] on img "Next" at bounding box center [1305, 369] width 25 height 66
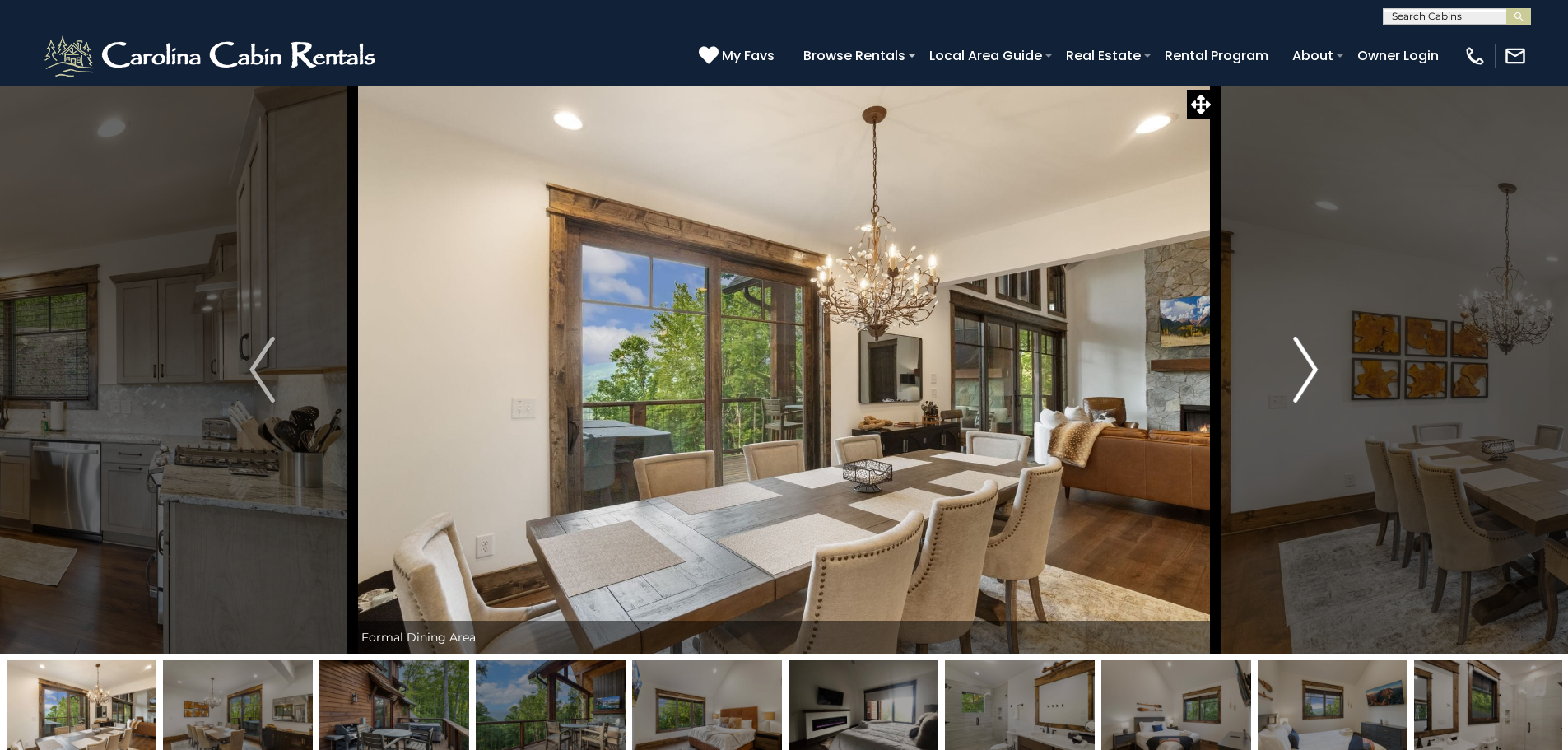
click at [1302, 370] on img "Next" at bounding box center [1305, 369] width 25 height 66
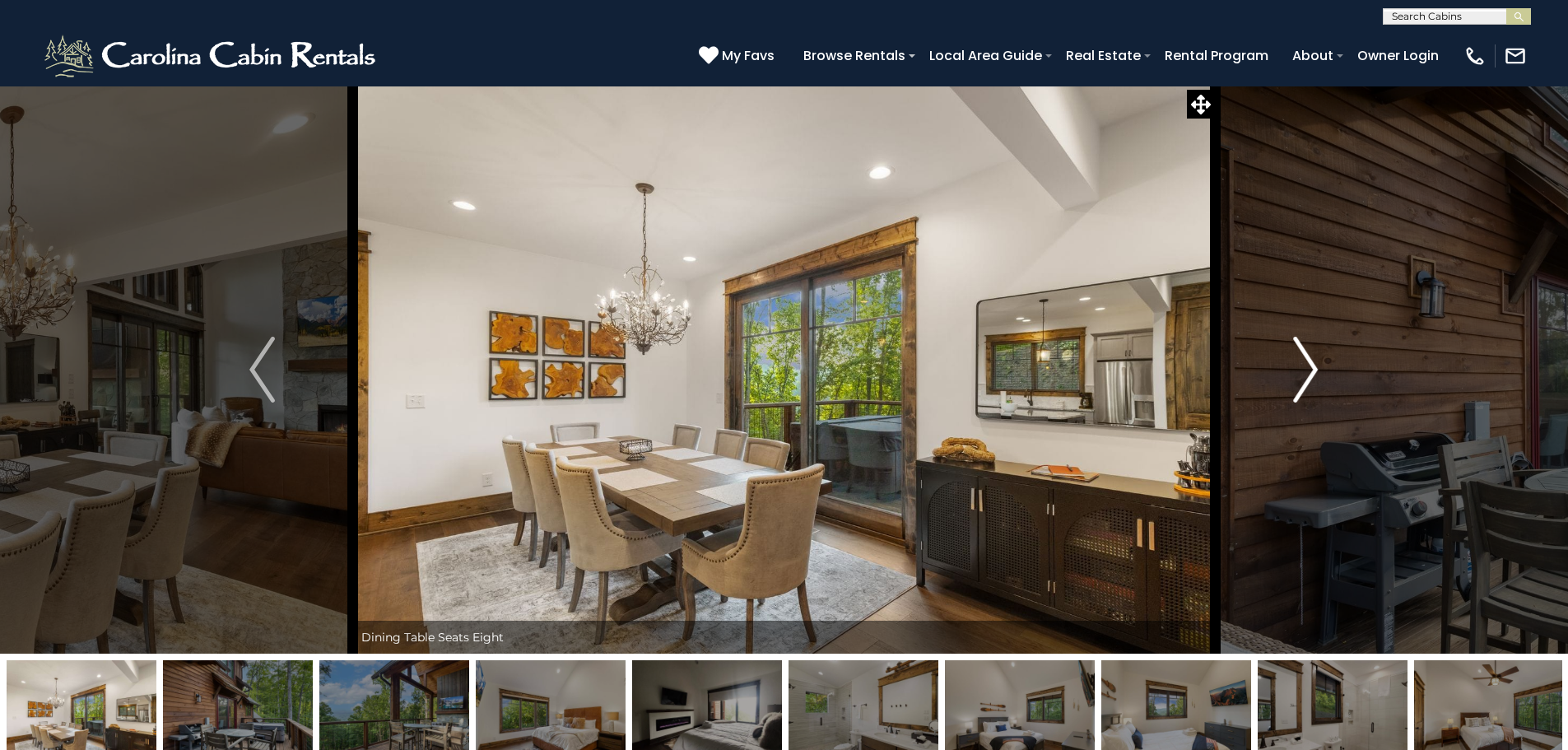
click at [1302, 370] on img "Next" at bounding box center [1305, 369] width 25 height 66
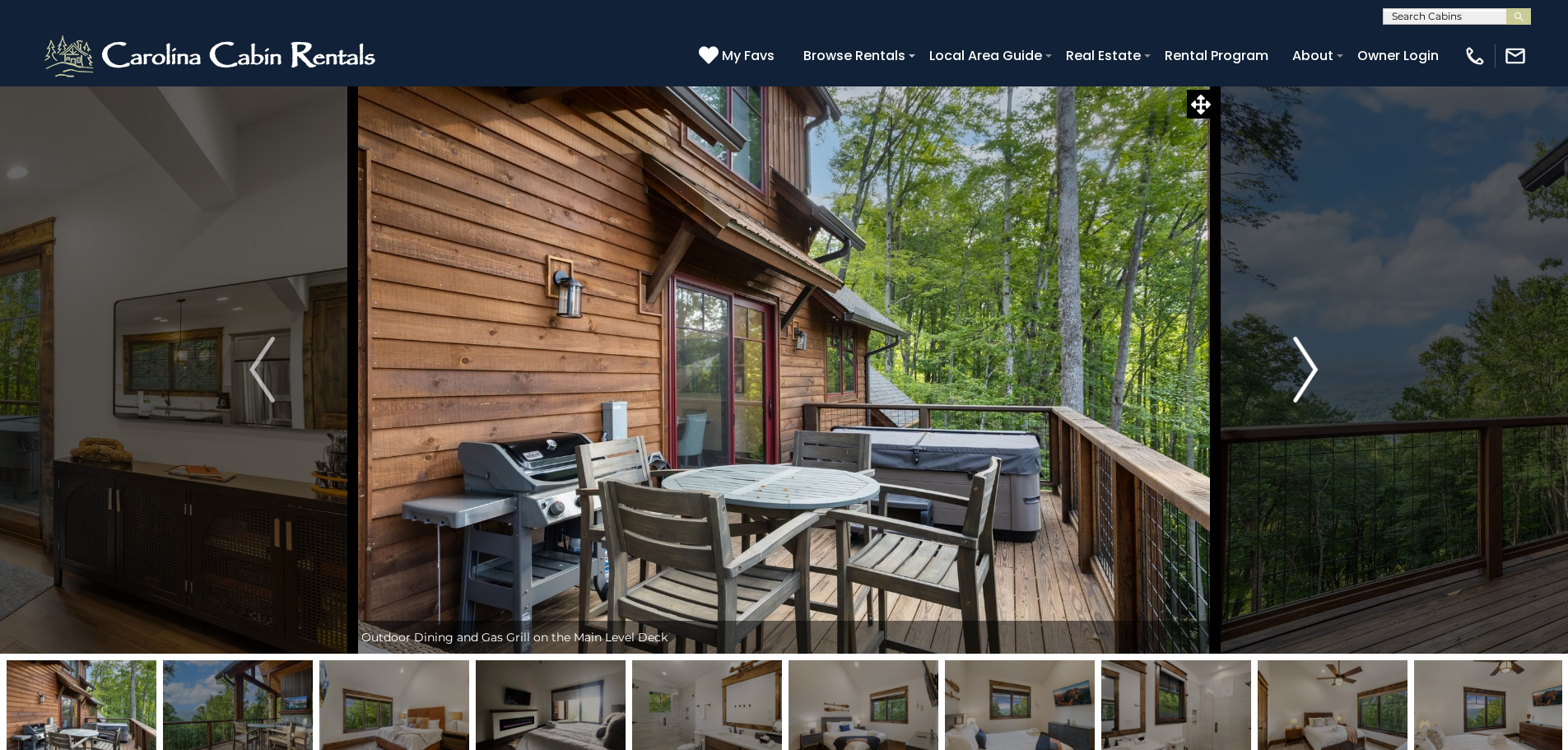
click at [1302, 370] on img "Next" at bounding box center [1305, 369] width 25 height 66
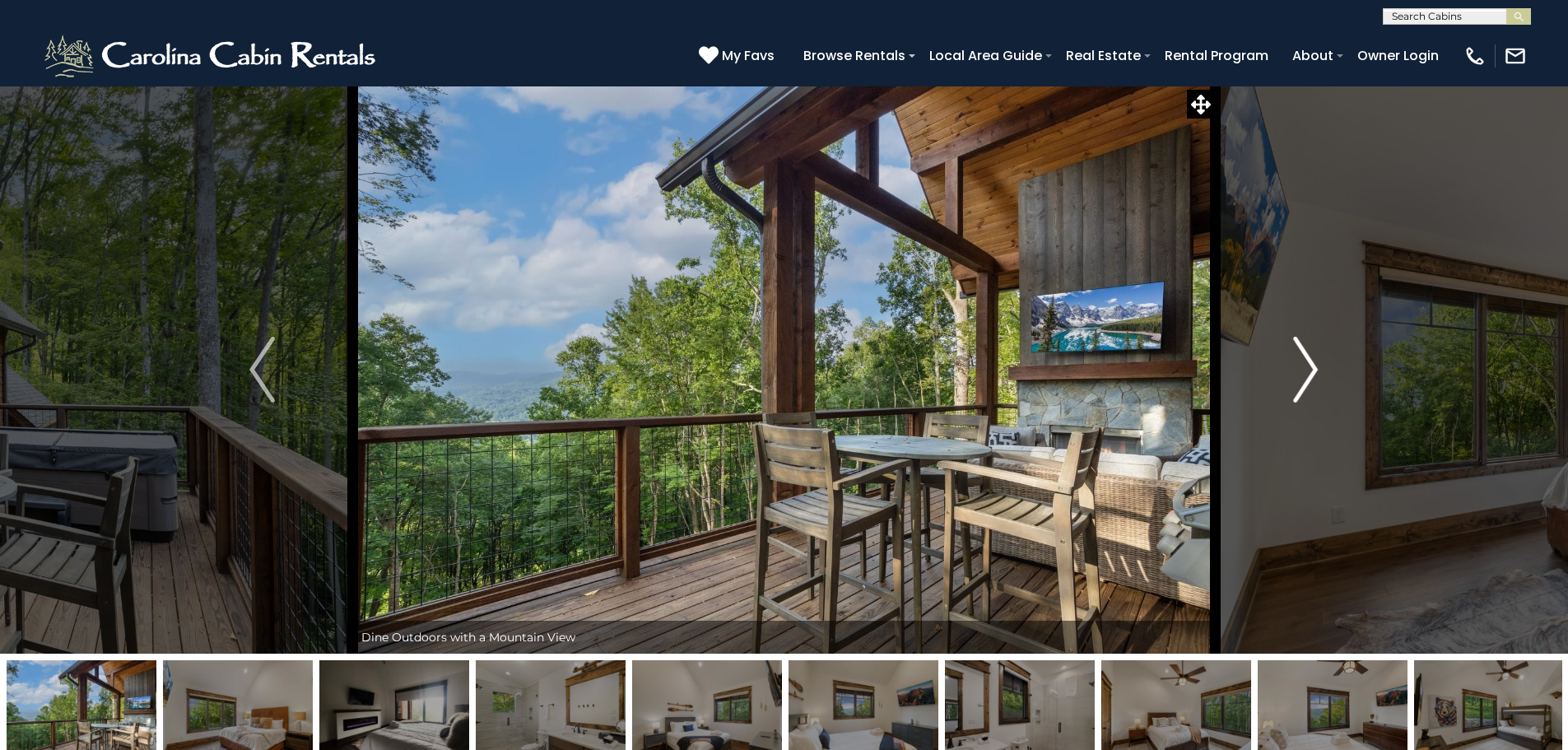
click at [1302, 370] on img "Next" at bounding box center [1305, 369] width 25 height 66
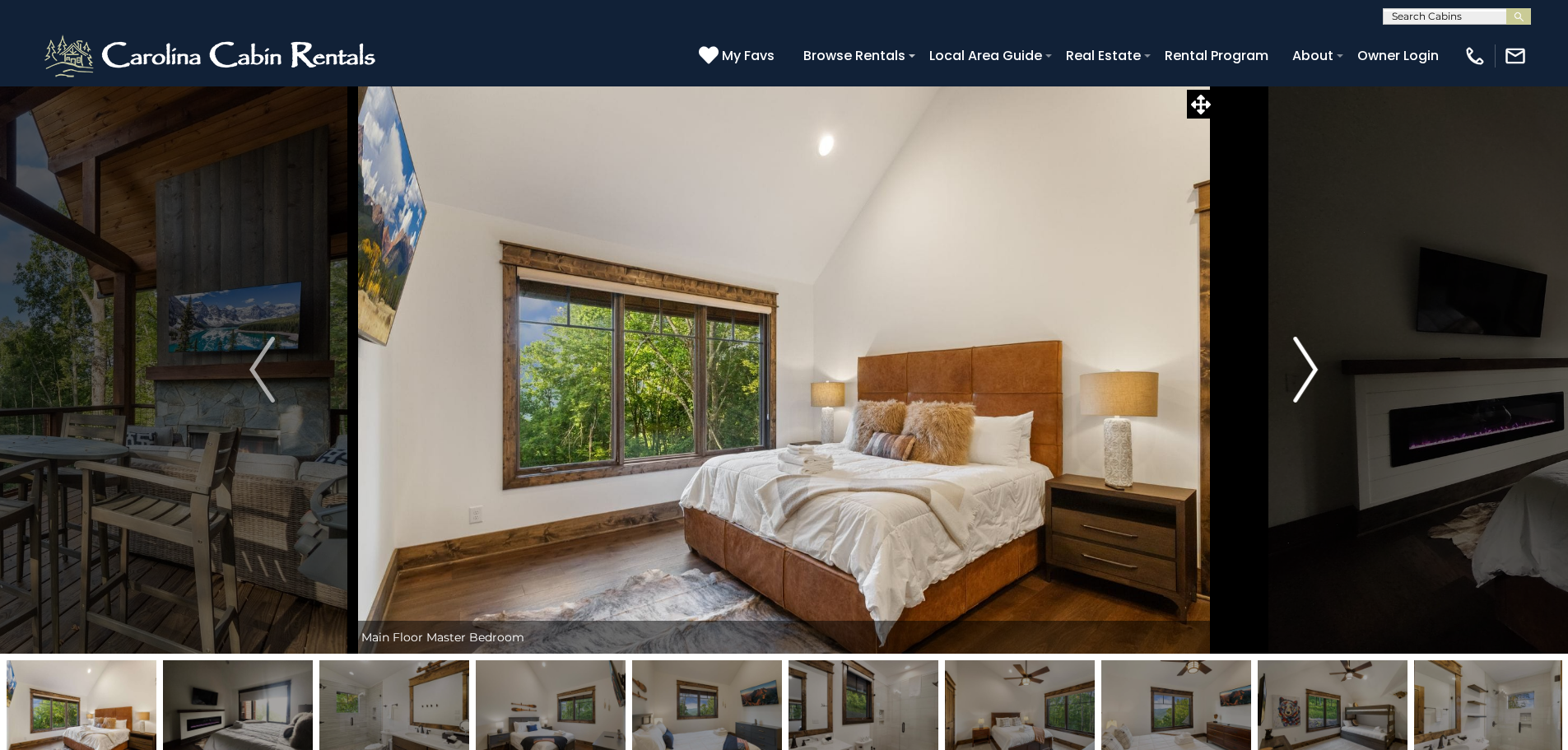
click at [1302, 370] on img "Next" at bounding box center [1305, 369] width 25 height 66
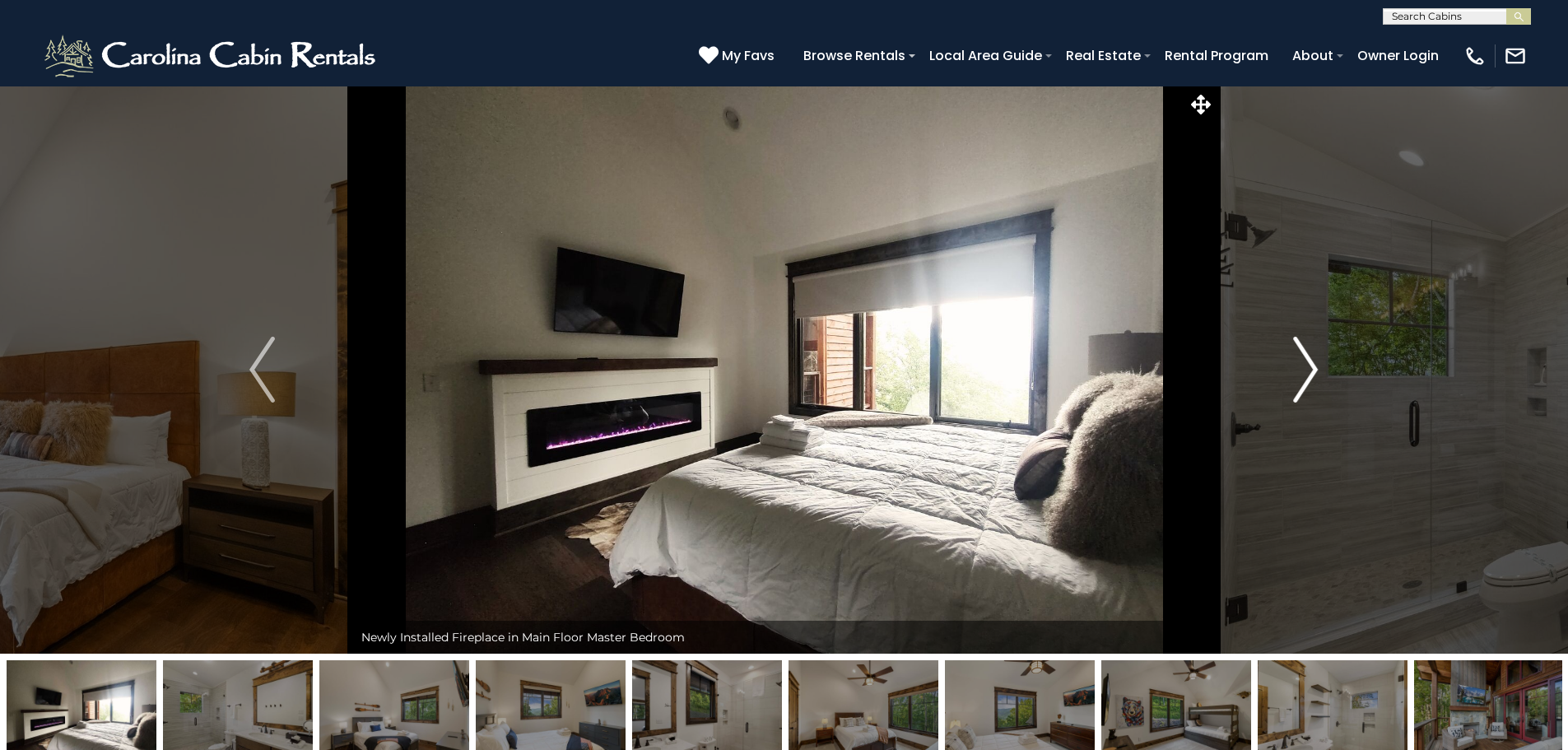
click at [1302, 370] on img "Next" at bounding box center [1305, 369] width 25 height 66
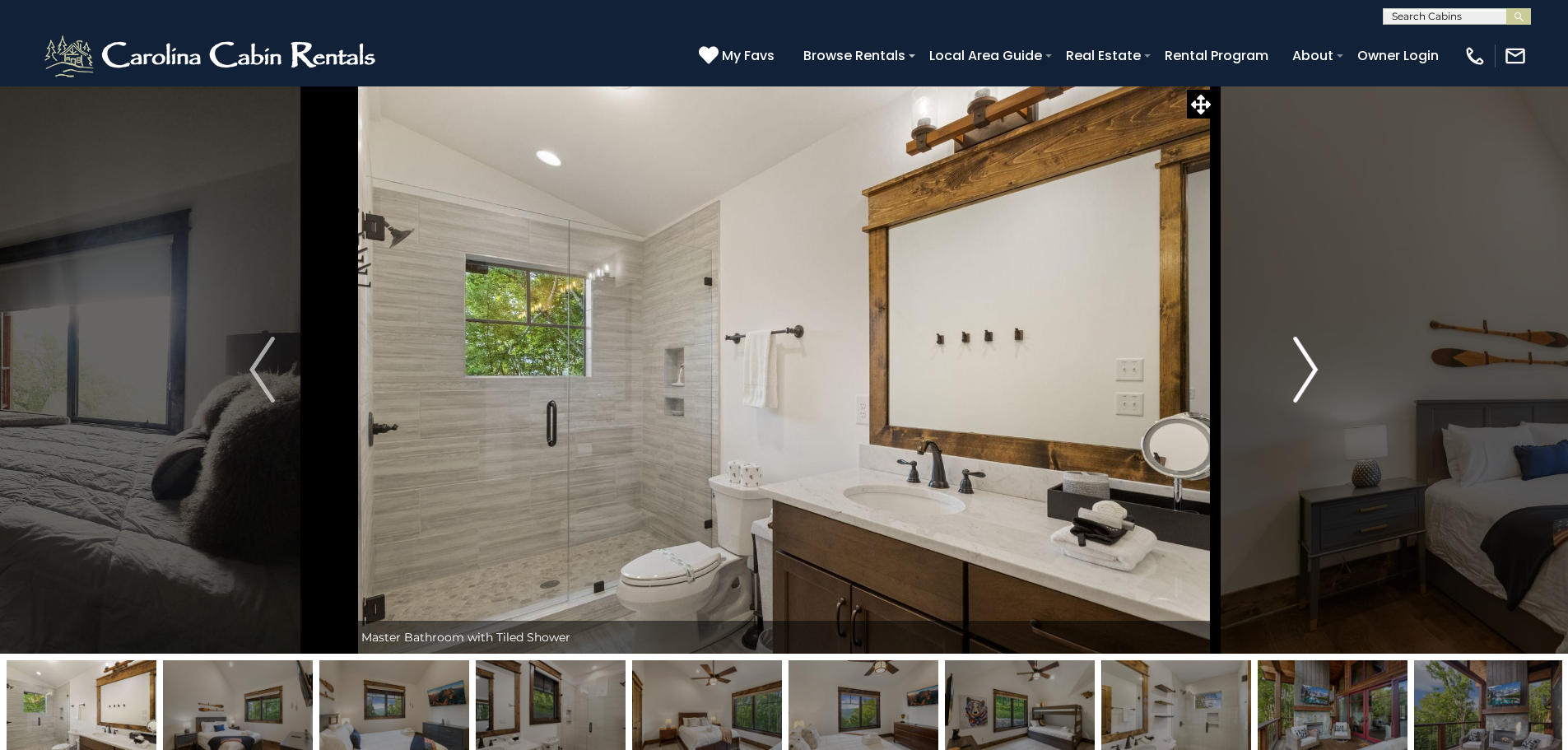
click at [1302, 370] on img "Next" at bounding box center [1305, 369] width 25 height 66
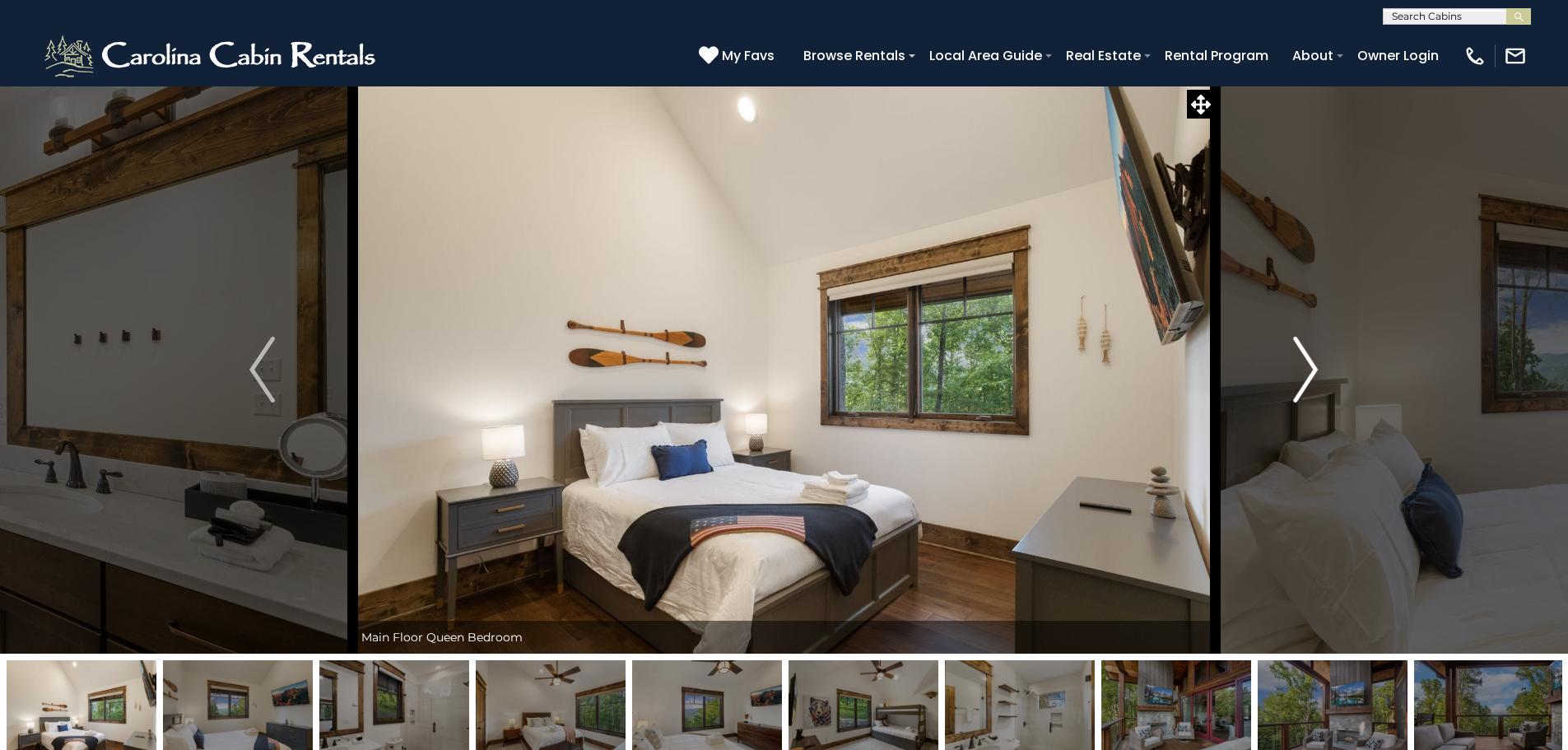
click at [1302, 370] on img "Next" at bounding box center [1305, 369] width 25 height 66
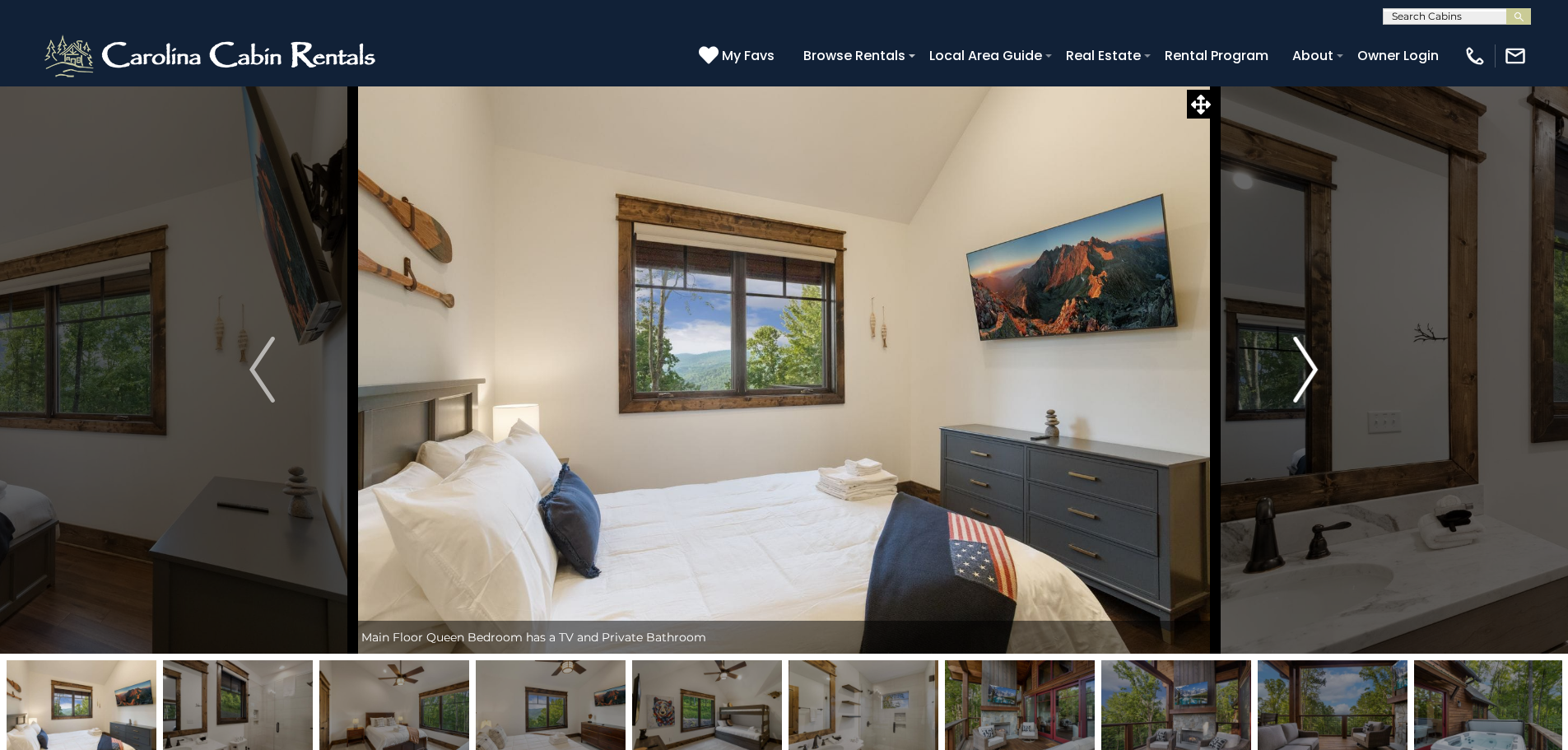
click at [1302, 370] on img "Next" at bounding box center [1305, 369] width 25 height 66
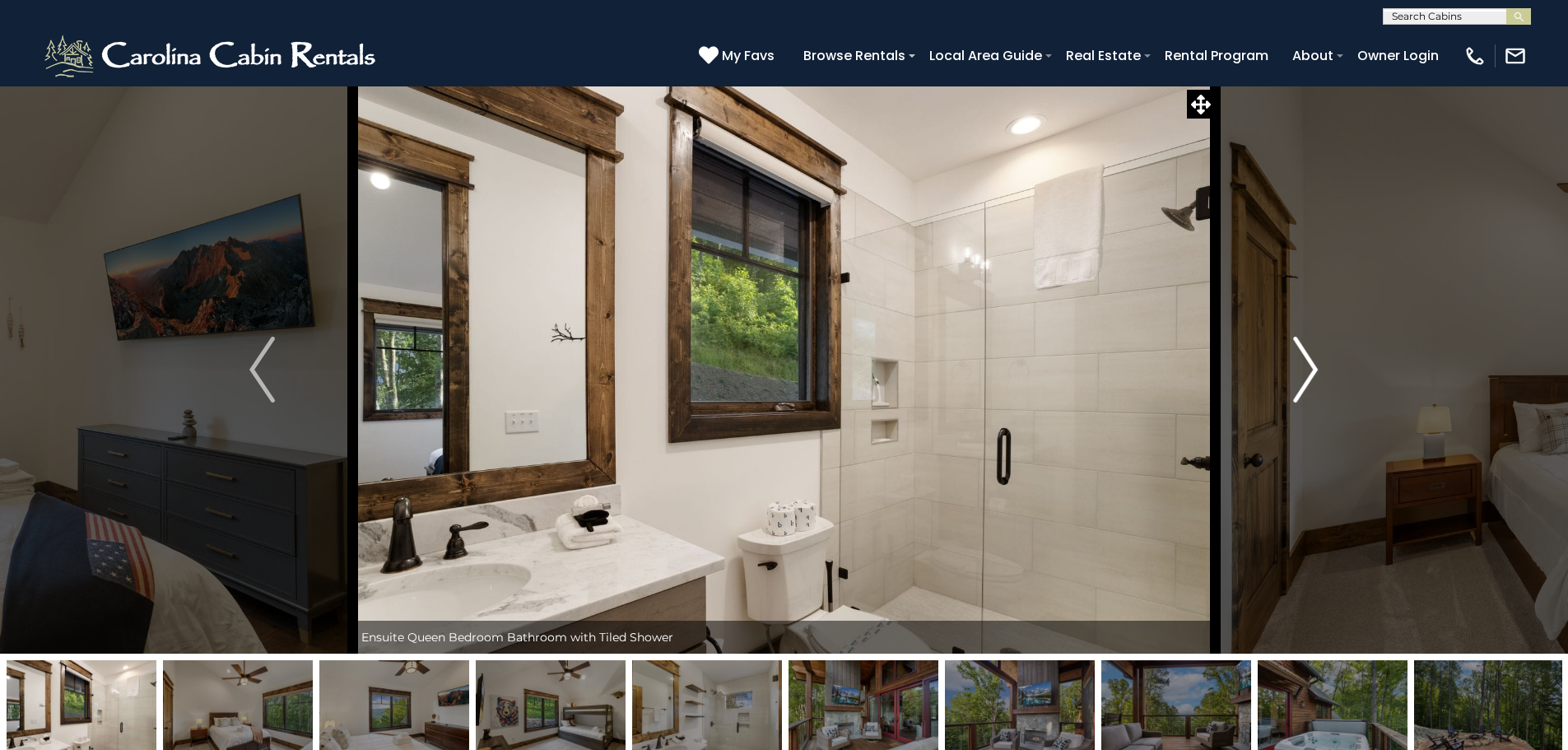
click at [1302, 370] on img "Next" at bounding box center [1305, 369] width 25 height 66
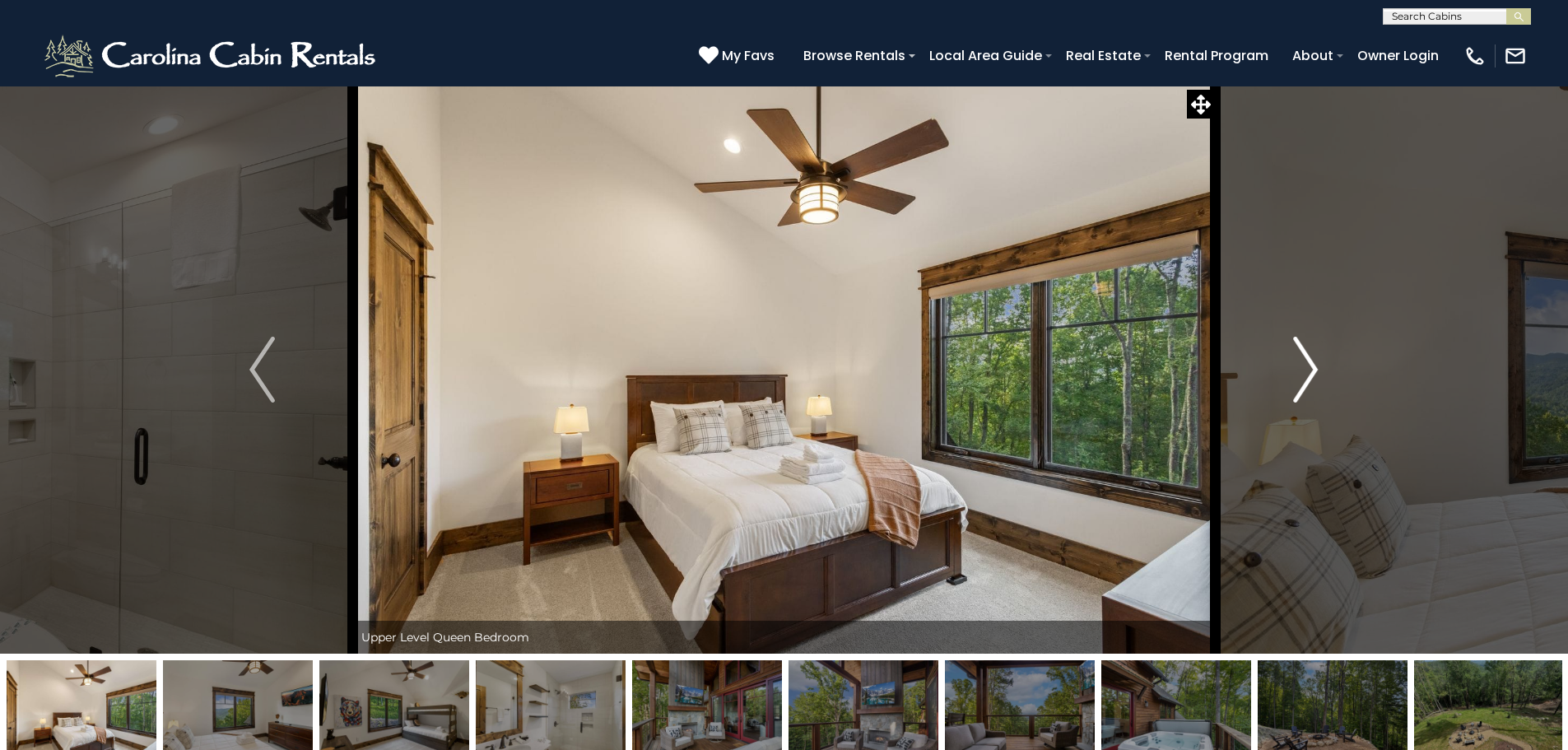
click at [1302, 370] on img "Next" at bounding box center [1305, 369] width 25 height 66
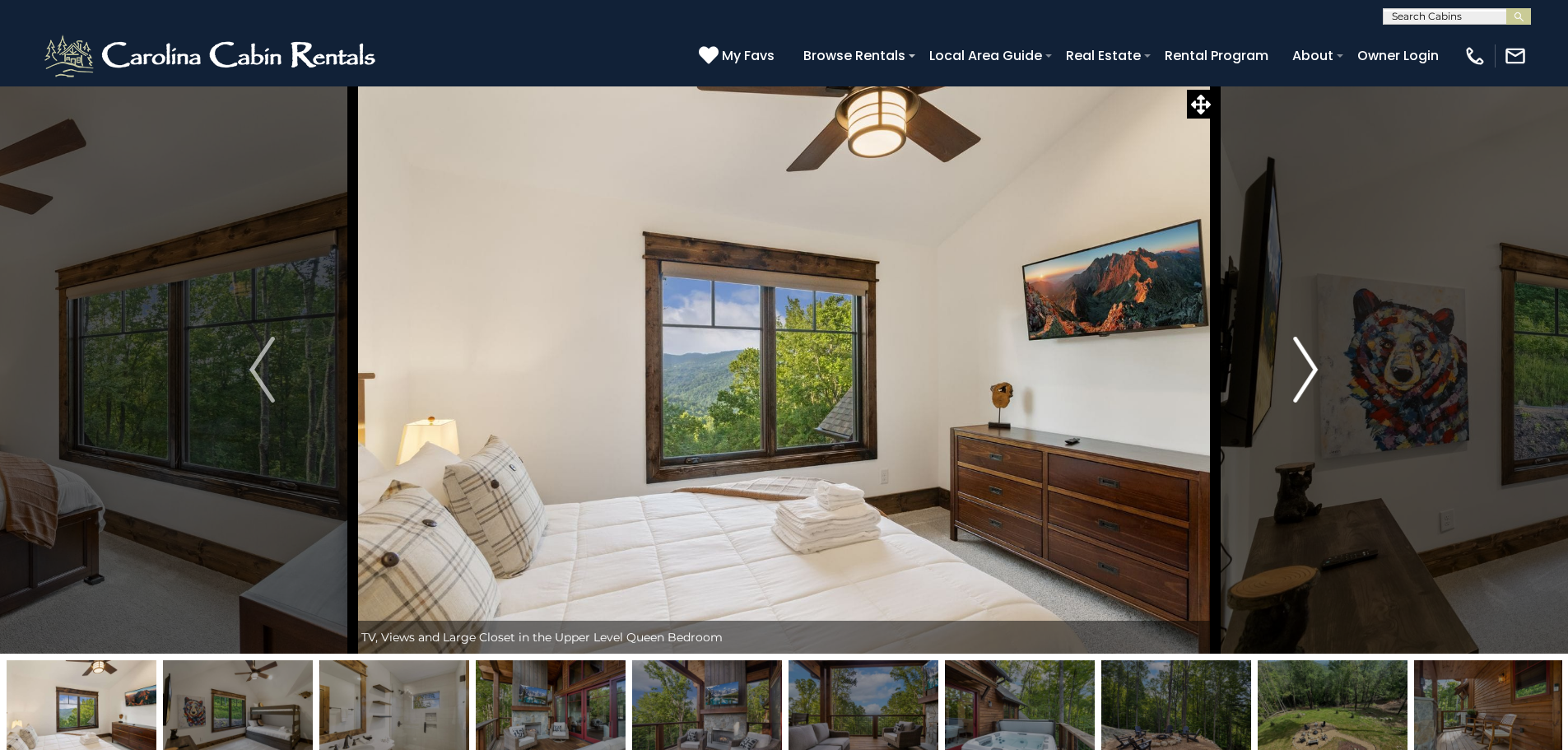
click at [1302, 370] on img "Next" at bounding box center [1305, 369] width 25 height 66
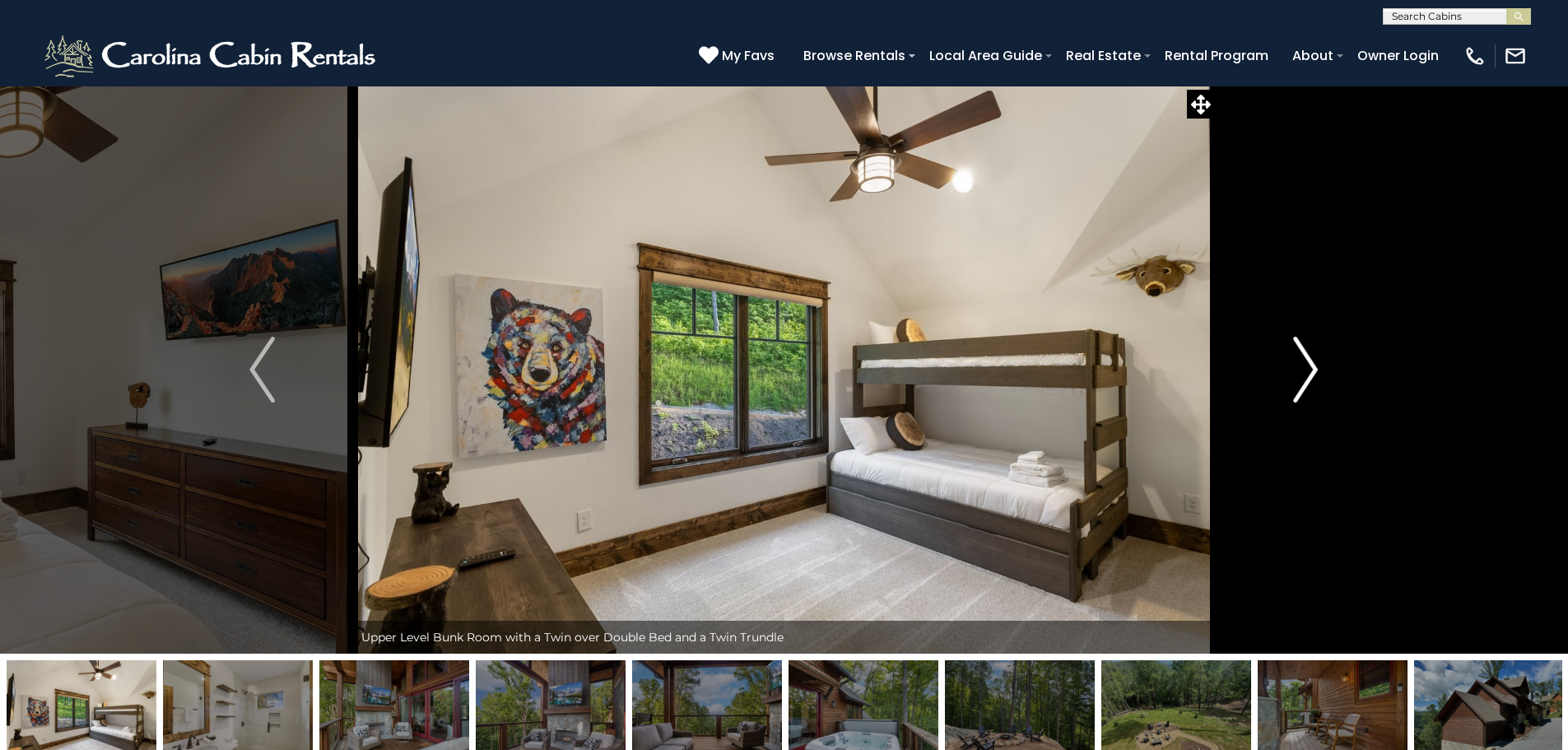
click at [1302, 370] on img "Next" at bounding box center [1305, 369] width 25 height 66
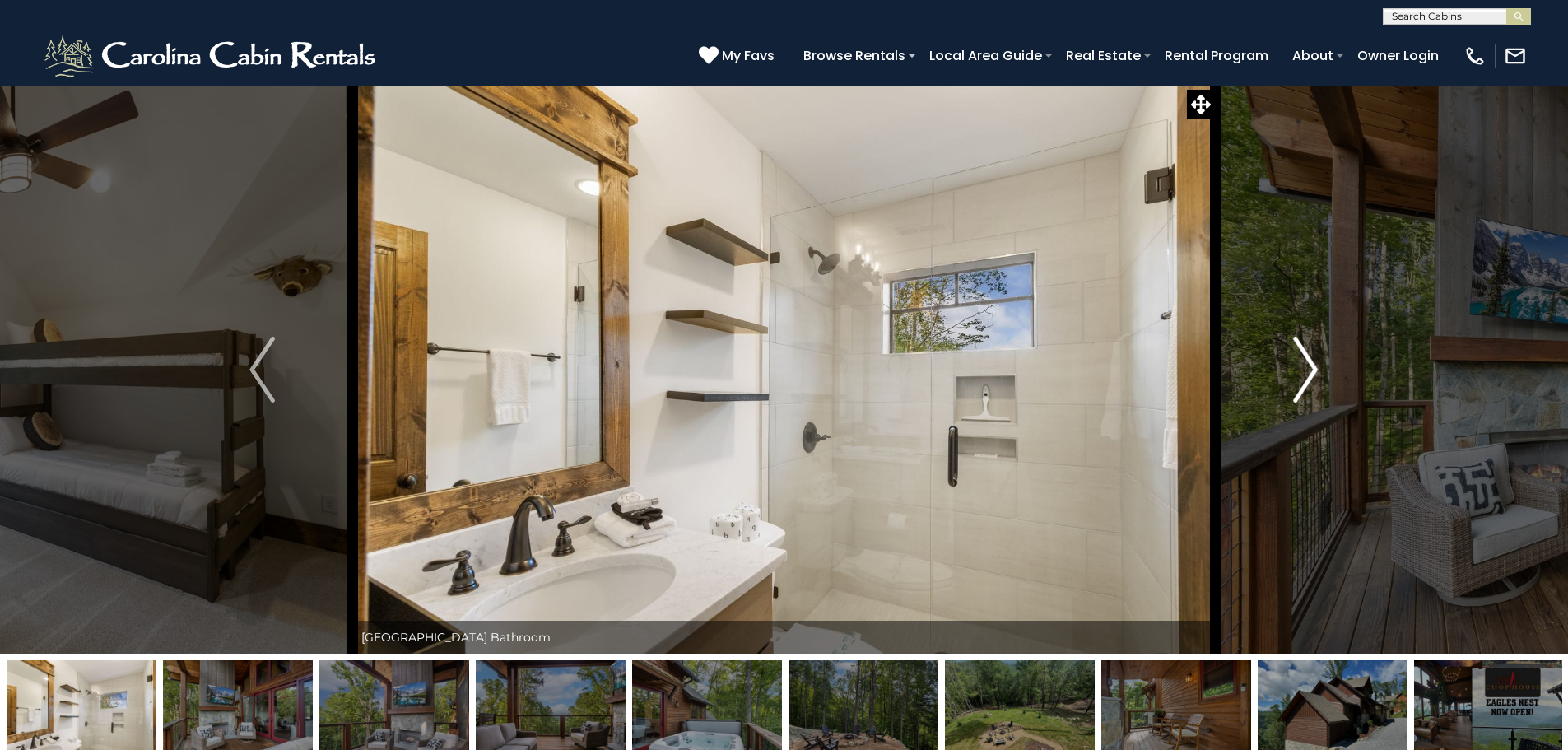
click at [1302, 370] on img "Next" at bounding box center [1305, 369] width 25 height 66
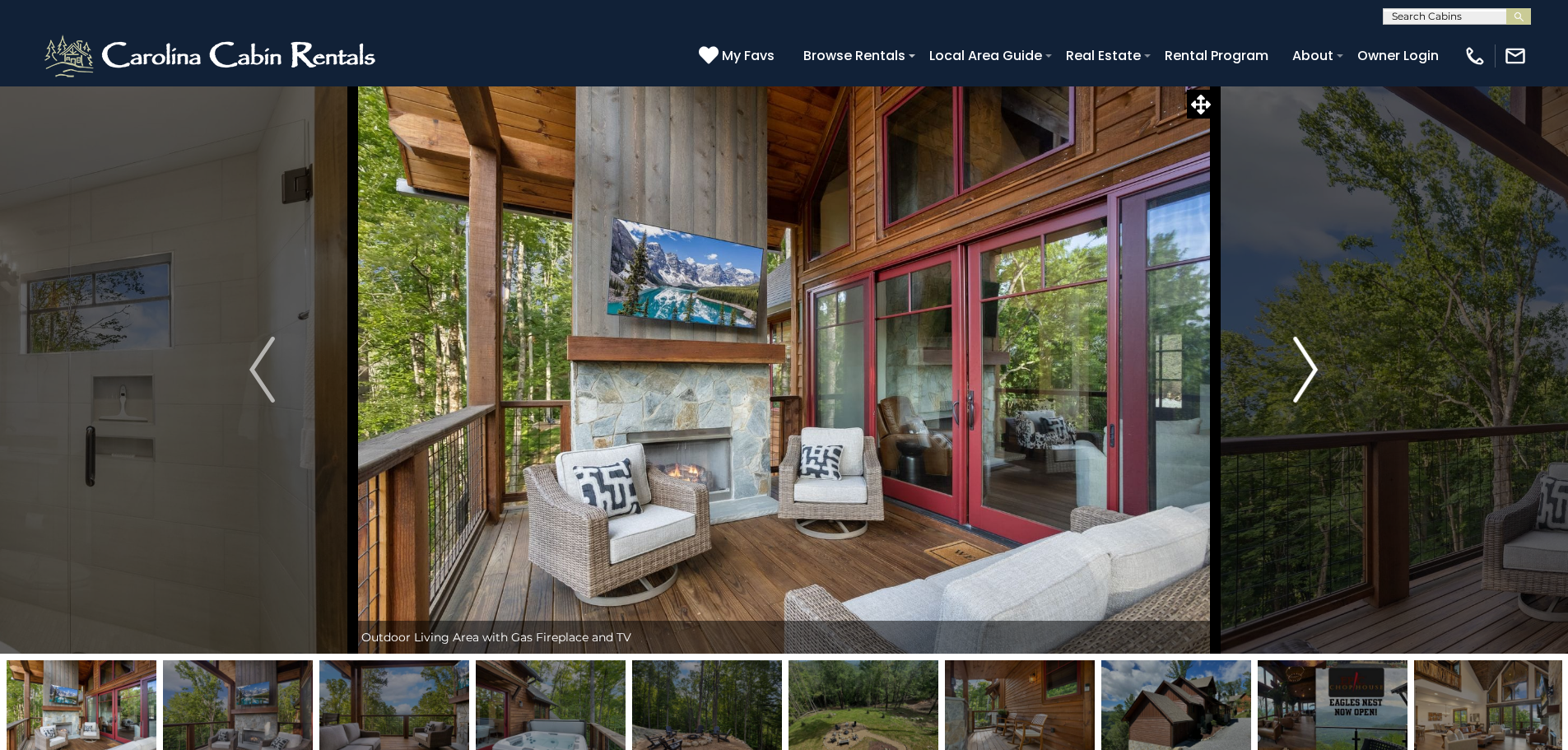
click at [1302, 370] on img "Next" at bounding box center [1305, 369] width 25 height 66
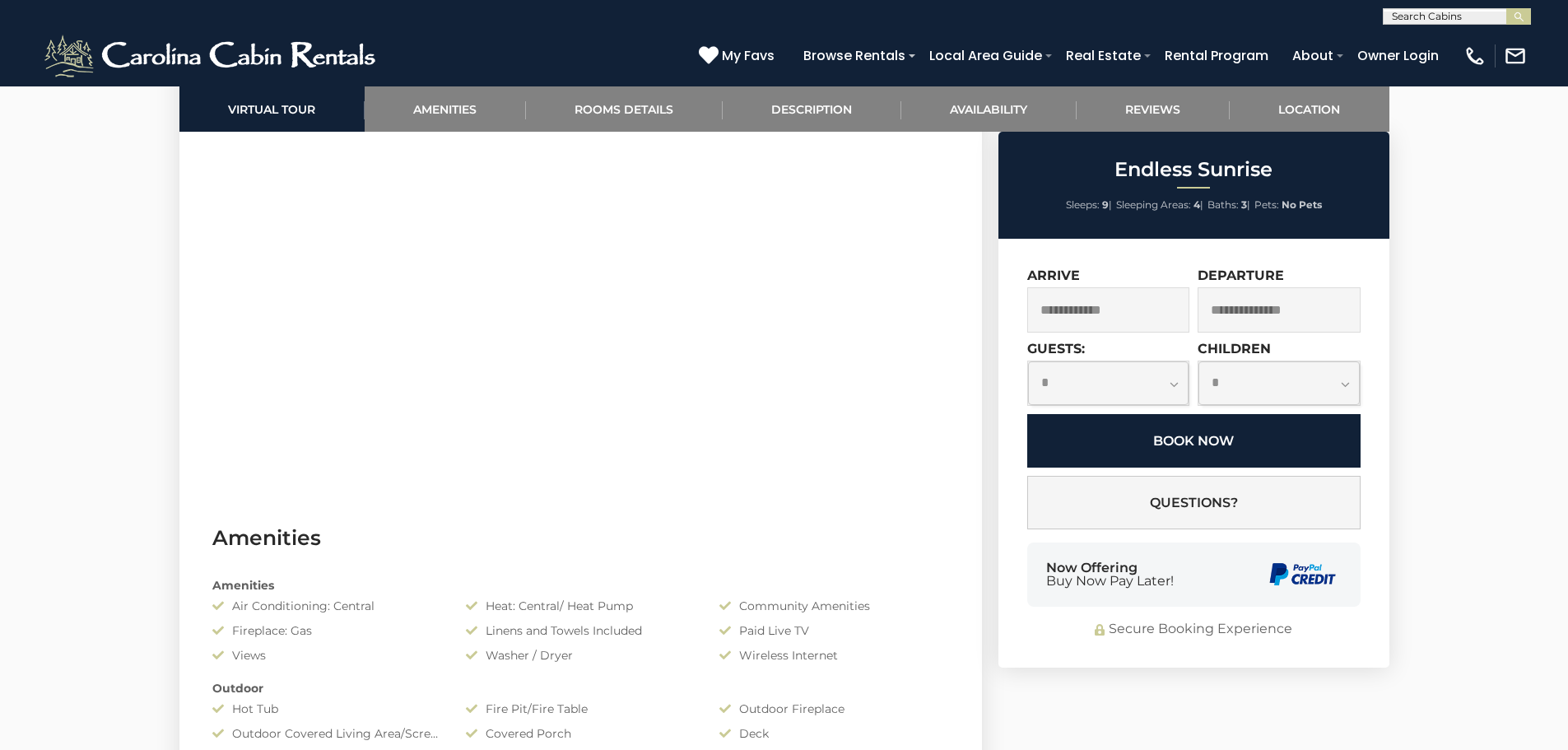
scroll to position [906, 0]
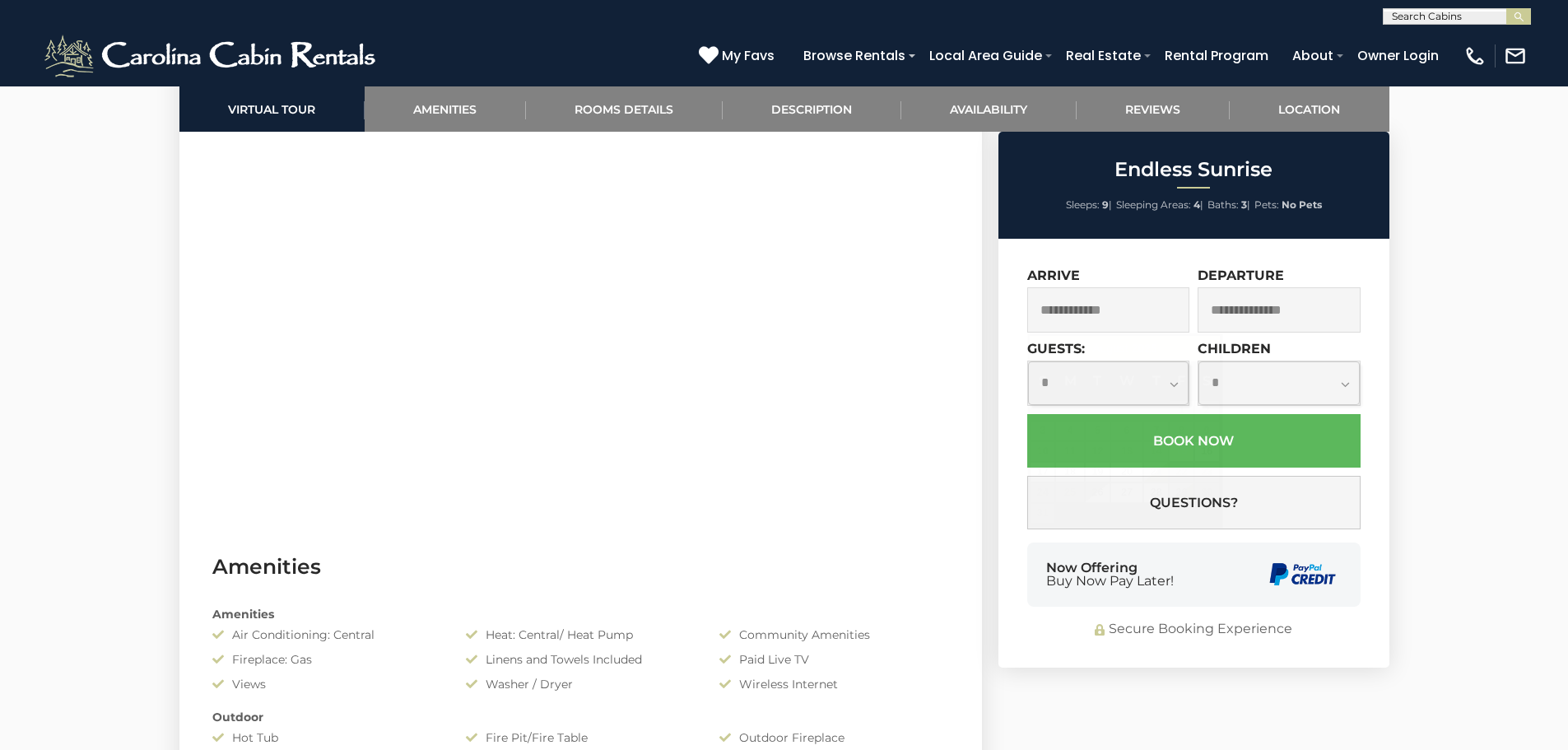
click at [1110, 312] on input "text" at bounding box center [1109, 309] width 163 height 45
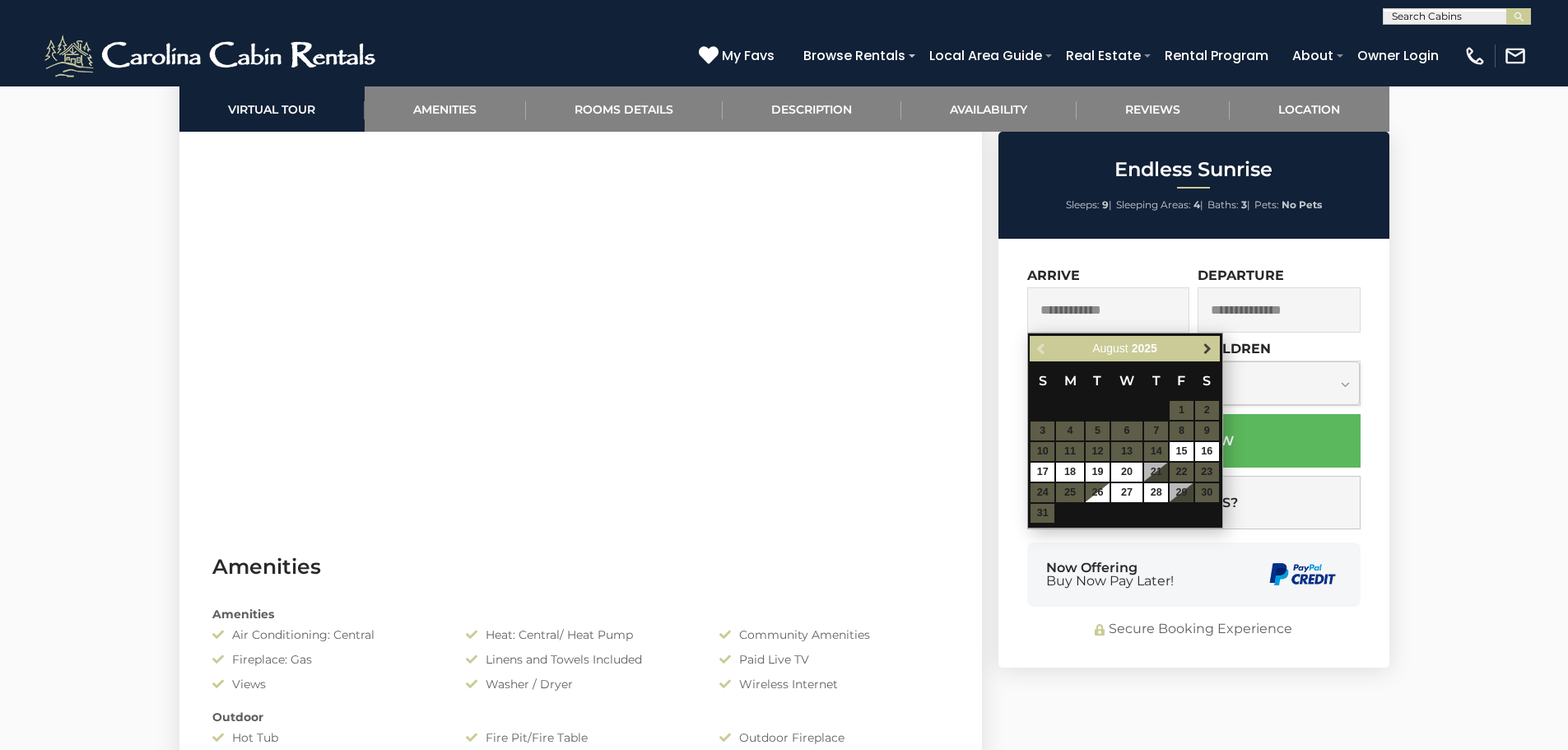
click at [1209, 343] on span "Next" at bounding box center [1207, 349] width 13 height 13
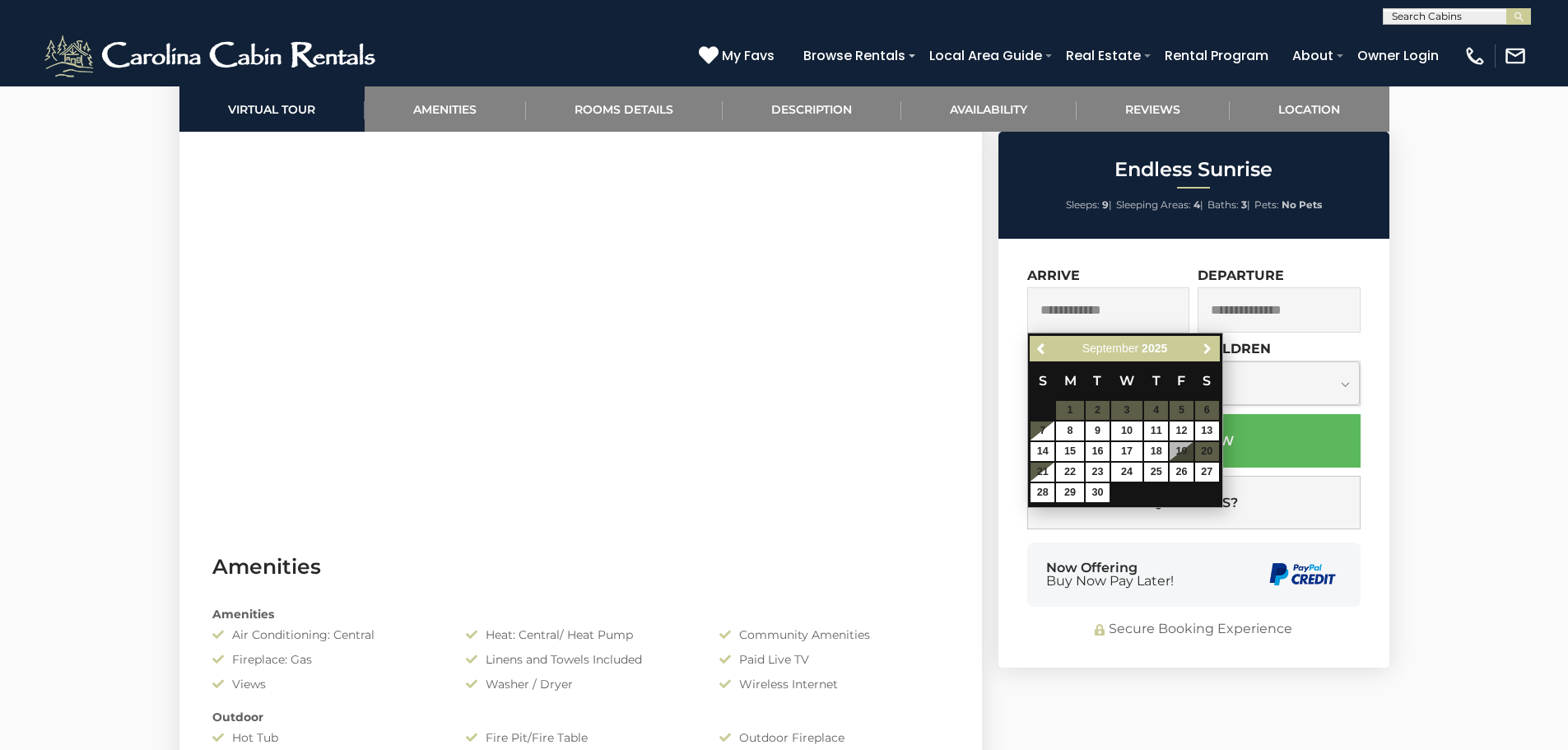
click at [1209, 343] on span "Next" at bounding box center [1207, 349] width 13 height 13
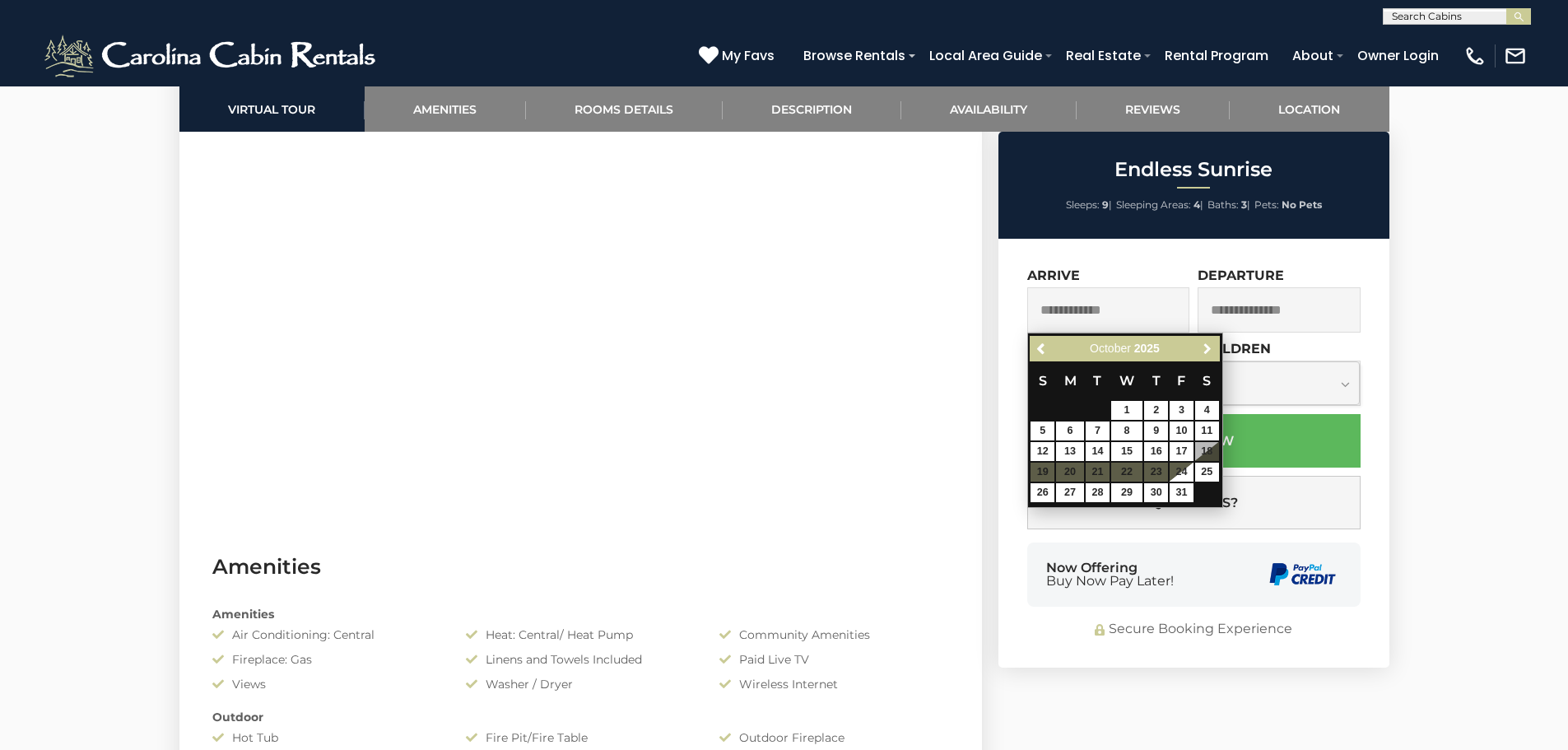
click at [1209, 343] on span "Next" at bounding box center [1207, 349] width 13 height 13
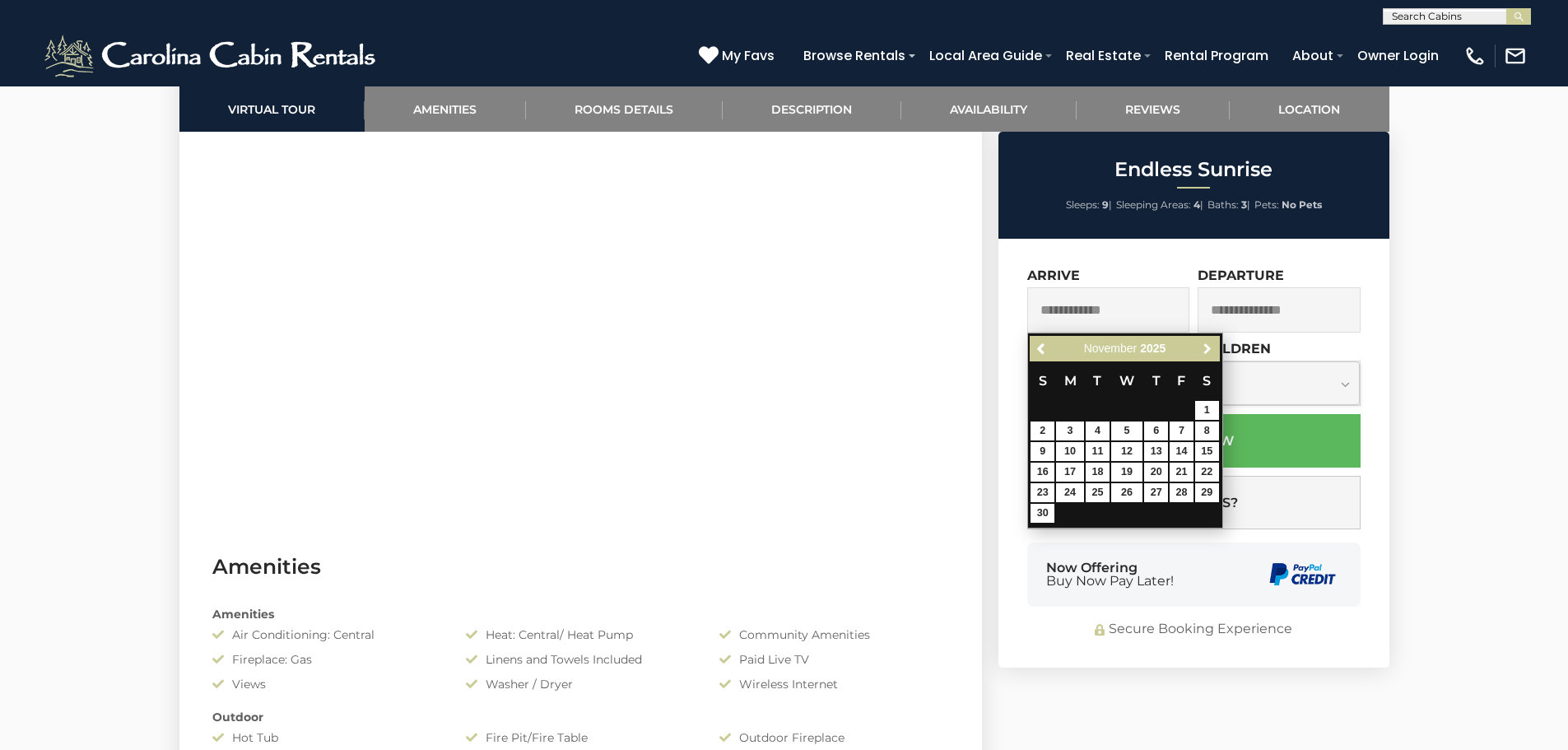
click at [1209, 343] on span "Next" at bounding box center [1207, 349] width 13 height 13
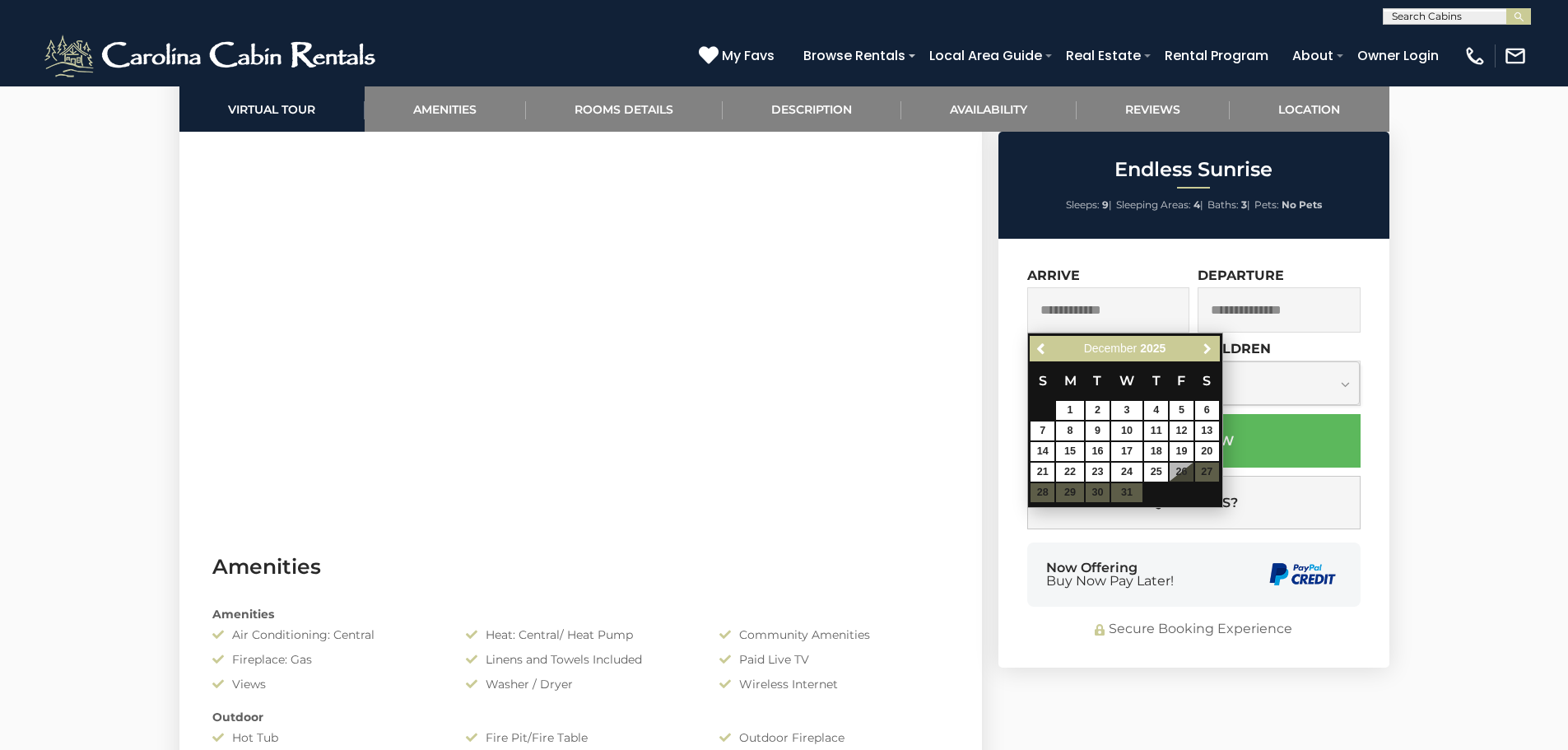
click at [1209, 343] on span "Next" at bounding box center [1207, 349] width 13 height 13
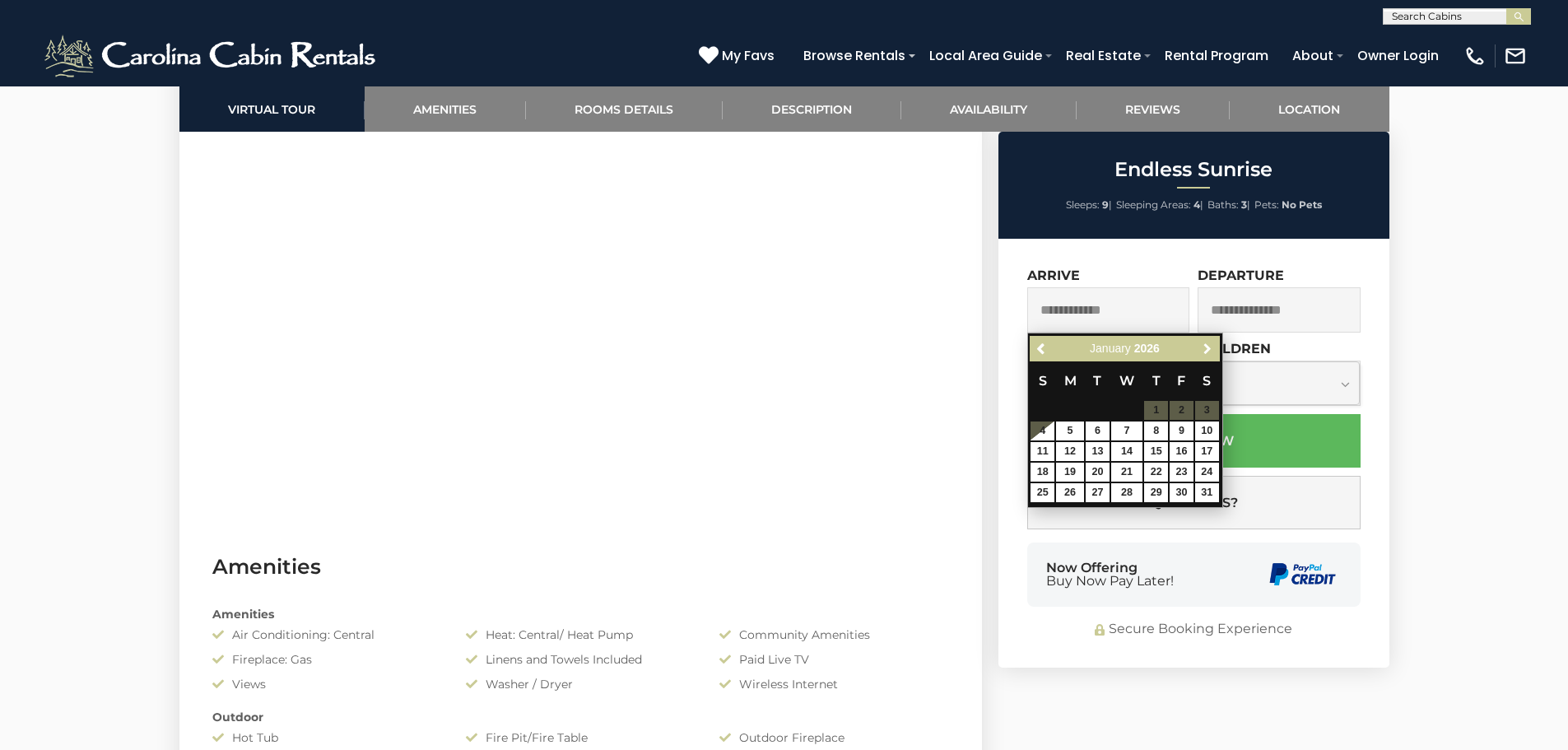
click at [1209, 343] on span "Next" at bounding box center [1207, 349] width 13 height 13
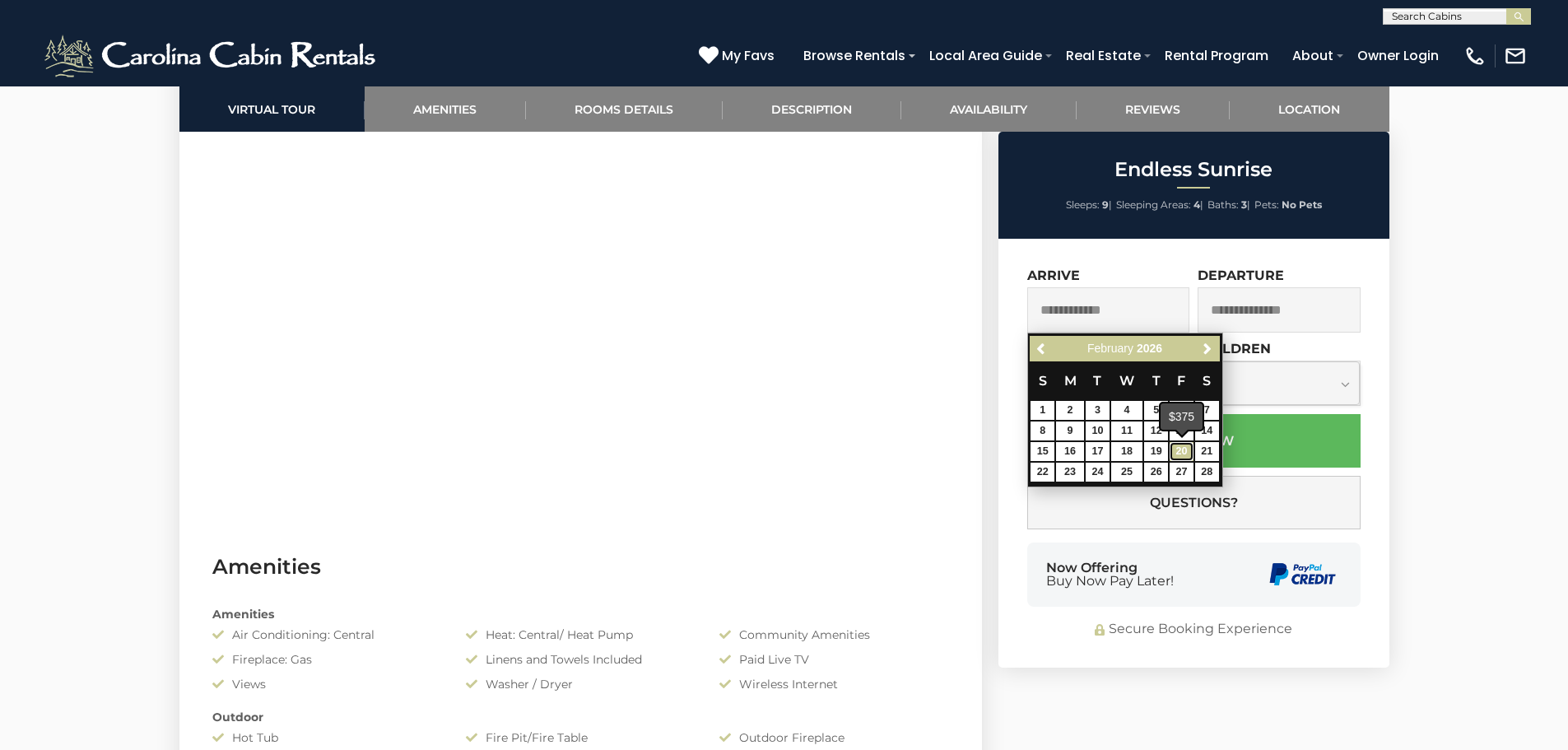
click at [1170, 455] on link "20" at bounding box center [1182, 452] width 24 height 19
type input "**********"
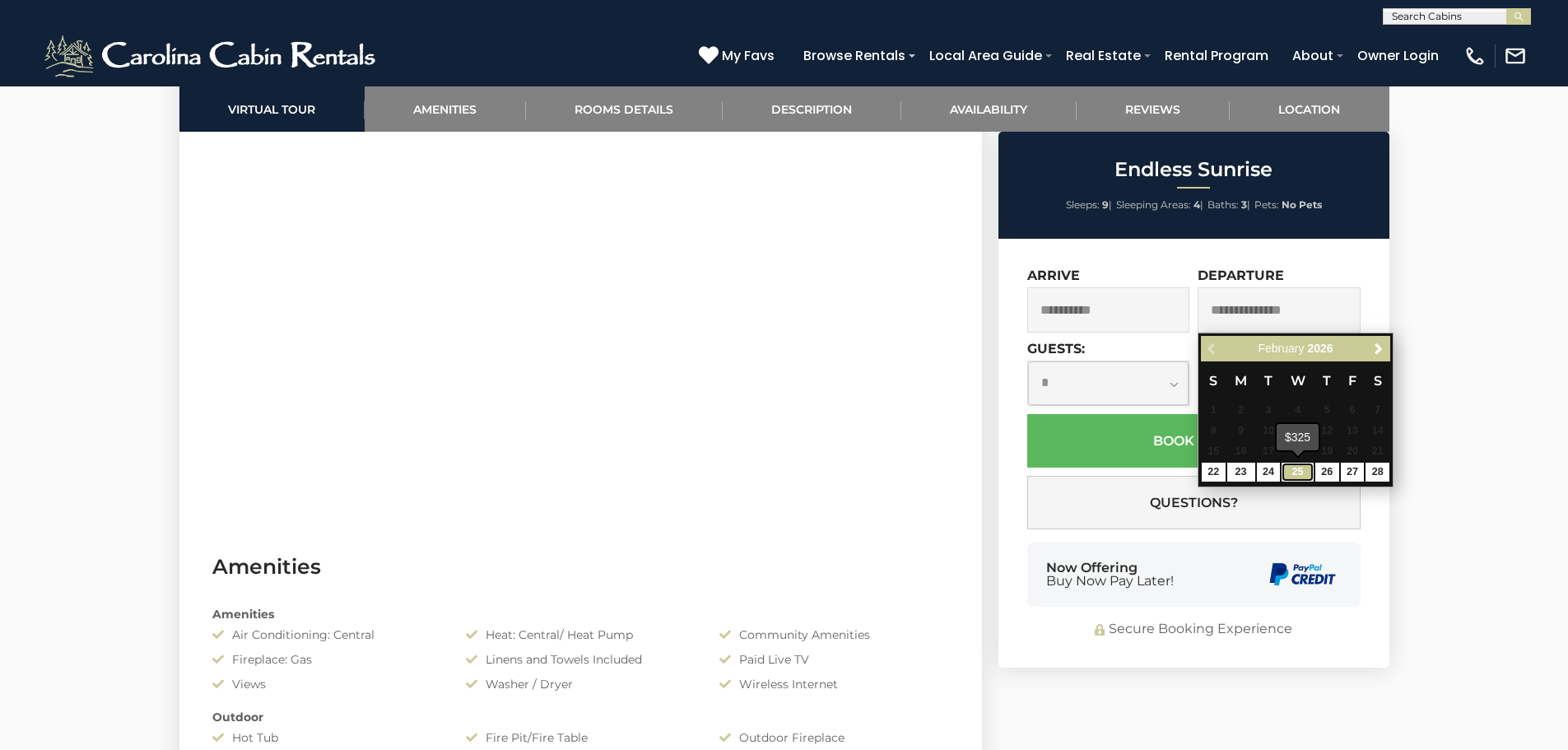
click at [1299, 471] on link "25" at bounding box center [1297, 472] width 32 height 19
type input "**********"
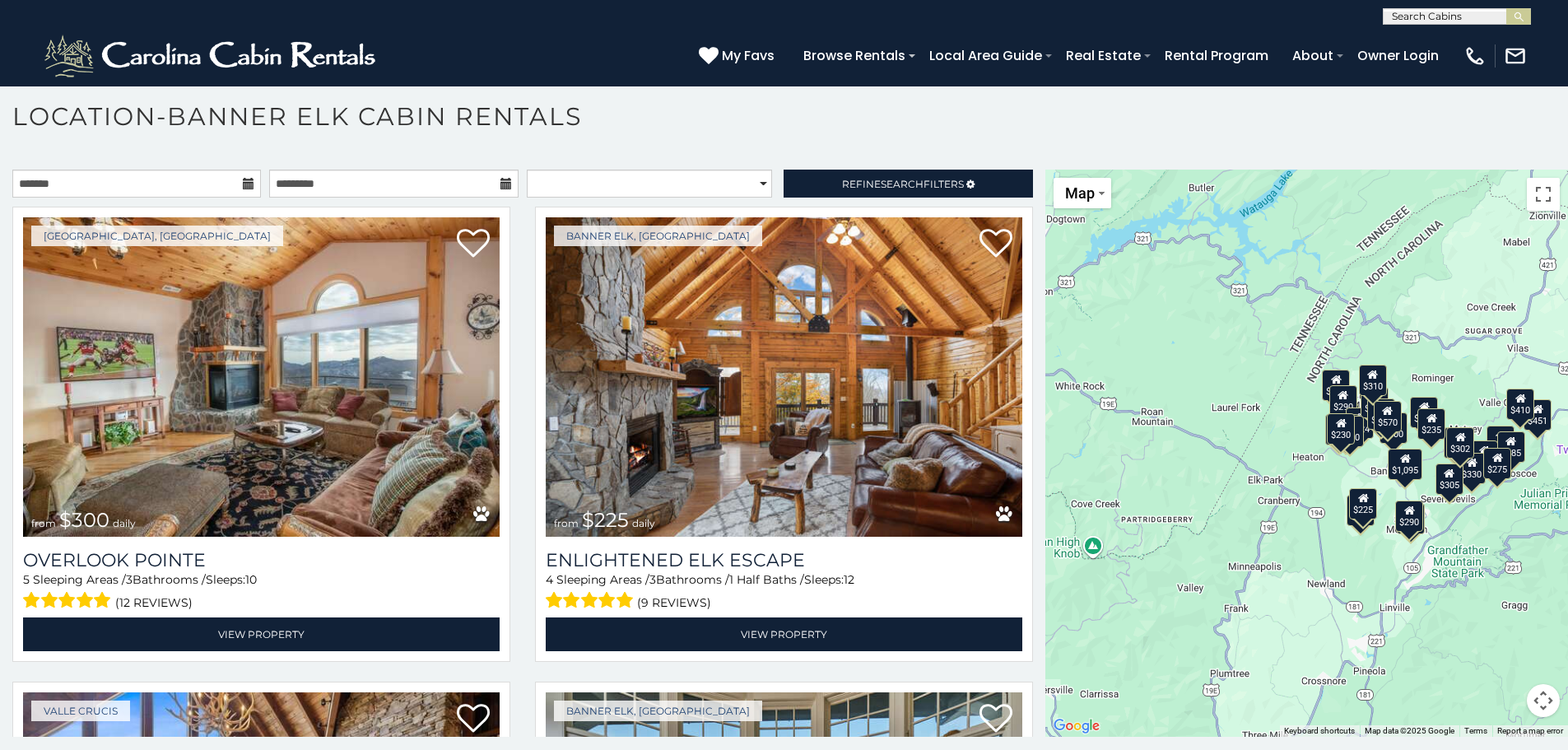
scroll to position [39, 0]
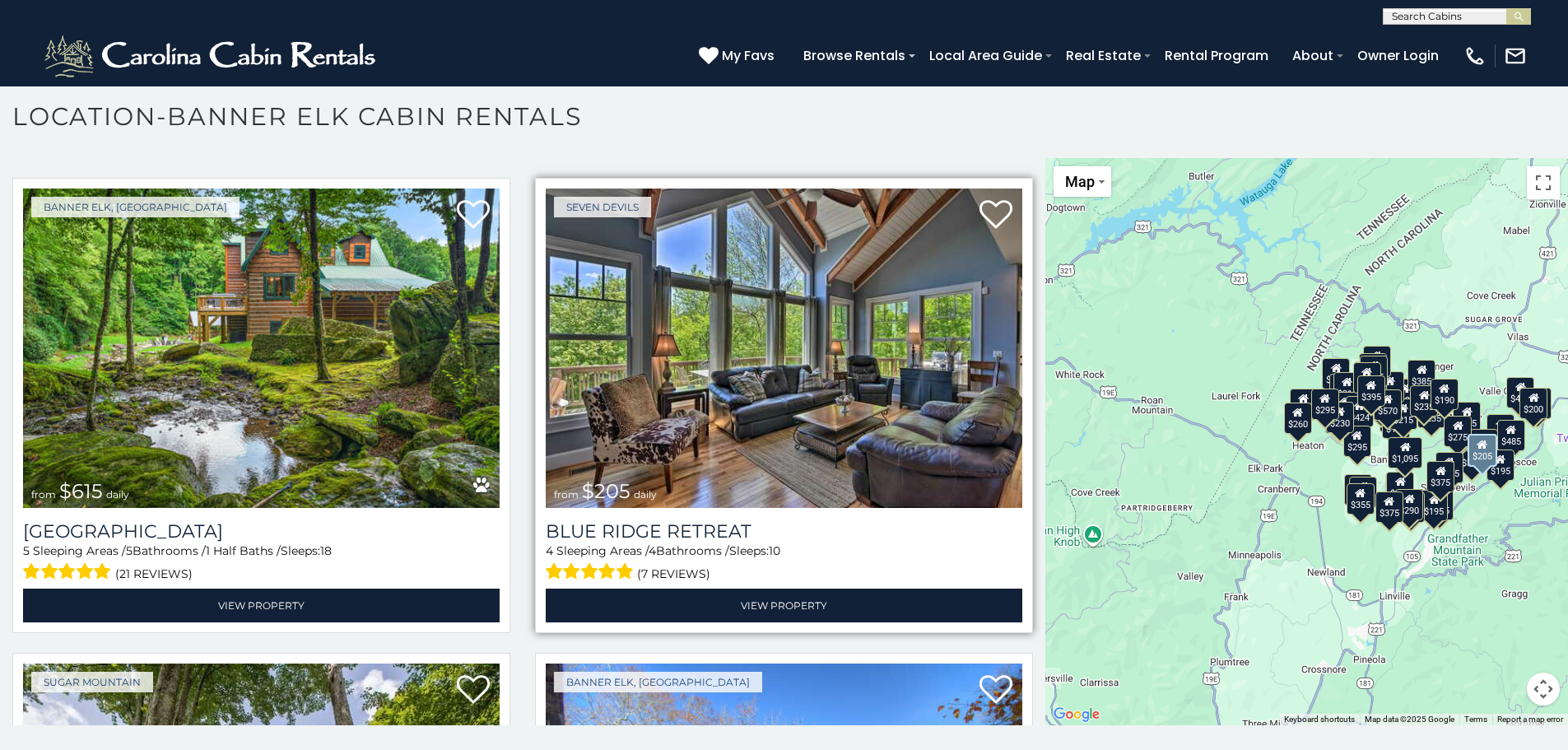
scroll to position [11799, 0]
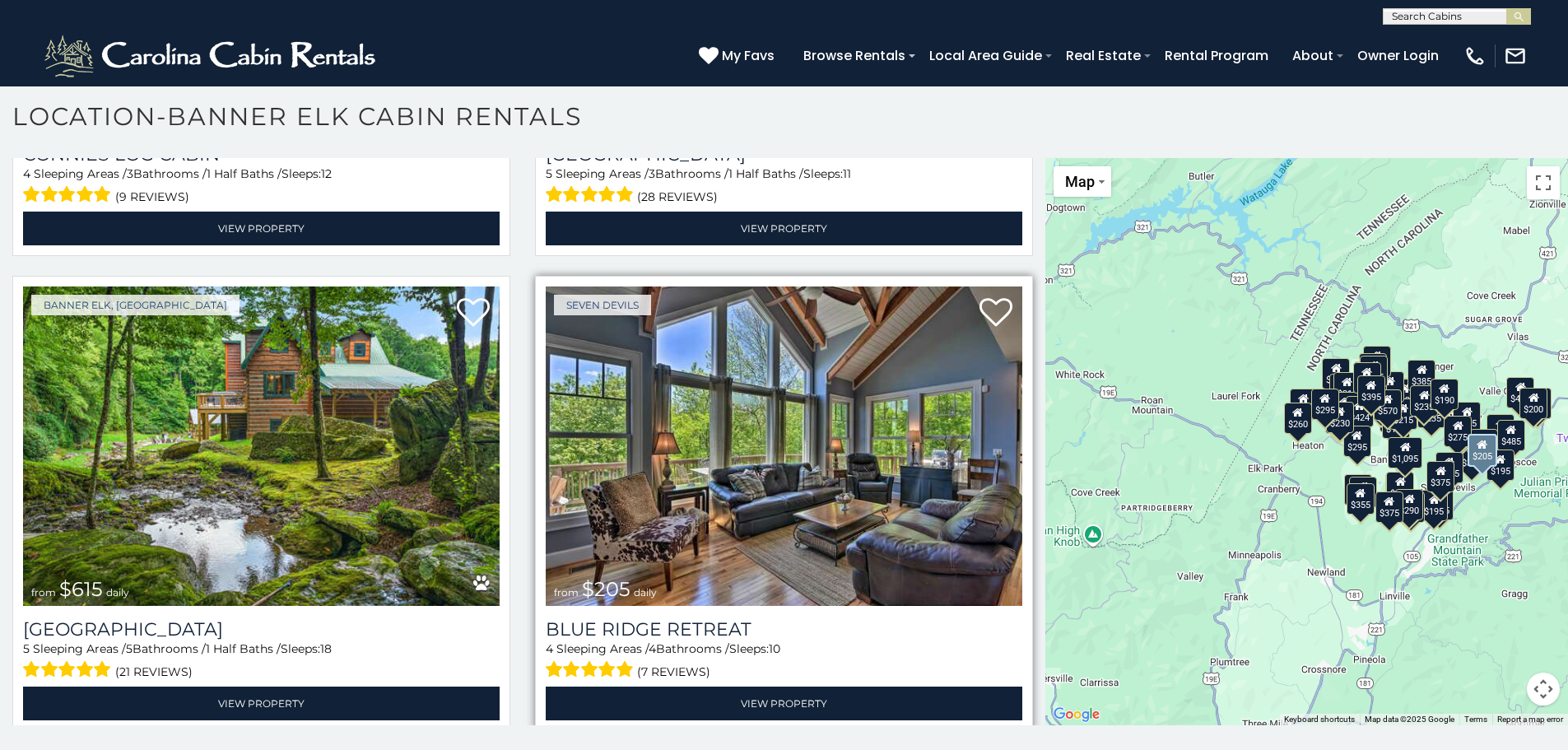
click at [853, 312] on img at bounding box center [784, 446] width 476 height 320
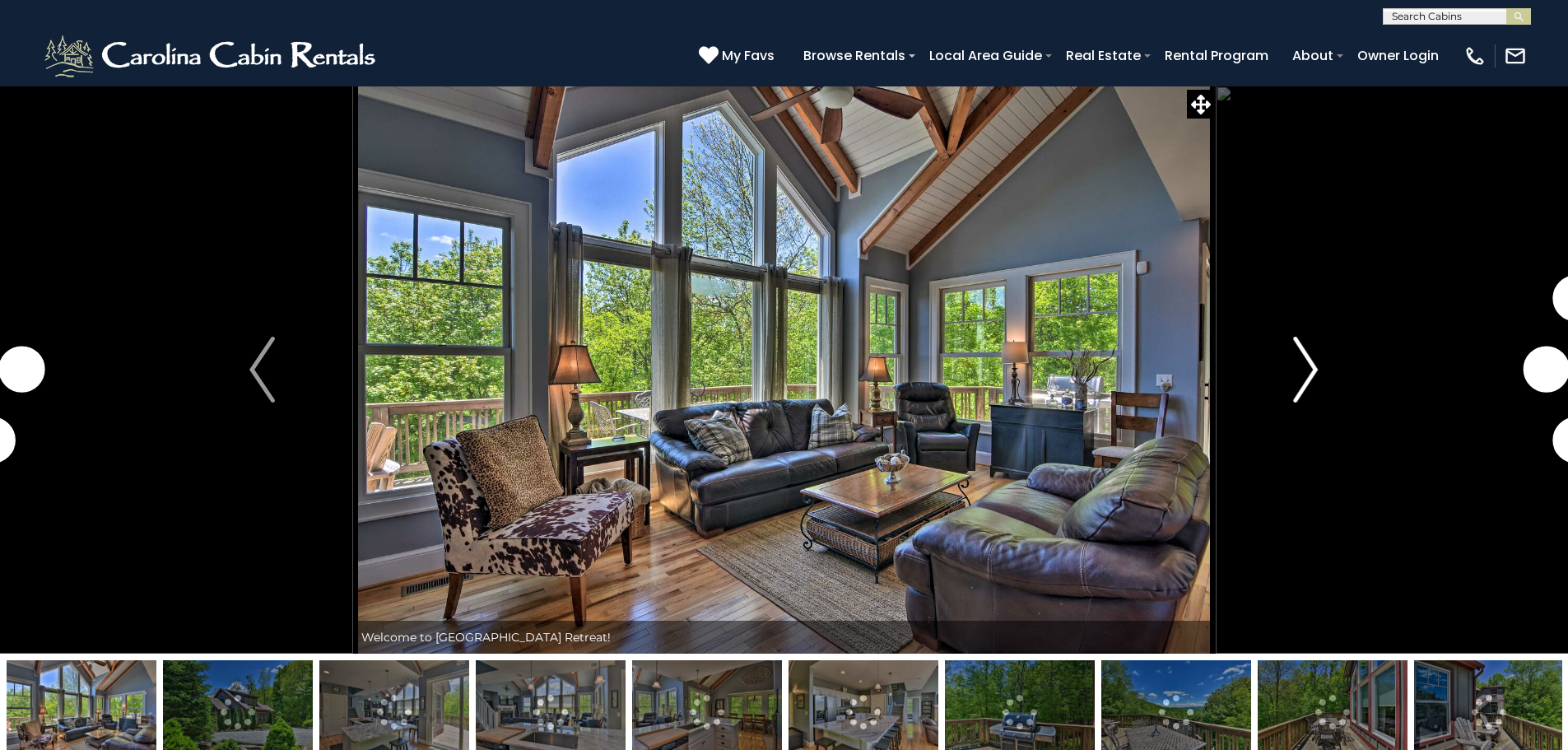
click at [1312, 374] on img "Next" at bounding box center [1305, 369] width 25 height 66
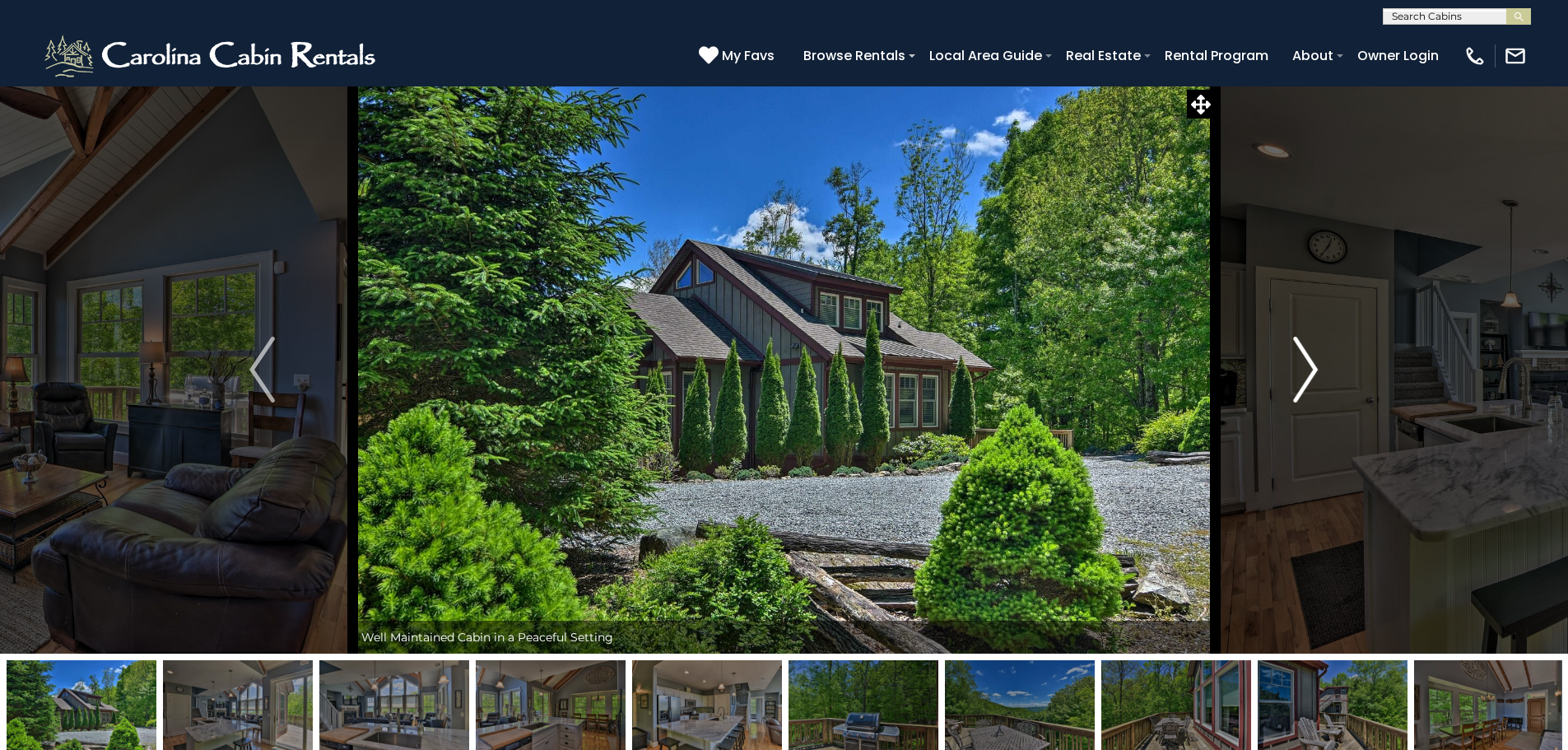
click at [1312, 374] on img "Next" at bounding box center [1305, 369] width 25 height 66
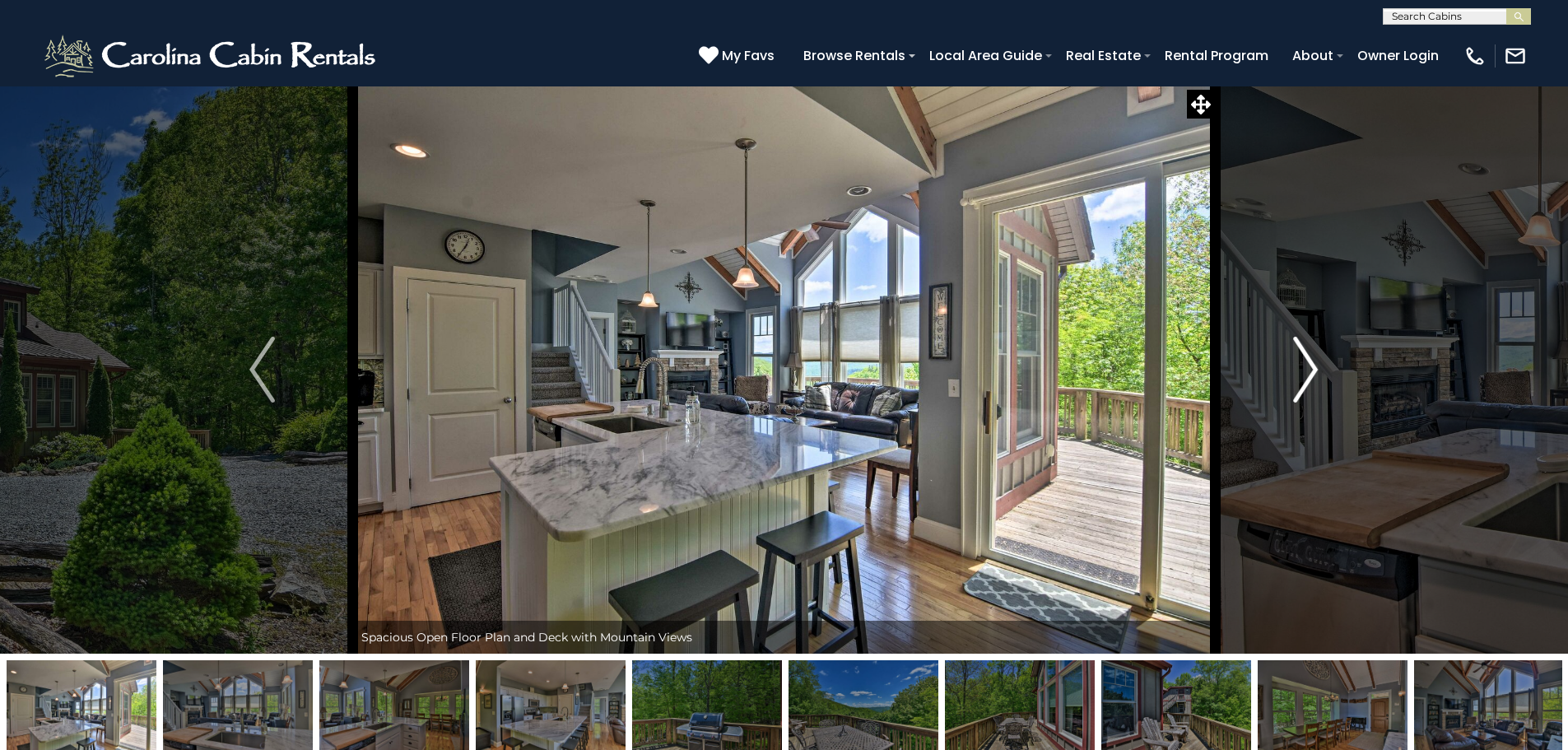
click at [1312, 374] on img "Next" at bounding box center [1305, 369] width 25 height 66
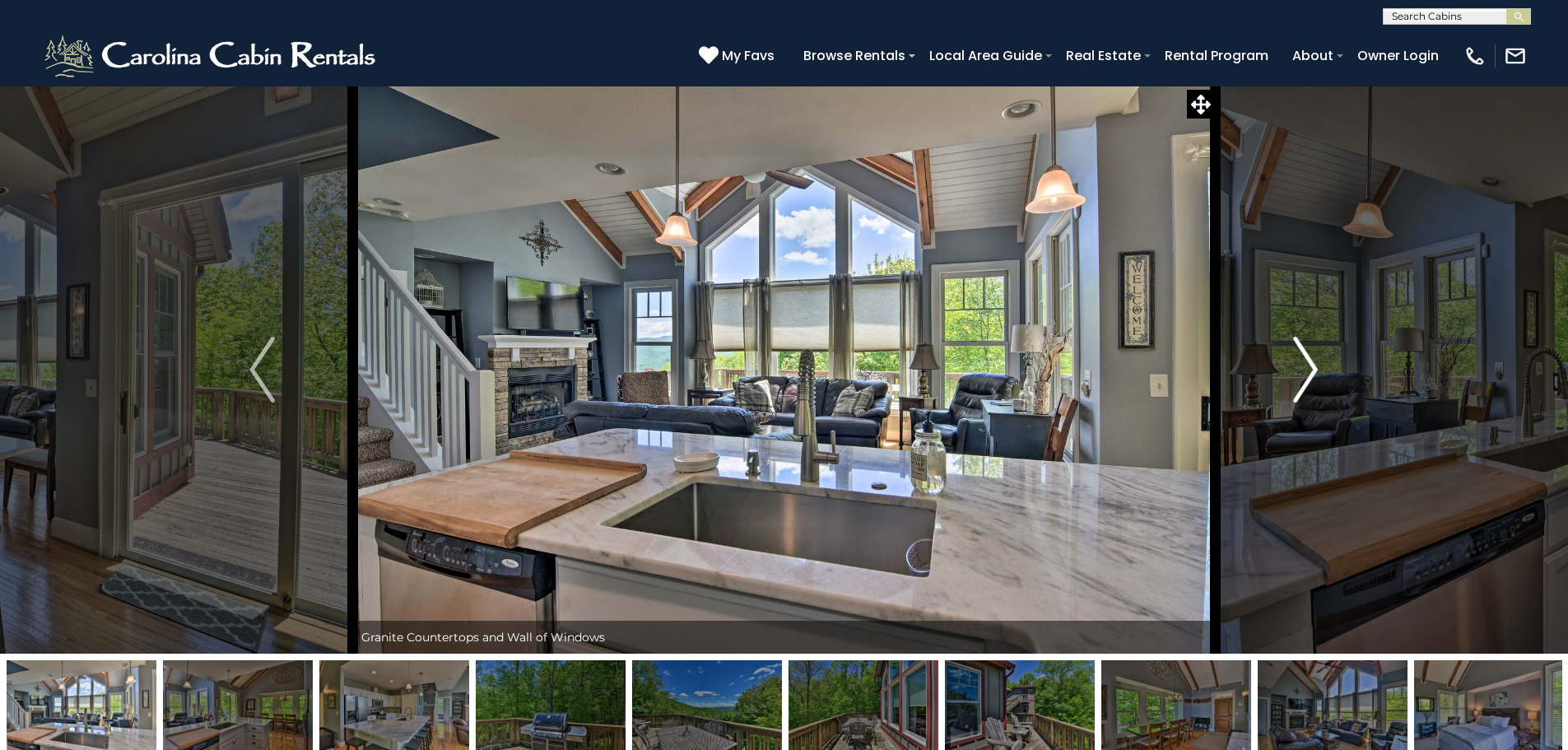
click at [1312, 374] on img "Next" at bounding box center [1305, 369] width 25 height 66
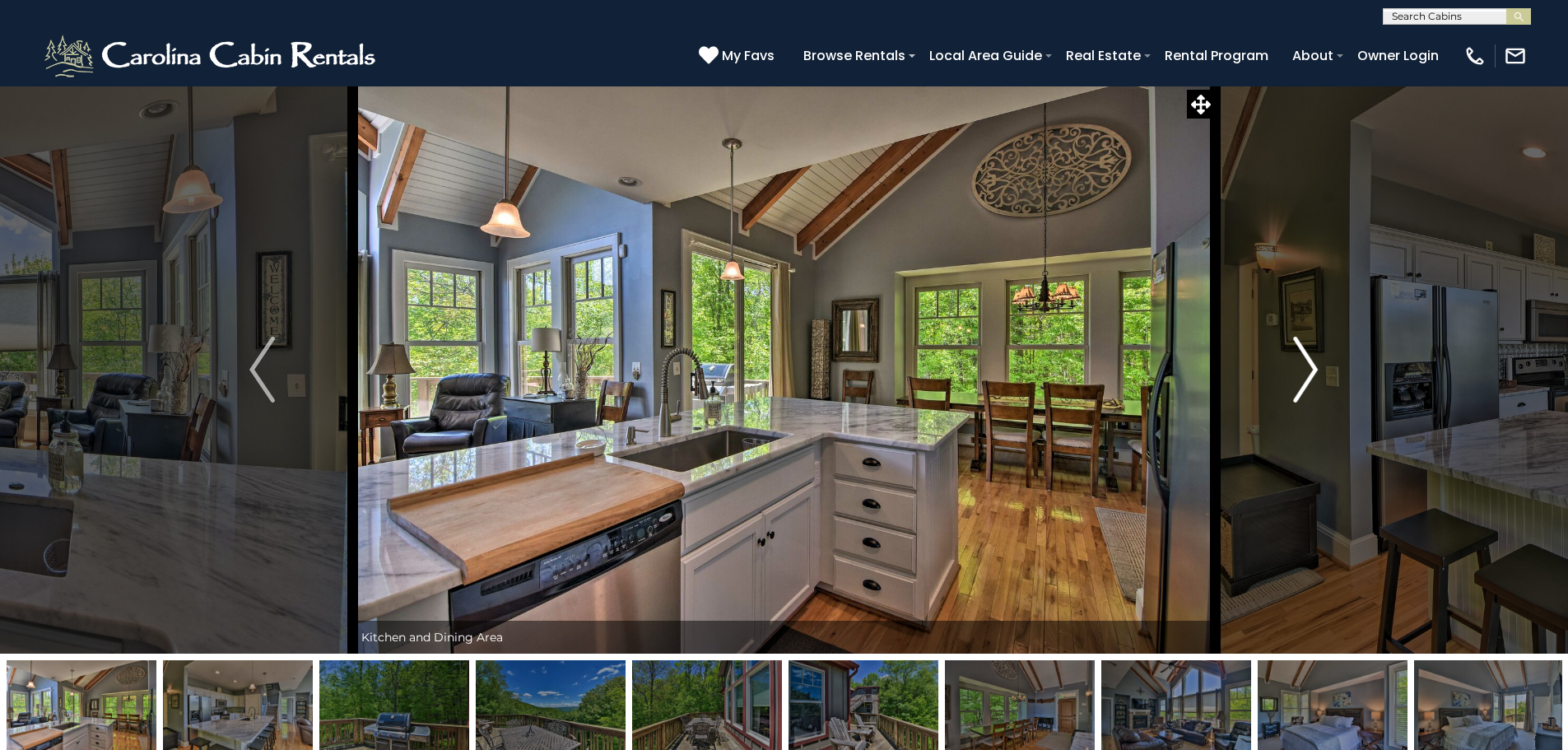
click at [1312, 374] on img "Next" at bounding box center [1305, 369] width 25 height 66
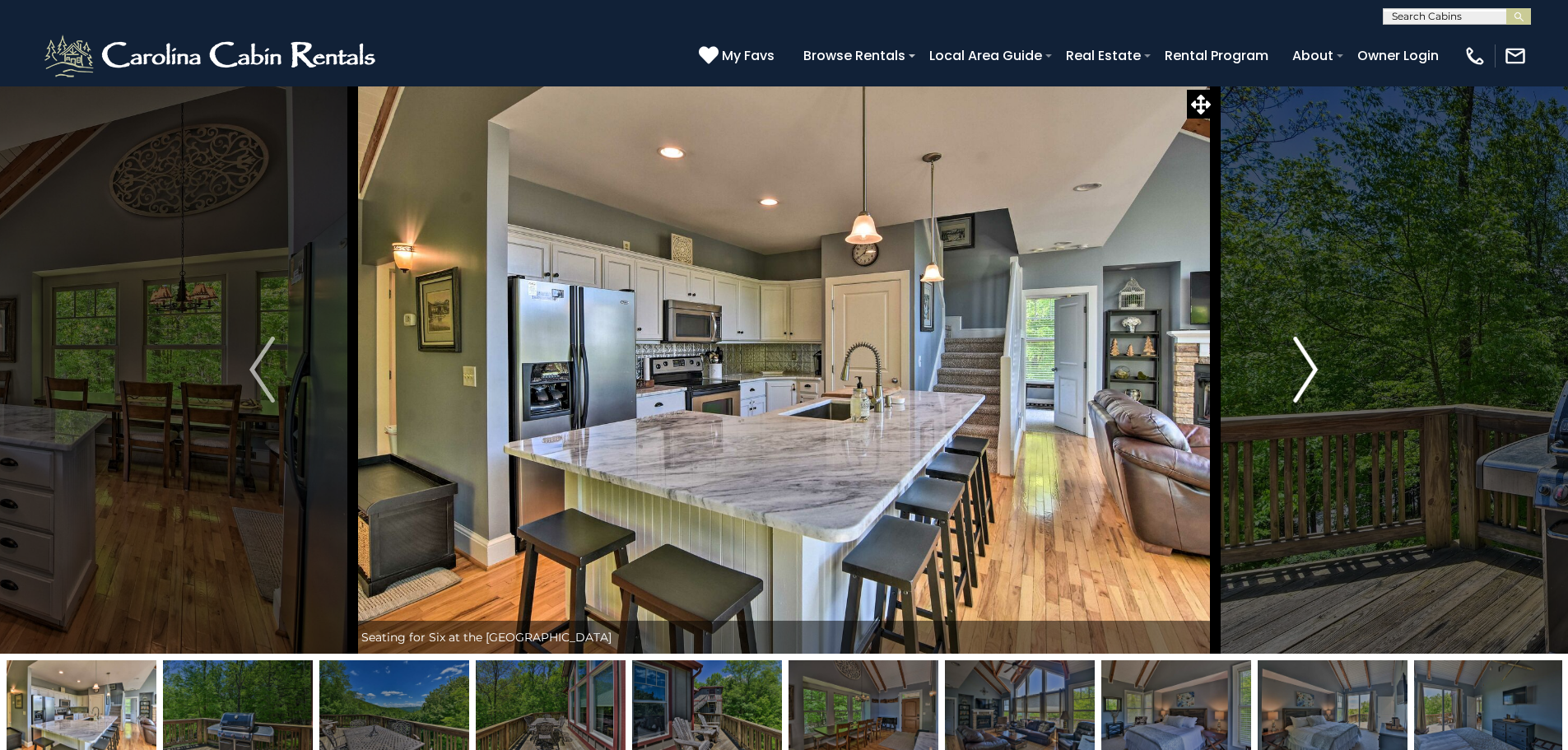
click at [1312, 374] on img "Next" at bounding box center [1305, 369] width 25 height 66
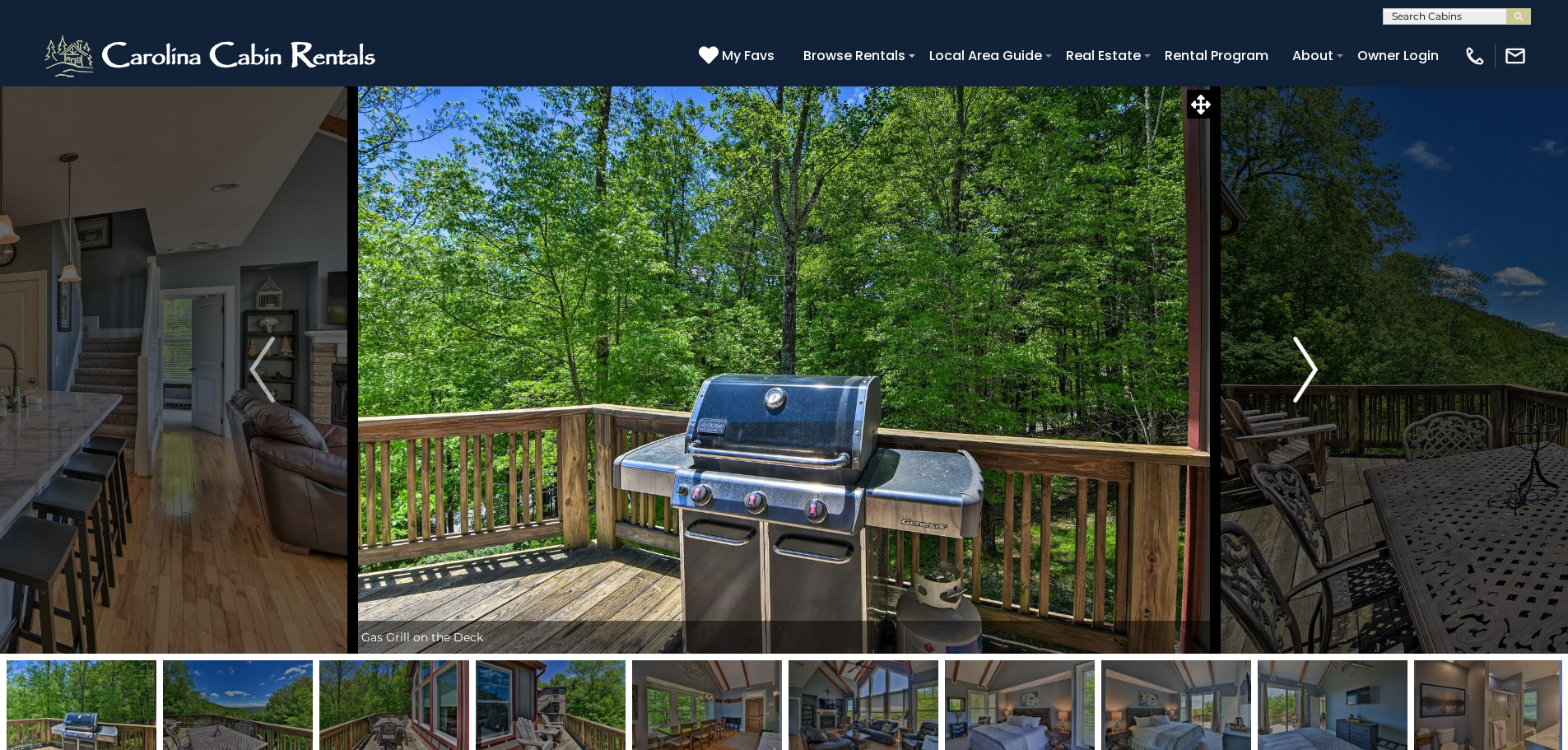
click at [1312, 374] on img "Next" at bounding box center [1305, 369] width 25 height 66
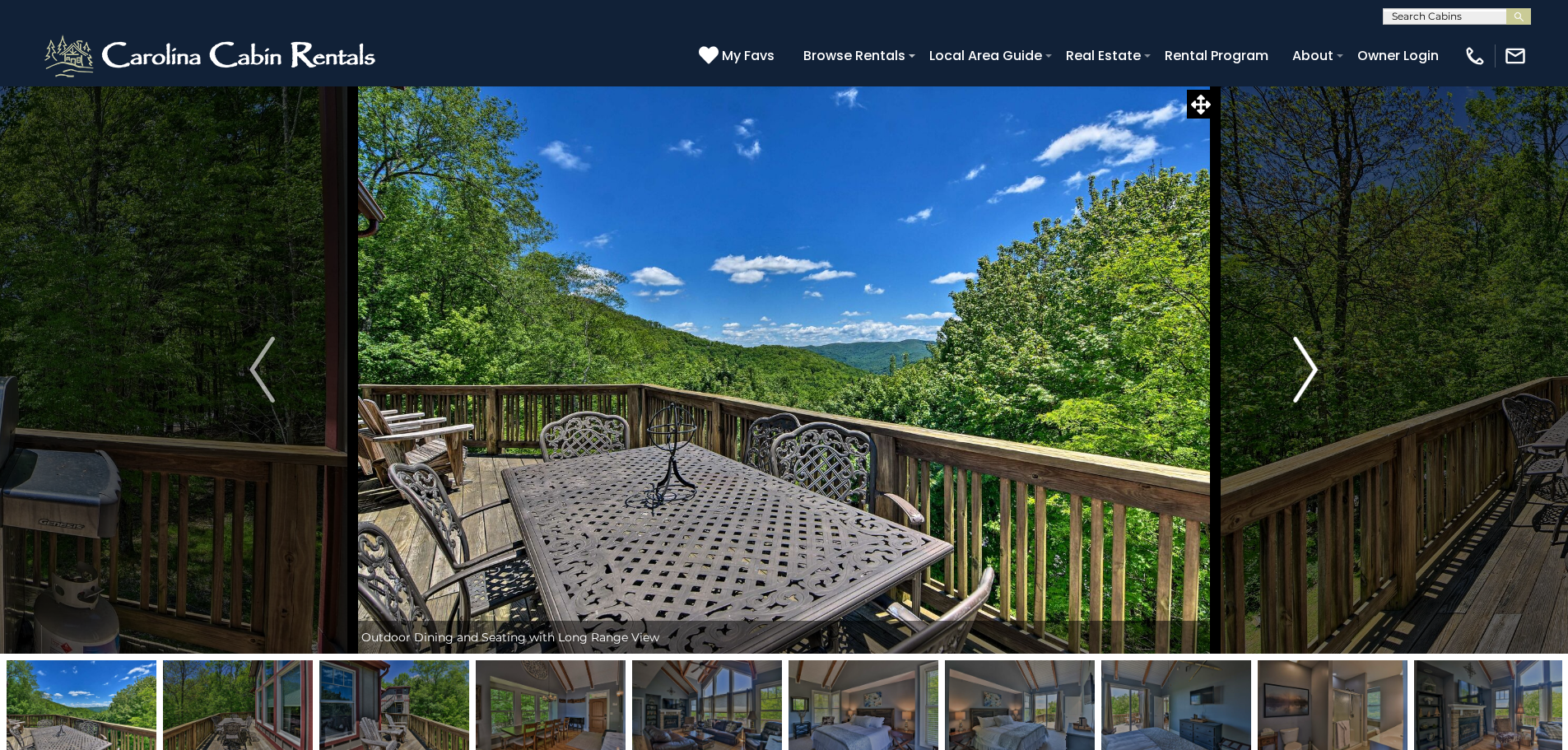
click at [1312, 374] on img "Next" at bounding box center [1305, 369] width 25 height 66
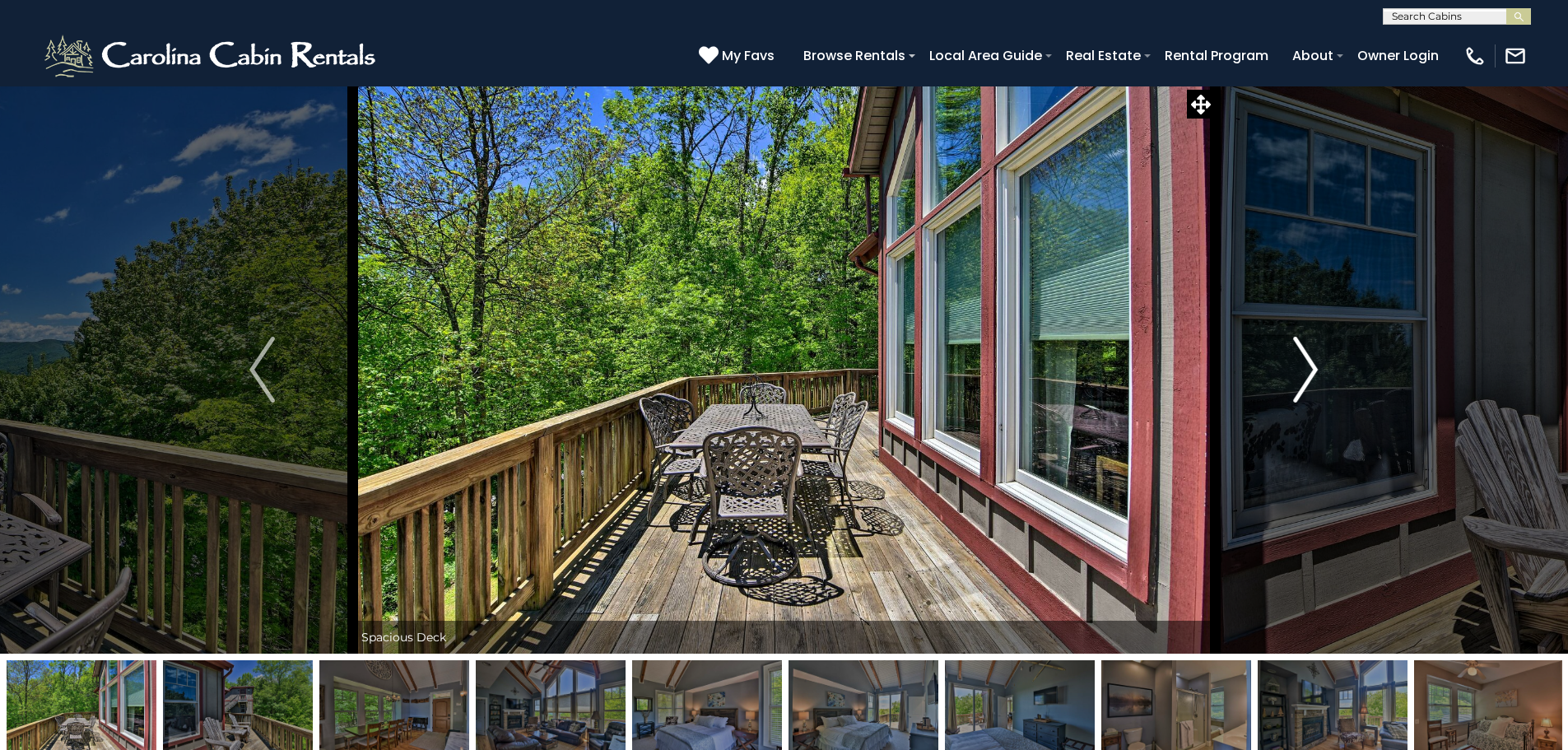
click at [1312, 374] on img "Next" at bounding box center [1305, 369] width 25 height 66
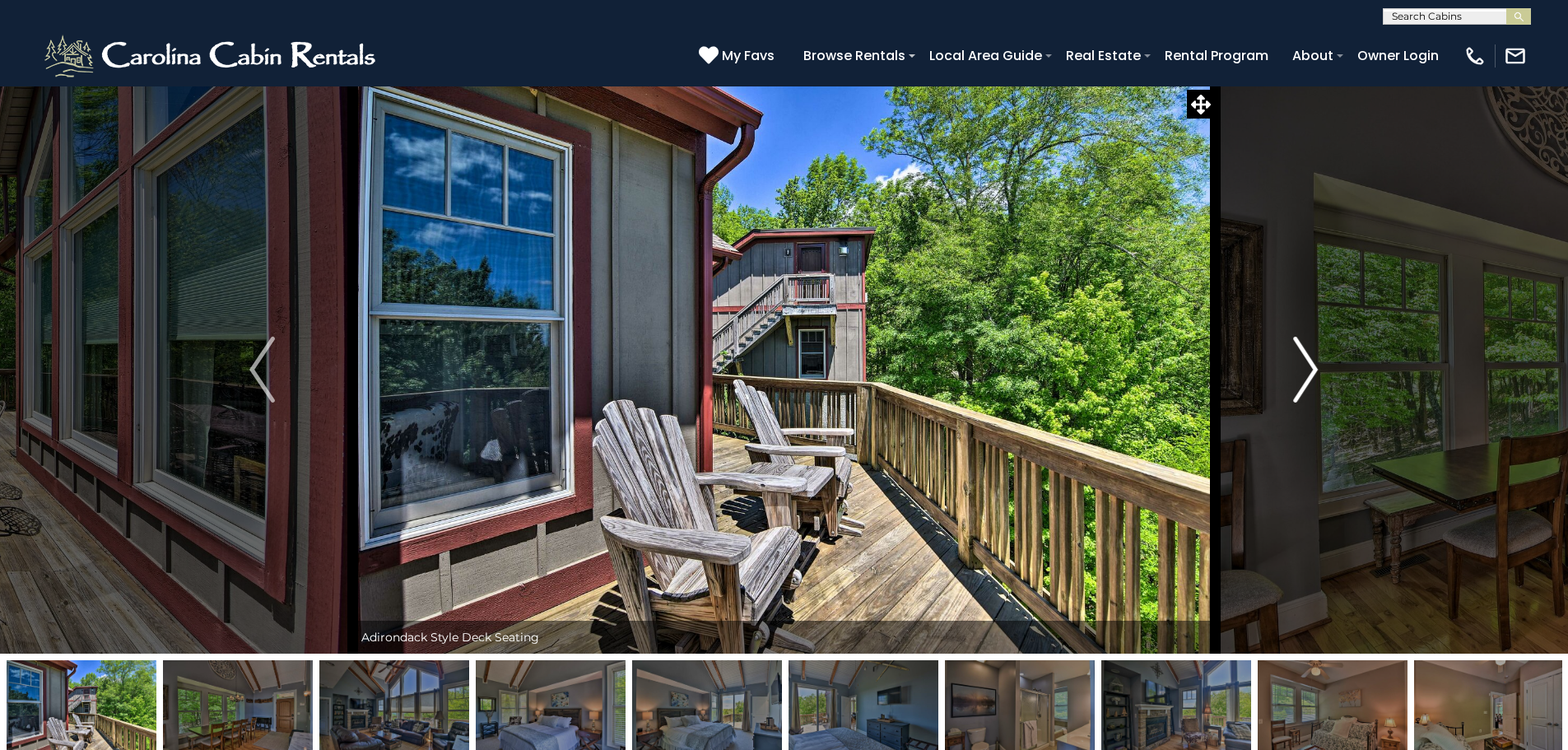
click at [1312, 374] on img "Next" at bounding box center [1305, 369] width 25 height 66
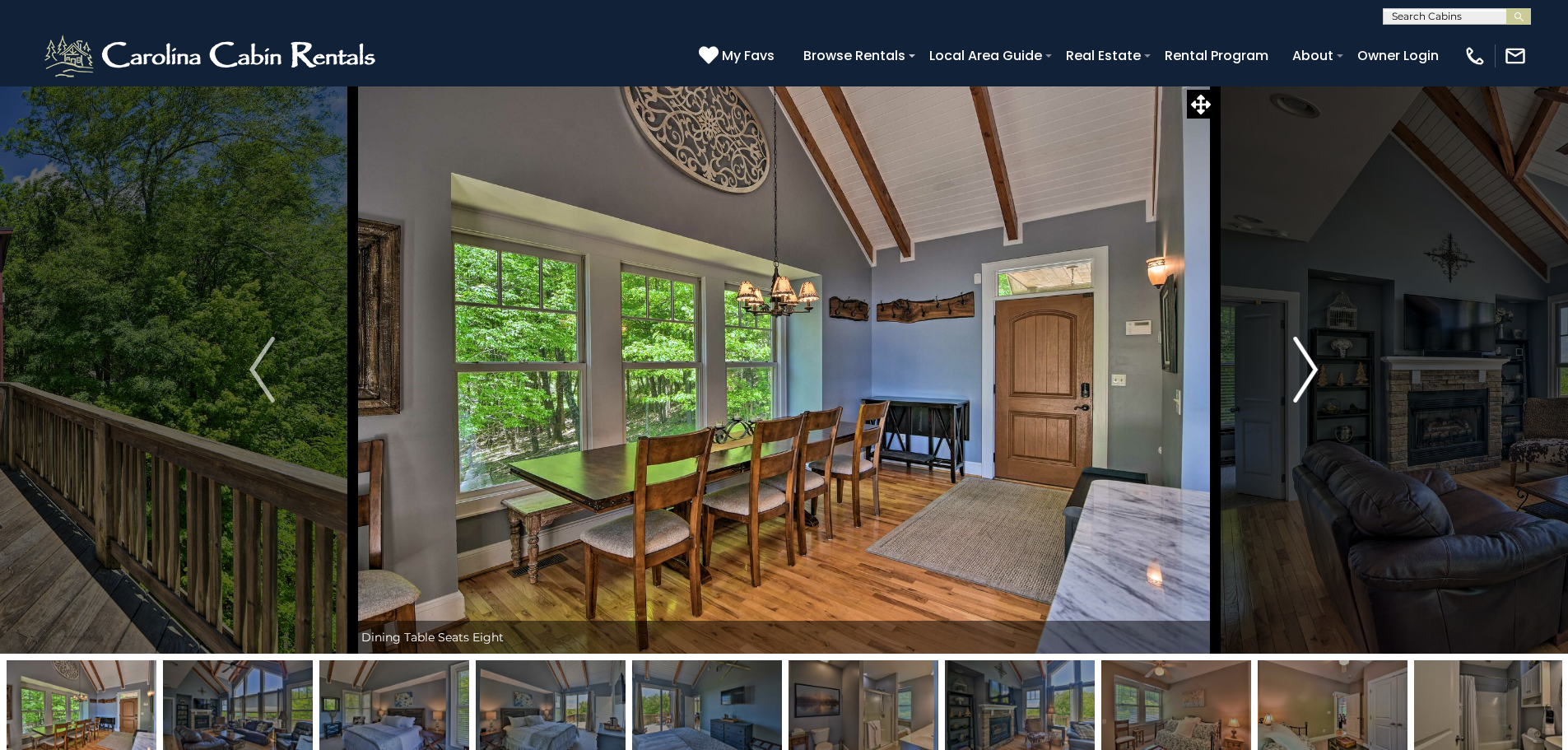
click at [1312, 374] on img "Next" at bounding box center [1305, 369] width 25 height 66
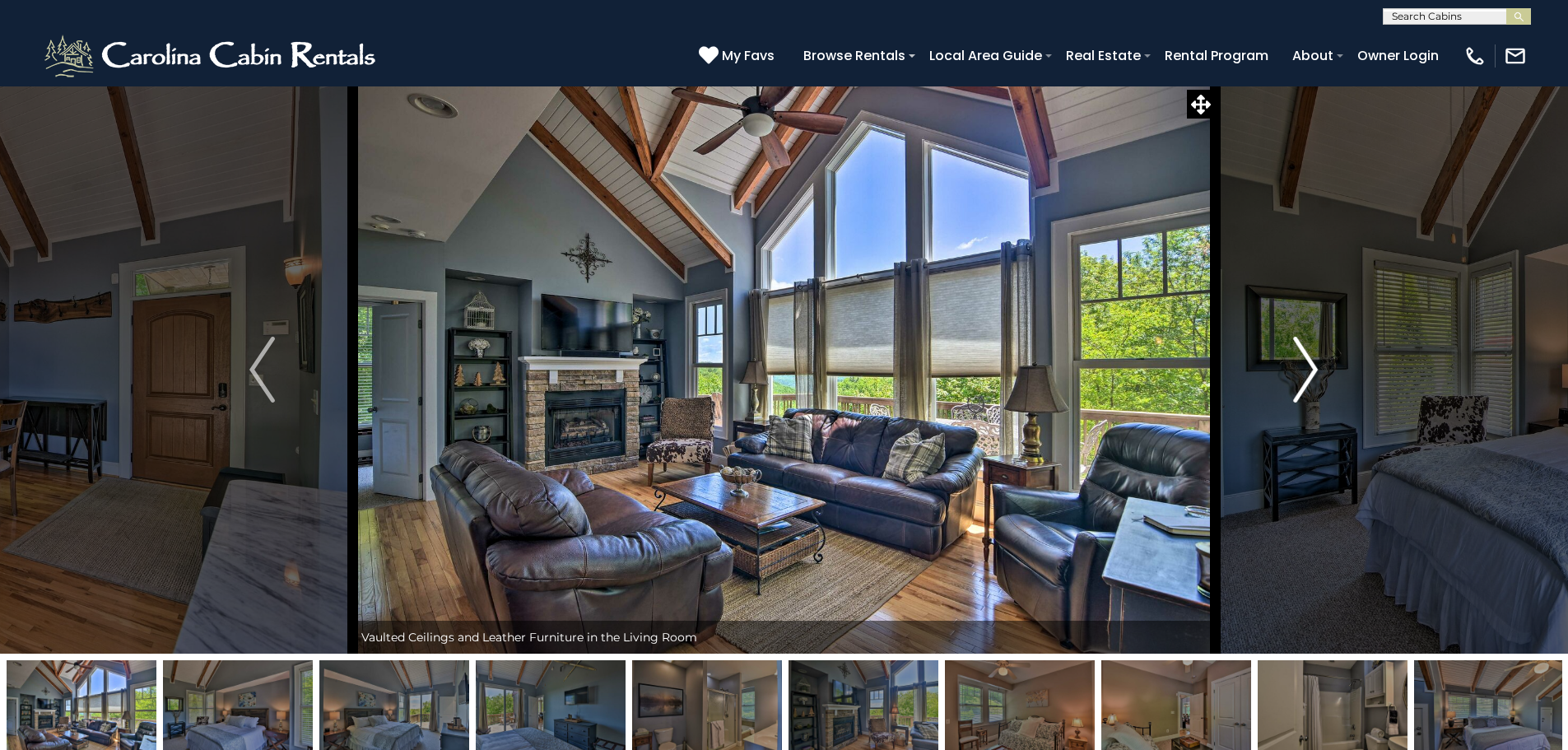
click at [1312, 374] on img "Next" at bounding box center [1305, 369] width 25 height 66
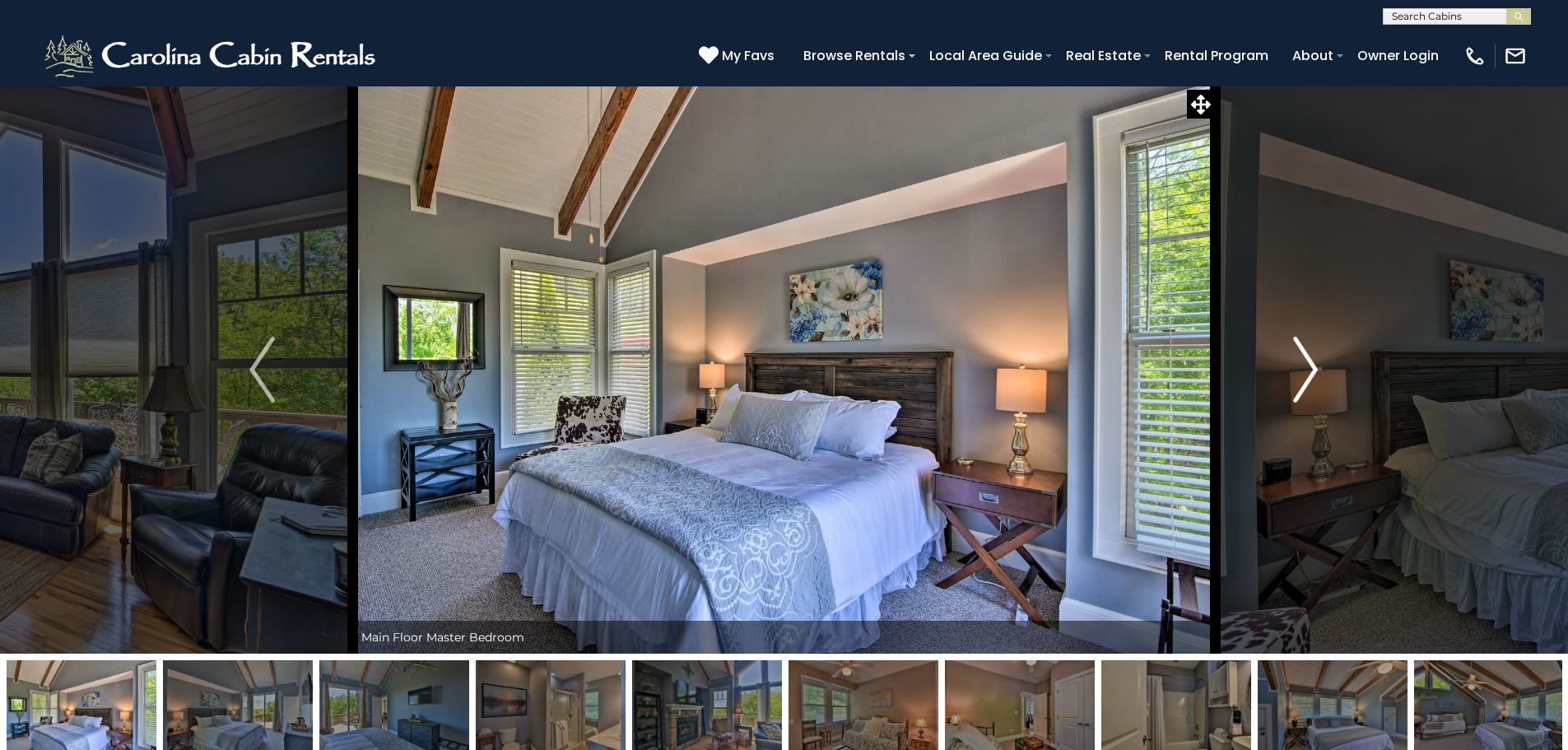
click at [1312, 374] on img "Next" at bounding box center [1305, 369] width 25 height 66
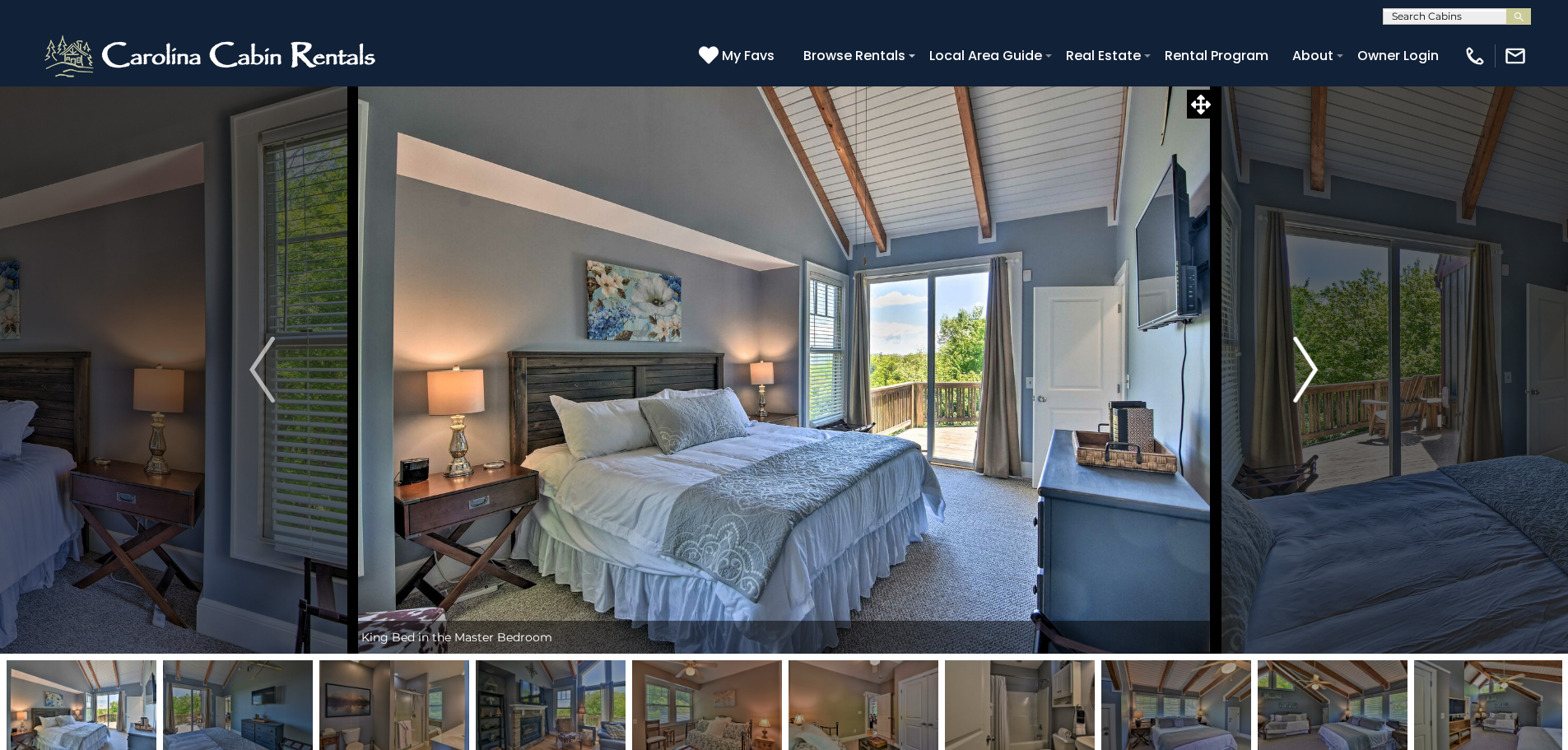
click at [1311, 374] on img "Next" at bounding box center [1305, 369] width 25 height 66
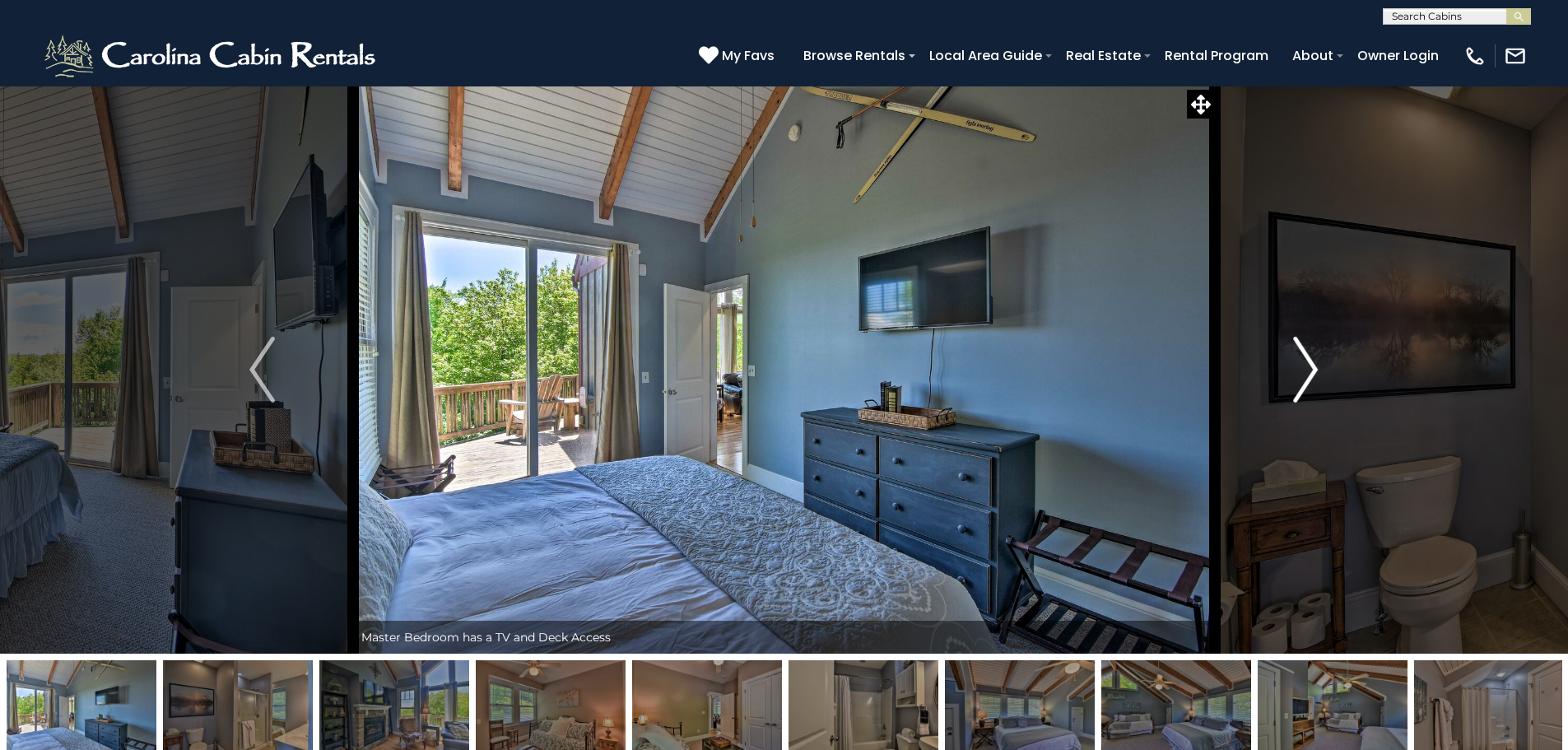
click at [1296, 381] on img "Next" at bounding box center [1305, 369] width 25 height 66
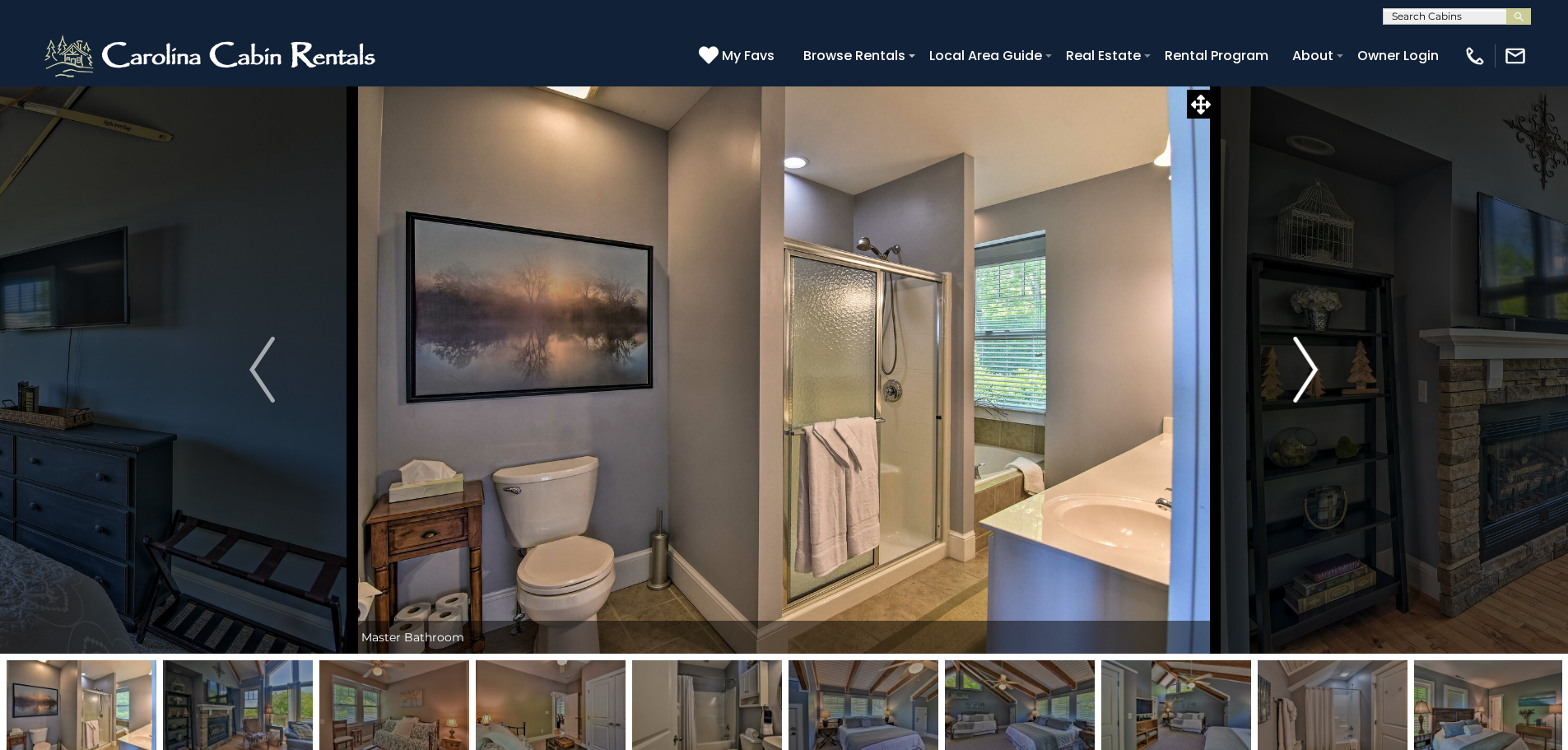
click at [1296, 381] on img "Next" at bounding box center [1305, 369] width 25 height 66
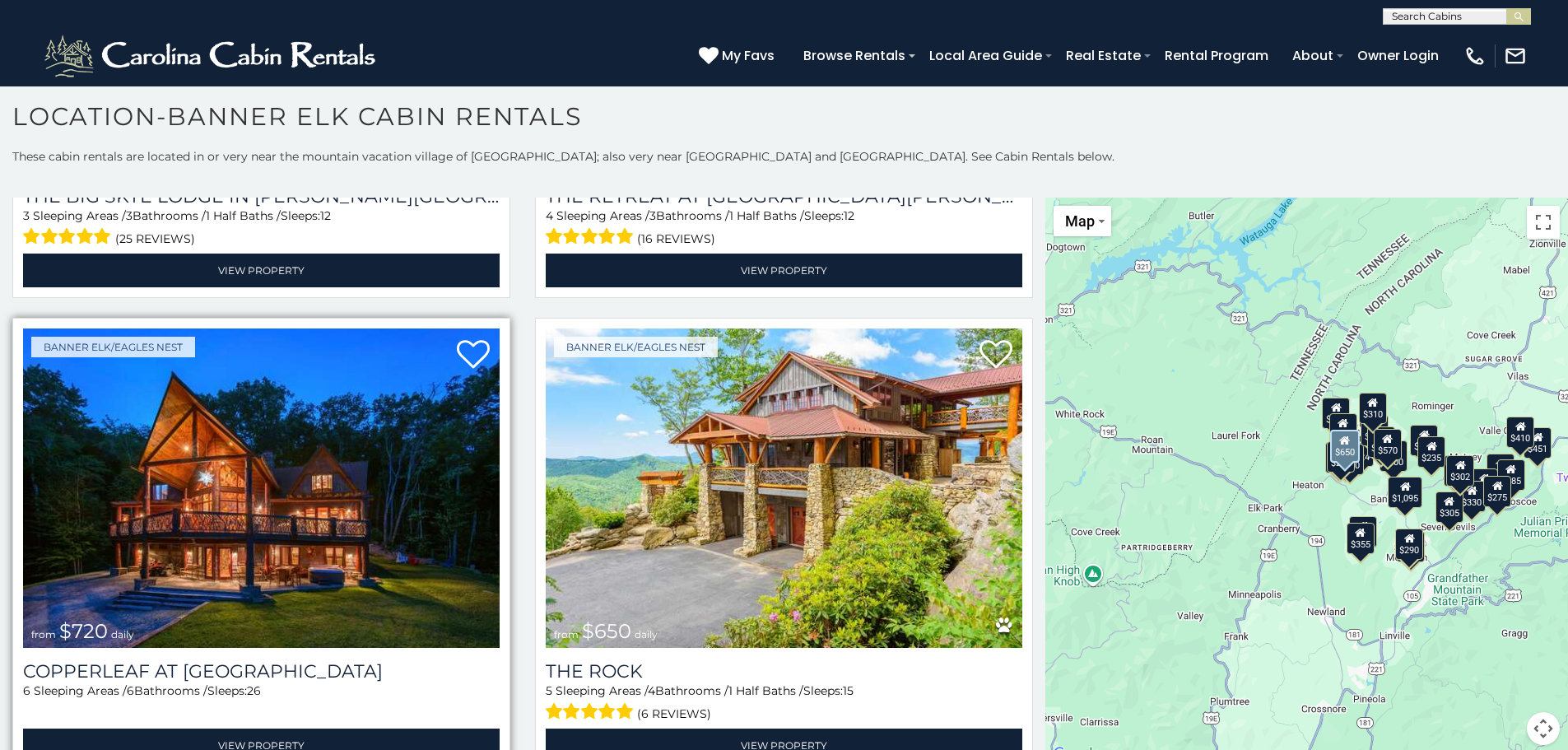
scroll to position [1564, 0]
